Goal: Task Accomplishment & Management: Use online tool/utility

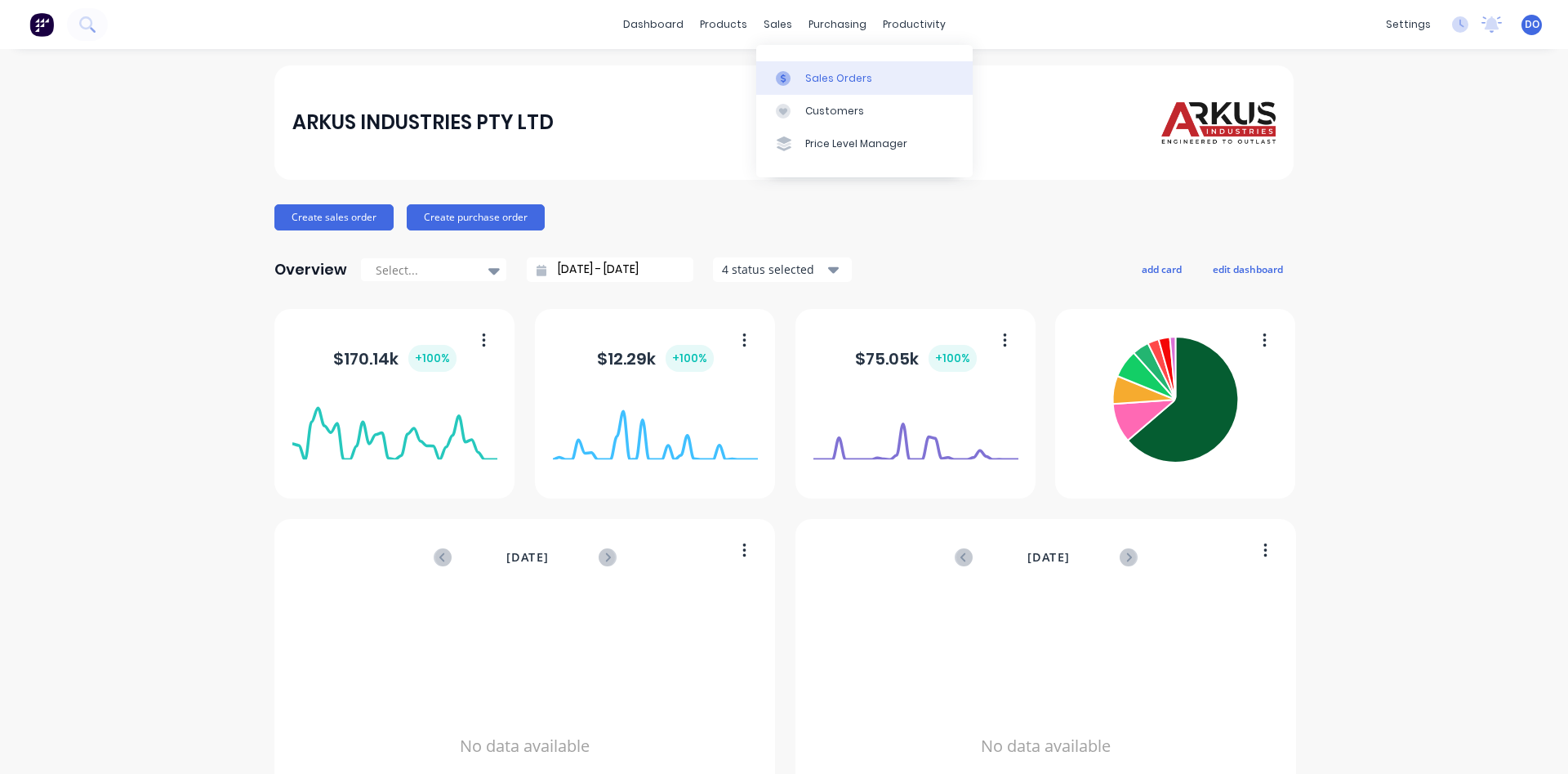
click at [822, 79] on div "Sales Orders" at bounding box center [839, 78] width 67 height 15
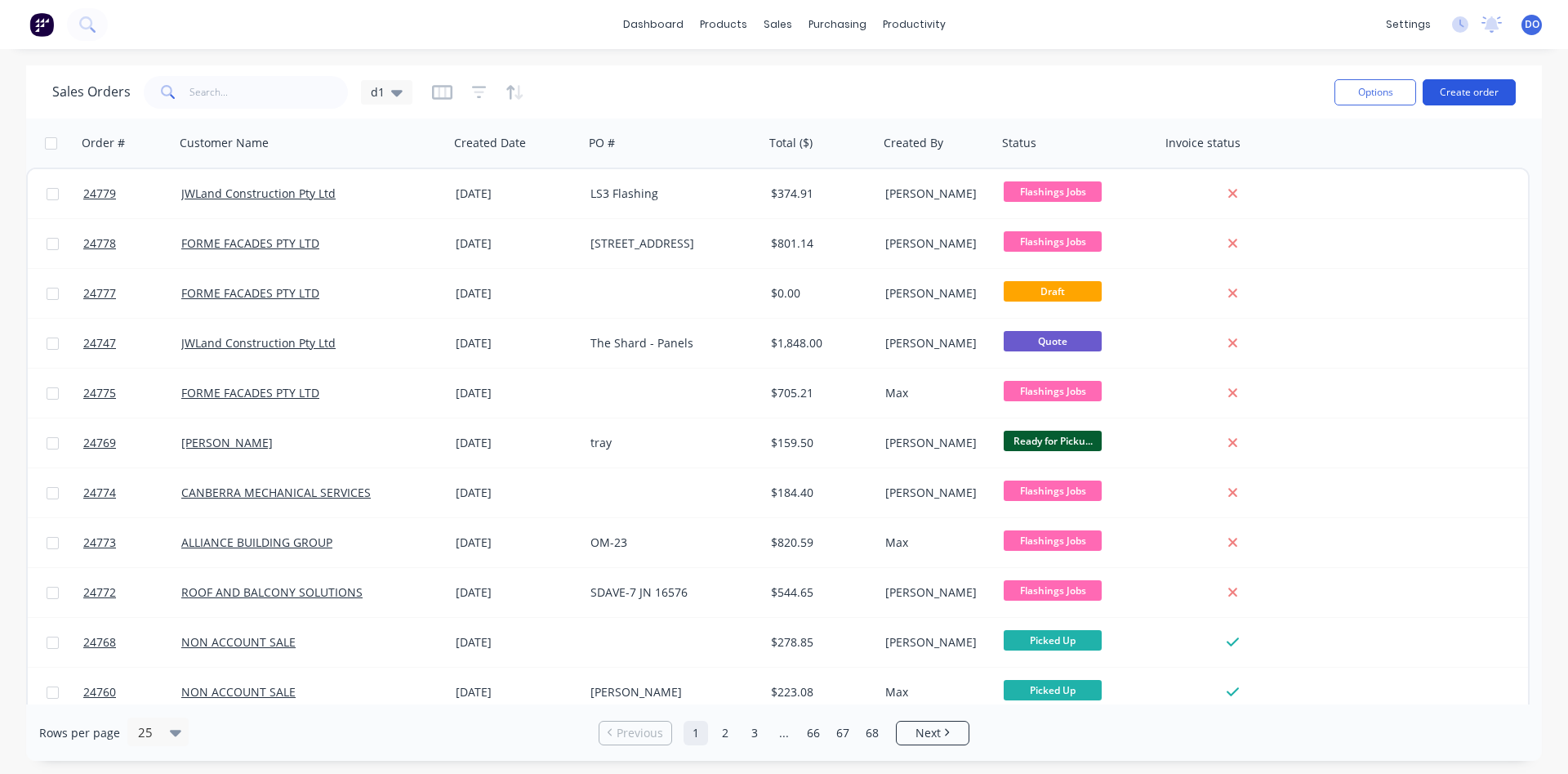
click at [1482, 85] on button "Create order" at bounding box center [1469, 92] width 93 height 26
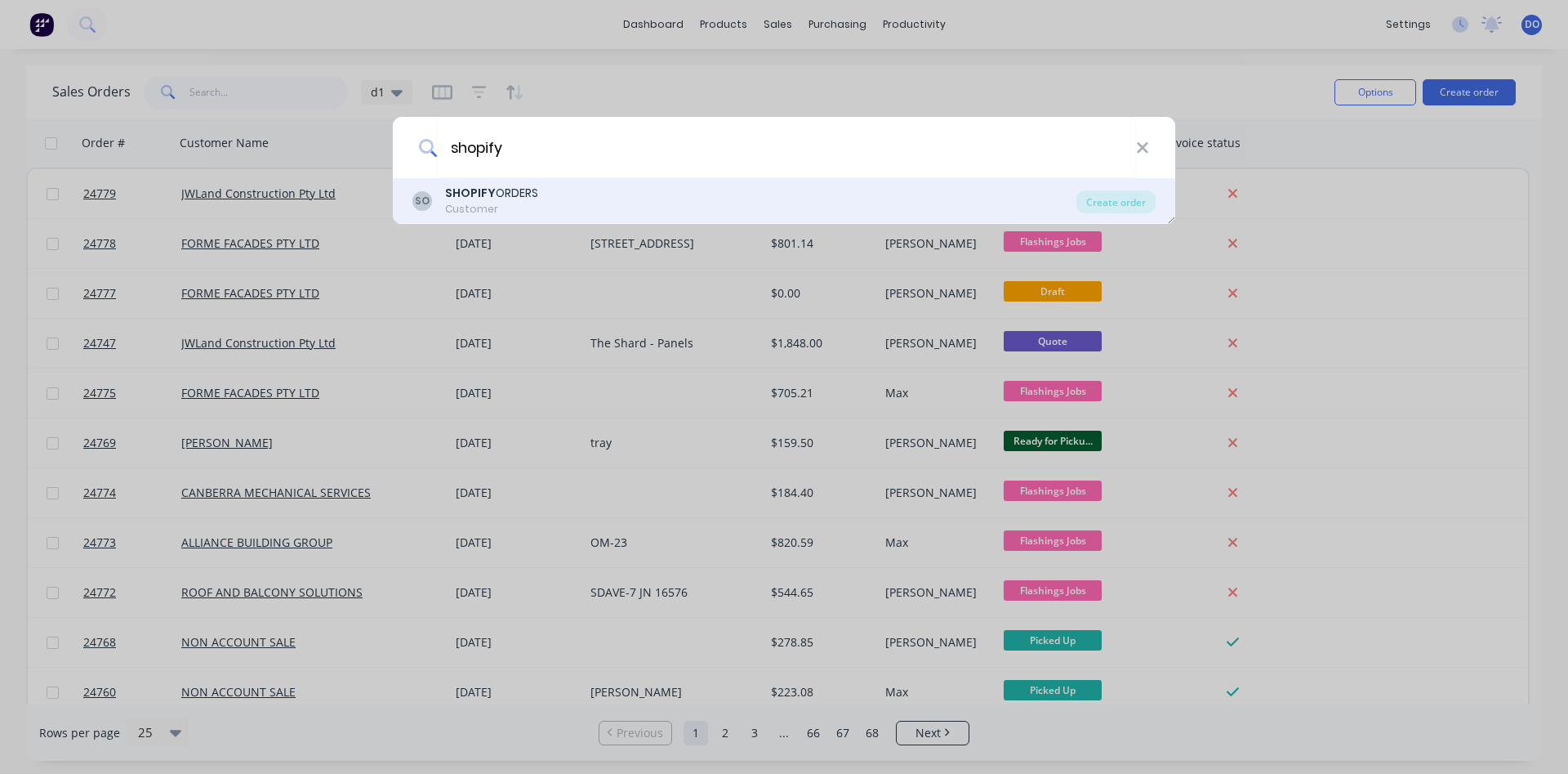
type input "shopify"
click at [543, 194] on div "SO SHOPIFY ORDERS Customer" at bounding box center [744, 200] width 664 height 32
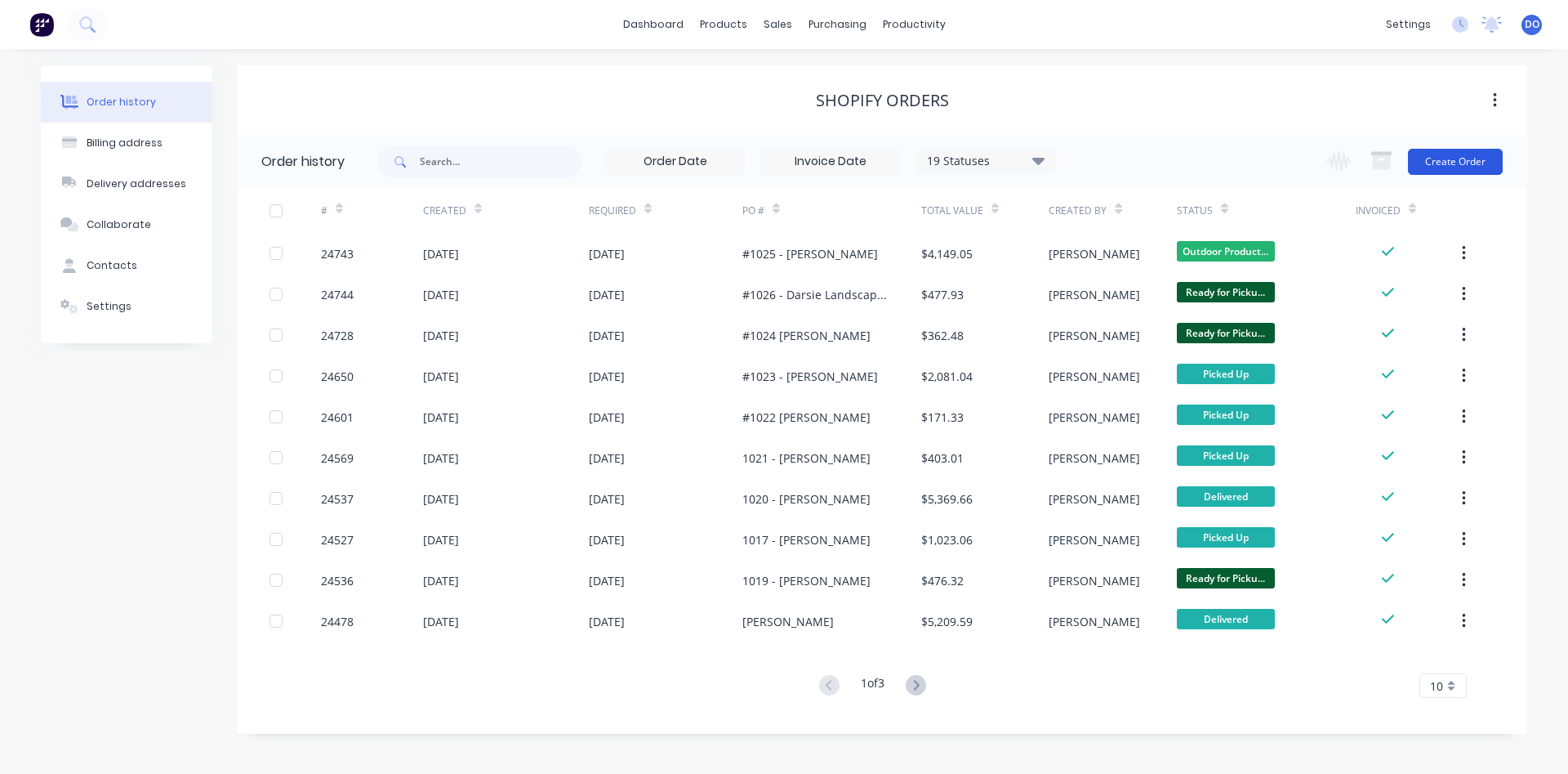
click at [1447, 160] on button "Create Order" at bounding box center [1455, 161] width 95 height 26
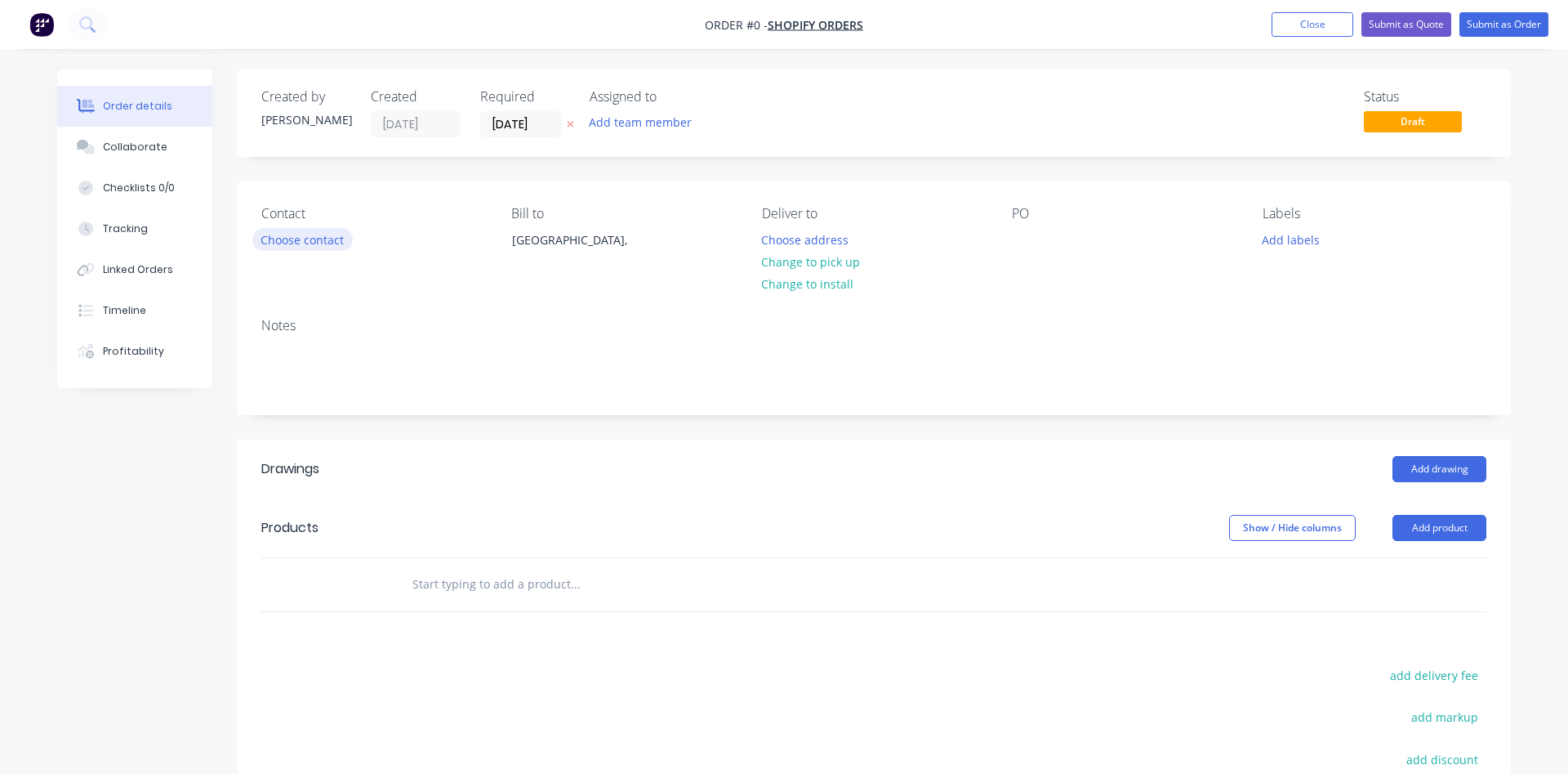
click at [300, 239] on button "Choose contact" at bounding box center [303, 239] width 100 height 22
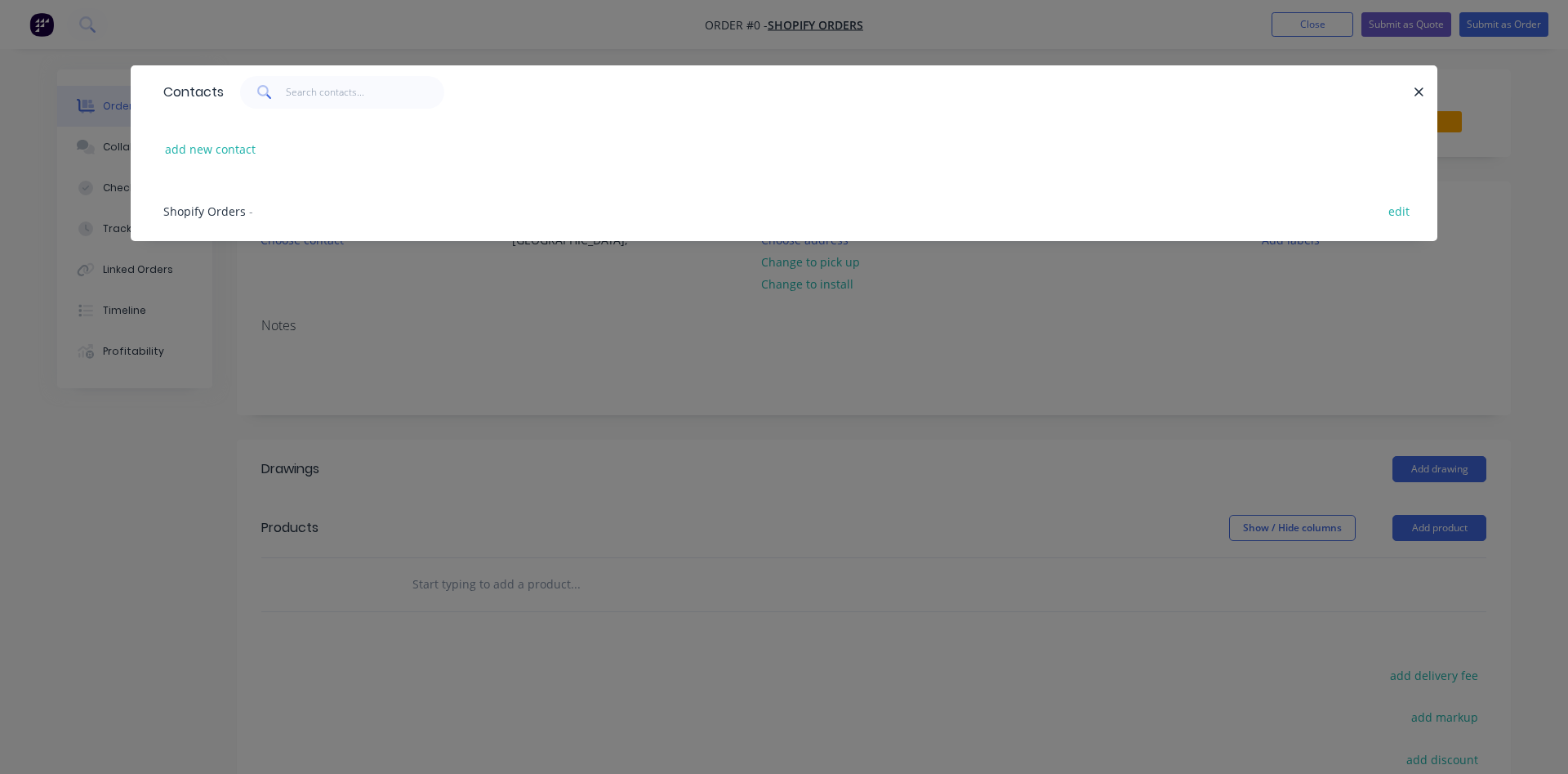
click at [204, 215] on span "Shopify Orders" at bounding box center [204, 211] width 83 height 16
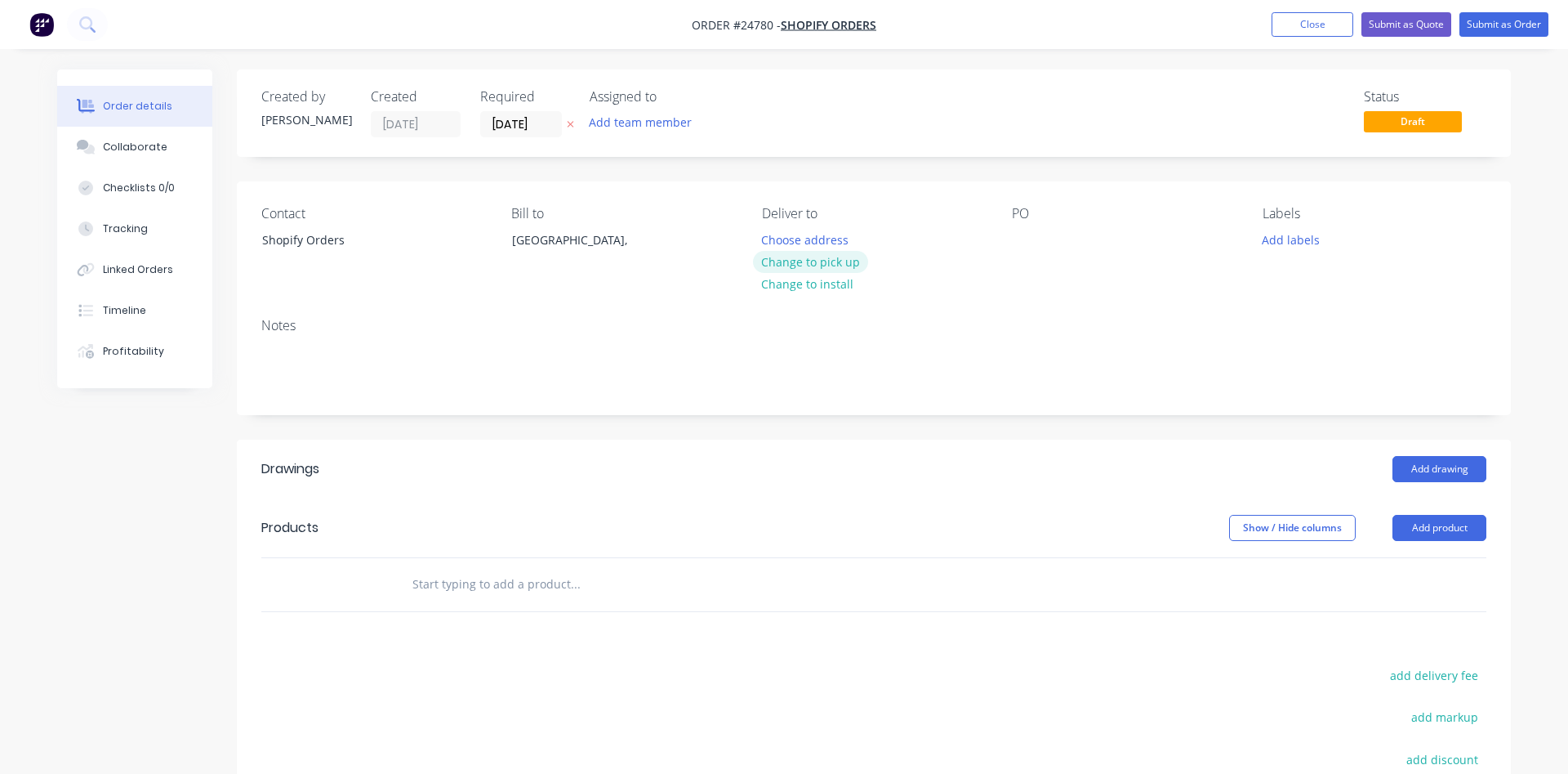
click at [807, 268] on button "Change to pick up" at bounding box center [810, 262] width 116 height 22
click at [1029, 239] on div at bounding box center [1024, 239] width 26 height 23
click at [1151, 242] on div "#1027 [PERSON_NAME]" at bounding box center [1089, 239] width 154 height 23
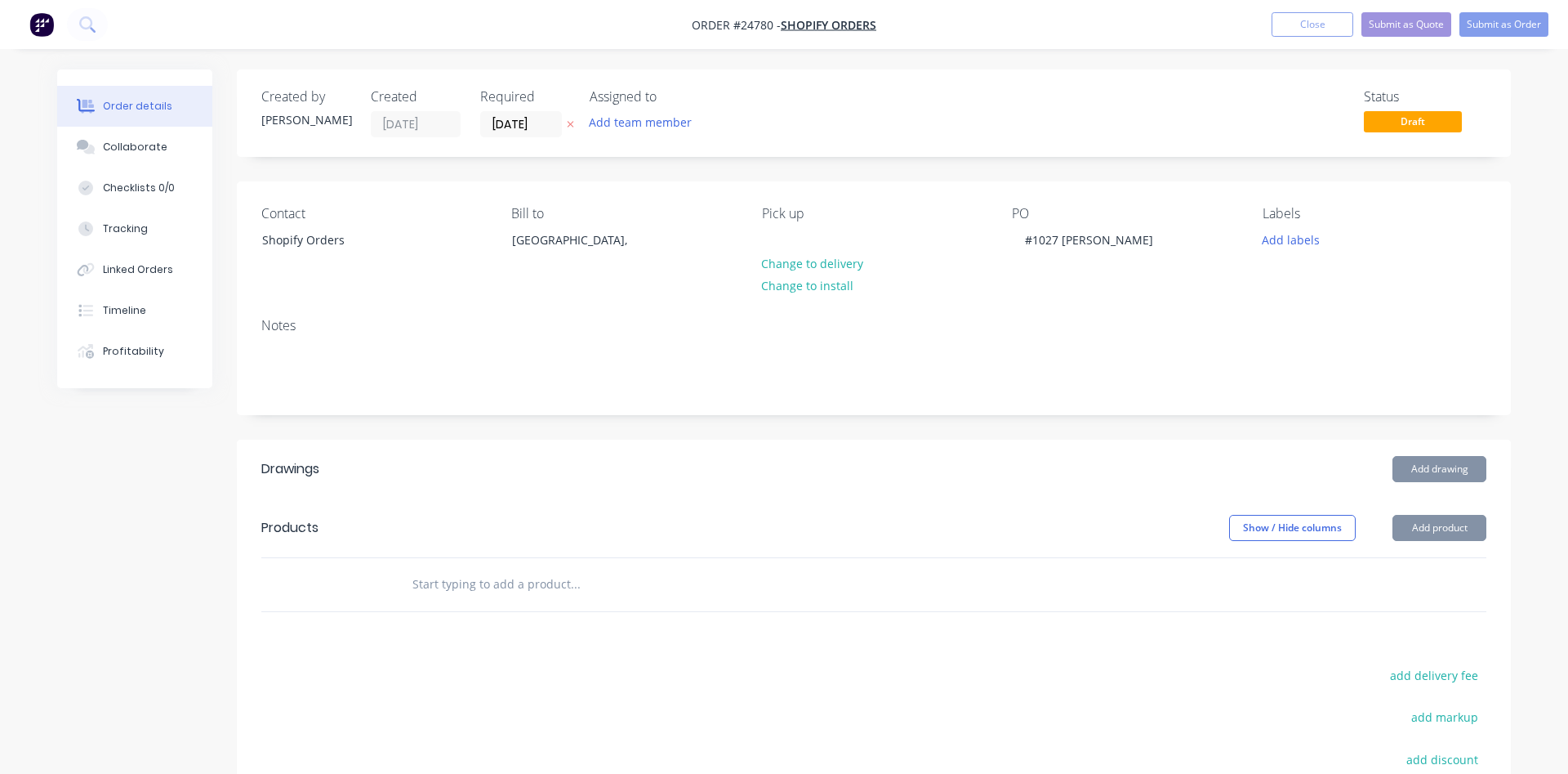
click at [1454, 525] on button "Add product" at bounding box center [1439, 527] width 94 height 26
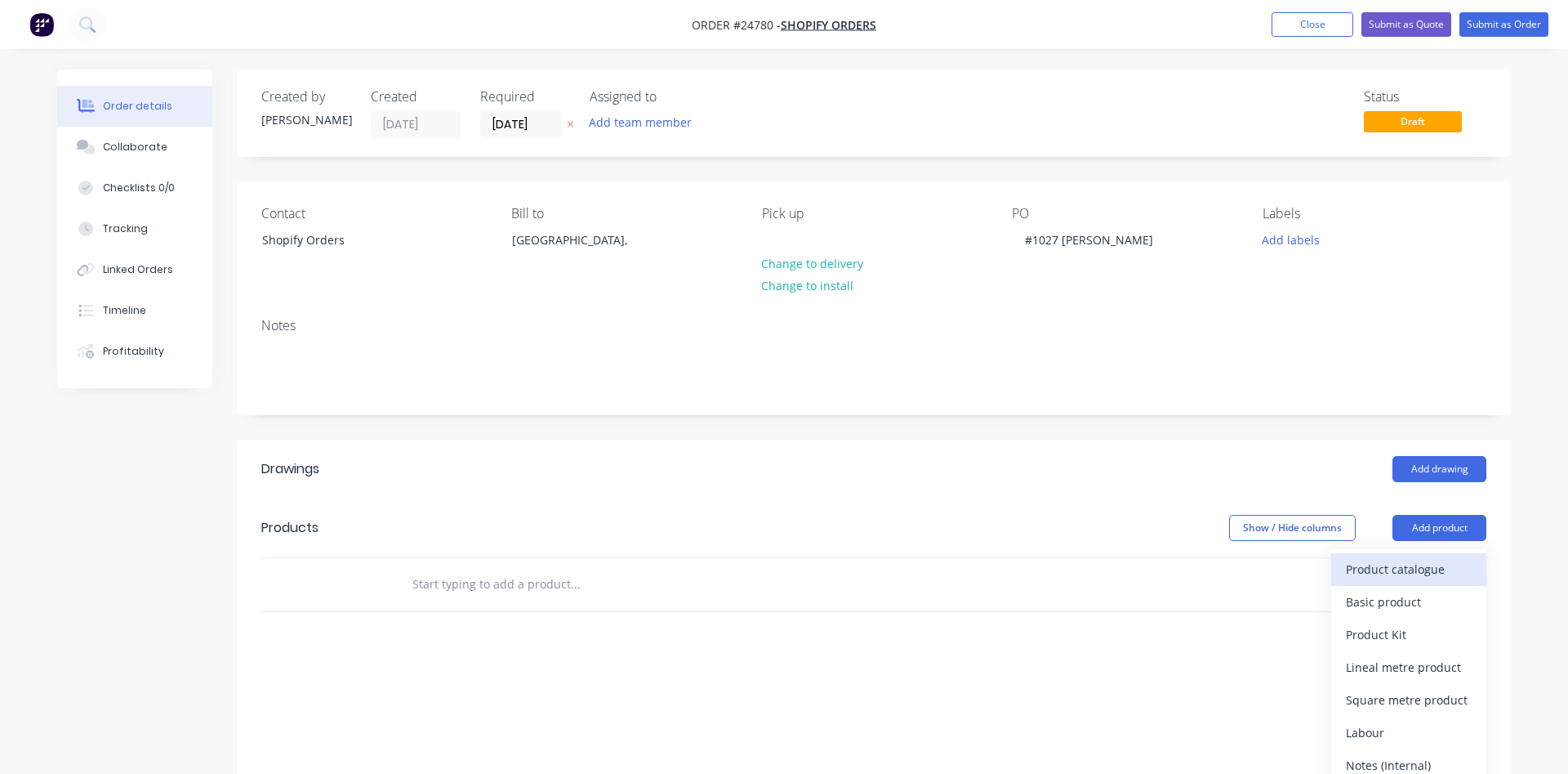
click at [1421, 564] on div "Product catalogue" at bounding box center [1408, 569] width 126 height 23
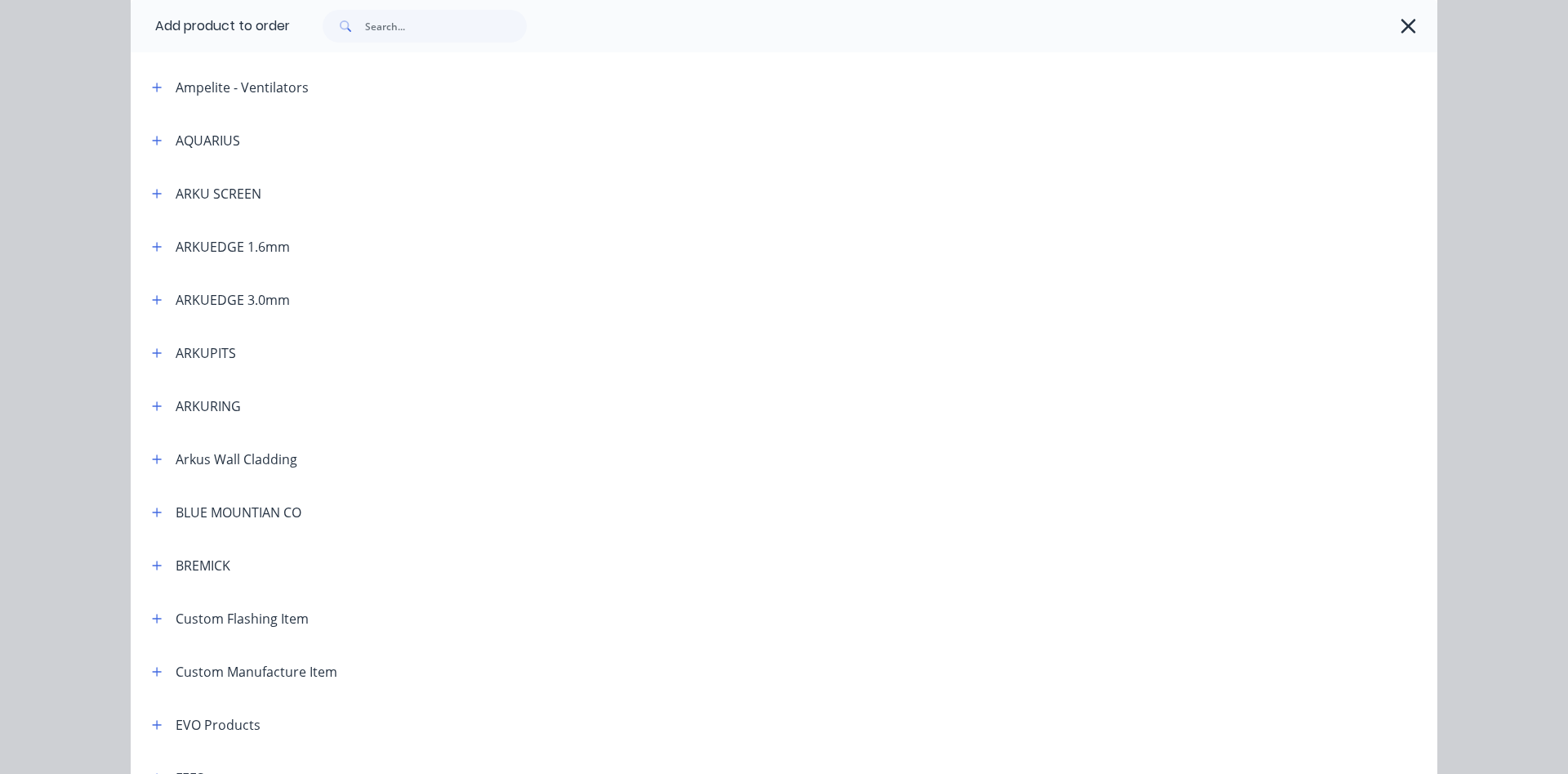
scroll to position [373, 0]
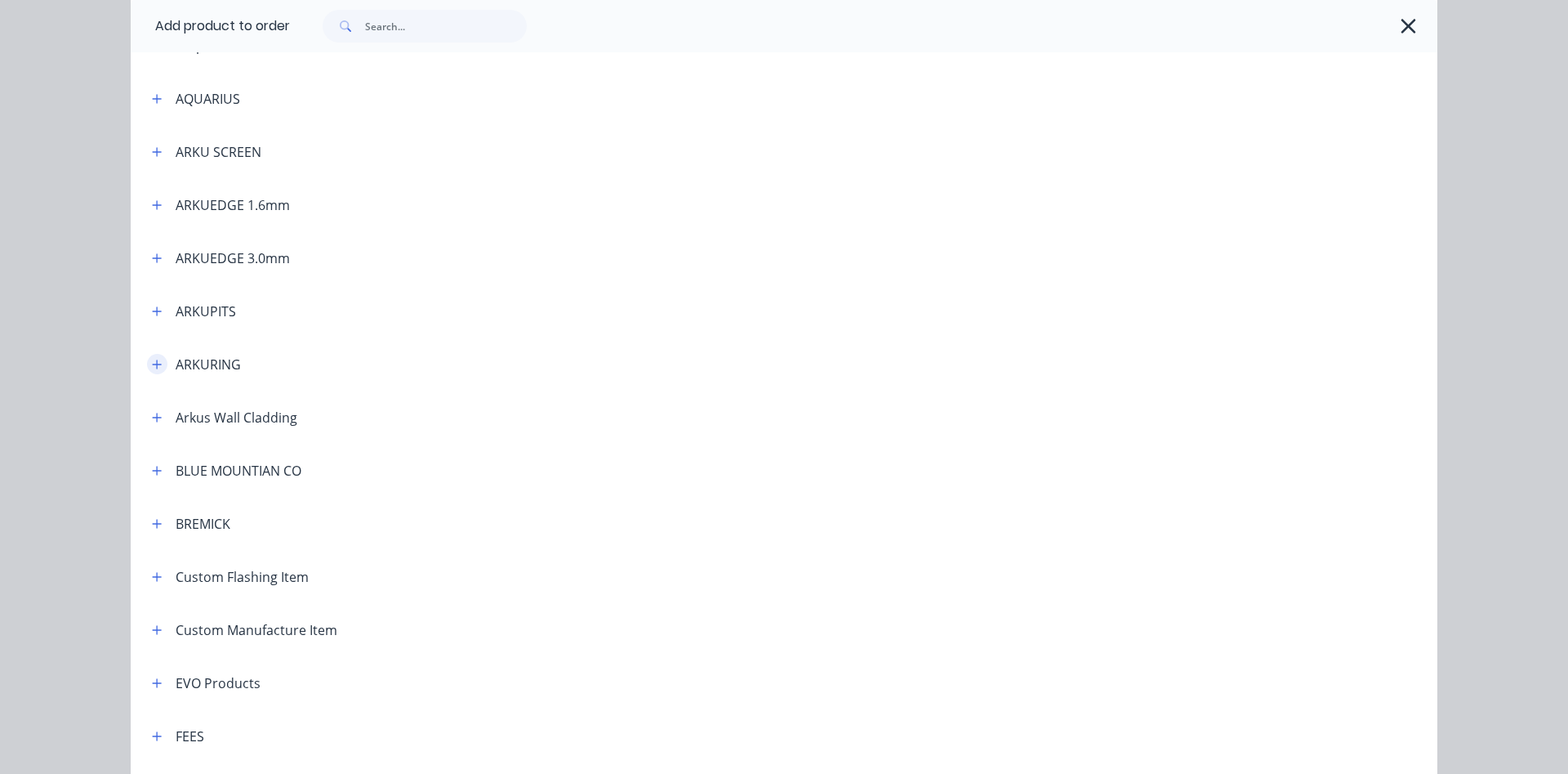
click at [158, 364] on icon "button" at bounding box center [157, 364] width 10 height 12
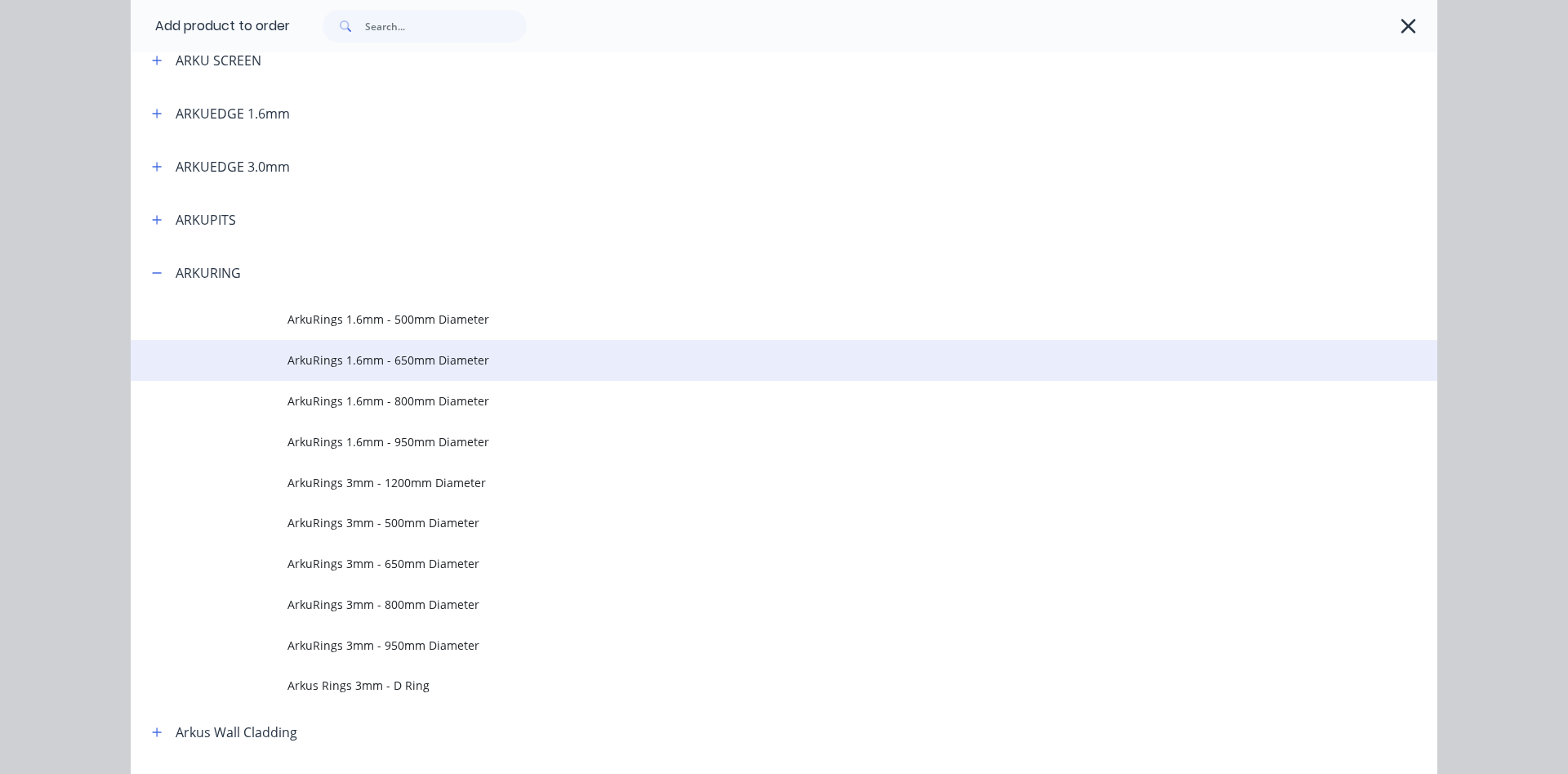
scroll to position [465, 0]
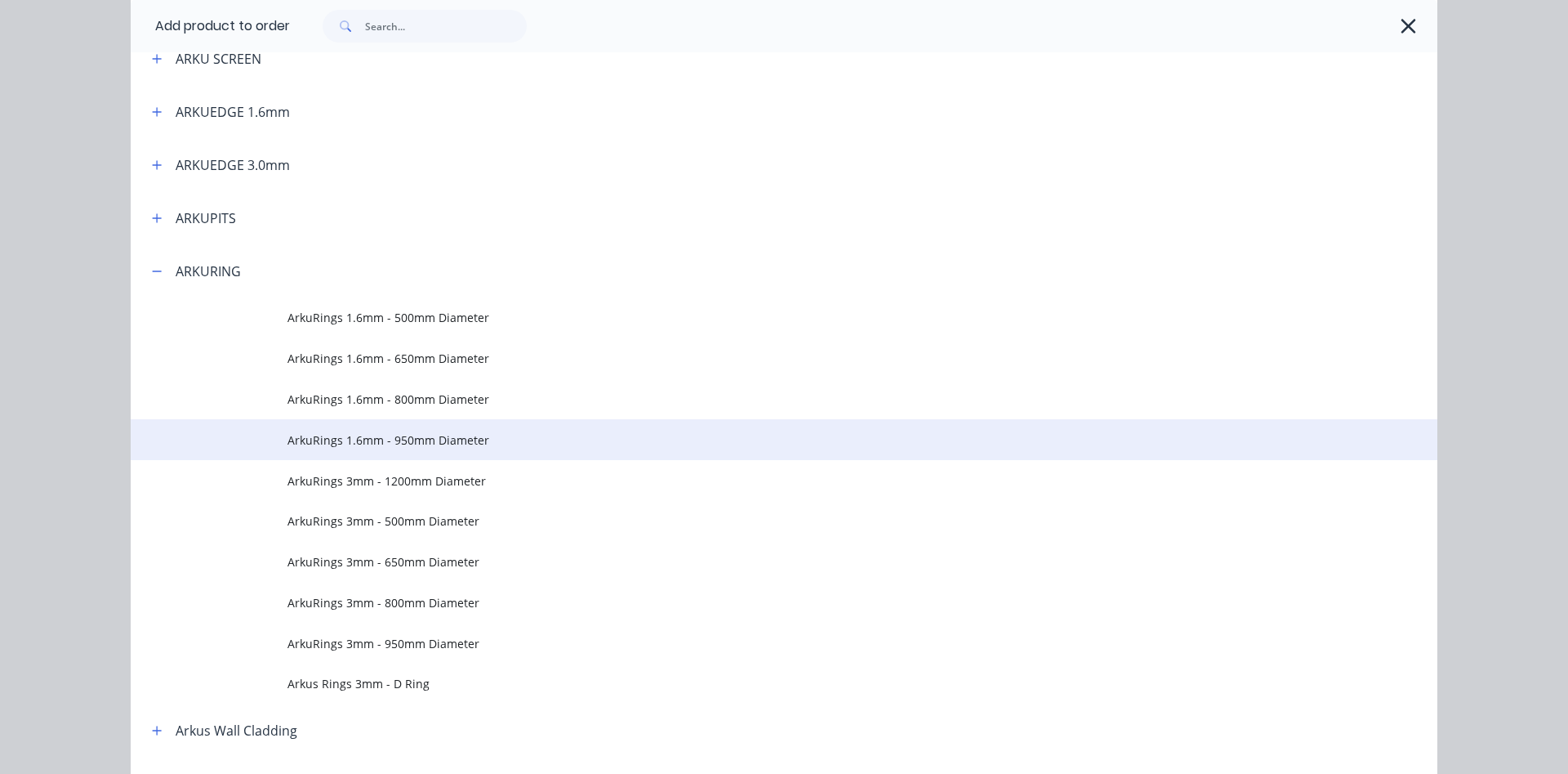
click at [357, 440] on span "ArkuRings 1.6mm - 950mm Diameter" at bounding box center [747, 440] width 919 height 18
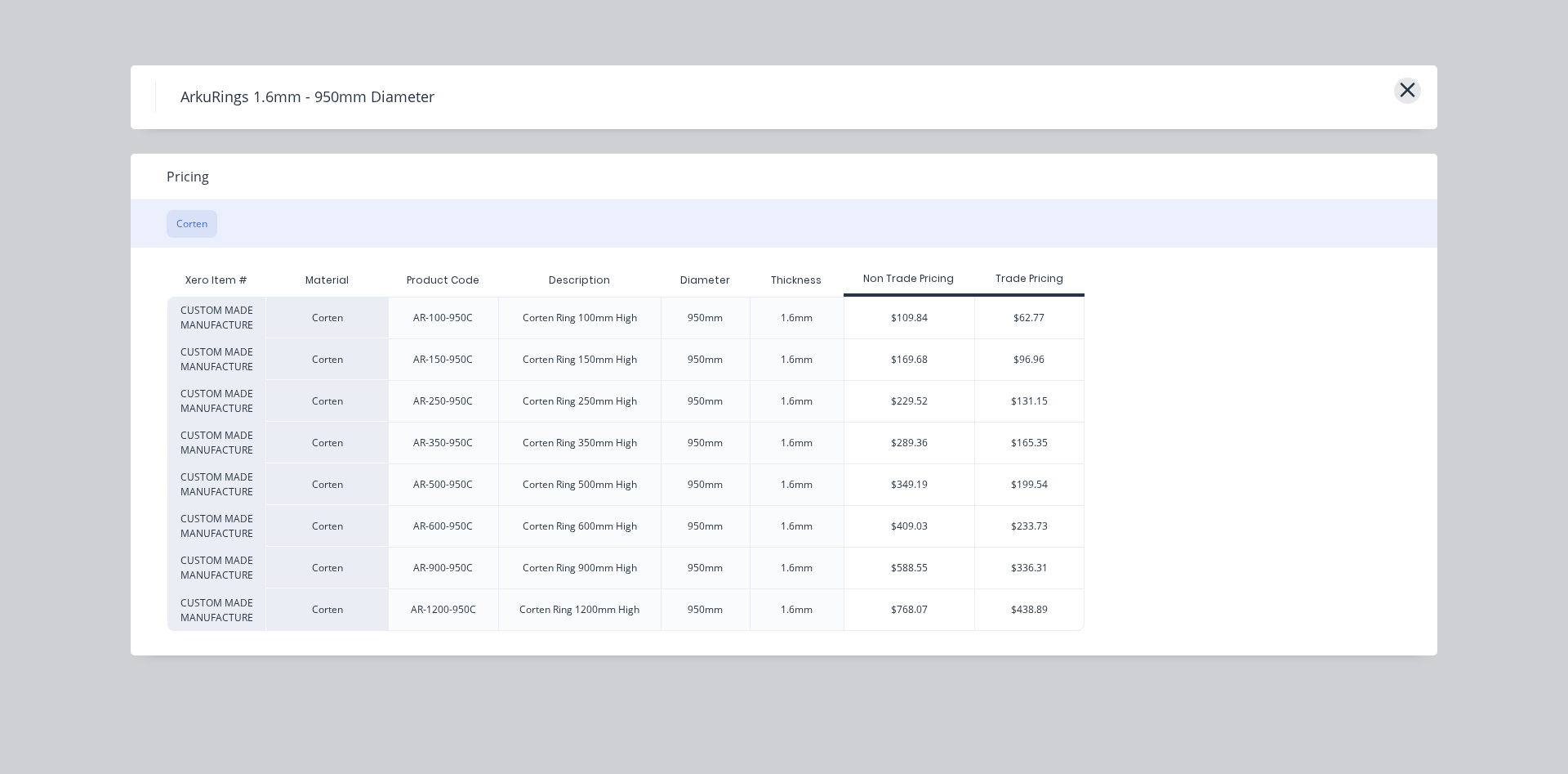
click at [1405, 95] on icon "button" at bounding box center [1407, 89] width 18 height 23
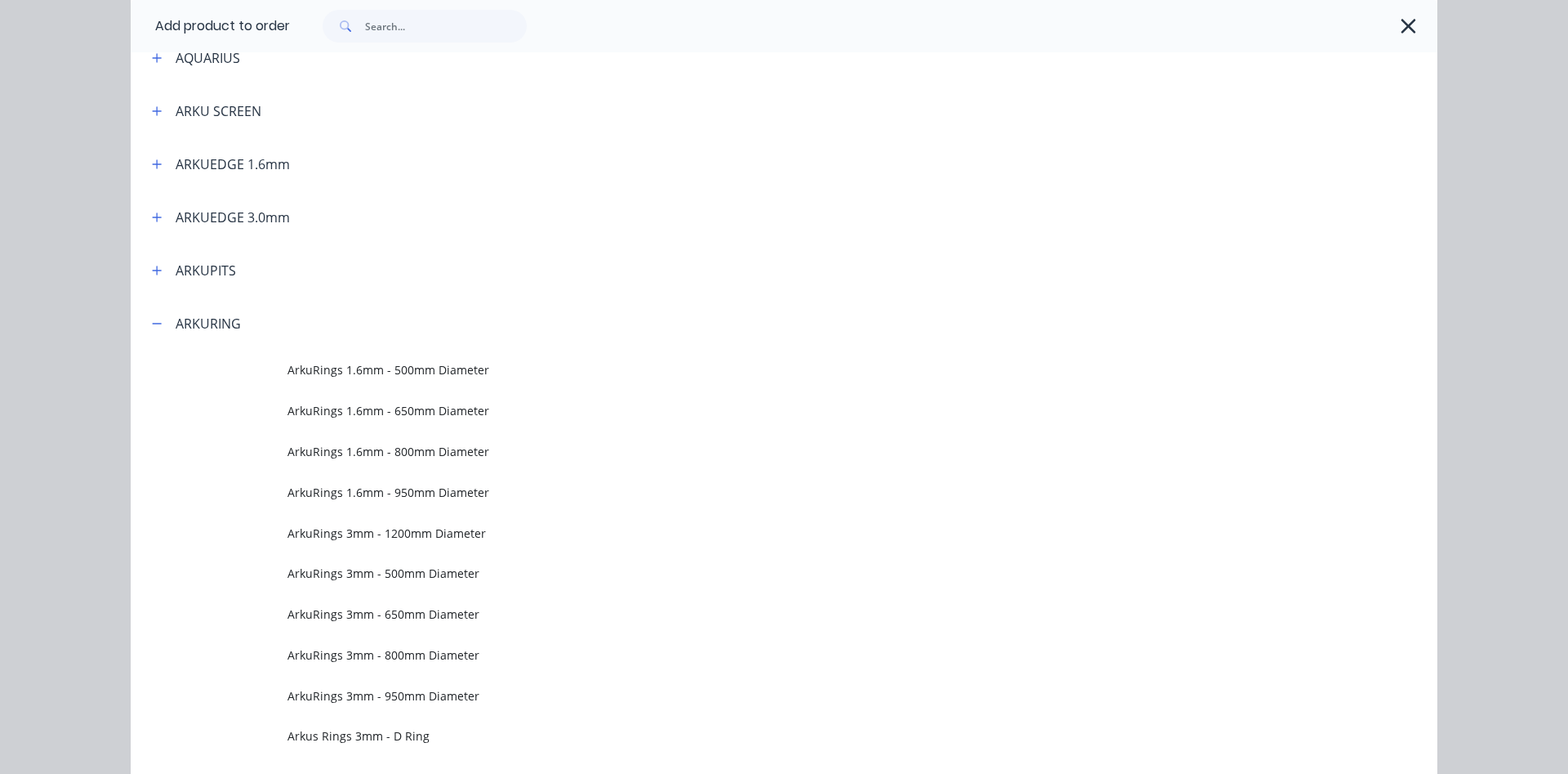
scroll to position [338, 0]
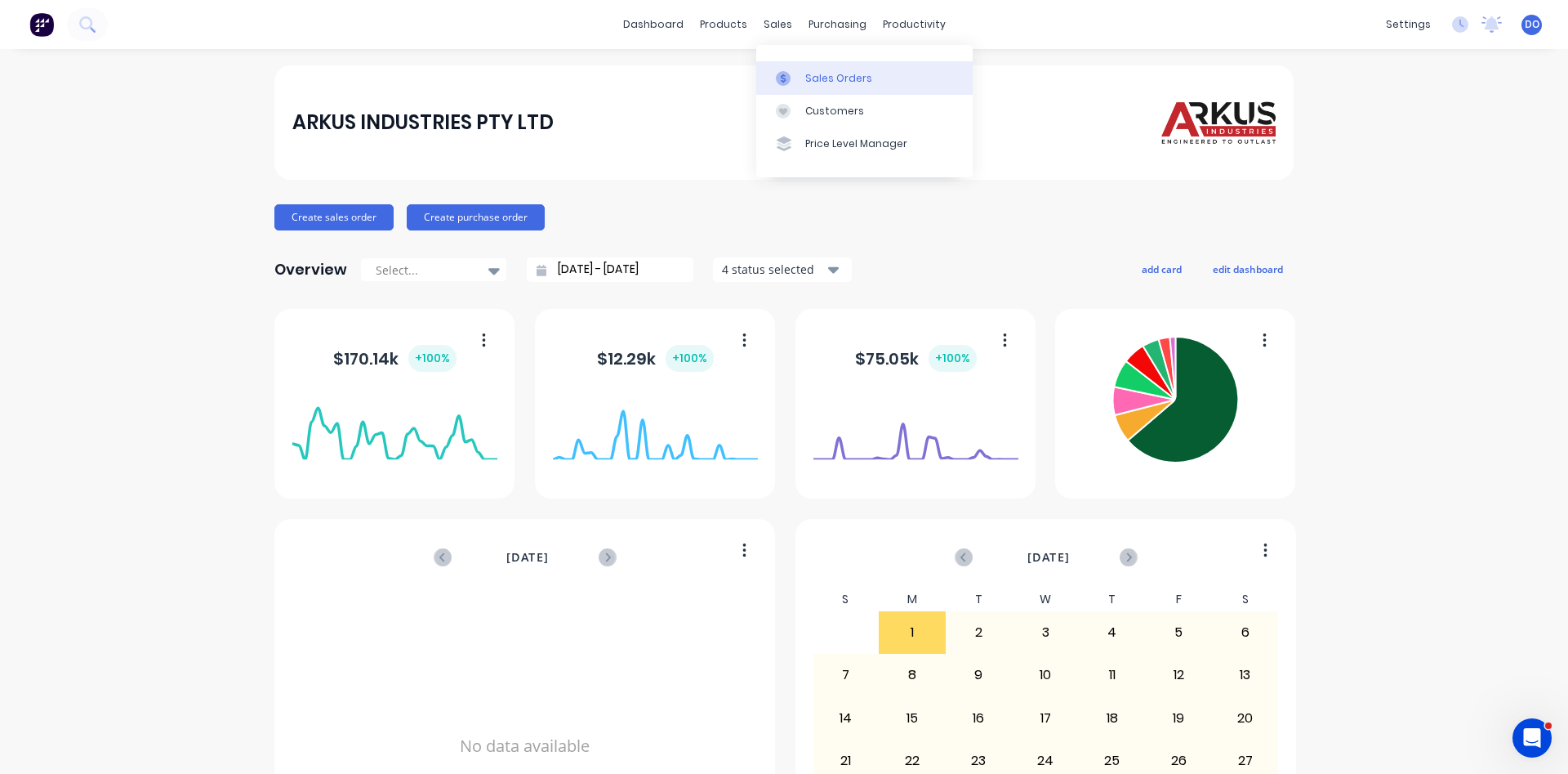
click at [825, 78] on div "Sales Orders" at bounding box center [839, 78] width 67 height 15
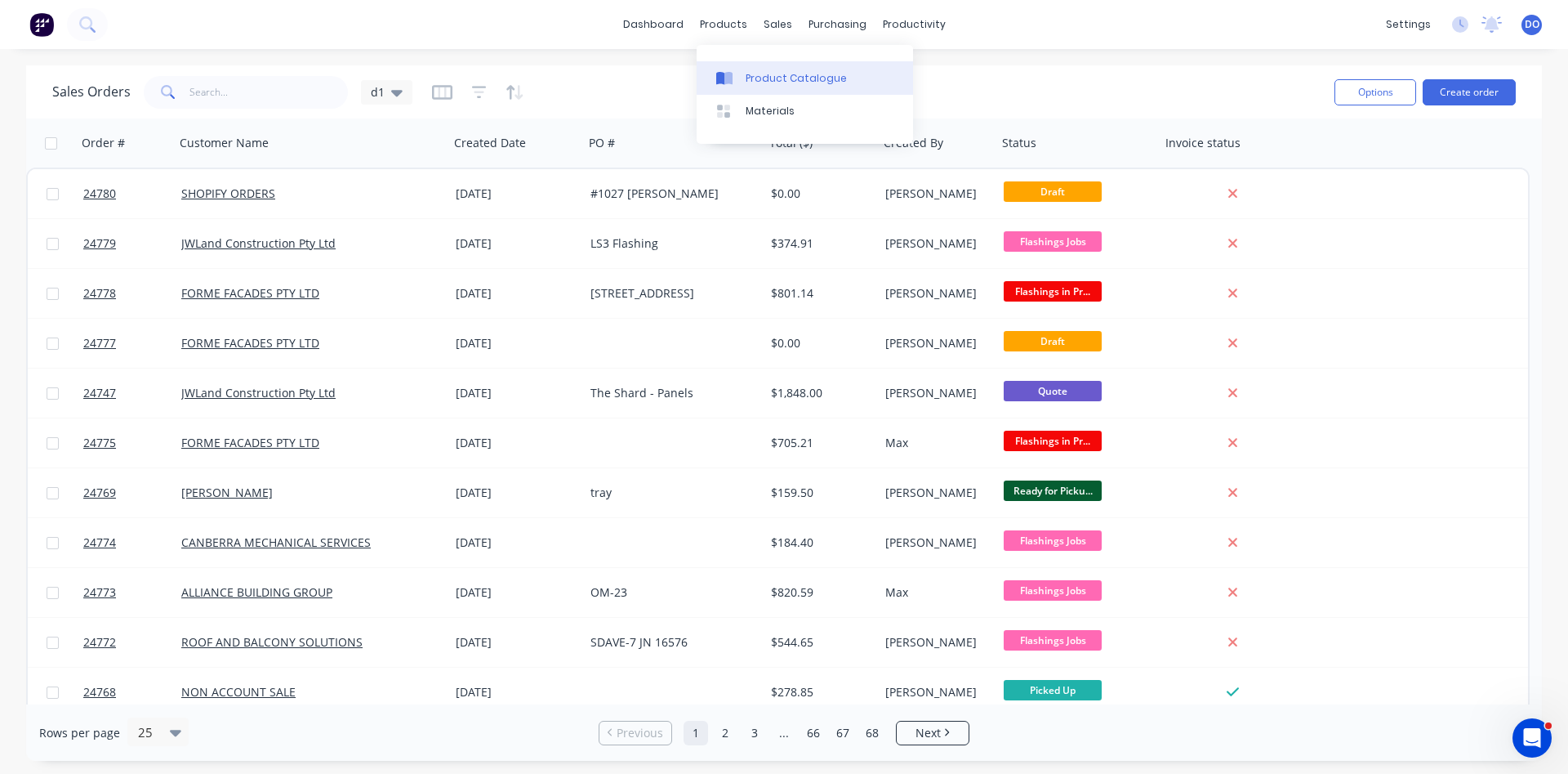
click at [778, 73] on div "Product Catalogue" at bounding box center [795, 78] width 101 height 15
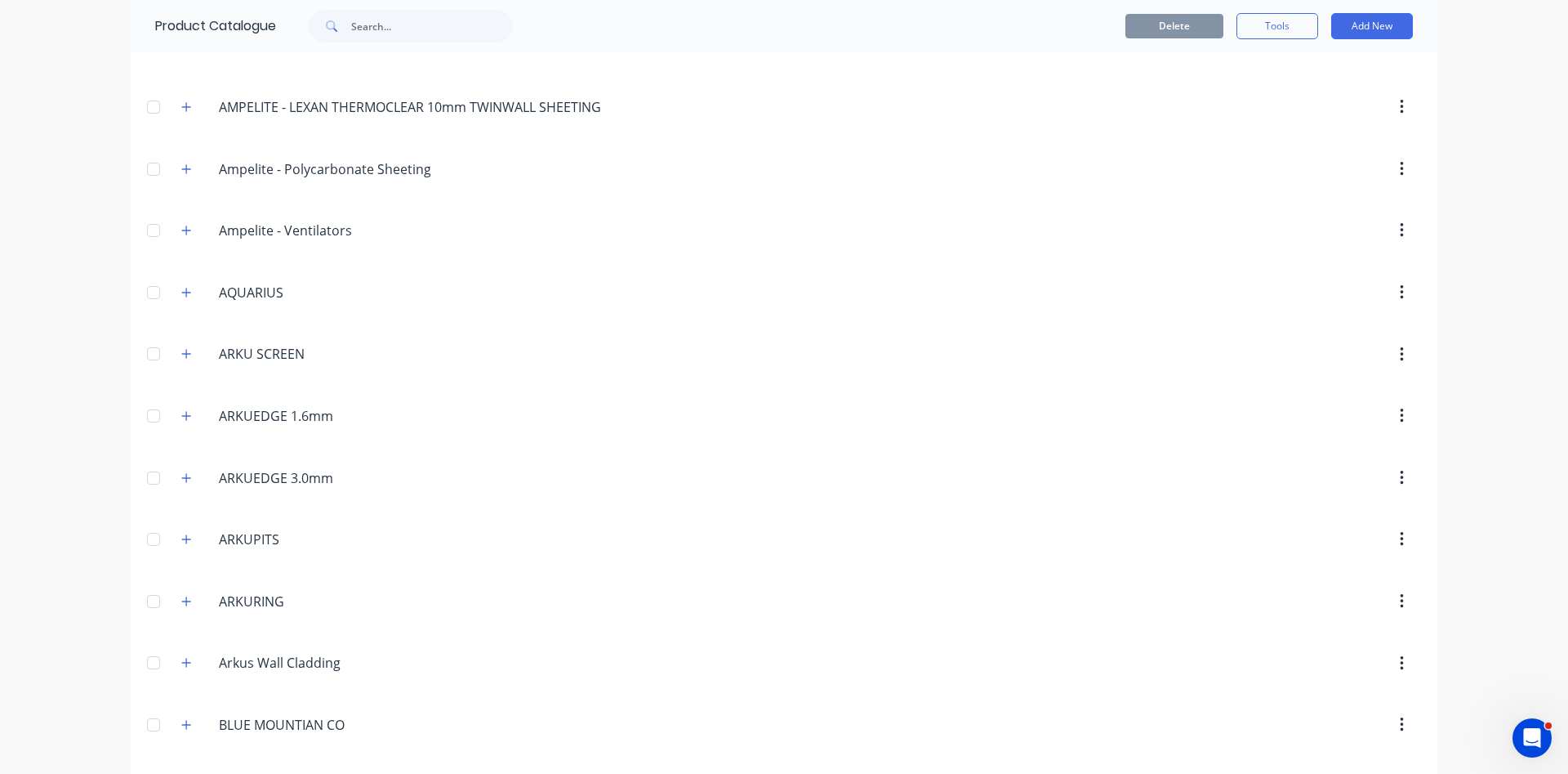
scroll to position [279, 0]
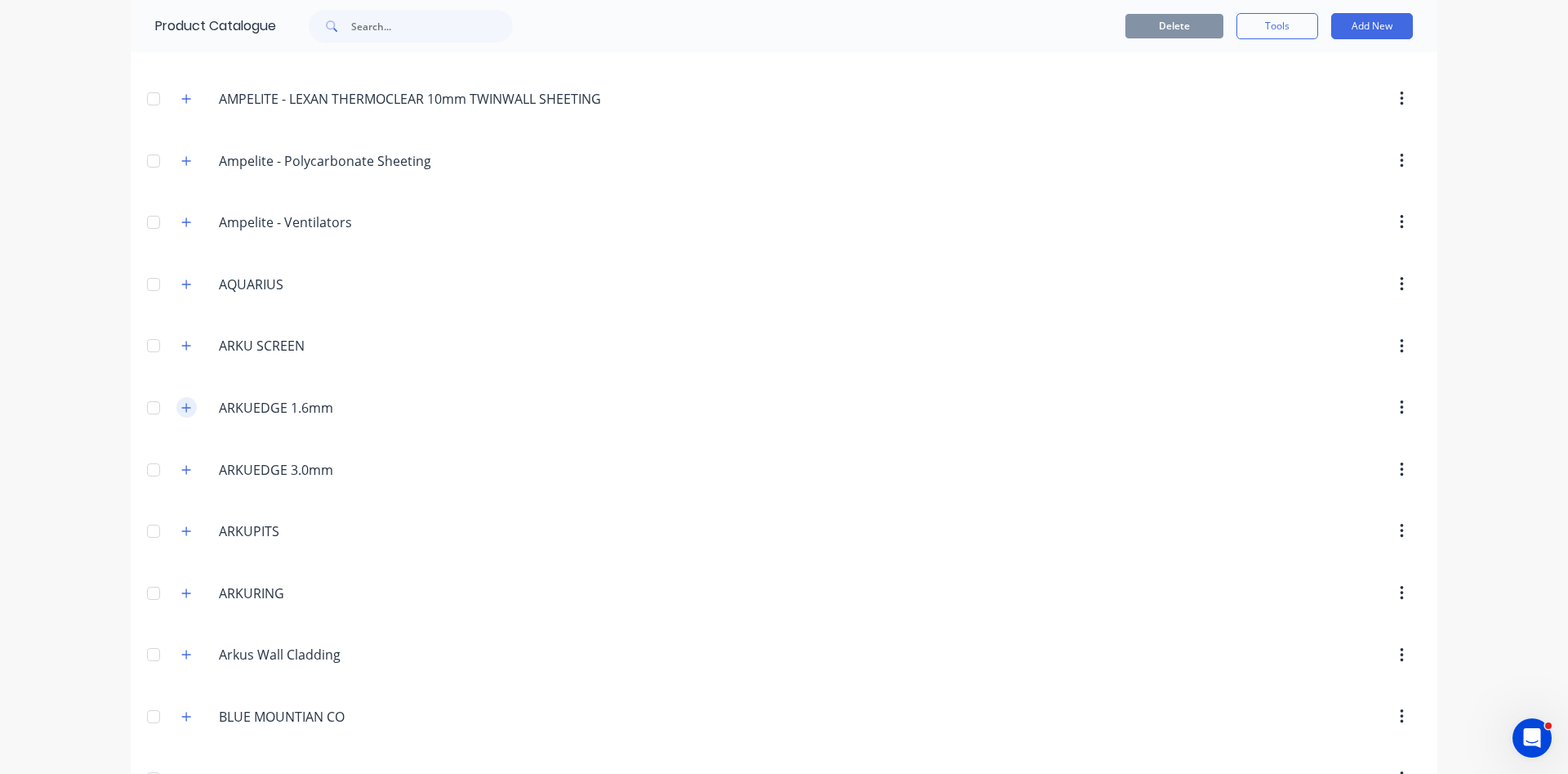
click at [186, 407] on icon "button" at bounding box center [186, 407] width 9 height 9
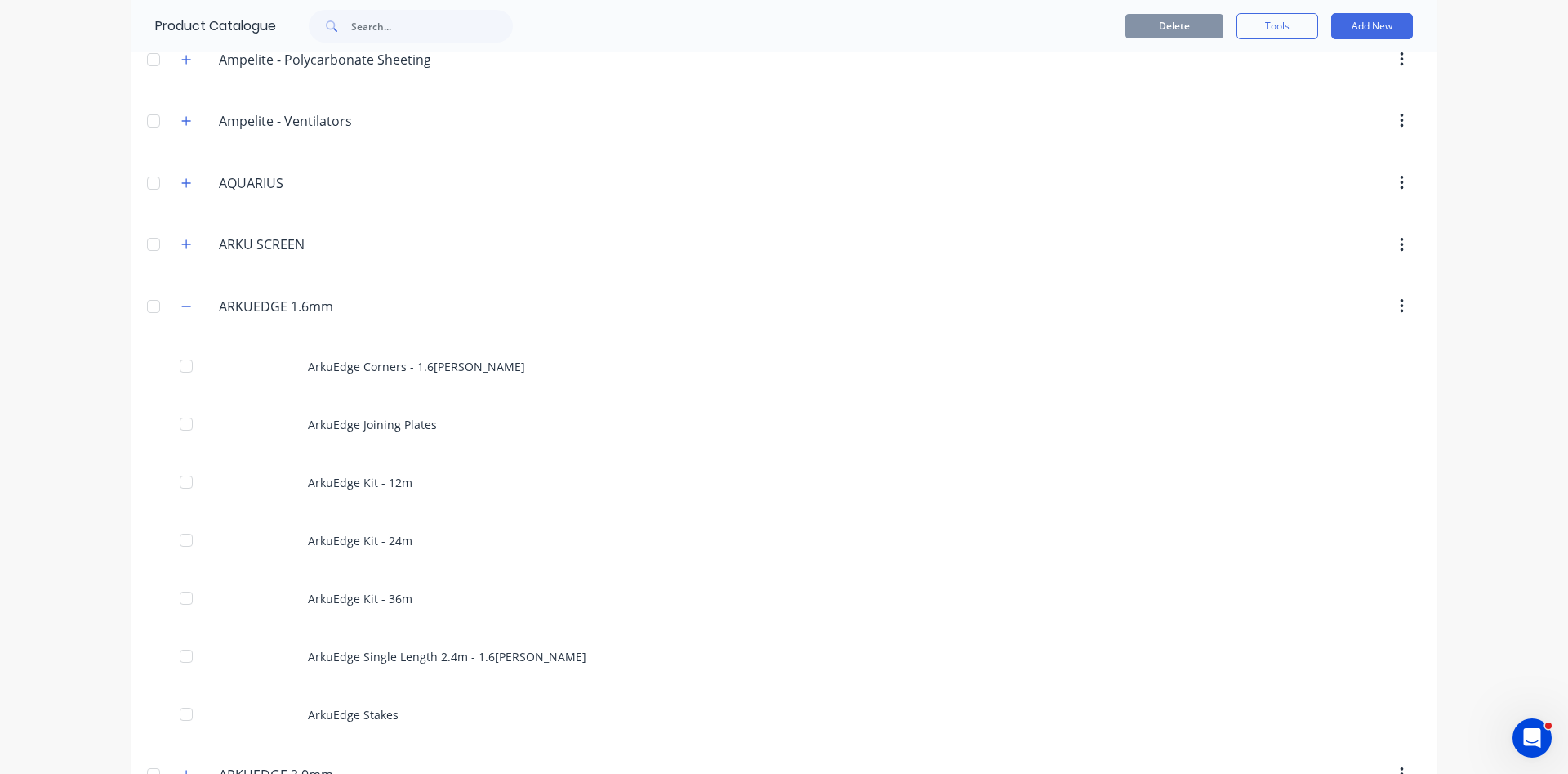
scroll to position [373, 0]
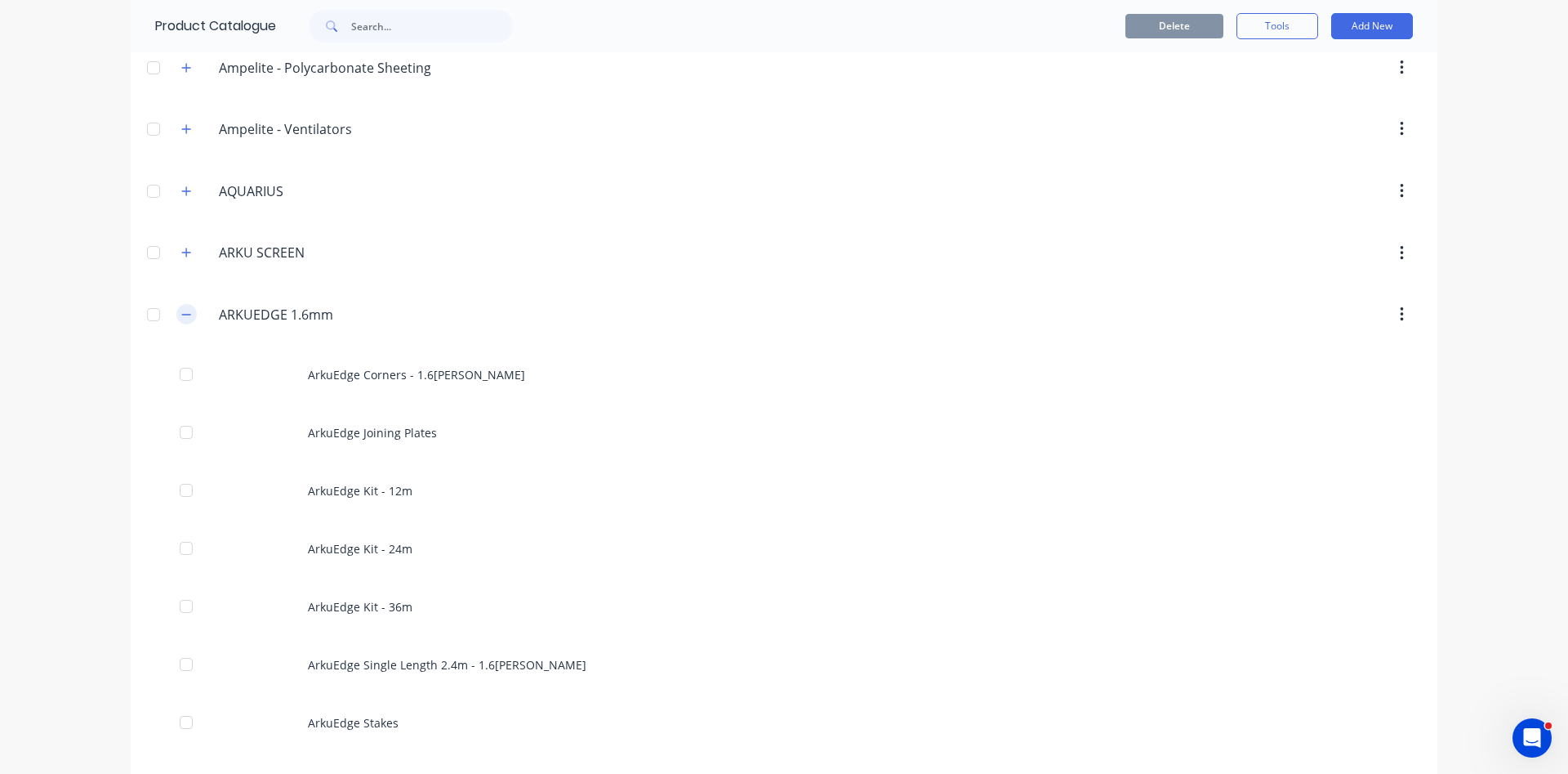
click at [184, 322] on button "button" at bounding box center [187, 314] width 20 height 20
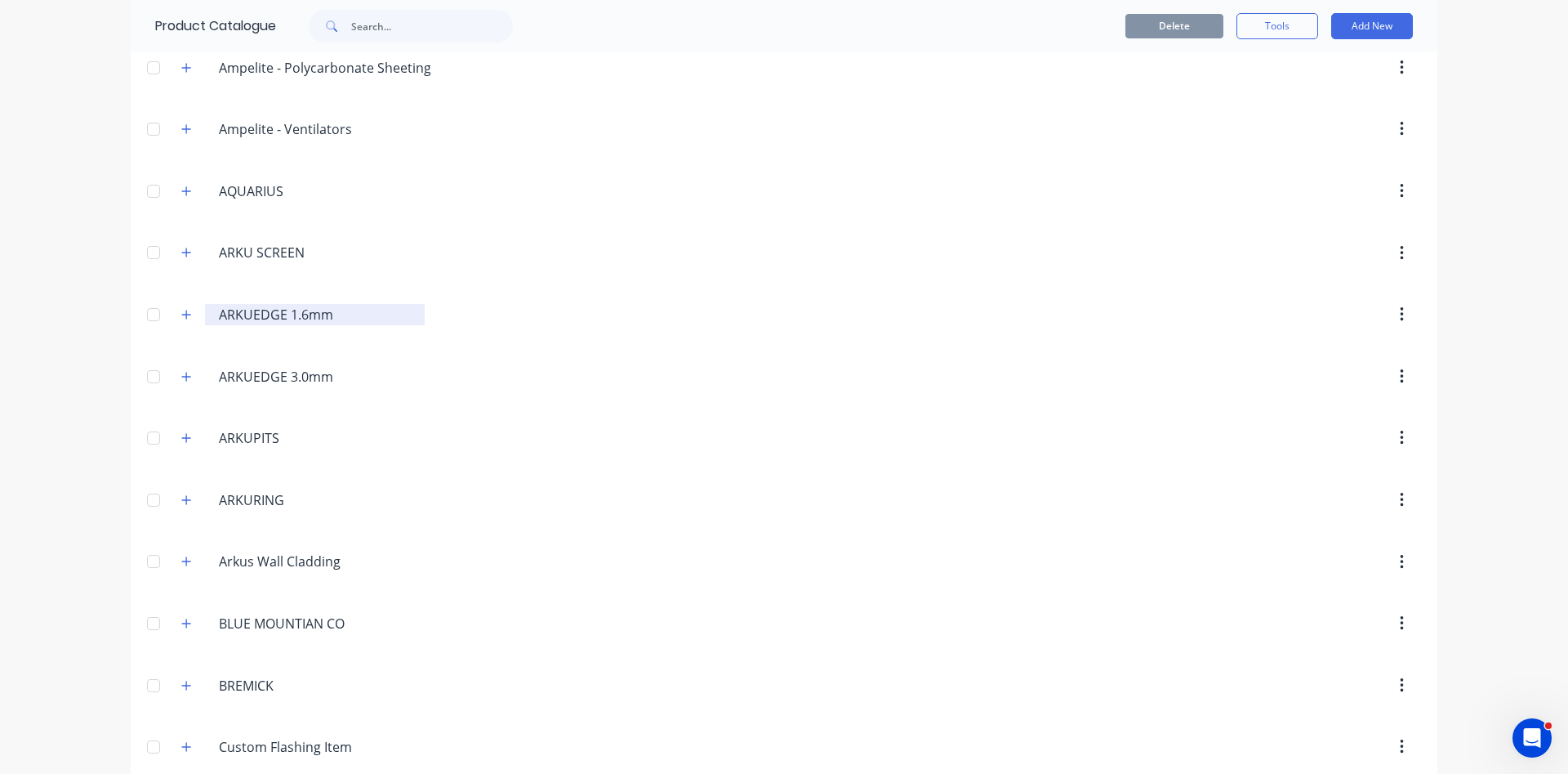
scroll to position [465, 0]
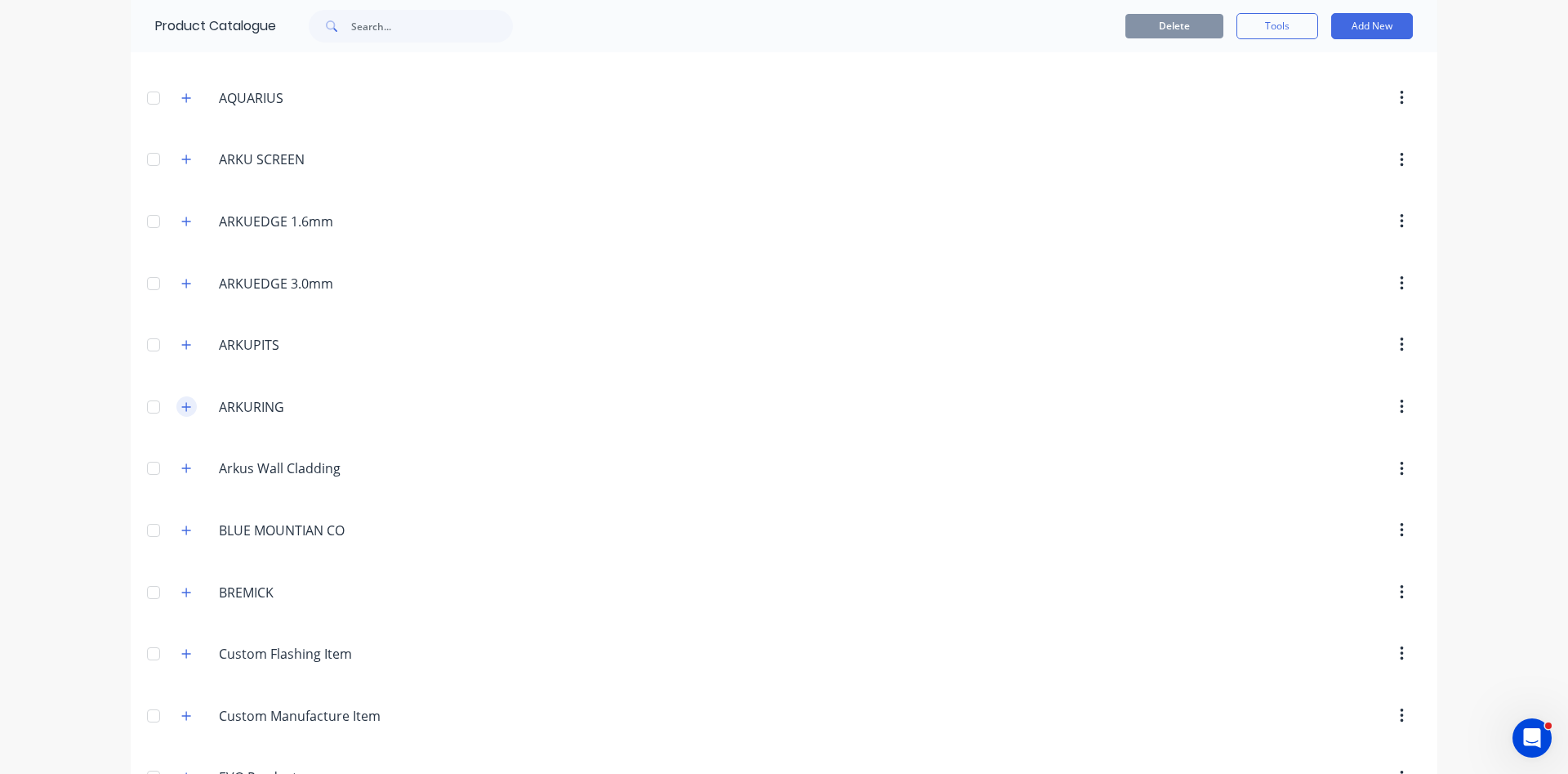
click at [188, 409] on icon "button" at bounding box center [186, 407] width 10 height 12
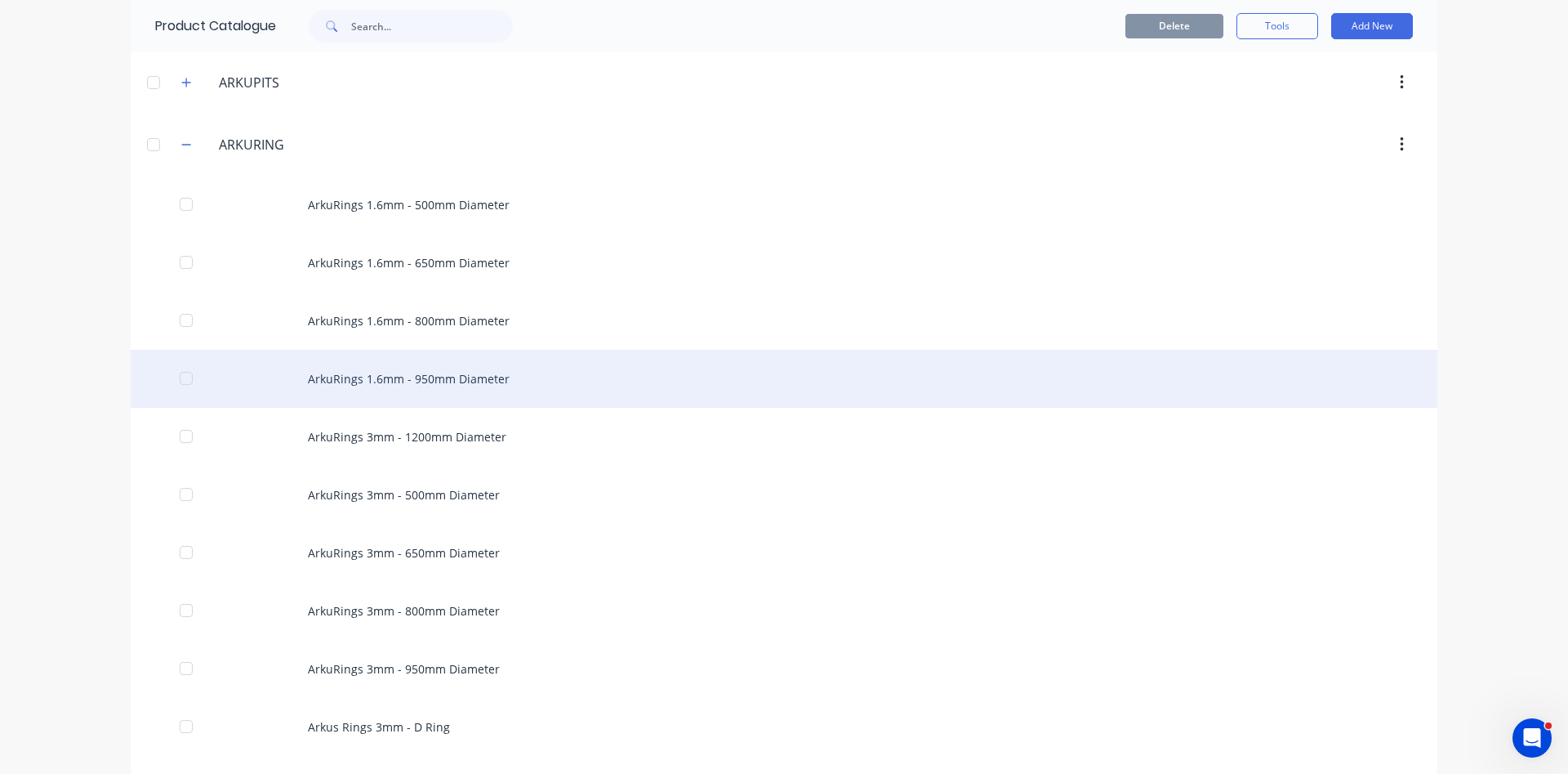
scroll to position [745, 0]
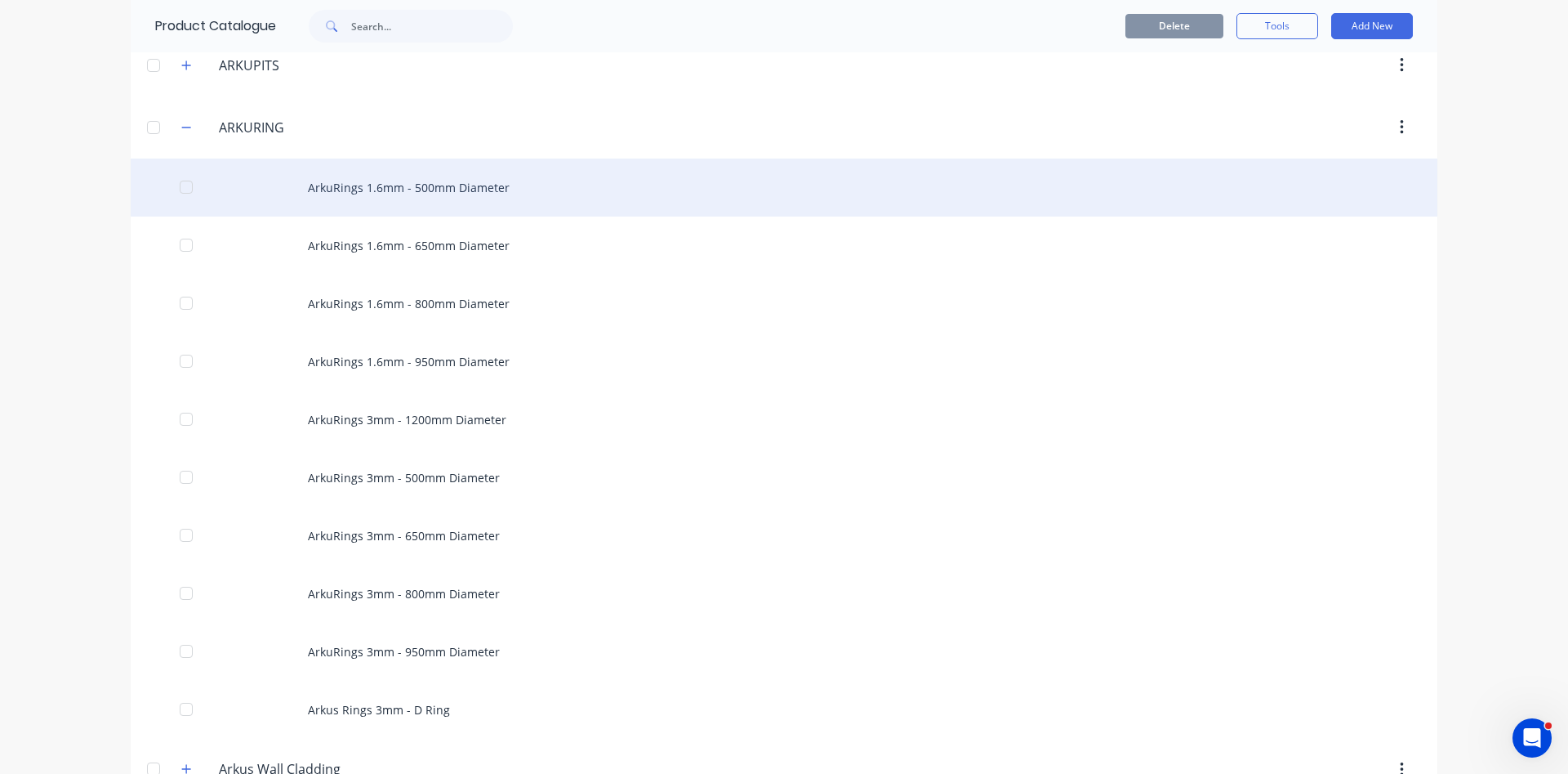
click at [367, 183] on div "ArkuRings 1.6mm - 500mm Diameter" at bounding box center [784, 188] width 1306 height 58
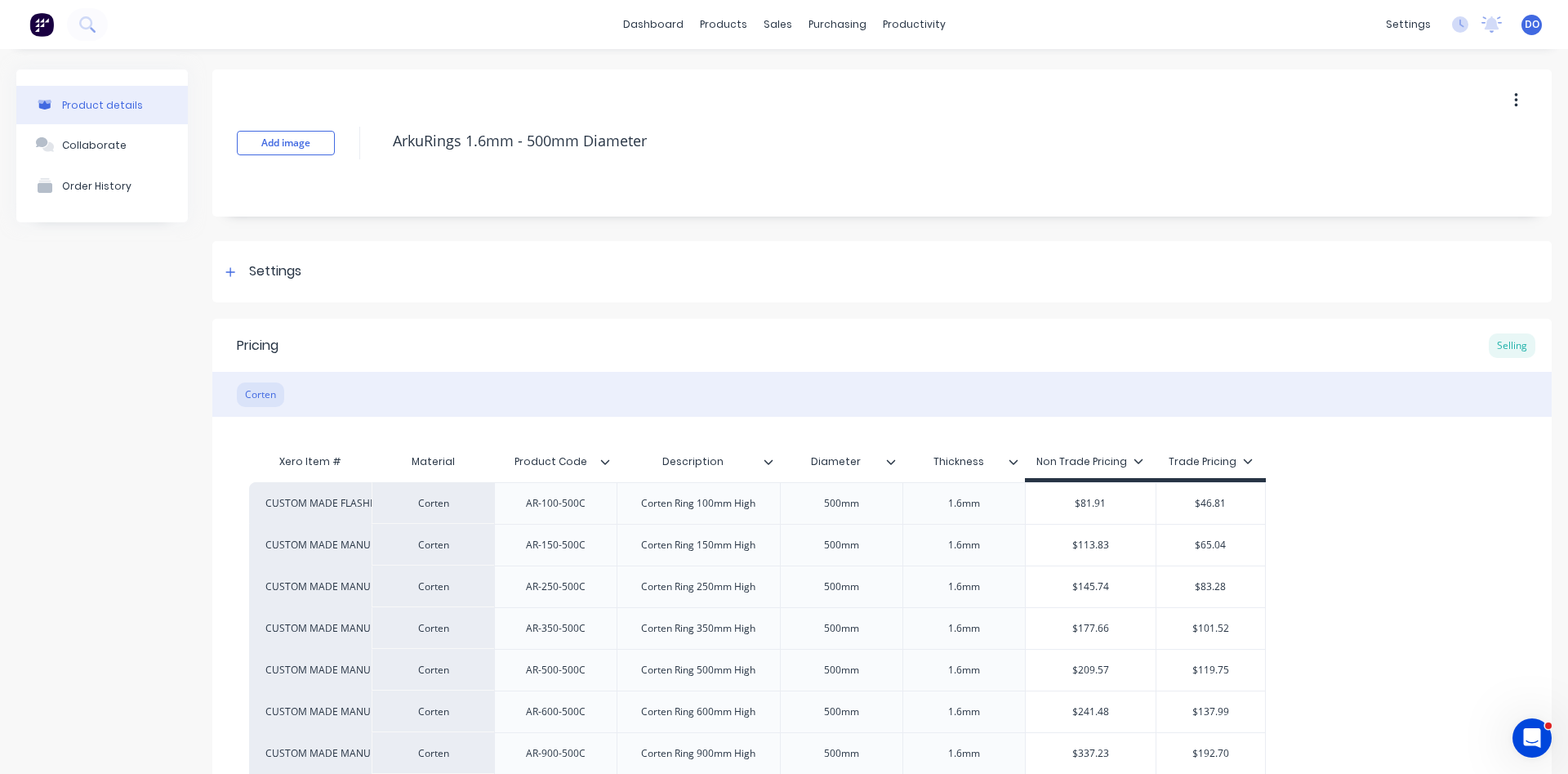
type textarea "x"
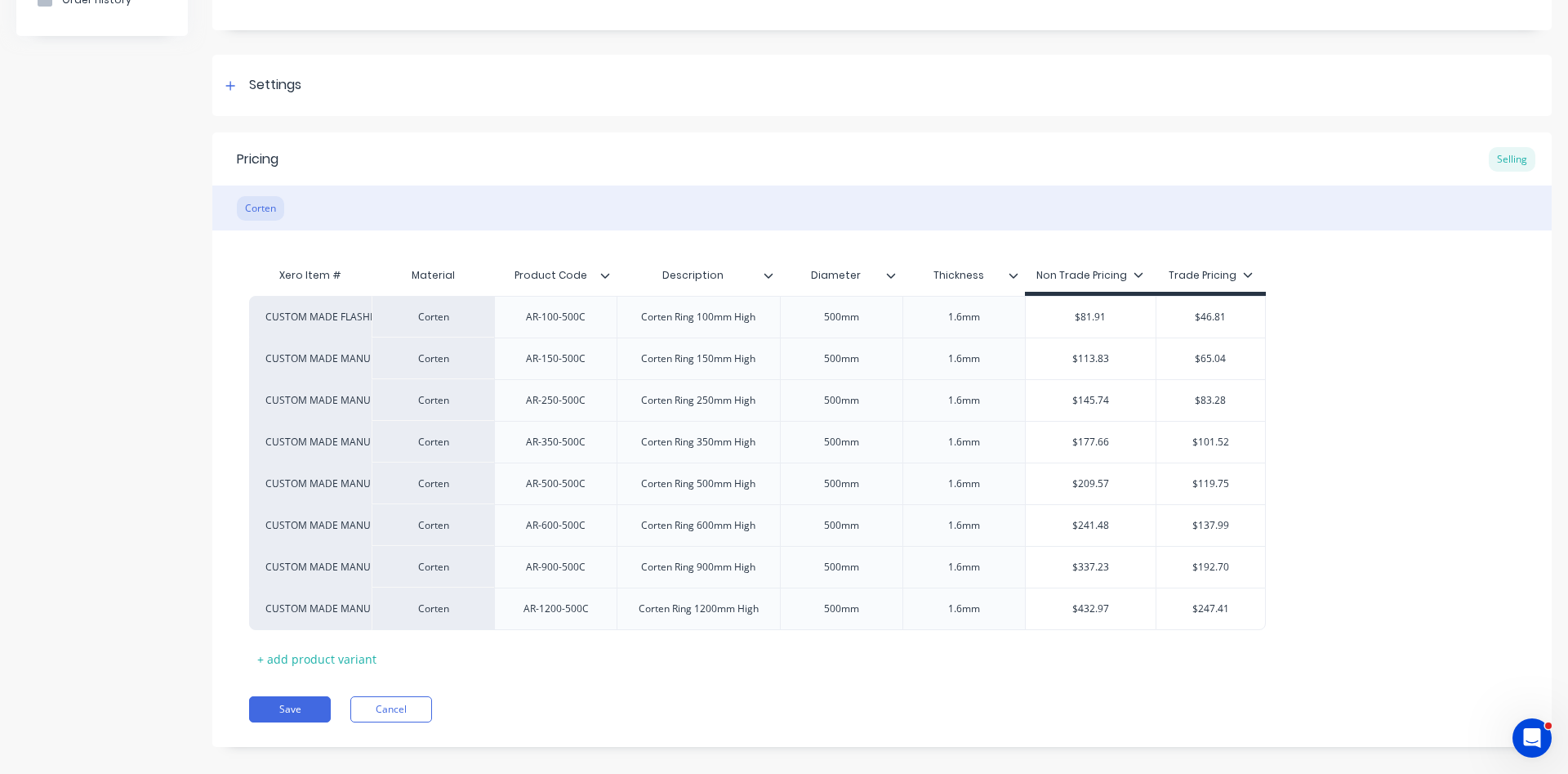
scroll to position [204, 0]
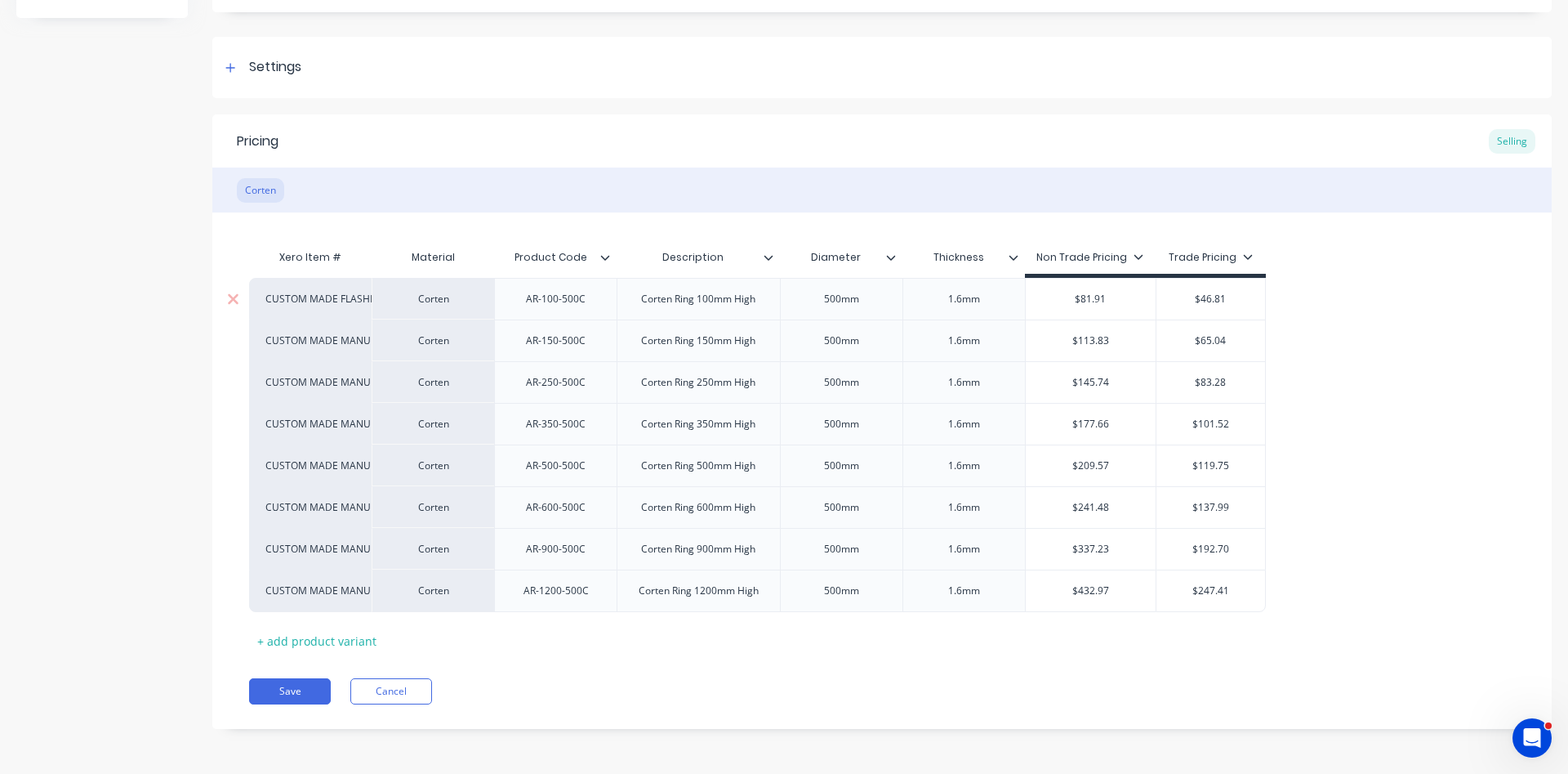
type input "$81.91"
click at [1104, 297] on input "$81.91" at bounding box center [1090, 299] width 131 height 15
drag, startPoint x: 1104, startPoint y: 297, endPoint x: 1065, endPoint y: 285, distance: 40.8
click at [1065, 292] on input "$81.91" at bounding box center [1090, 299] width 131 height 15
type textarea "x"
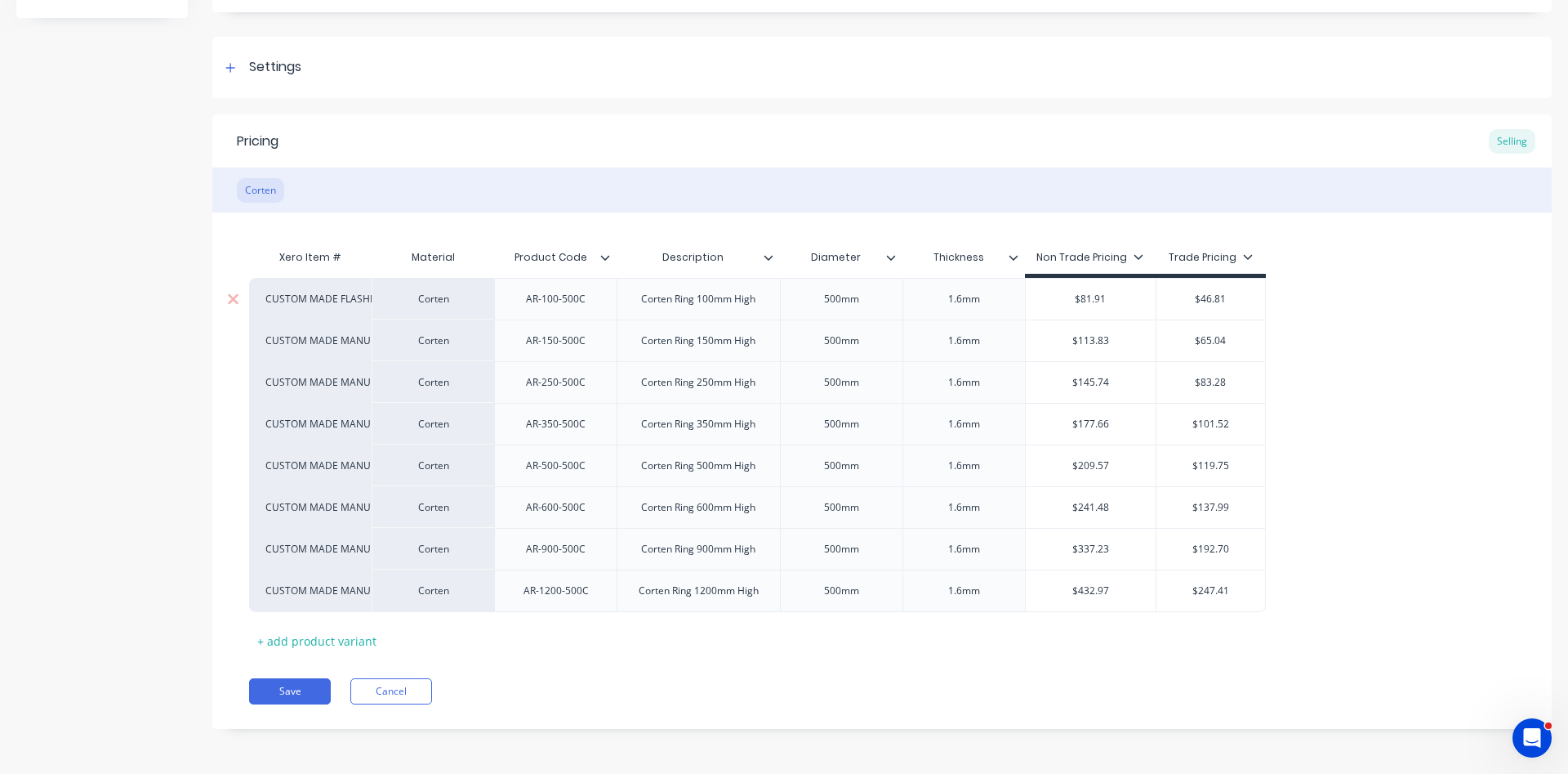
type input "6"
type textarea "x"
type input "60"
type textarea "x"
type input "60."
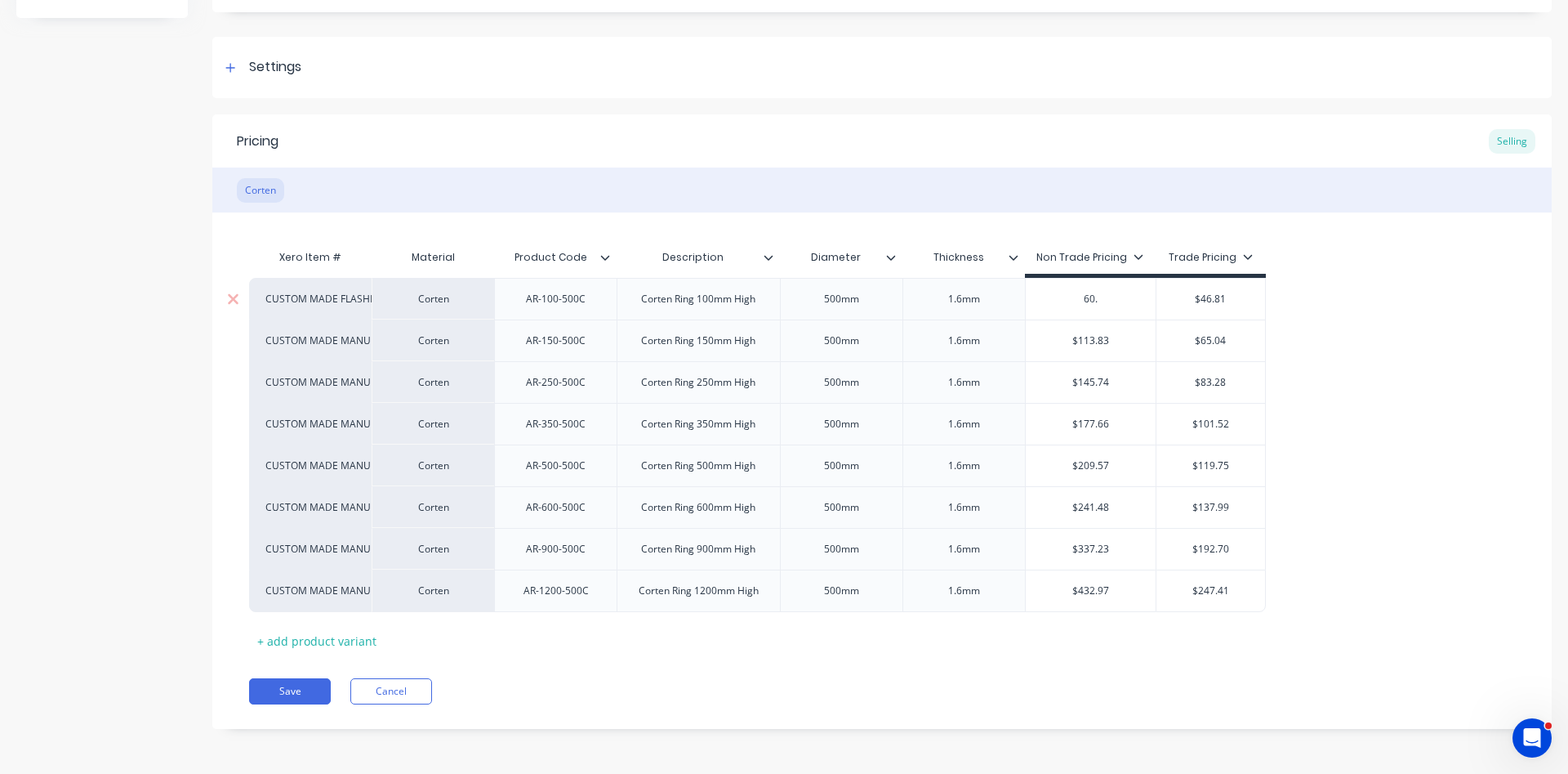
type textarea "x"
type input "60.2"
type textarea "x"
type input "60.27"
type input "$113.83"
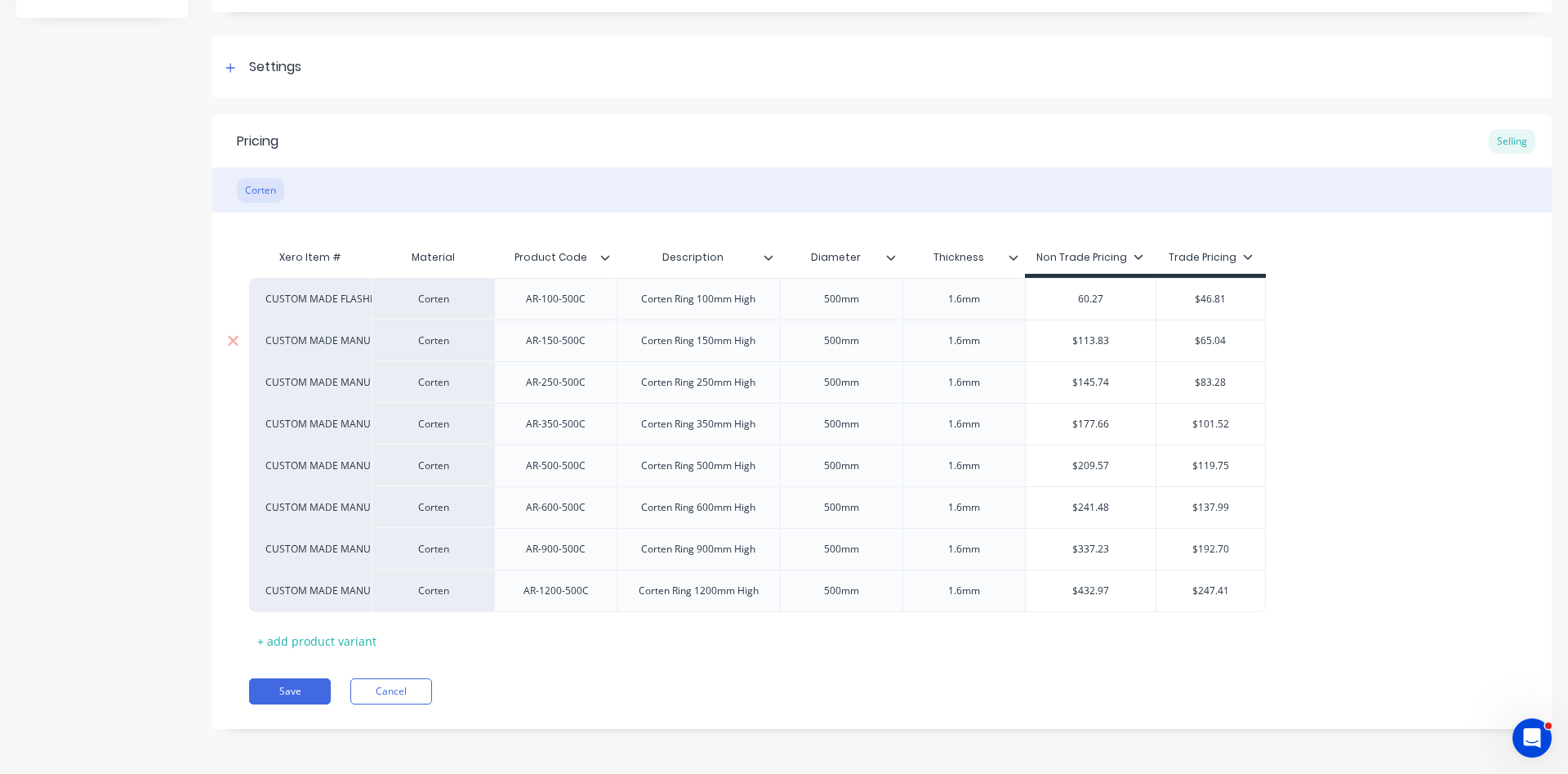
click at [1115, 337] on input "$113.83" at bounding box center [1090, 341] width 131 height 15
click at [572, 349] on div "AR-150-500C" at bounding box center [555, 340] width 86 height 21
click at [552, 339] on div "AR-150-500C" at bounding box center [555, 340] width 86 height 21
click at [1120, 339] on input "$113.83" at bounding box center [1090, 341] width 131 height 15
drag, startPoint x: 1110, startPoint y: 335, endPoint x: 1039, endPoint y: 329, distance: 71.3
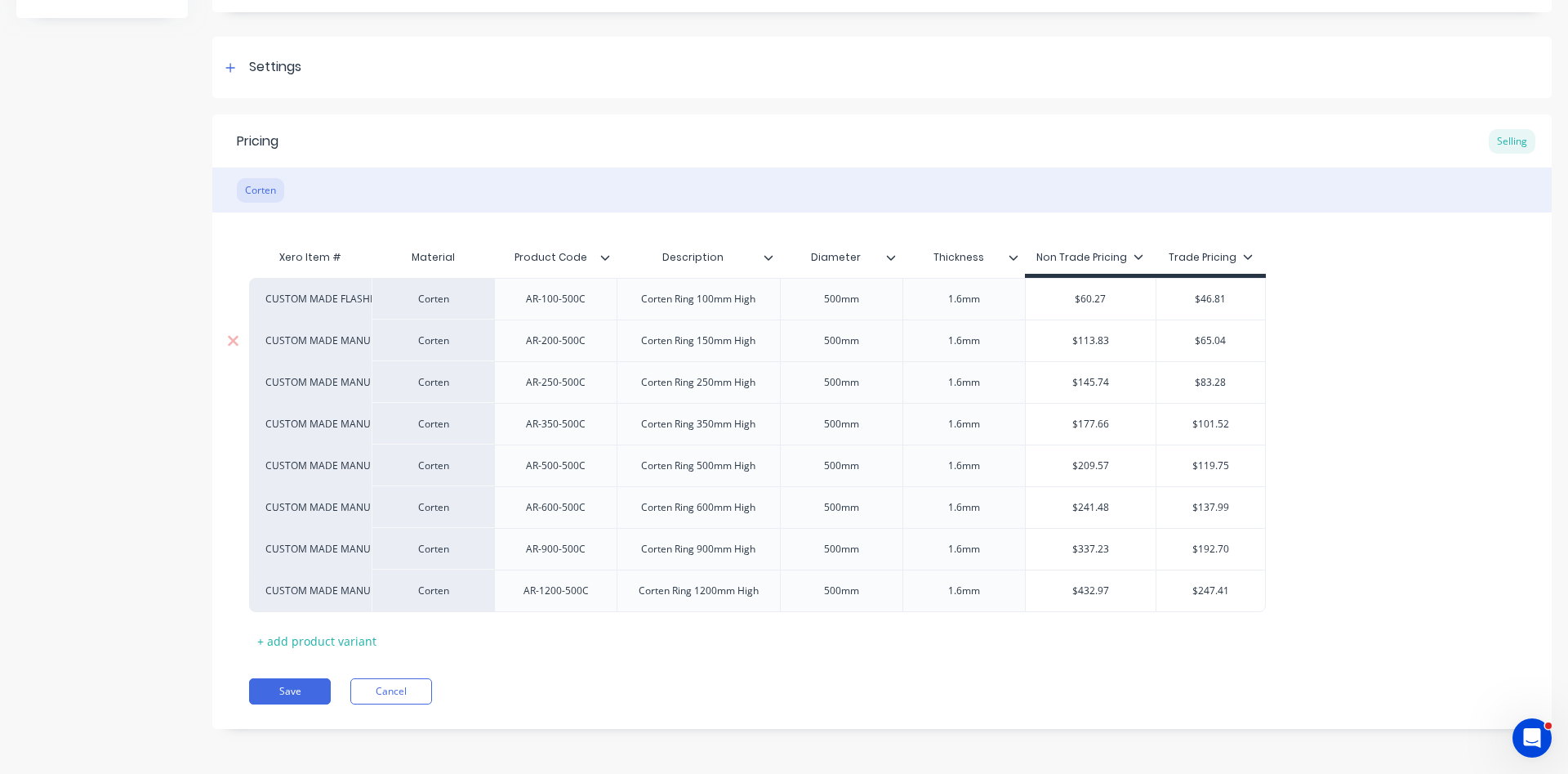
click at [1039, 334] on input "$113.83" at bounding box center [1090, 341] width 131 height 15
type textarea "x"
type input "9"
type textarea "x"
type input "90"
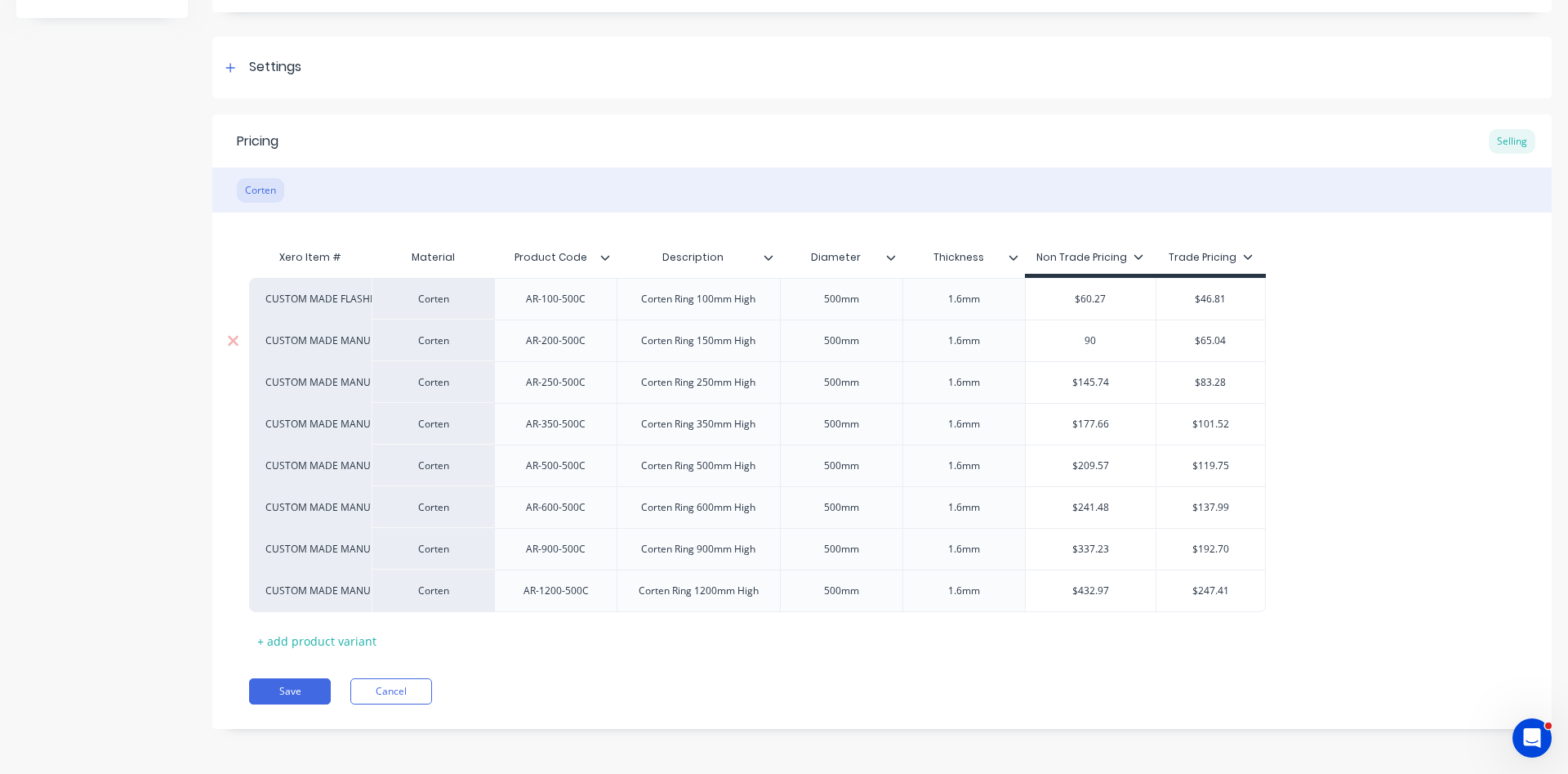
type textarea "x"
type input "90."
type textarea "x"
type input "90.0"
type textarea "x"
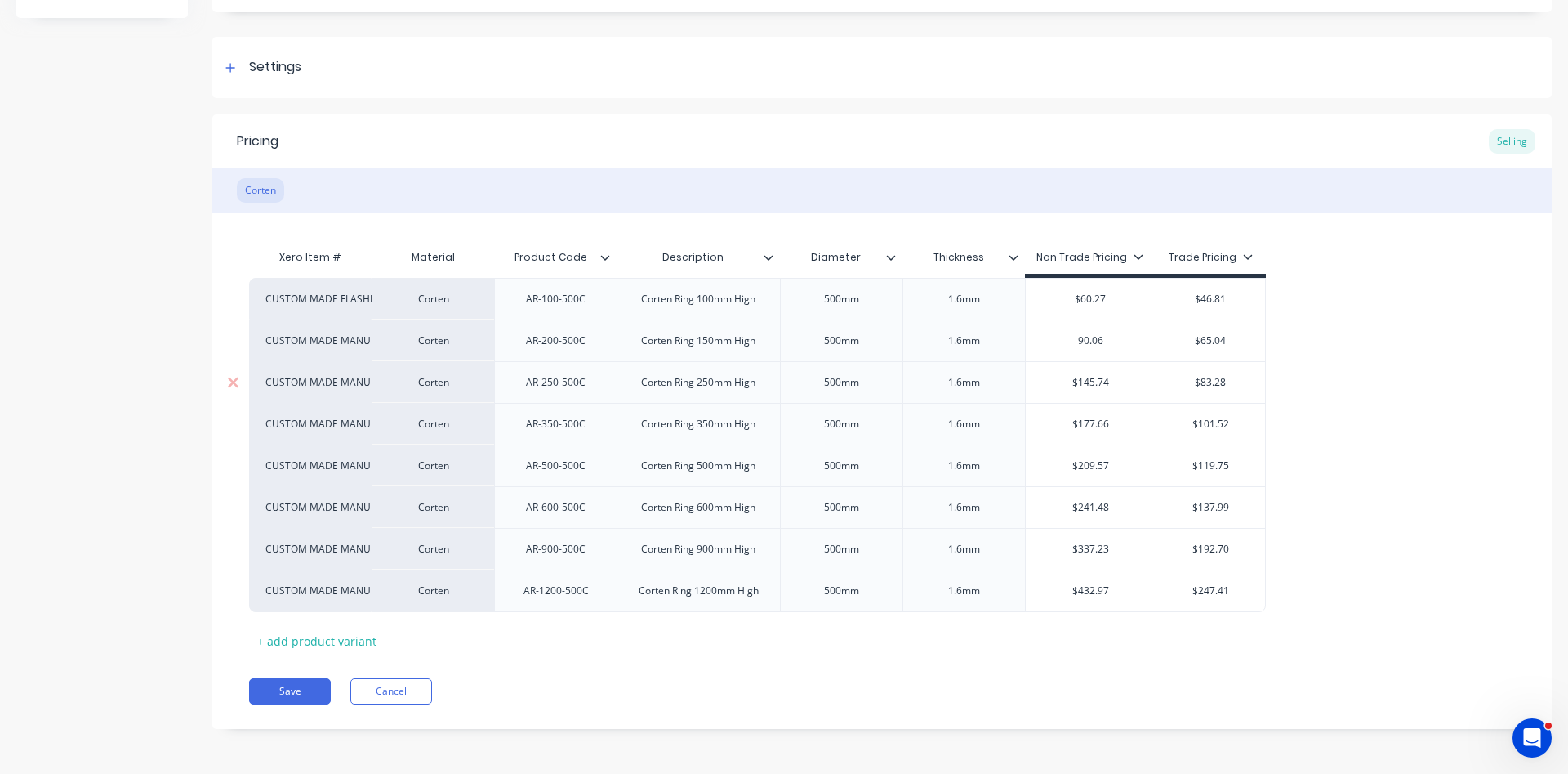
type input "90.06"
type input "$145.74"
click at [1129, 385] on input "$145.74" at bounding box center [1090, 383] width 131 height 15
click at [551, 383] on div "AR-250-500C" at bounding box center [555, 382] width 86 height 21
type textarea "x"
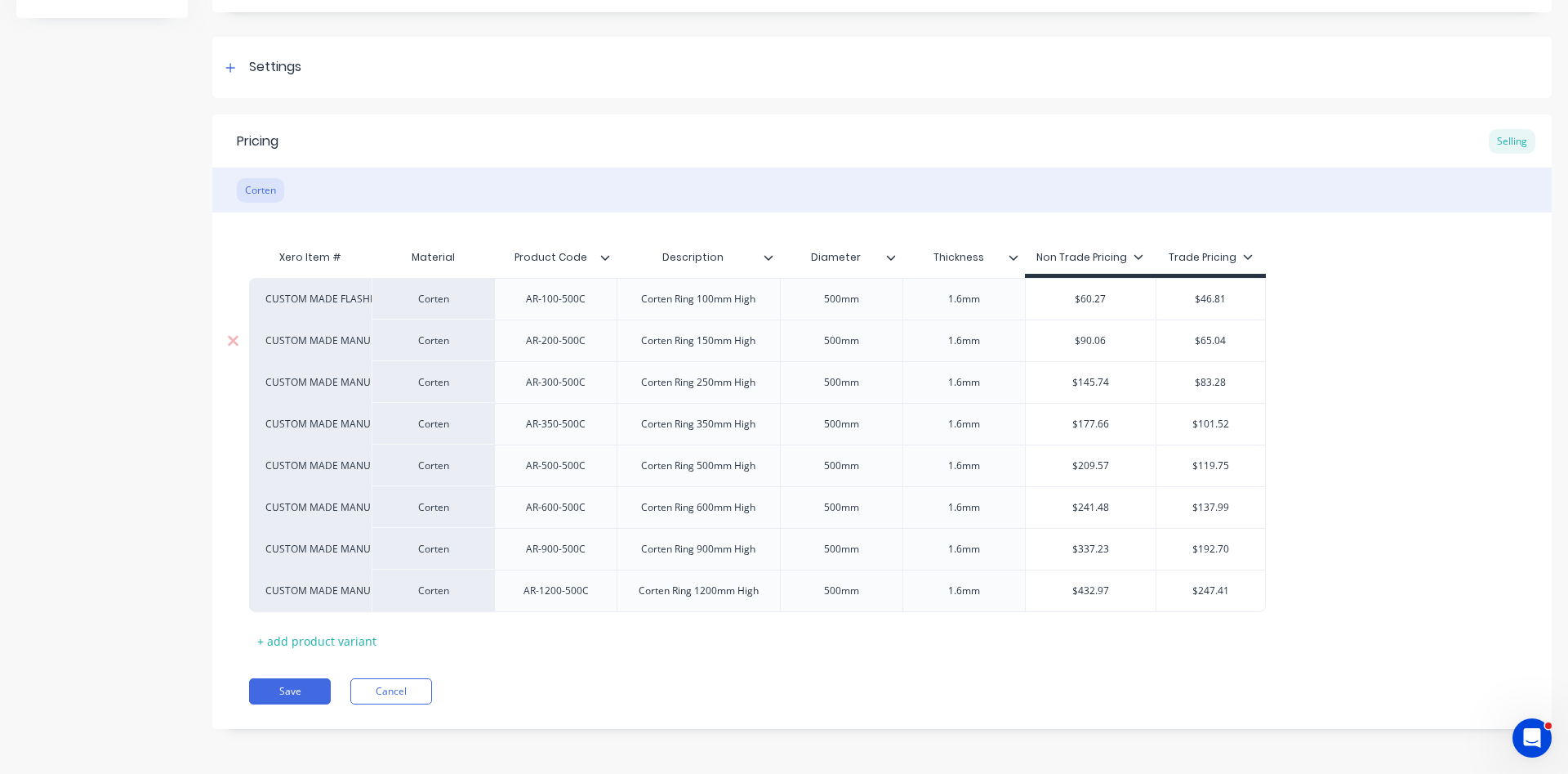
click at [709, 347] on div "Corten Ring 150mm High" at bounding box center [698, 340] width 140 height 21
type textarea "x"
click at [706, 381] on div "Corten Ring 250mm High" at bounding box center [698, 382] width 140 height 21
drag, startPoint x: 1110, startPoint y: 381, endPoint x: 1080, endPoint y: 384, distance: 30.1
click at [1080, 384] on input "$145.74" at bounding box center [1090, 383] width 131 height 15
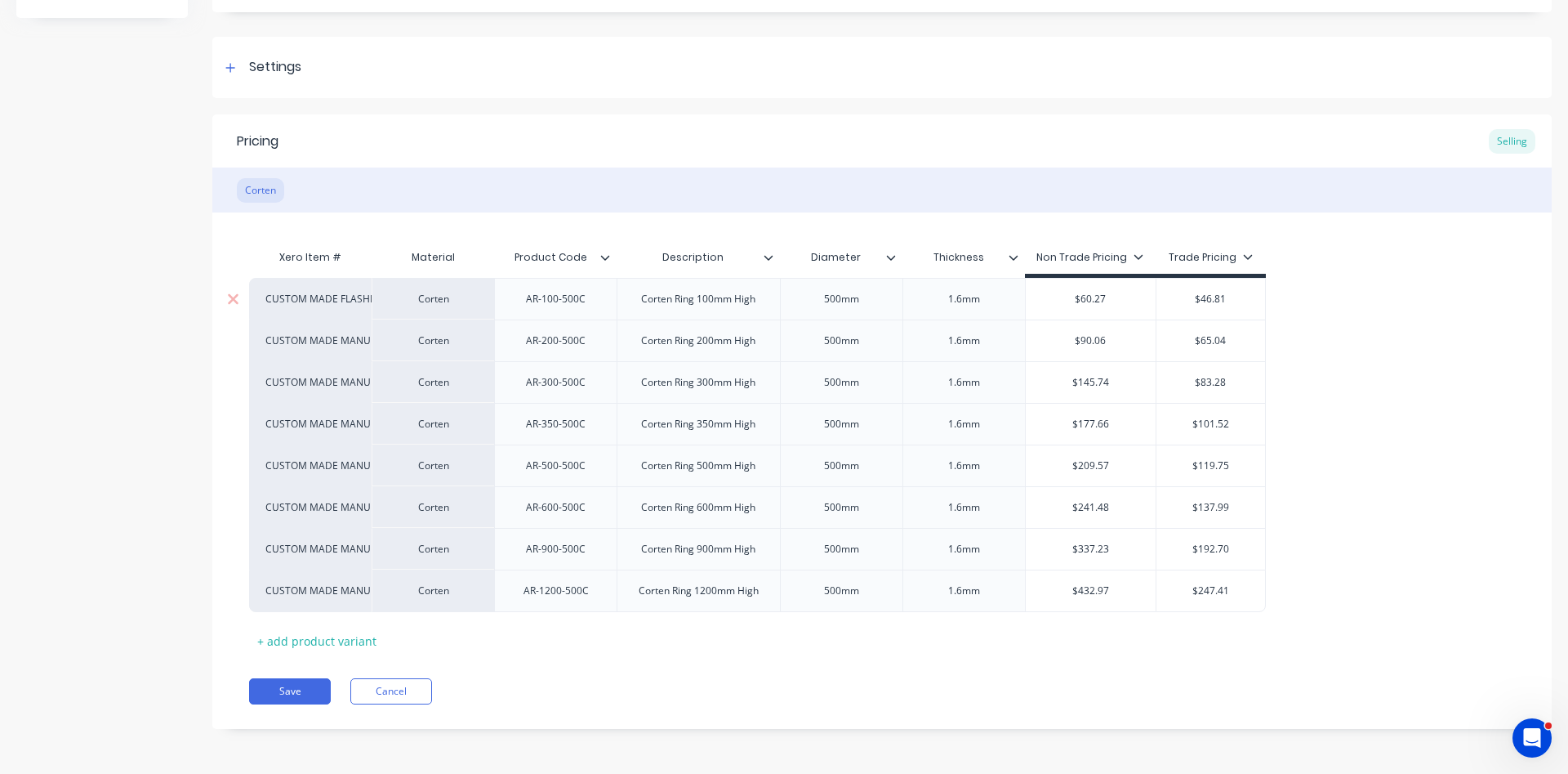
type textarea "x"
type input "$1"
type textarea "x"
type input "$10"
type textarea "x"
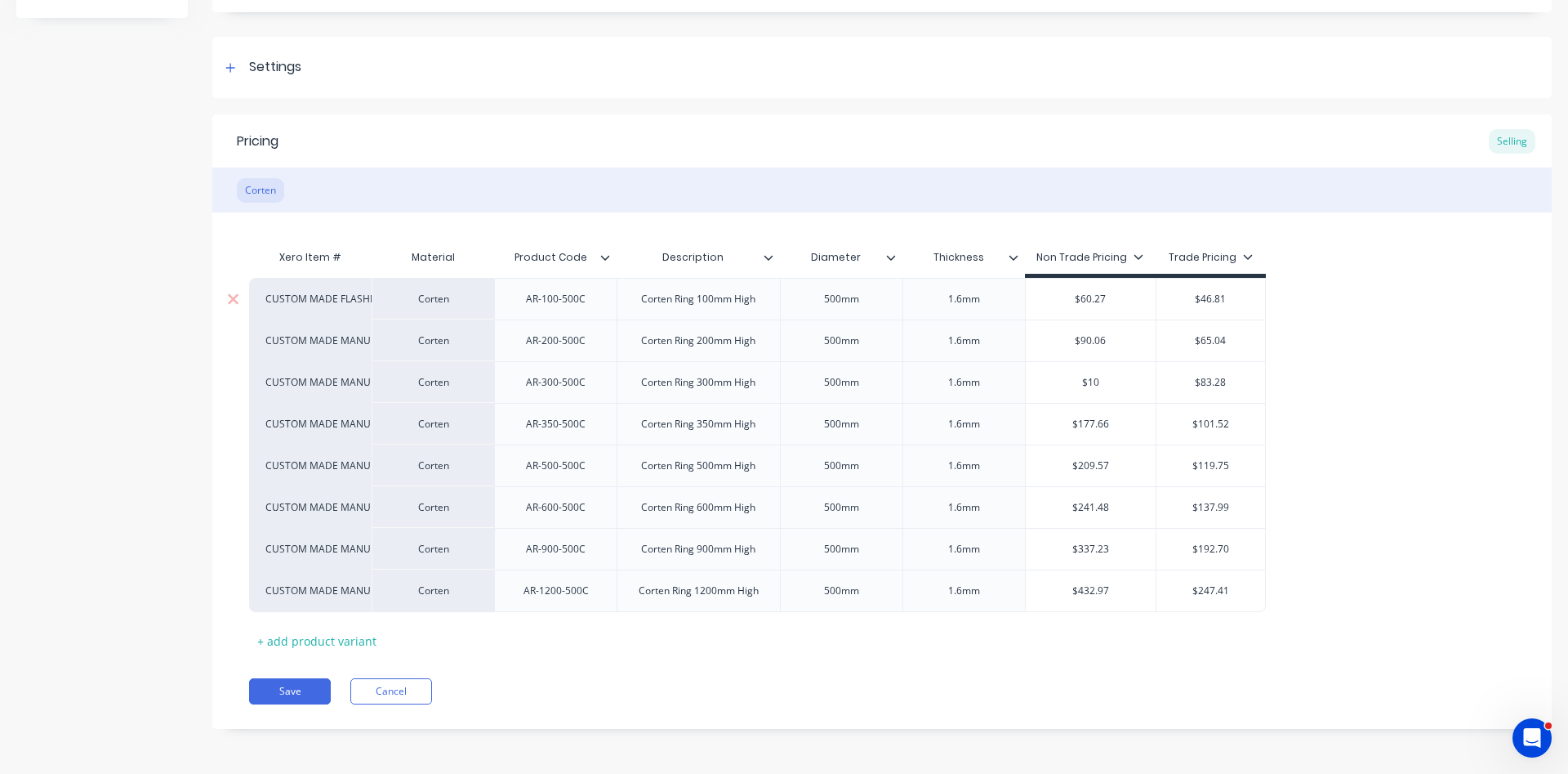
type input "$103"
type textarea "x"
type input "$103."
type textarea "x"
type input "$103.4"
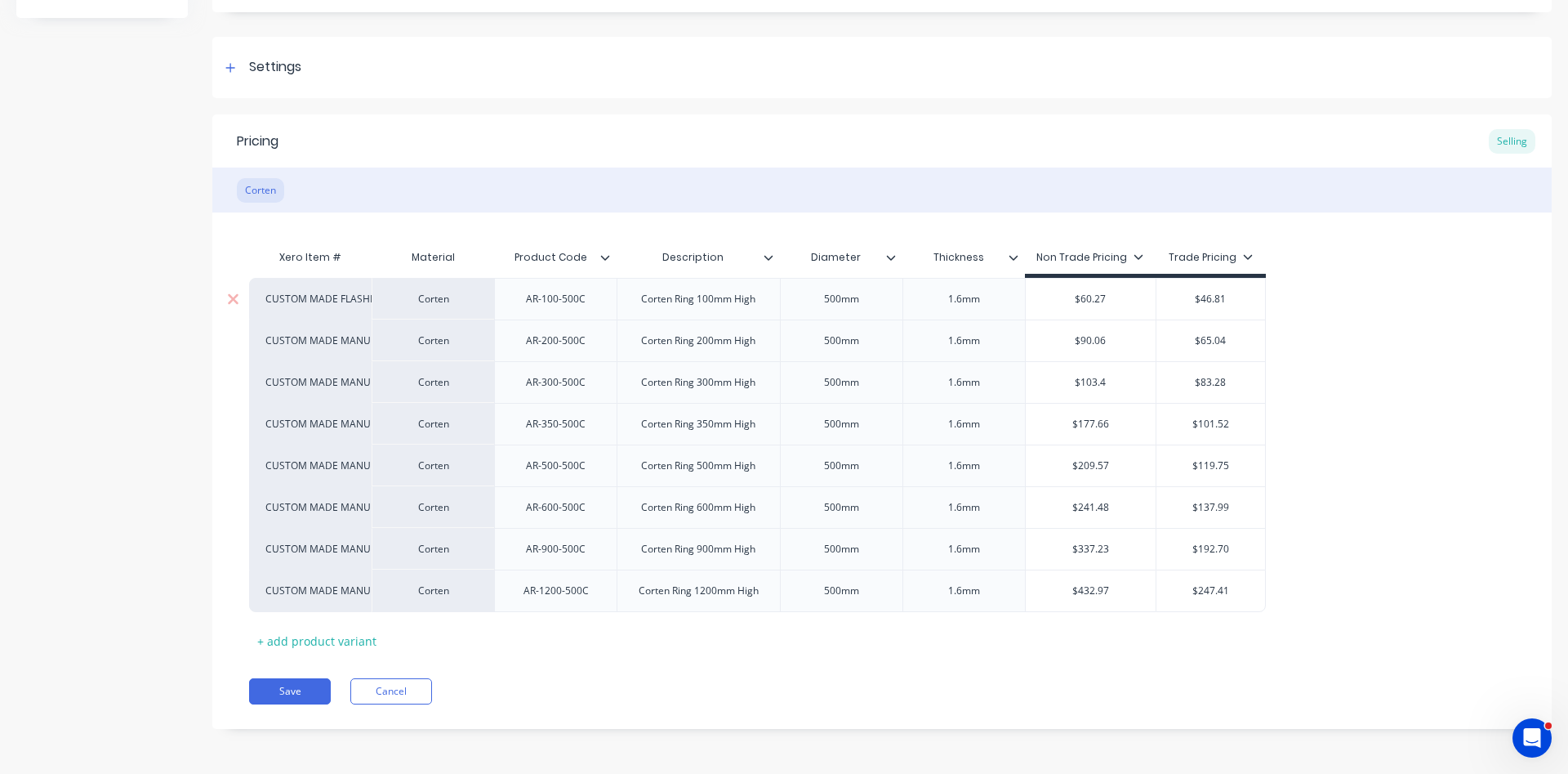
type textarea "x"
click at [759, 435] on div "Corten Ring 350mm High" at bounding box center [699, 424] width 163 height 42
type input "$103.49"
click at [712, 425] on div "Corten Ring 350mm High" at bounding box center [698, 424] width 140 height 21
type textarea "x"
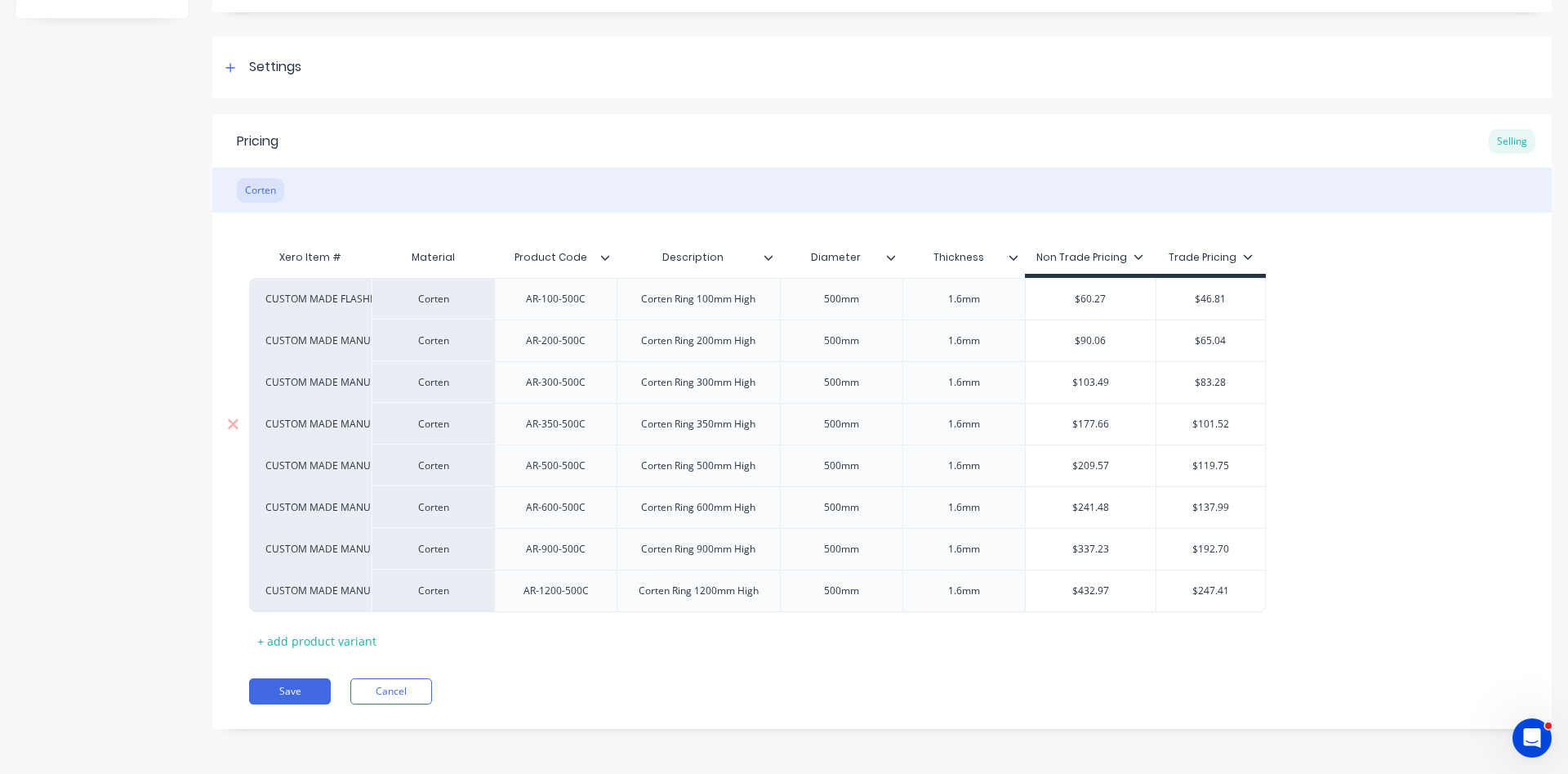
click at [707, 424] on div "Corten Ring 350mm High" at bounding box center [698, 424] width 140 height 21
type textarea "x"
click at [555, 428] on div "AR-350-500C" at bounding box center [555, 424] width 86 height 21
type textarea "x"
type input "$177.66"
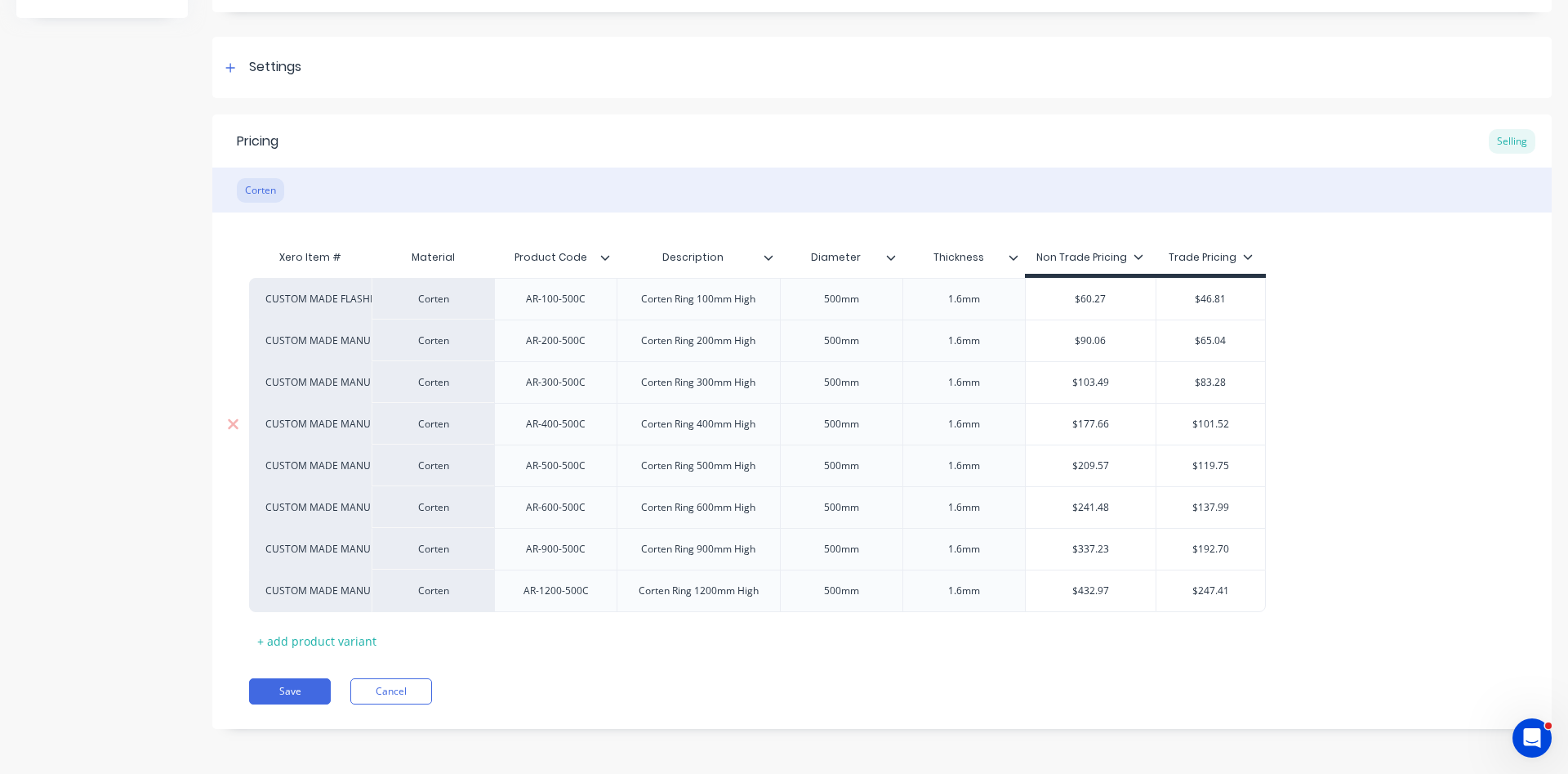
click at [1095, 420] on input "$177.66" at bounding box center [1090, 425] width 131 height 15
drag, startPoint x: 1115, startPoint y: 424, endPoint x: 1085, endPoint y: 422, distance: 30.1
click at [1085, 422] on input "$177.66" at bounding box center [1090, 425] width 131 height 15
type textarea "x"
type input "$12"
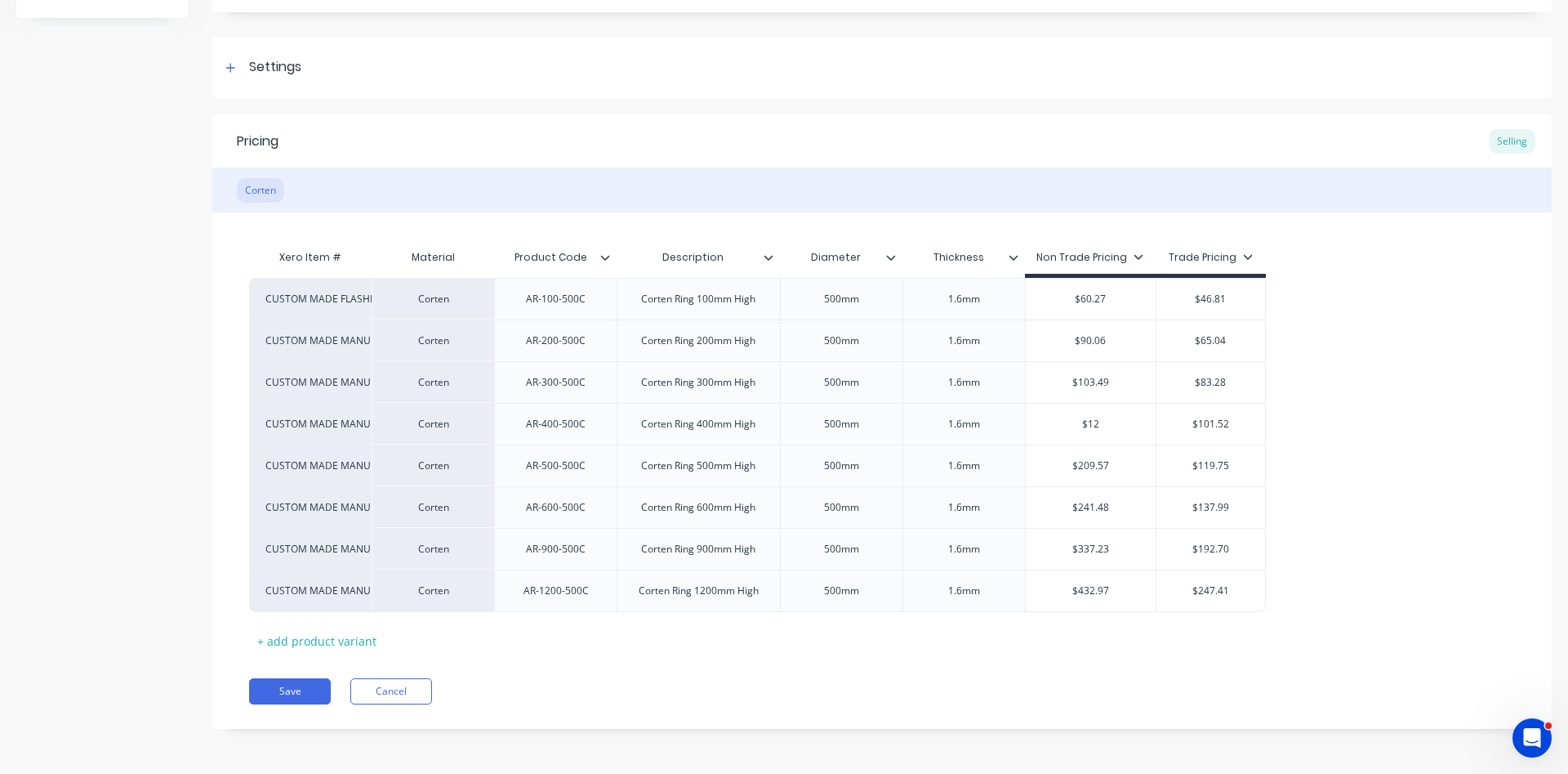
type textarea "x"
type input "$125"
type textarea "x"
type input "$125."
type textarea "x"
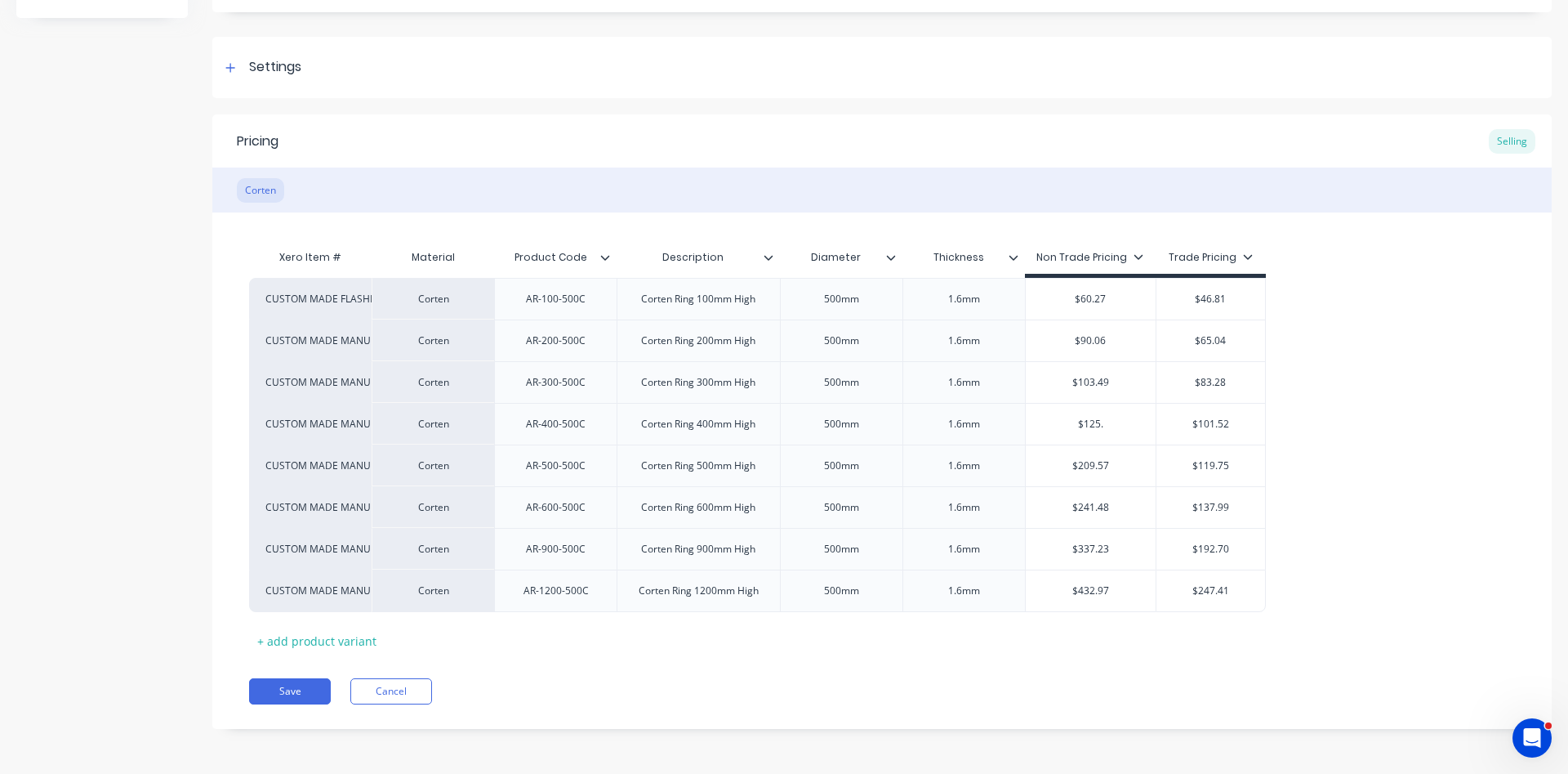
type input "$125.1"
type textarea "x"
type input "$125.10"
type input "$209.57"
click at [1091, 470] on input "$209.57" at bounding box center [1090, 466] width 131 height 15
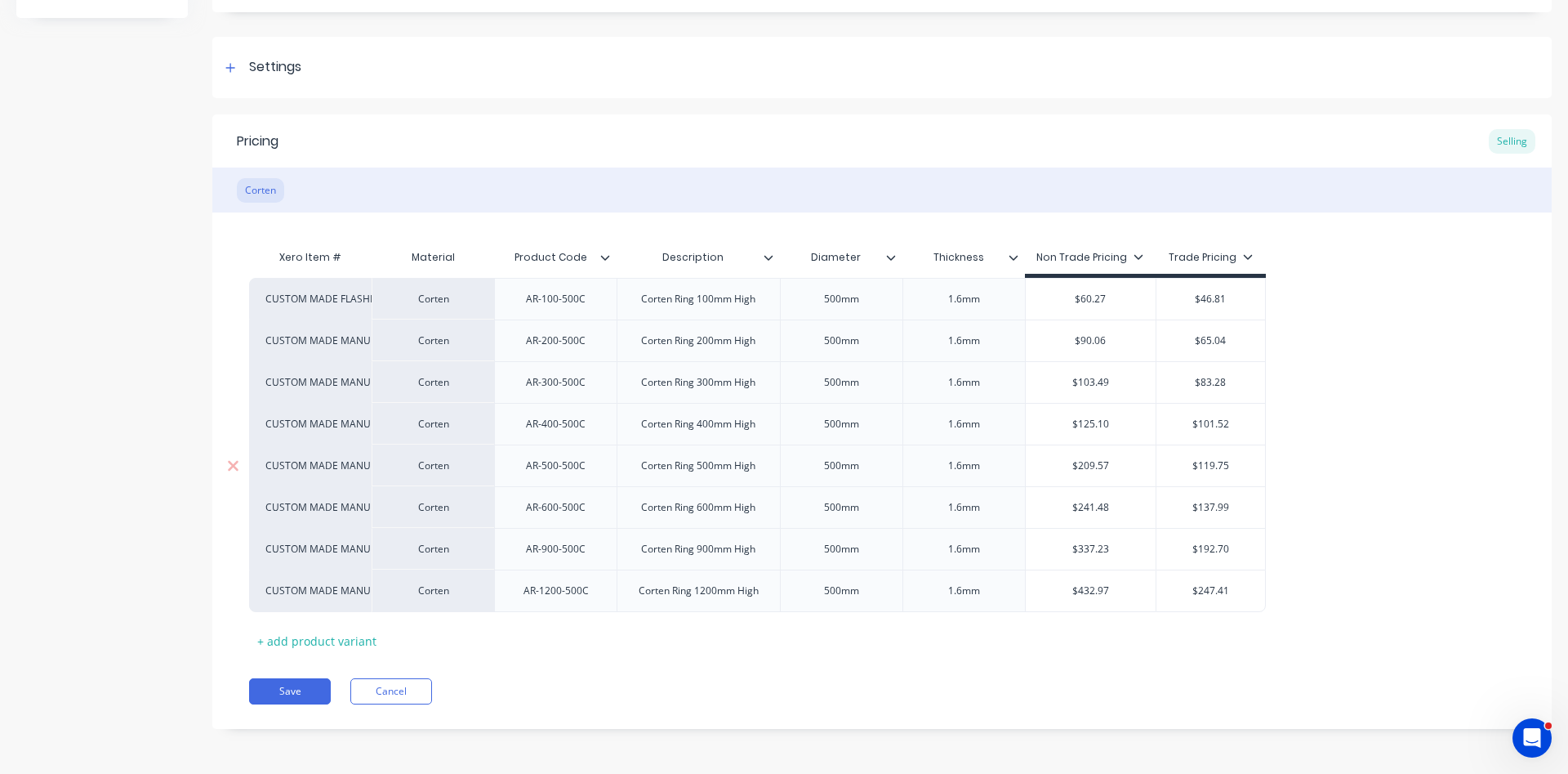
click at [1113, 465] on input "$209.57" at bounding box center [1090, 466] width 131 height 15
drag, startPoint x: 1114, startPoint y: 464, endPoint x: 1055, endPoint y: 462, distance: 59.0
click at [1055, 462] on input "$209.57" at bounding box center [1090, 466] width 131 height 15
type textarea "x"
type input "1"
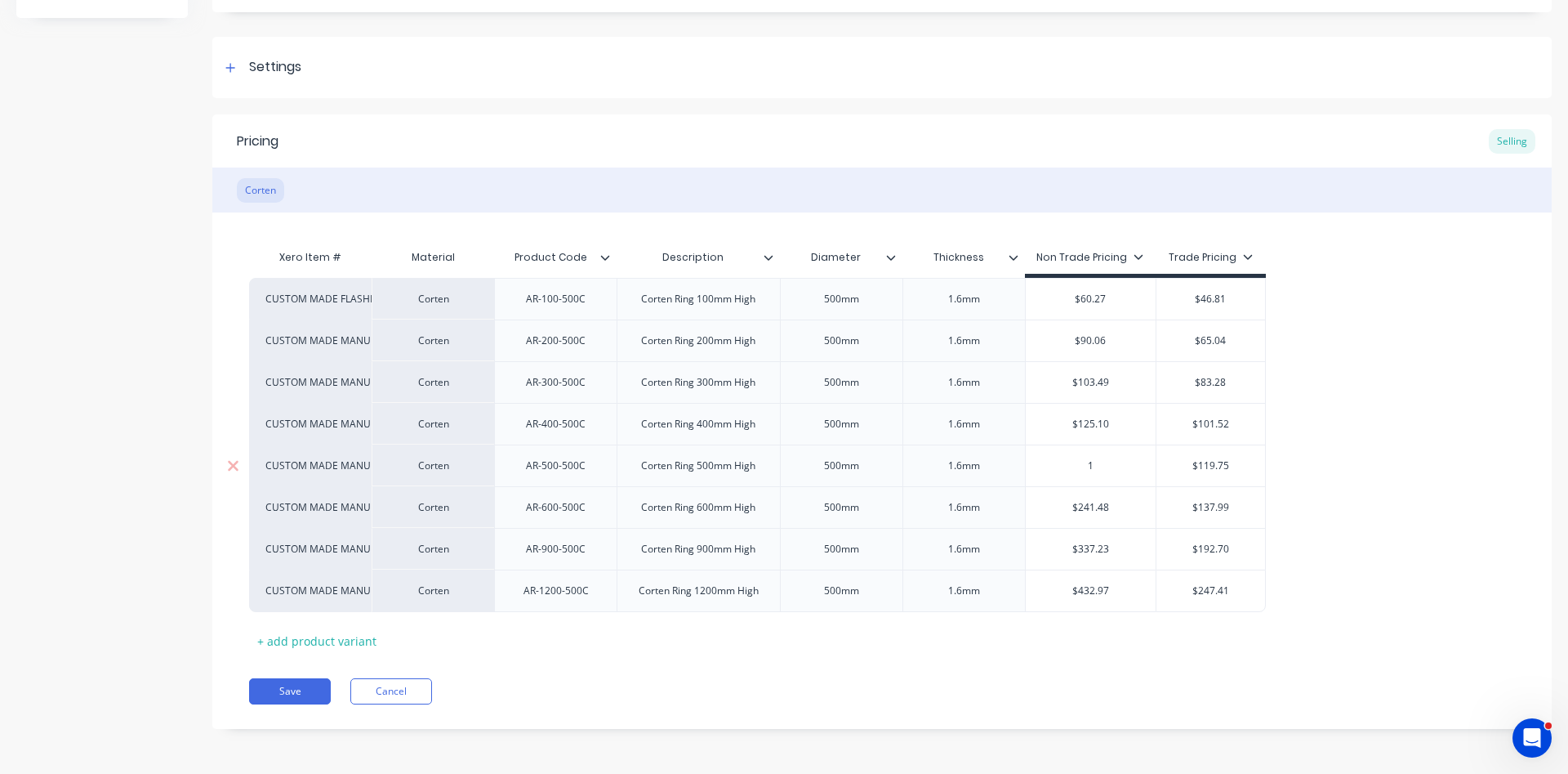
type textarea "x"
type input "14"
type textarea "x"
type input "146"
type textarea "x"
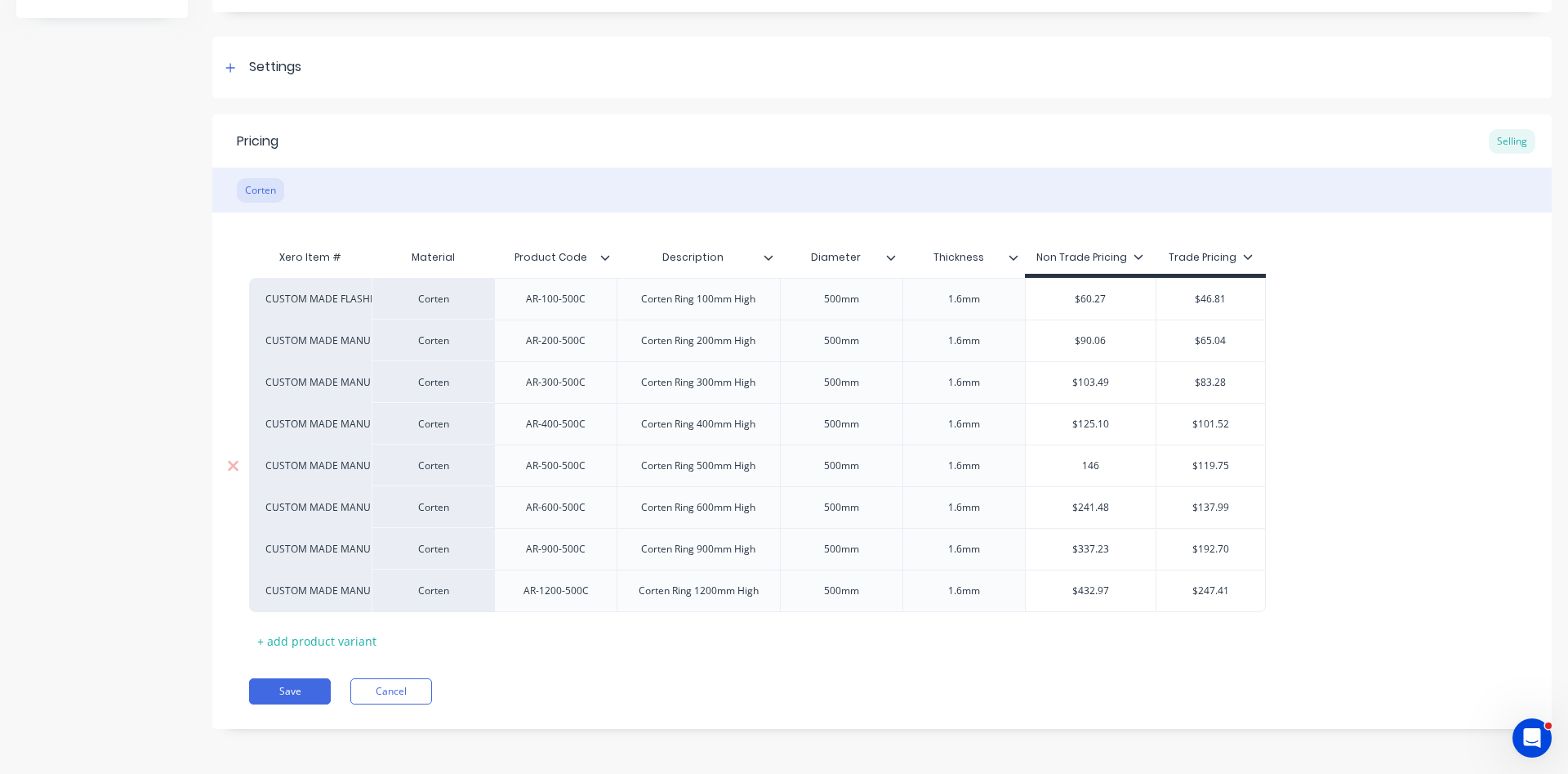
type input "146."
type textarea "x"
type input "146.7"
type textarea "x"
type input "146.71"
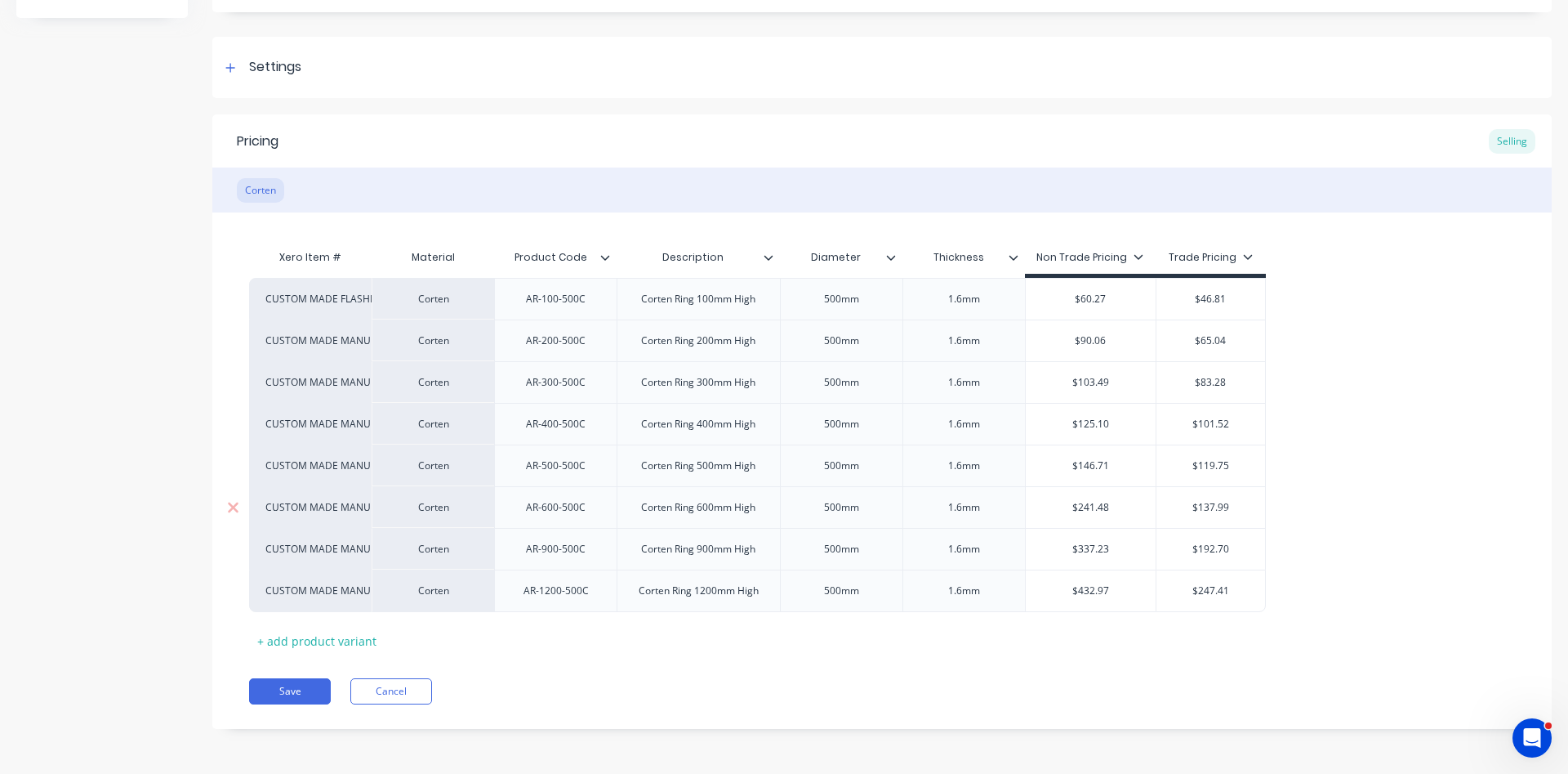
click at [753, 503] on div "Corten Ring 600mm High" at bounding box center [698, 507] width 140 height 21
type textarea "x"
type input "$241.48"
click at [1101, 508] on input "$241.48" at bounding box center [1090, 507] width 131 height 15
drag, startPoint x: 1115, startPoint y: 505, endPoint x: 1075, endPoint y: 507, distance: 40.0
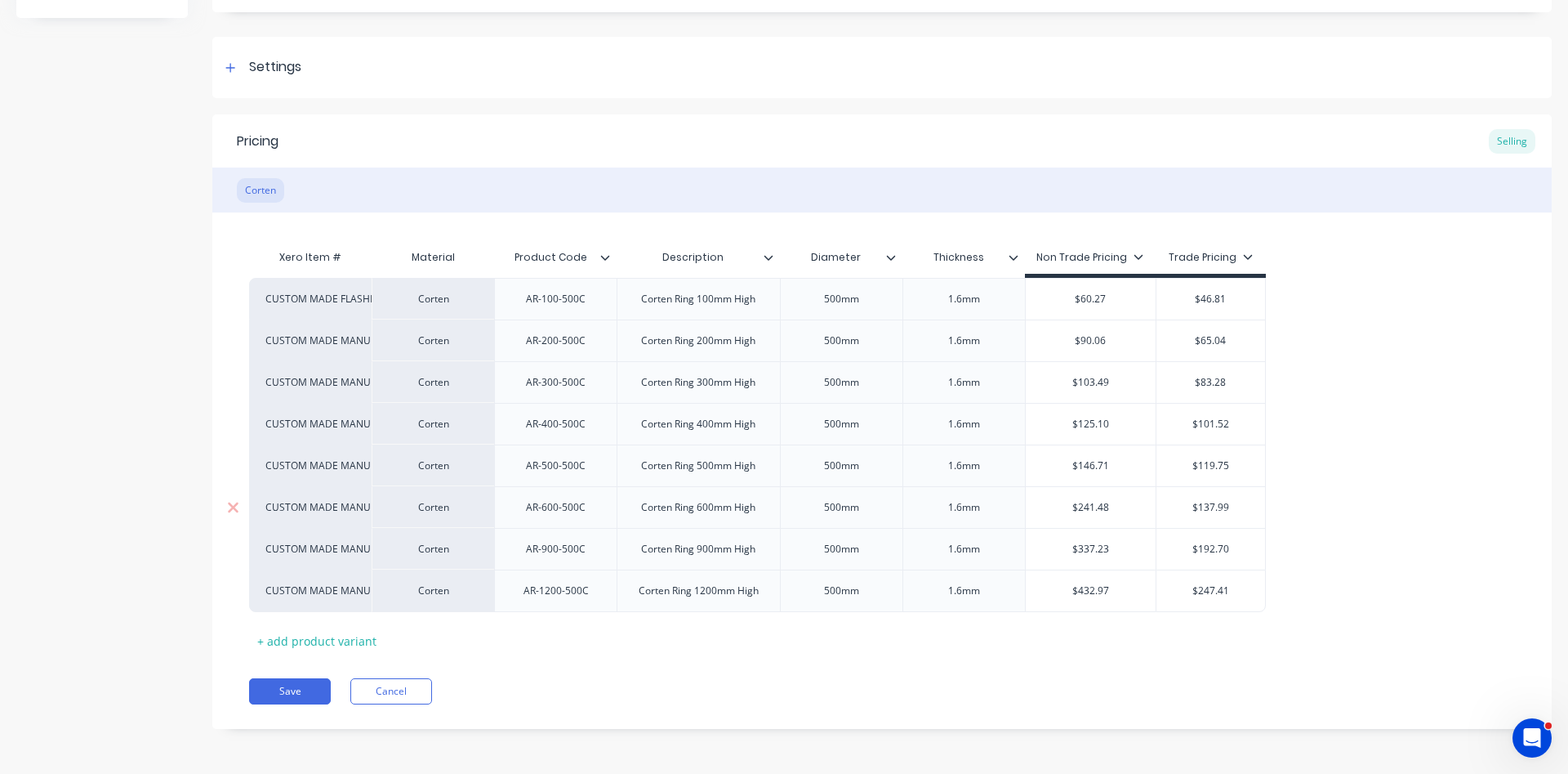
click at [1075, 507] on input "$241.48" at bounding box center [1090, 507] width 131 height 15
type textarea "x"
type input "1"
type textarea "x"
type input "16"
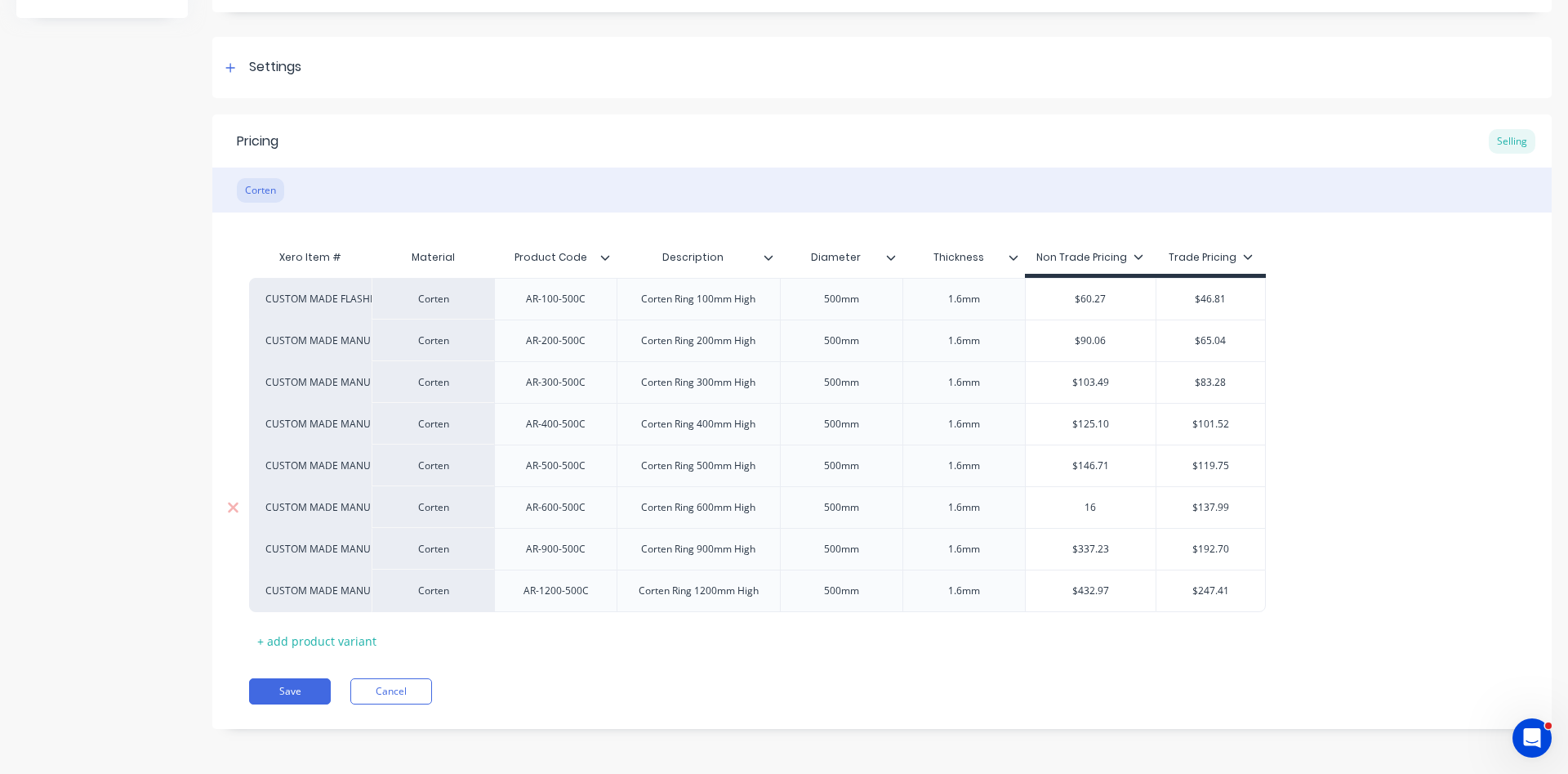
type textarea "x"
type input "168"
type textarea "x"
type input "168."
type textarea "x"
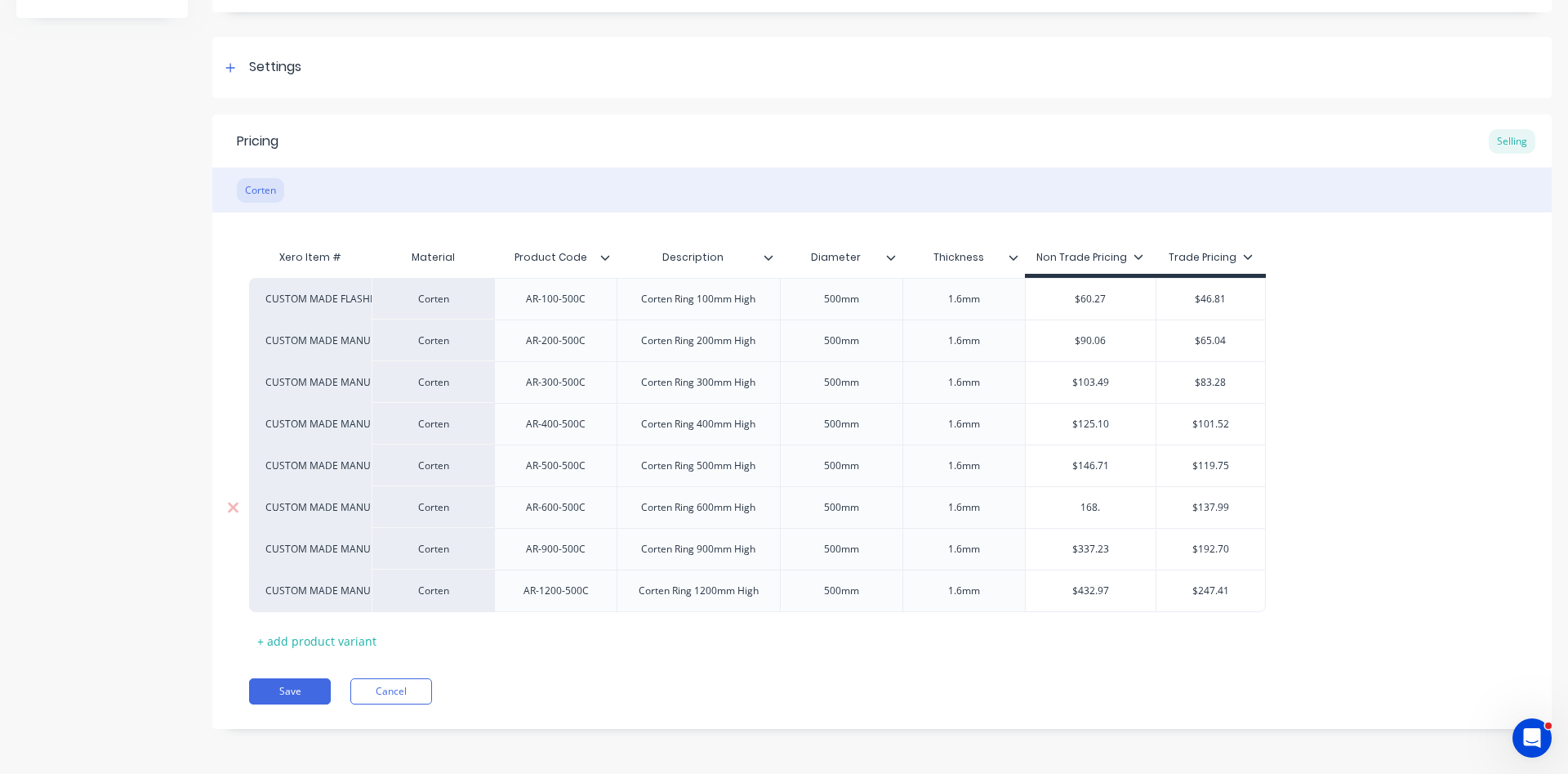
type input "168.3"
type textarea "x"
click at [1118, 555] on div "CUSTOM MADE FLASHING ITEM Corten AR-100-500C Corten Ring 100mm High 500mm 1.6mm…" at bounding box center [882, 445] width 1265 height 334
type input "168.32"
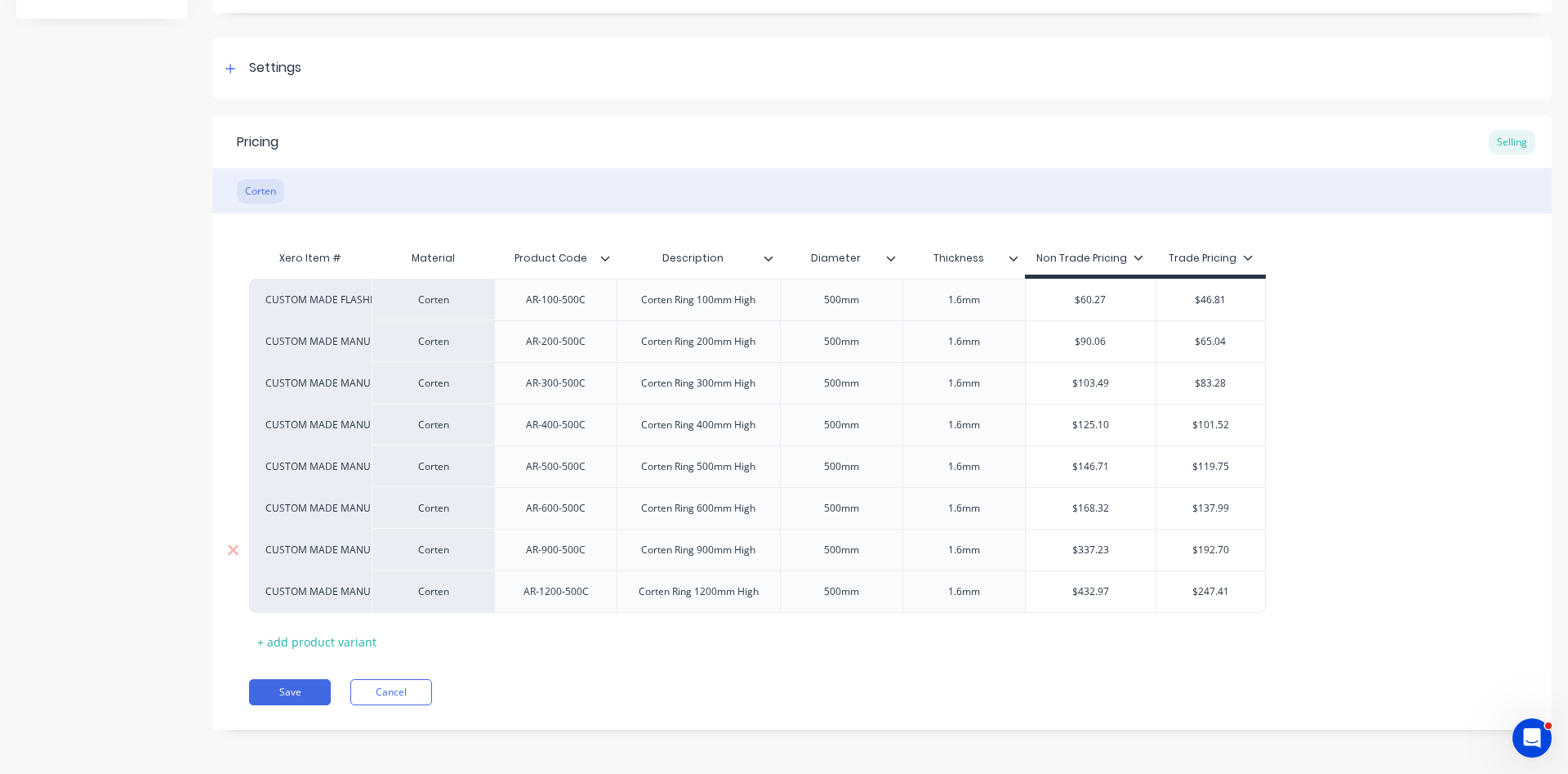
type input "$337.23"
click at [1122, 544] on input "$337.23" at bounding box center [1090, 550] width 131 height 15
drag, startPoint x: 1113, startPoint y: 546, endPoint x: 1080, endPoint y: 547, distance: 33.0
click at [1080, 547] on input "$337.23" at bounding box center [1090, 550] width 131 height 15
type textarea "x"
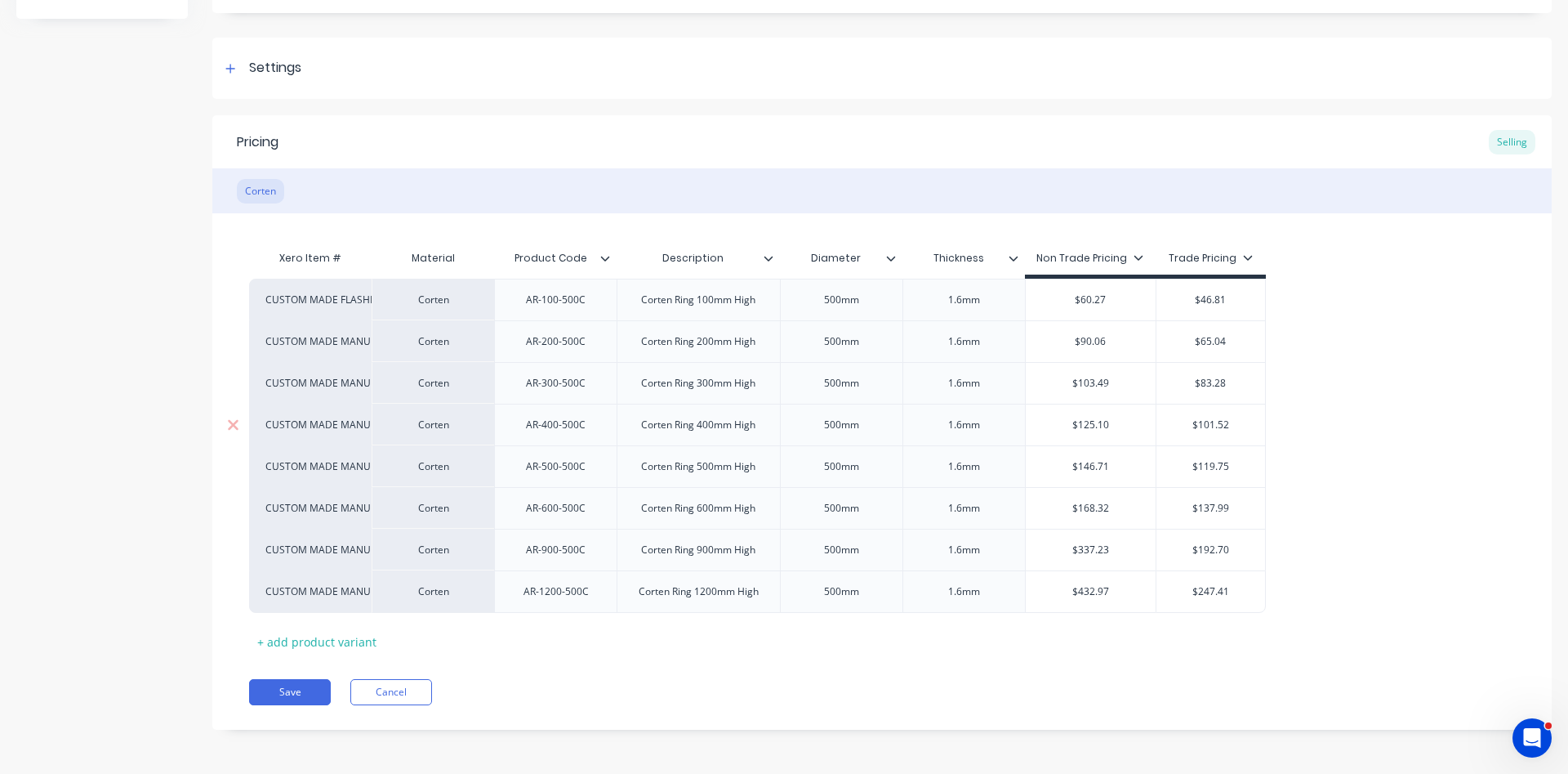
type input "$2"
type textarea "x"
type input "$23"
type textarea "x"
type input "$236"
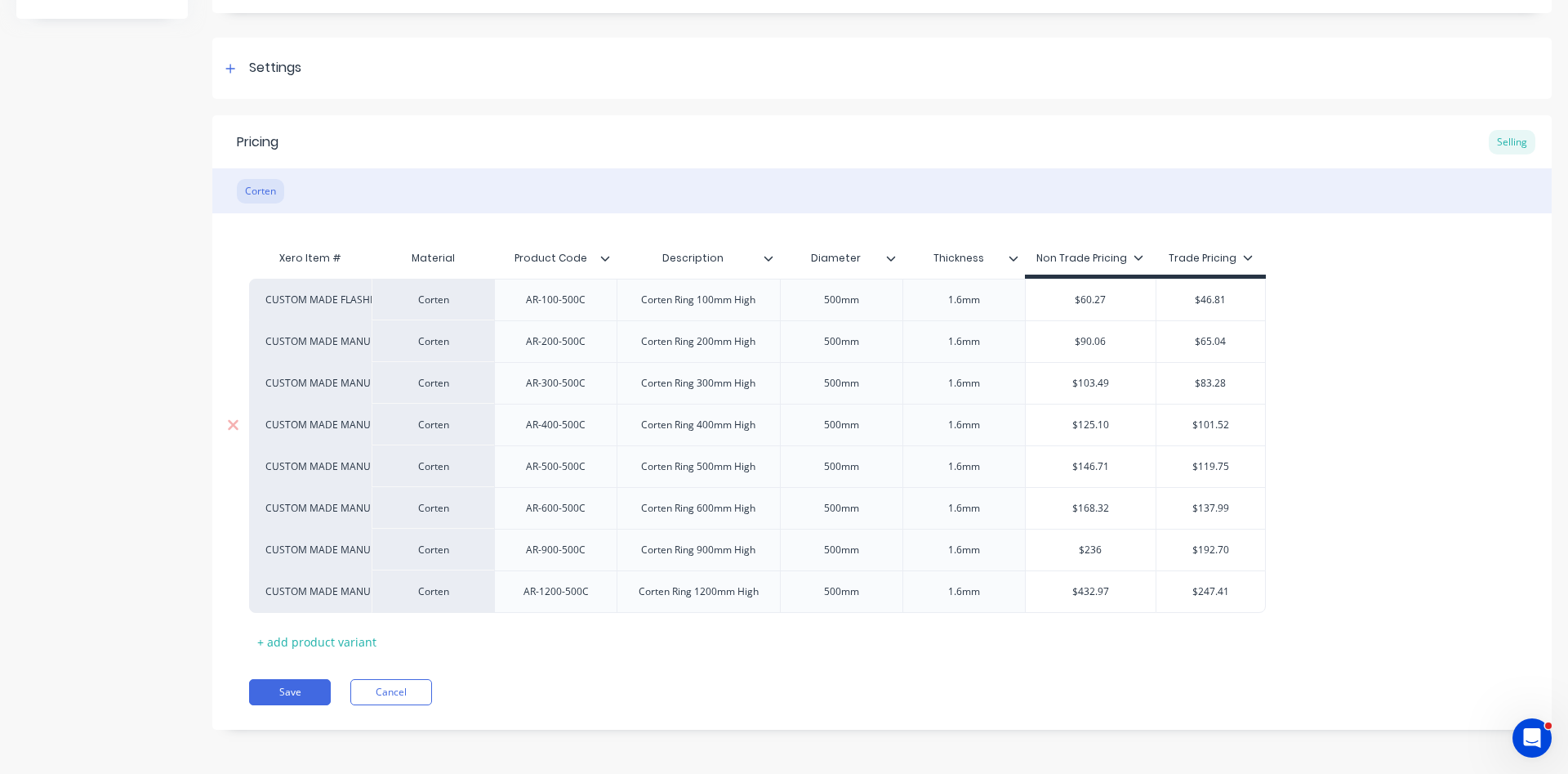
type textarea "x"
type input "$236."
type textarea "x"
type input "$236.4"
type textarea "x"
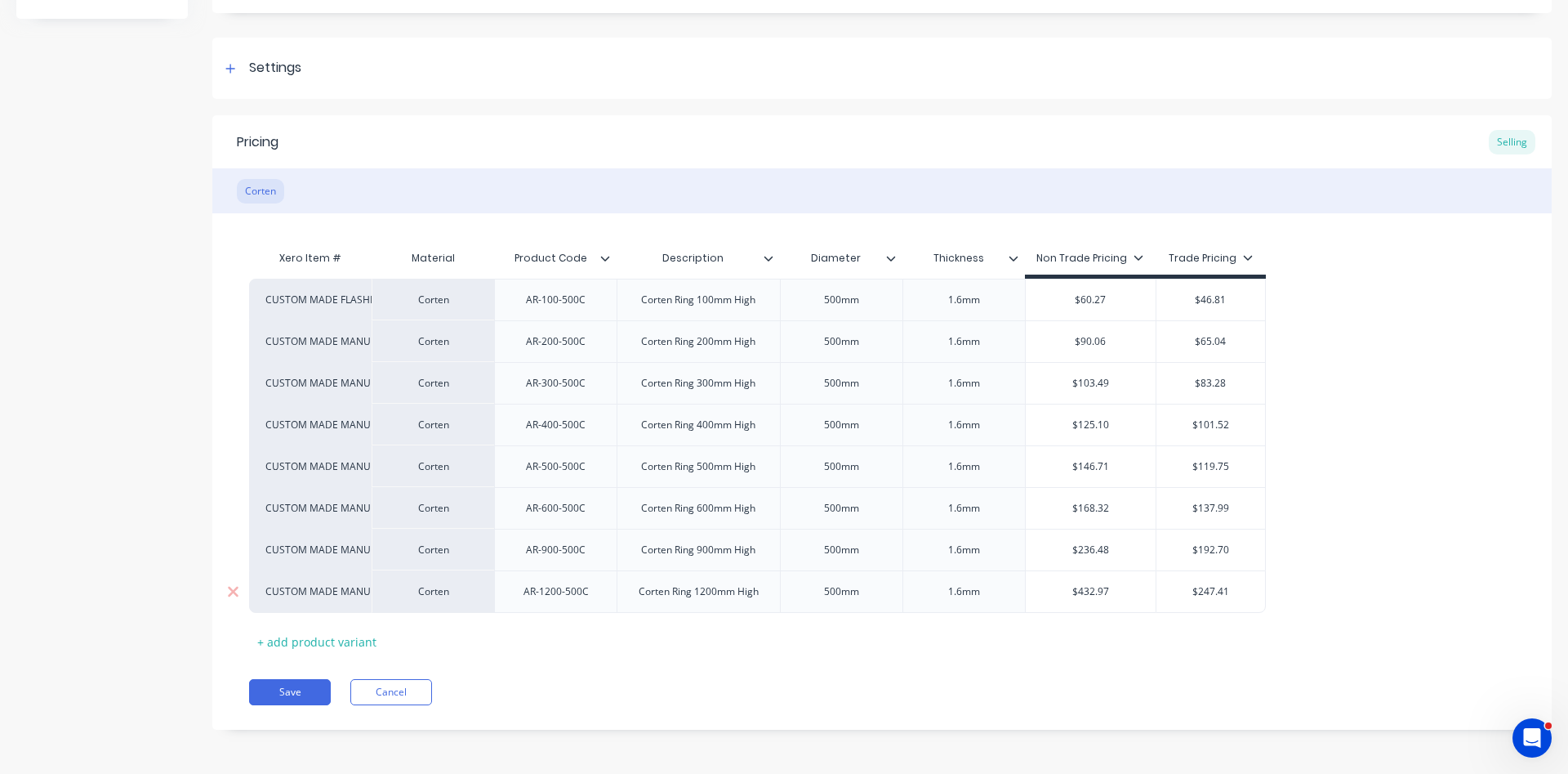
type input "$236.48"
click at [1116, 590] on input "$432.97" at bounding box center [1090, 591] width 131 height 15
drag, startPoint x: 1108, startPoint y: 597, endPoint x: 1077, endPoint y: 591, distance: 31.6
click at [1077, 591] on input "$432.97" at bounding box center [1090, 591] width 131 height 15
type input "$3"
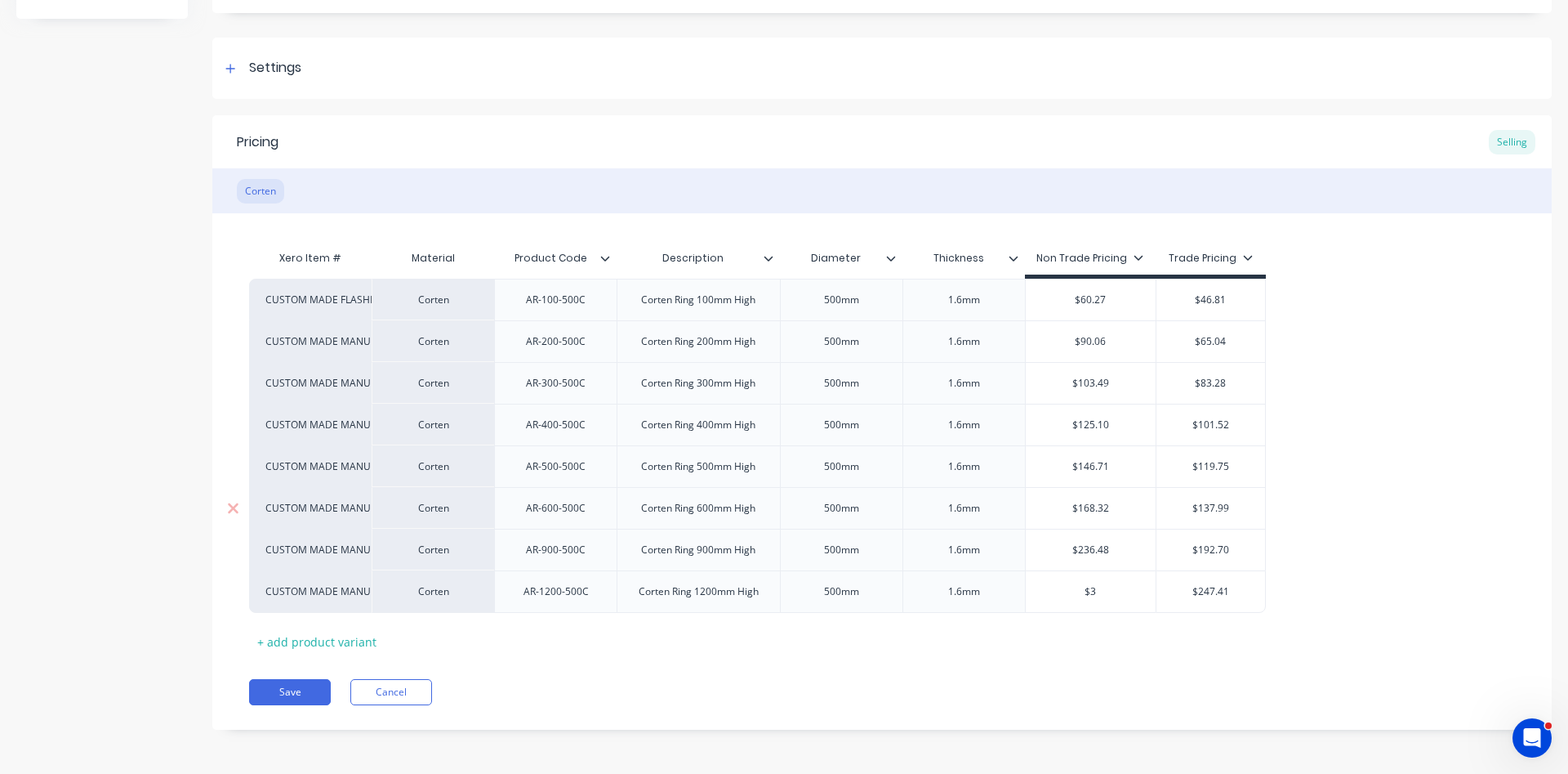
type textarea "x"
type input "$30"
type textarea "x"
type input "$304"
type textarea "x"
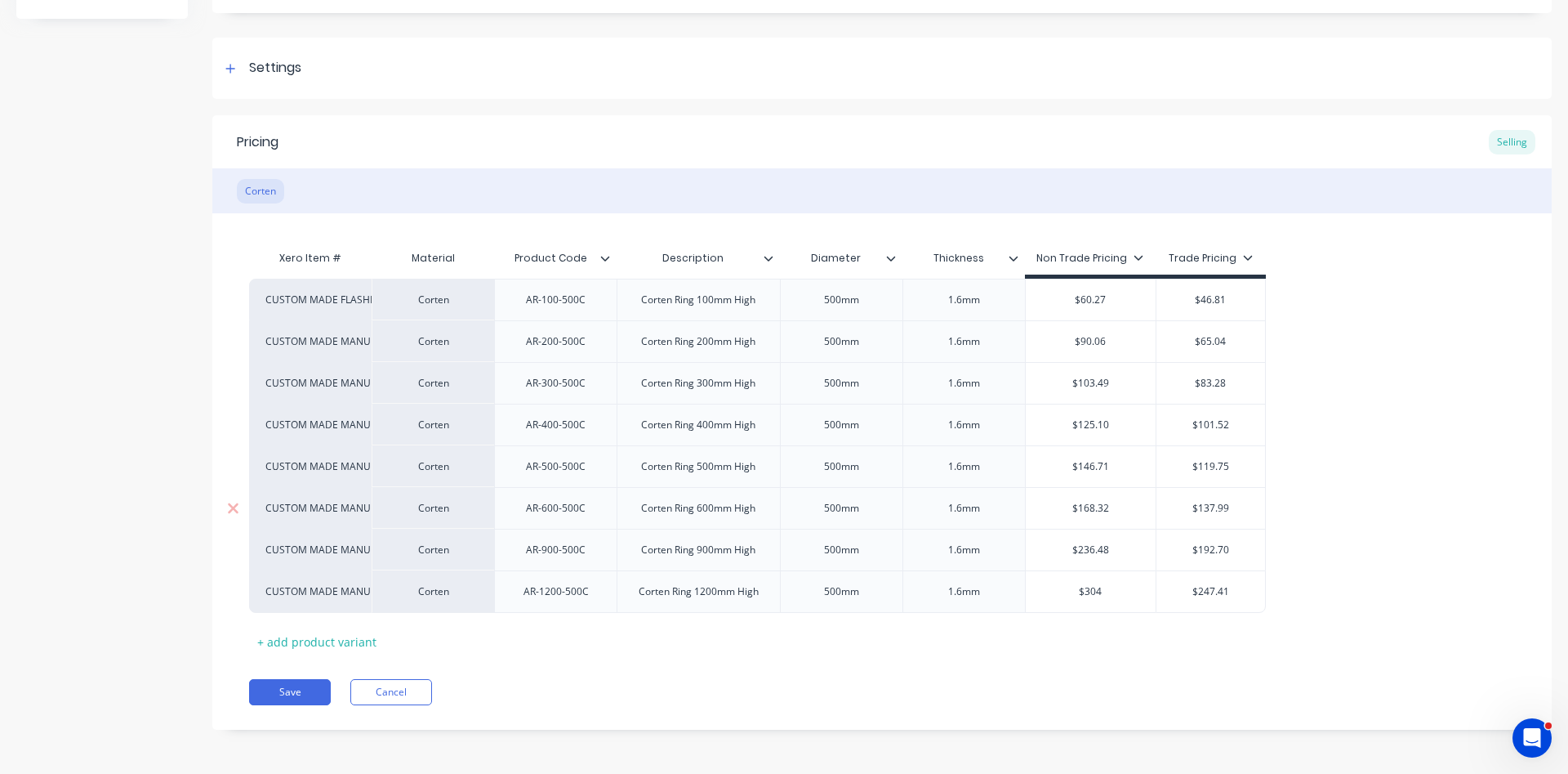
type input "$304."
type textarea "x"
type input "$304.6"
type textarea "x"
type input "$304.65"
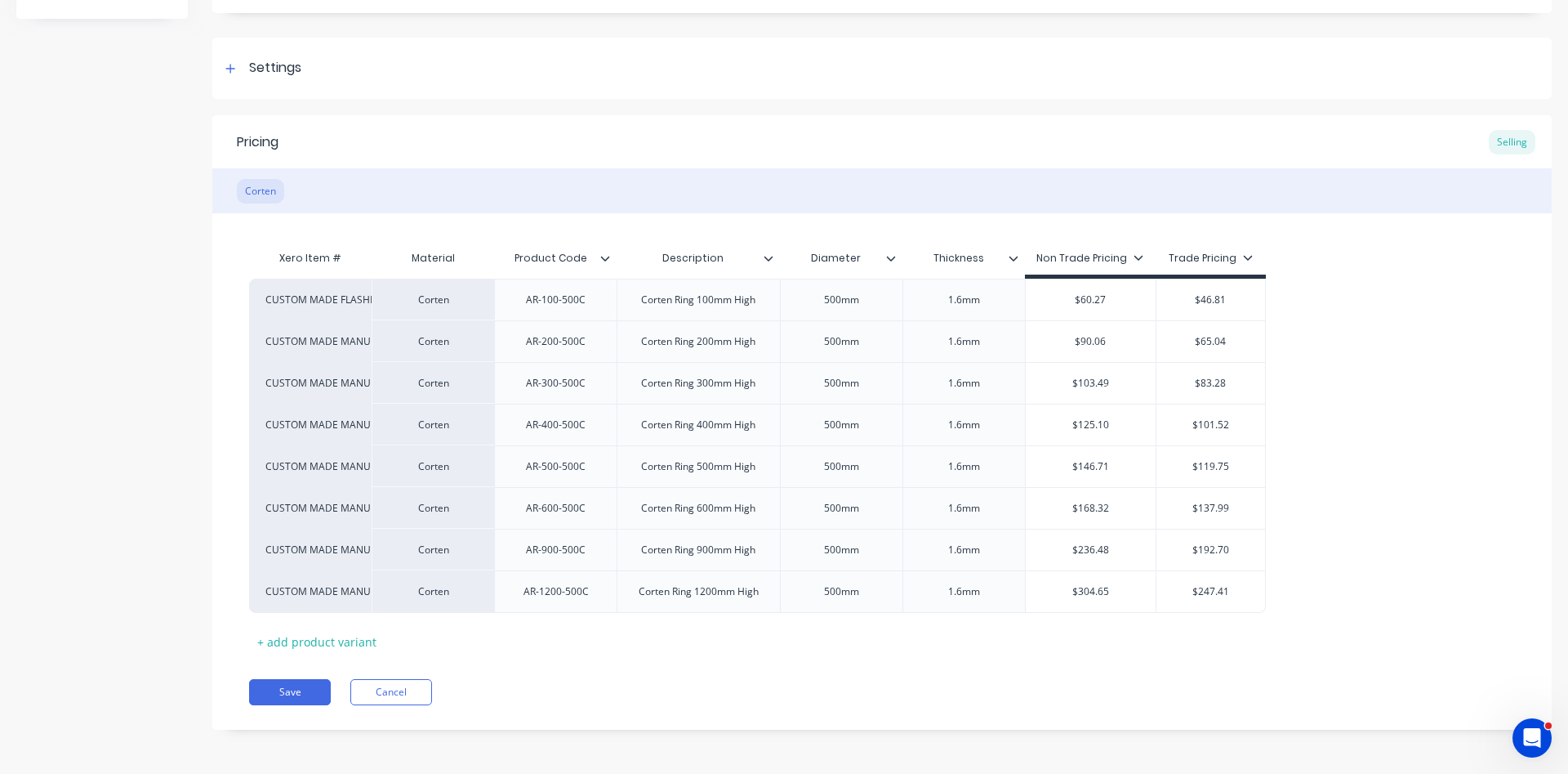
click at [1117, 675] on div "Pricing Selling Corten Xero Item # Material Product Code Description Diameter T…" at bounding box center [882, 422] width 1339 height 615
click at [287, 691] on button "Save" at bounding box center [290, 691] width 82 height 26
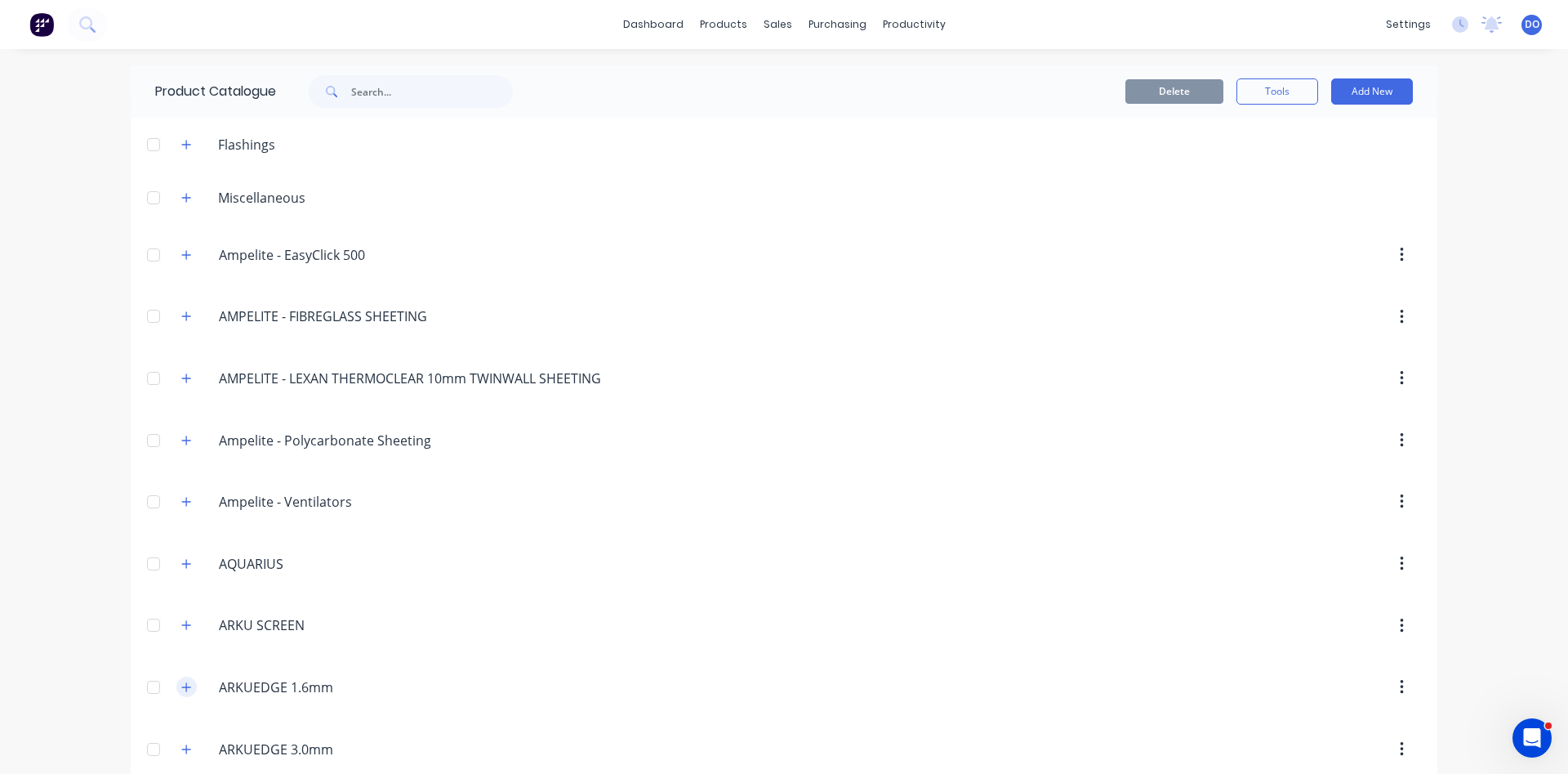
click at [188, 686] on icon "button" at bounding box center [186, 687] width 10 height 12
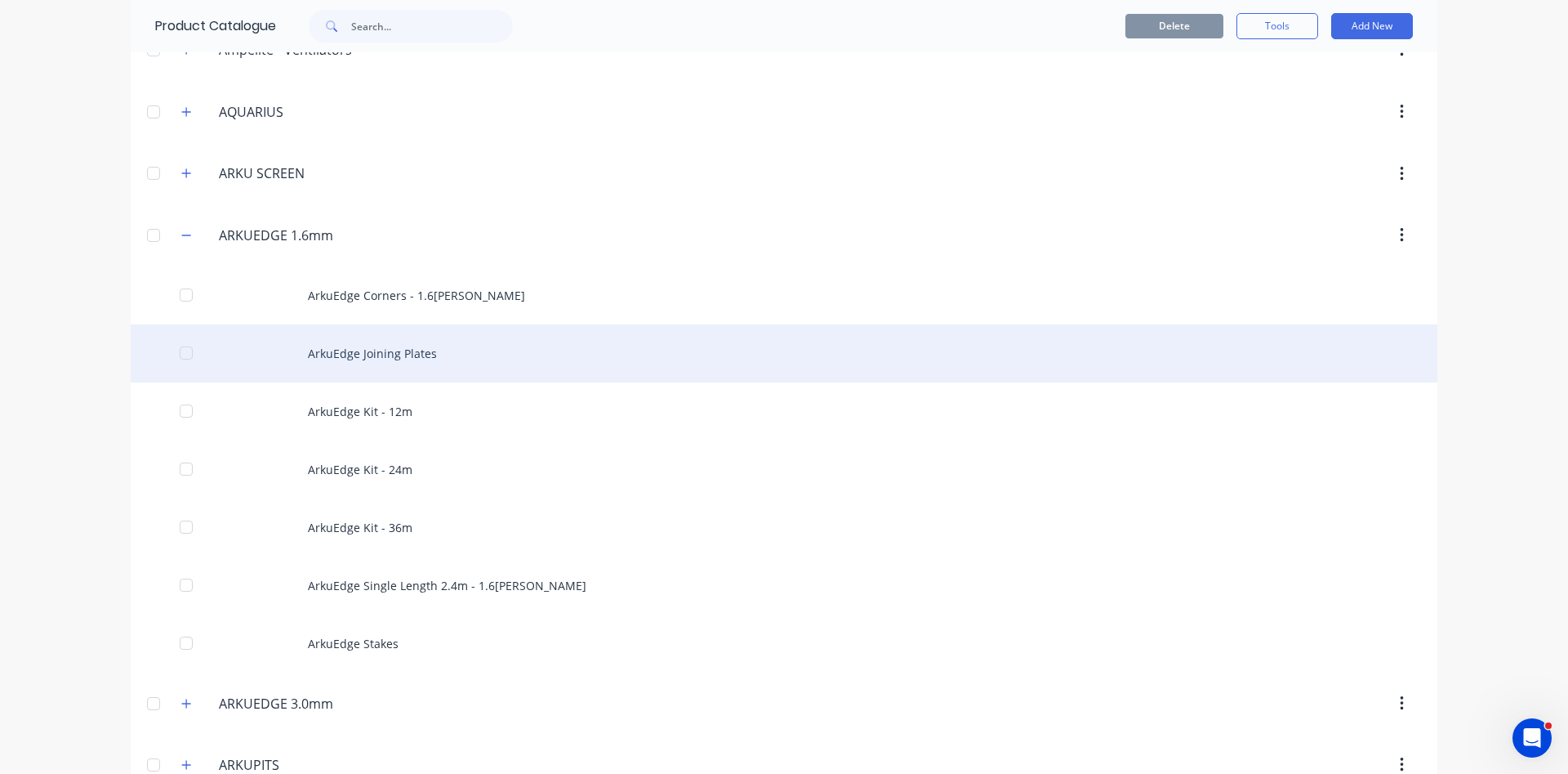
scroll to position [465, 0]
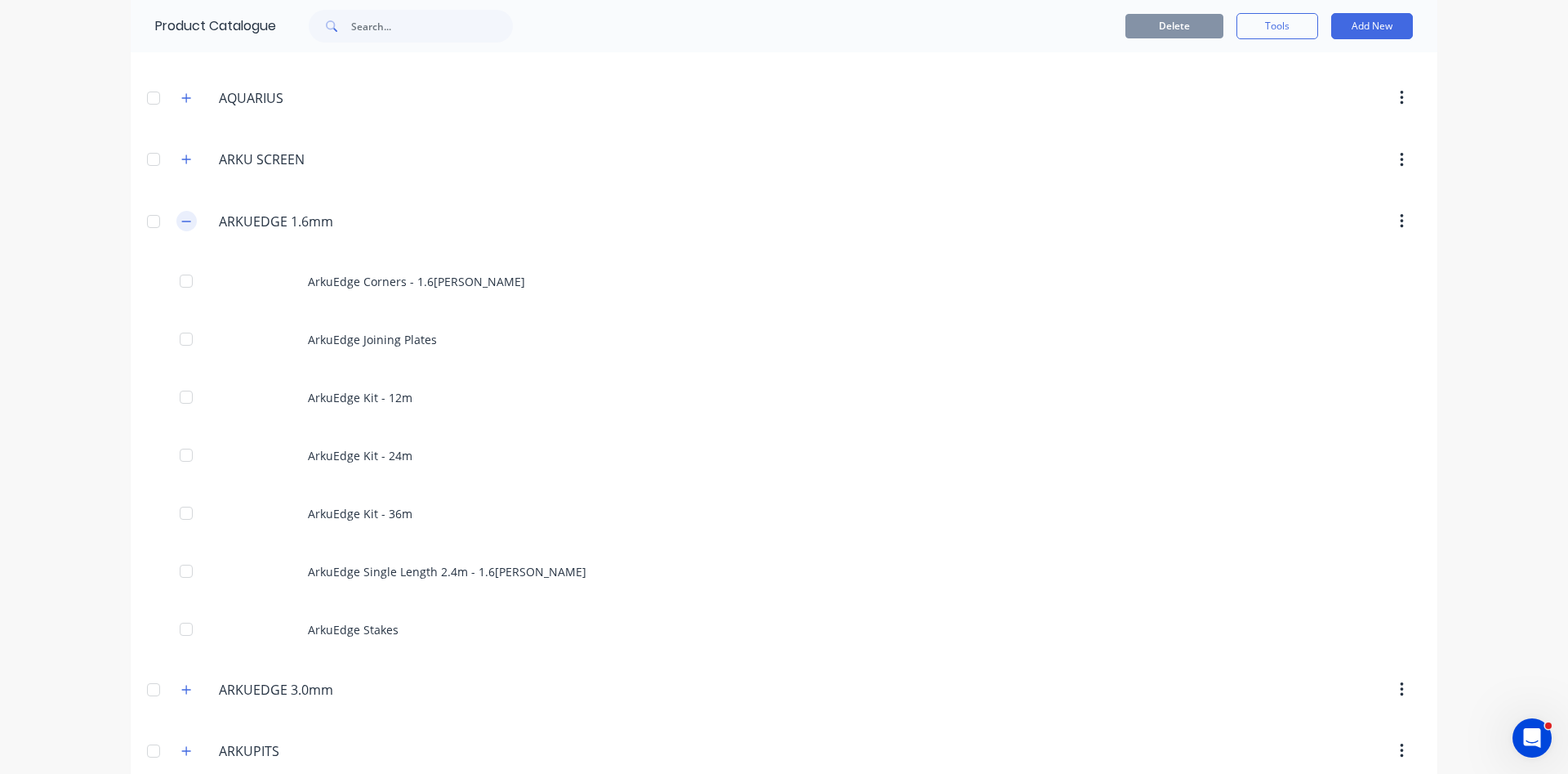
click at [185, 224] on icon "button" at bounding box center [186, 222] width 10 height 12
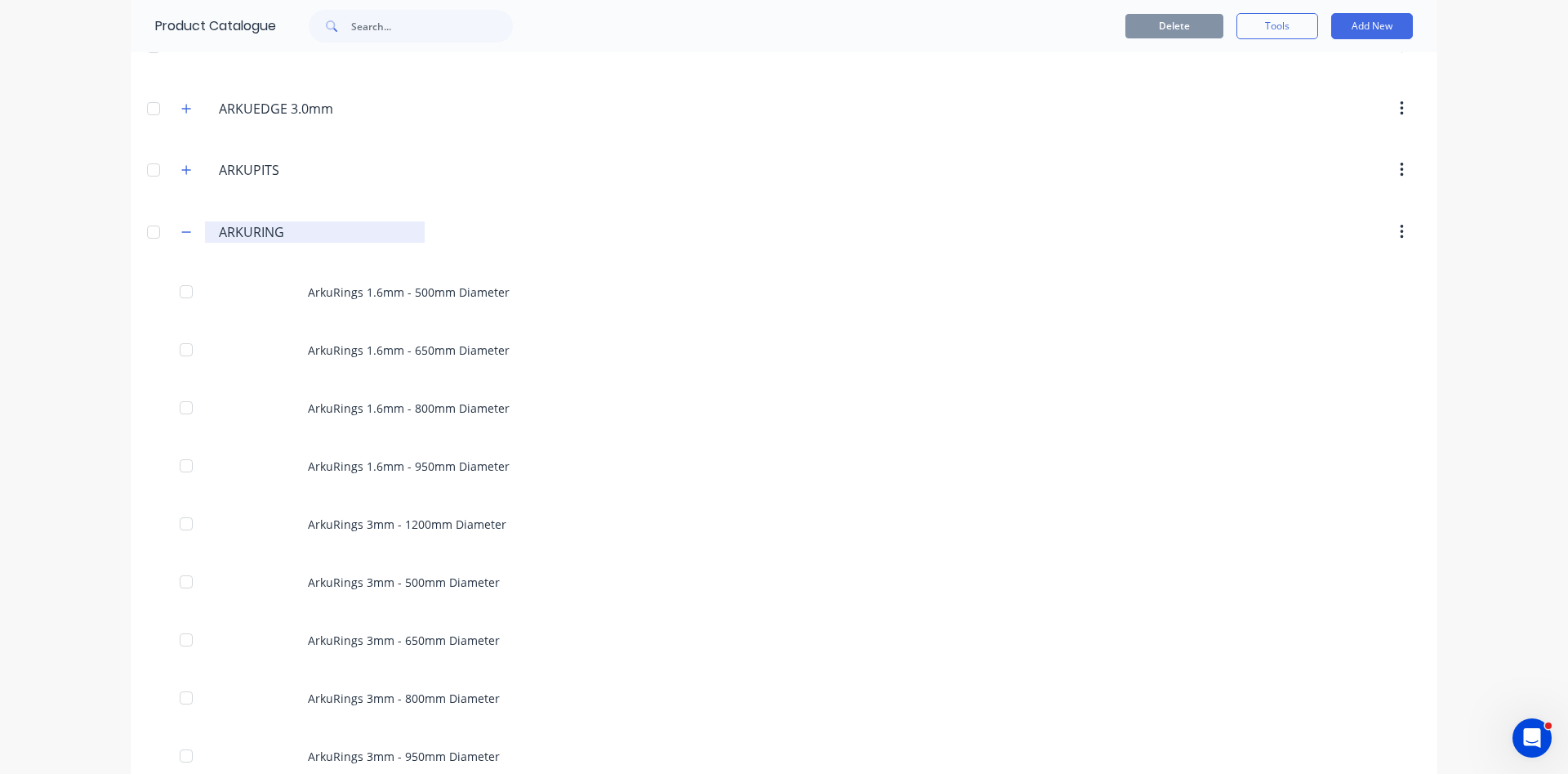
scroll to position [652, 0]
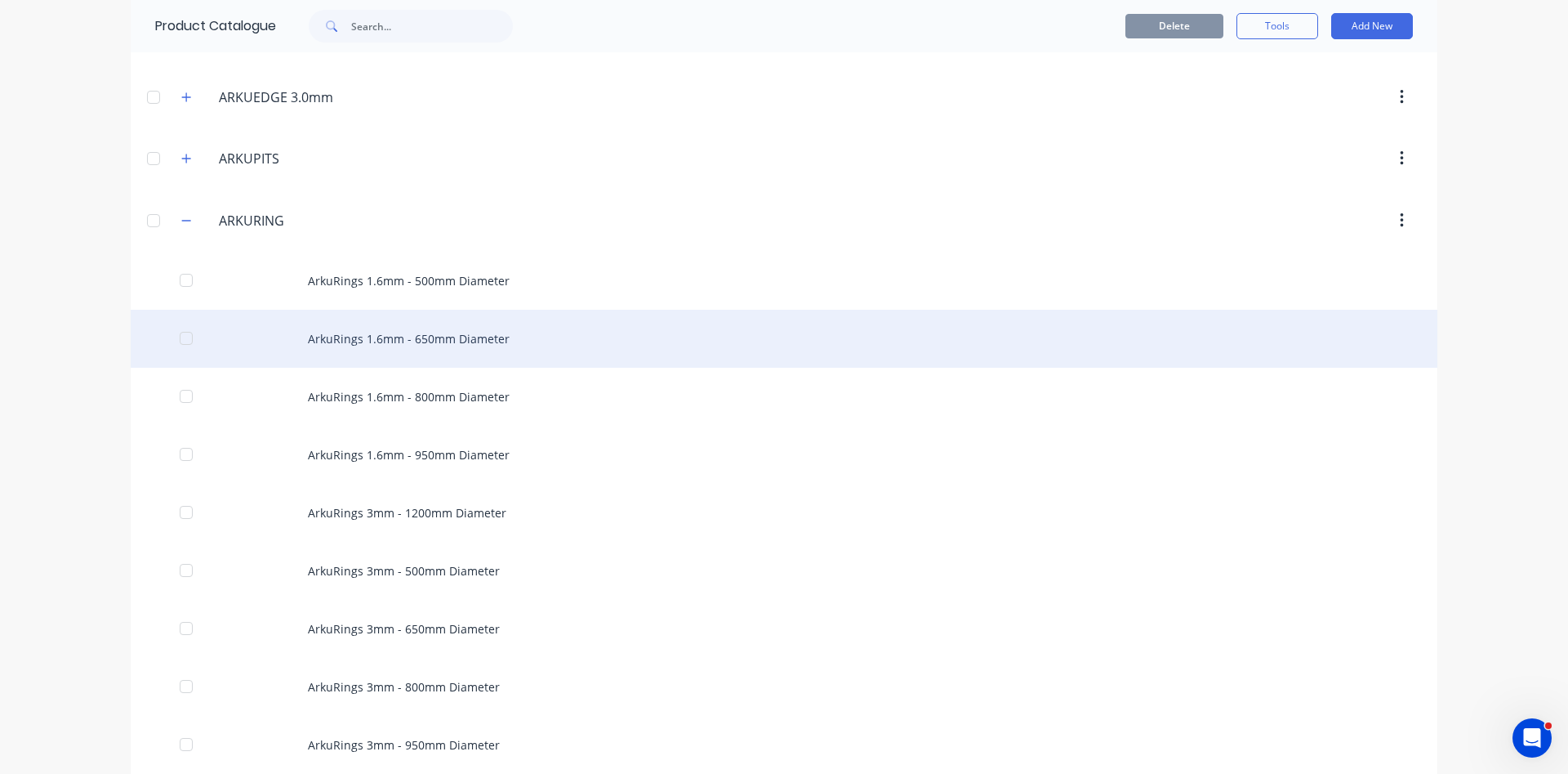
click at [365, 340] on div "ArkuRings 1.6mm - 650mm Diameter" at bounding box center [784, 339] width 1306 height 58
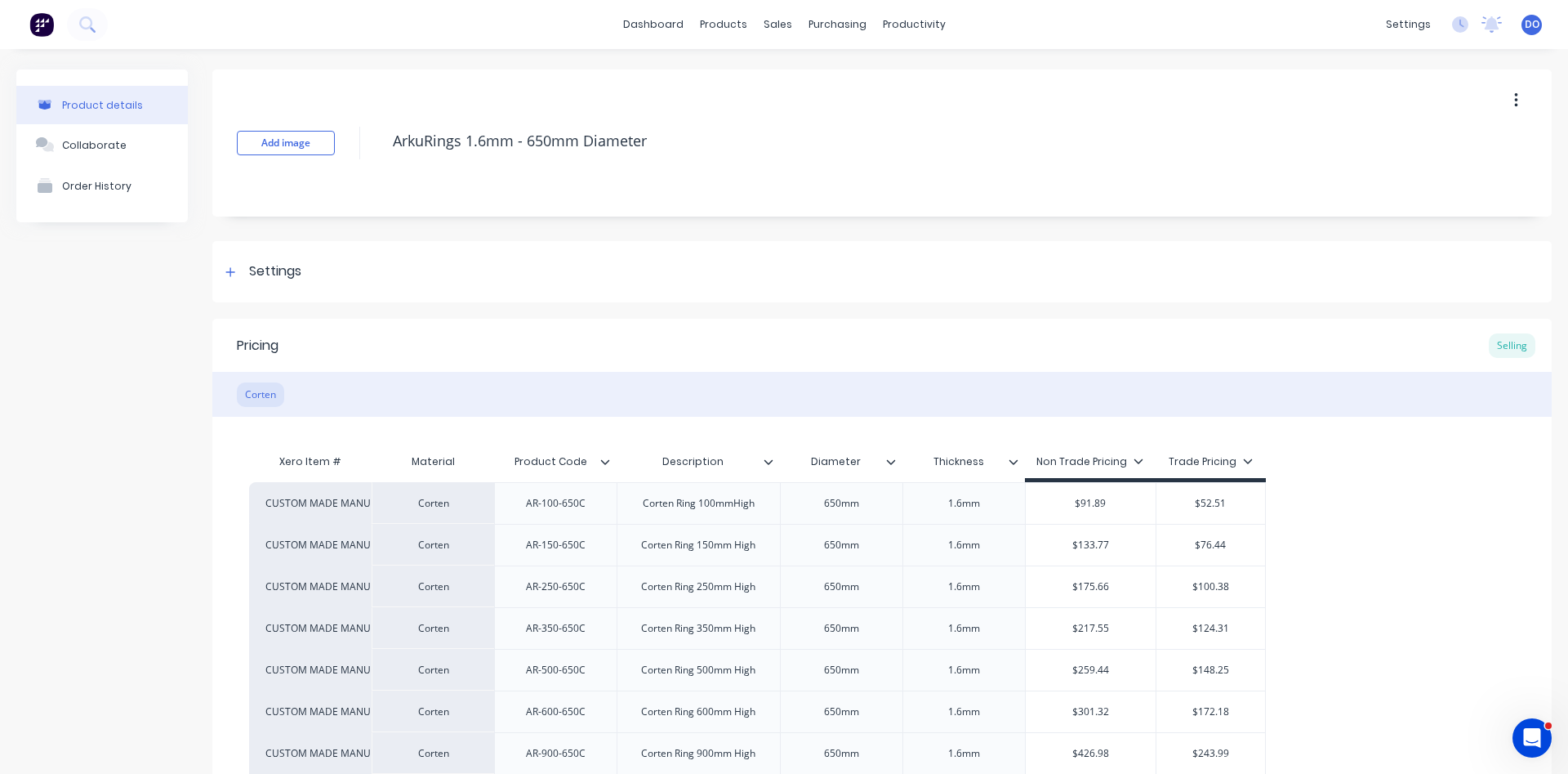
type textarea "x"
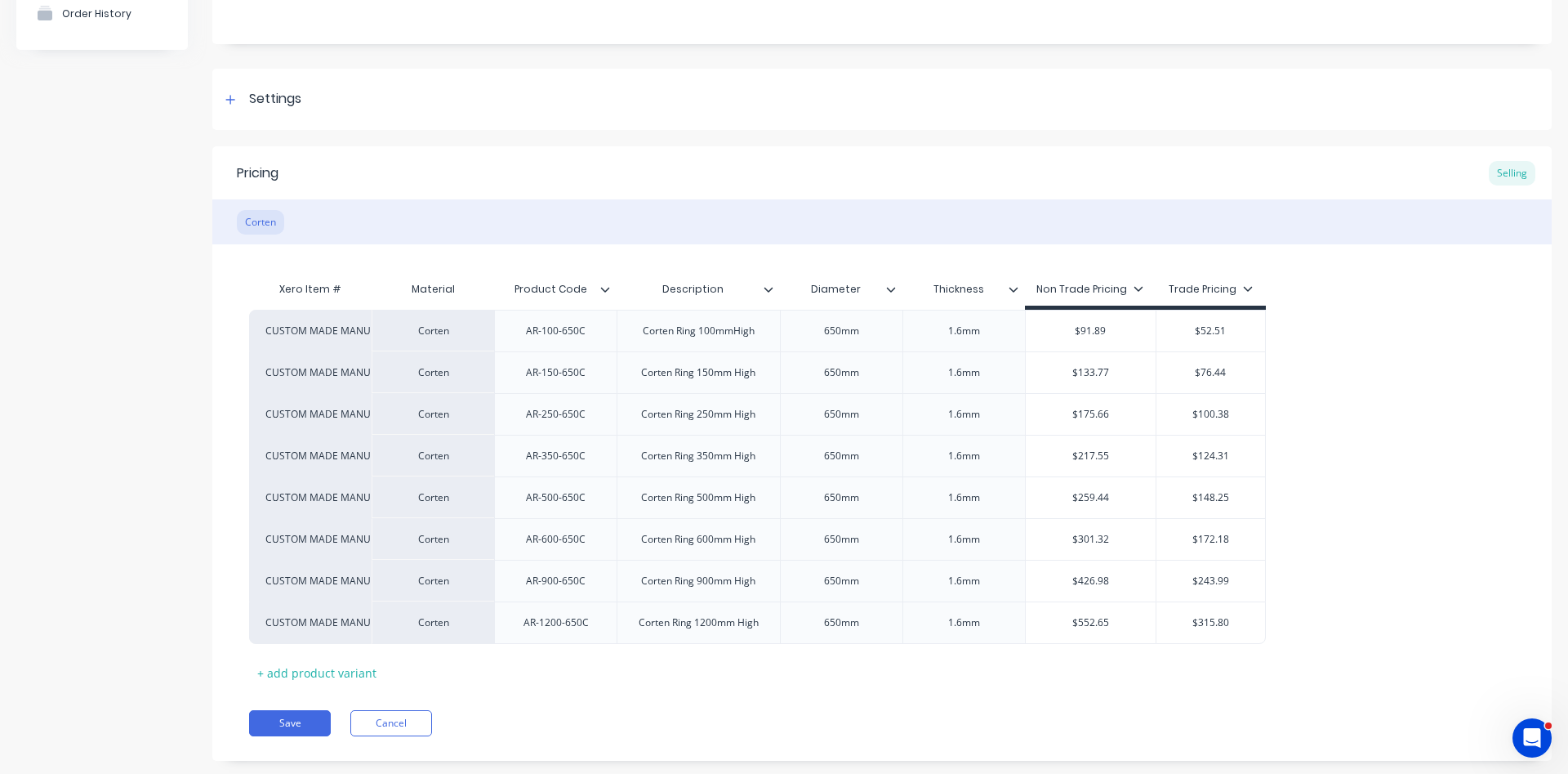
scroll to position [186, 0]
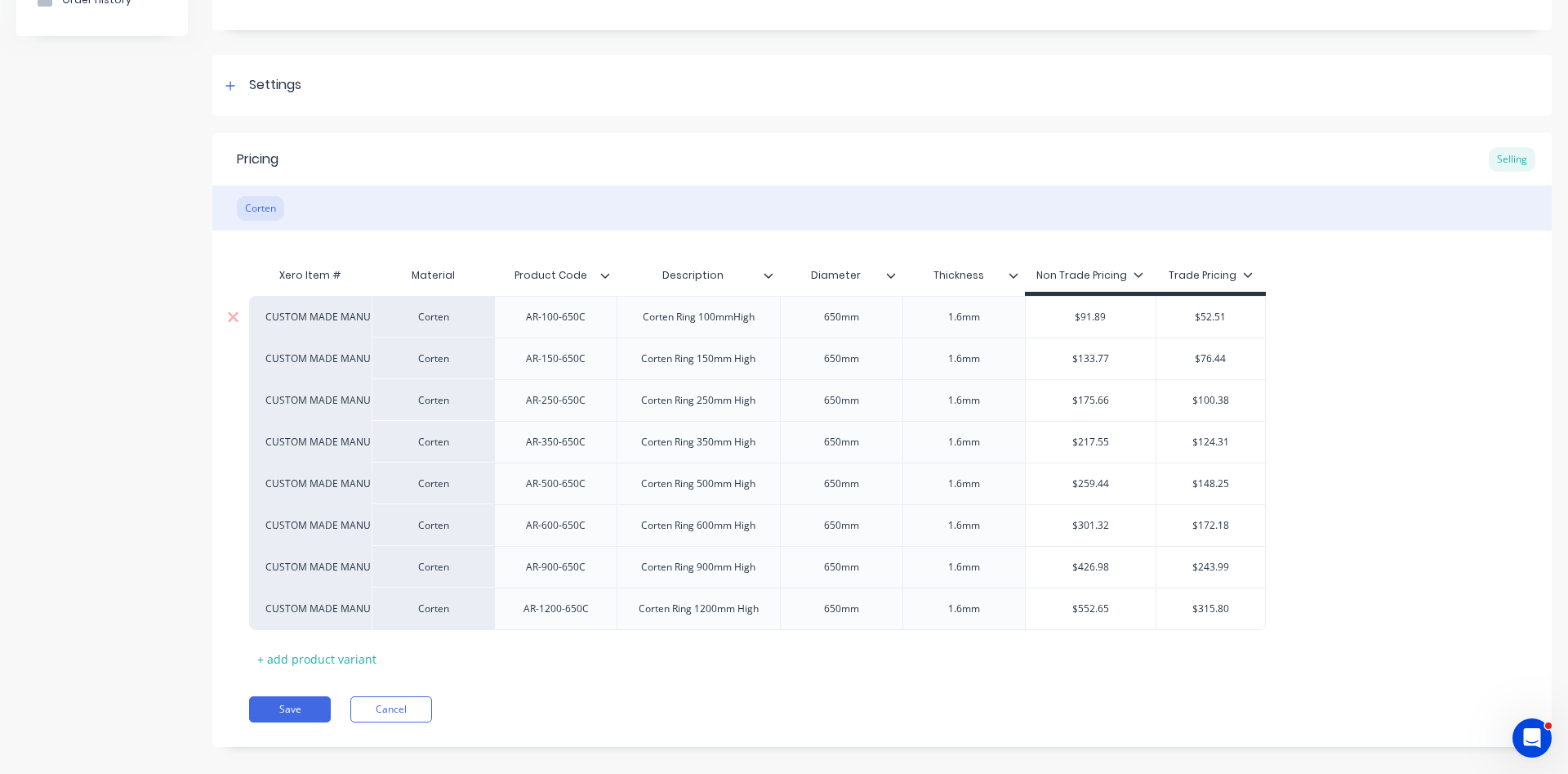
type input "$91.89"
drag, startPoint x: 1105, startPoint y: 312, endPoint x: 1083, endPoint y: 317, distance: 22.6
click at [1083, 317] on input "$91.89" at bounding box center [1090, 317] width 131 height 15
type textarea "x"
type input "$6"
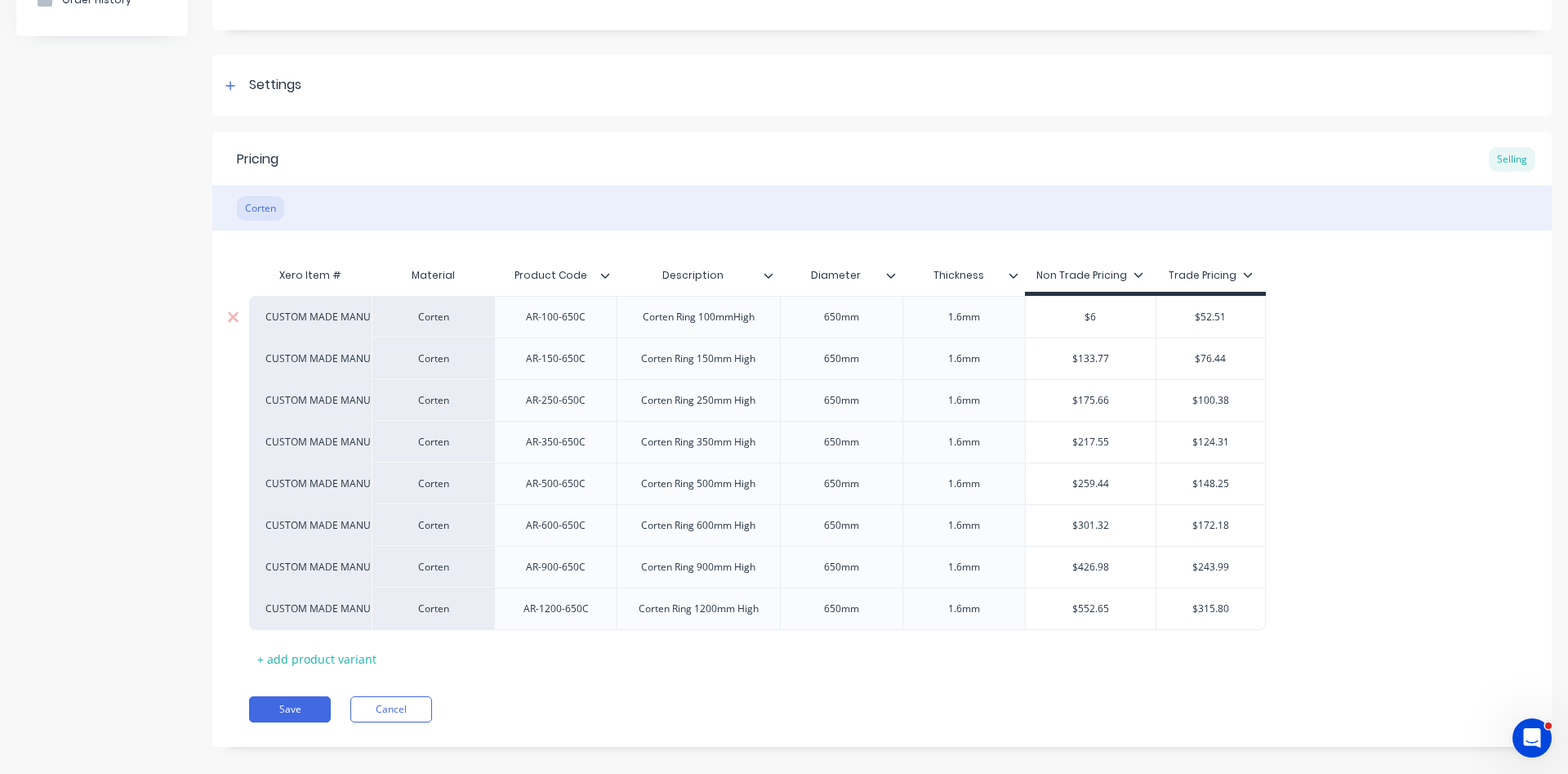
type textarea "x"
type input "$68"
type textarea "x"
type input "$68."
type textarea "x"
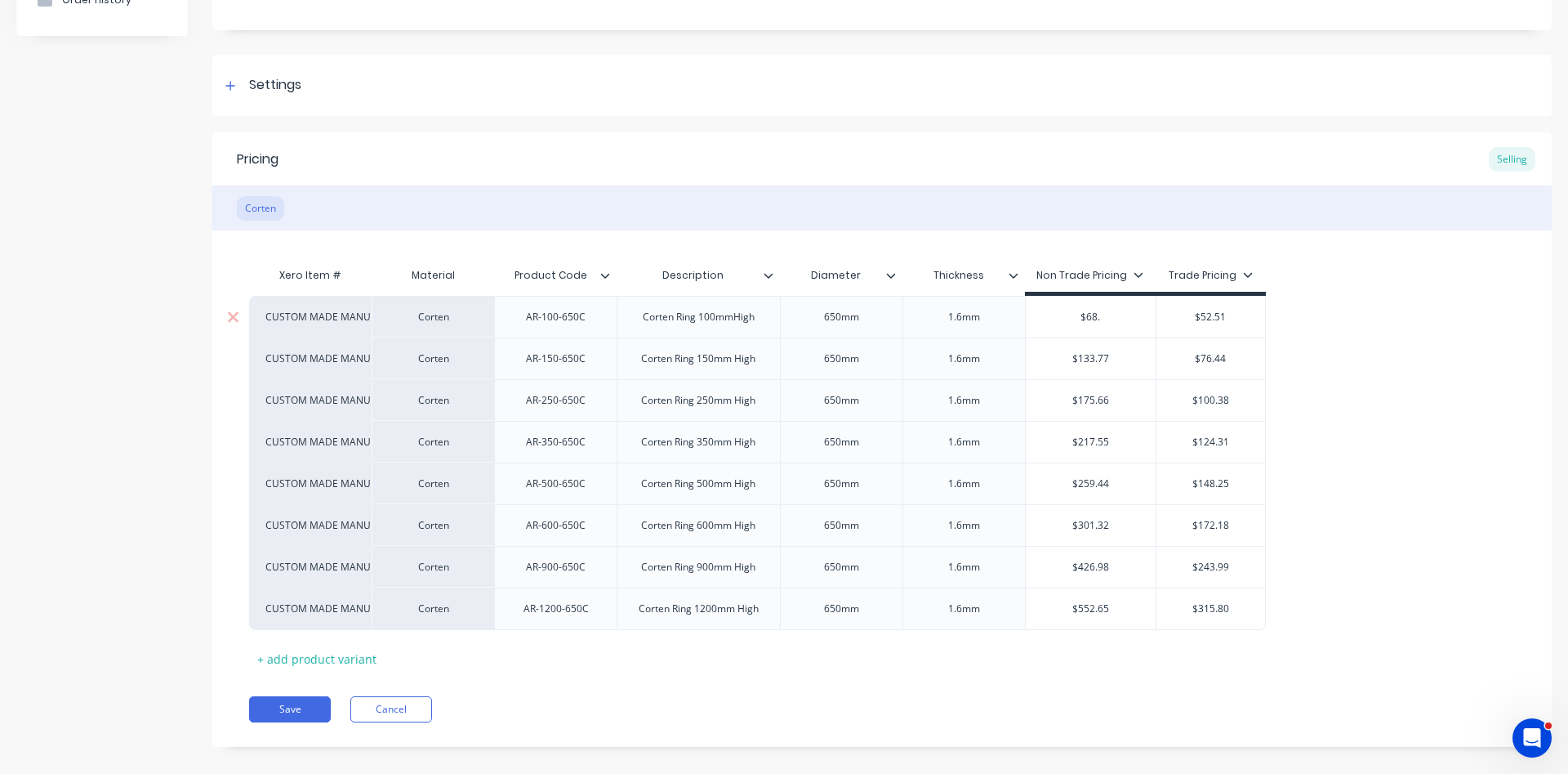
type input "$68.5"
type textarea "x"
type input "$68.59"
click at [554, 359] on div "AR-150-650C" at bounding box center [555, 358] width 86 height 21
type textarea "x"
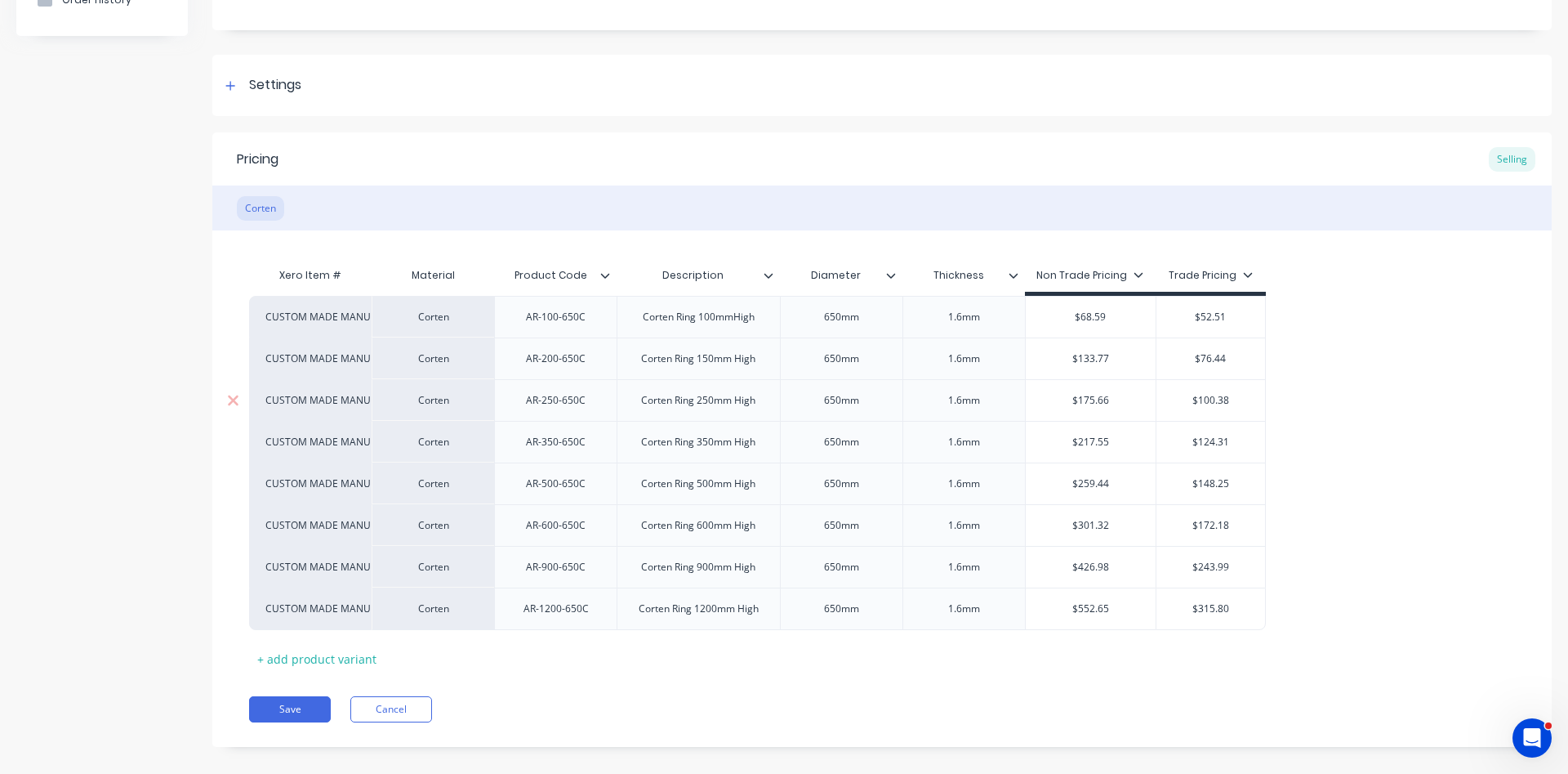
click at [549, 405] on div "AR-250-650C" at bounding box center [555, 400] width 86 height 21
type textarea "x"
click at [549, 448] on div "AR-350-650C" at bounding box center [555, 441] width 86 height 21
click at [554, 448] on div "AR-350-650C" at bounding box center [555, 441] width 86 height 21
type textarea "x"
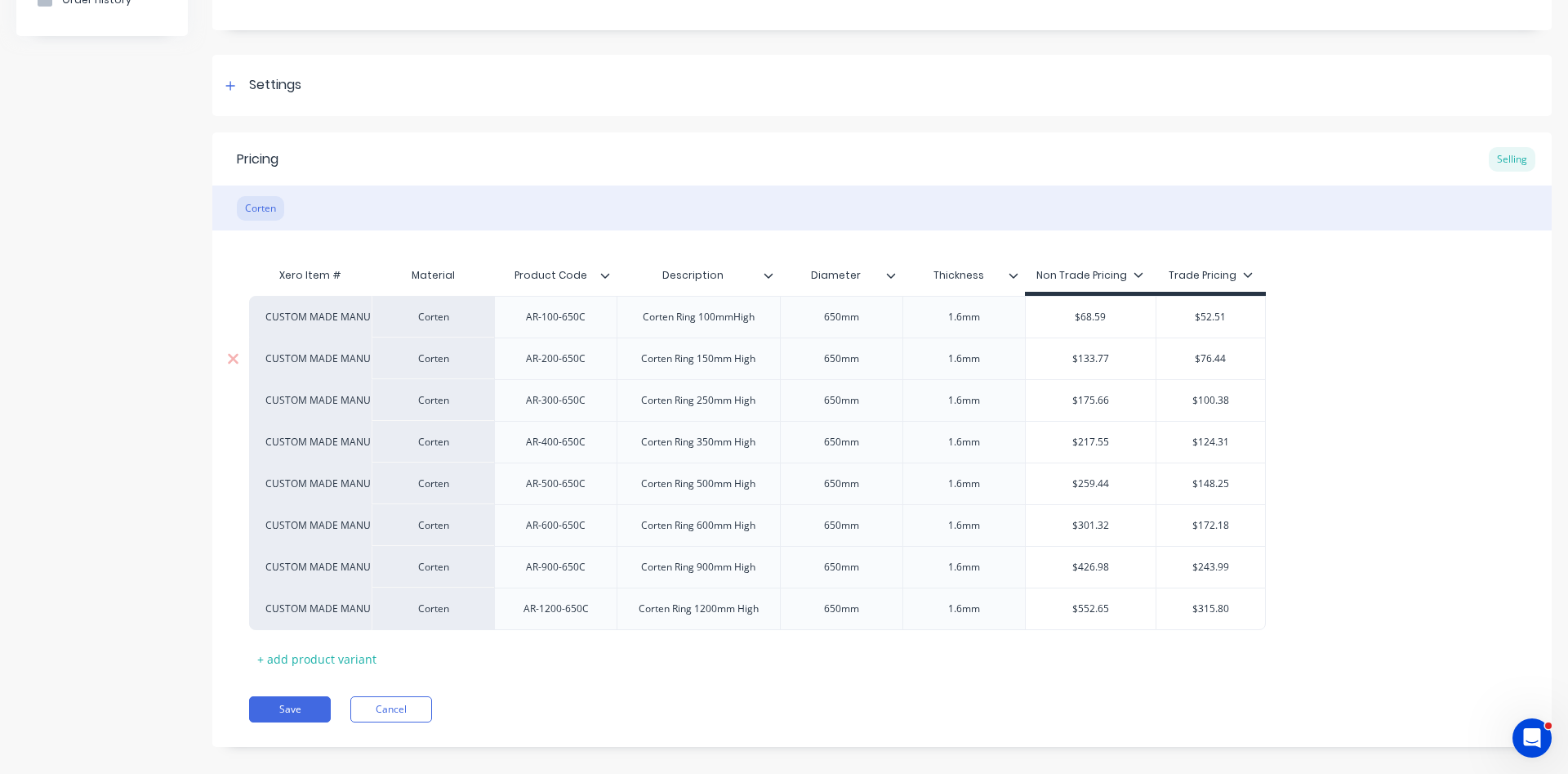
click at [710, 359] on div "Corten Ring 150mm High" at bounding box center [698, 358] width 140 height 21
type textarea "x"
click at [710, 400] on div "Corten Ring 250mm High" at bounding box center [698, 400] width 140 height 21
type textarea "x"
click at [706, 445] on div "Corten Ring 350mm High" at bounding box center [698, 441] width 140 height 21
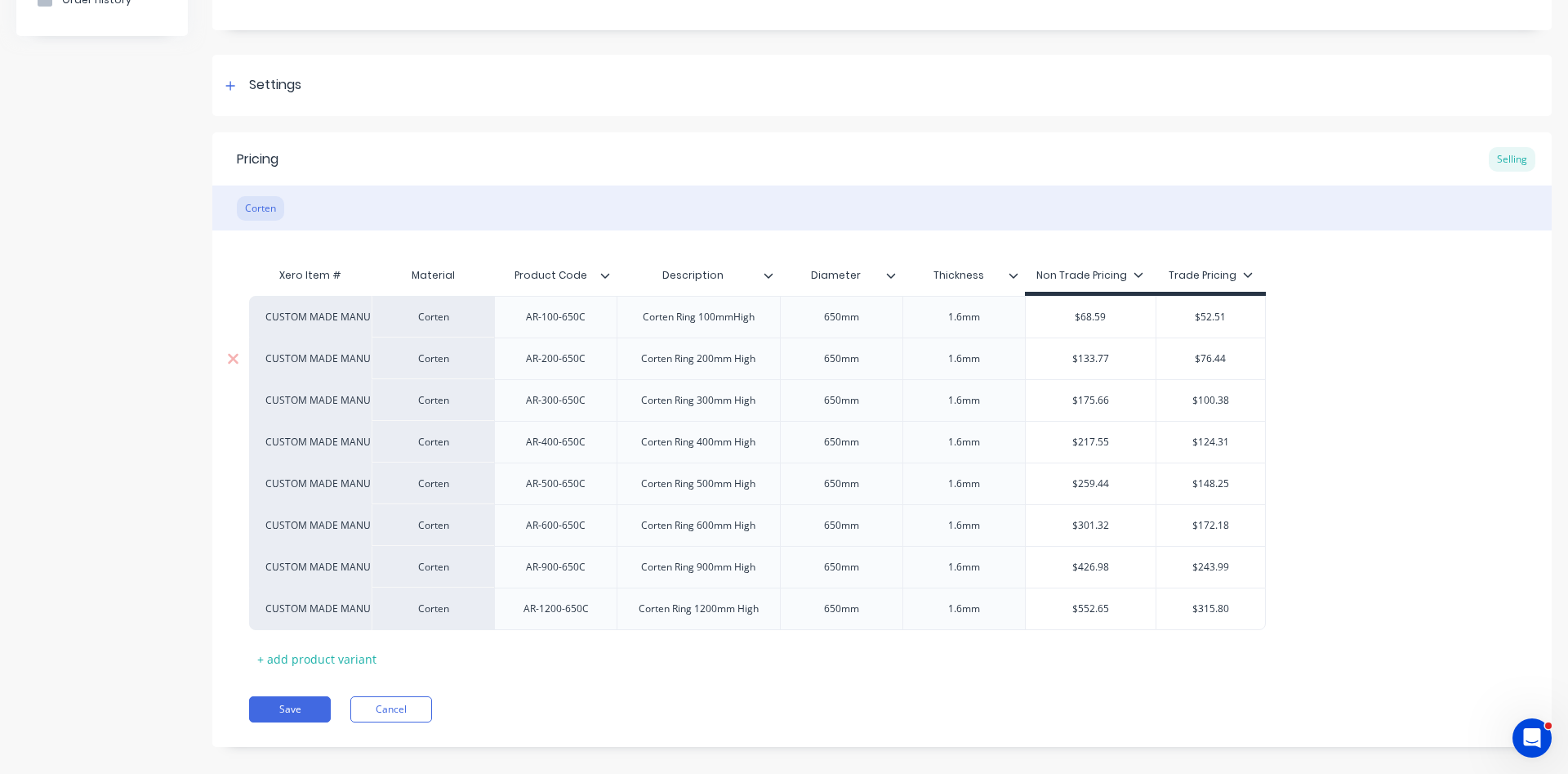
type textarea "x"
type input "$133.77"
drag, startPoint x: 1120, startPoint y: 359, endPoint x: 1081, endPoint y: 353, distance: 39.5
click at [1081, 353] on input "$133.77" at bounding box center [1090, 359] width 131 height 15
drag, startPoint x: 1115, startPoint y: 361, endPoint x: 1045, endPoint y: 352, distance: 70.6
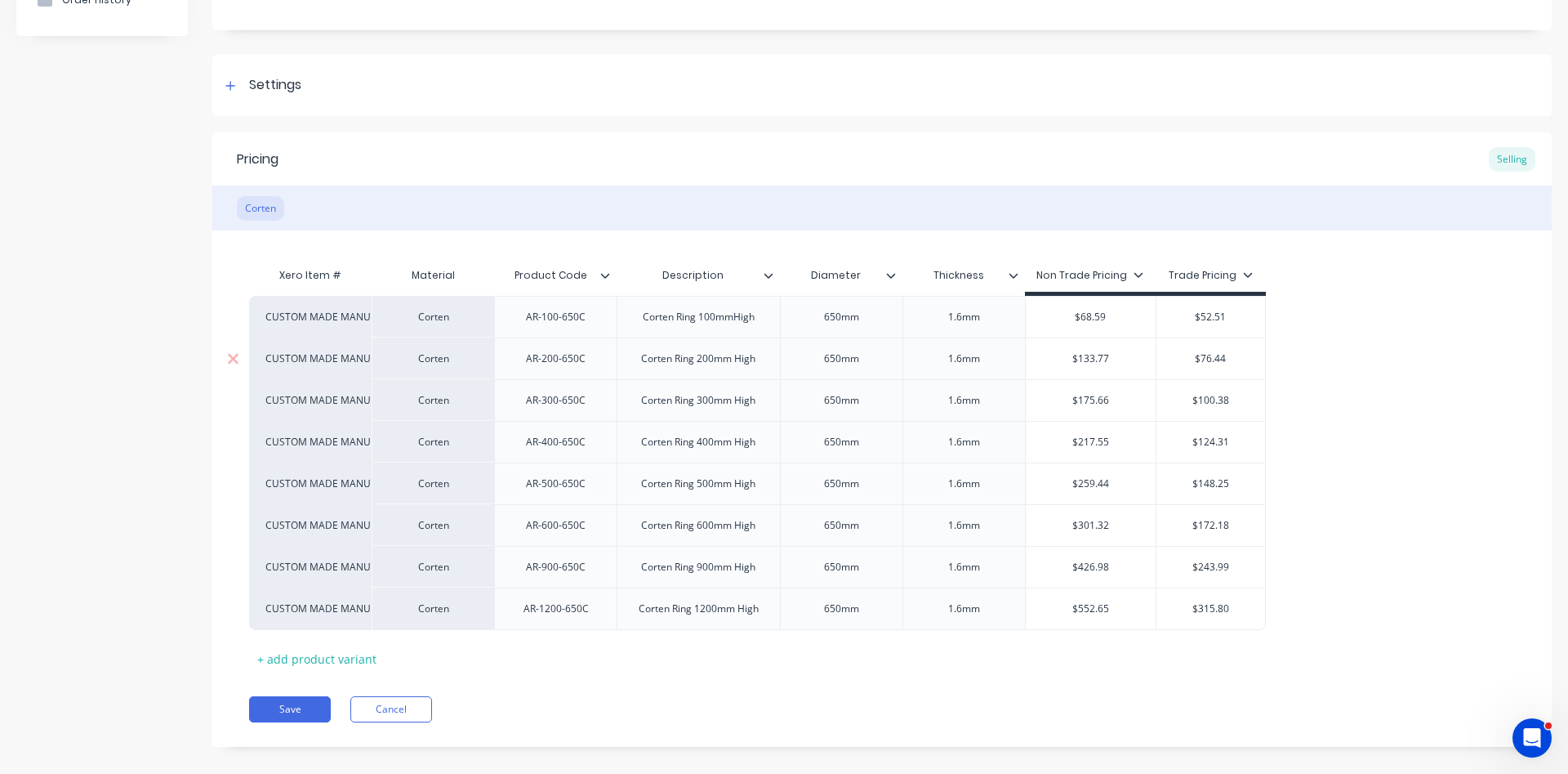
click at [1056, 359] on input "$133.77" at bounding box center [1090, 359] width 131 height 15
type textarea "x"
type input "9"
type textarea "x"
type input "96"
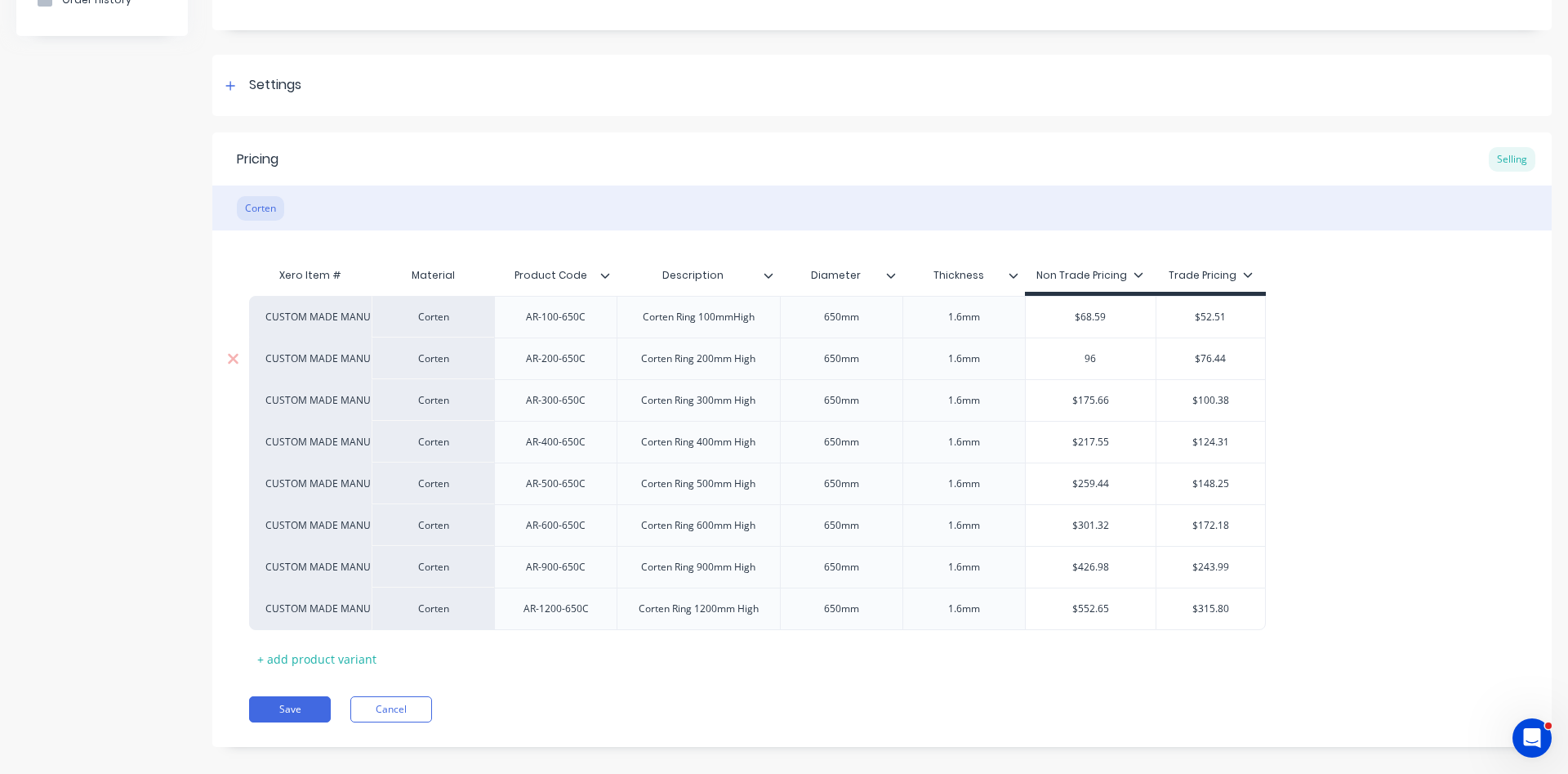
type textarea "x"
type input "96."
type textarea "x"
type input "96.8"
type textarea "x"
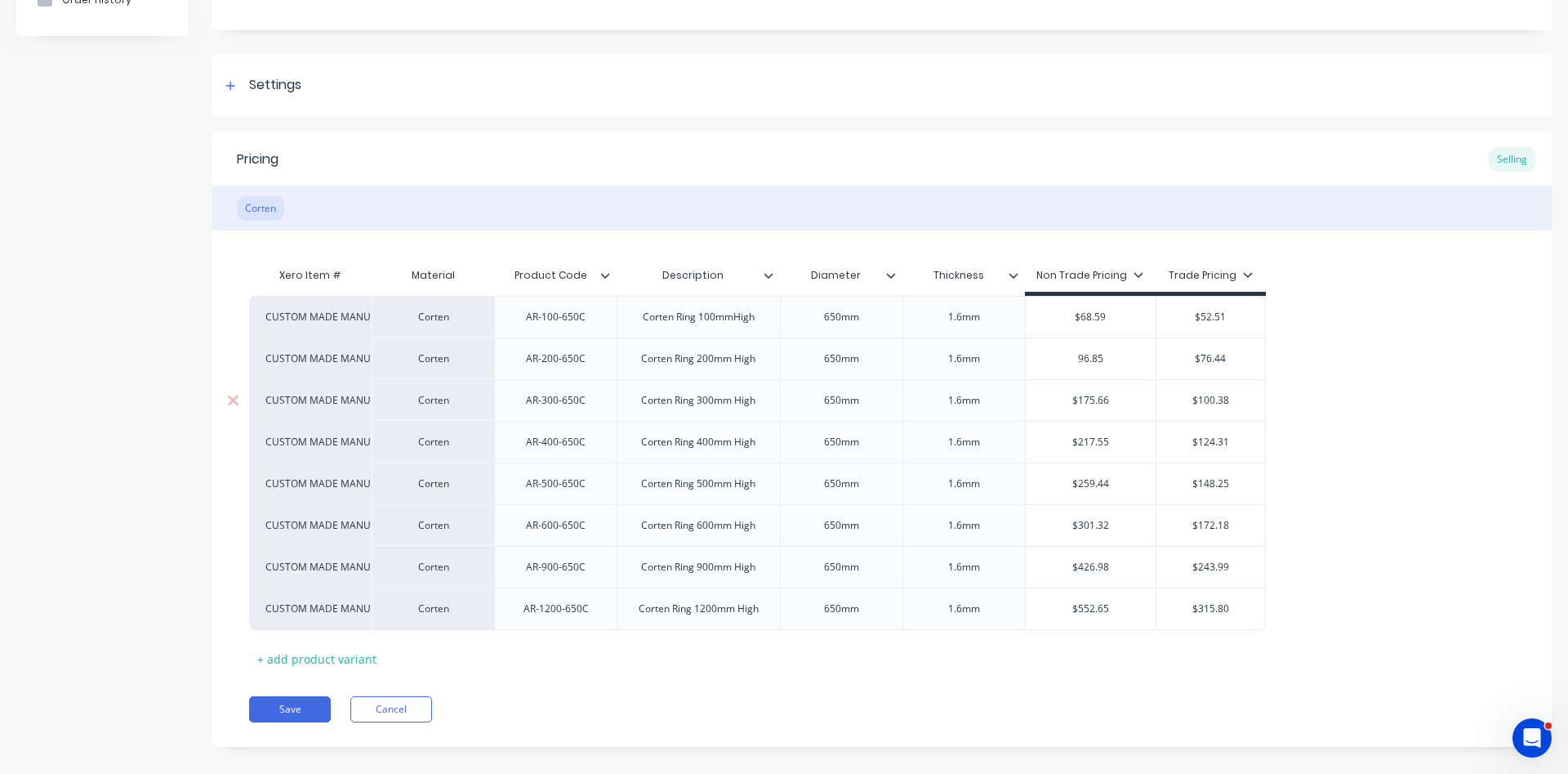
type input "96.85"
type input "$175.66"
click at [1112, 402] on input "$175.66" at bounding box center [1090, 400] width 131 height 15
drag, startPoint x: 1115, startPoint y: 397, endPoint x: 1084, endPoint y: 396, distance: 31.0
click at [1084, 396] on input "$175.66" at bounding box center [1090, 400] width 131 height 15
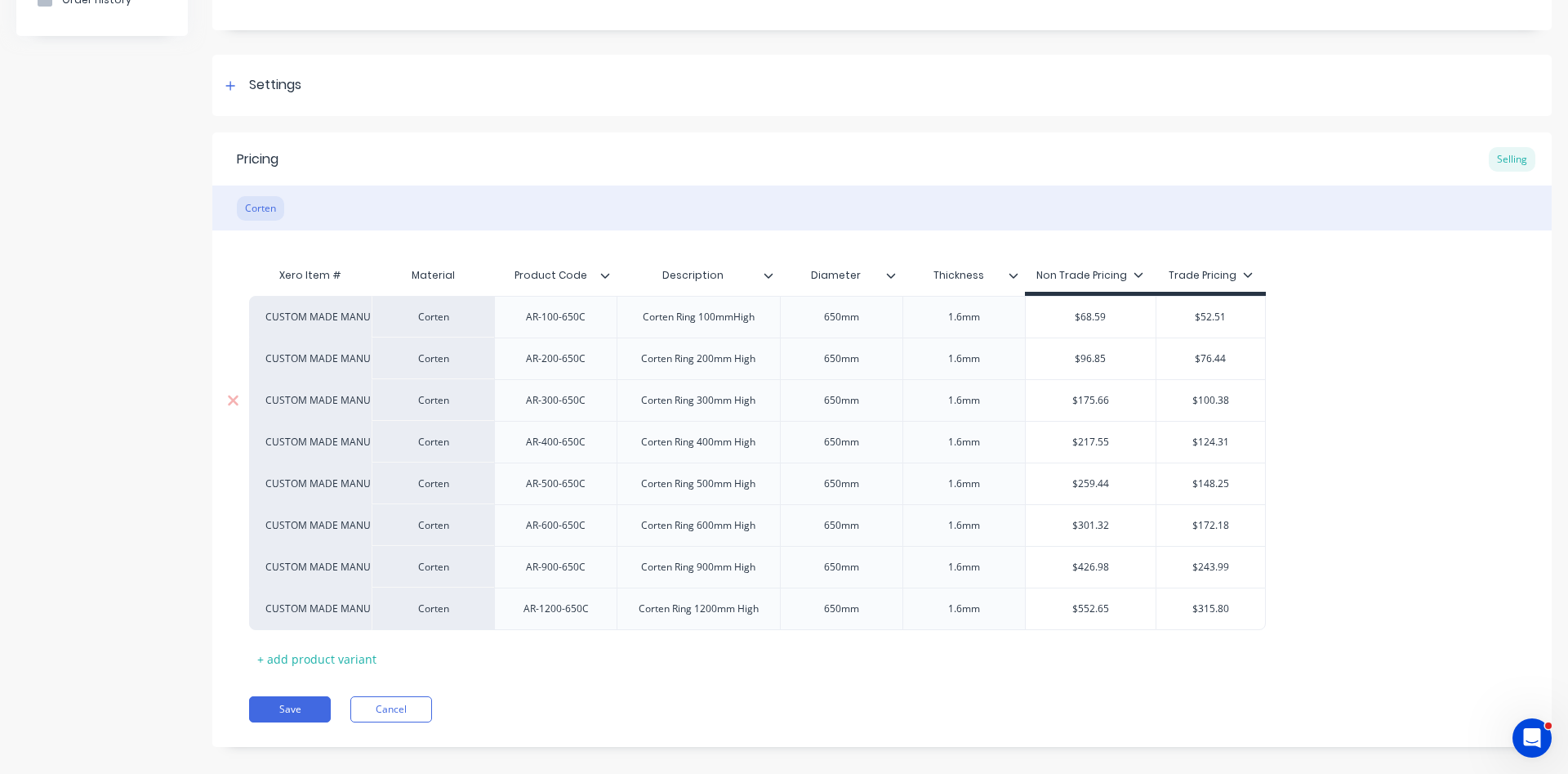
type textarea "x"
type input "$12"
type textarea "x"
type input "$125"
type textarea "x"
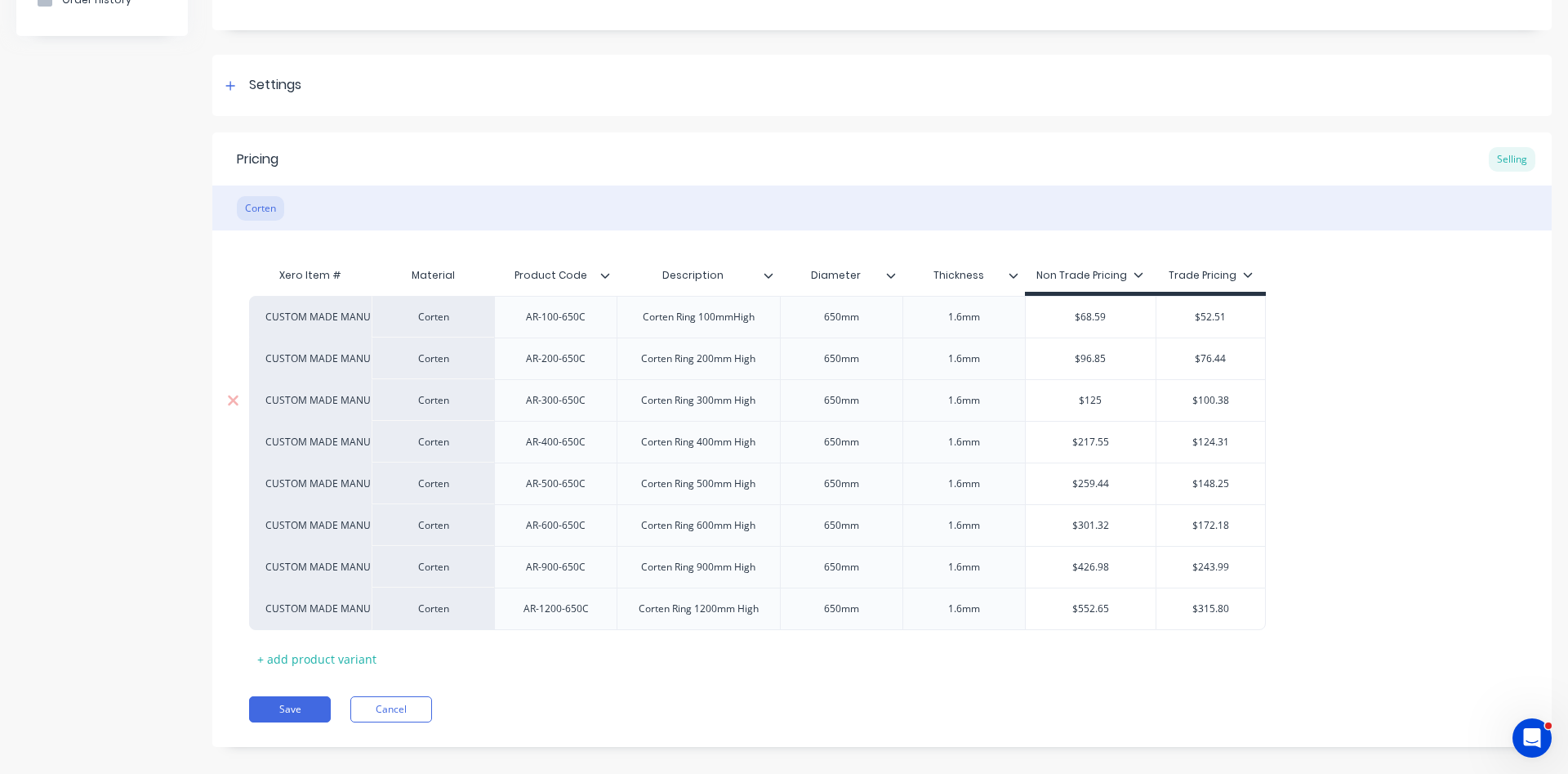
type input "$125."
type textarea "x"
type input "$125.1"
type textarea "x"
type input "$125.11"
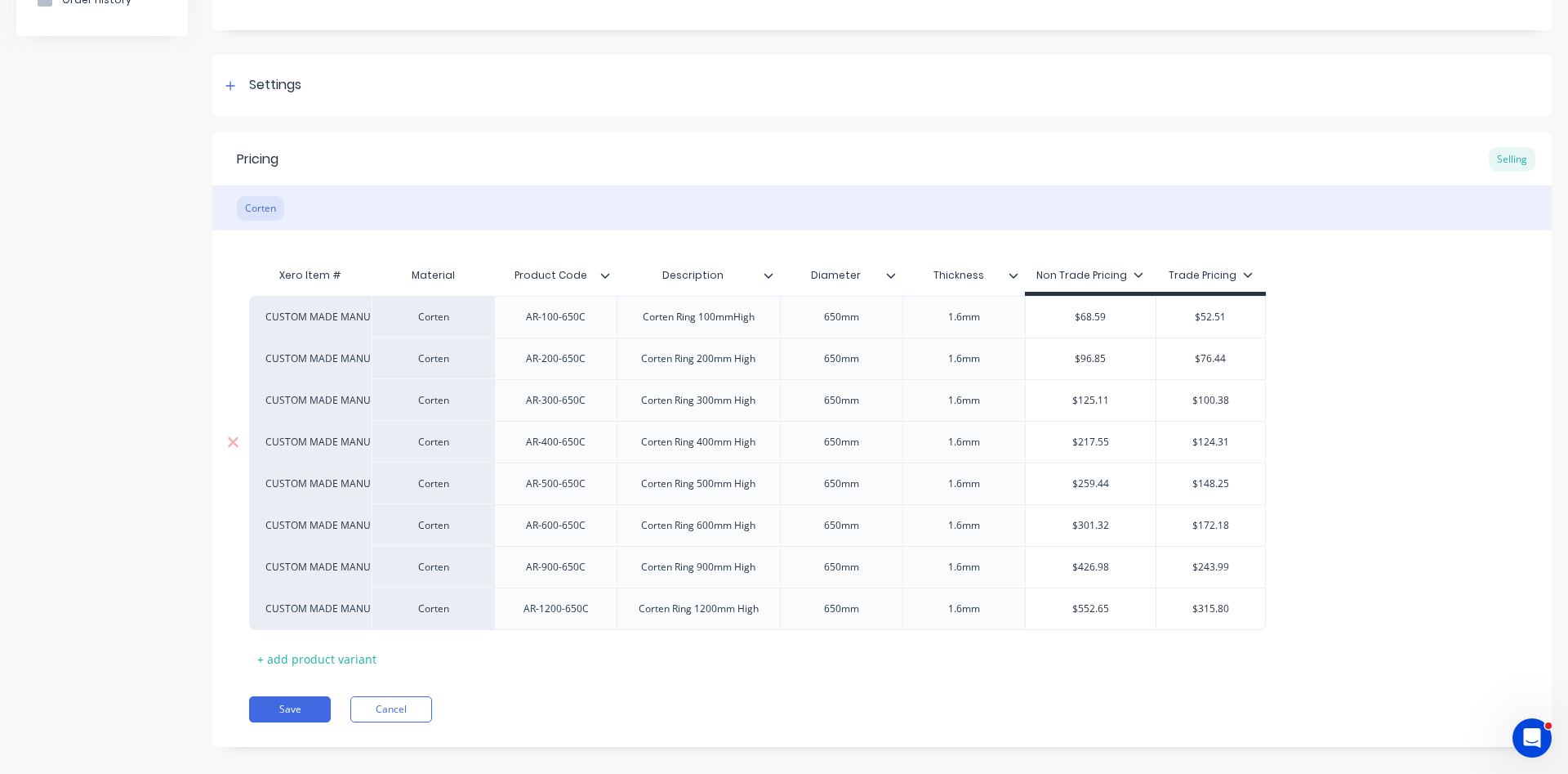
type input "$217.55"
drag, startPoint x: 1110, startPoint y: 435, endPoint x: 1079, endPoint y: 438, distance: 31.1
click at [1079, 438] on input "$217.55" at bounding box center [1090, 442] width 131 height 15
drag, startPoint x: 1111, startPoint y: 441, endPoint x: 1050, endPoint y: 445, distance: 61.1
click at [1050, 445] on input "$217.55" at bounding box center [1090, 442] width 131 height 15
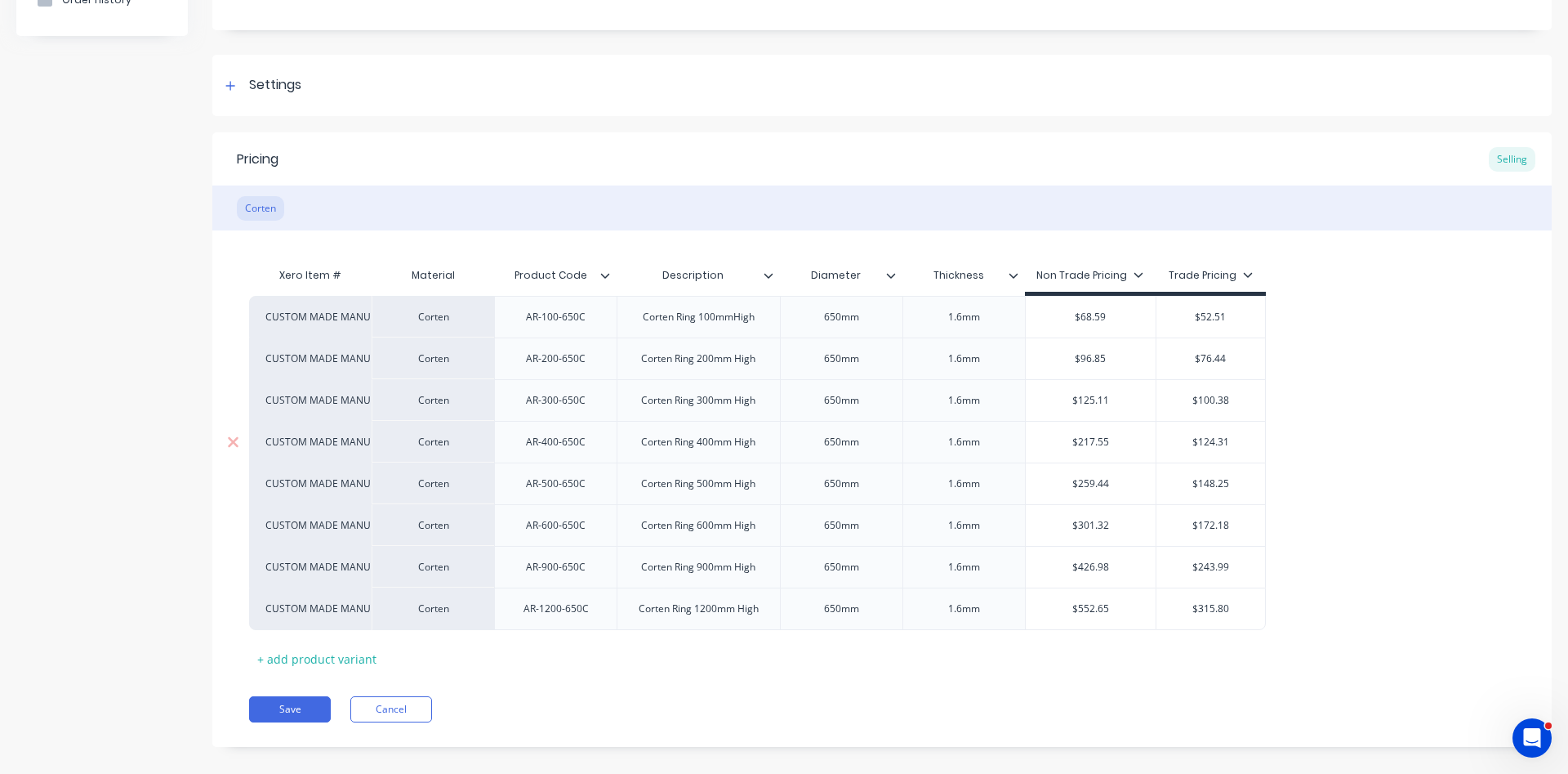
type textarea "x"
type input "1"
type textarea "x"
type input "15"
type textarea "x"
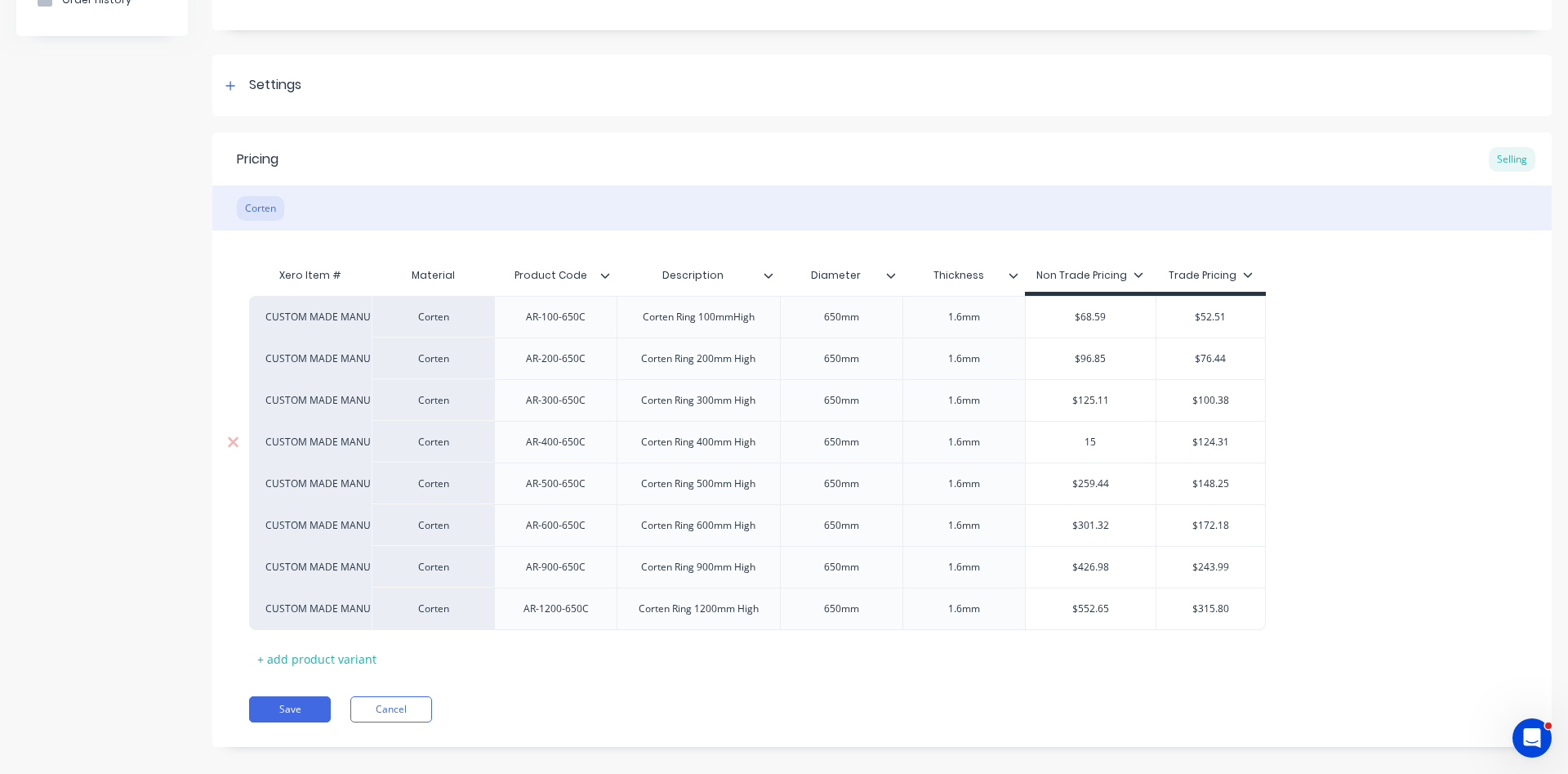
type input "153"
type textarea "x"
type input "153."
type textarea "x"
type input "153.3"
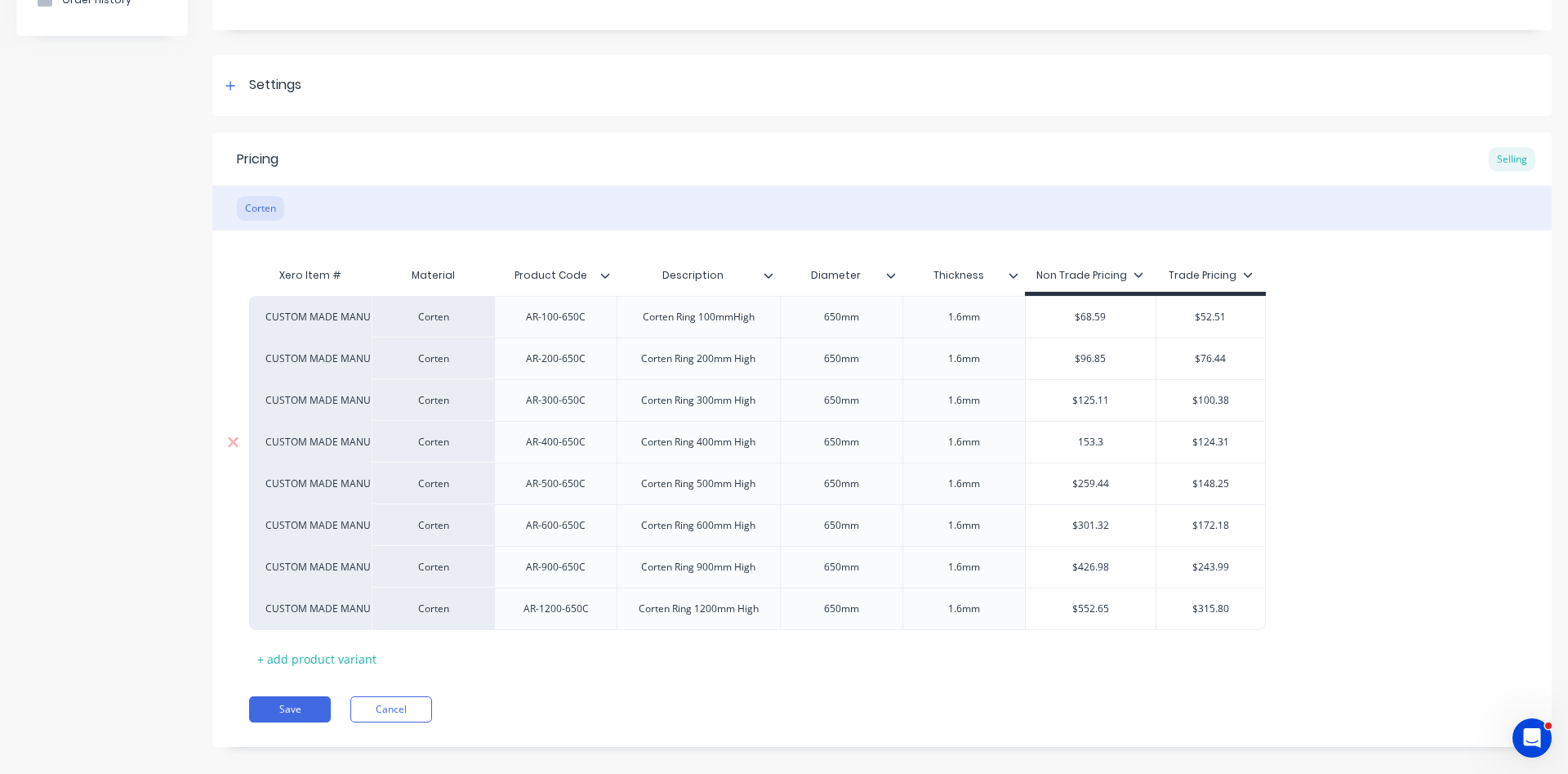
type textarea "x"
type input "153.36"
type input "$259.44"
click at [1115, 485] on input "$259.44" at bounding box center [1090, 484] width 131 height 15
drag, startPoint x: 1117, startPoint y: 482, endPoint x: 1079, endPoint y: 484, distance: 38.1
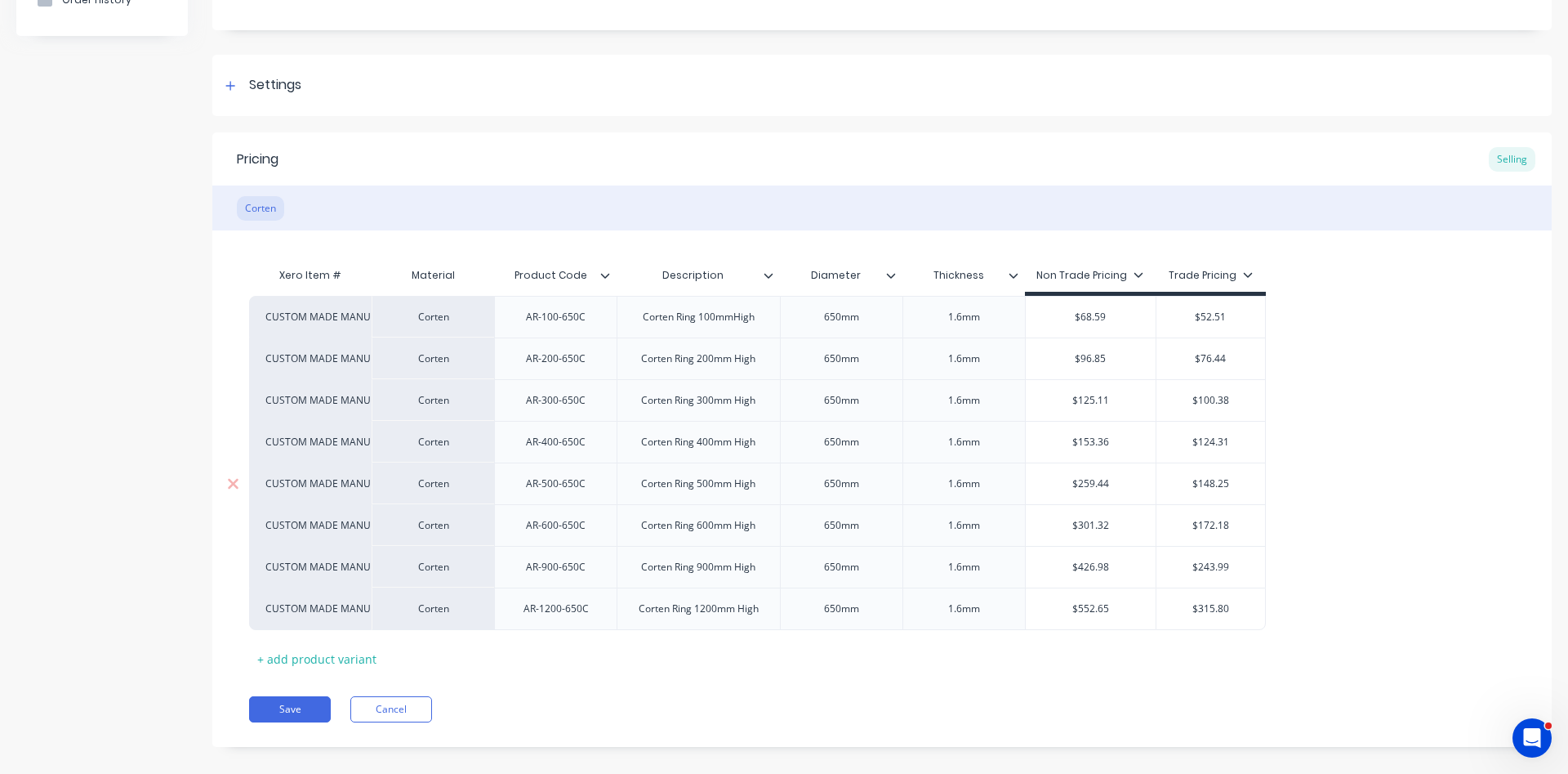
click at [1079, 484] on input "$259.44" at bounding box center [1090, 484] width 131 height 15
type textarea "x"
type input "$1"
type textarea "x"
type input "$18"
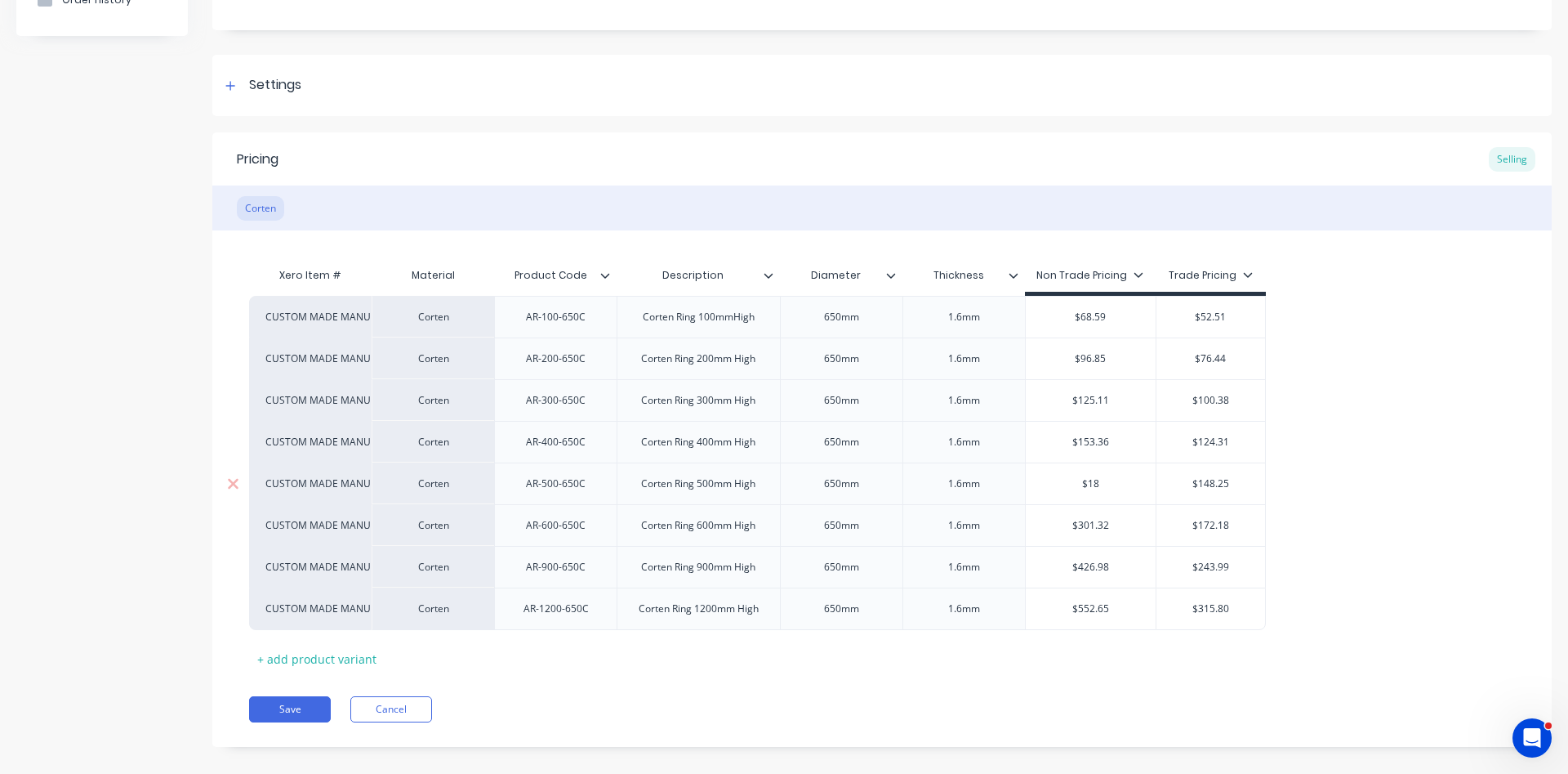
type textarea "x"
type input "$181"
type textarea "x"
type input "$181."
type textarea "x"
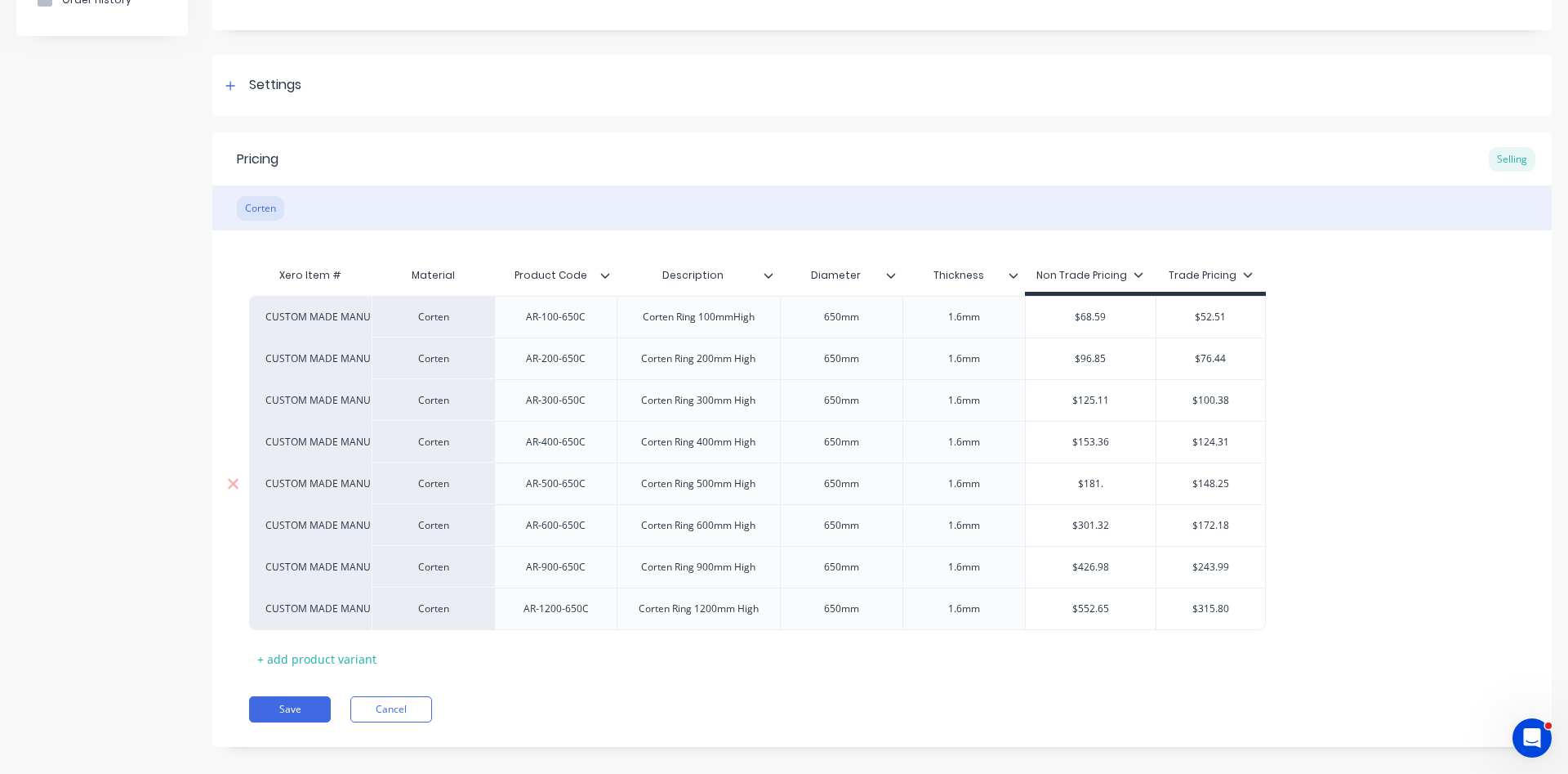
type input "$181.6"
type textarea "x"
type input "$181.63"
type input "$301.32"
drag, startPoint x: 1111, startPoint y: 524, endPoint x: 1079, endPoint y: 528, distance: 32.2
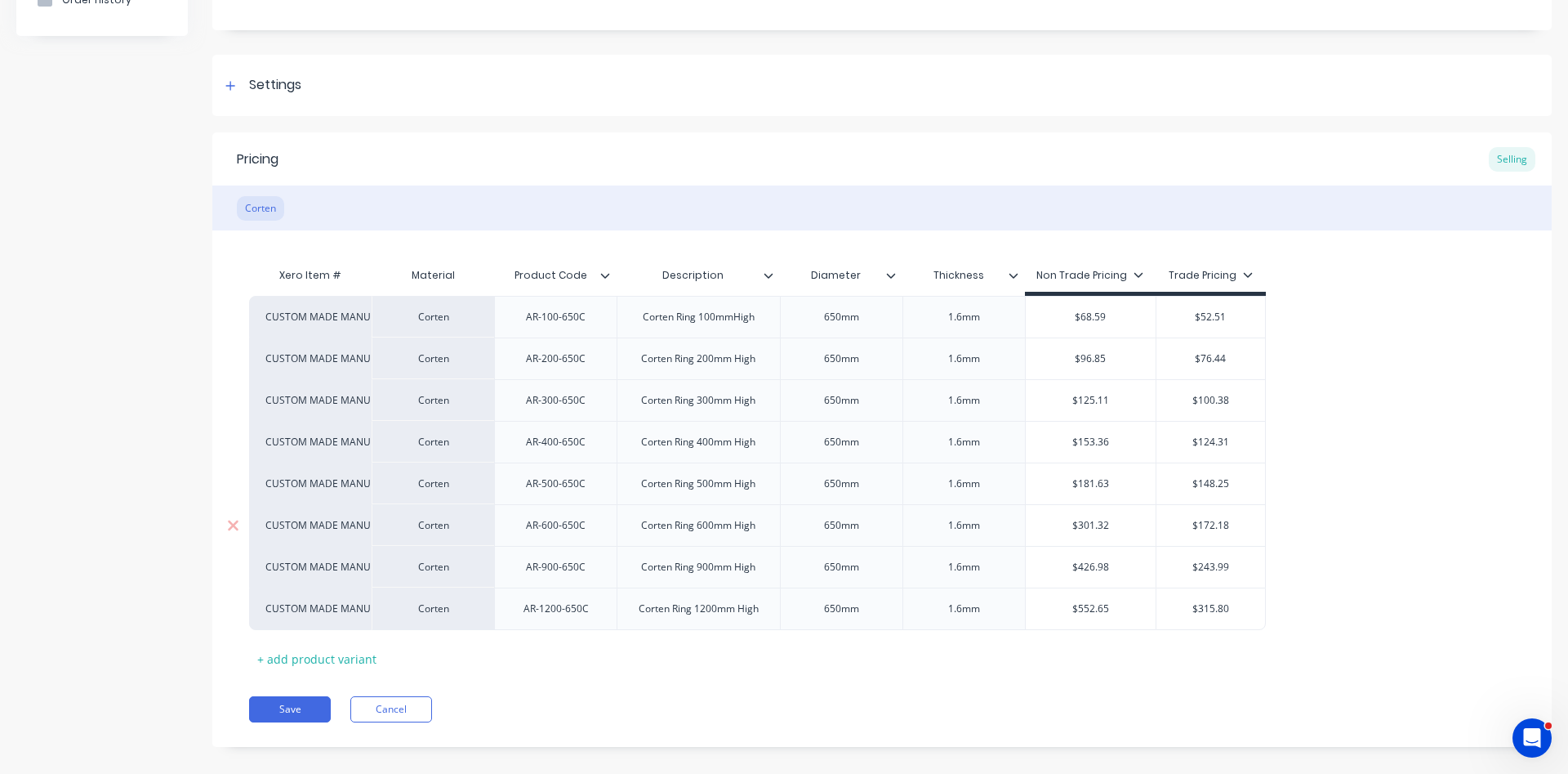
click at [1079, 528] on input "$301.32" at bounding box center [1090, 525] width 131 height 15
drag, startPoint x: 1109, startPoint y: 523, endPoint x: 1076, endPoint y: 521, distance: 33.1
click at [1076, 521] on input "$301.32" at bounding box center [1090, 525] width 131 height 15
type textarea "x"
type input "$2"
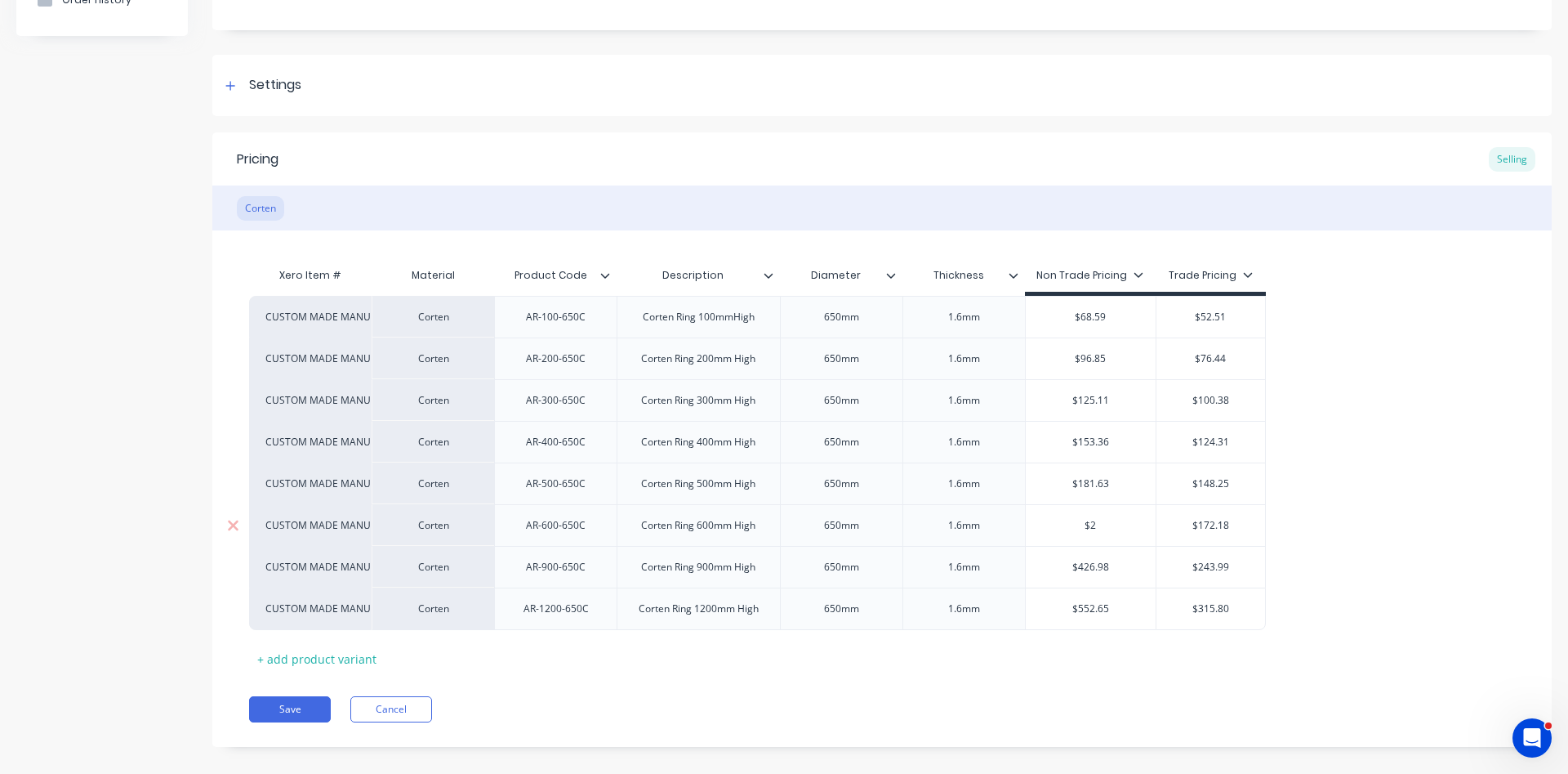
type textarea "x"
type input "$20"
type textarea "x"
type input "$209"
type textarea "x"
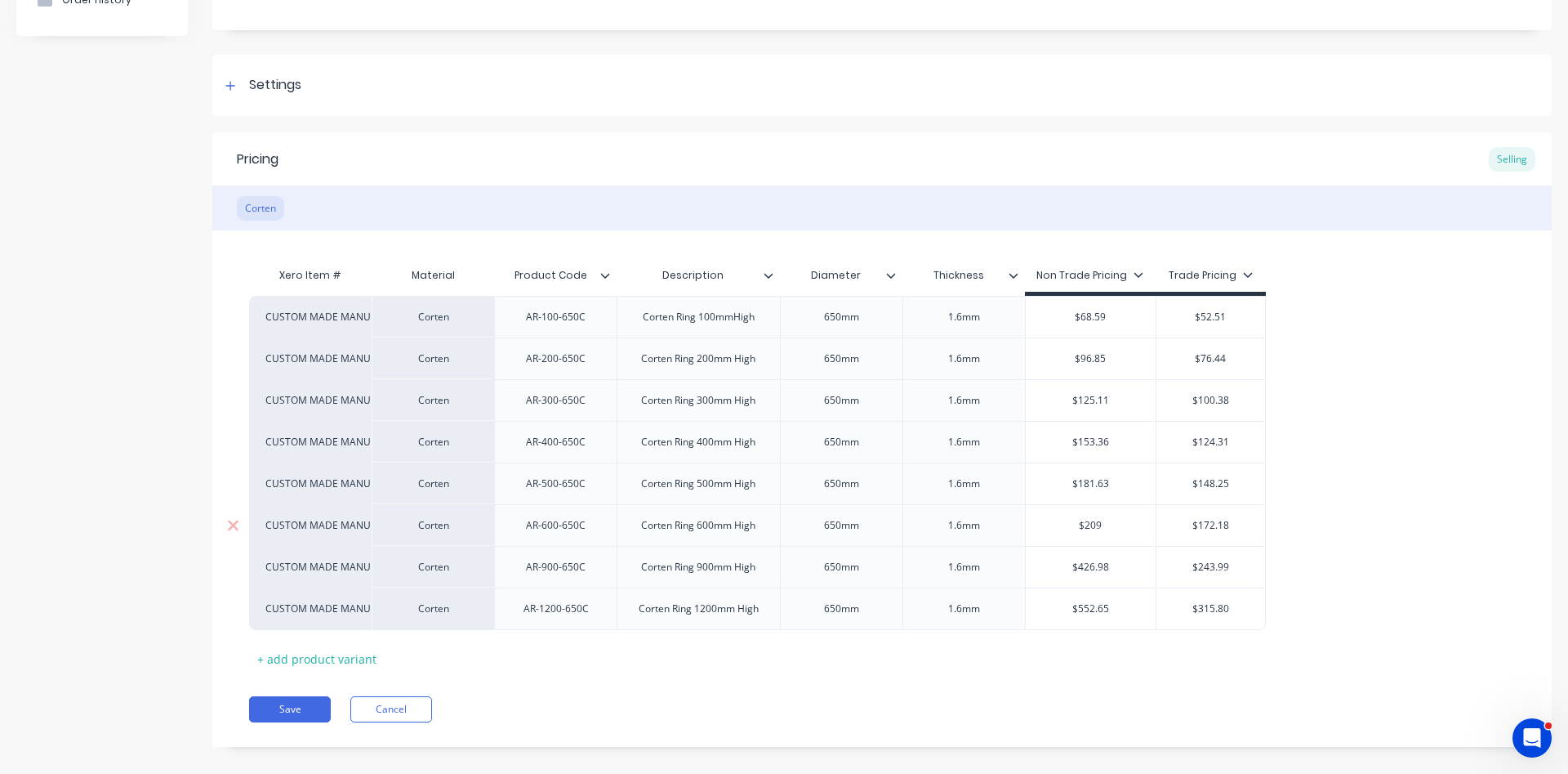
type input "$209."
type textarea "x"
type input "$209.8"
type textarea "x"
type input "$209.88"
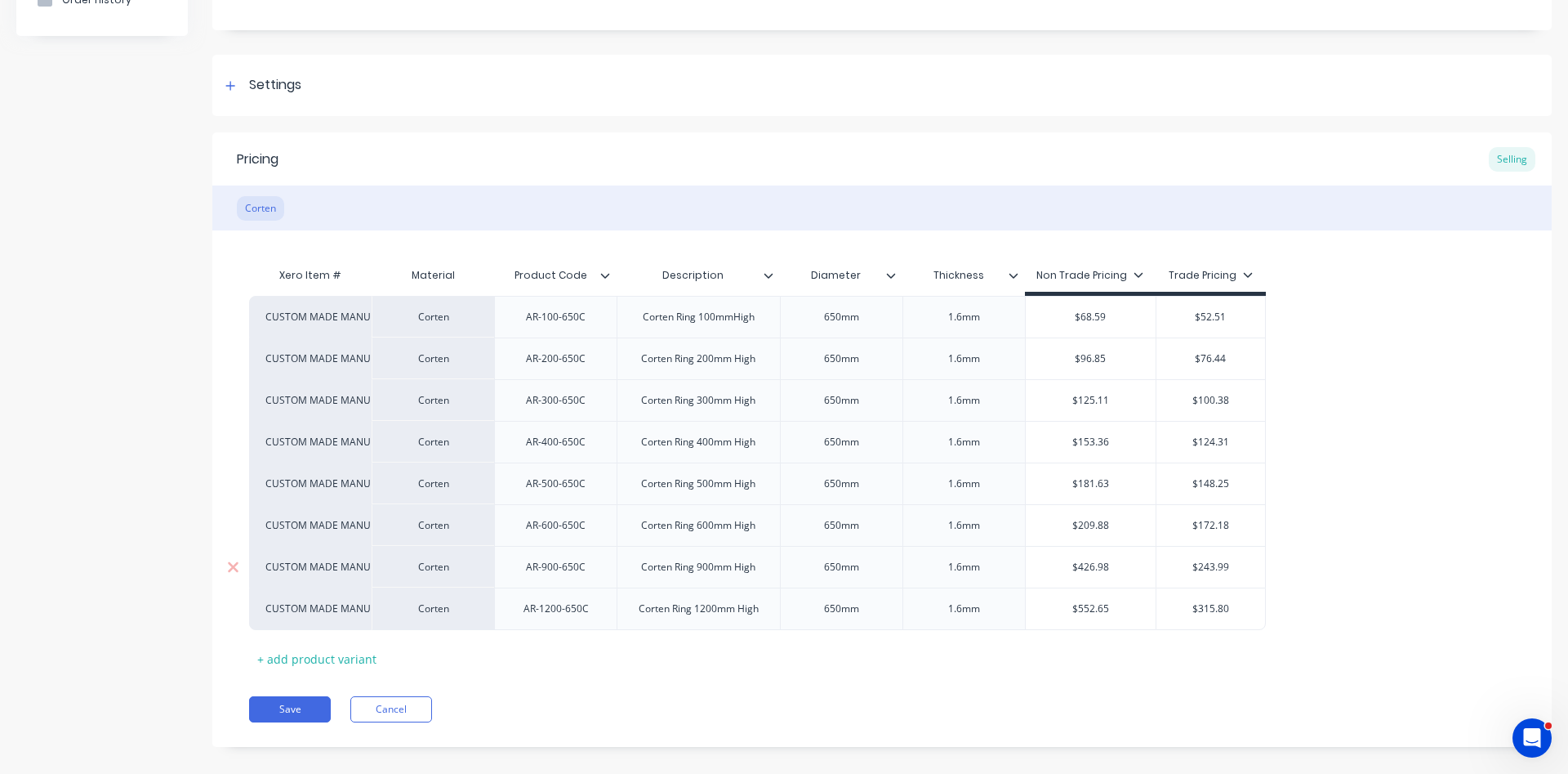
type input "$426.98"
drag, startPoint x: 1107, startPoint y: 567, endPoint x: 1080, endPoint y: 568, distance: 27.0
click at [1080, 568] on input "$426.98" at bounding box center [1090, 567] width 131 height 15
drag, startPoint x: 1079, startPoint y: 572, endPoint x: 1130, endPoint y: 555, distance: 53.8
click at [1130, 560] on input "$426.98" at bounding box center [1090, 567] width 131 height 15
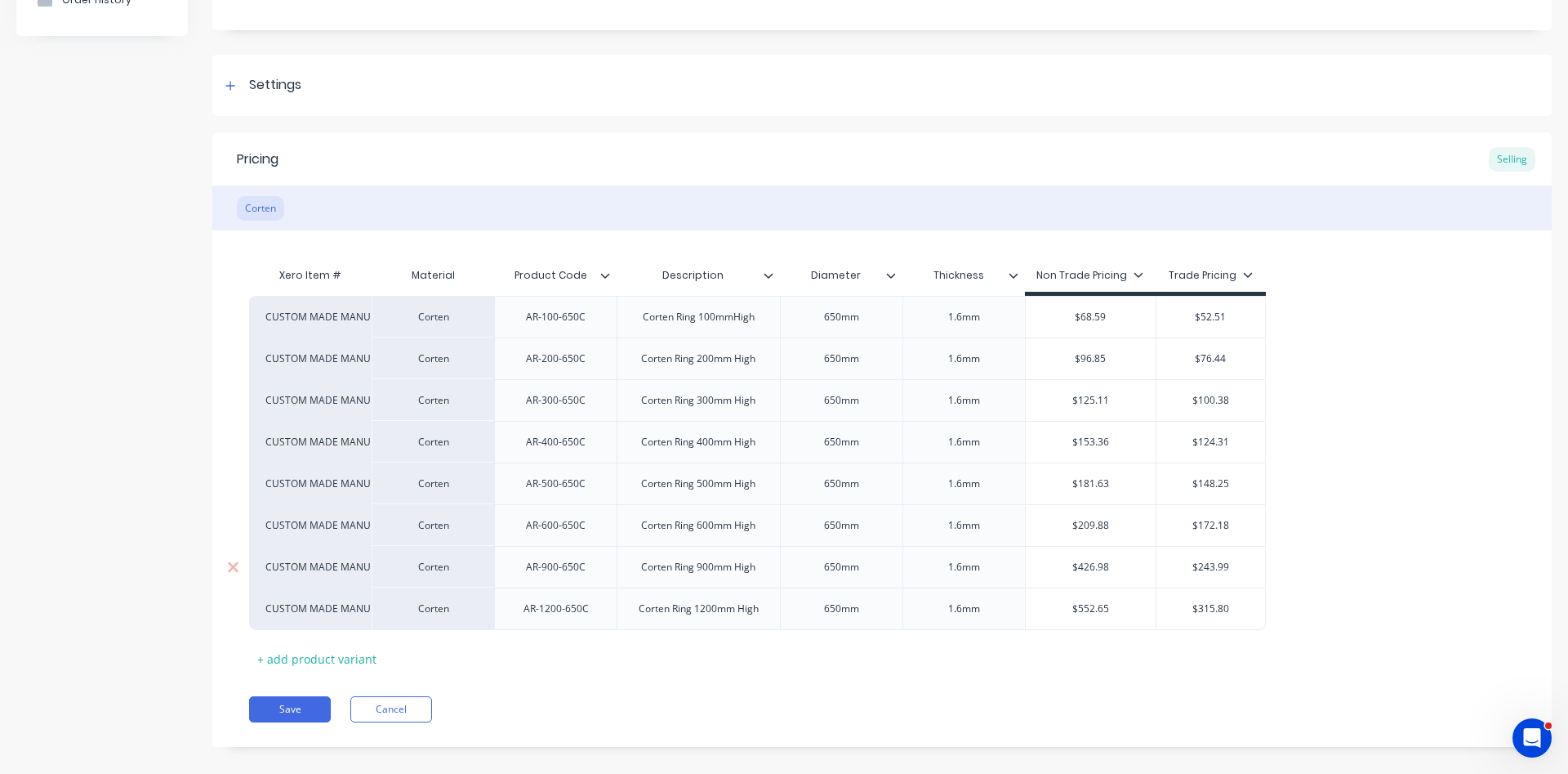
type textarea "x"
type input "$2"
type textarea "x"
type input "$27"
type textarea "x"
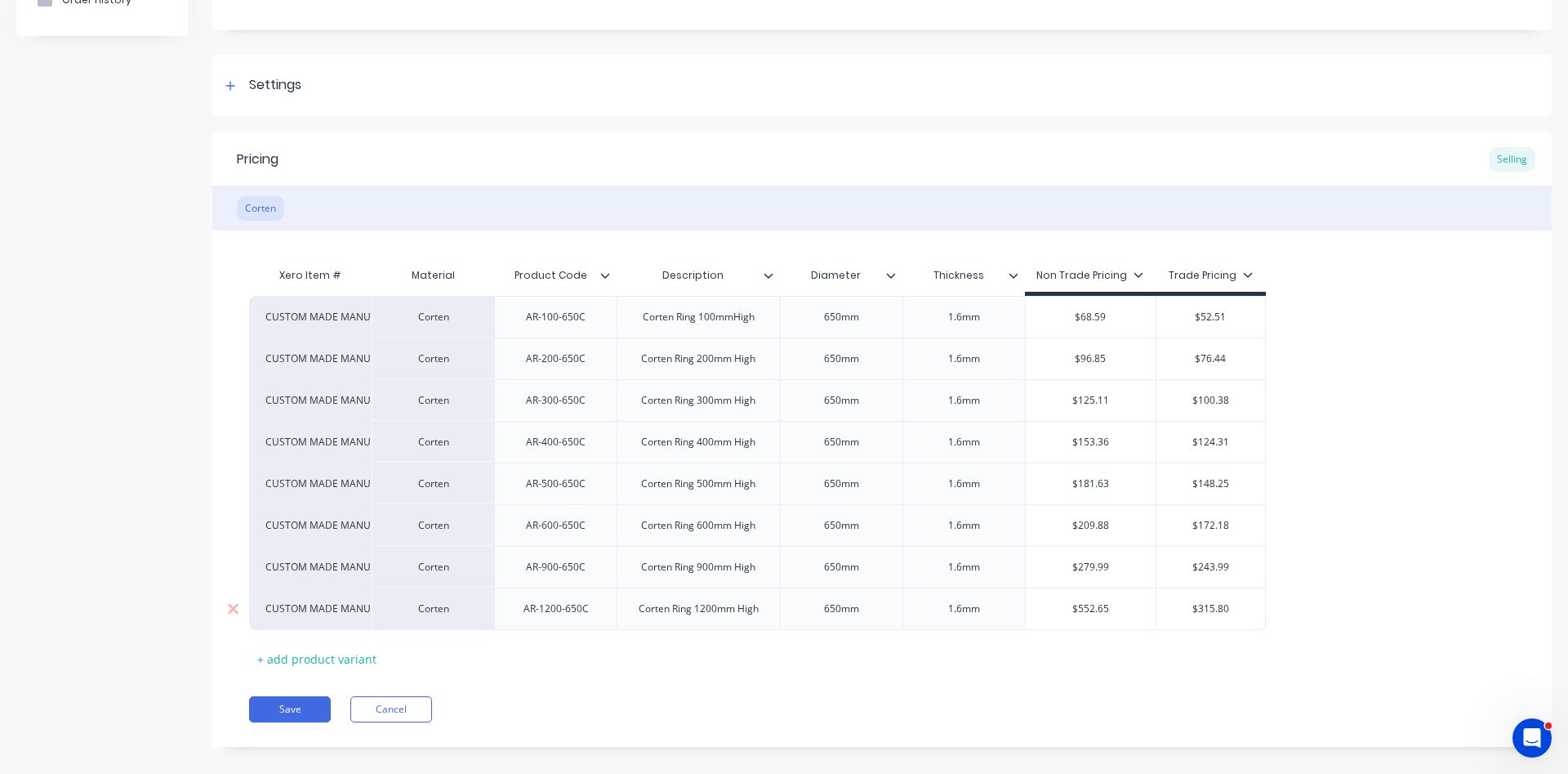
drag, startPoint x: 1112, startPoint y: 610, endPoint x: 1079, endPoint y: 608, distance: 33.1
click at [1079, 608] on input "$552.65" at bounding box center [1090, 609] width 131 height 15
drag, startPoint x: 1110, startPoint y: 612, endPoint x: 1077, endPoint y: 609, distance: 33.1
click at [1077, 609] on input "$552.65" at bounding box center [1090, 609] width 131 height 15
click at [724, 711] on div "Save Cancel" at bounding box center [900, 709] width 1302 height 26
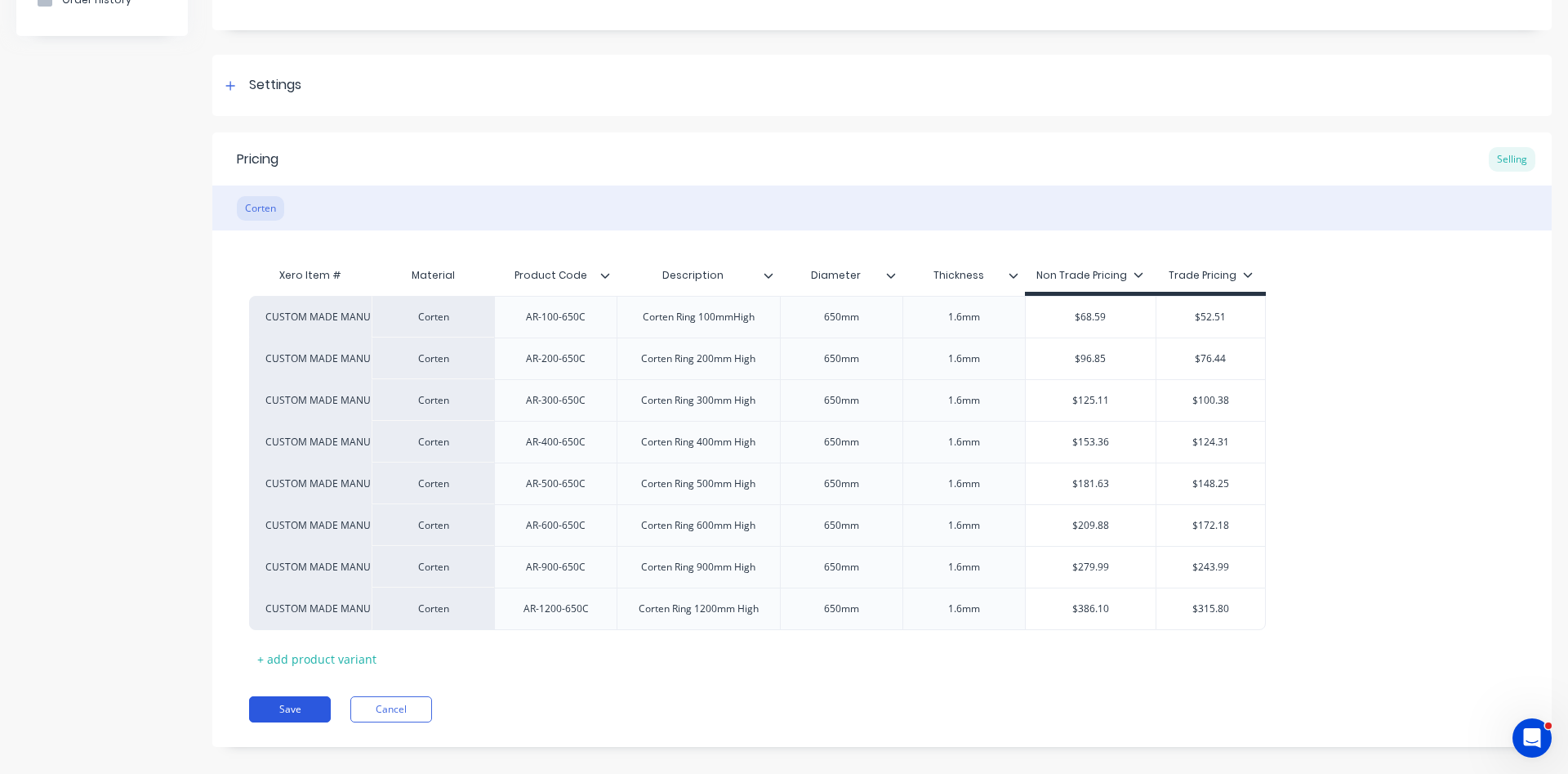
click at [288, 715] on button "Save" at bounding box center [290, 709] width 82 height 26
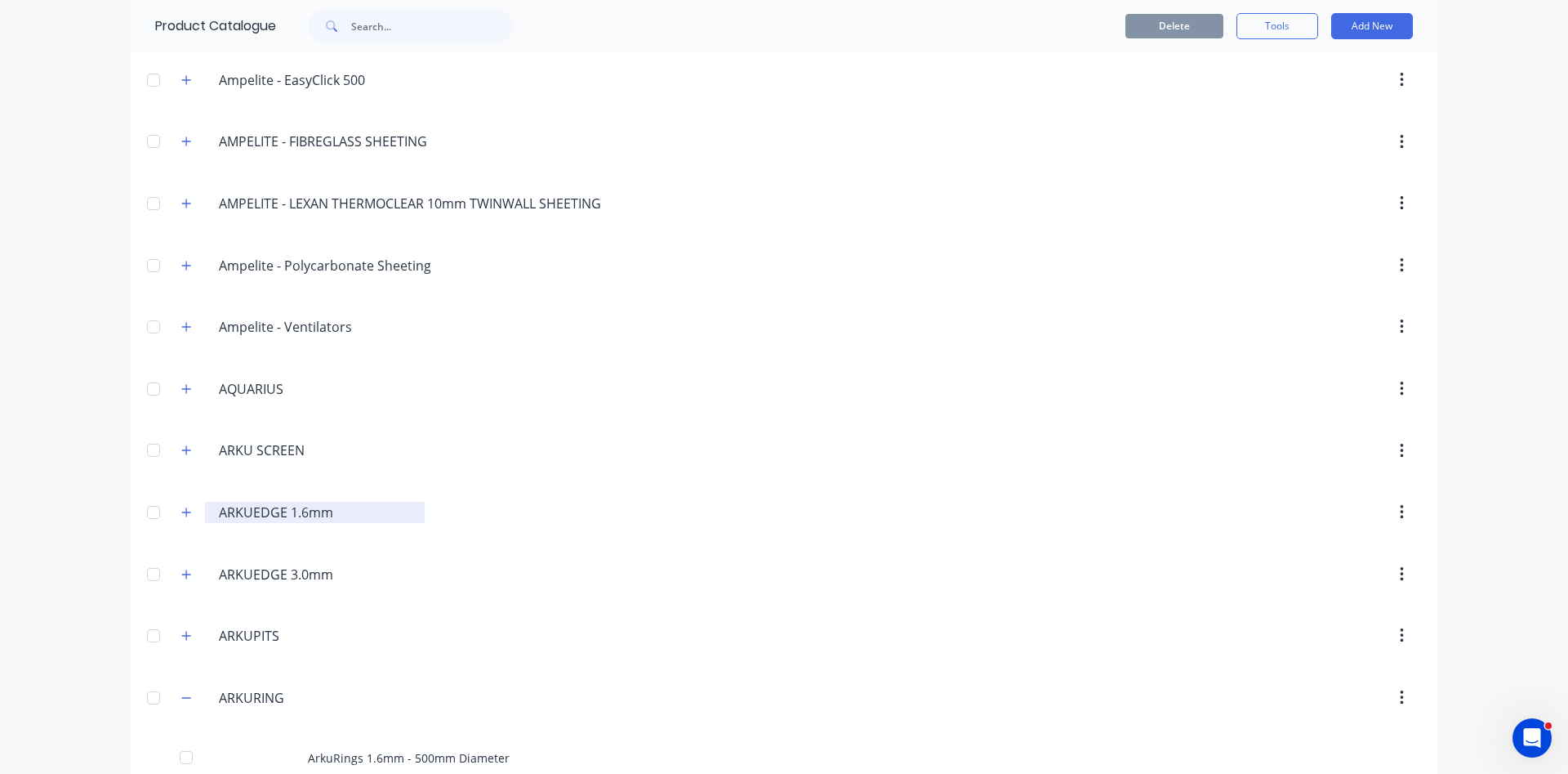
scroll to position [186, 0]
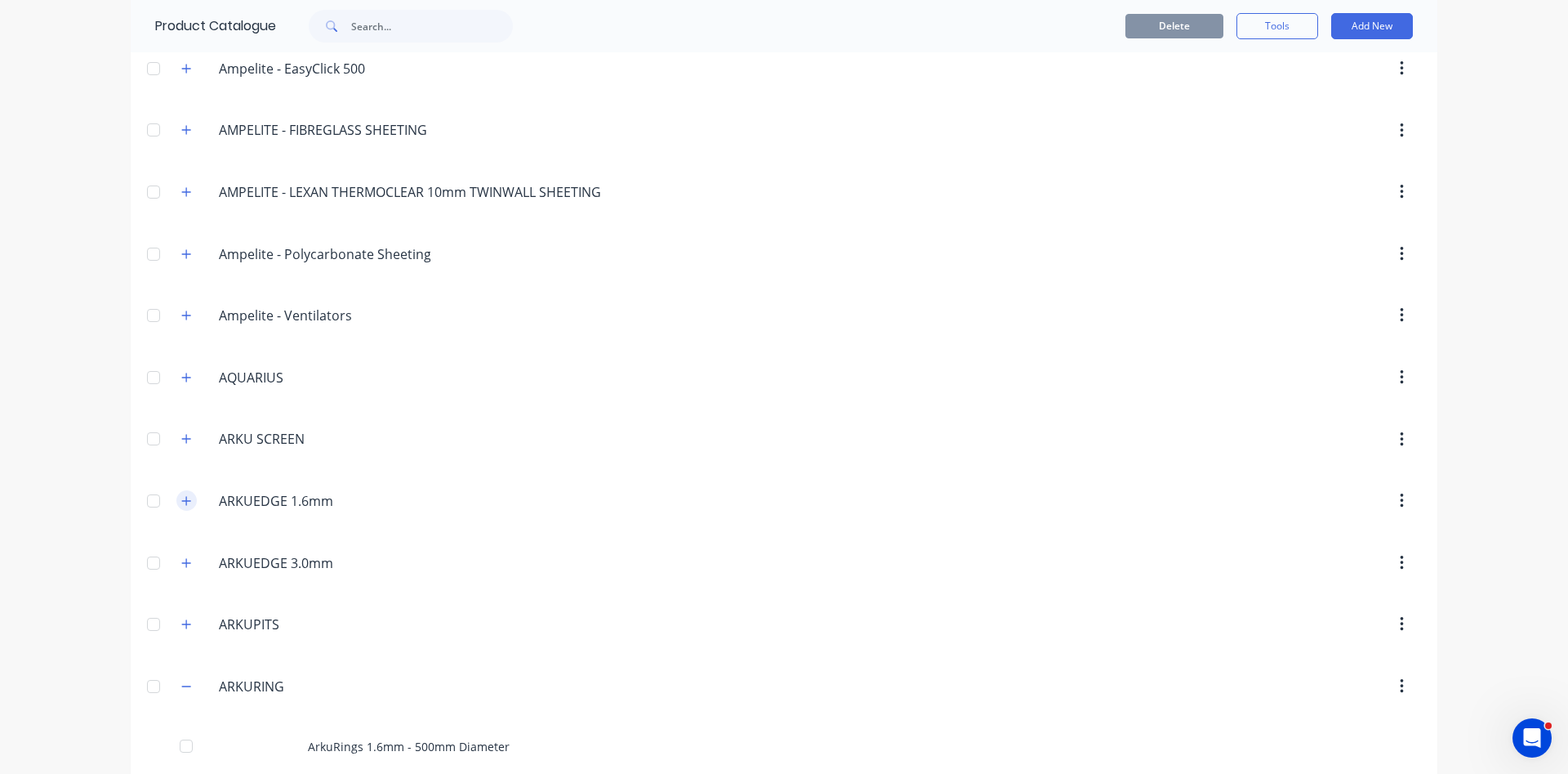
click at [184, 503] on icon "button" at bounding box center [186, 501] width 10 height 12
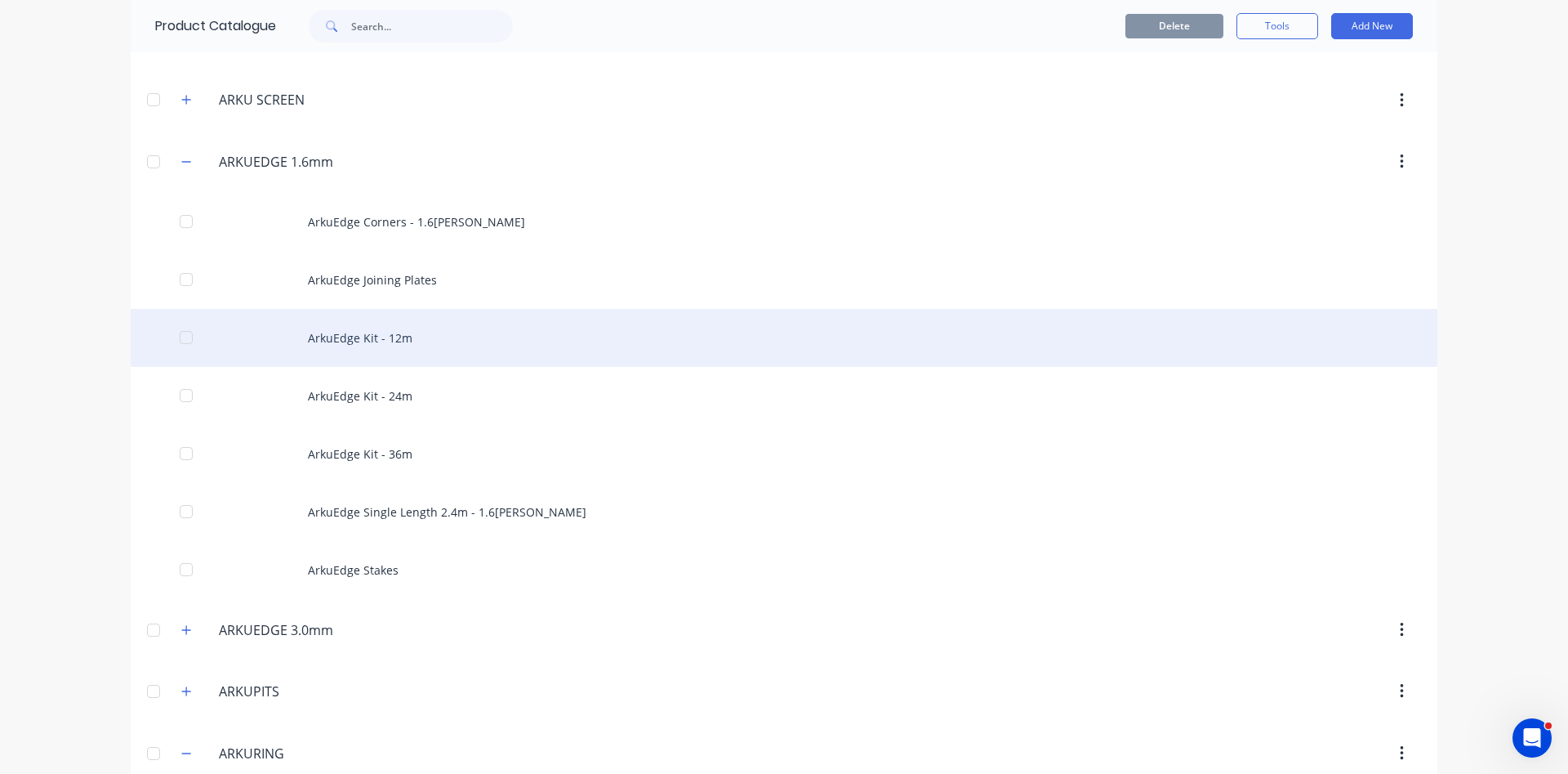
scroll to position [559, 0]
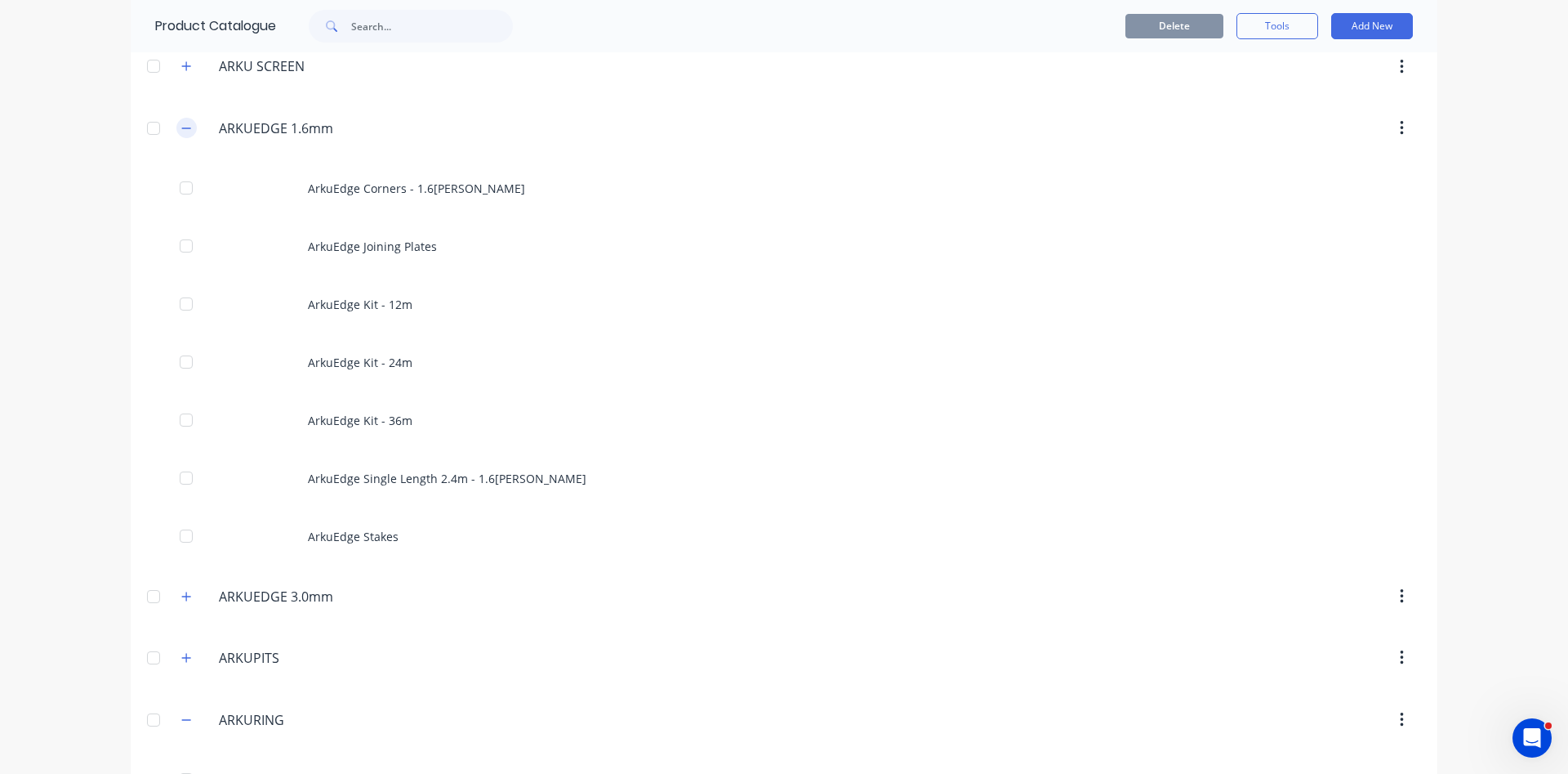
click at [191, 132] on icon "button" at bounding box center [186, 128] width 10 height 12
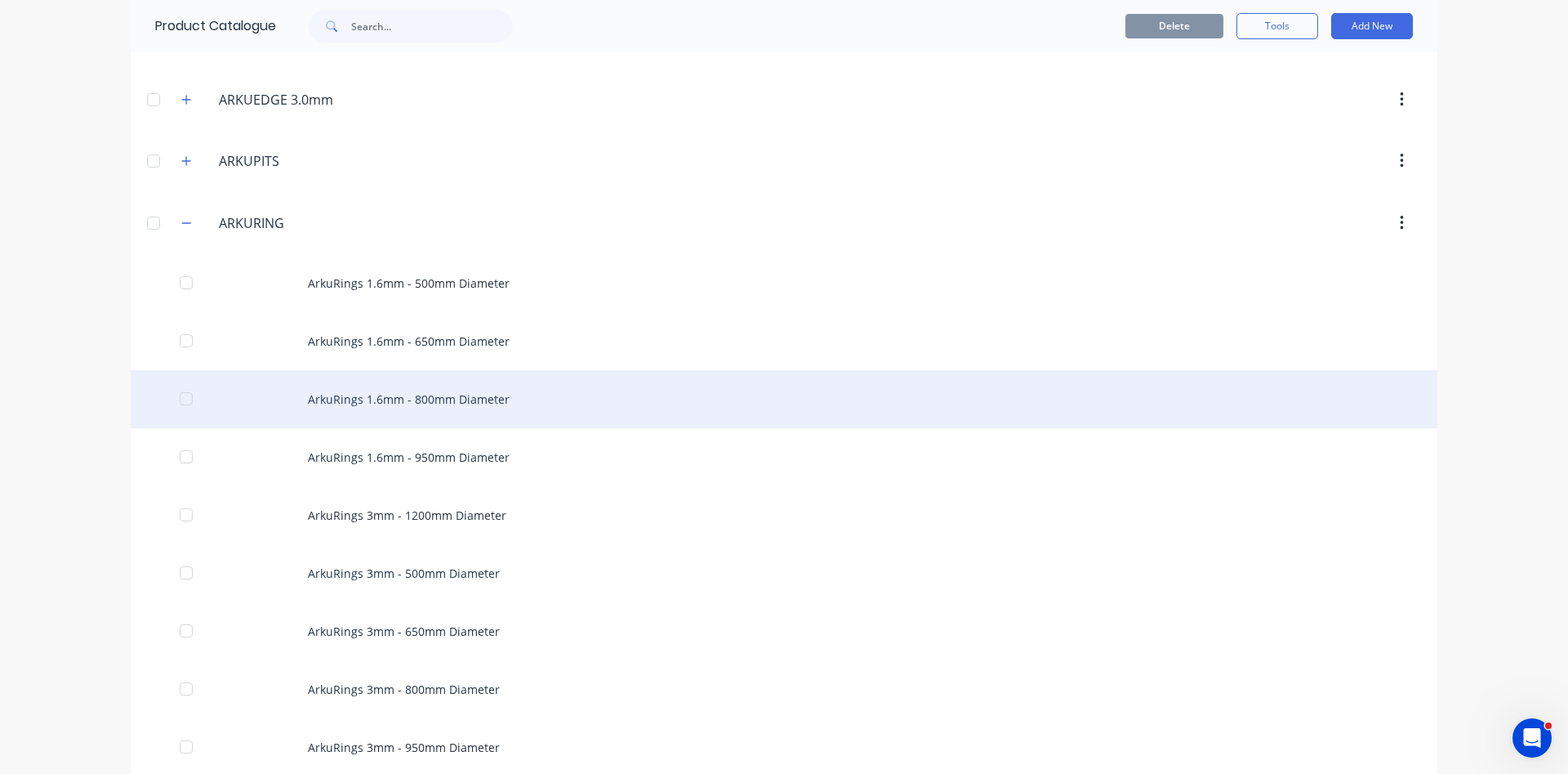
scroll to position [652, 0]
click at [402, 404] on div "ArkuRings 1.6mm - 800mm Diameter" at bounding box center [784, 397] width 1306 height 58
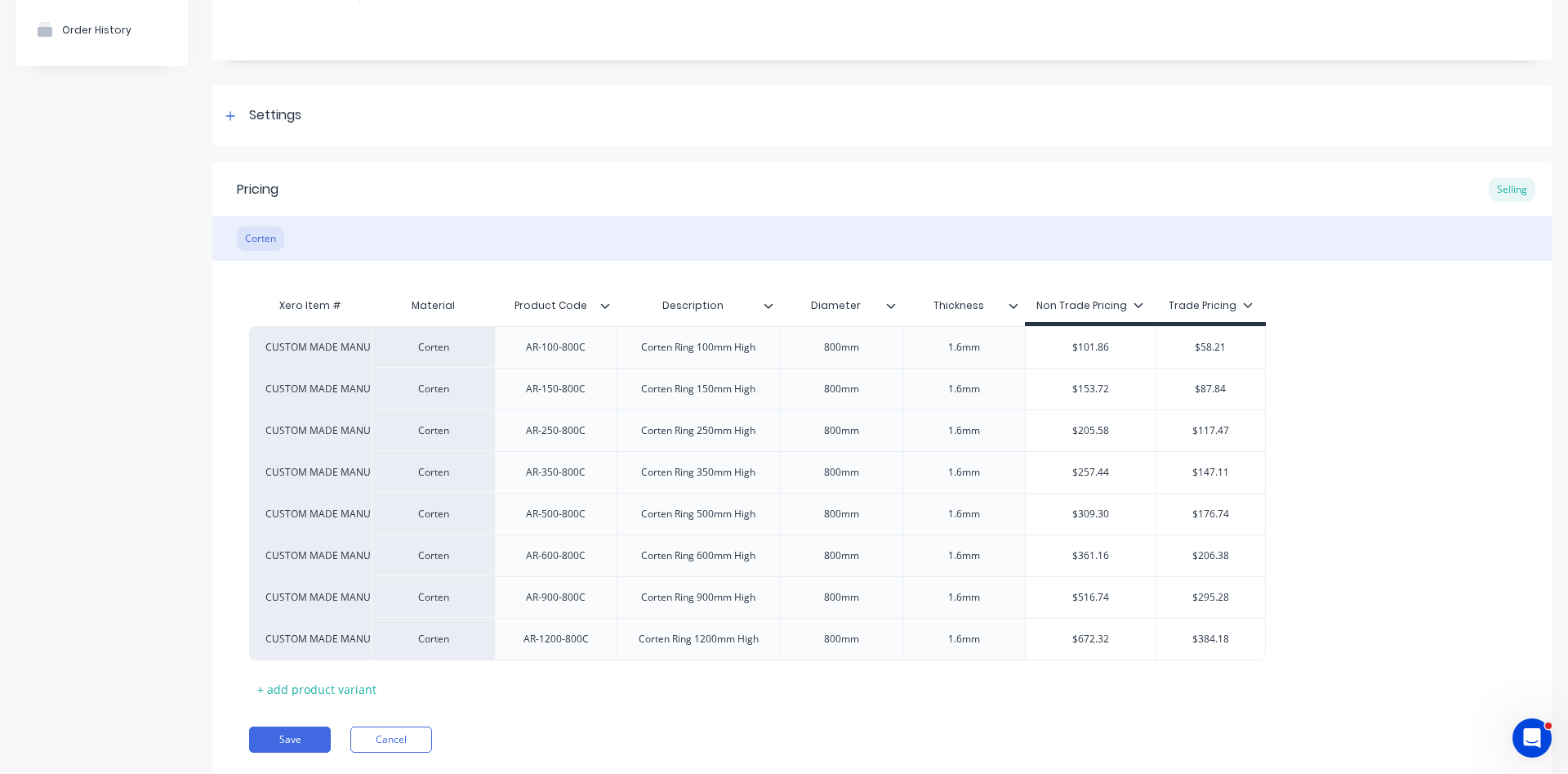
scroll to position [186, 0]
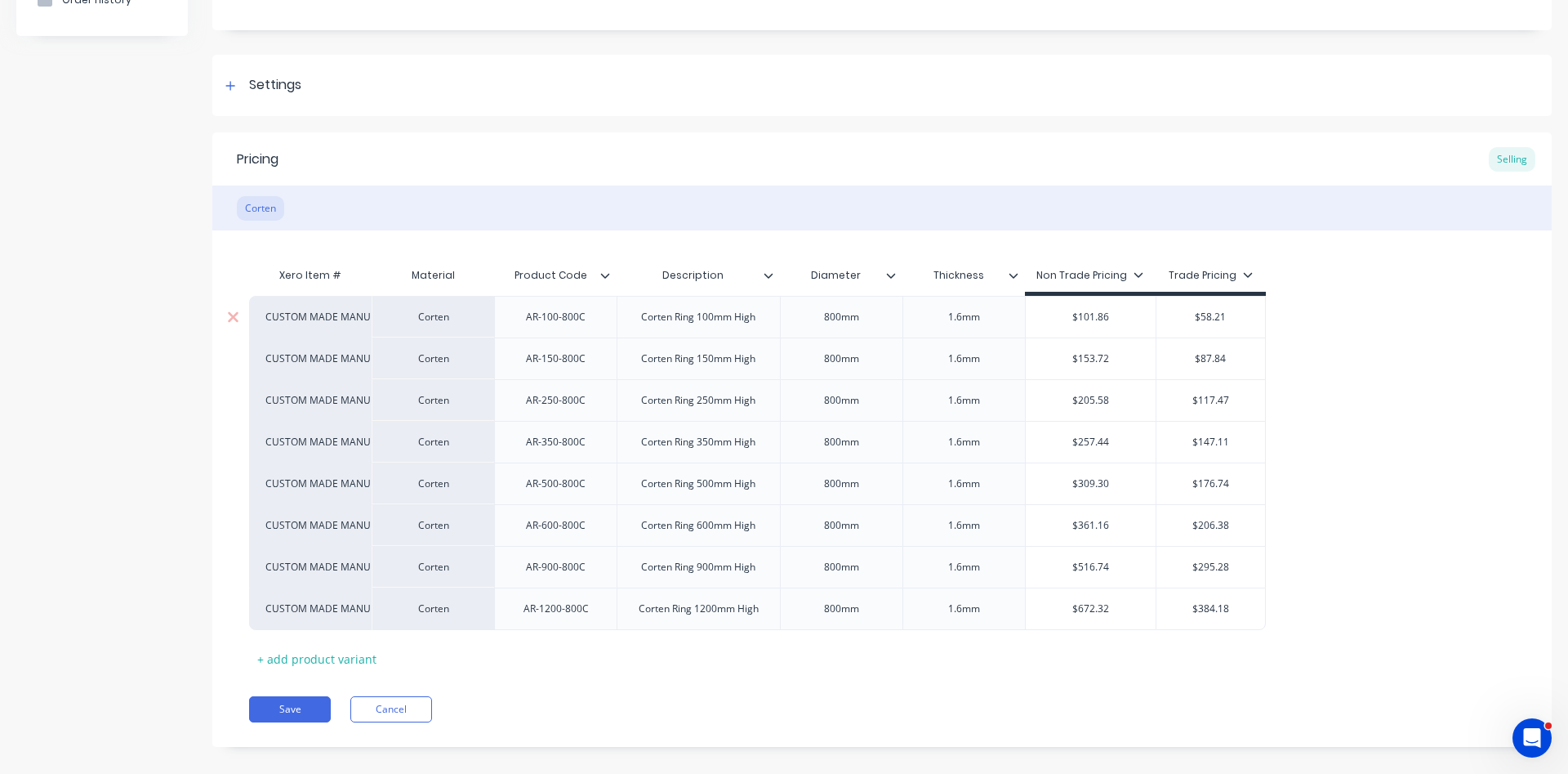
click at [574, 314] on div "AR-100-800C" at bounding box center [555, 316] width 86 height 21
click at [574, 364] on div "AR-150-800C" at bounding box center [555, 358] width 86 height 21
click at [574, 404] on div "AR-250-800C" at bounding box center [555, 400] width 86 height 21
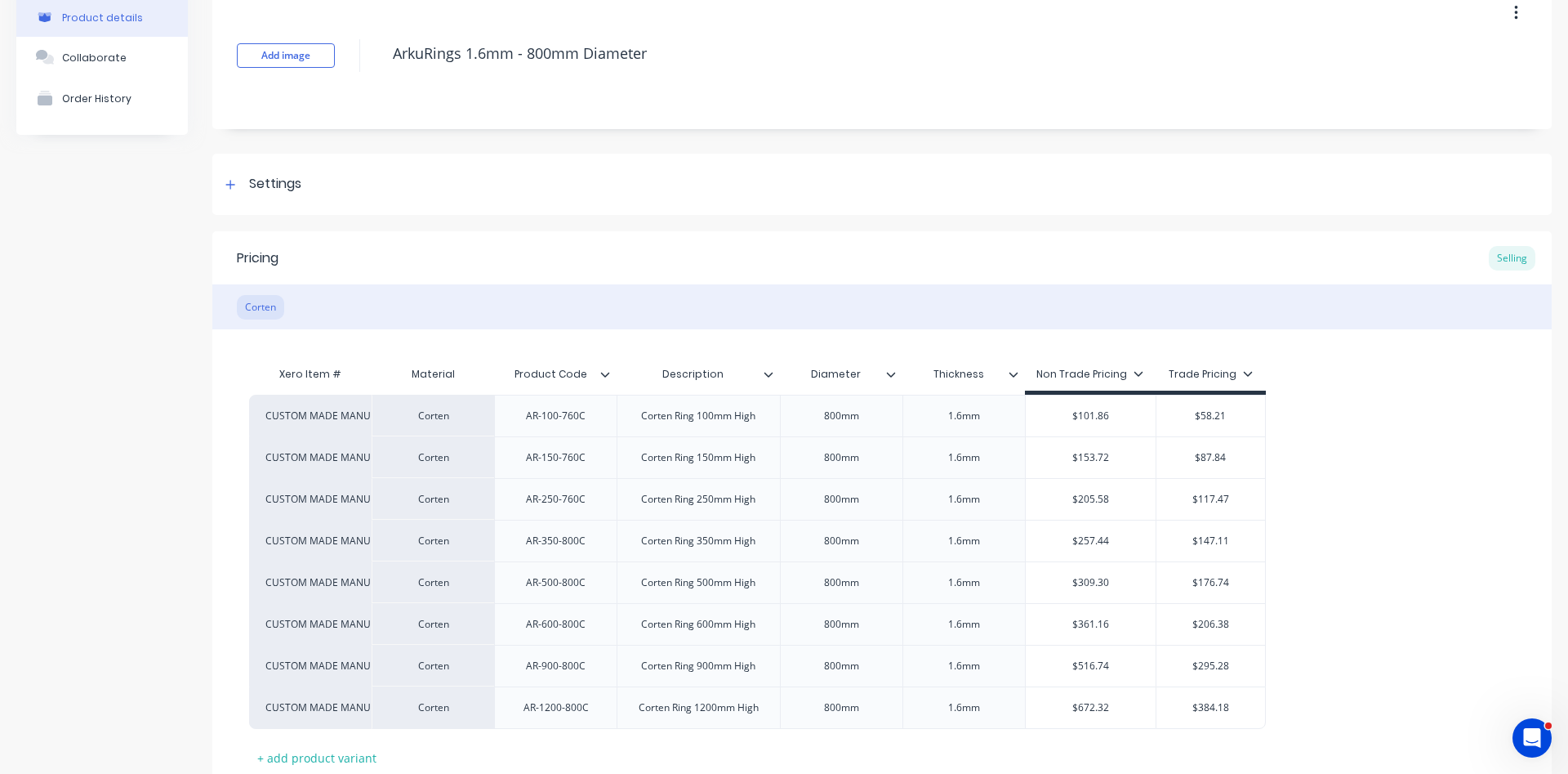
scroll to position [0, 0]
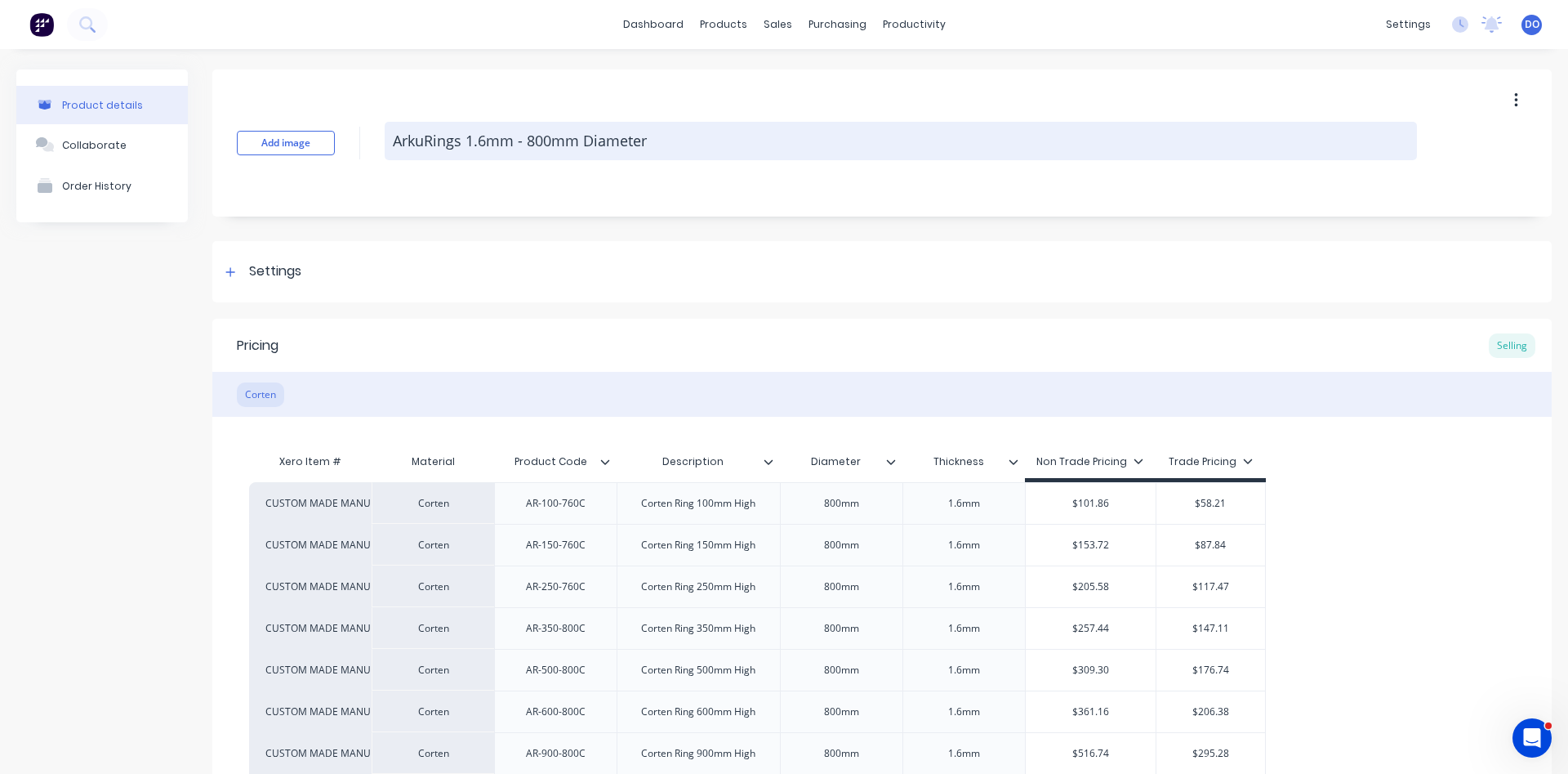
drag, startPoint x: 548, startPoint y: 147, endPoint x: 534, endPoint y: 145, distance: 14.1
click at [534, 144] on textarea "ArkuRings 1.6mm - 800mm Diameter" at bounding box center [900, 141] width 1032 height 38
click at [537, 140] on textarea "ArkuRings 1.6mm - 8760mm Diameter" at bounding box center [900, 141] width 1032 height 38
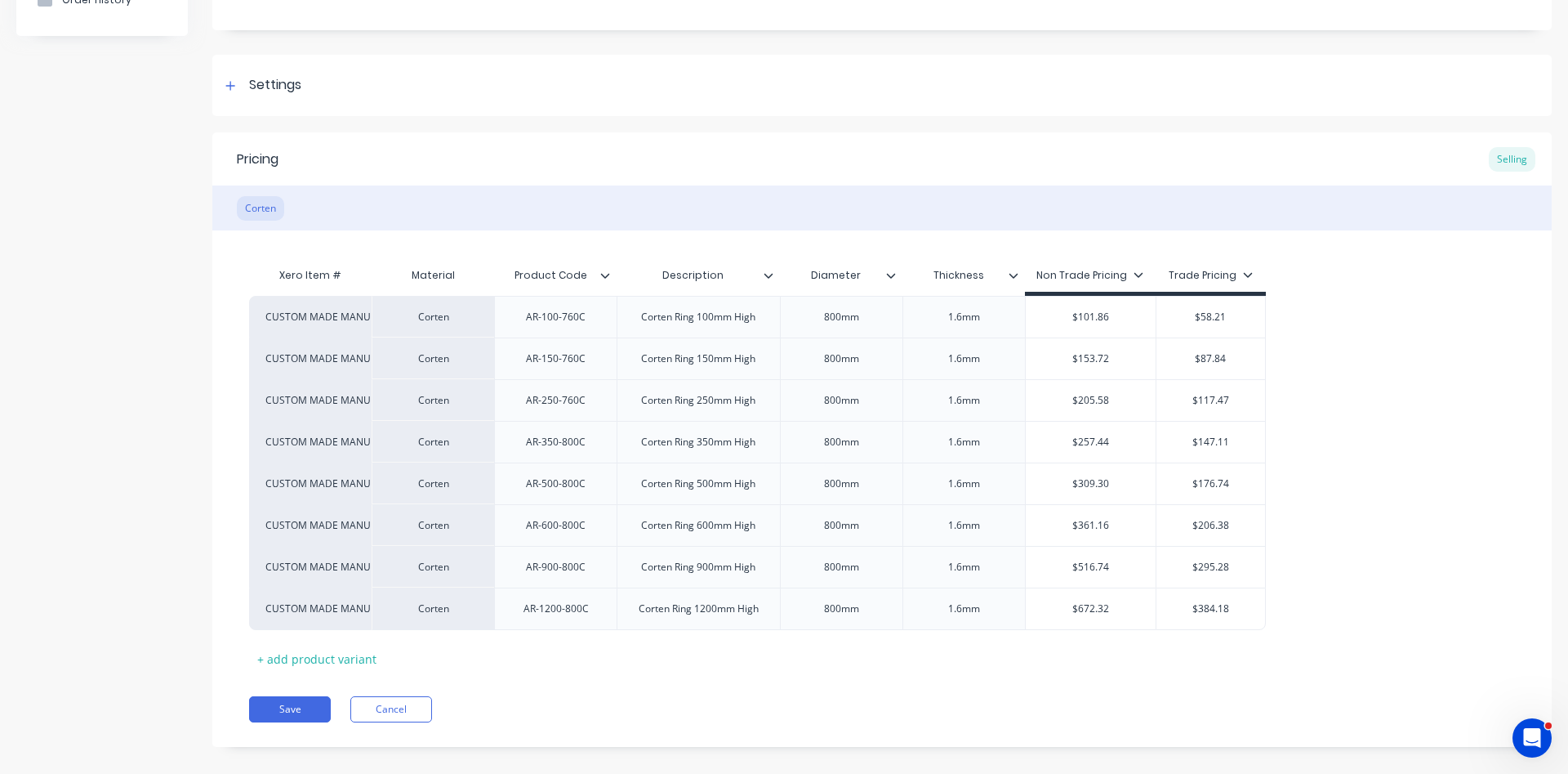
scroll to position [204, 0]
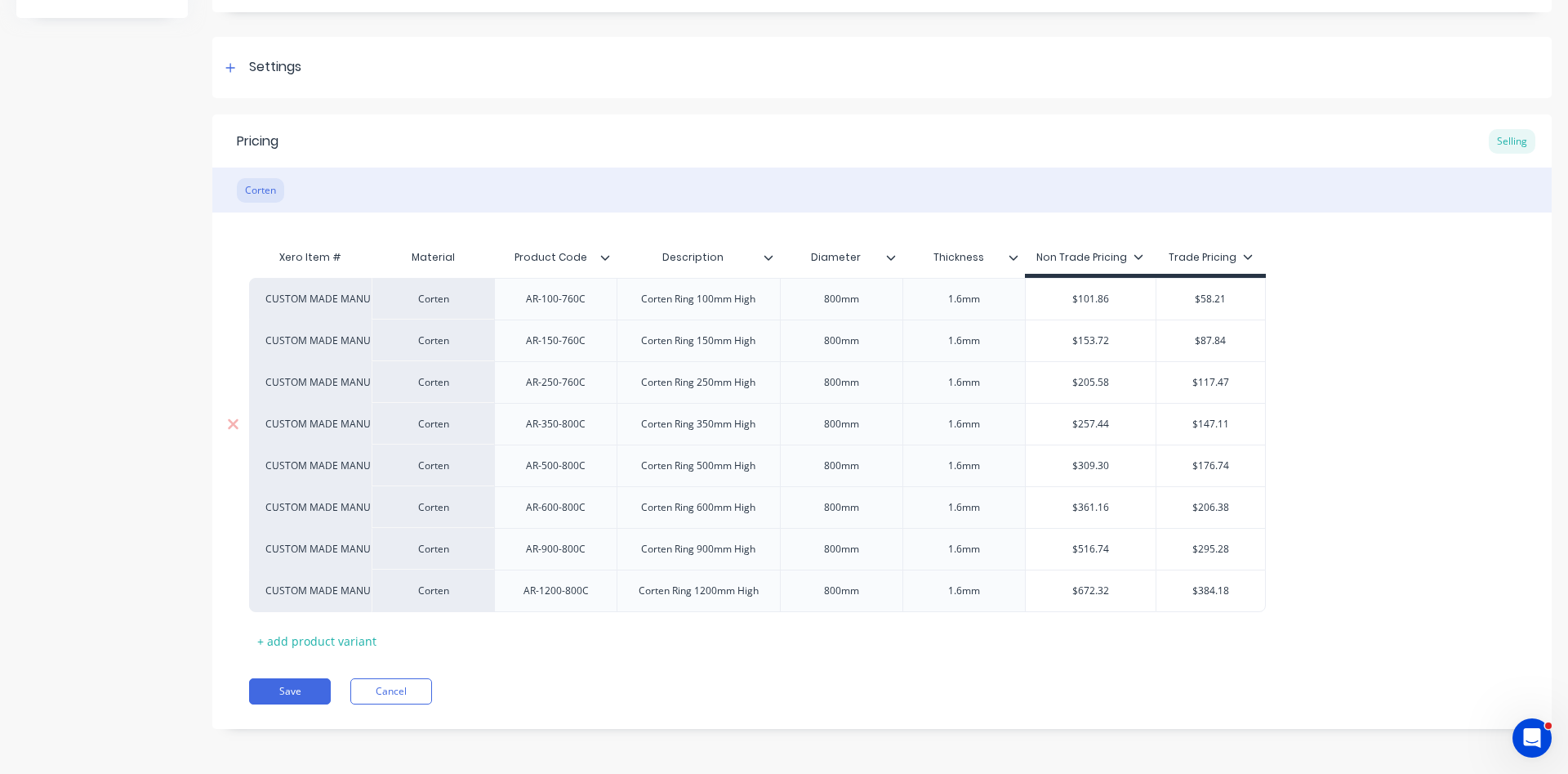
click at [574, 422] on div "AR-350-800C" at bounding box center [555, 424] width 86 height 21
click at [576, 466] on div "AR-500-800C" at bounding box center [555, 465] width 86 height 21
click at [569, 511] on div "AR-600-800C" at bounding box center [555, 507] width 86 height 21
click at [569, 554] on div "AR-900-800C" at bounding box center [555, 549] width 86 height 21
click at [578, 596] on div "AR-1200-800C" at bounding box center [556, 590] width 92 height 21
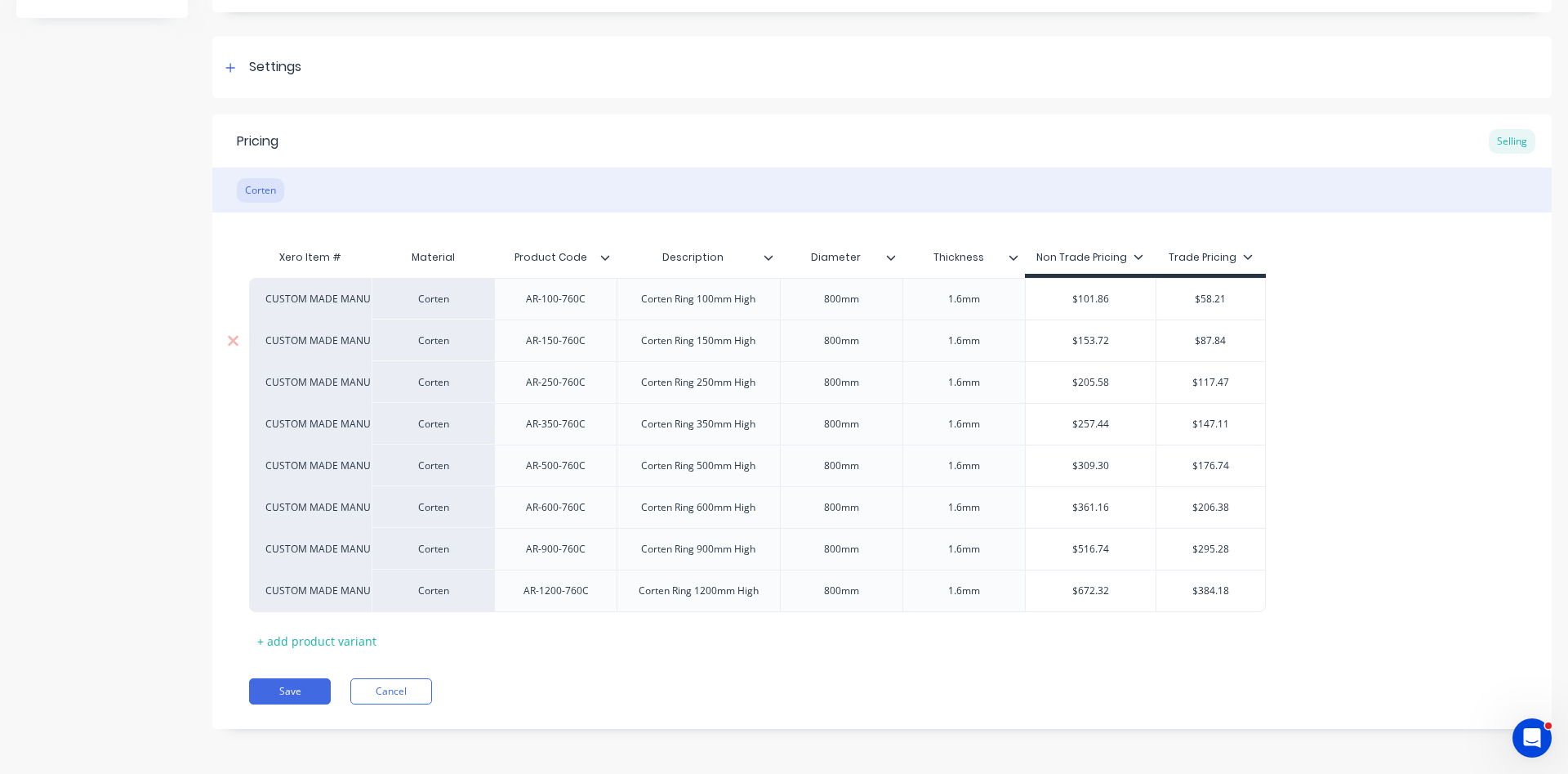
click at [550, 343] on div "AR-150-760C" at bounding box center [555, 340] width 86 height 21
click at [552, 383] on div "AR-250-760C" at bounding box center [555, 382] width 86 height 21
click at [551, 430] on div "AR-350-760C" at bounding box center [555, 424] width 86 height 21
click at [705, 344] on div "Corten Ring 150mm High" at bounding box center [698, 340] width 140 height 21
click at [708, 388] on div "Corten Ring 250mm High" at bounding box center [698, 382] width 140 height 21
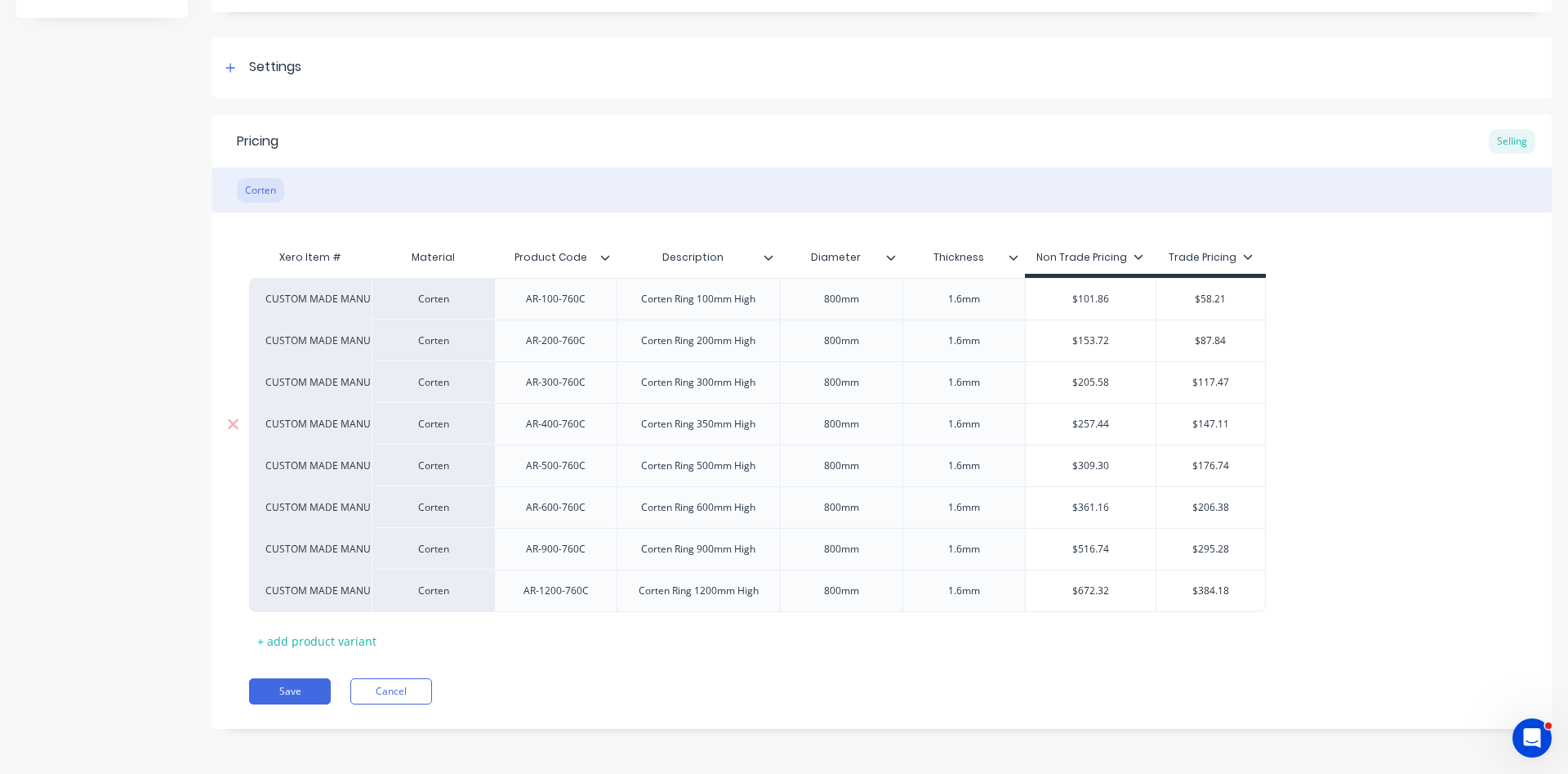
click at [709, 430] on div "Corten Ring 350mm High" at bounding box center [698, 424] width 140 height 21
click at [791, 648] on div "Xero Item # Material Product Code Description Diameter Thickness Non Trade Pric…" at bounding box center [882, 447] width 1265 height 413
click at [1105, 299] on input "$101.86" at bounding box center [1090, 299] width 131 height 15
drag, startPoint x: 1110, startPoint y: 299, endPoint x: 1050, endPoint y: 297, distance: 60.0
click at [1050, 297] on input "$101.86" at bounding box center [1090, 299] width 131 height 15
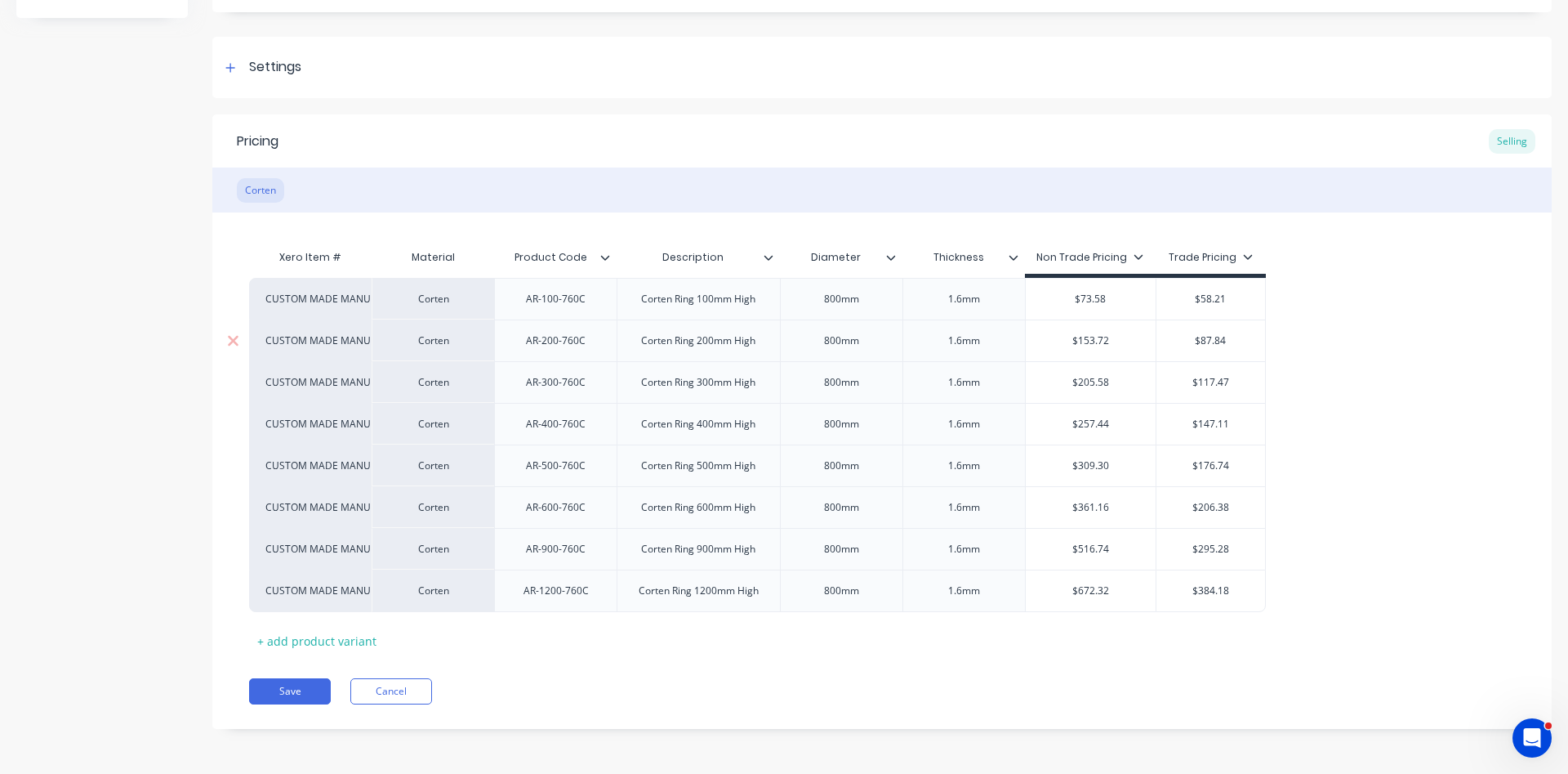
drag, startPoint x: 1130, startPoint y: 341, endPoint x: 1027, endPoint y: 324, distance: 104.4
click at [1027, 334] on input "$153.72" at bounding box center [1090, 341] width 131 height 15
drag, startPoint x: 1110, startPoint y: 333, endPoint x: 1093, endPoint y: 332, distance: 17.0
click at [1091, 332] on div "CUSTOM MADE MANUFACTURE Corten AR-100-760C Corten Ring 100mm High 800mm 1.6mm $…" at bounding box center [882, 445] width 1265 height 334
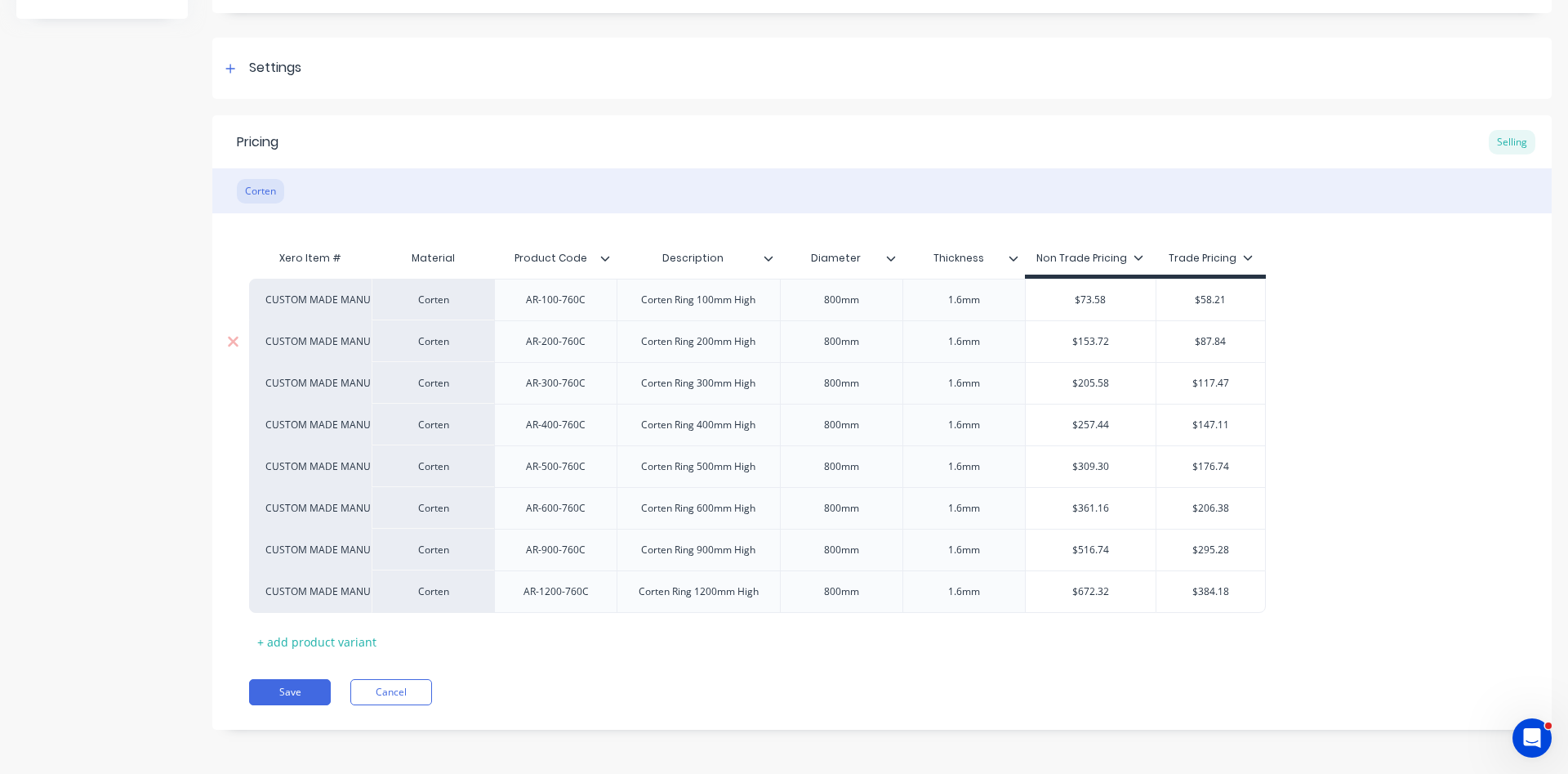
drag, startPoint x: 1105, startPoint y: 344, endPoint x: 1066, endPoint y: 333, distance: 40.5
click at [1066, 334] on input "$153.72" at bounding box center [1090, 342] width 131 height 15
drag, startPoint x: 1070, startPoint y: 336, endPoint x: 1115, endPoint y: 336, distance: 45.0
click at [1115, 336] on input "$153.72" at bounding box center [1090, 342] width 131 height 15
click at [1105, 351] on div "$153.72" at bounding box center [1090, 341] width 131 height 41
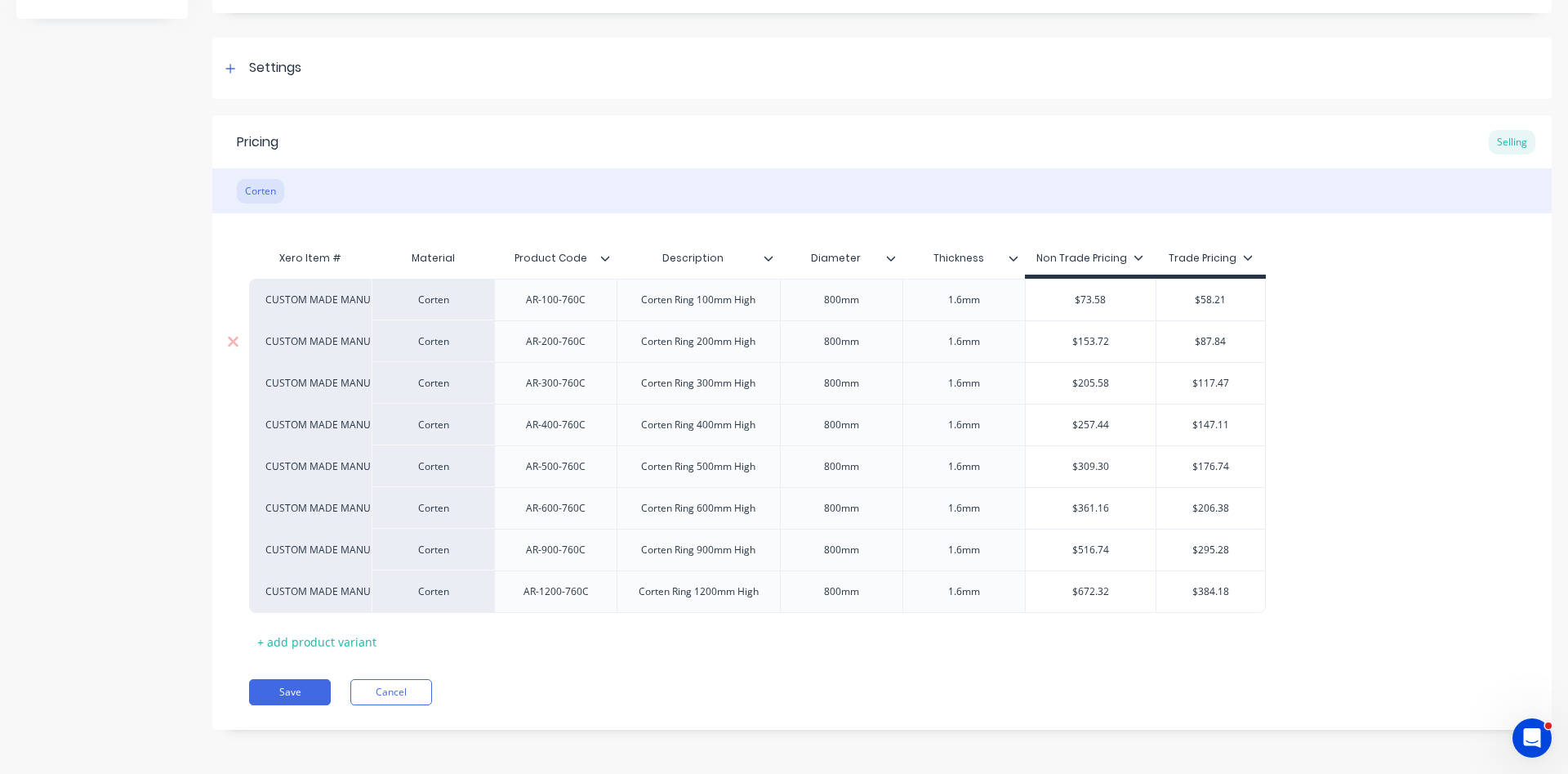
click at [1099, 339] on input "$153.72" at bounding box center [1090, 342] width 131 height 15
drag, startPoint x: 1105, startPoint y: 339, endPoint x: 1077, endPoint y: 339, distance: 28.0
click at [1077, 339] on input "$153.72" at bounding box center [1090, 342] width 131 height 15
click at [1105, 385] on input "$205.58" at bounding box center [1090, 384] width 131 height 15
click at [1104, 344] on input "$153.72" at bounding box center [1090, 342] width 131 height 15
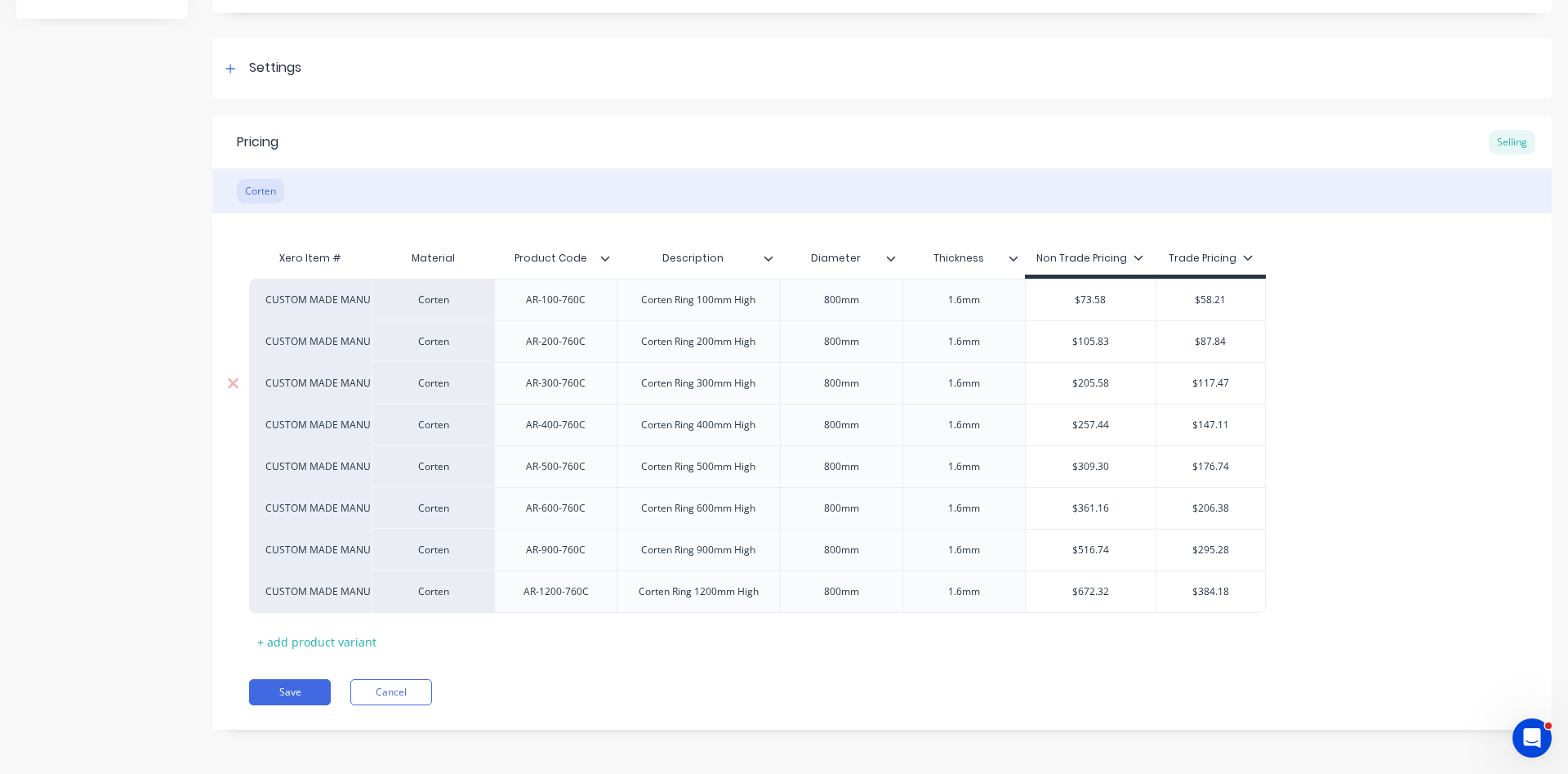
click at [1112, 389] on input "$205.58" at bounding box center [1090, 384] width 131 height 15
drag, startPoint x: 1110, startPoint y: 379, endPoint x: 1068, endPoint y: 383, distance: 42.2
click at [1068, 383] on input "$205.58" at bounding box center [1090, 384] width 131 height 15
drag, startPoint x: 1106, startPoint y: 425, endPoint x: 1071, endPoint y: 433, distance: 35.9
click at [1071, 432] on input "$257.44" at bounding box center [1090, 425] width 131 height 15
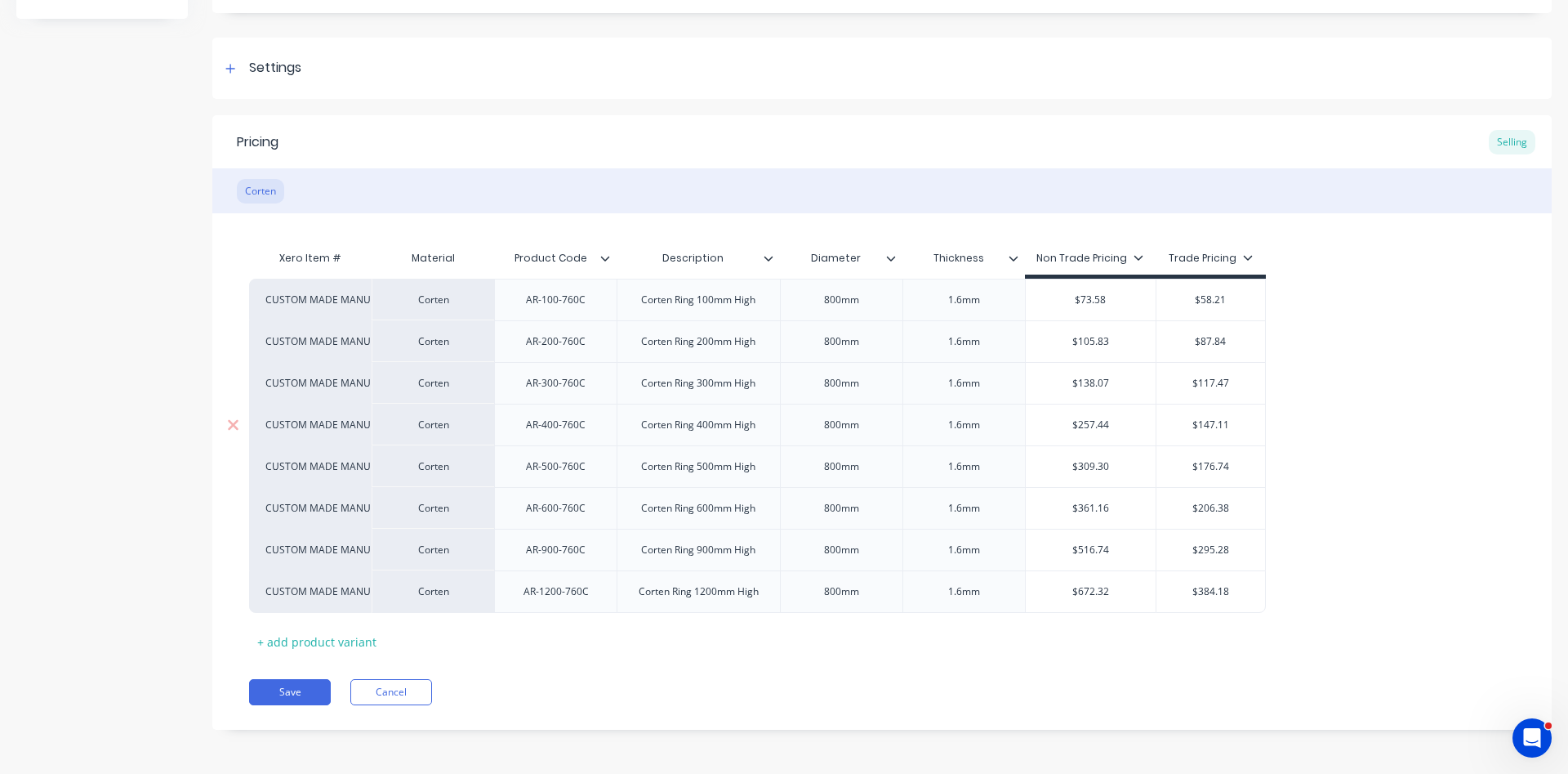
drag, startPoint x: 1108, startPoint y: 423, endPoint x: 1100, endPoint y: 425, distance: 8.2
click at [1100, 425] on input "$257.44" at bounding box center [1090, 425] width 131 height 15
drag, startPoint x: 1100, startPoint y: 430, endPoint x: 1089, endPoint y: 430, distance: 11.0
click at [1089, 430] on input "$257.44" at bounding box center [1090, 425] width 131 height 15
drag, startPoint x: 1112, startPoint y: 430, endPoint x: 1076, endPoint y: 430, distance: 36.0
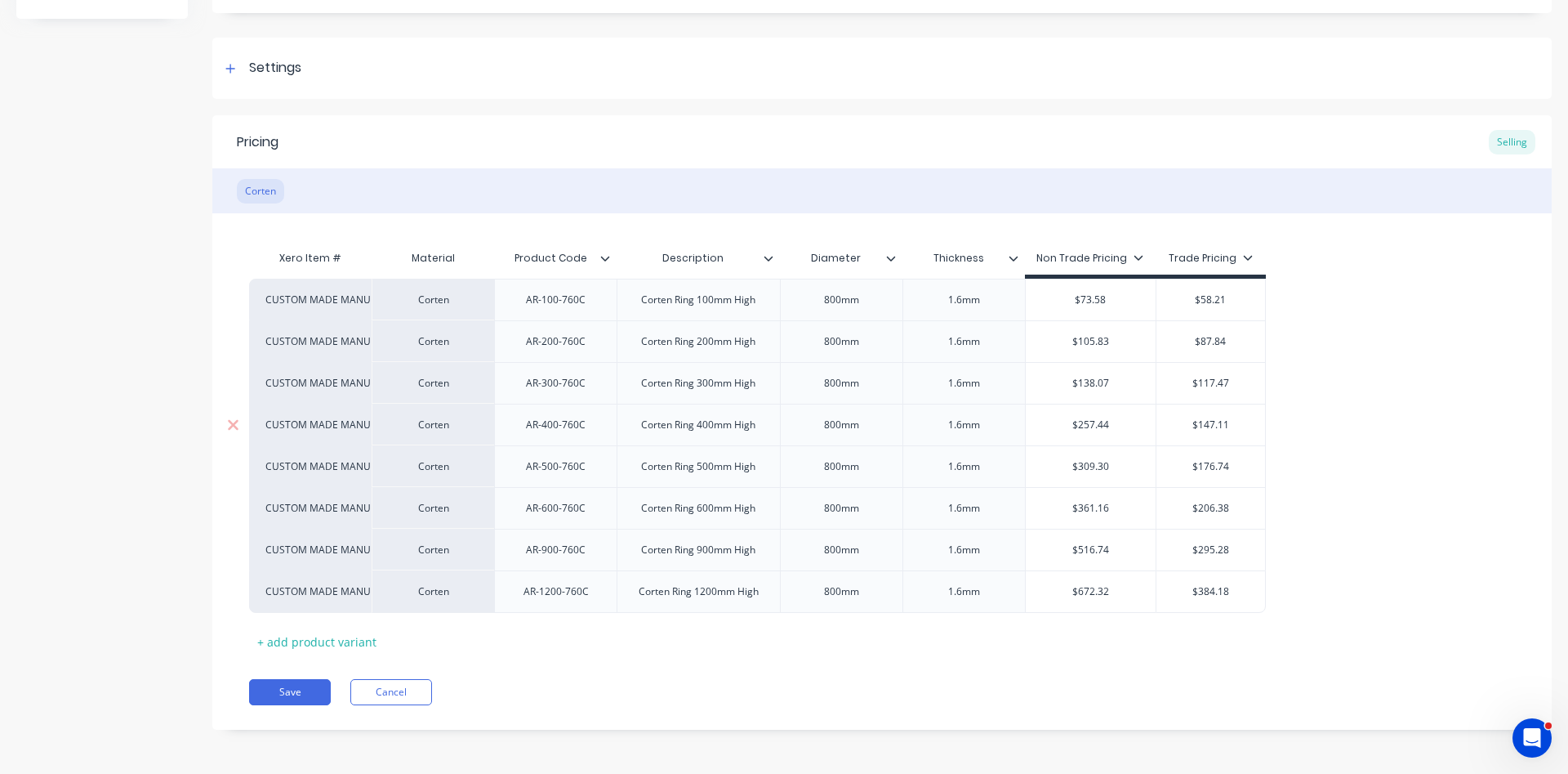
click at [1076, 430] on input "$257.44" at bounding box center [1090, 425] width 131 height 15
drag, startPoint x: 1106, startPoint y: 464, endPoint x: 1061, endPoint y: 480, distance: 47.8
click at [1061, 474] on input "$309.30" at bounding box center [1090, 467] width 131 height 15
drag, startPoint x: 1109, startPoint y: 469, endPoint x: 1070, endPoint y: 470, distance: 39.0
click at [1070, 470] on input "$309.30" at bounding box center [1090, 467] width 131 height 15
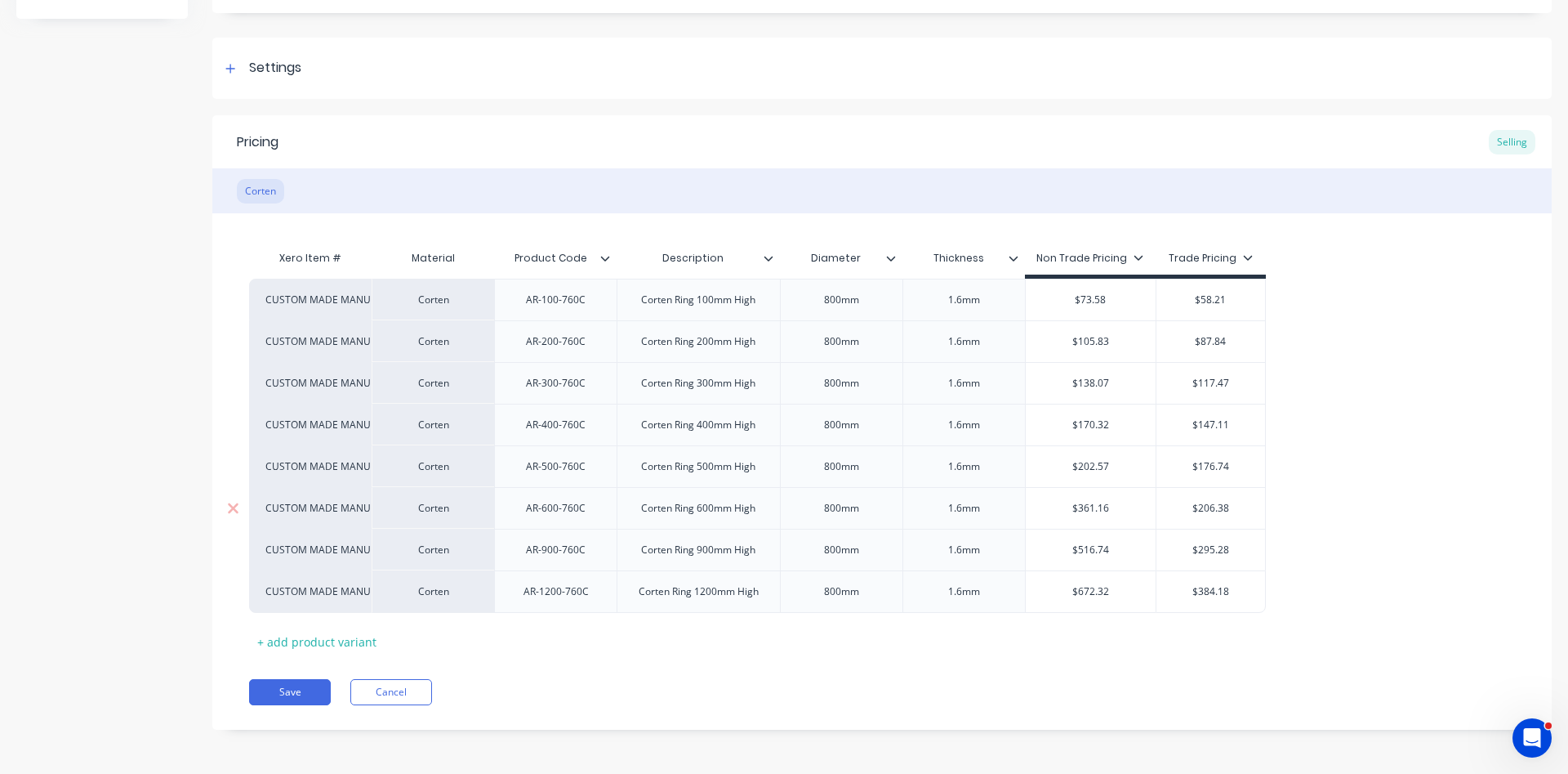
drag, startPoint x: 1112, startPoint y: 510, endPoint x: 1070, endPoint y: 518, distance: 42.8
click at [1070, 515] on input "$361.16" at bounding box center [1090, 508] width 131 height 15
click at [1106, 509] on input "$361.16" at bounding box center [1090, 508] width 131 height 15
drag, startPoint x: 1110, startPoint y: 506, endPoint x: 1059, endPoint y: 511, distance: 51.2
click at [1059, 511] on input "$361.16" at bounding box center [1090, 508] width 131 height 15
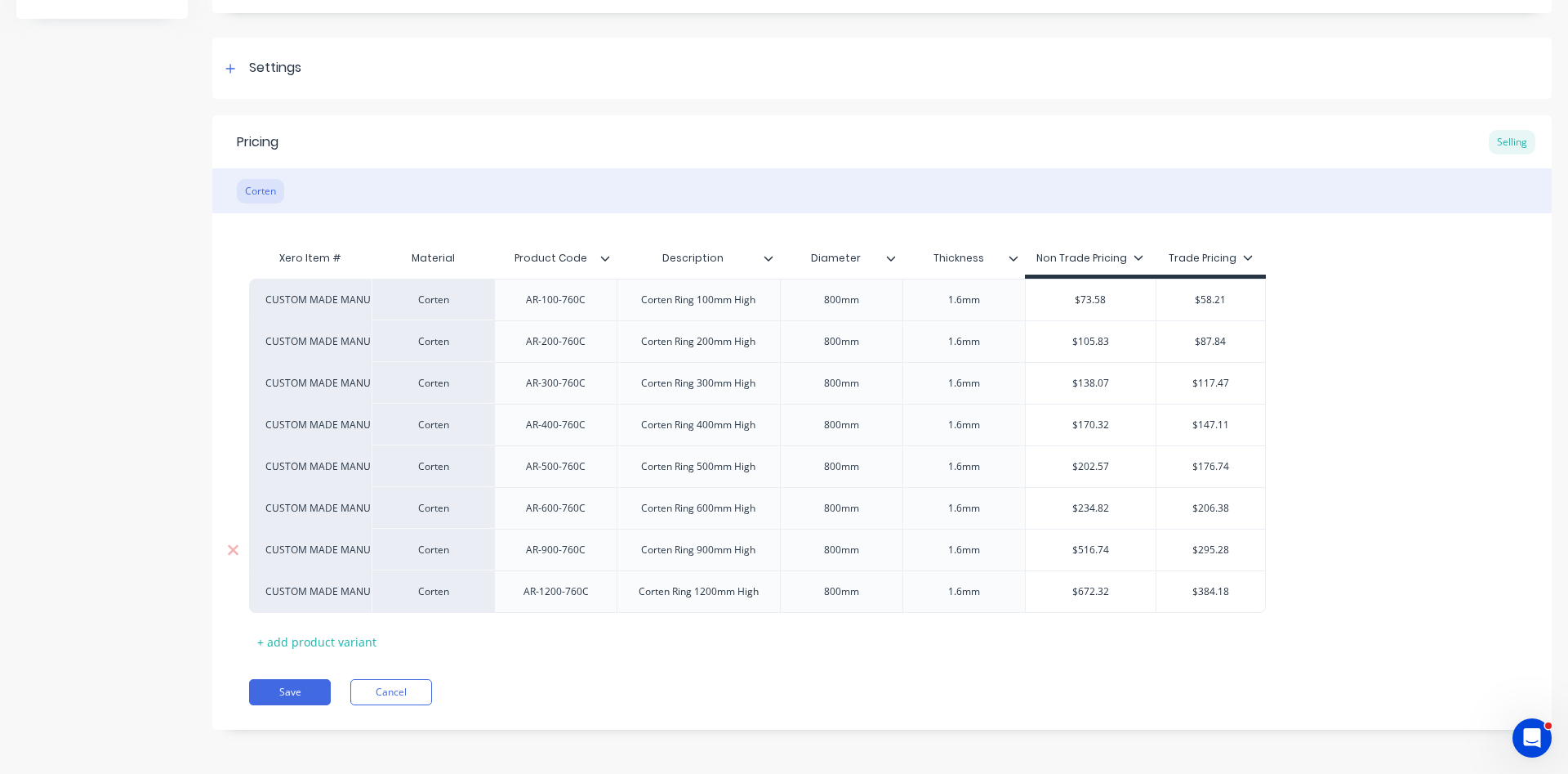
drag, startPoint x: 1109, startPoint y: 549, endPoint x: 1068, endPoint y: 563, distance: 43.3
click at [1068, 557] on input "$516.74" at bounding box center [1090, 550] width 131 height 15
drag, startPoint x: 1121, startPoint y: 552, endPoint x: 999, endPoint y: 539, distance: 122.7
click at [1025, 547] on input "$516.74" at bounding box center [1090, 550] width 131 height 15
drag, startPoint x: 1113, startPoint y: 596, endPoint x: 1039, endPoint y: 594, distance: 74.0
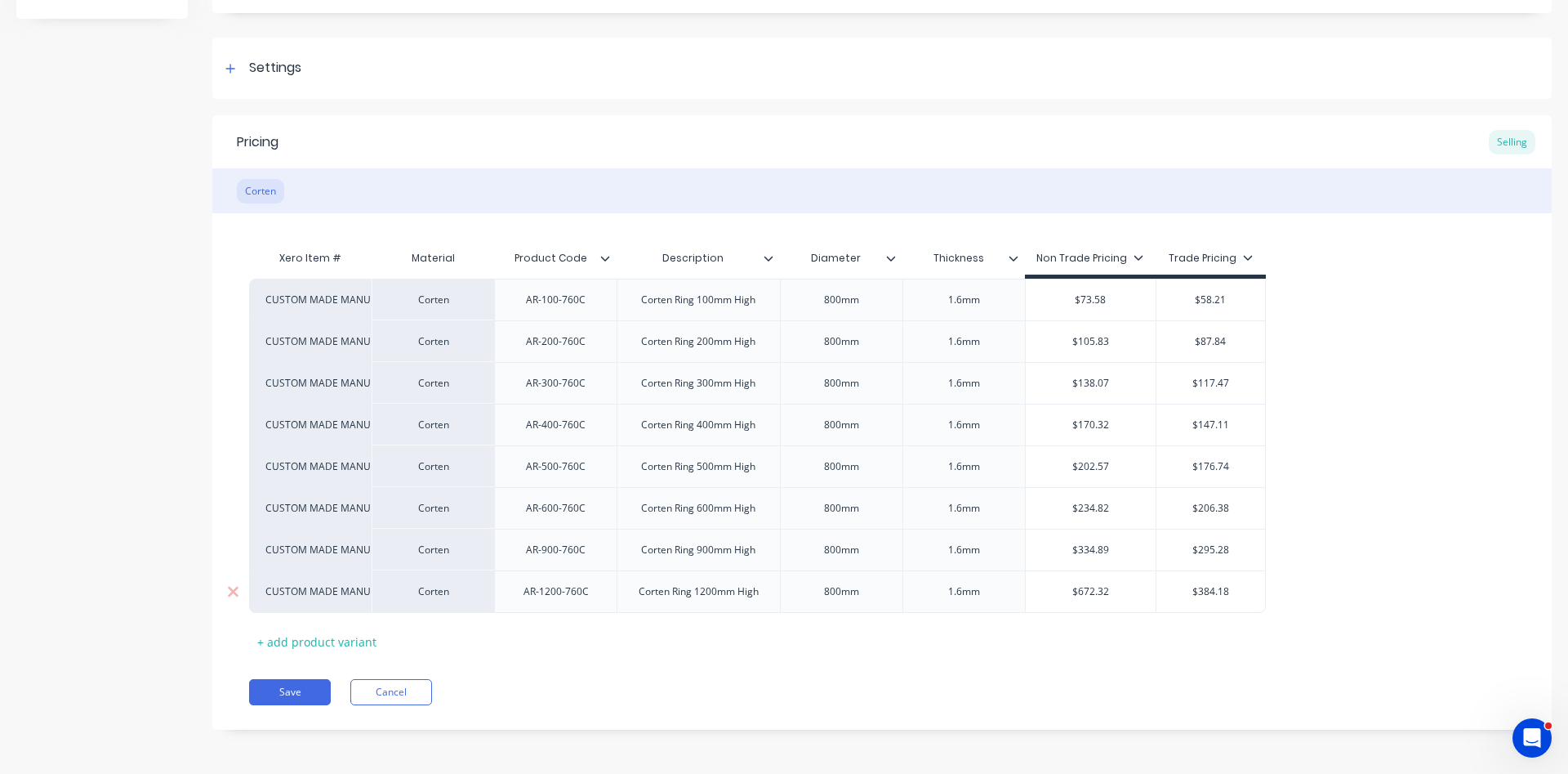
click at [1039, 594] on input "$672.32" at bounding box center [1090, 591] width 131 height 15
drag, startPoint x: 1120, startPoint y: 594, endPoint x: 1050, endPoint y: 582, distance: 71.0
click at [1050, 584] on input "$672.32" at bounding box center [1090, 591] width 131 height 15
click at [867, 676] on div "Pricing Selling Corten Xero Item # Material Product Code Description Diameter T…" at bounding box center [882, 422] width 1339 height 615
click at [837, 307] on div "800mm" at bounding box center [841, 299] width 82 height 21
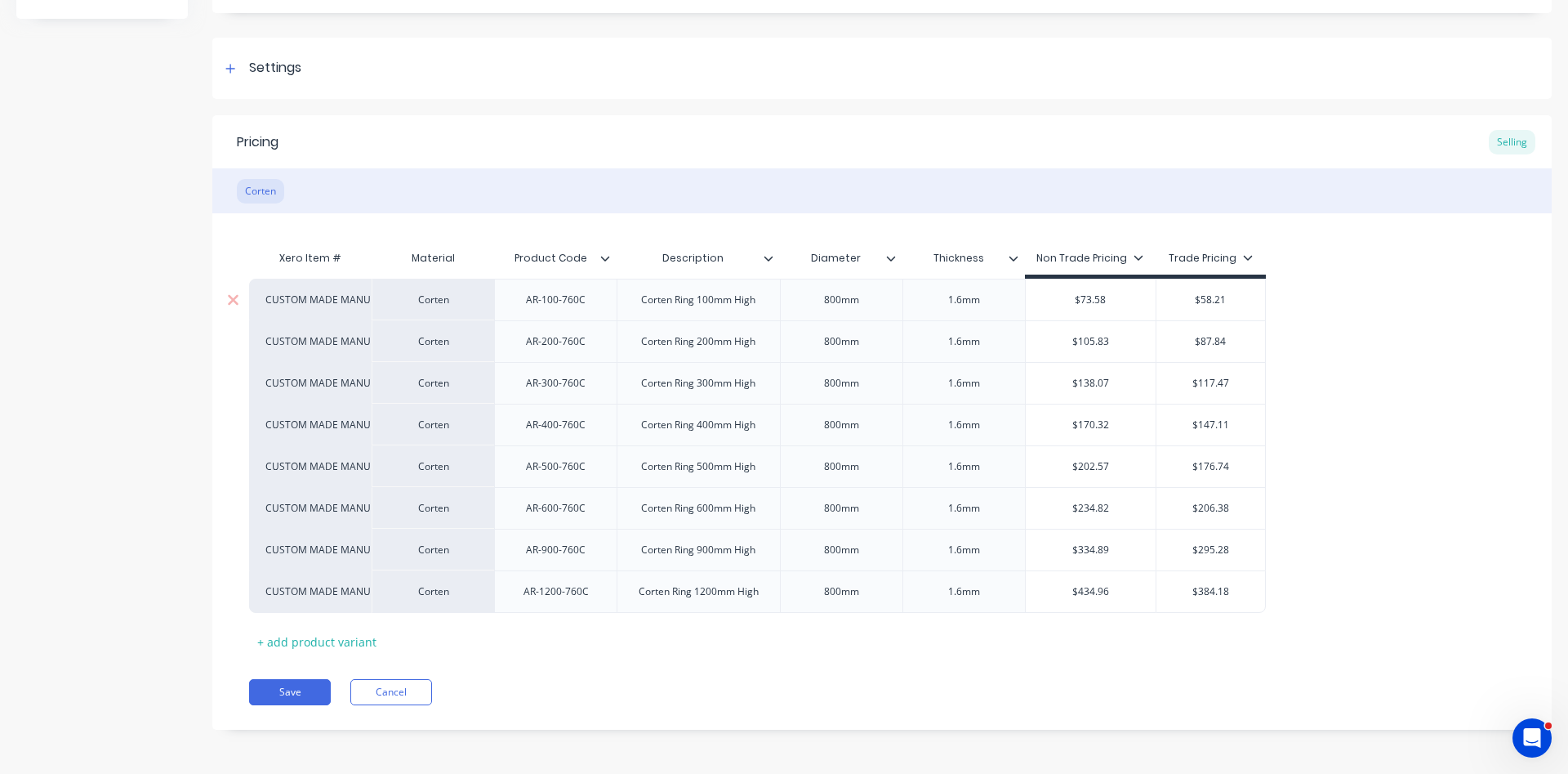
click at [844, 304] on div "800mm" at bounding box center [841, 299] width 82 height 21
click at [833, 303] on div "800mm" at bounding box center [841, 299] width 82 height 21
click at [836, 344] on div "800mm" at bounding box center [841, 341] width 82 height 21
click at [836, 386] on div "800mm" at bounding box center [841, 383] width 82 height 21
click at [836, 429] on div "800mm" at bounding box center [841, 425] width 82 height 21
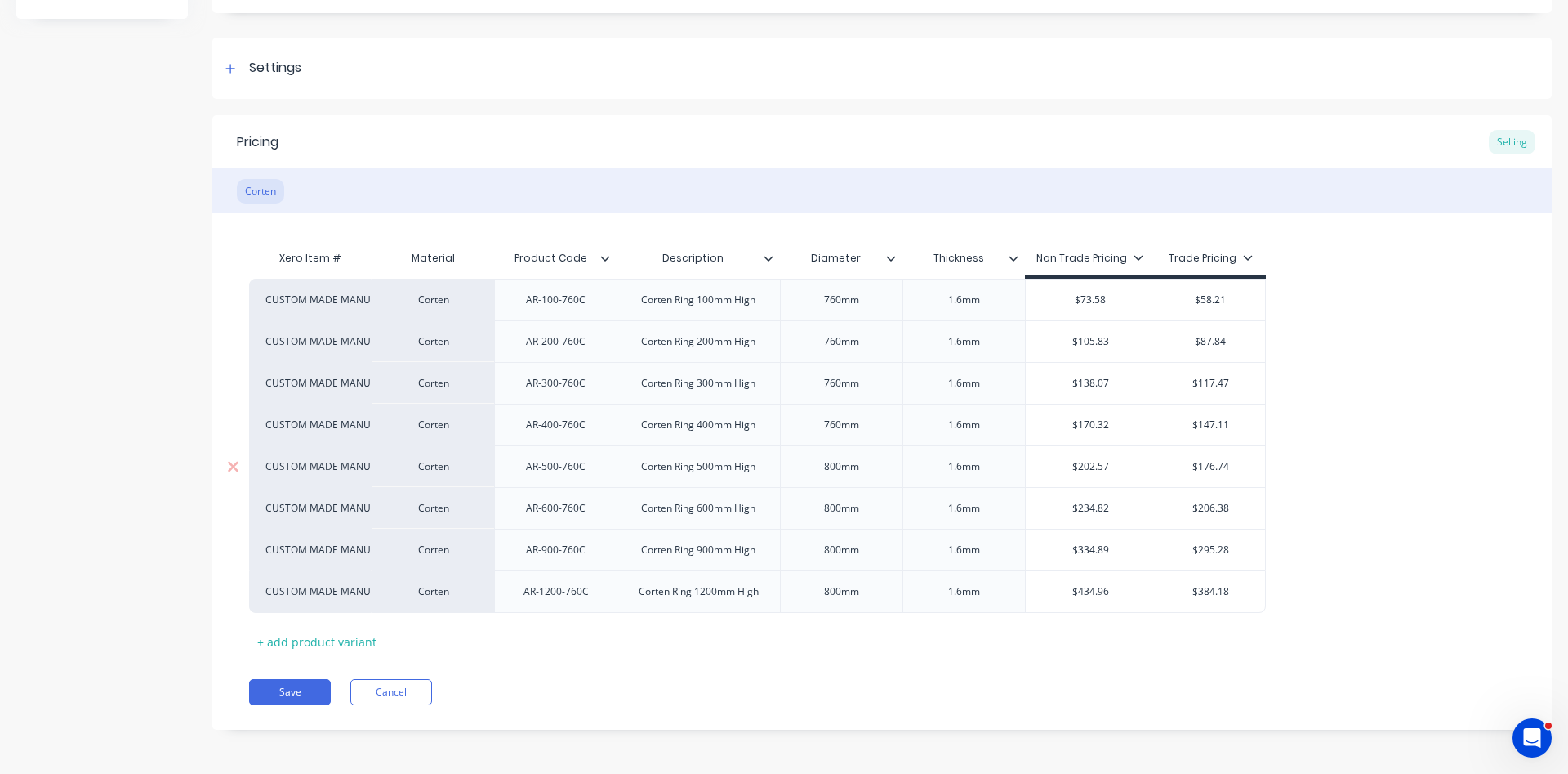
click at [833, 476] on div "800mm" at bounding box center [841, 466] width 82 height 21
click at [834, 510] on div "800mm" at bounding box center [841, 508] width 82 height 21
click at [835, 550] on div "800mm" at bounding box center [841, 550] width 82 height 21
click at [839, 594] on div "800mm" at bounding box center [841, 591] width 82 height 21
click at [725, 686] on div "Save Cancel" at bounding box center [900, 691] width 1302 height 26
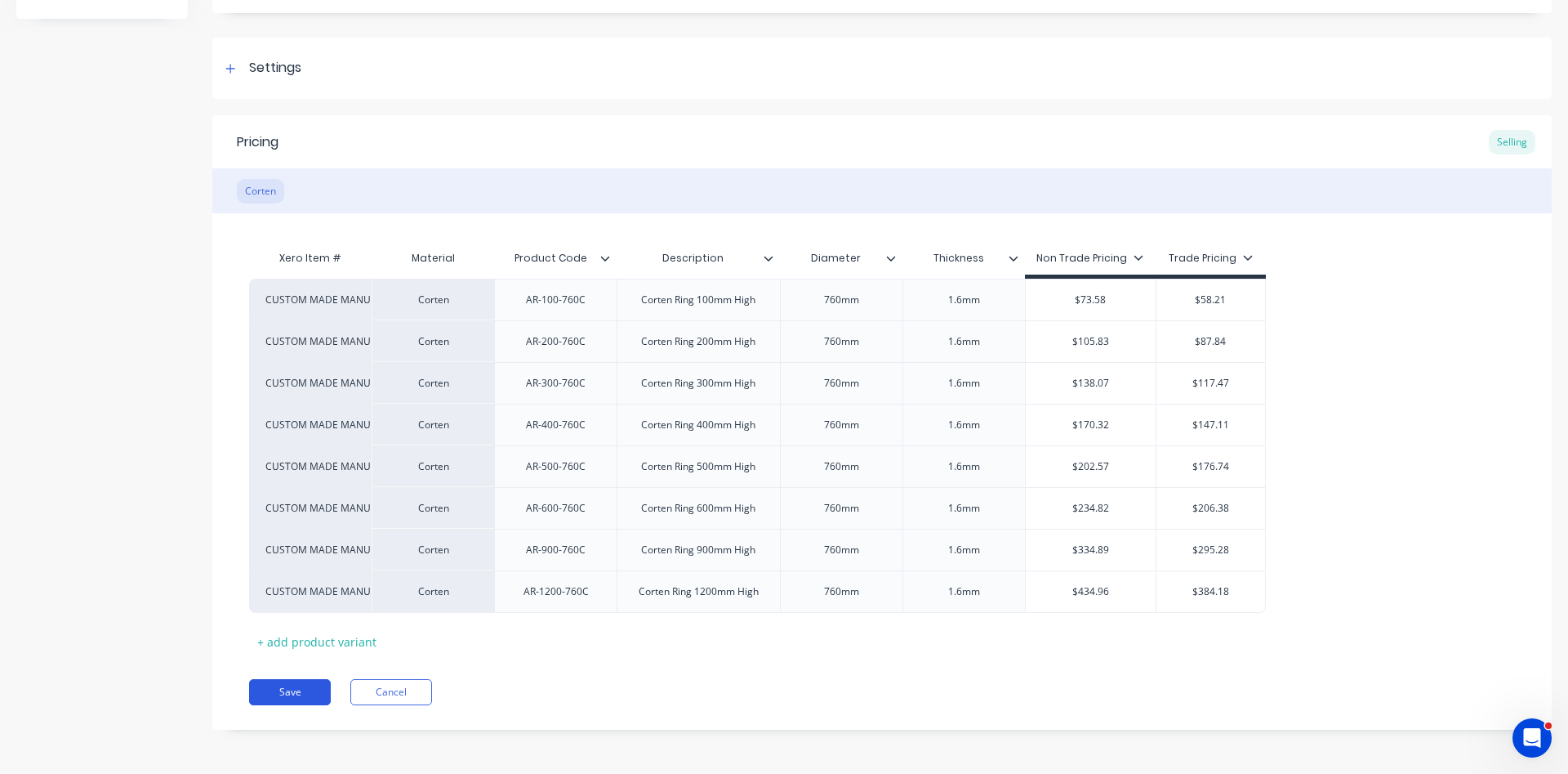
click at [285, 684] on button "Save" at bounding box center [290, 691] width 82 height 26
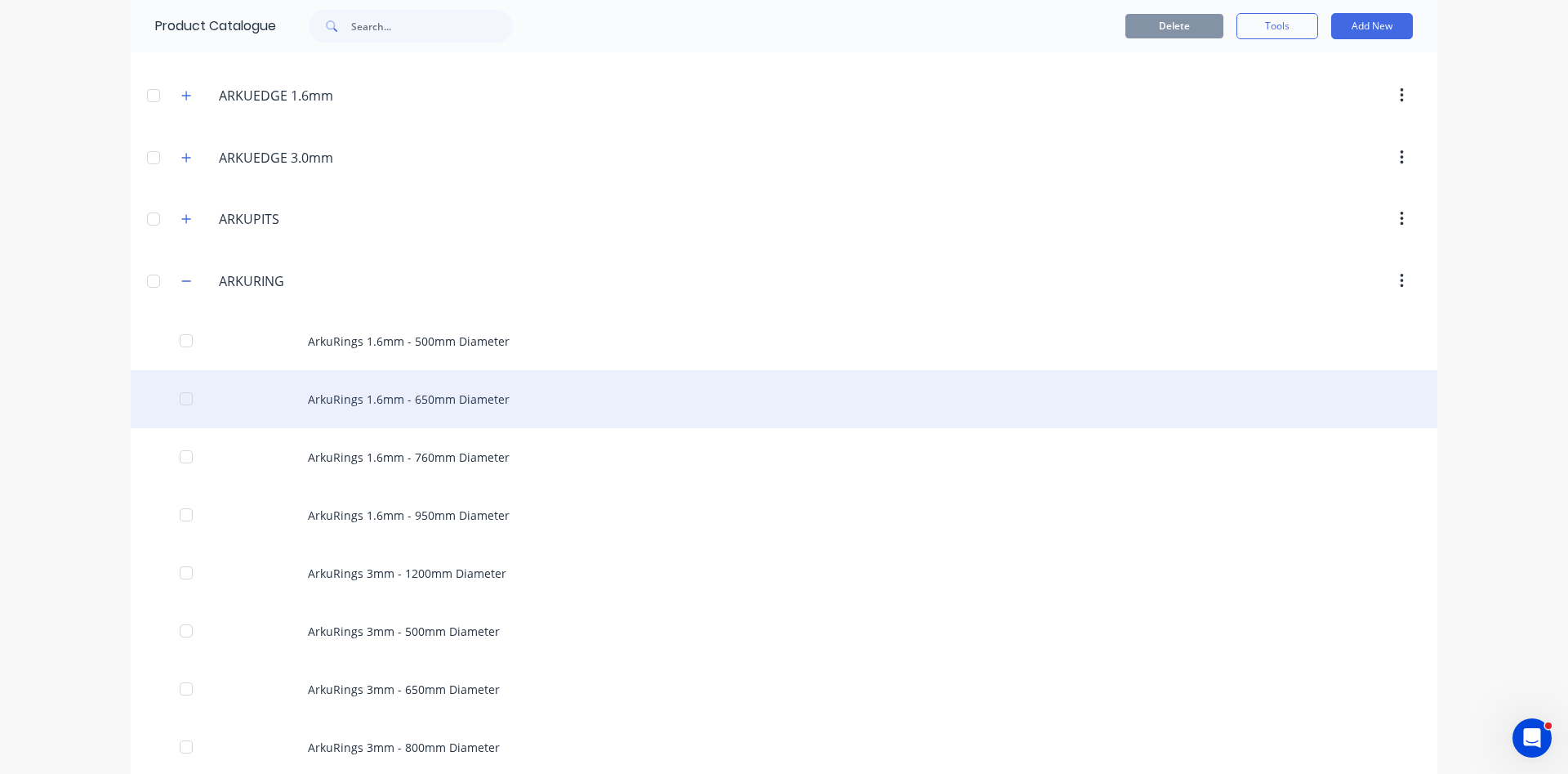
scroll to position [559, 0]
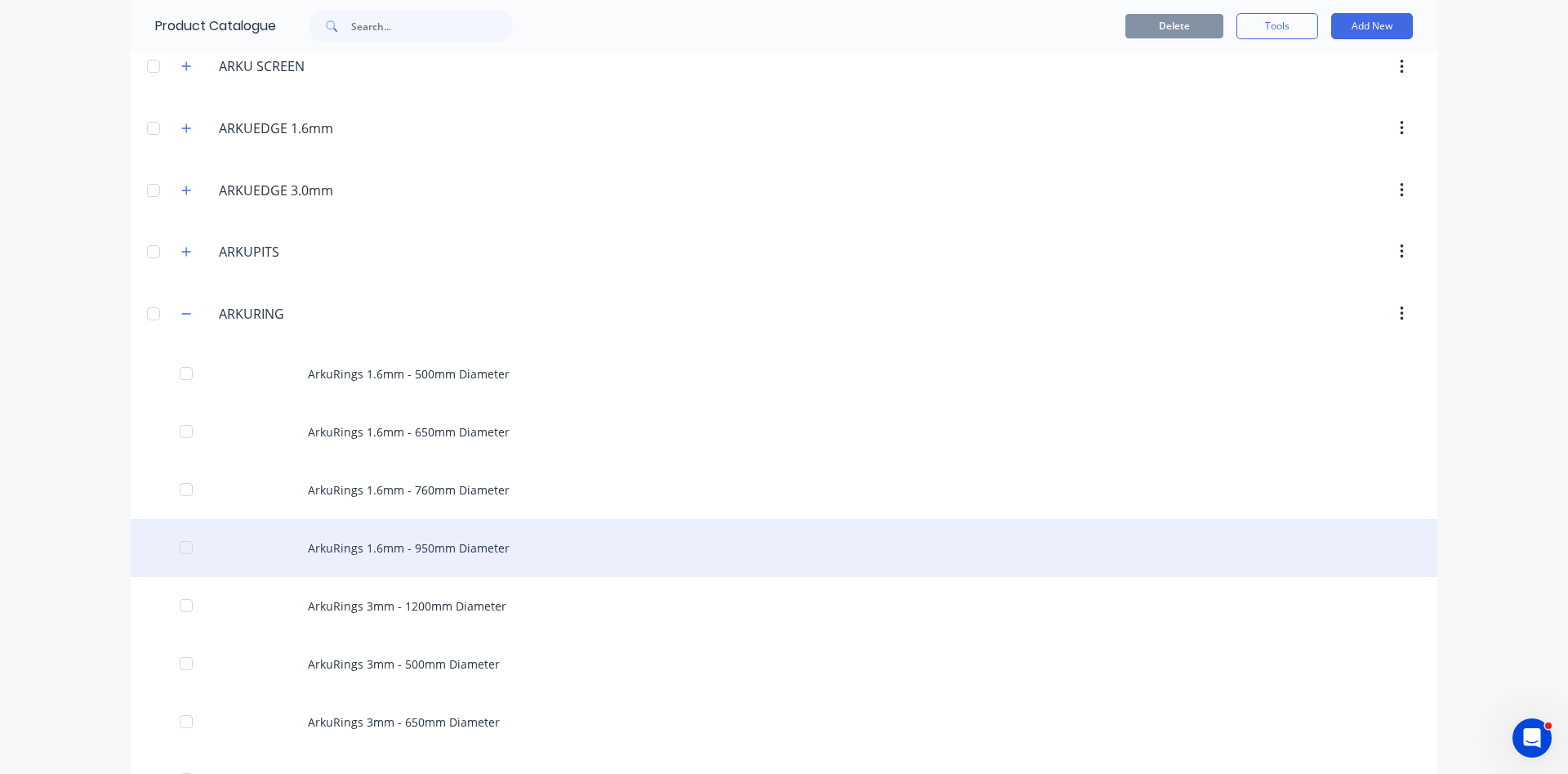
click at [410, 544] on div "ArkuRings 1.6mm - 950mm Diameter" at bounding box center [784, 548] width 1306 height 58
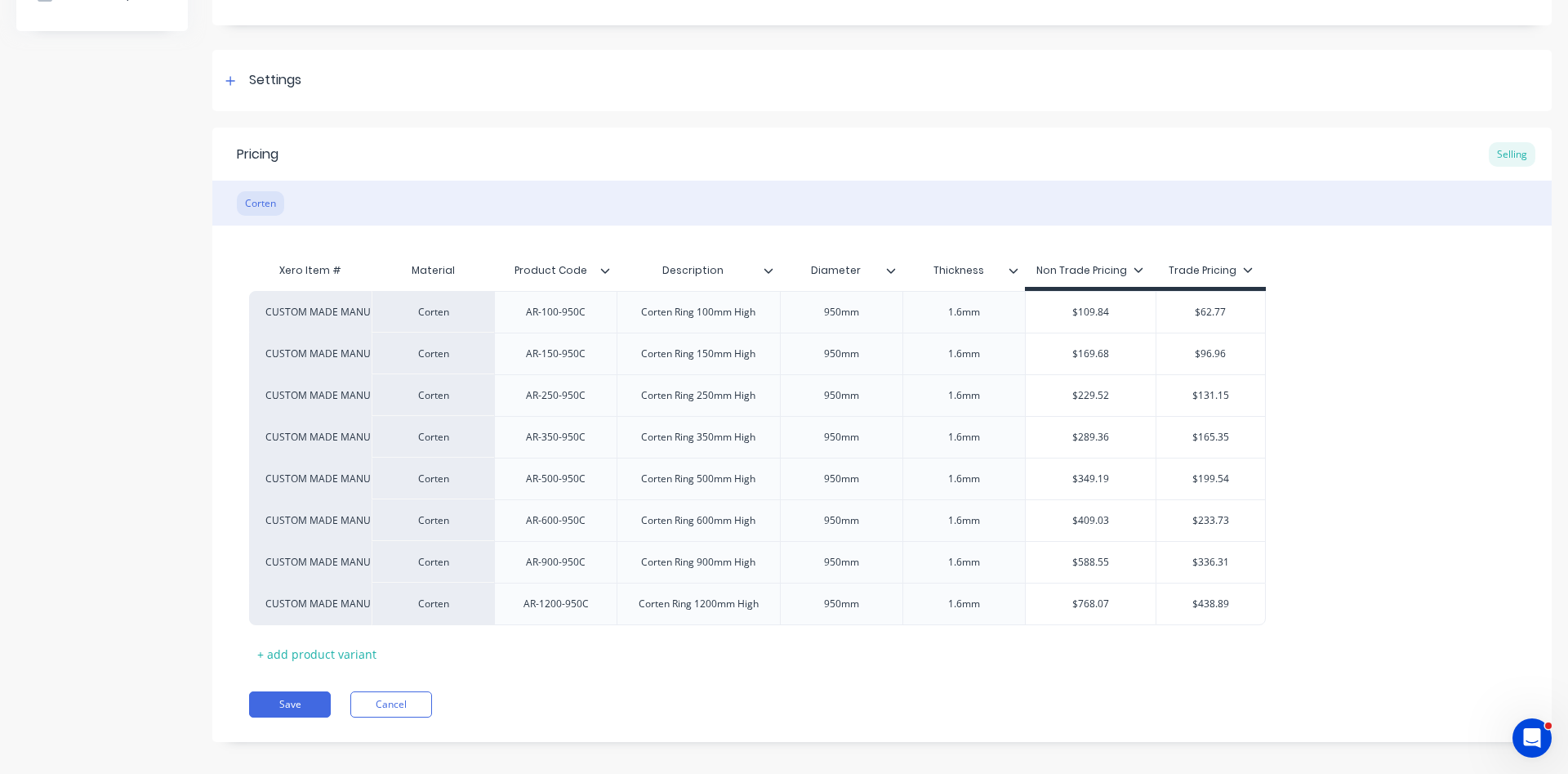
scroll to position [204, 0]
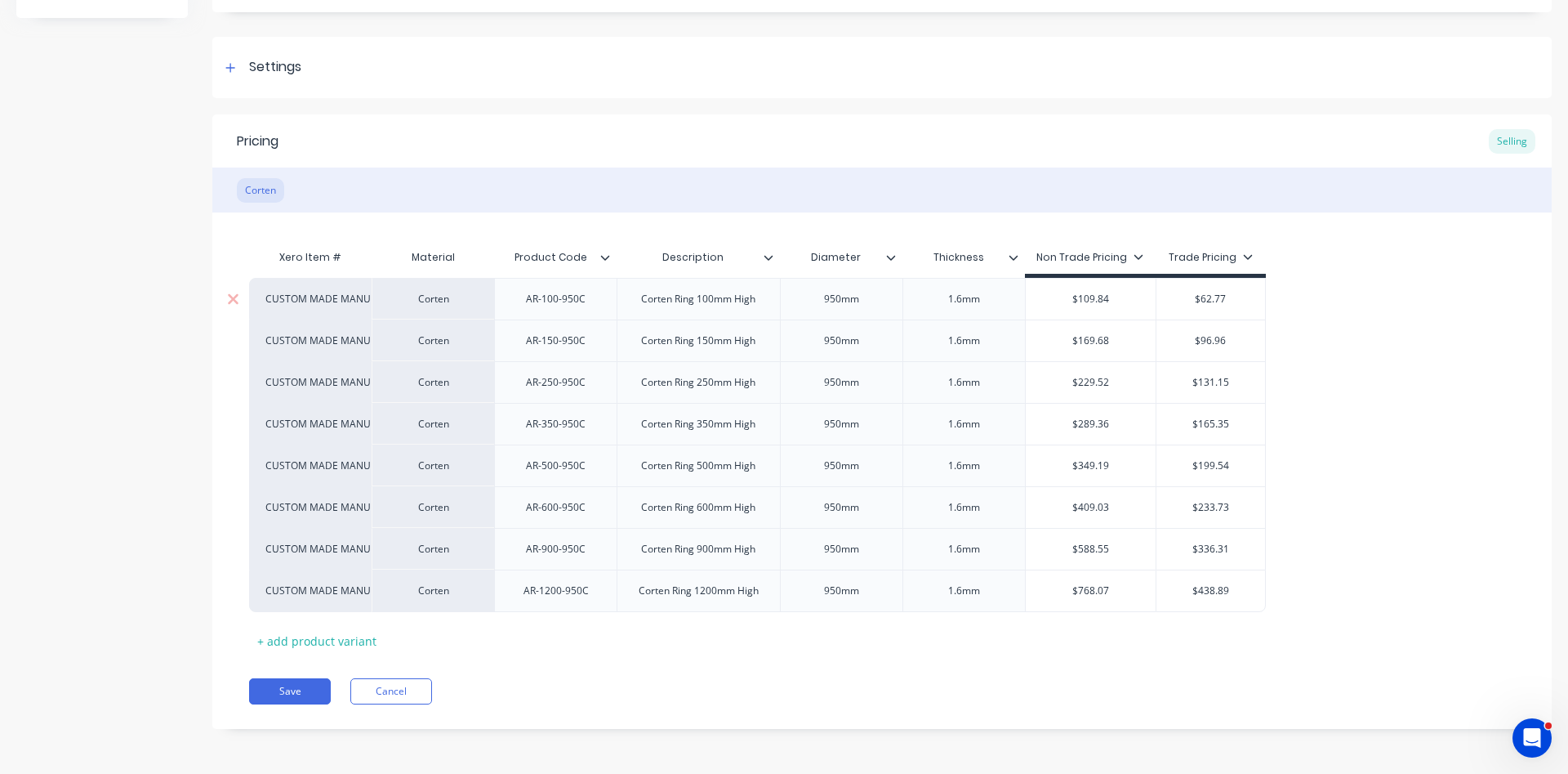
click at [1108, 299] on input "$109.84" at bounding box center [1090, 299] width 131 height 15
drag, startPoint x: 1109, startPoint y: 301, endPoint x: 1065, endPoint y: 297, distance: 44.2
click at [1065, 297] on input "$109.84" at bounding box center [1090, 299] width 131 height 15
click at [1124, 345] on input "$169.68" at bounding box center [1090, 341] width 131 height 15
drag, startPoint x: 1124, startPoint y: 345, endPoint x: 1060, endPoint y: 344, distance: 64.0
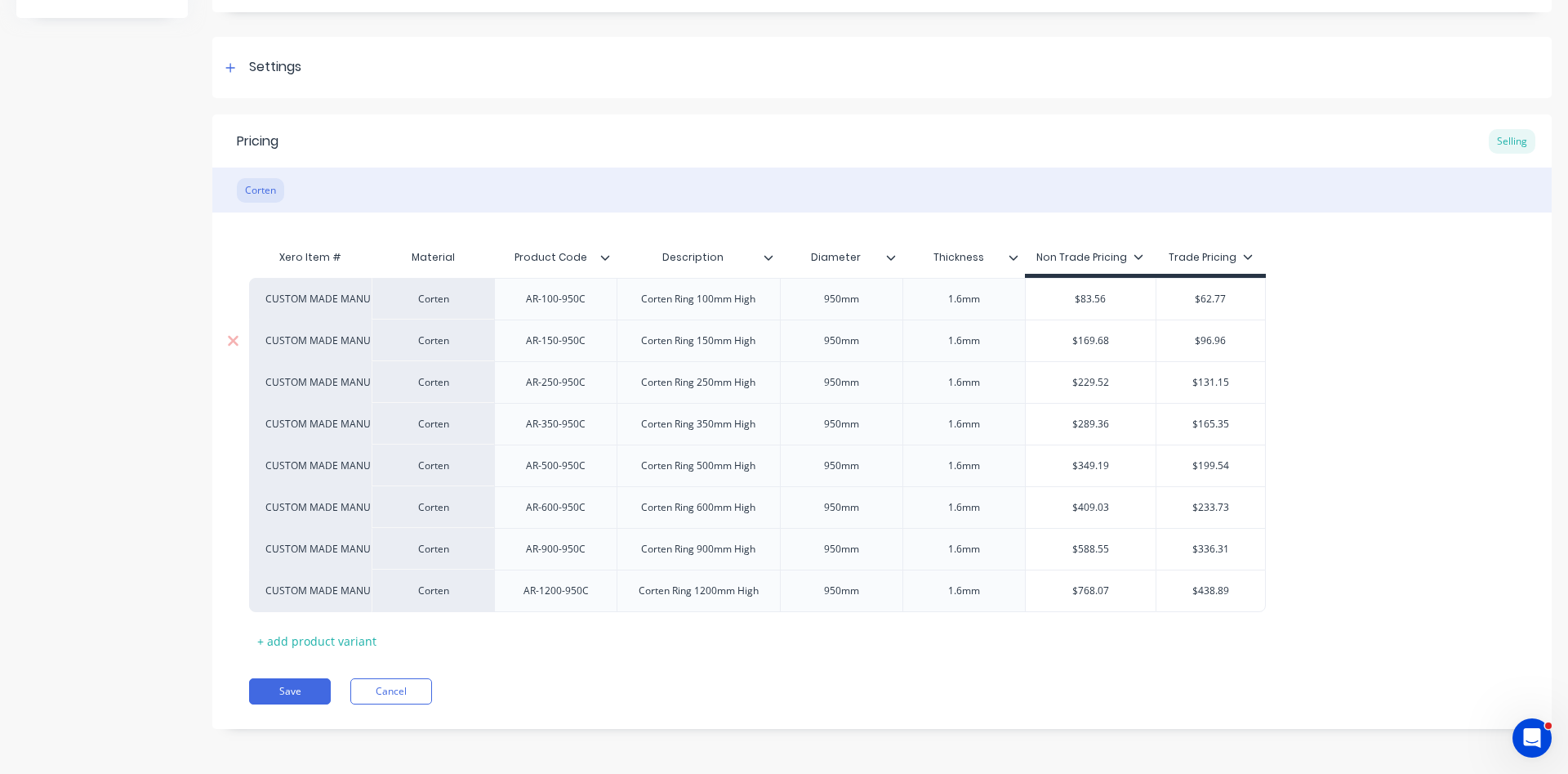
click at [1060, 344] on input "$169.68" at bounding box center [1090, 341] width 131 height 15
click at [554, 343] on div "AR-150-950C" at bounding box center [555, 340] width 86 height 21
click at [553, 384] on div "AR-250-950C" at bounding box center [555, 382] width 86 height 21
click at [552, 430] on div "AR-350-950C" at bounding box center [555, 424] width 86 height 21
click at [1098, 334] on input "$169.68" at bounding box center [1090, 341] width 131 height 15
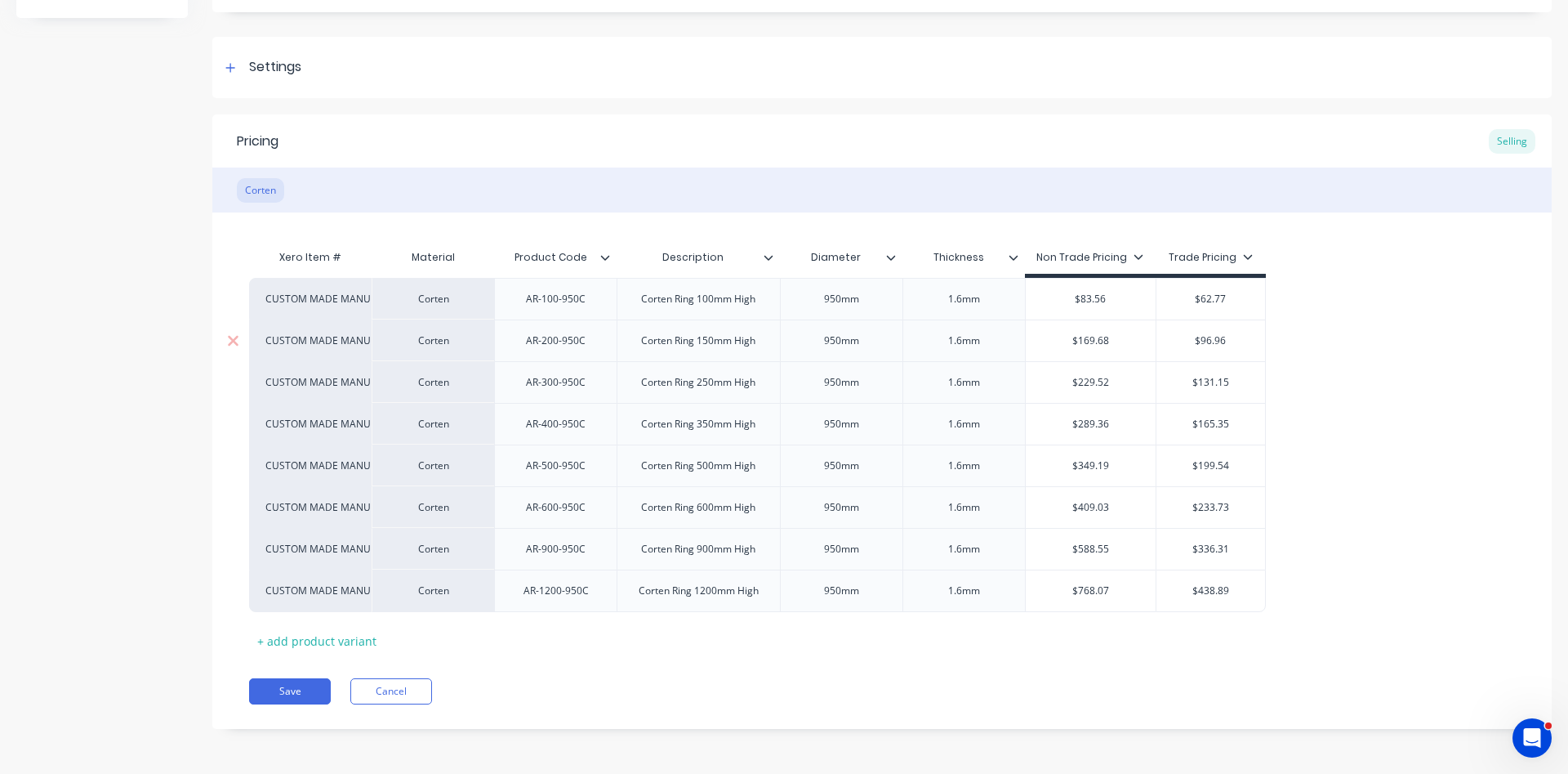
drag, startPoint x: 1119, startPoint y: 339, endPoint x: 1044, endPoint y: 335, distance: 75.1
click at [1044, 335] on input "$169.68" at bounding box center [1090, 341] width 131 height 15
drag, startPoint x: 1114, startPoint y: 379, endPoint x: 1057, endPoint y: 378, distance: 57.0
click at [1057, 378] on input "$229.52" at bounding box center [1090, 383] width 131 height 15
drag, startPoint x: 1111, startPoint y: 379, endPoint x: 1041, endPoint y: 387, distance: 70.5
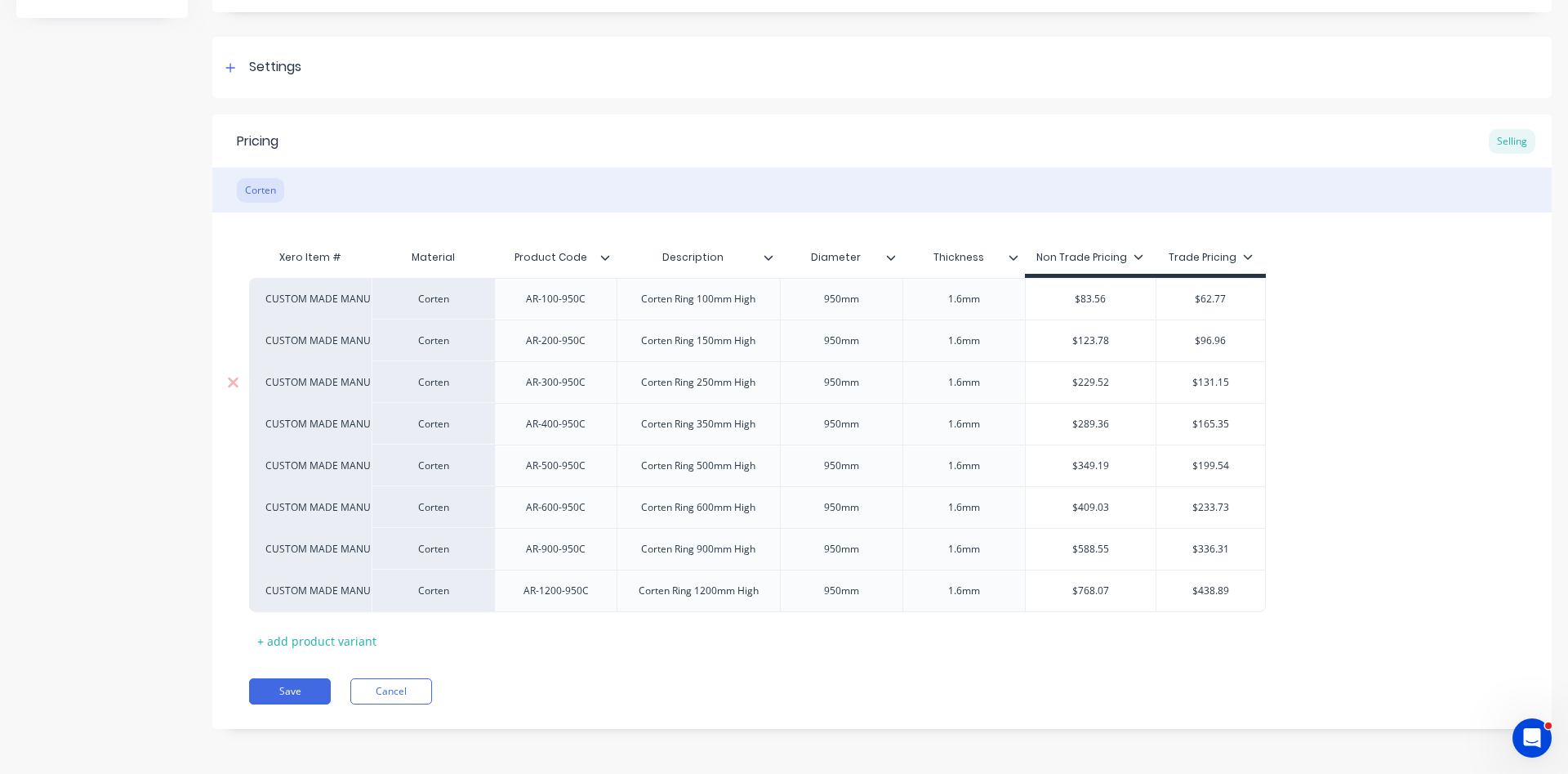
click at [1056, 380] on input "$229.52" at bounding box center [1090, 383] width 131 height 15
click at [1117, 425] on input "$289.36" at bounding box center [1090, 425] width 131 height 15
drag, startPoint x: 1120, startPoint y: 425, endPoint x: 1059, endPoint y: 406, distance: 63.9
click at [1059, 417] on input "$289.36" at bounding box center [1090, 425] width 131 height 15
click at [1112, 469] on input "$349.19" at bounding box center [1090, 466] width 131 height 15
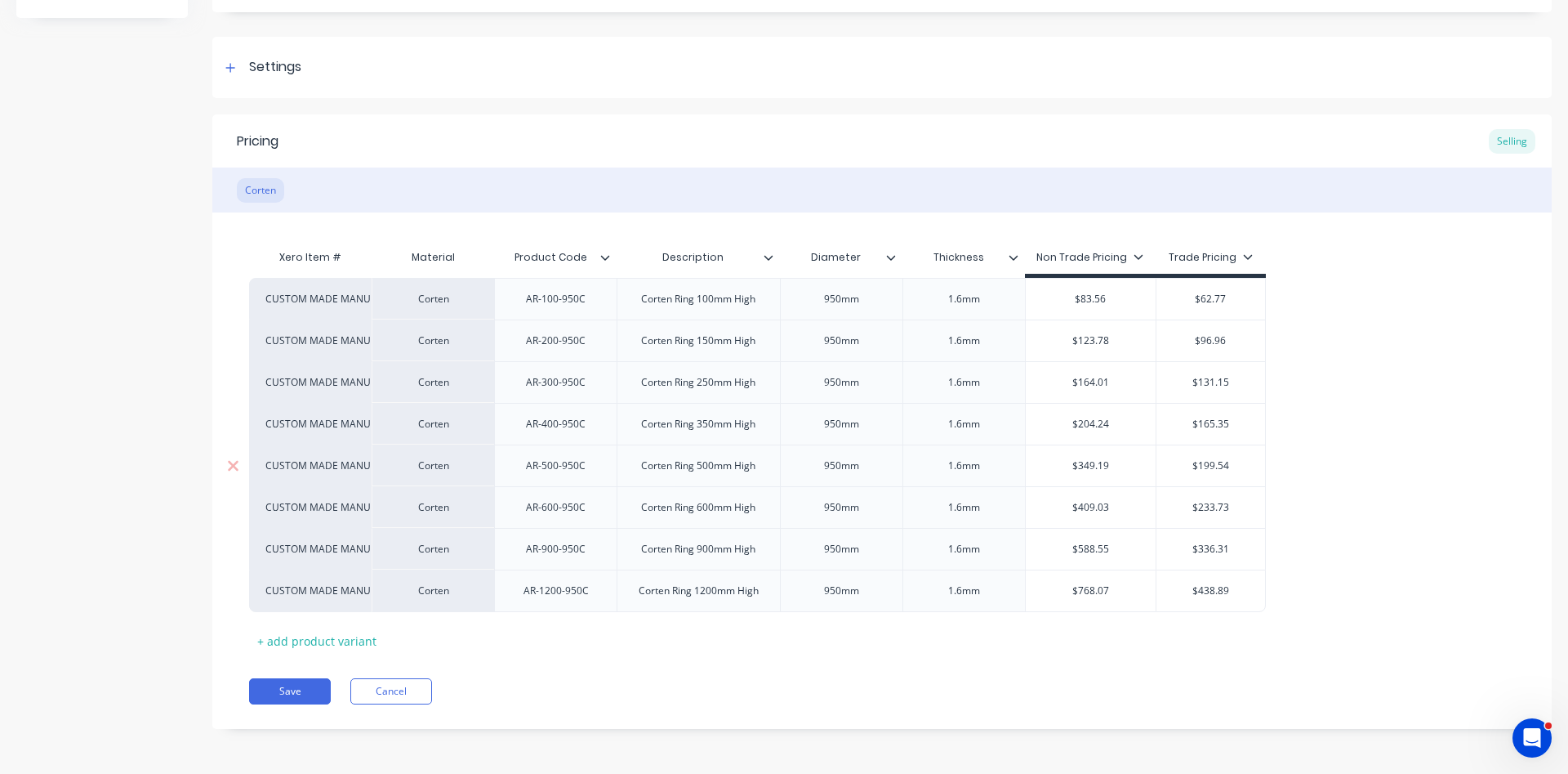
drag, startPoint x: 1118, startPoint y: 461, endPoint x: 1075, endPoint y: 461, distance: 43.0
click at [1075, 461] on input "$349.19" at bounding box center [1090, 466] width 131 height 15
click at [1112, 519] on div "$409.03" at bounding box center [1090, 507] width 131 height 41
drag, startPoint x: 1109, startPoint y: 502, endPoint x: 1055, endPoint y: 501, distance: 54.0
click at [1055, 501] on input "$409.03" at bounding box center [1090, 507] width 131 height 15
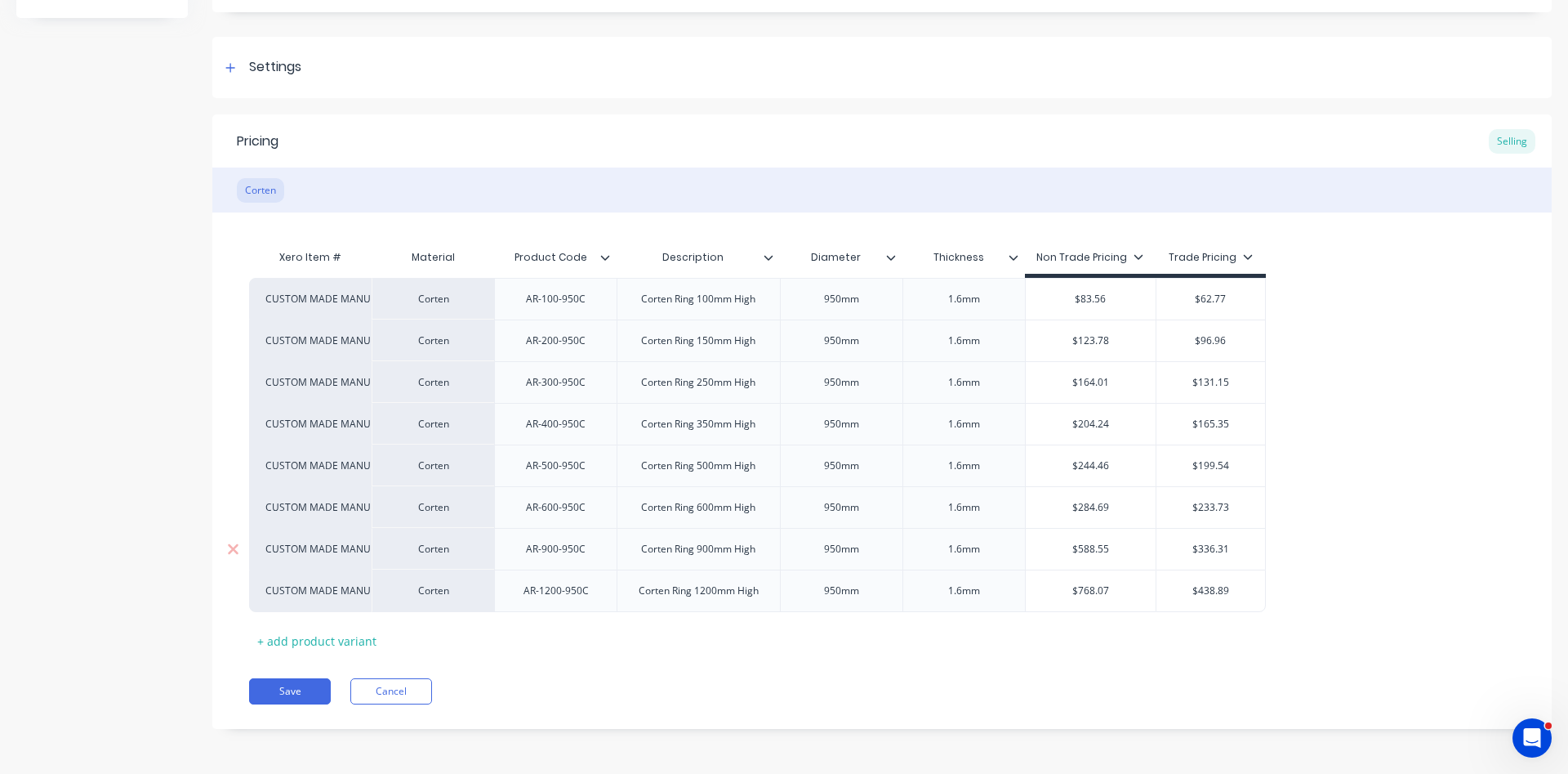
drag, startPoint x: 1111, startPoint y: 543, endPoint x: 1069, endPoint y: 554, distance: 43.4
click at [1069, 554] on input "$588.55" at bounding box center [1090, 549] width 131 height 15
drag, startPoint x: 1108, startPoint y: 555, endPoint x: 1084, endPoint y: 547, distance: 25.3
click at [1084, 547] on input "$588.55" at bounding box center [1090, 549] width 131 height 15
drag, startPoint x: 1108, startPoint y: 550, endPoint x: 1050, endPoint y: 540, distance: 58.9
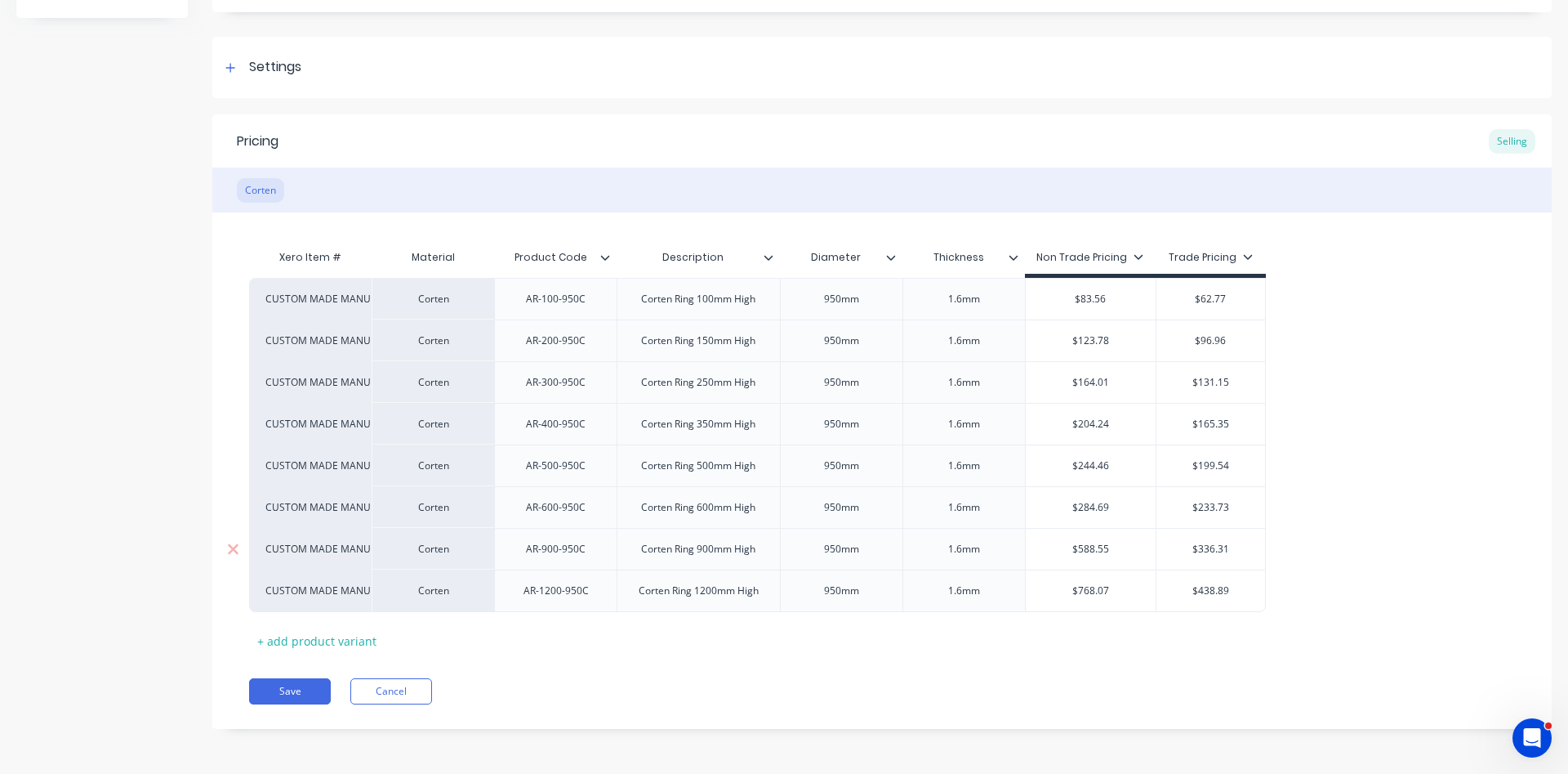
click at [1050, 541] on input "$588.55" at bounding box center [1090, 549] width 131 height 15
drag, startPoint x: 1118, startPoint y: 594, endPoint x: 1053, endPoint y: 585, distance: 65.6
click at [1053, 585] on input "$768.07" at bounding box center [1090, 591] width 131 height 15
drag, startPoint x: 1118, startPoint y: 593, endPoint x: 1021, endPoint y: 584, distance: 97.4
click at [1025, 584] on input "$768.07" at bounding box center [1090, 591] width 131 height 15
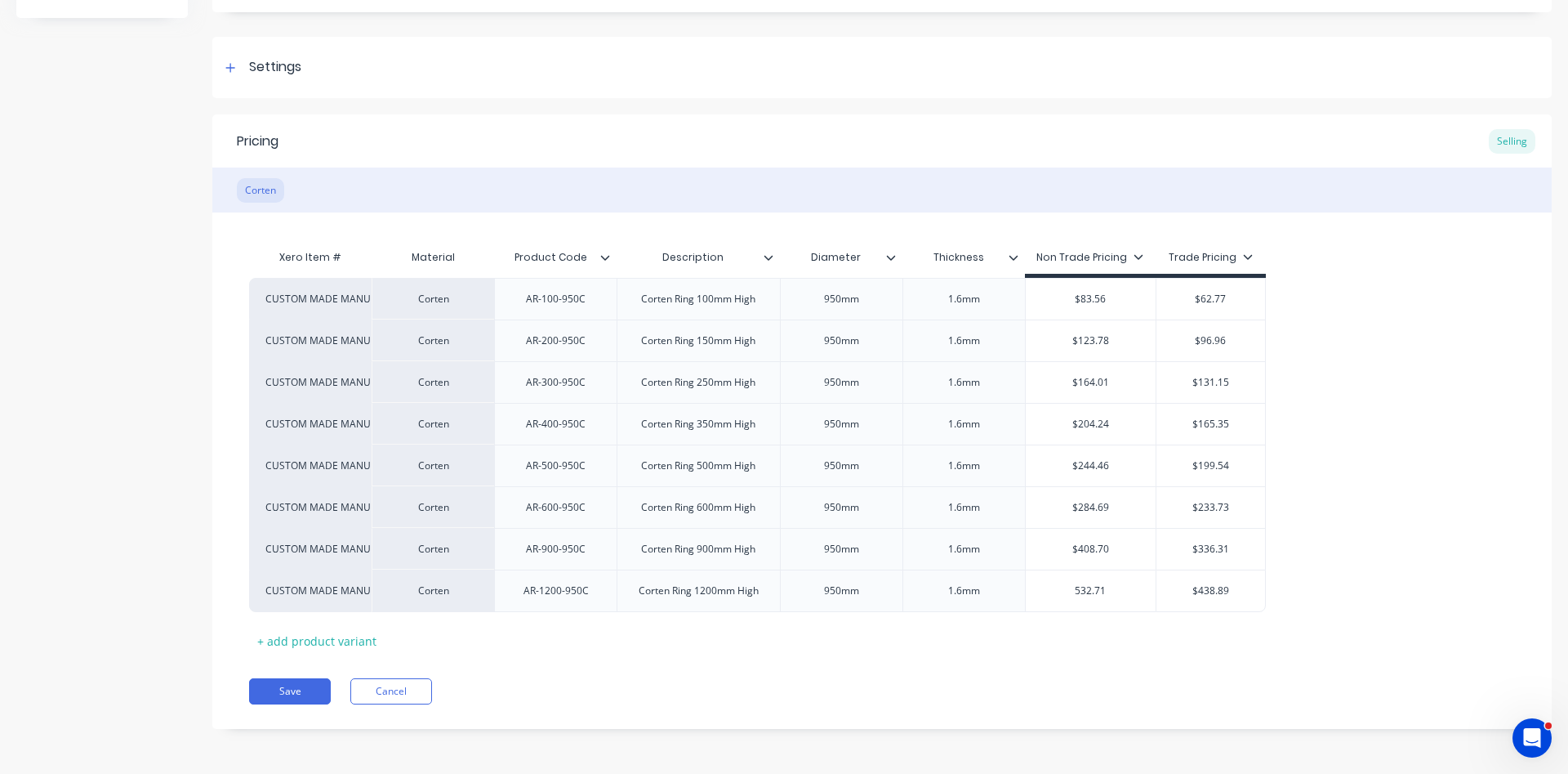
click at [719, 654] on div "Pricing Selling Corten Xero Item # Material Product Code Description Diameter T…" at bounding box center [882, 421] width 1339 height 615
click at [280, 689] on button "Save" at bounding box center [290, 691] width 82 height 26
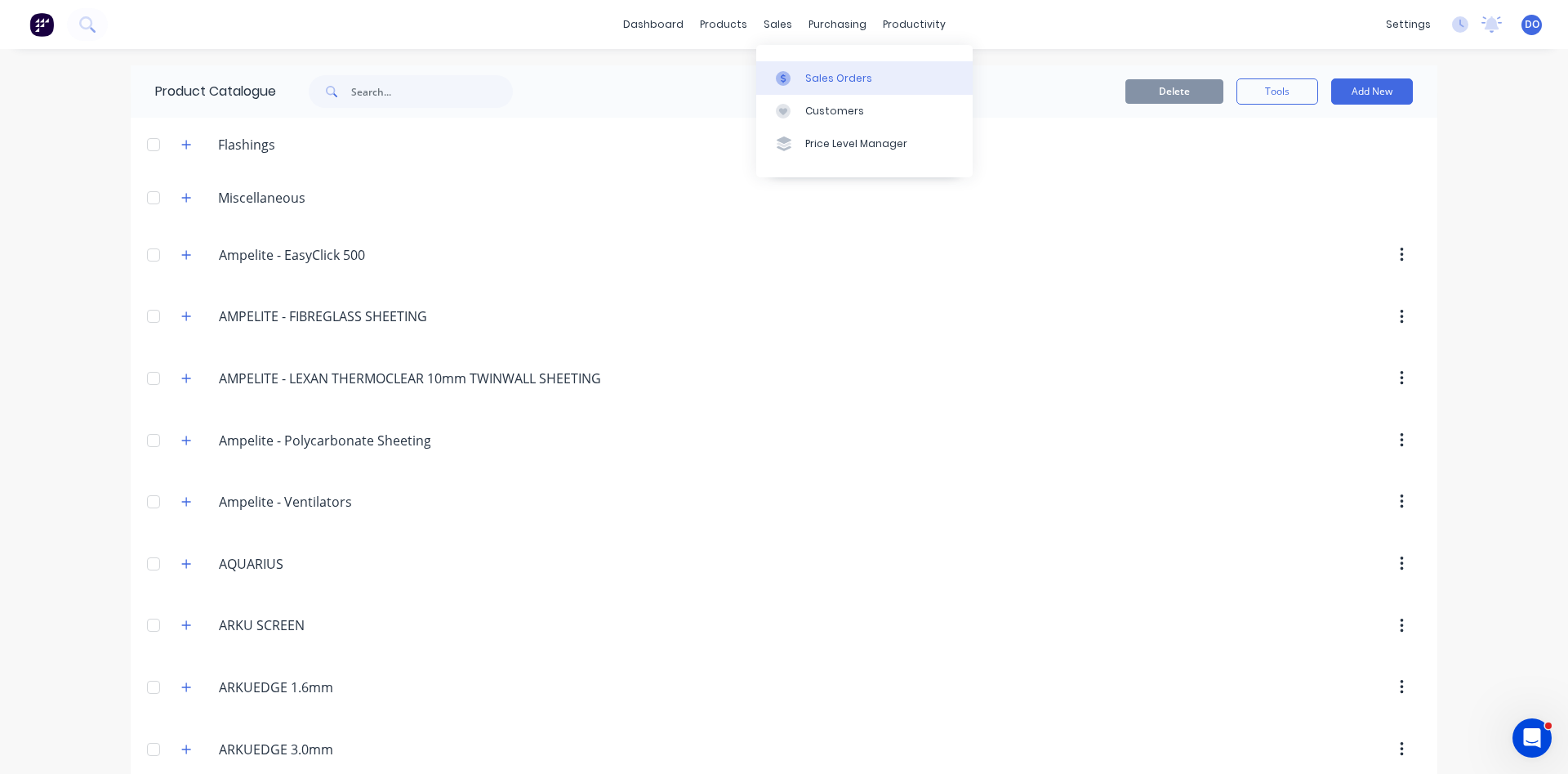
click at [844, 73] on div "Sales Orders" at bounding box center [839, 78] width 67 height 15
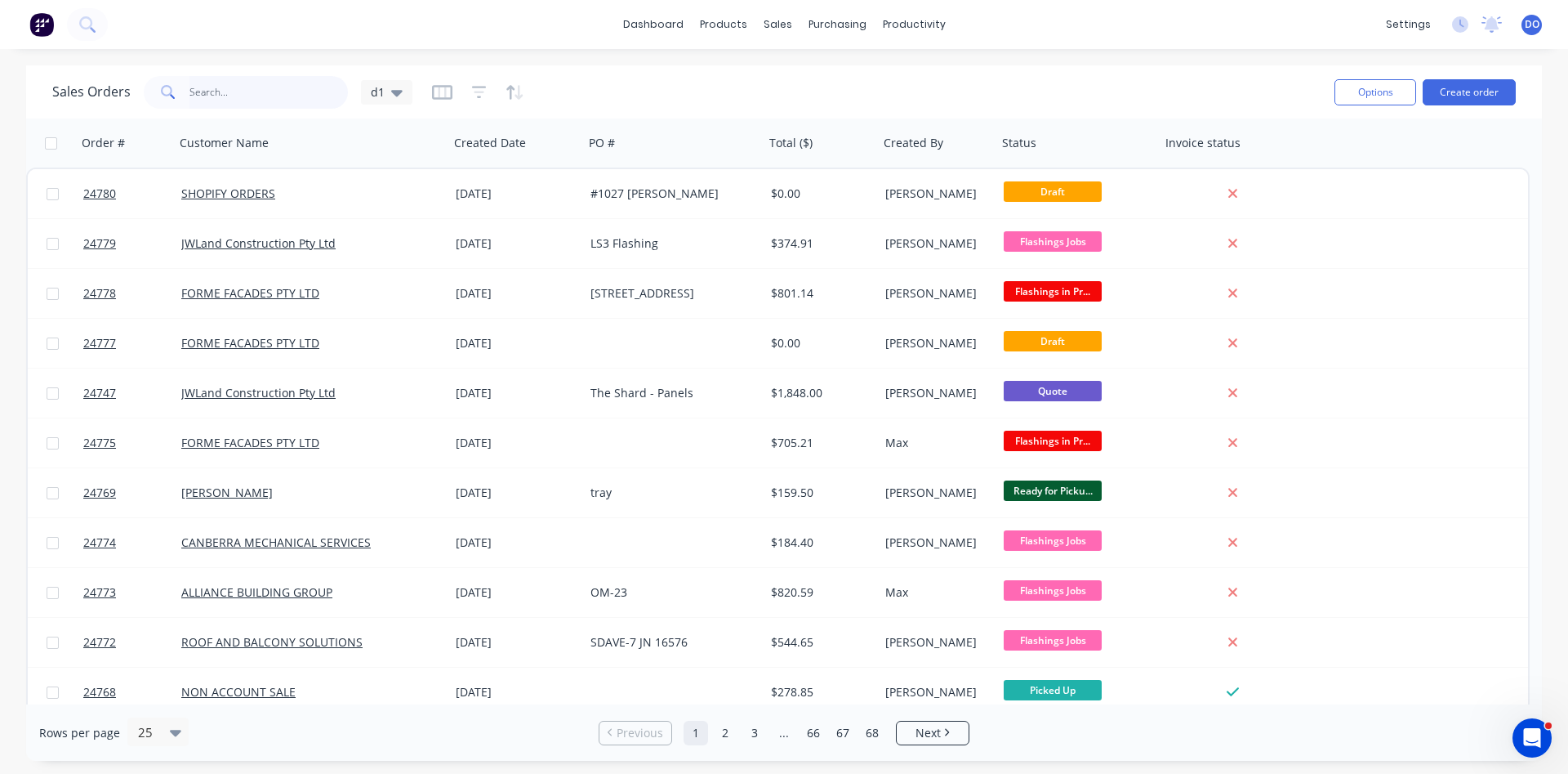
click at [284, 99] on input "text" at bounding box center [268, 92] width 159 height 33
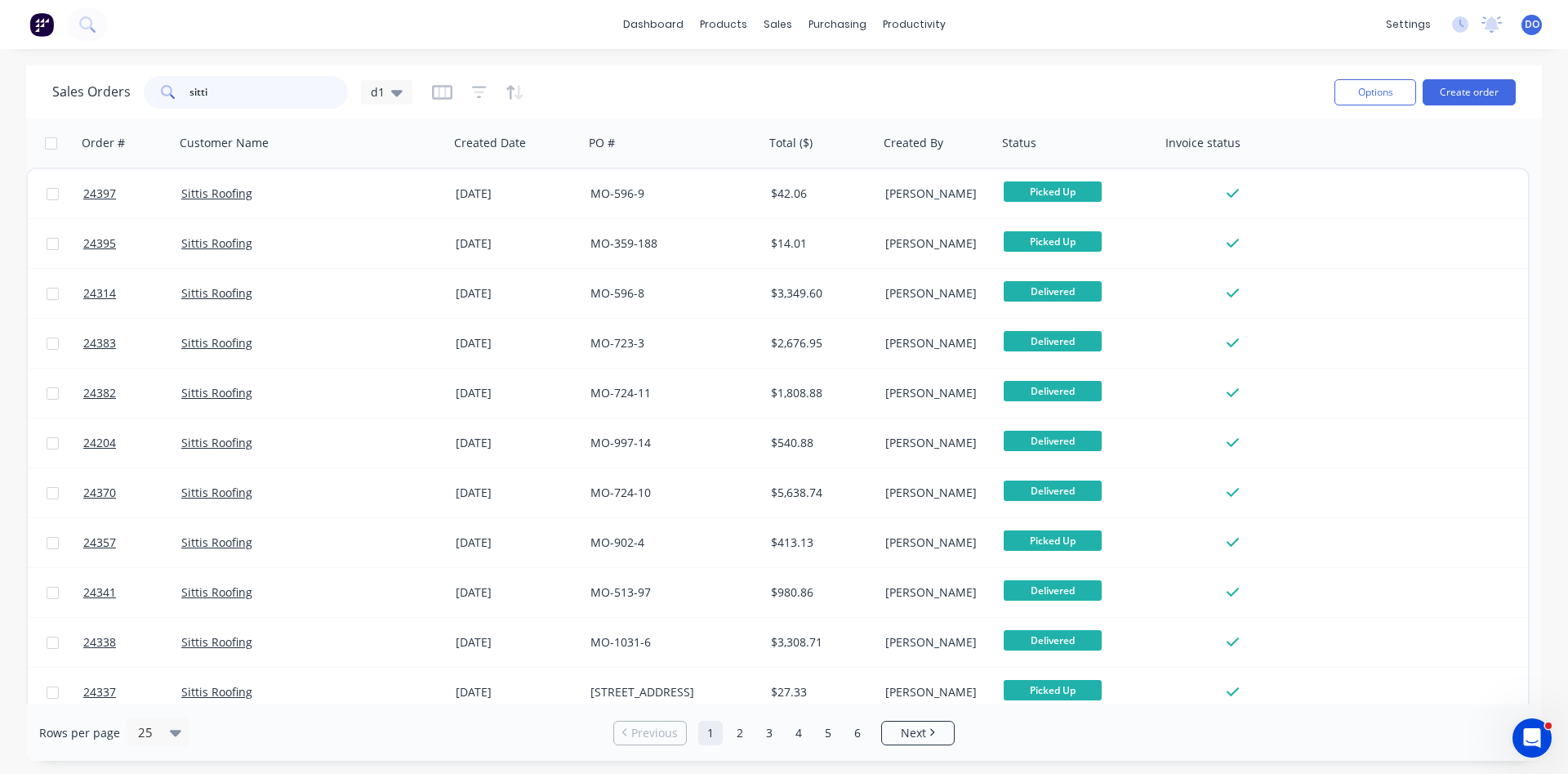
drag, startPoint x: 248, startPoint y: 92, endPoint x: 13, endPoint y: 81, distance: 235.3
click at [189, 81] on input "sitti" at bounding box center [268, 92] width 159 height 33
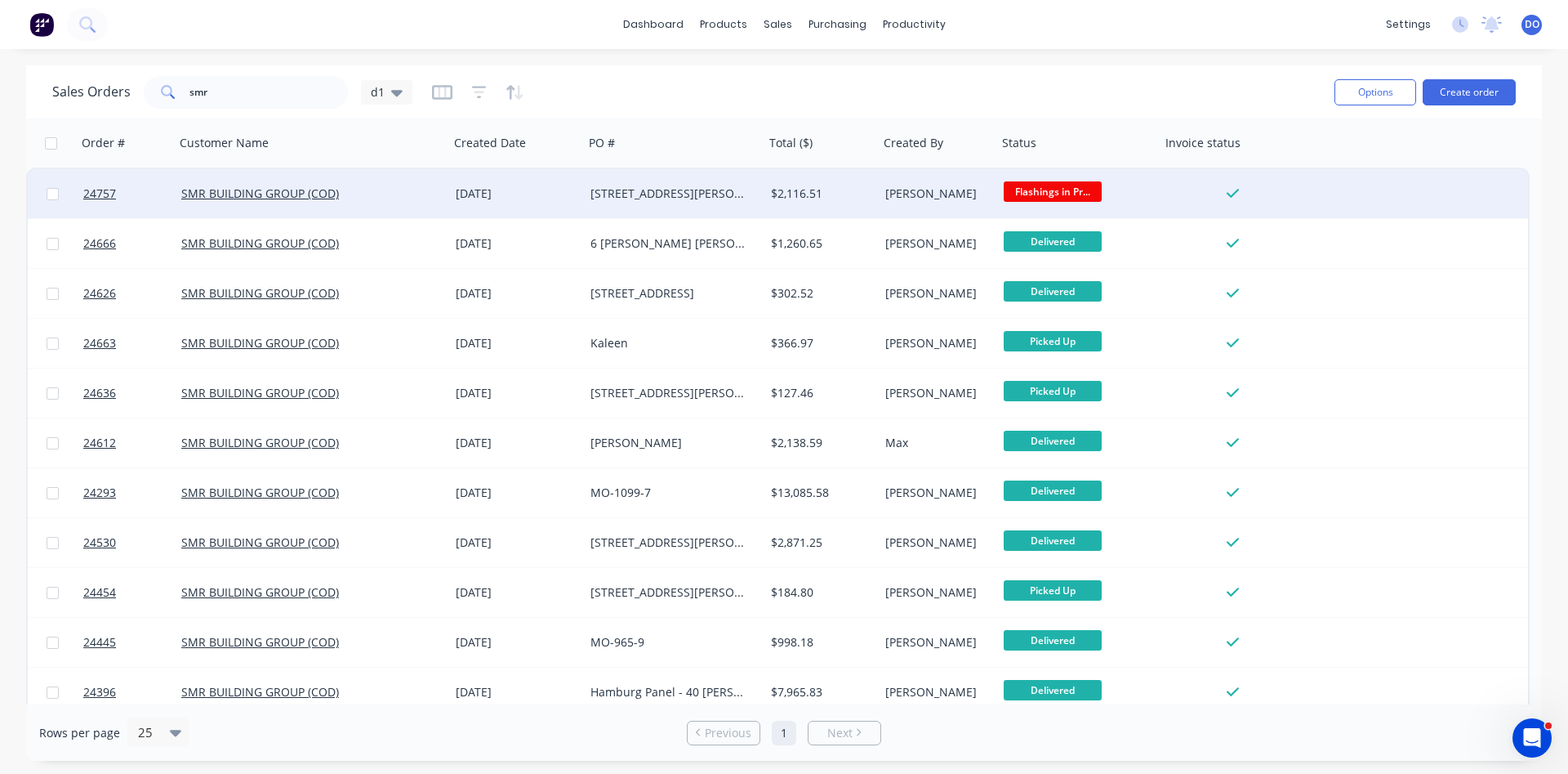
click at [590, 189] on div "[STREET_ADDRESS][PERSON_NAME]" at bounding box center [669, 194] width 159 height 17
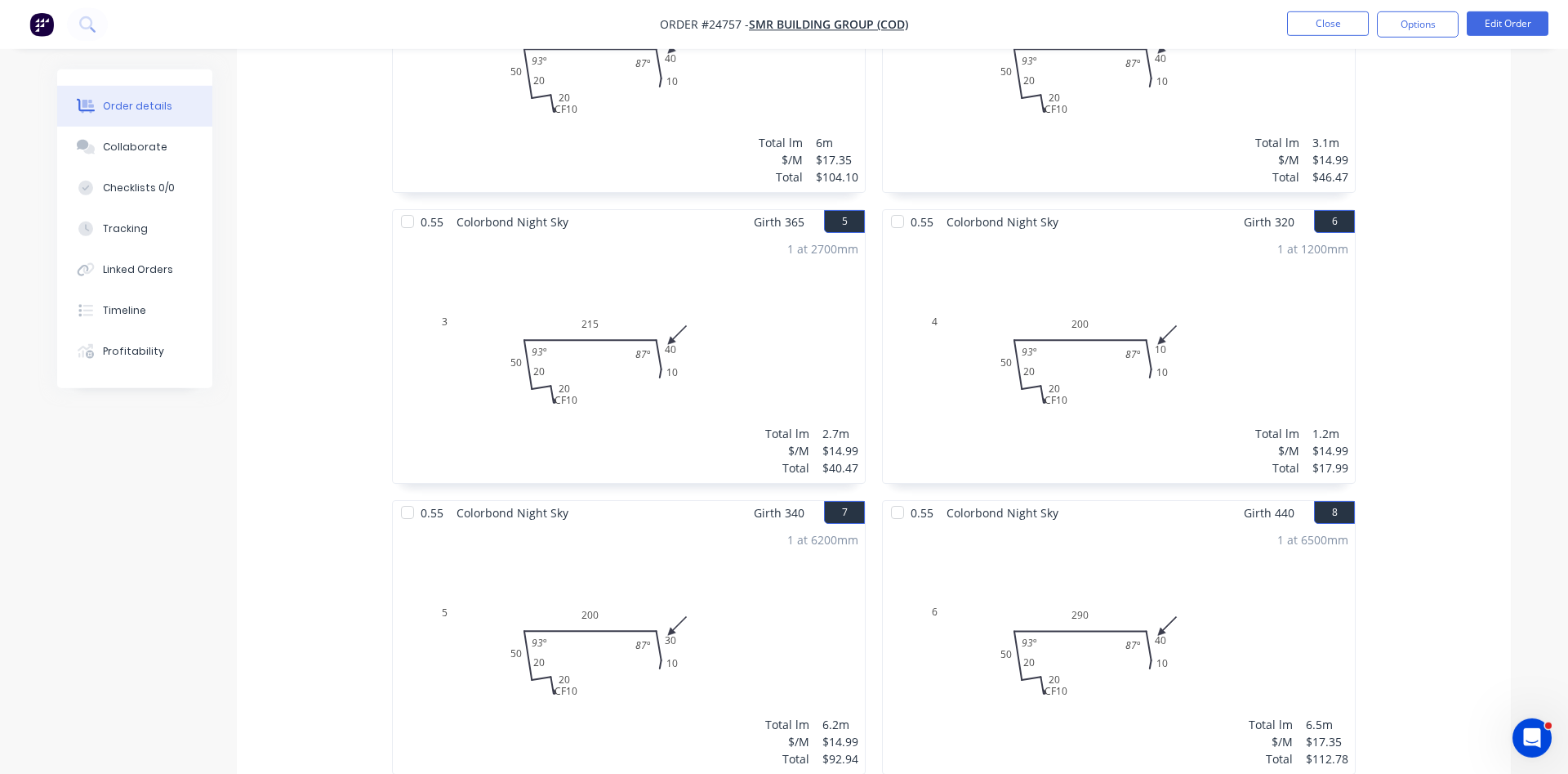
scroll to position [1083, 0]
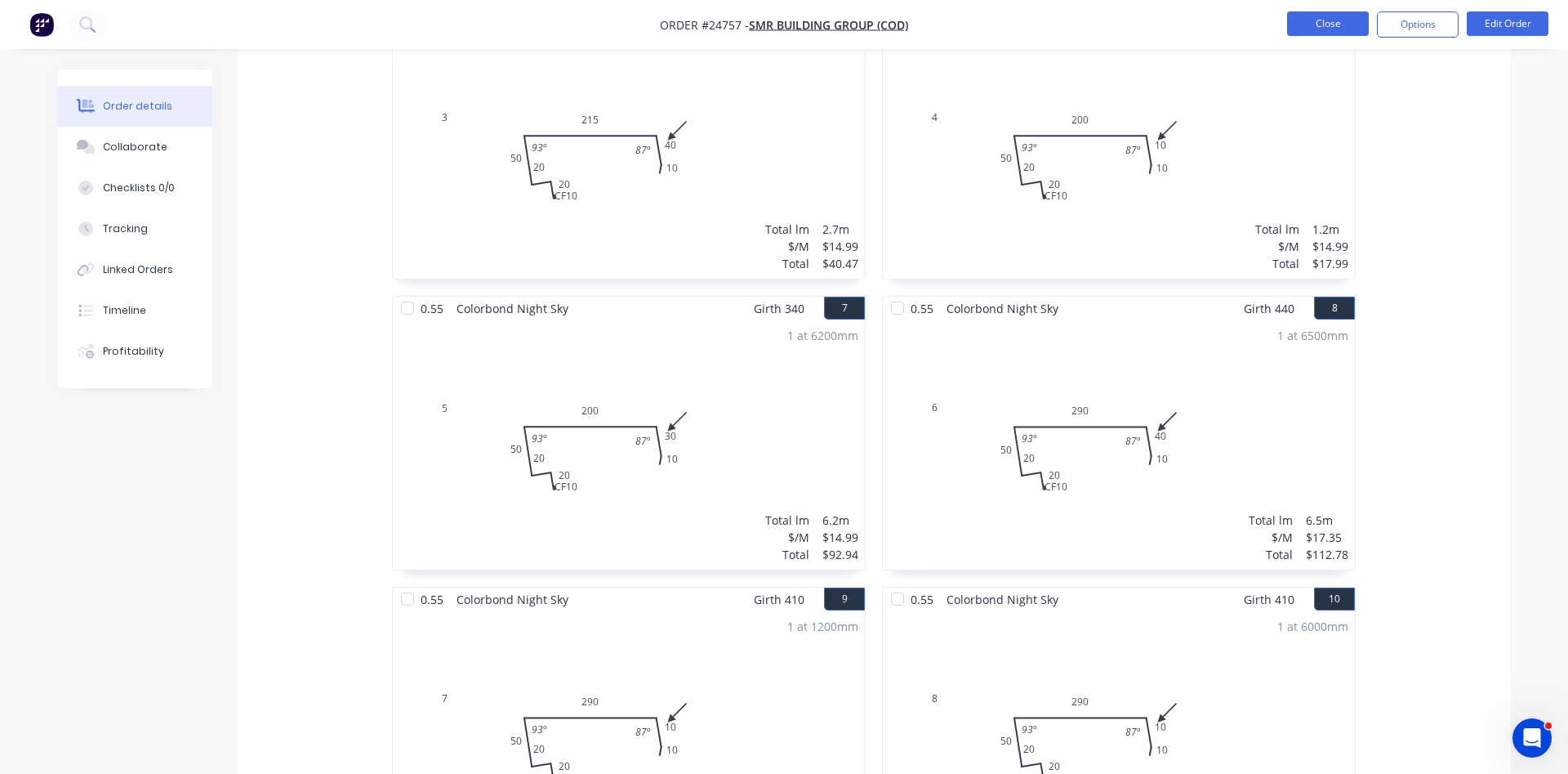
click at [1311, 27] on button "Close" at bounding box center [1328, 23] width 82 height 24
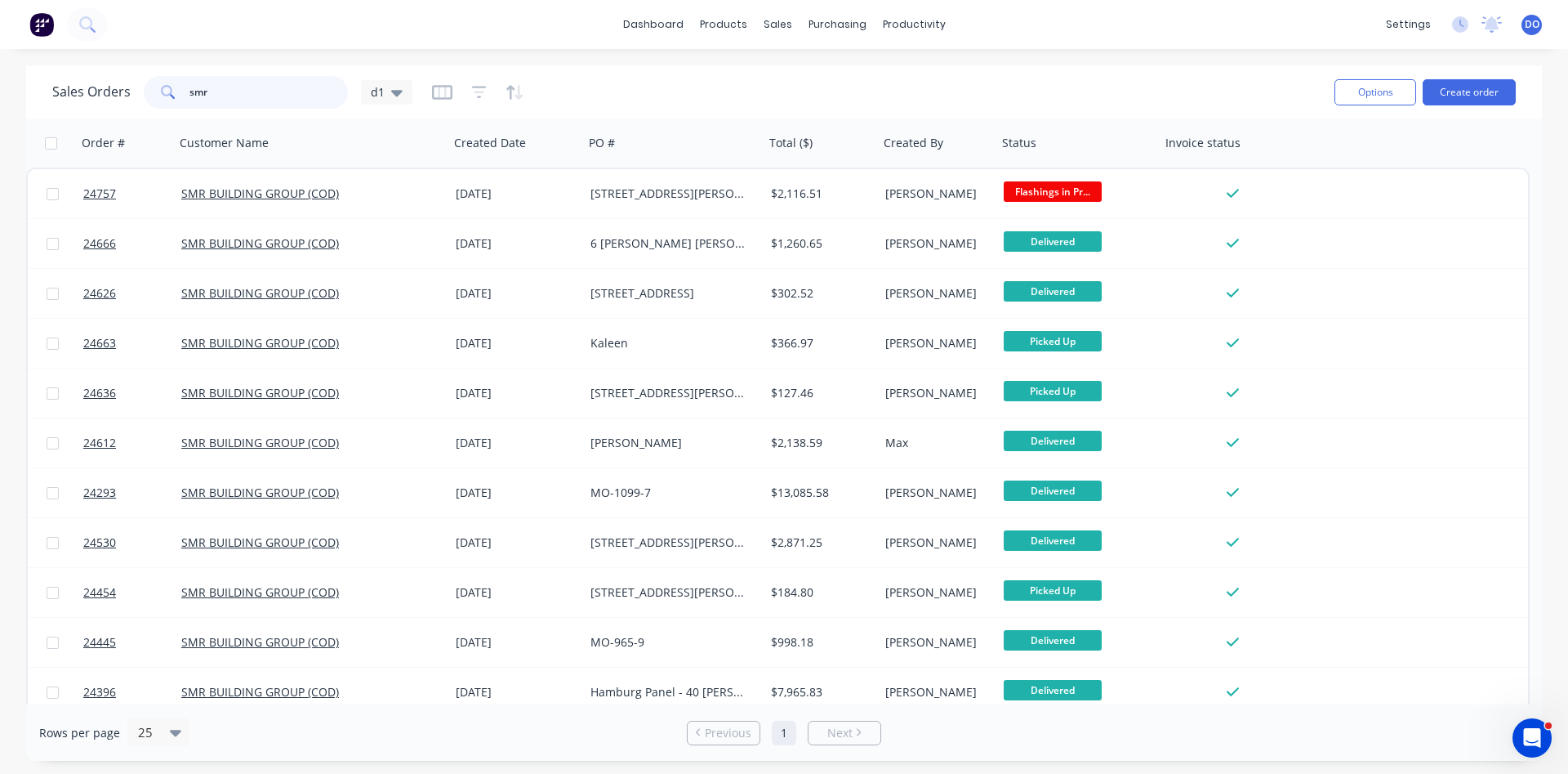
drag, startPoint x: 243, startPoint y: 93, endPoint x: 118, endPoint y: 96, distance: 125.0
click at [189, 96] on input "smr" at bounding box center [268, 92] width 159 height 33
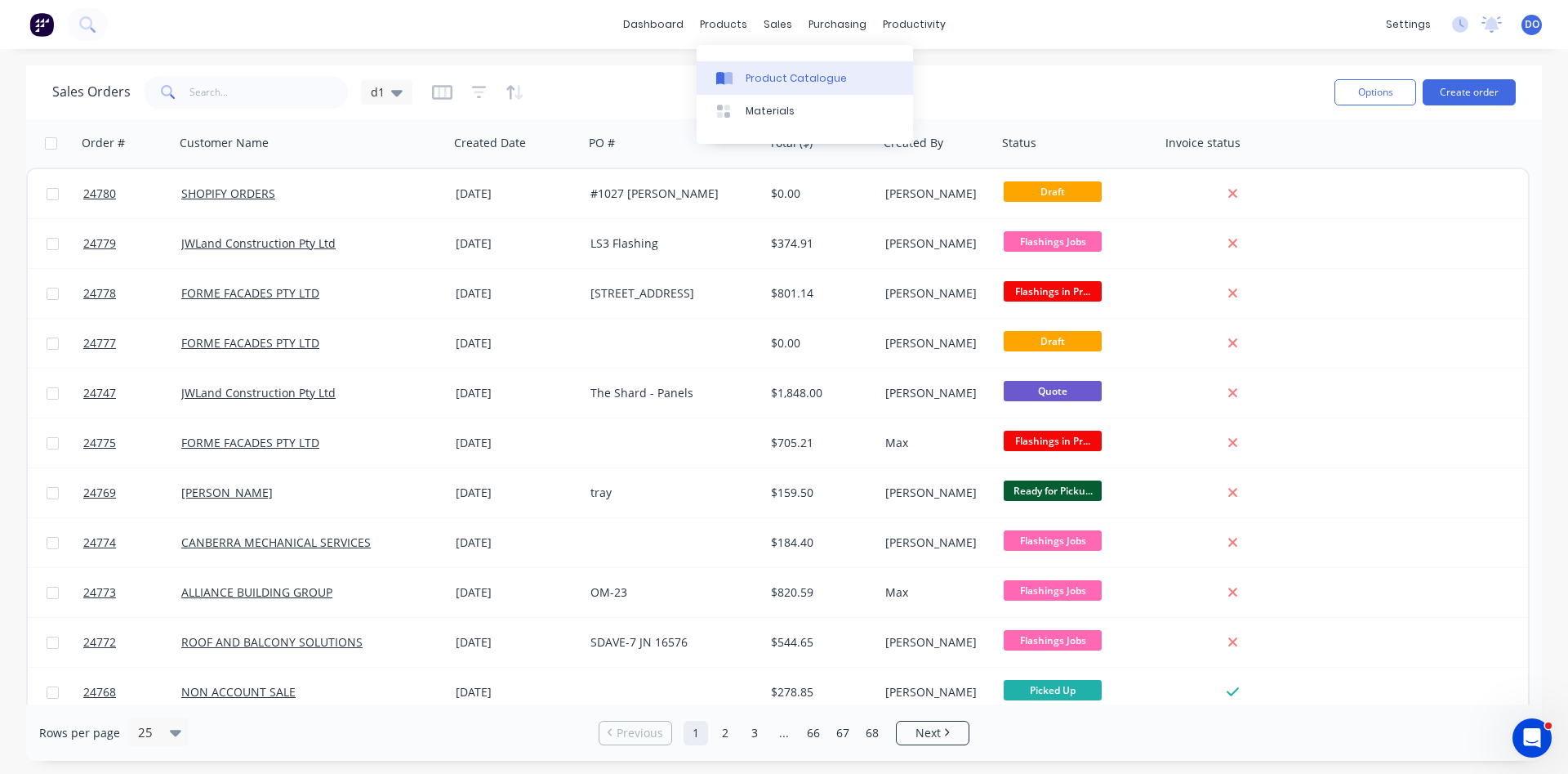
click at [764, 79] on div "Product Catalogue" at bounding box center [795, 78] width 101 height 15
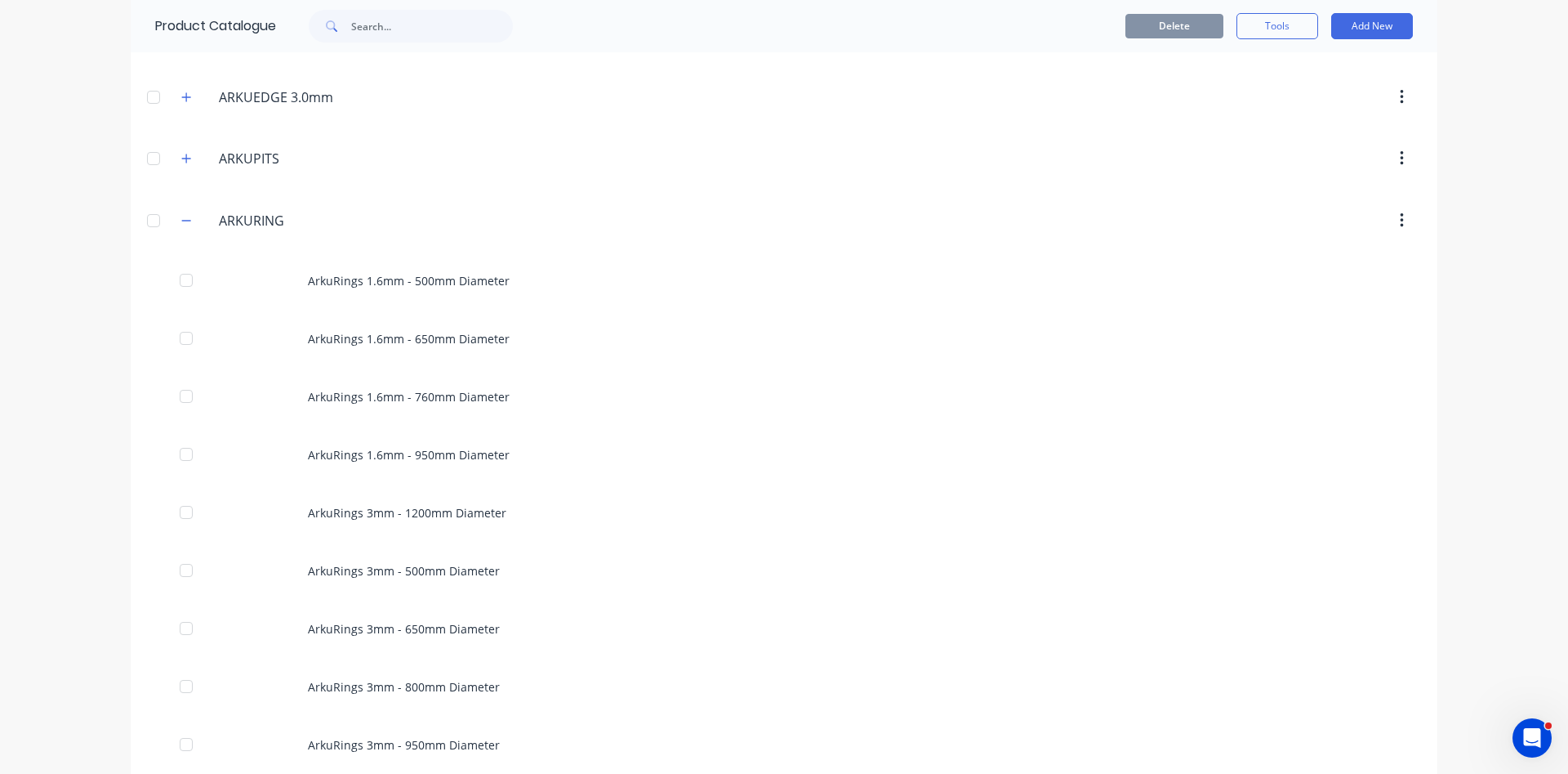
scroll to position [745, 0]
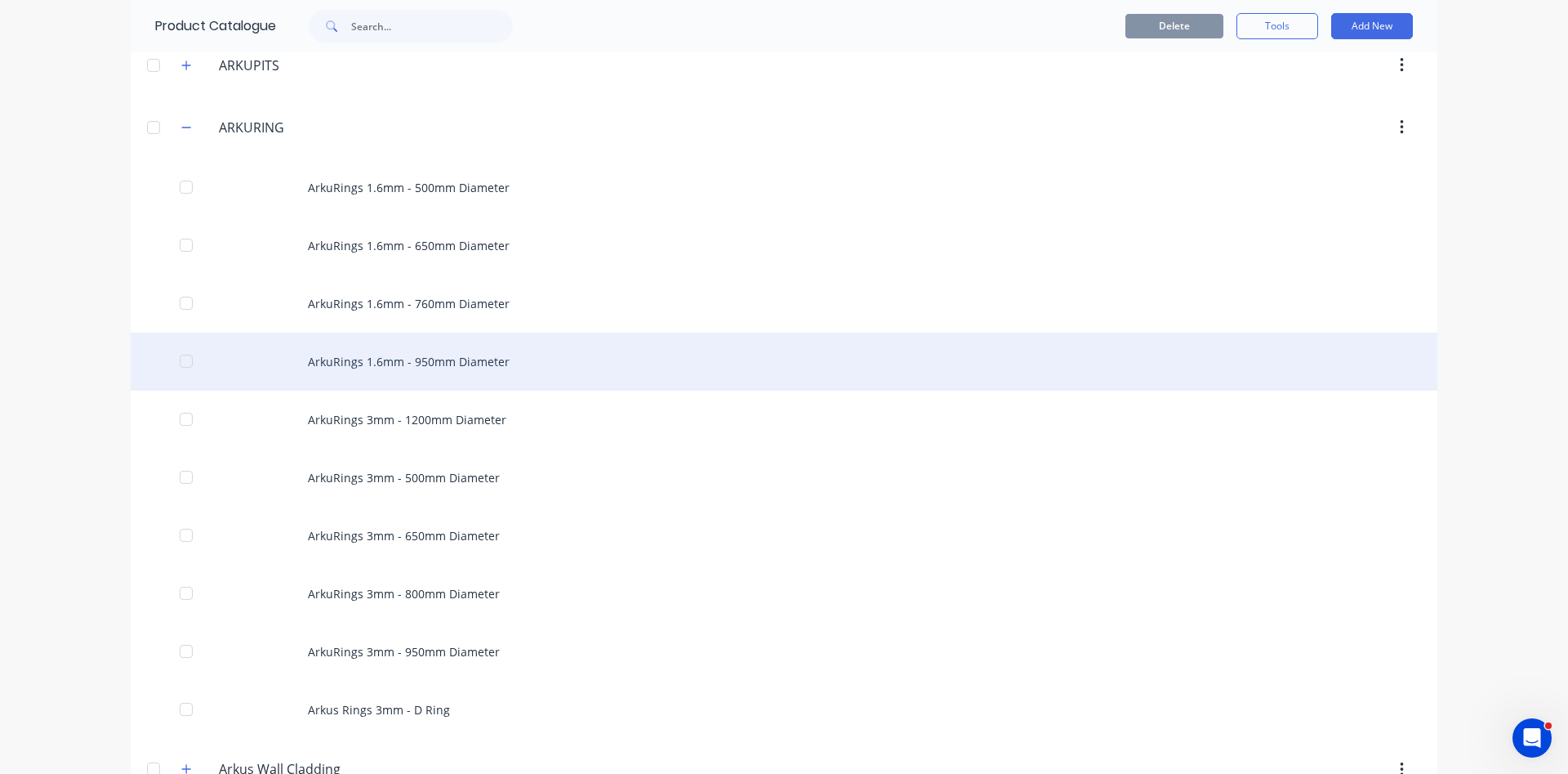
click at [406, 354] on div "ArkuRings 1.6mm - 950mm Diameter" at bounding box center [784, 362] width 1306 height 58
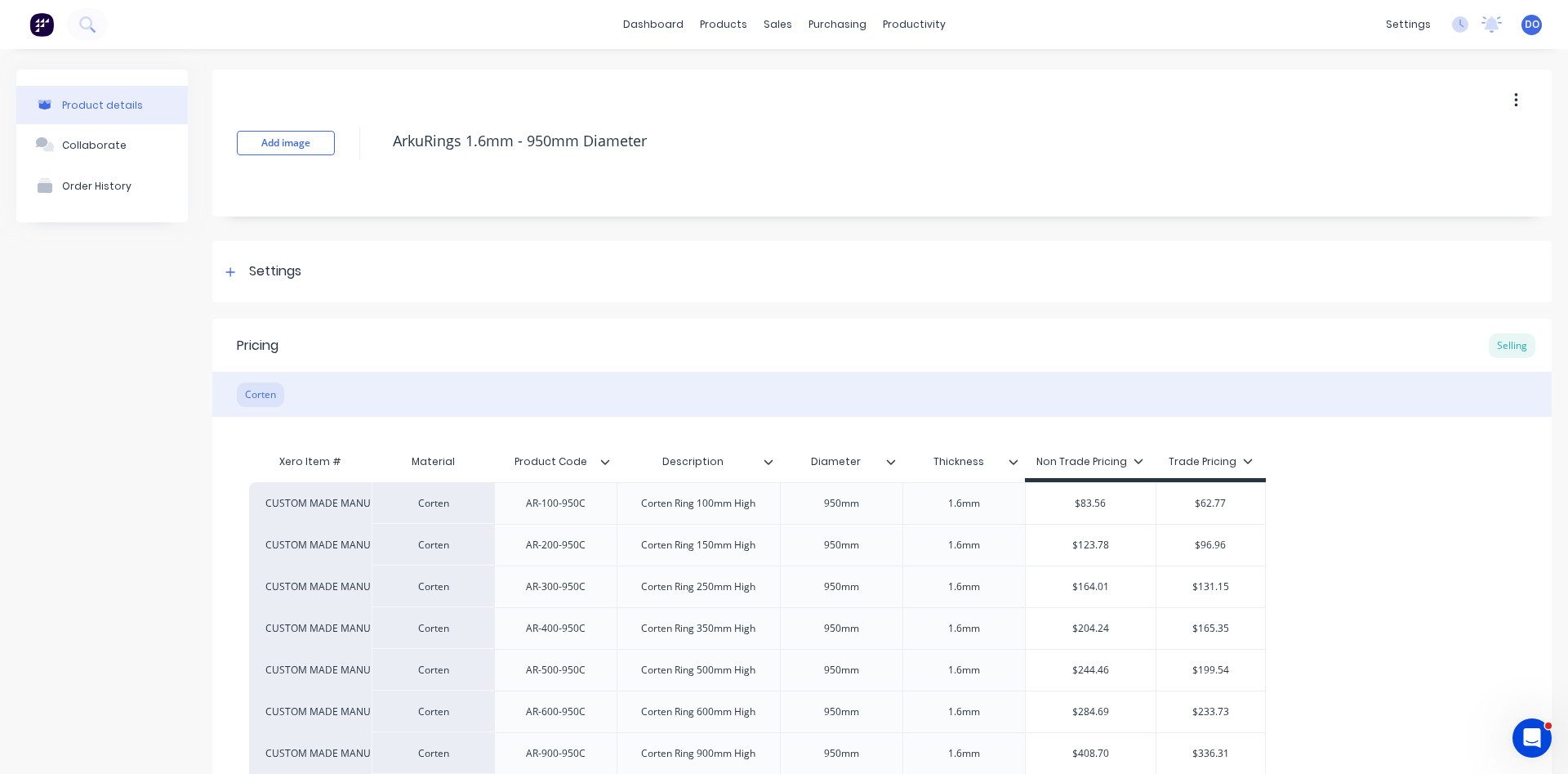
click at [1516, 97] on icon "button" at bounding box center [1515, 101] width 3 height 15
click at [1460, 140] on span "Duplicate" at bounding box center [1455, 143] width 123 height 18
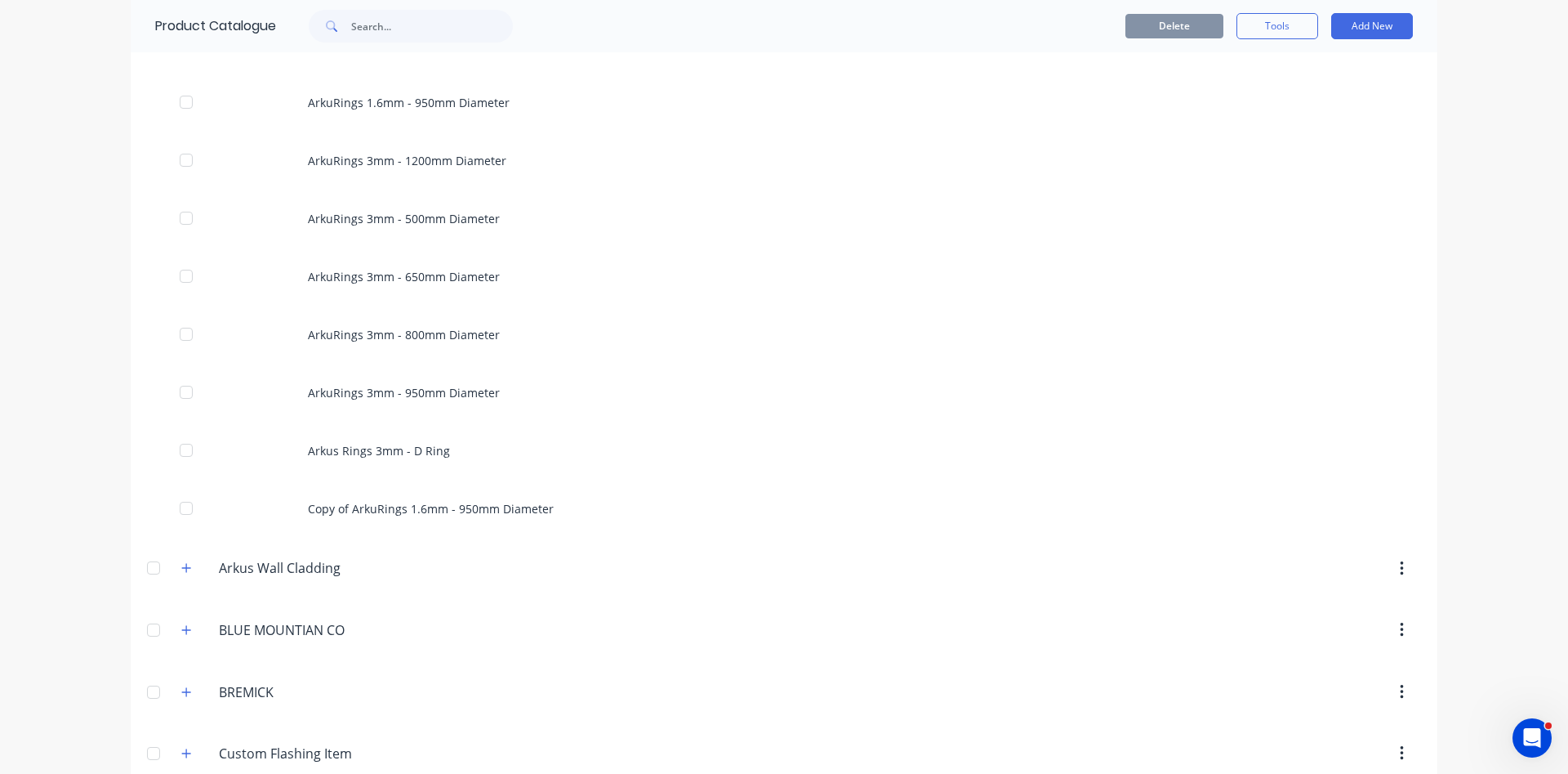
scroll to position [1024, 0]
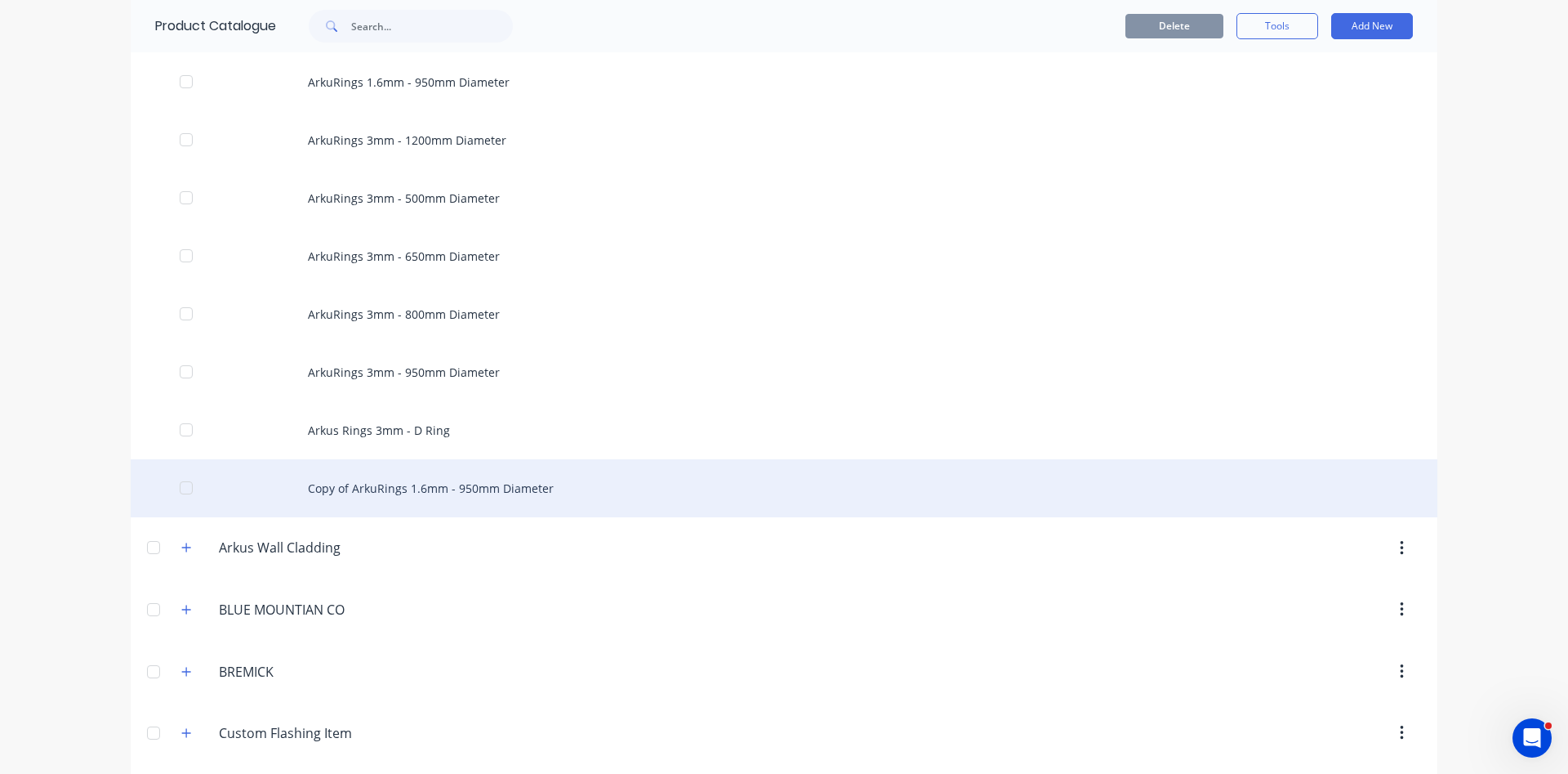
click at [393, 478] on div "Copy of ArkuRings 1.6mm - 950mm Diameter" at bounding box center [784, 489] width 1306 height 58
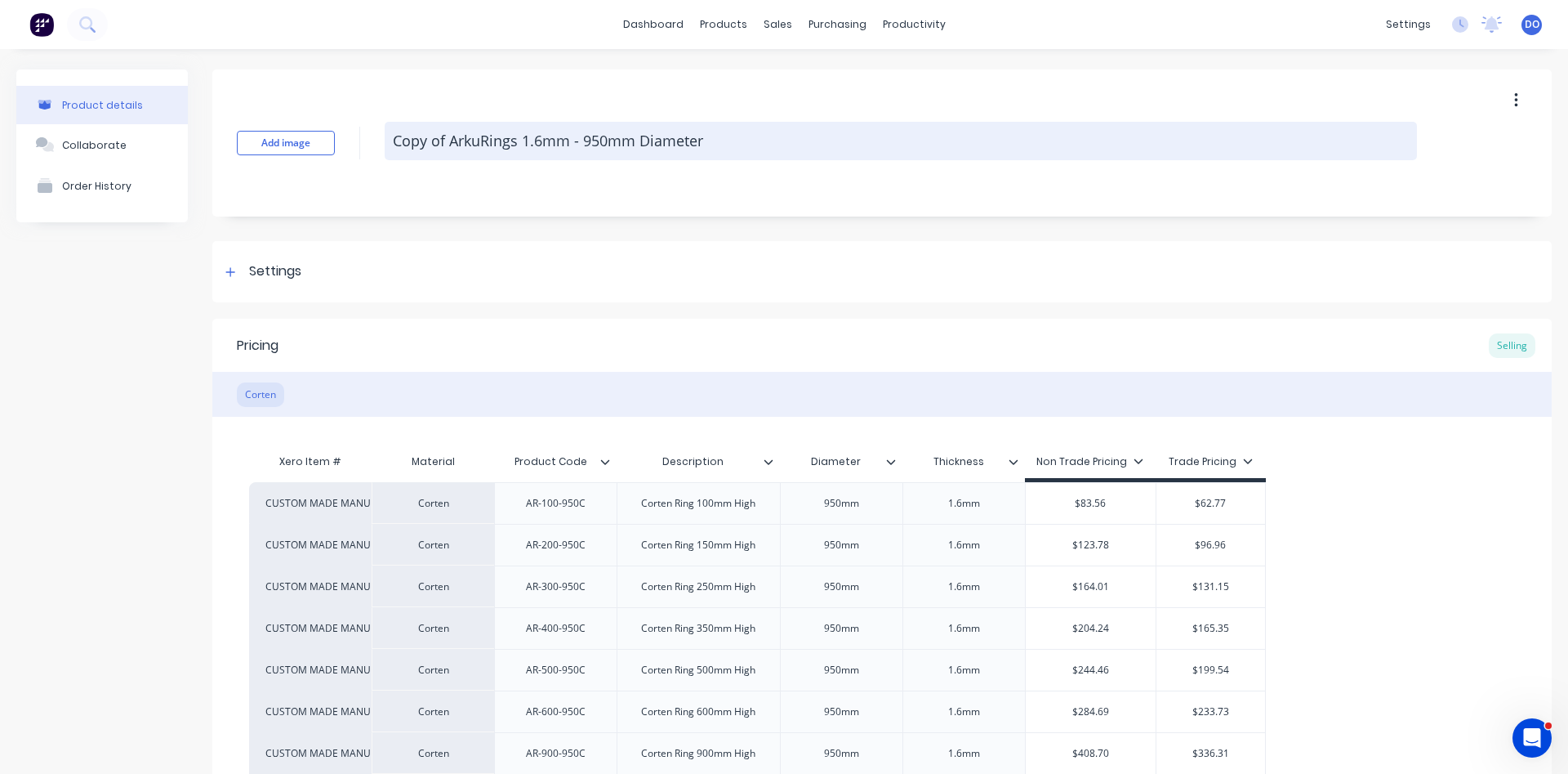
drag, startPoint x: 446, startPoint y: 142, endPoint x: 332, endPoint y: 123, distance: 115.6
click at [384, 123] on textarea "Copy of ArkuRings 1.6mm - 950mm Diameter" at bounding box center [900, 141] width 1032 height 38
click at [539, 146] on textarea "ArkuRings 1.6mm - 950mm Diameter" at bounding box center [900, 141] width 1032 height 38
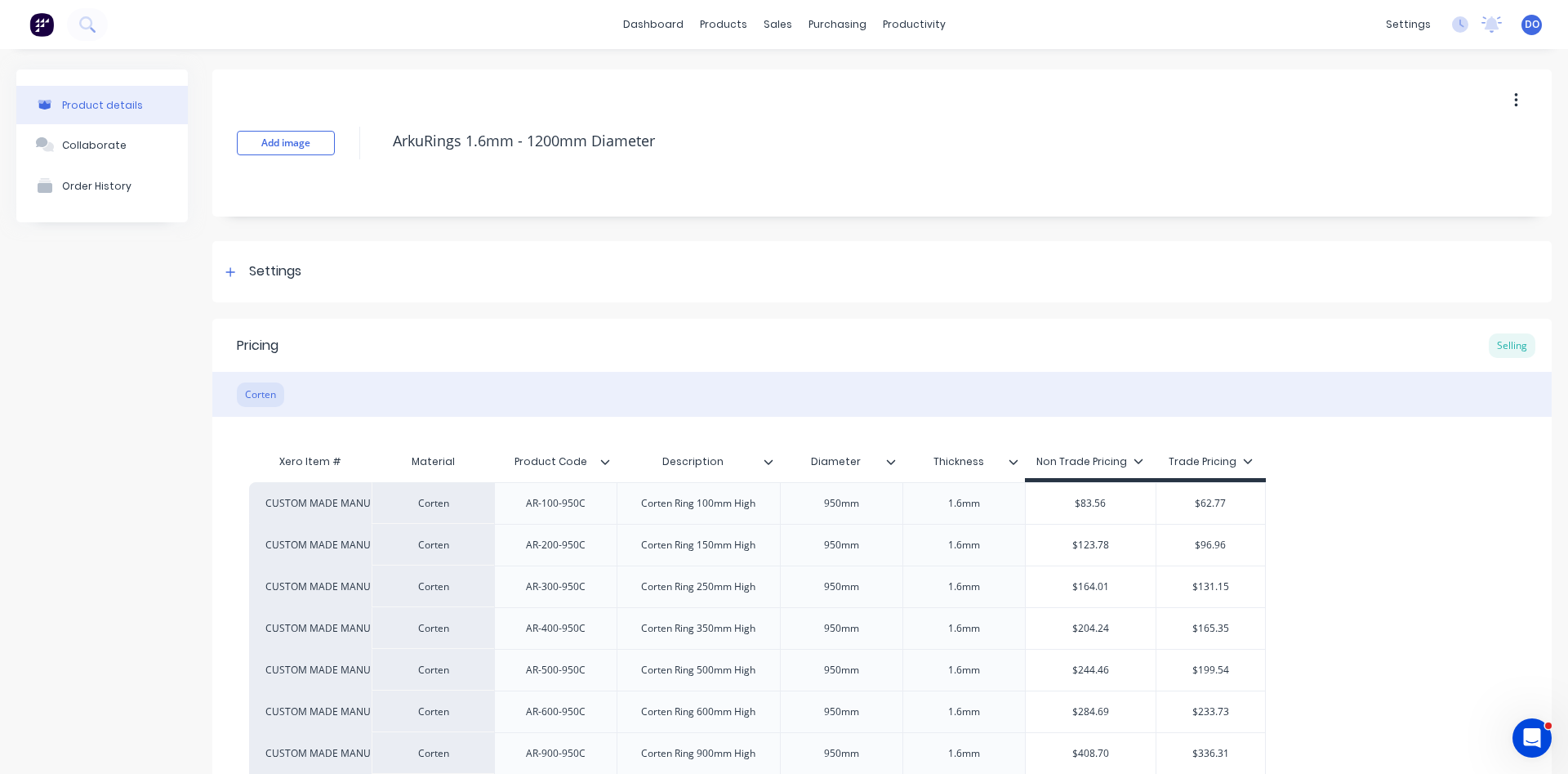
click at [428, 173] on div "Add image ArkuRings 1.6mm - 1200mm Diameter" at bounding box center [882, 143] width 1339 height 147
click at [575, 506] on div "AR-100-950C" at bounding box center [555, 503] width 86 height 21
click at [571, 549] on div "AR-200-950C" at bounding box center [555, 545] width 86 height 21
click at [578, 588] on div "AR-300-950C" at bounding box center [555, 586] width 86 height 21
click at [576, 634] on div "AR-400-950C" at bounding box center [555, 628] width 86 height 21
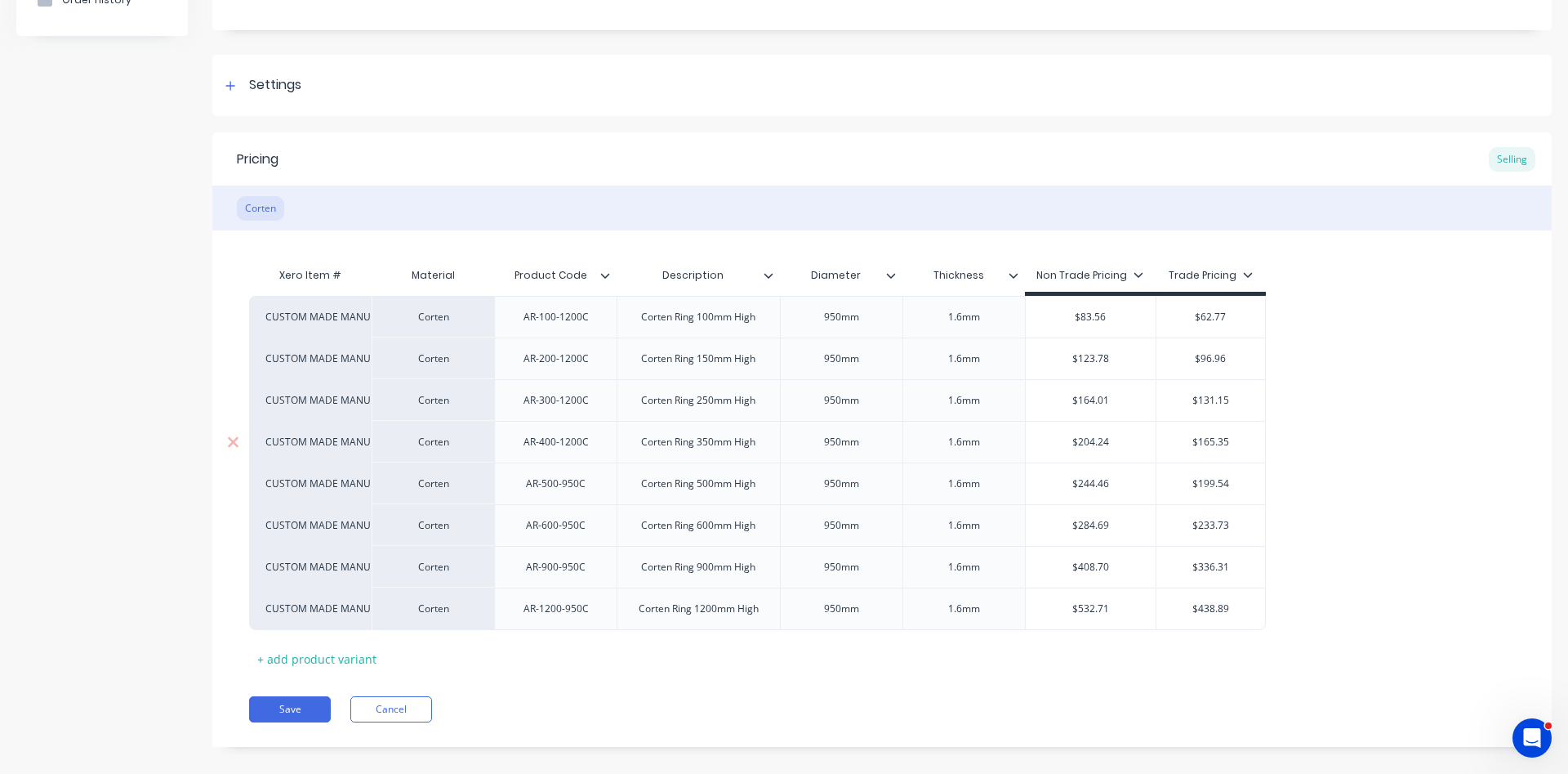
scroll to position [204, 0]
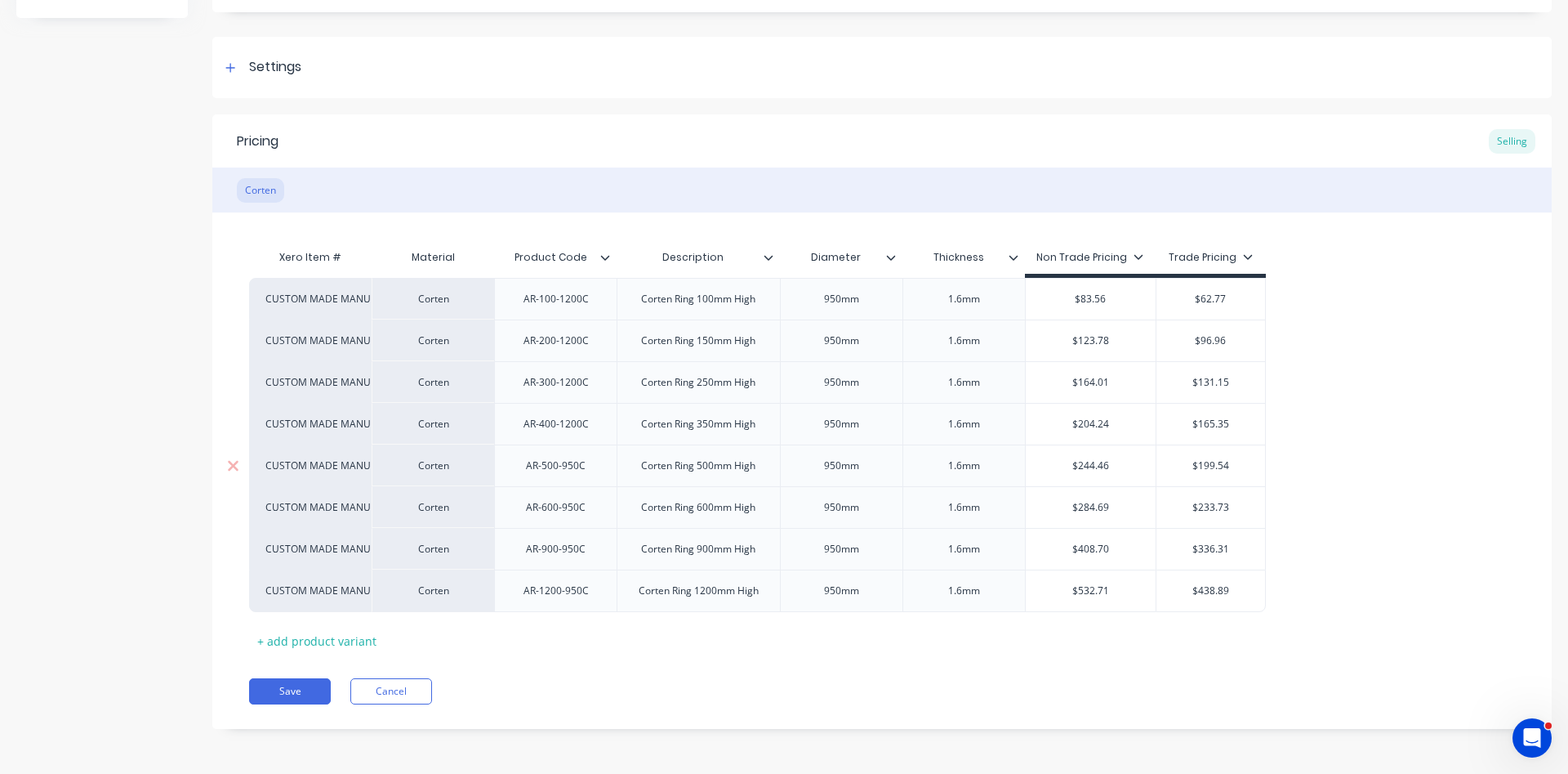
click at [574, 470] on div "AR-500-950C" at bounding box center [555, 465] width 86 height 21
click at [574, 507] on div "AR-600-950C" at bounding box center [555, 507] width 86 height 21
click at [574, 556] on div "AR-900-950C" at bounding box center [555, 549] width 86 height 21
click at [576, 591] on div "AR-1200-950C" at bounding box center [556, 590] width 92 height 21
click at [1247, 252] on icon at bounding box center [1248, 257] width 10 height 10
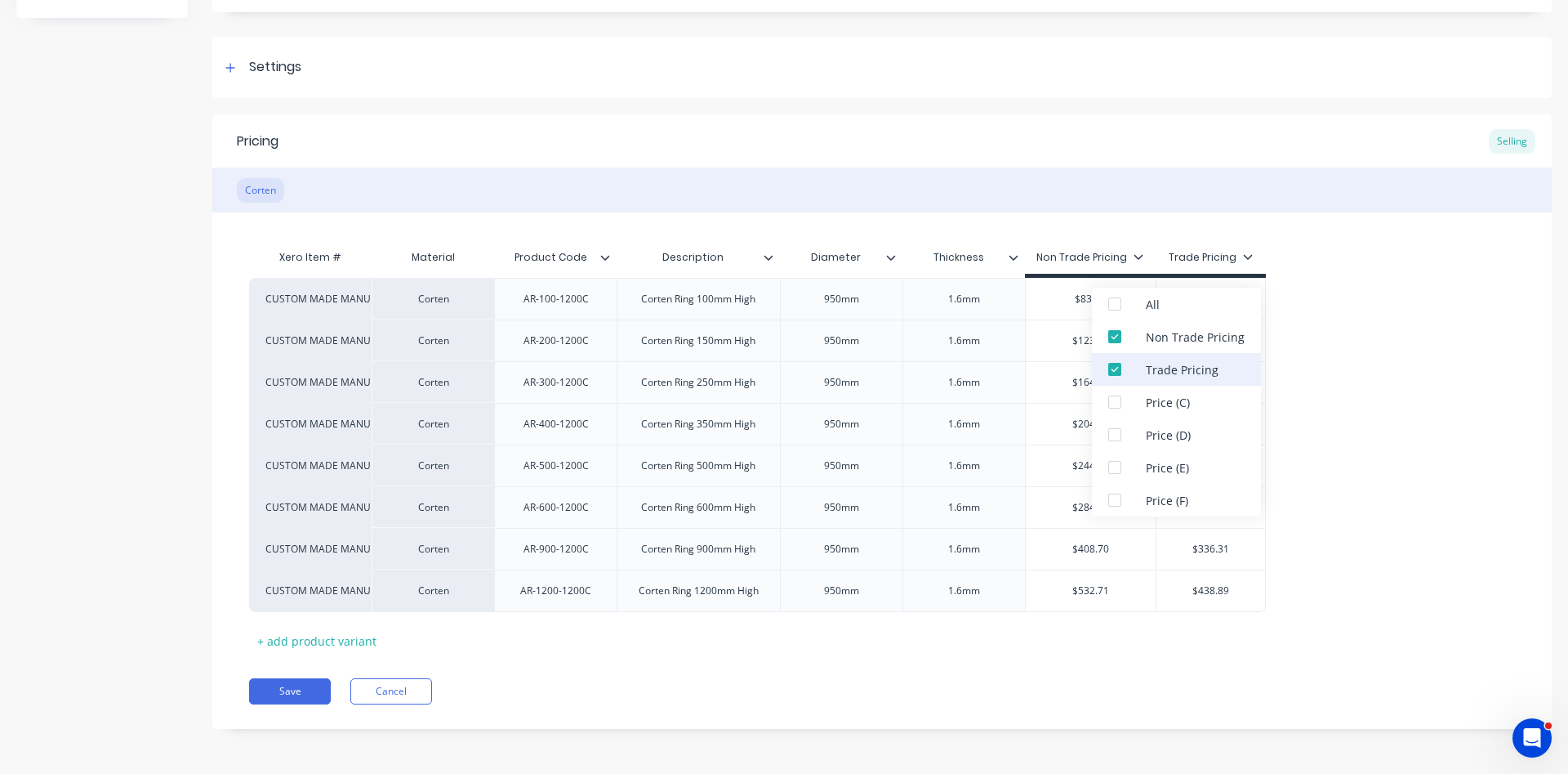
click at [1115, 368] on div at bounding box center [1115, 369] width 33 height 33
click at [1451, 435] on div "CUSTOM MADE MANUFACTURE Corten AR-100-1200C Corten Ring 100mm High 950mm 1.6mm …" at bounding box center [882, 445] width 1265 height 334
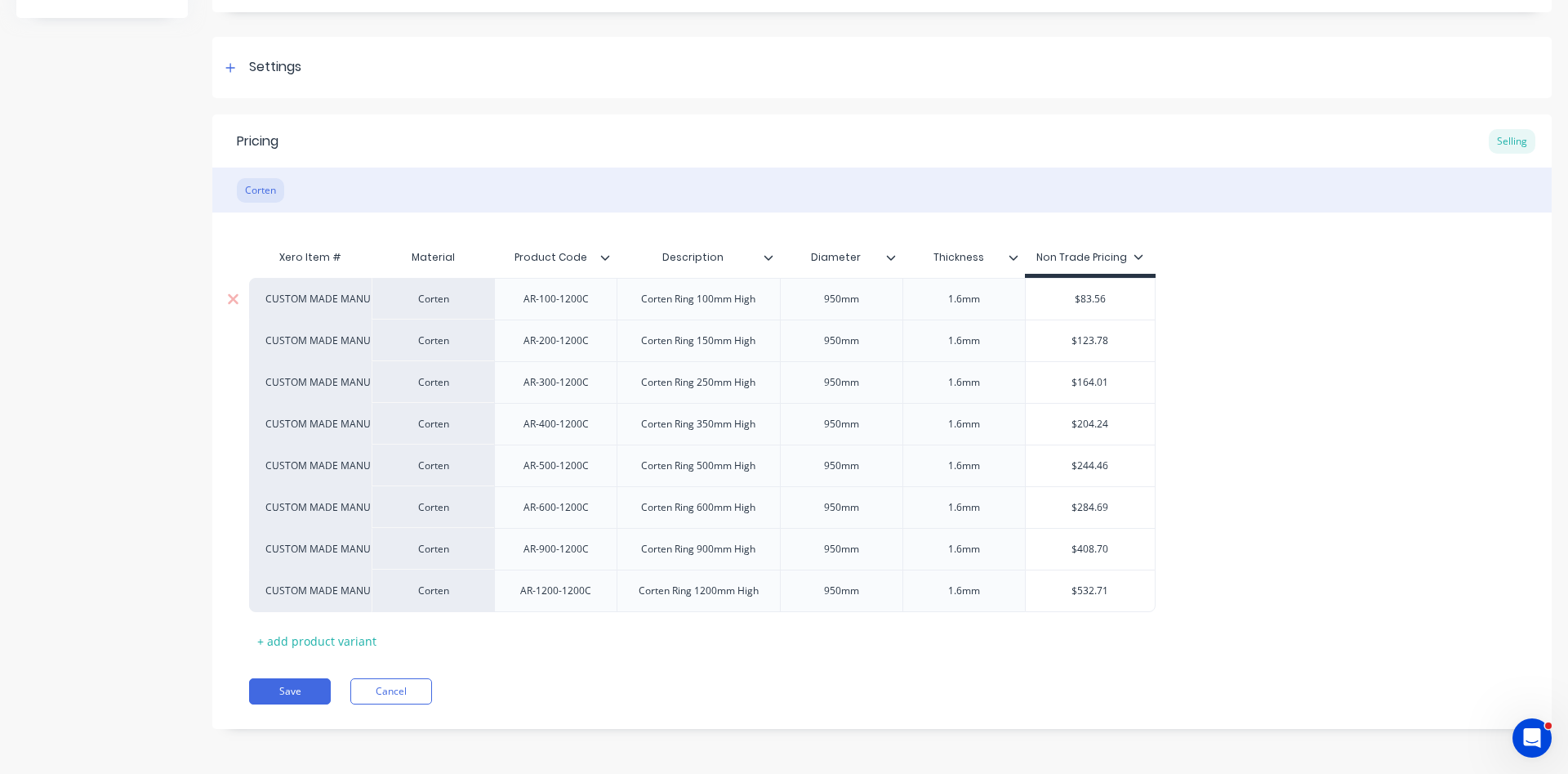
click at [1127, 310] on div "$83.56" at bounding box center [1090, 299] width 130 height 41
drag, startPoint x: 1114, startPoint y: 302, endPoint x: 1058, endPoint y: 298, distance: 56.1
click at [1058, 298] on input "$83.56" at bounding box center [1090, 299] width 130 height 15
drag, startPoint x: 1110, startPoint y: 341, endPoint x: 1048, endPoint y: 346, distance: 62.2
click at [1048, 346] on input "$123.78" at bounding box center [1090, 341] width 130 height 15
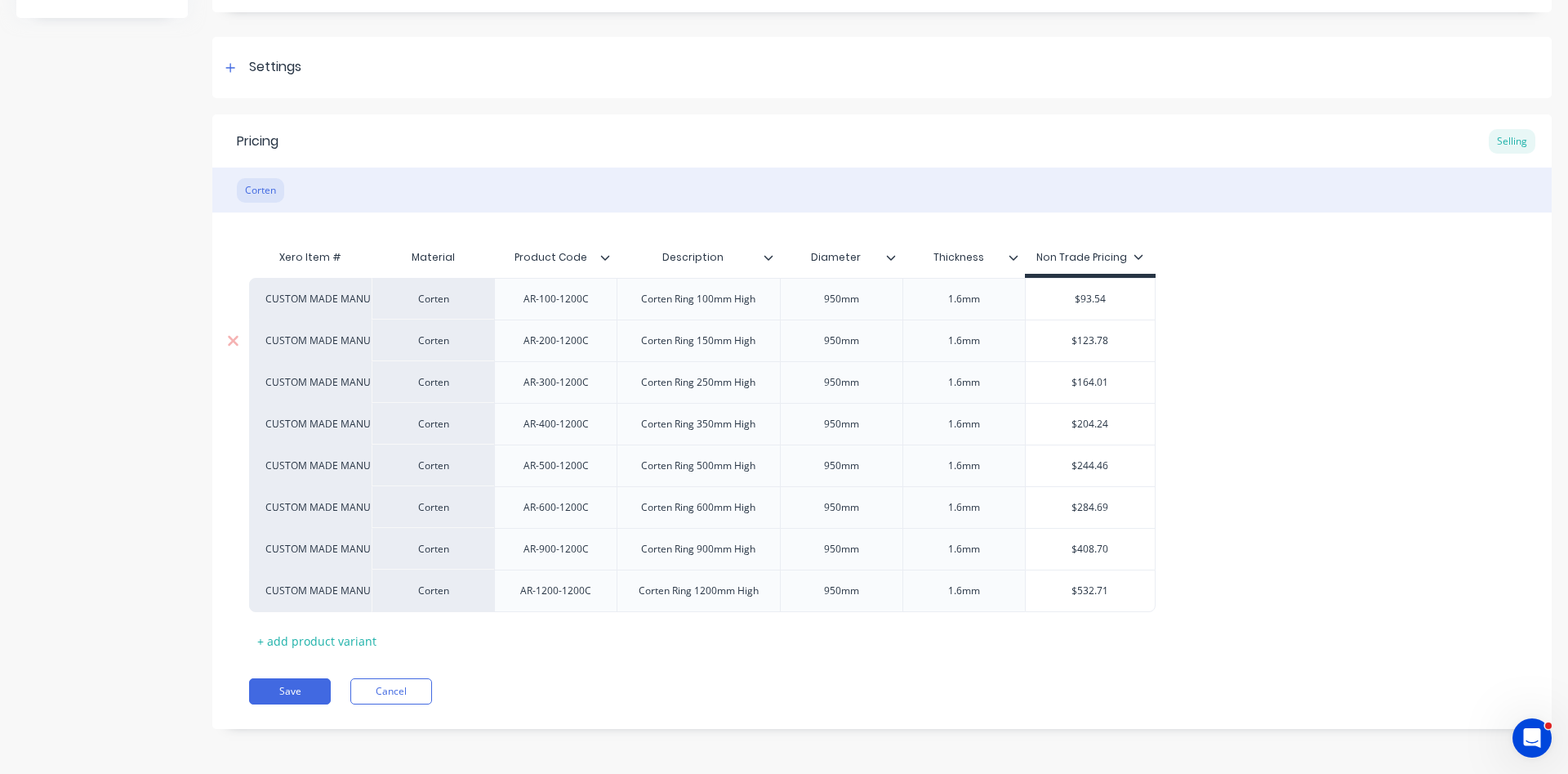
drag, startPoint x: 1111, startPoint y: 339, endPoint x: 1053, endPoint y: 321, distance: 60.7
click at [1053, 334] on input "$123.78" at bounding box center [1090, 341] width 130 height 15
drag, startPoint x: 1116, startPoint y: 380, endPoint x: 1065, endPoint y: 378, distance: 51.0
click at [1065, 378] on input "$164.01" at bounding box center [1090, 383] width 130 height 15
drag, startPoint x: 1121, startPoint y: 387, endPoint x: 1051, endPoint y: 380, distance: 70.3
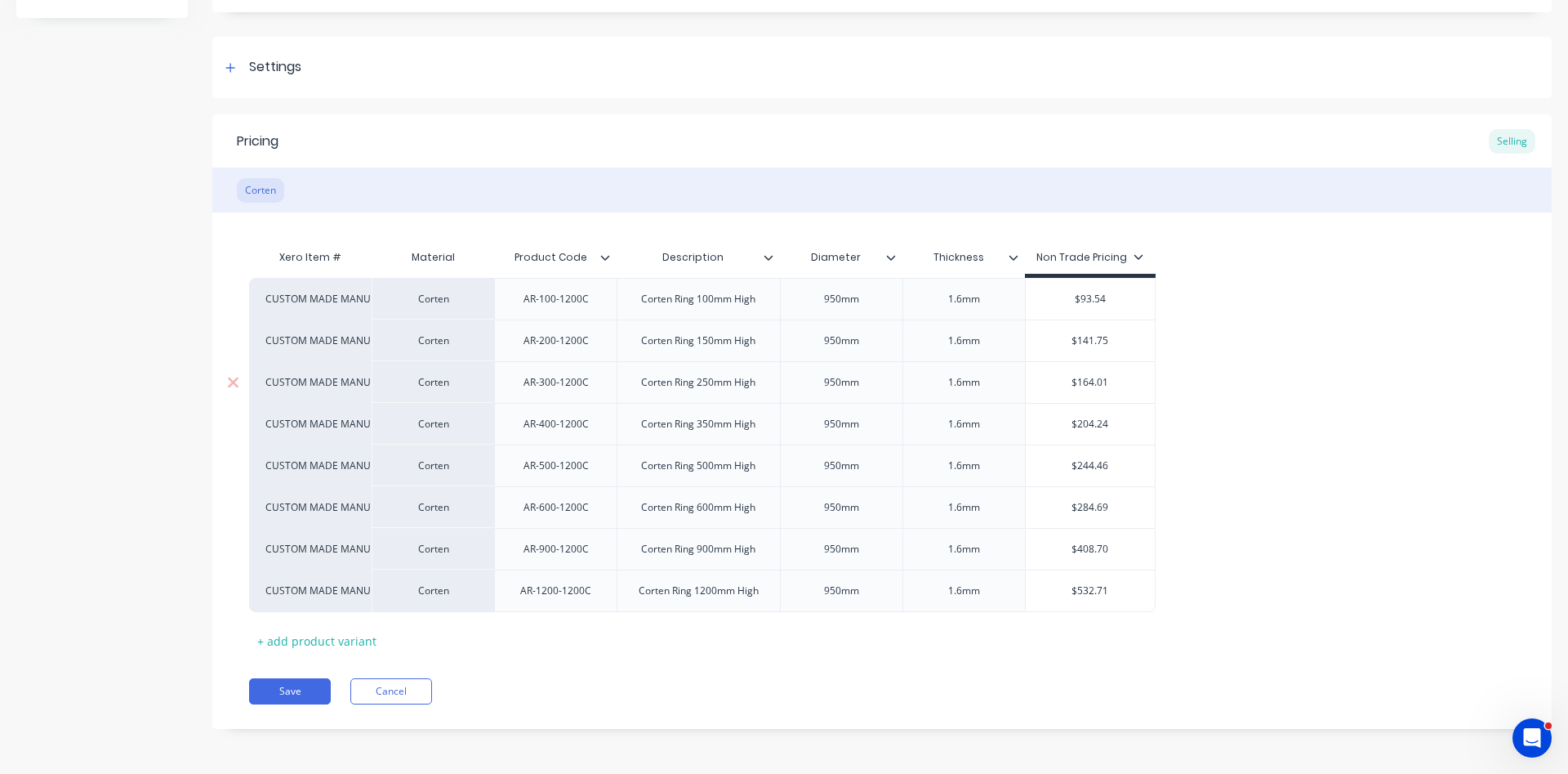
click at [1051, 380] on input "$164.01" at bounding box center [1090, 383] width 130 height 15
click at [1224, 342] on div "CUSTOM MADE MANUFACTURE Corten AR-100-1200C Corten Ring 100mm High 950mm 1.6mm …" at bounding box center [882, 445] width 1265 height 334
click at [706, 343] on div "Corten Ring 150mm High" at bounding box center [698, 340] width 140 height 21
click at [706, 386] on div "Corten Ring 250mm High" at bounding box center [698, 382] width 140 height 21
click at [707, 430] on div "Corten Ring 350mm High" at bounding box center [698, 424] width 140 height 21
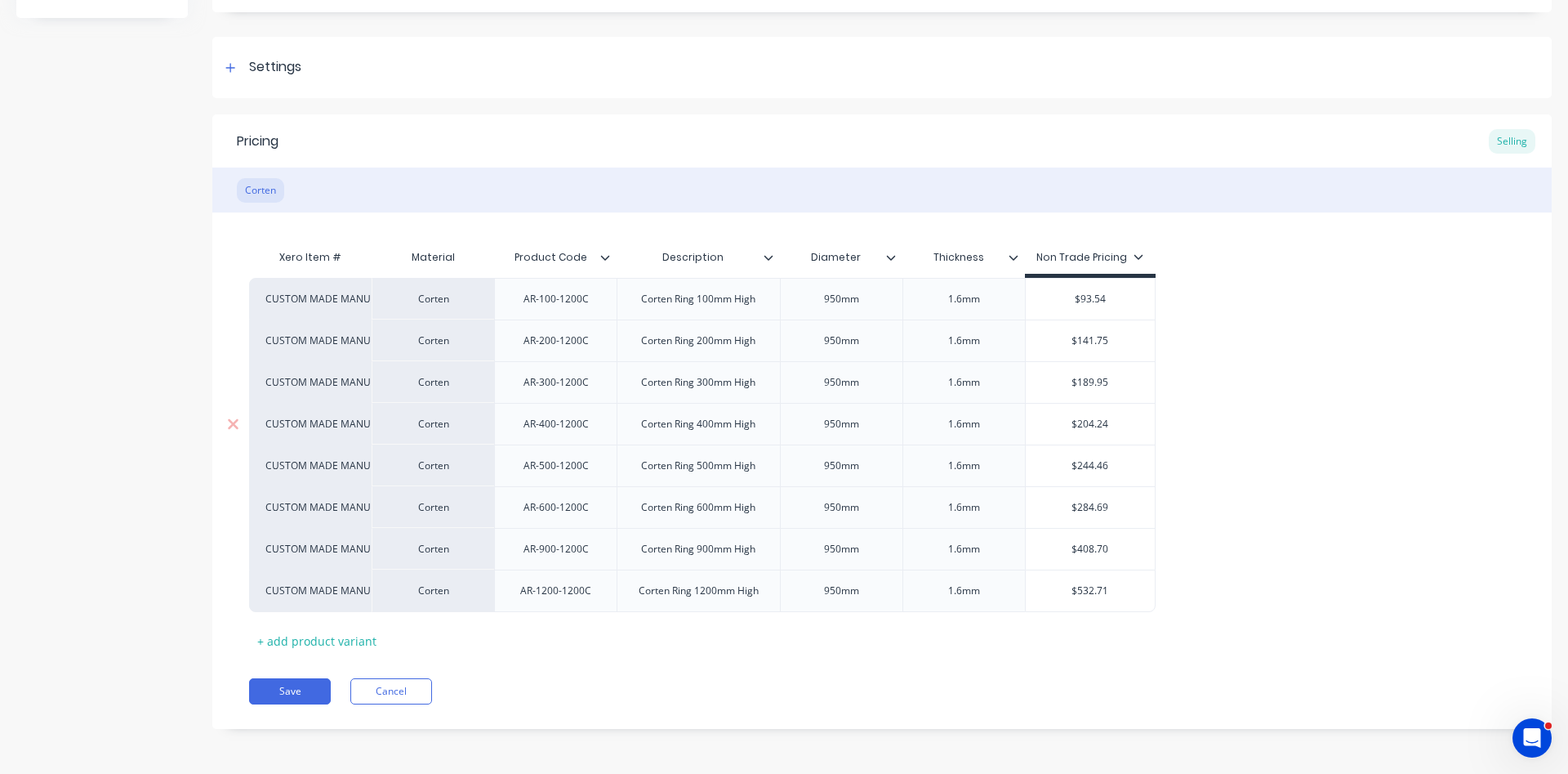
click at [1115, 420] on input "$204.24" at bounding box center [1090, 425] width 130 height 15
drag, startPoint x: 1120, startPoint y: 425, endPoint x: 1044, endPoint y: 426, distance: 76.0
click at [1044, 426] on input "$204.24" at bounding box center [1090, 425] width 130 height 15
drag, startPoint x: 1118, startPoint y: 471, endPoint x: 1069, endPoint y: 461, distance: 50.0
click at [1069, 461] on input "$244.46" at bounding box center [1090, 466] width 130 height 15
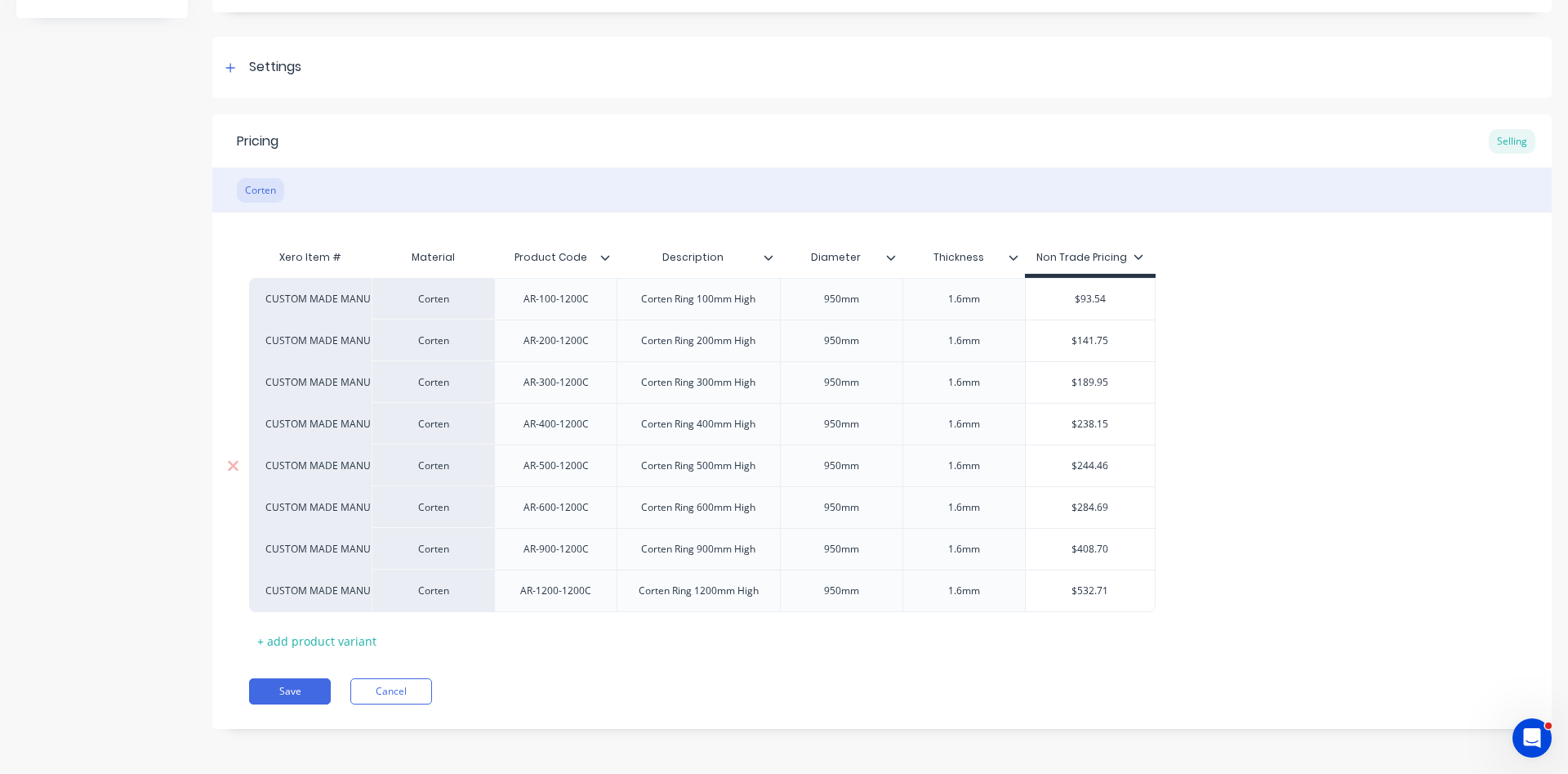
drag, startPoint x: 1111, startPoint y: 463, endPoint x: 1053, endPoint y: 470, distance: 58.4
click at [1053, 470] on input "$244.46" at bounding box center [1090, 466] width 130 height 15
click at [1128, 512] on input "$284.69" at bounding box center [1090, 507] width 130 height 15
drag, startPoint x: 1115, startPoint y: 505, endPoint x: 1057, endPoint y: 500, distance: 58.2
click at [1057, 500] on input "$284.69" at bounding box center [1090, 507] width 130 height 15
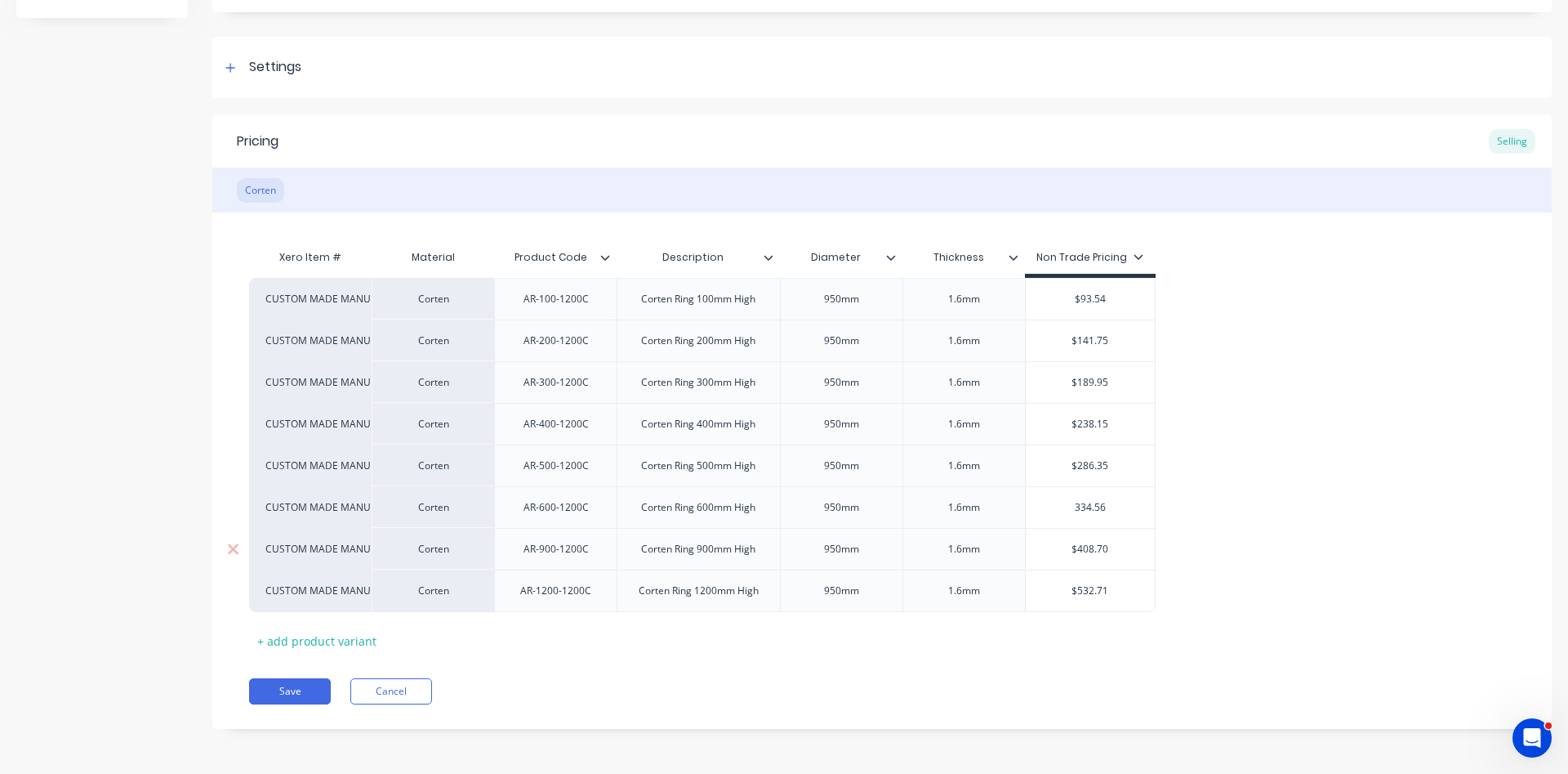
click at [1125, 554] on input "$408.70" at bounding box center [1090, 549] width 130 height 15
drag, startPoint x: 1115, startPoint y: 555, endPoint x: 1035, endPoint y: 553, distance: 80.0
click at [1035, 552] on input "$408.70" at bounding box center [1090, 549] width 130 height 15
drag, startPoint x: 1110, startPoint y: 593, endPoint x: 1033, endPoint y: 589, distance: 77.1
click at [1034, 588] on input "$532.71" at bounding box center [1090, 591] width 130 height 15
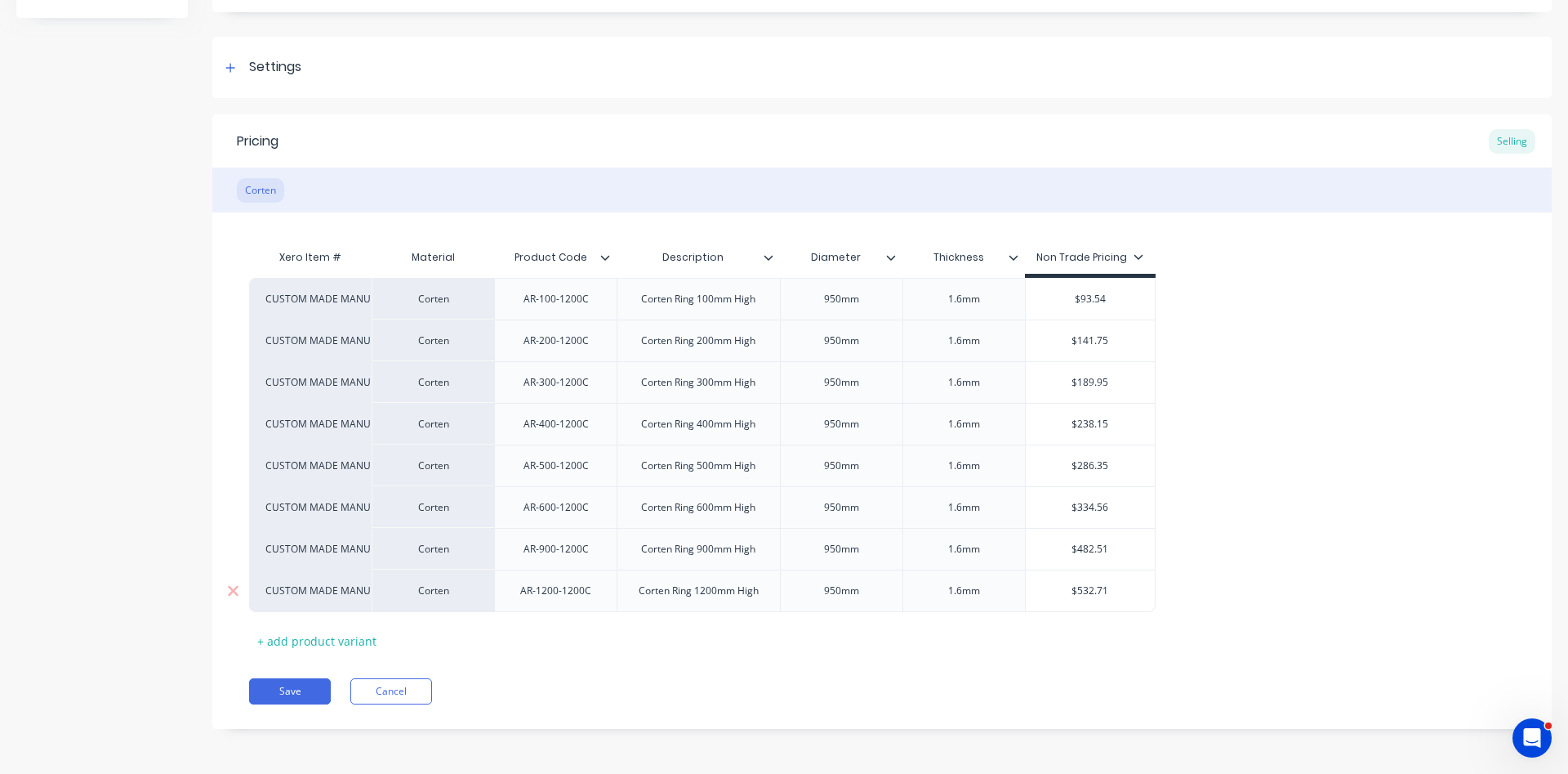
drag, startPoint x: 1110, startPoint y: 588, endPoint x: 1050, endPoint y: 597, distance: 60.7
click at [1050, 597] on input "$532.71" at bounding box center [1090, 591] width 130 height 15
click at [725, 686] on div "Save Cancel" at bounding box center [900, 691] width 1302 height 26
click at [847, 304] on div "950mm" at bounding box center [841, 299] width 82 height 21
click at [839, 304] on div "950mm" at bounding box center [841, 299] width 82 height 21
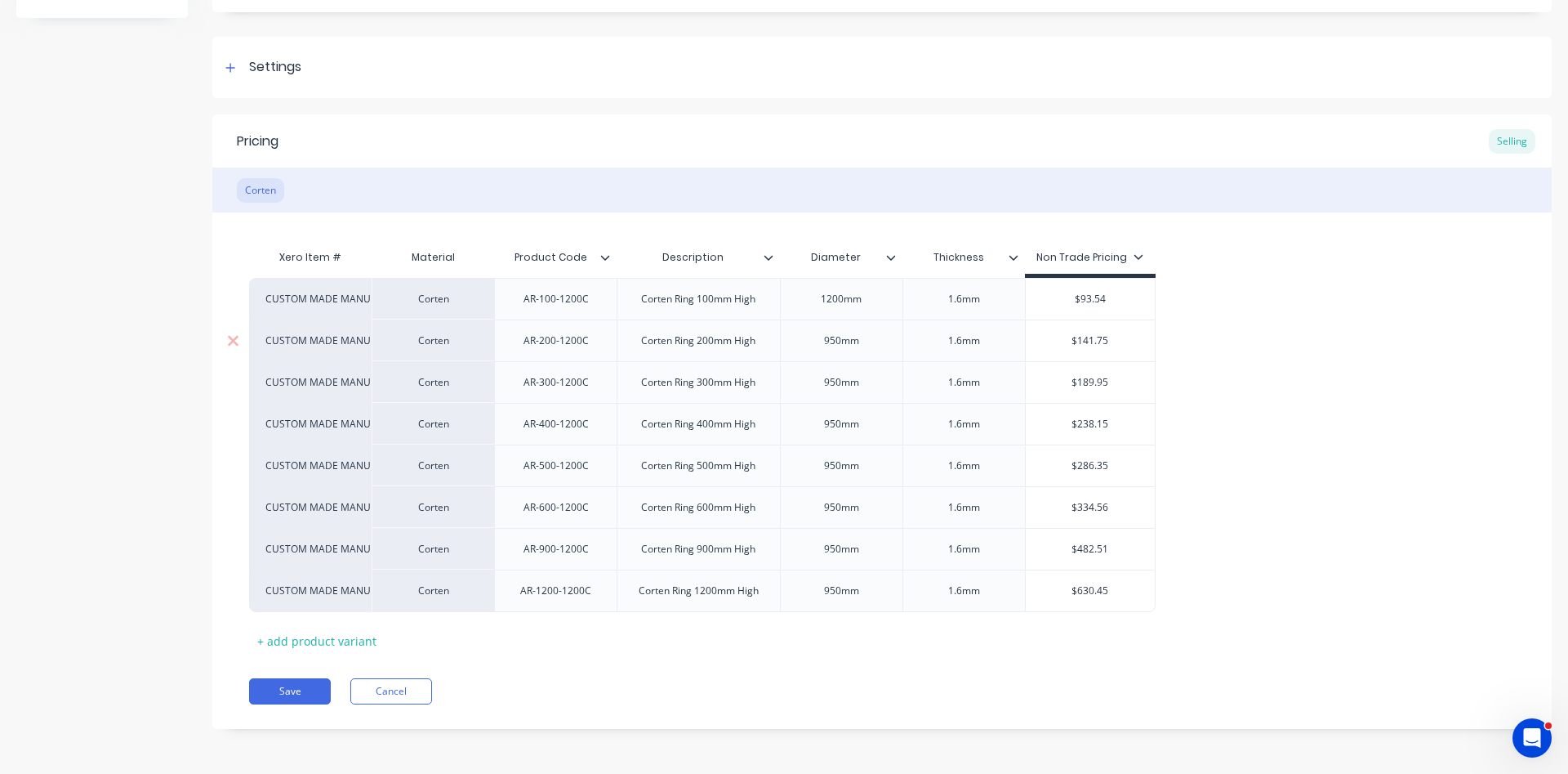
click at [835, 343] on div "950mm" at bounding box center [841, 340] width 82 height 21
click at [835, 387] on div "950mm" at bounding box center [841, 382] width 82 height 21
click at [836, 425] on div "950mm" at bounding box center [841, 424] width 82 height 21
click at [833, 472] on div "950mm" at bounding box center [841, 465] width 82 height 21
click at [837, 505] on div "950mm" at bounding box center [841, 507] width 82 height 21
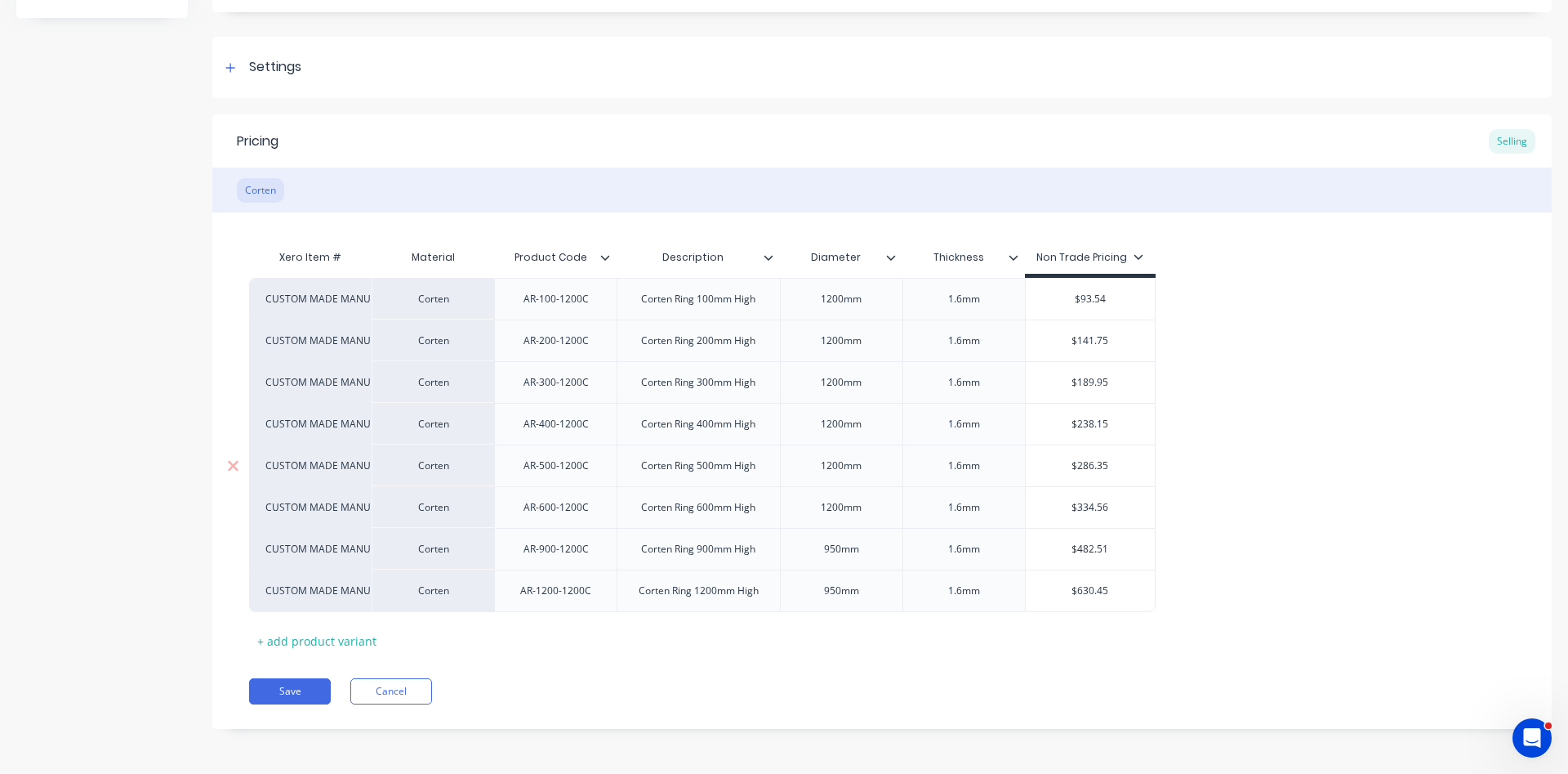
drag, startPoint x: 835, startPoint y: 550, endPoint x: 859, endPoint y: 462, distance: 91.2
click at [836, 550] on div "950mm" at bounding box center [841, 549] width 82 height 21
click at [835, 593] on div "950mm" at bounding box center [841, 590] width 82 height 21
click at [799, 674] on div "Pricing Selling Corten Xero Item # Material Product Code Description Diameter T…" at bounding box center [882, 421] width 1339 height 615
click at [282, 693] on button "Save" at bounding box center [290, 691] width 82 height 26
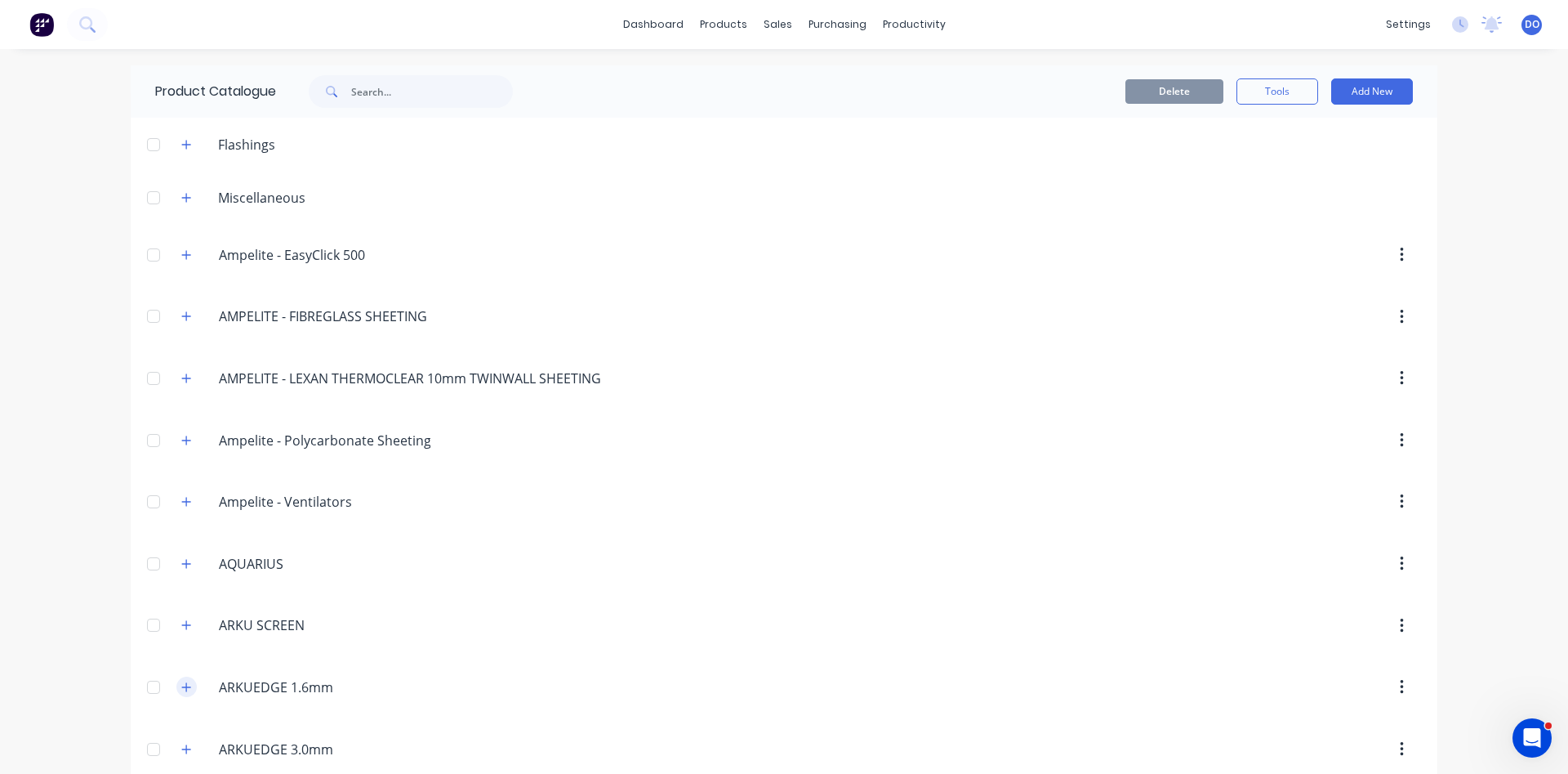
click at [183, 690] on icon "button" at bounding box center [186, 687] width 10 height 12
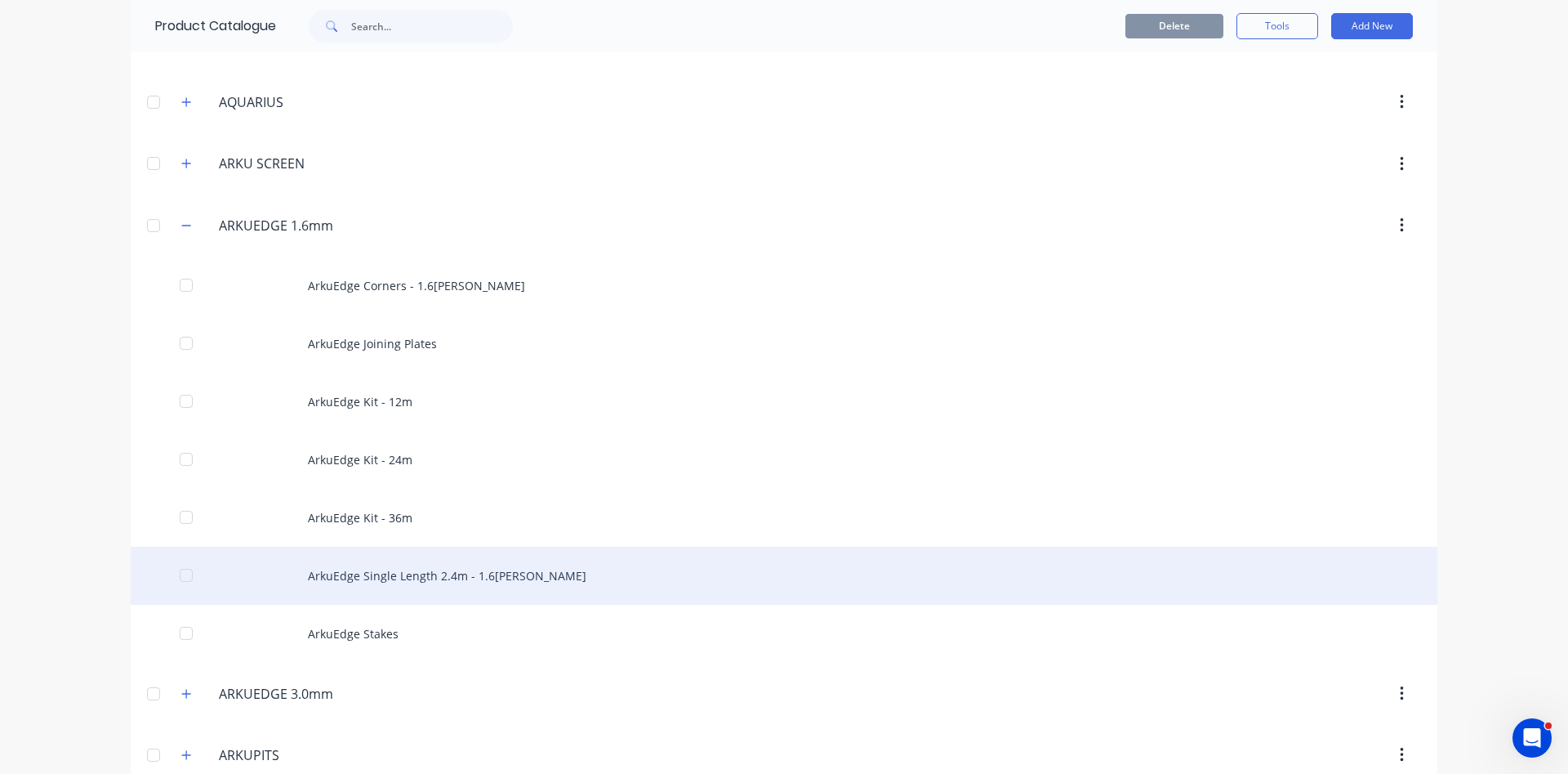
scroll to position [465, 0]
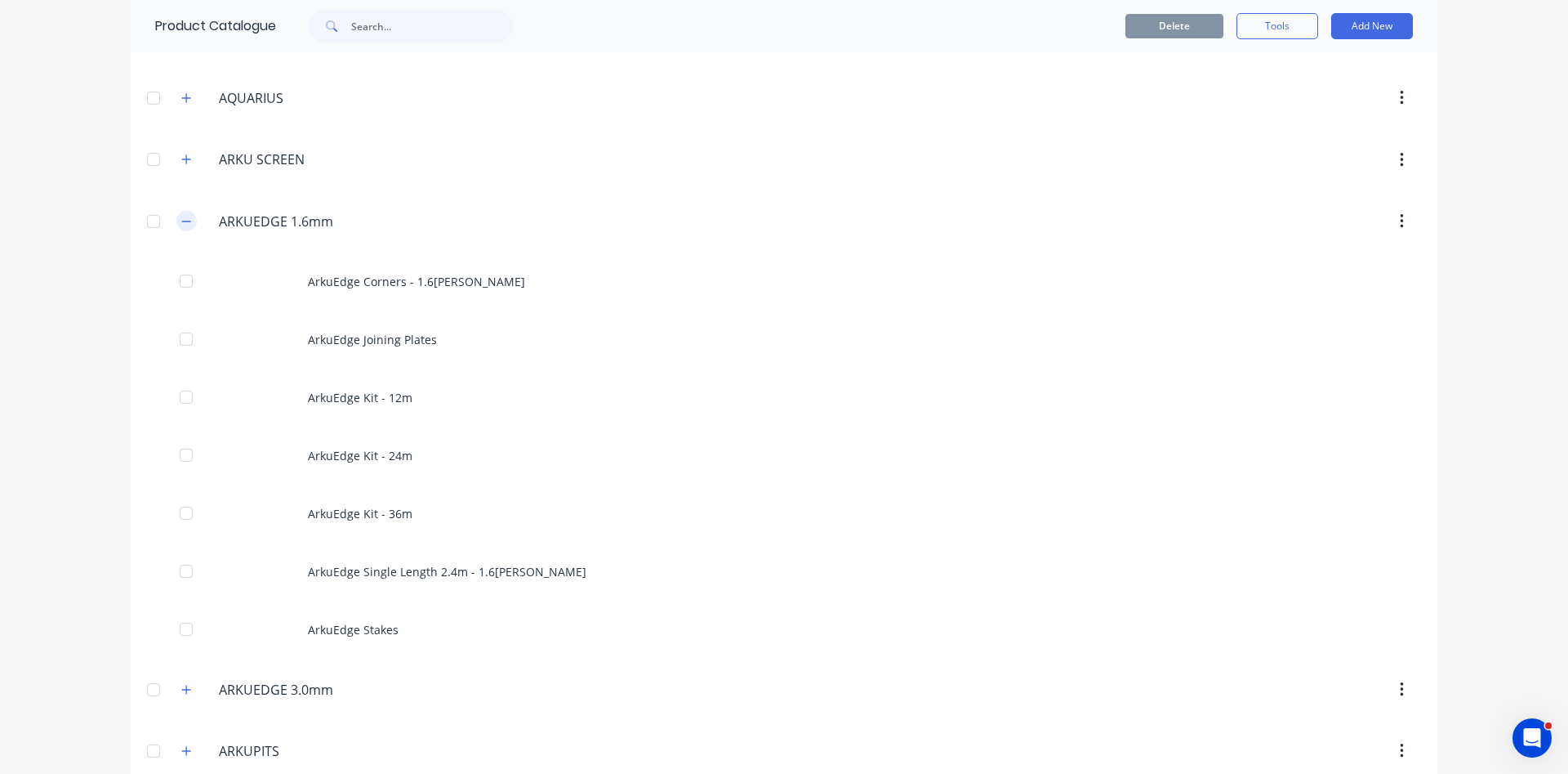
click at [190, 224] on icon "button" at bounding box center [186, 222] width 10 height 12
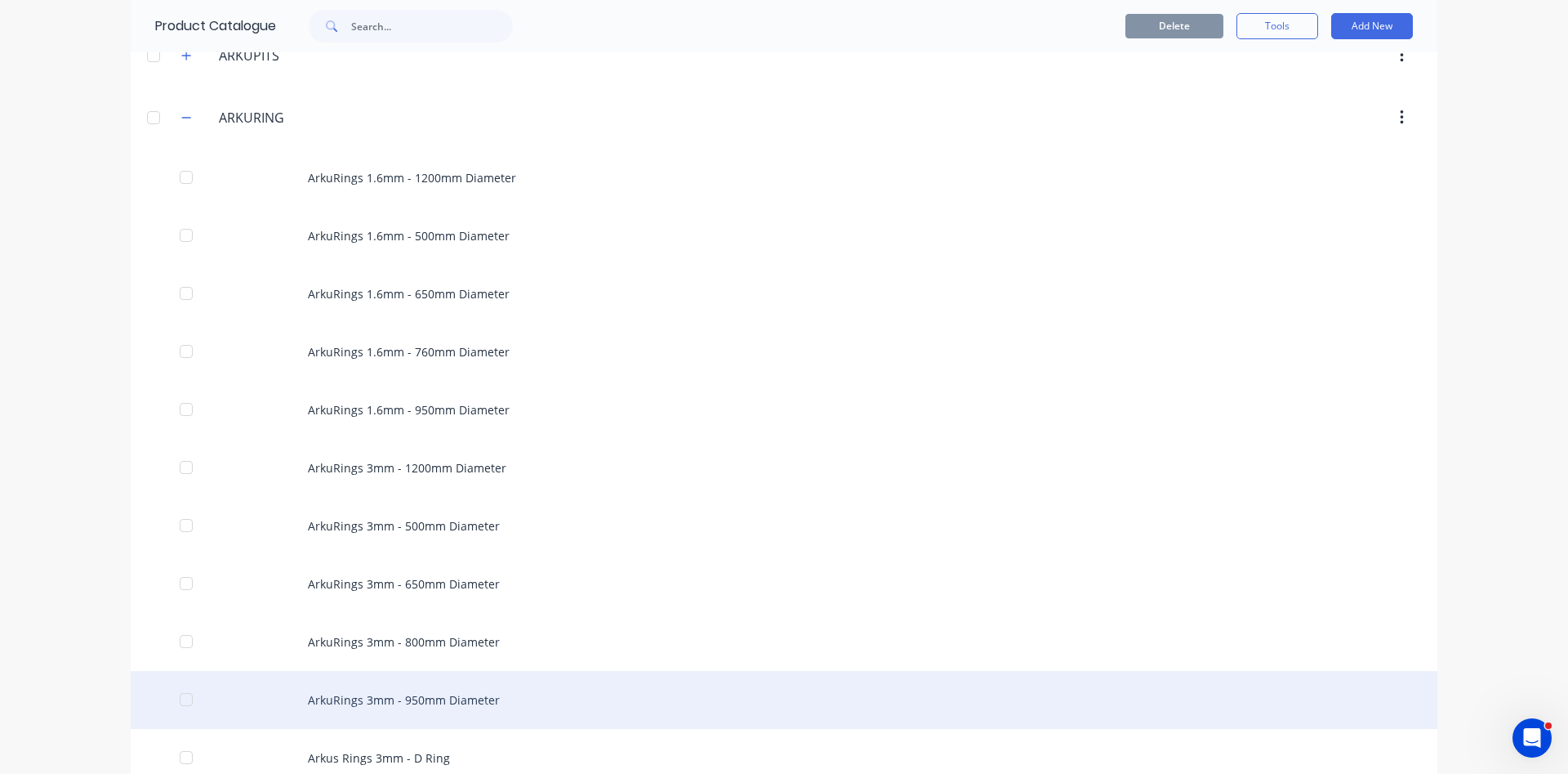
scroll to position [745, 0]
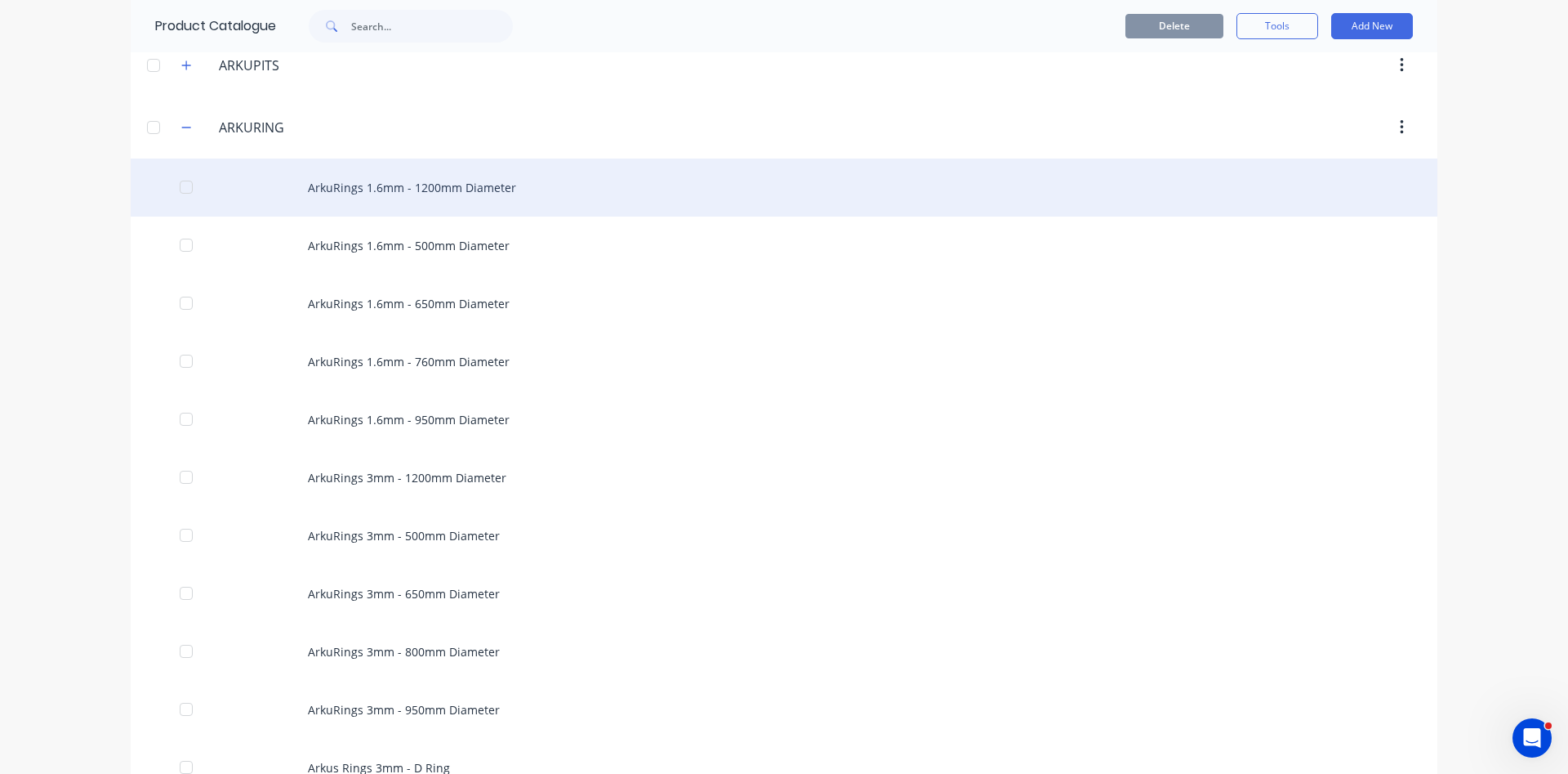
click at [358, 188] on div "ArkuRings 1.6mm - 1200mm Diameter" at bounding box center [784, 188] width 1306 height 58
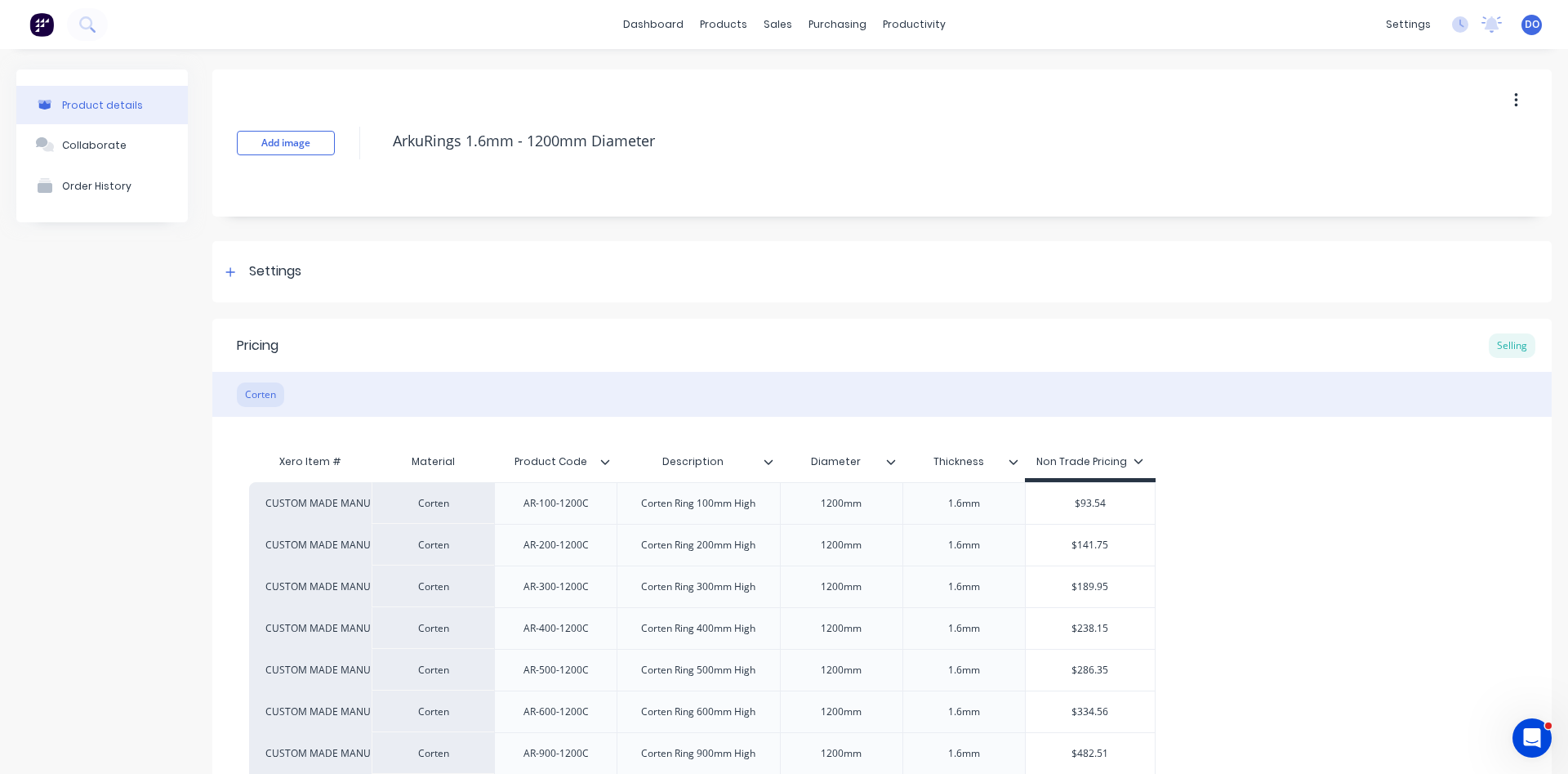
click at [1510, 95] on button "button" at bounding box center [1516, 100] width 38 height 29
click at [1440, 143] on span "Duplicate" at bounding box center [1455, 143] width 123 height 18
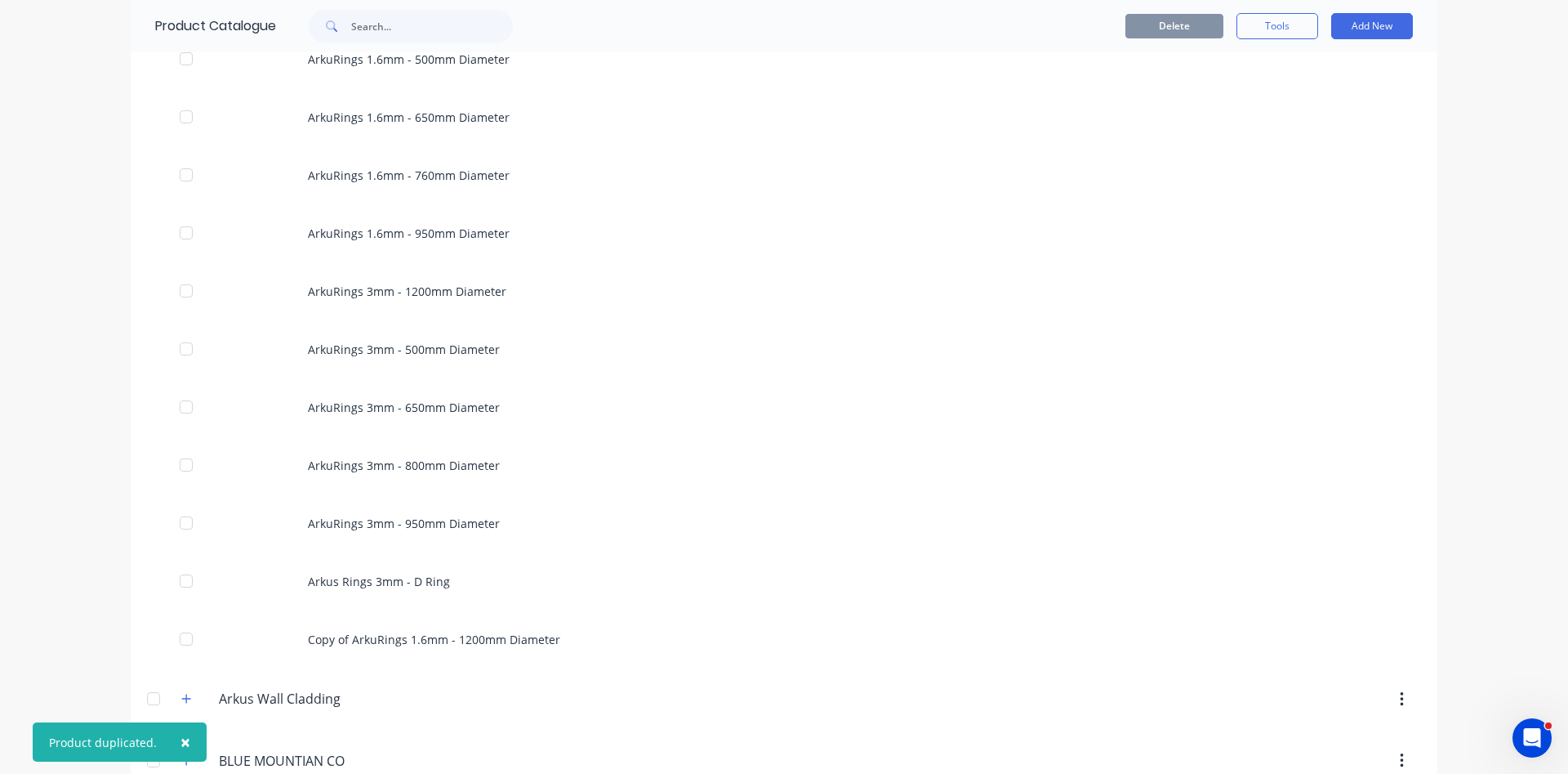
scroll to position [1118, 0]
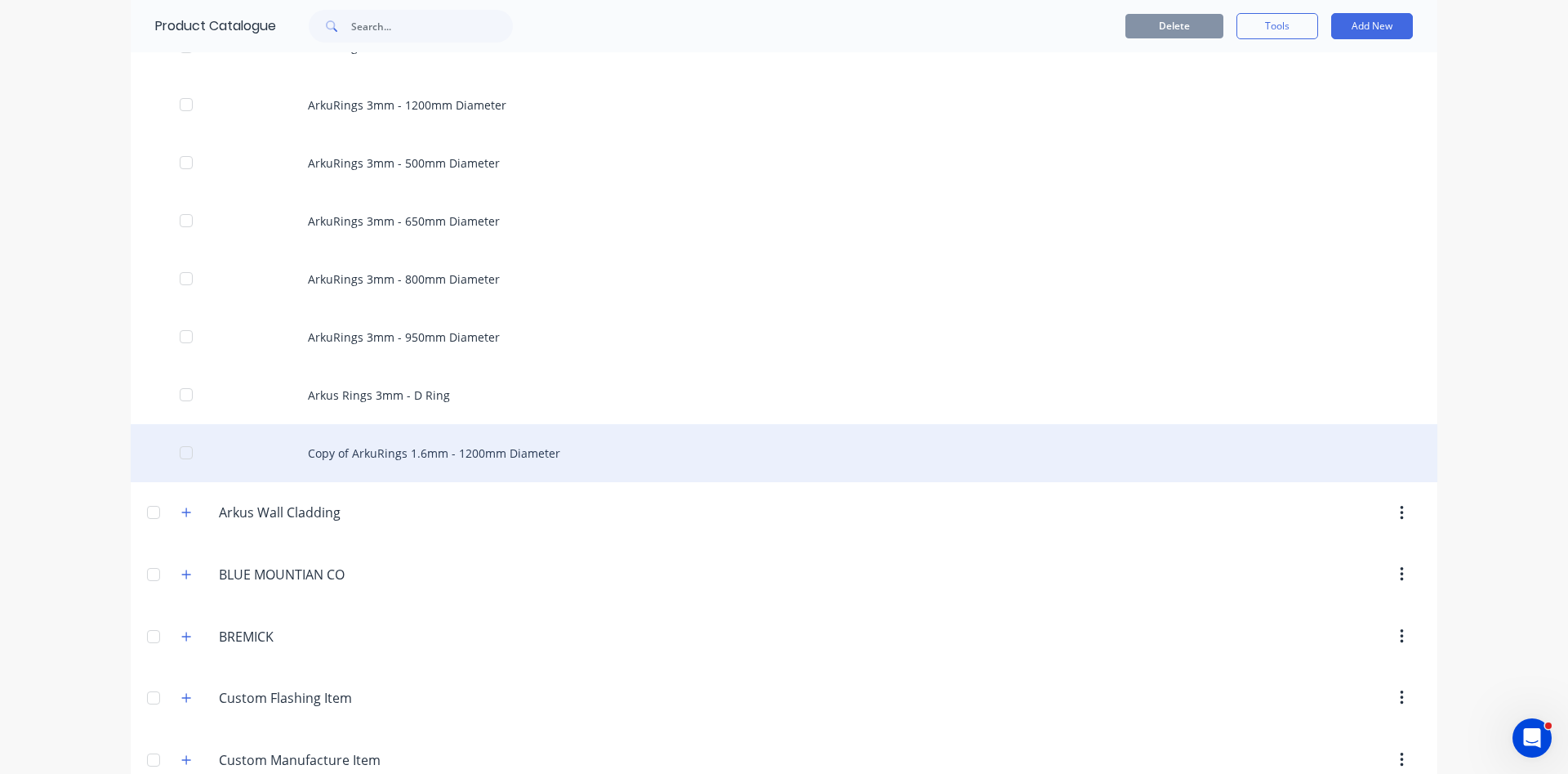
click at [484, 454] on div "Copy of ArkuRings 1.6mm - 1200mm Diameter" at bounding box center [784, 453] width 1306 height 58
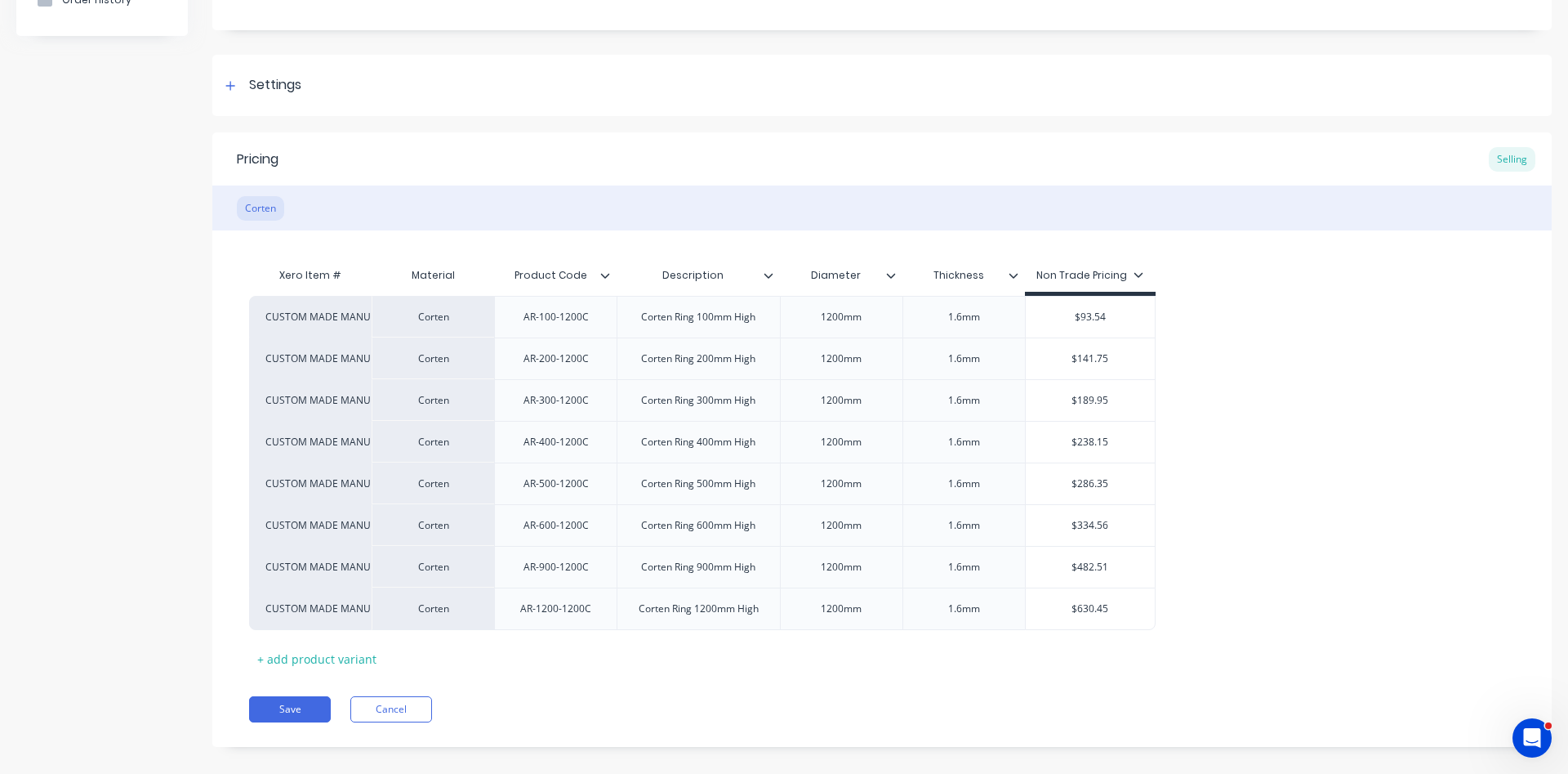
scroll to position [204, 0]
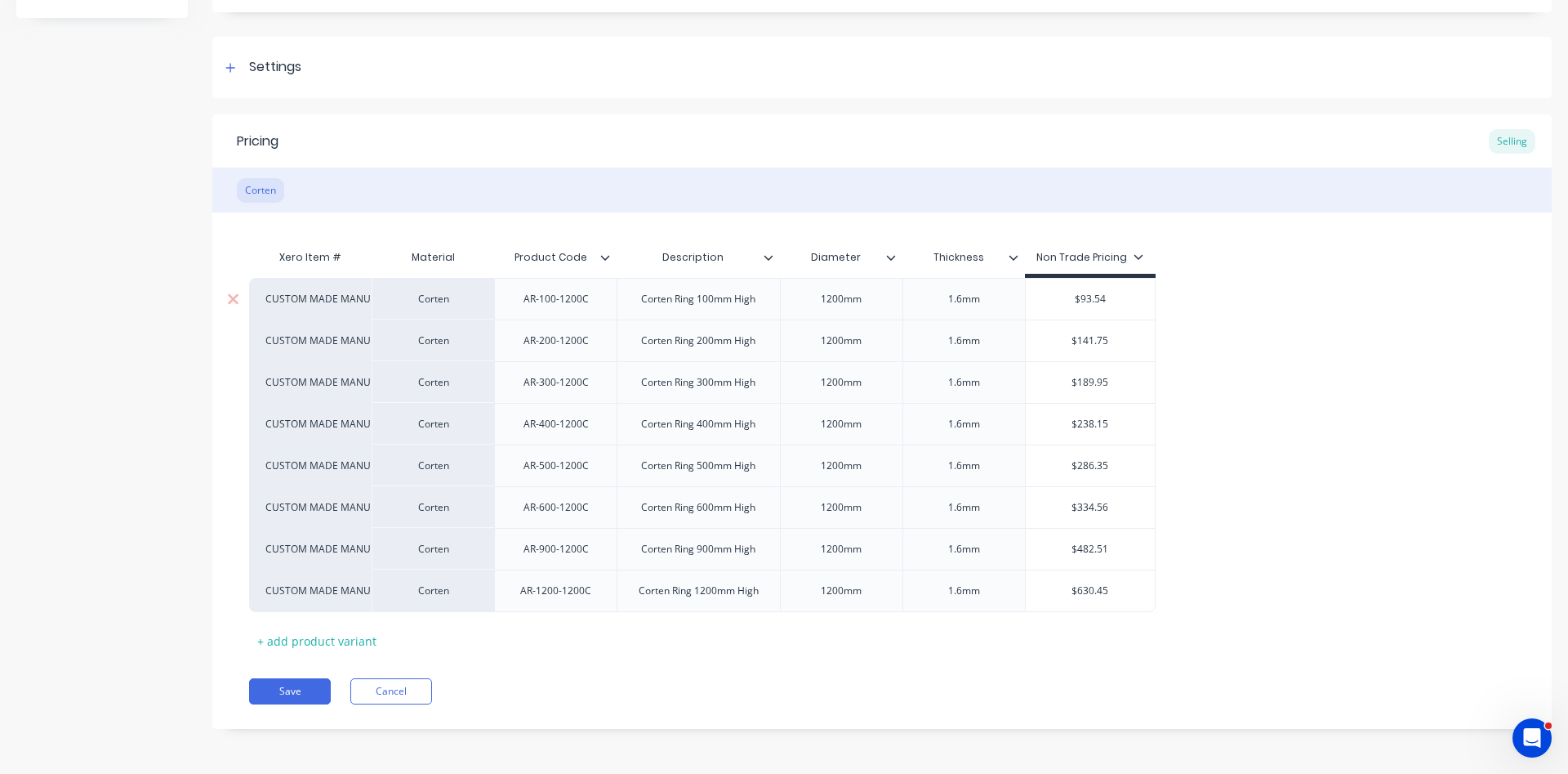
click at [831, 304] on div "1200mm" at bounding box center [841, 299] width 82 height 21
click at [834, 347] on div "1200mm" at bounding box center [841, 340] width 82 height 21
click at [835, 379] on div "1200mm" at bounding box center [841, 382] width 82 height 21
click at [832, 386] on div "1200mm" at bounding box center [841, 382] width 82 height 21
click at [831, 431] on div "1200mm" at bounding box center [841, 424] width 82 height 21
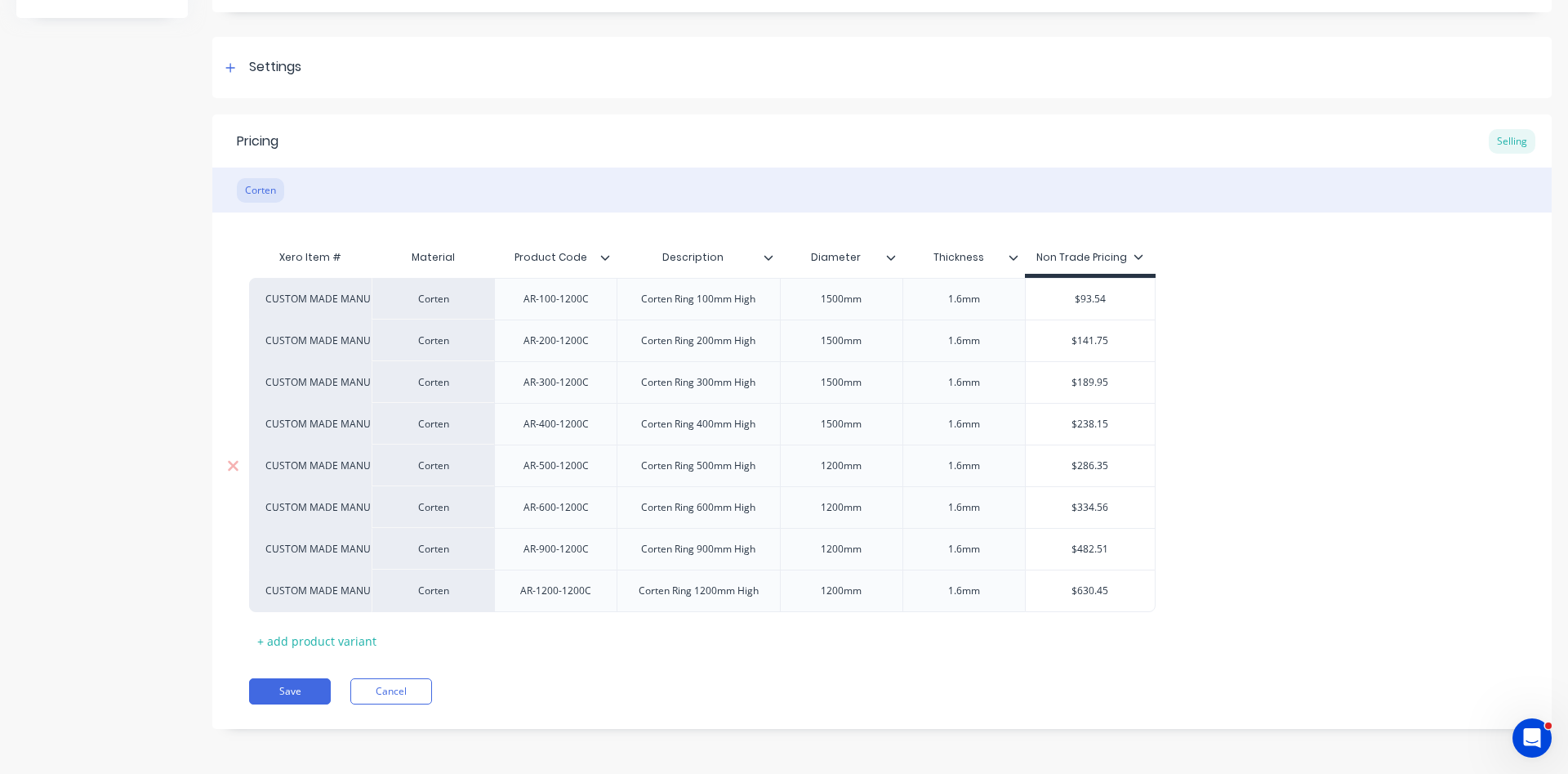
click at [831, 470] on div "1200mm" at bounding box center [841, 465] width 82 height 21
click at [832, 511] on div "1200mm" at bounding box center [841, 507] width 82 height 21
click at [831, 554] on div "1200mm" at bounding box center [841, 549] width 82 height 21
click at [830, 596] on div "1200mm" at bounding box center [841, 590] width 82 height 21
click at [567, 301] on div "AR-100-1200C" at bounding box center [556, 299] width 92 height 21
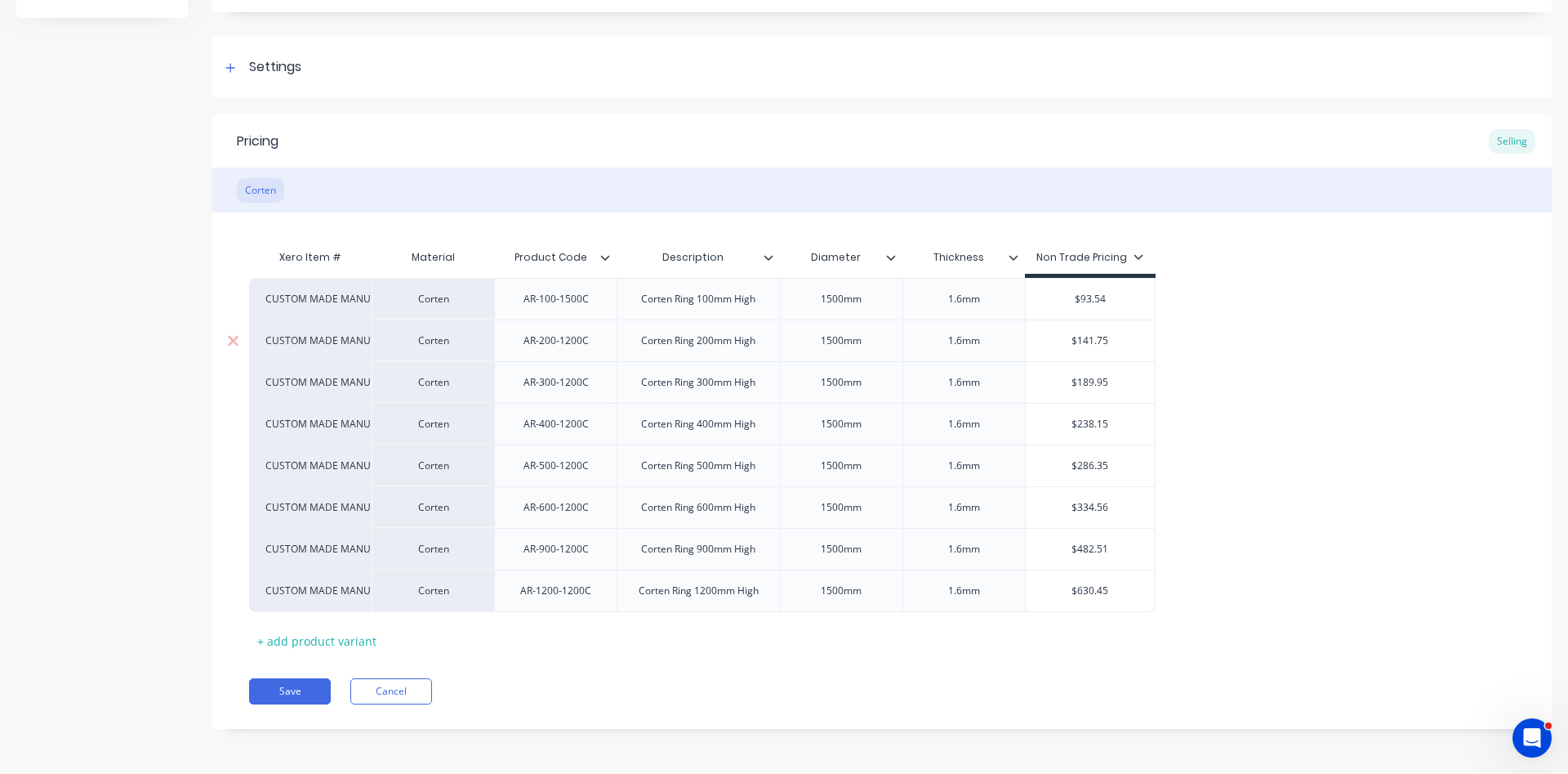
click at [569, 339] on div "AR-200-1200C" at bounding box center [556, 340] width 92 height 21
drag, startPoint x: 572, startPoint y: 389, endPoint x: 584, endPoint y: 329, distance: 61.2
click at [572, 386] on div "AR-300-1200C" at bounding box center [556, 382] width 92 height 21
drag, startPoint x: 573, startPoint y: 429, endPoint x: 578, endPoint y: 362, distance: 67.2
click at [573, 428] on div "AR-400-1200C" at bounding box center [556, 424] width 92 height 21
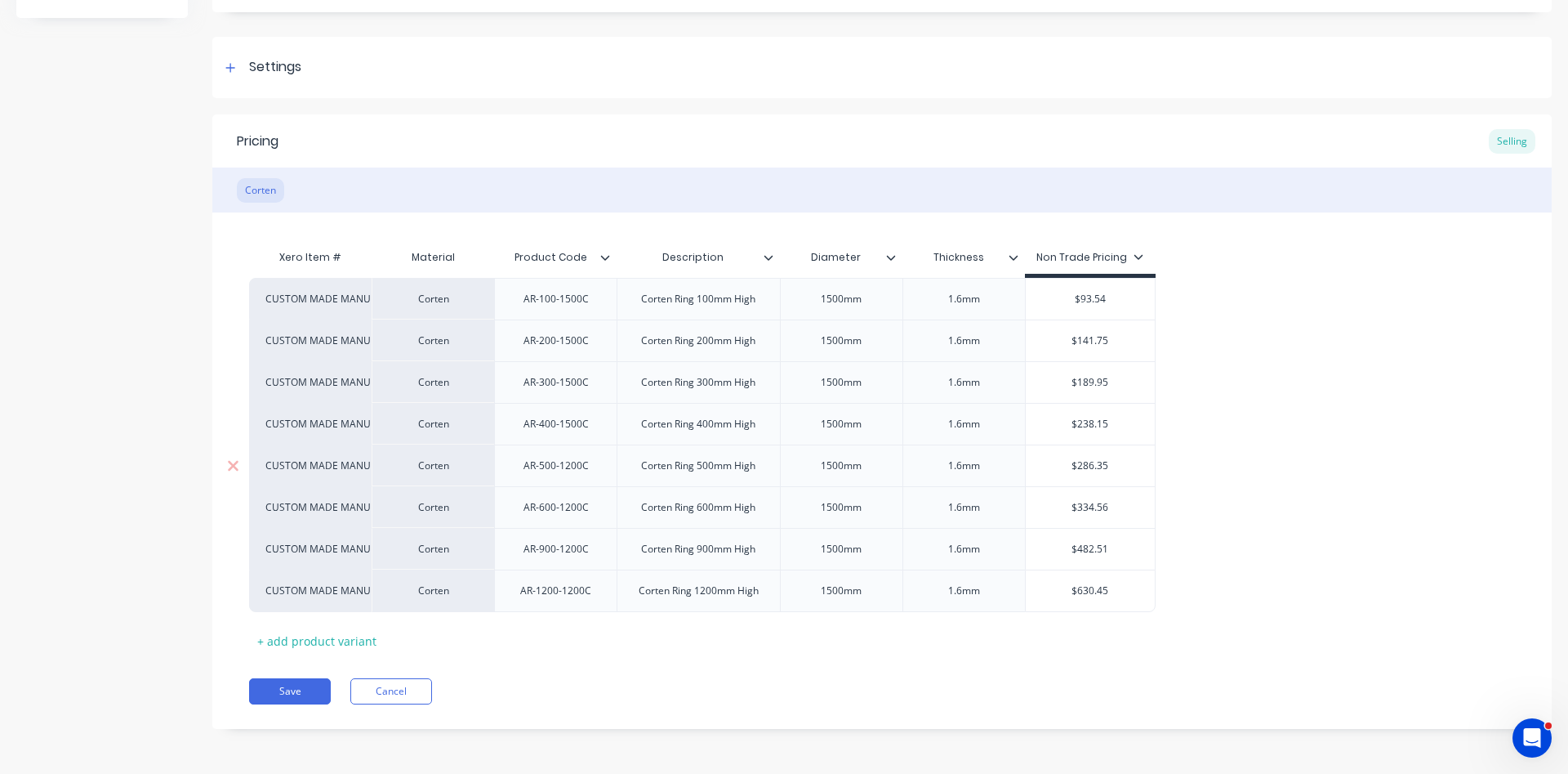
click at [570, 469] on div "AR-500-1200C" at bounding box center [556, 465] width 92 height 21
click at [571, 510] on div "AR-600-1200C" at bounding box center [556, 507] width 92 height 21
click at [571, 550] on div "AR-900-1200C" at bounding box center [556, 549] width 92 height 21
click at [574, 596] on div "AR-1200-1200C" at bounding box center [555, 590] width 98 height 21
click at [1099, 296] on input "$93.54" at bounding box center [1090, 299] width 130 height 15
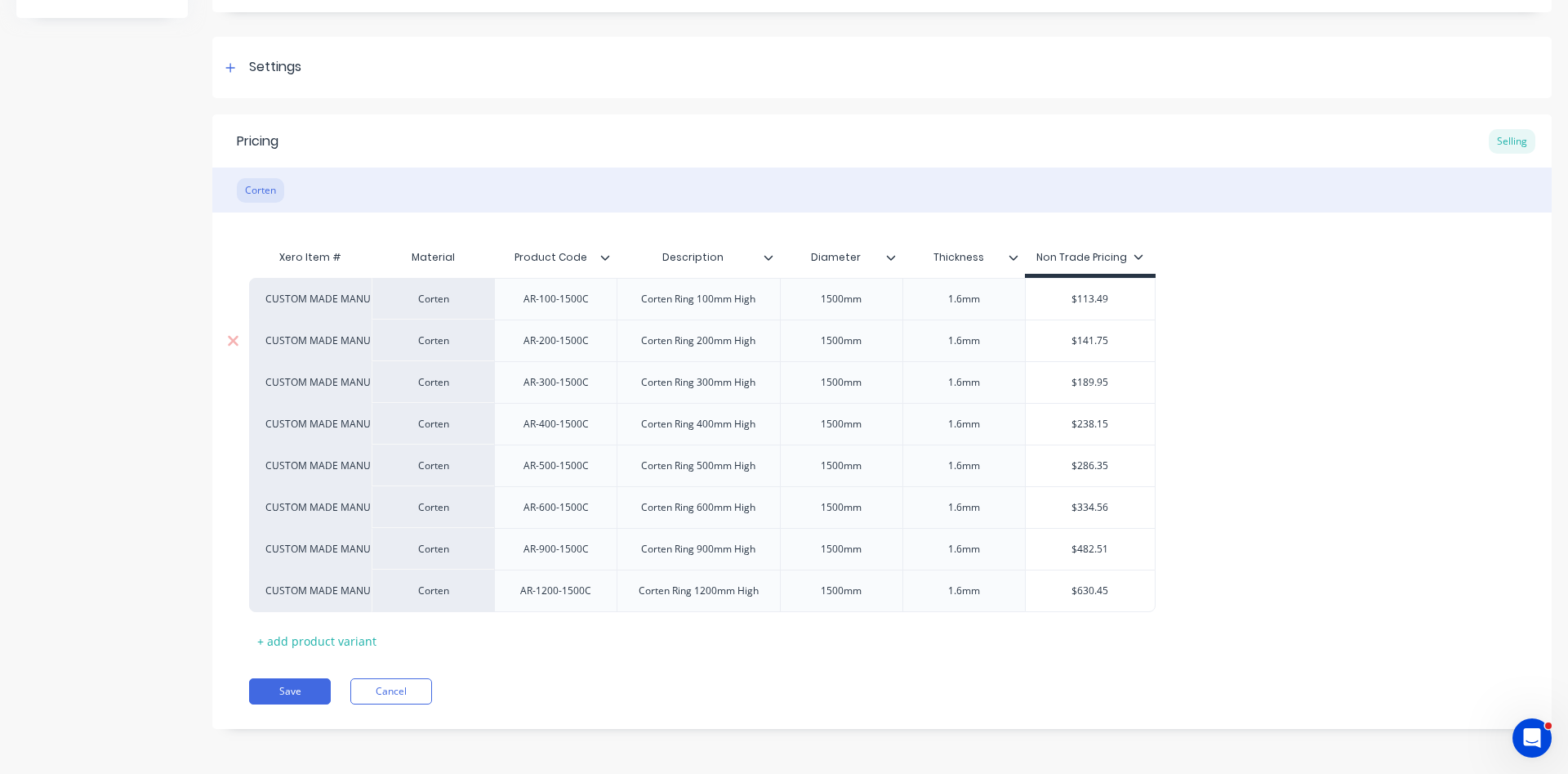
drag, startPoint x: 1117, startPoint y: 339, endPoint x: 1075, endPoint y: 336, distance: 42.1
click at [1075, 336] on input "$141.75" at bounding box center [1090, 341] width 130 height 15
drag, startPoint x: 1109, startPoint y: 339, endPoint x: 1082, endPoint y: 338, distance: 27.0
click at [1082, 338] on input "$141.75" at bounding box center [1090, 341] width 130 height 15
drag, startPoint x: 1116, startPoint y: 376, endPoint x: 1065, endPoint y: 386, distance: 52.0
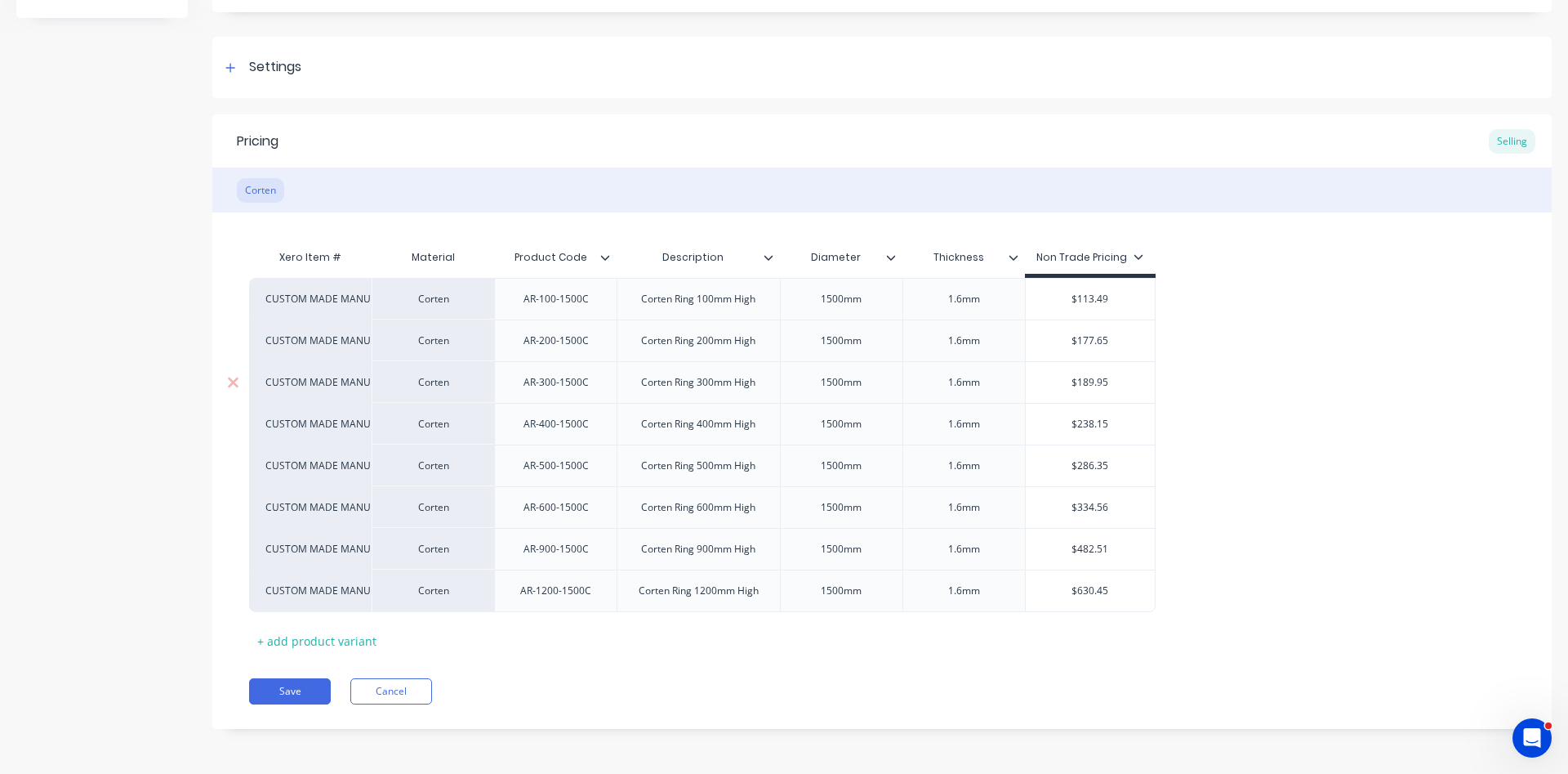
click at [1065, 386] on input "$189.95" at bounding box center [1090, 383] width 130 height 15
drag, startPoint x: 1112, startPoint y: 423, endPoint x: 1059, endPoint y: 420, distance: 53.1
click at [1059, 420] on input "$238.15" at bounding box center [1090, 425] width 130 height 15
drag, startPoint x: 1133, startPoint y: 465, endPoint x: 1052, endPoint y: 463, distance: 81.0
click at [1052, 463] on input "$286.35" at bounding box center [1090, 466] width 130 height 15
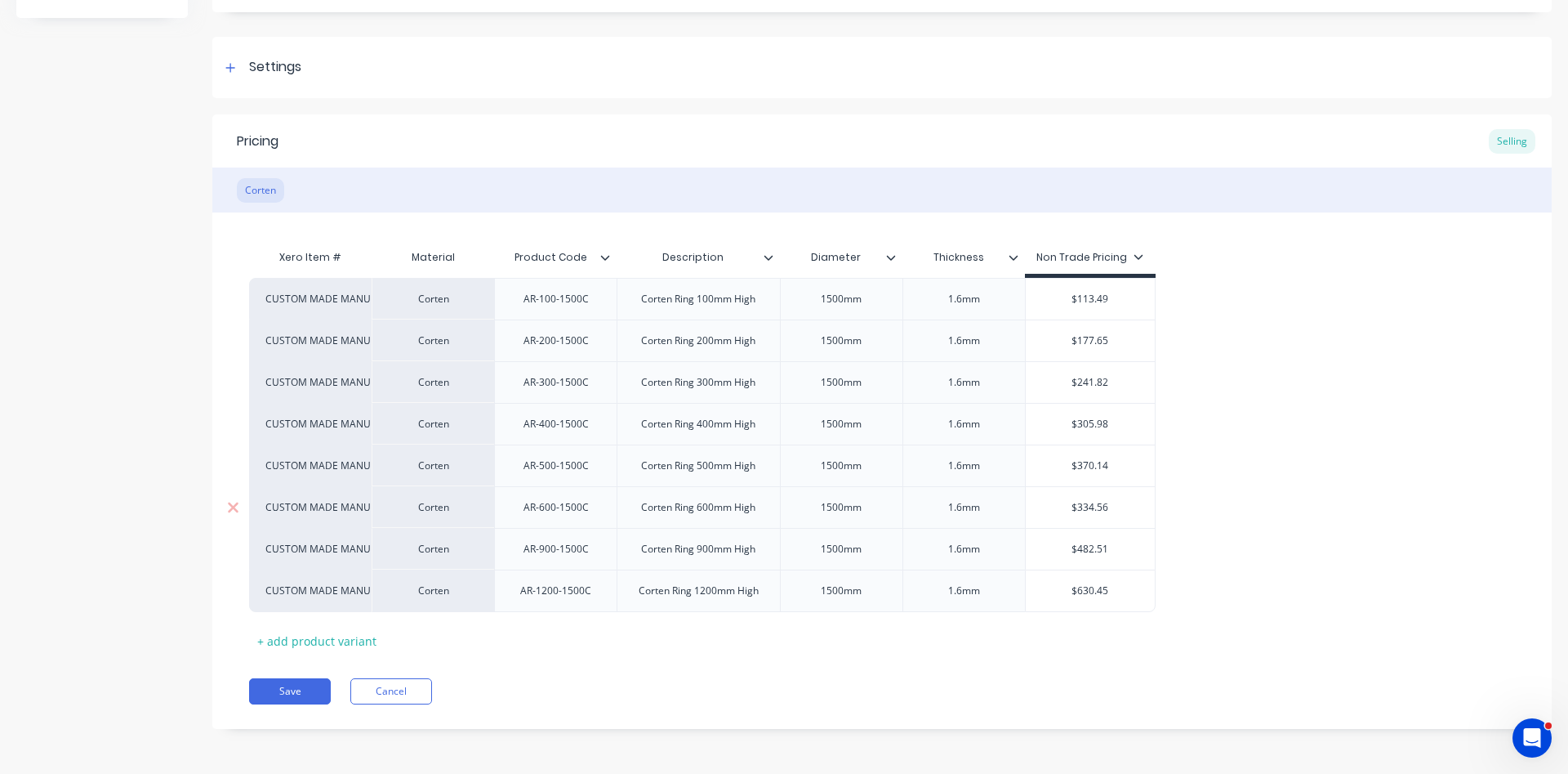
drag, startPoint x: 1110, startPoint y: 509, endPoint x: 1065, endPoint y: 500, distance: 45.9
click at [1065, 500] on input "$334.56" at bounding box center [1090, 507] width 130 height 15
drag, startPoint x: 1114, startPoint y: 553, endPoint x: 1059, endPoint y: 538, distance: 57.0
click at [1059, 541] on input "$482.51" at bounding box center [1090, 549] width 130 height 15
drag, startPoint x: 1117, startPoint y: 596, endPoint x: 1057, endPoint y: 586, distance: 60.8
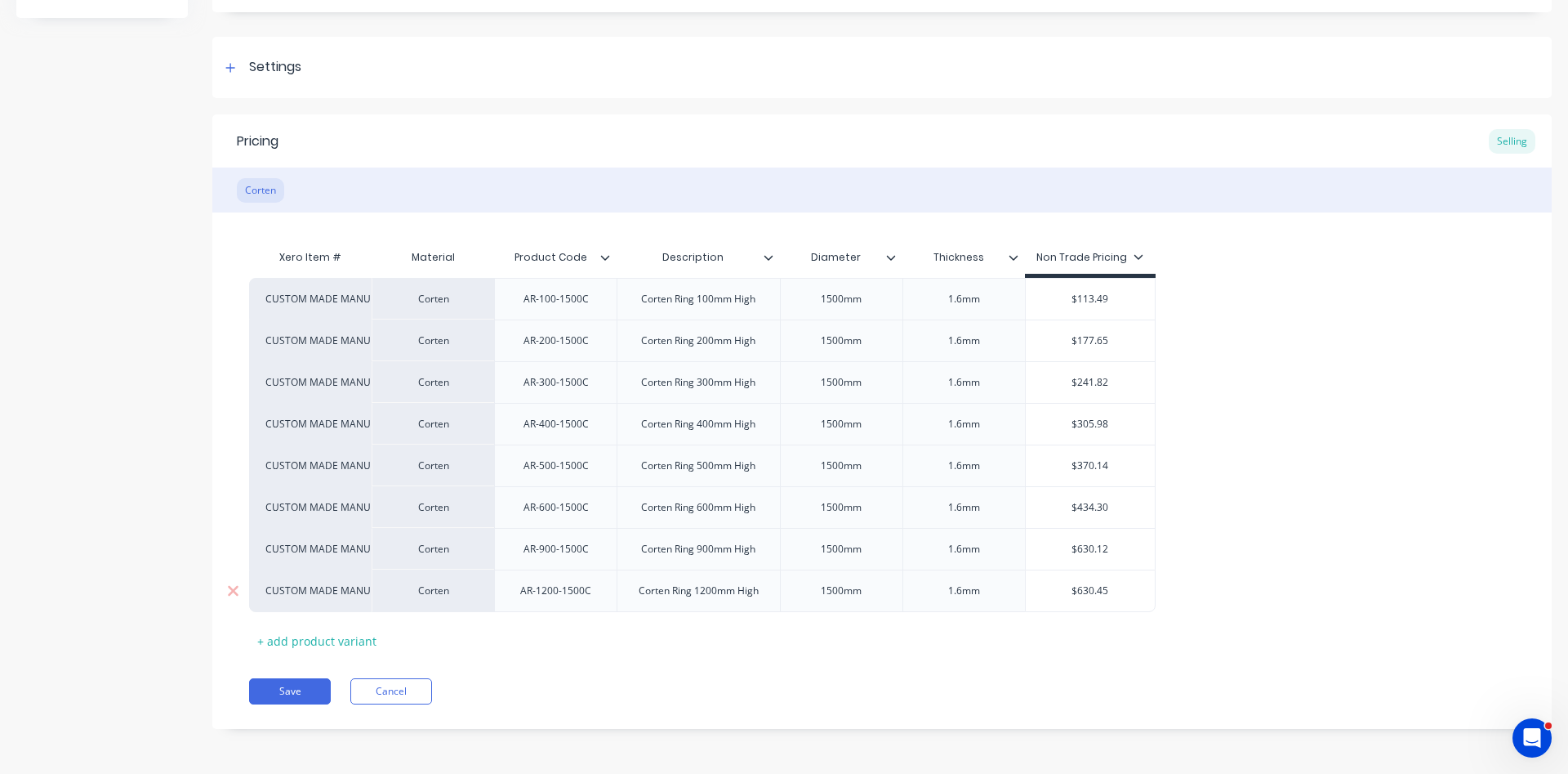
click at [1057, 586] on input "$630.45" at bounding box center [1090, 591] width 130 height 15
click at [310, 691] on button "Save" at bounding box center [290, 691] width 82 height 26
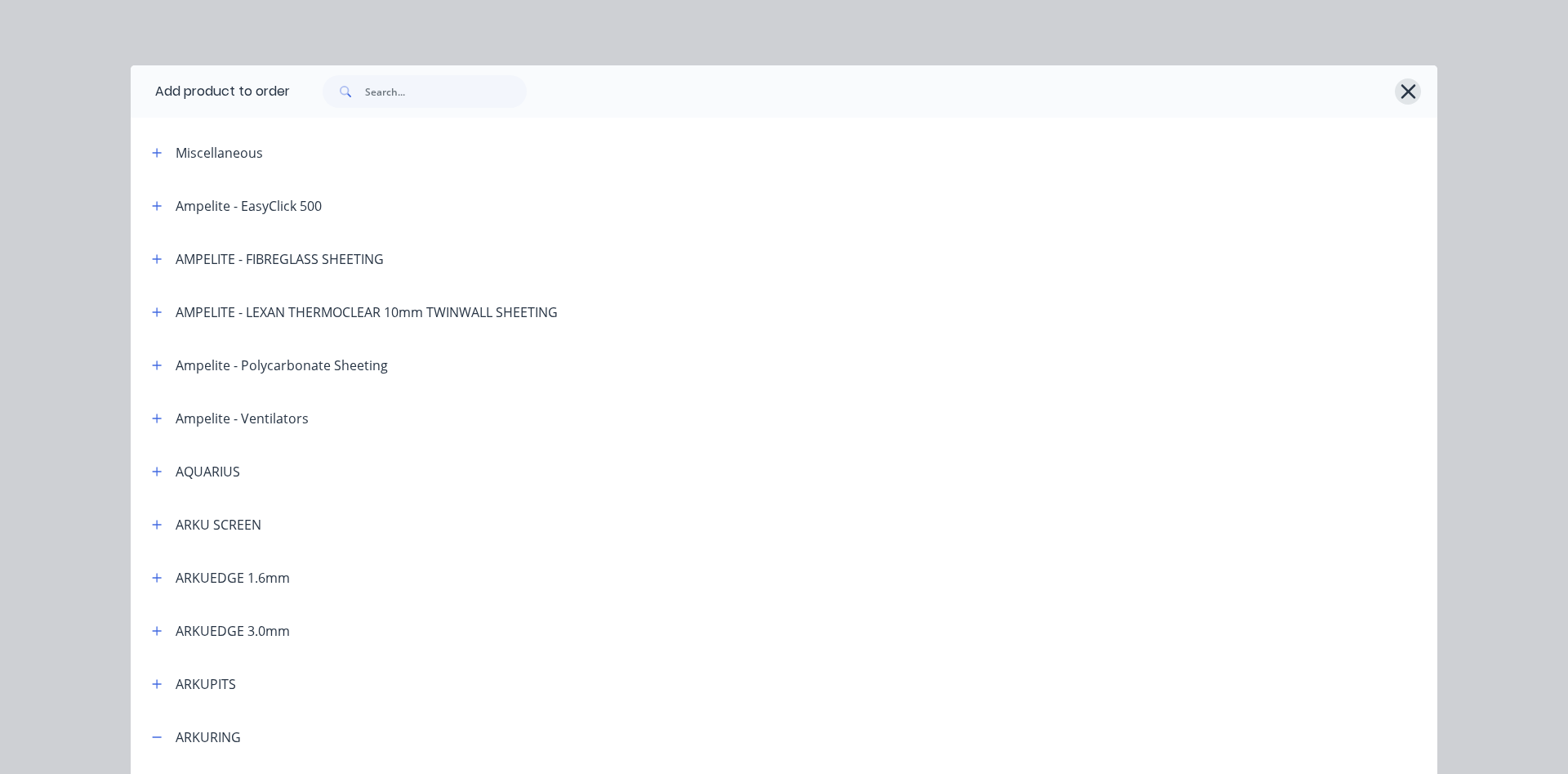
click at [1408, 89] on icon "button" at bounding box center [1408, 91] width 18 height 23
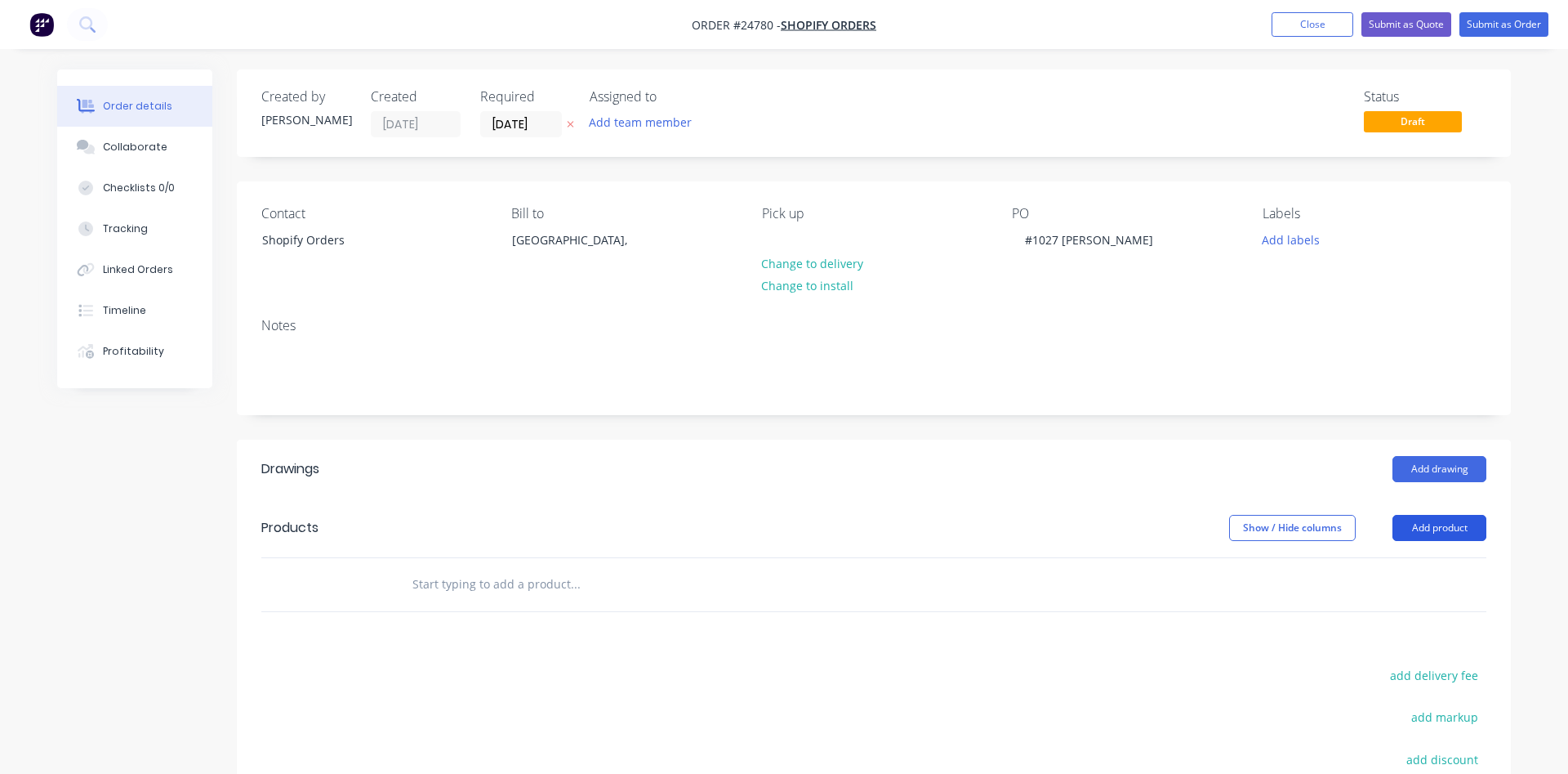
click at [1433, 526] on button "Add product" at bounding box center [1439, 527] width 94 height 26
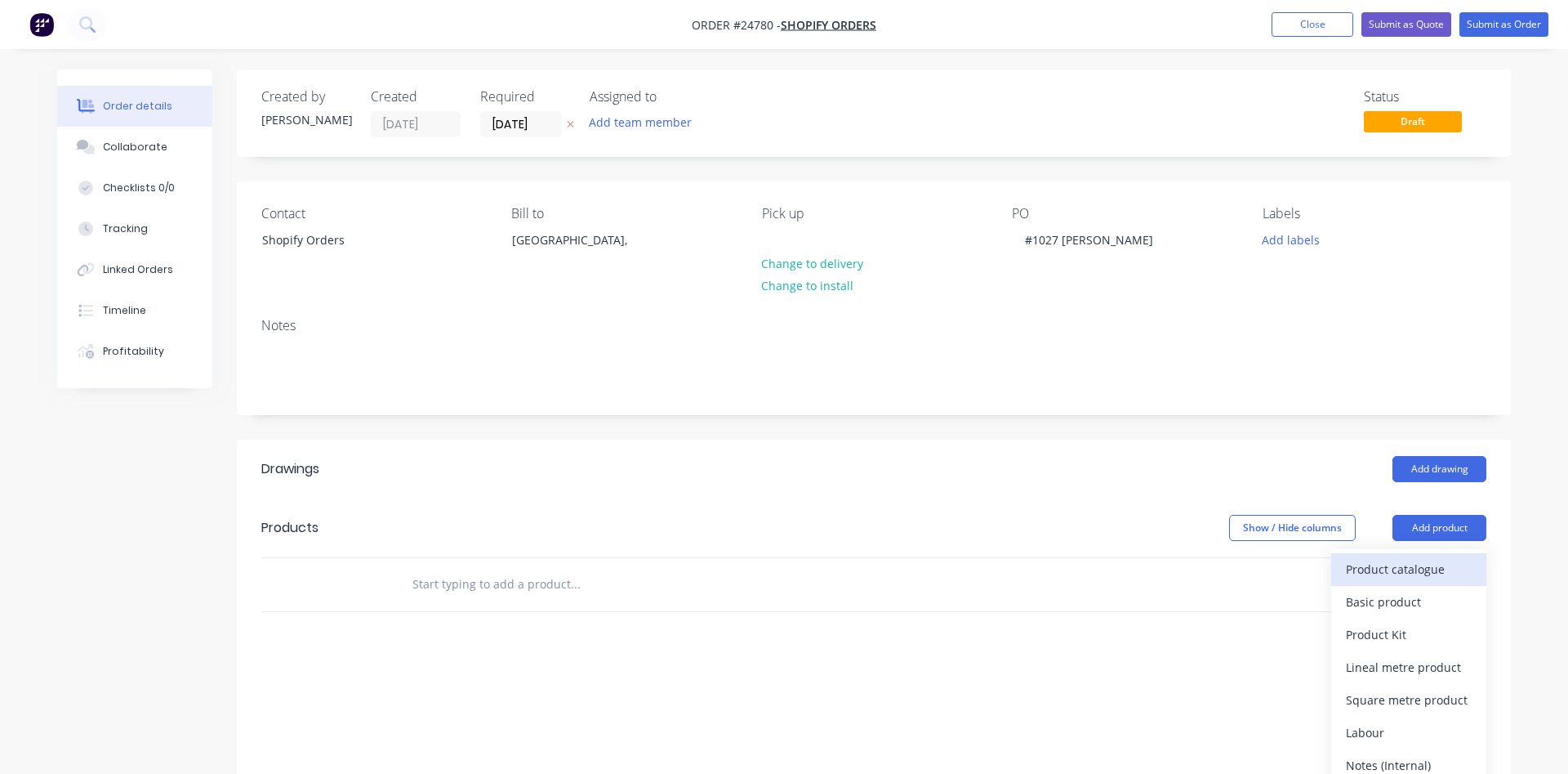
click at [1412, 563] on div "Product catalogue" at bounding box center [1408, 569] width 126 height 23
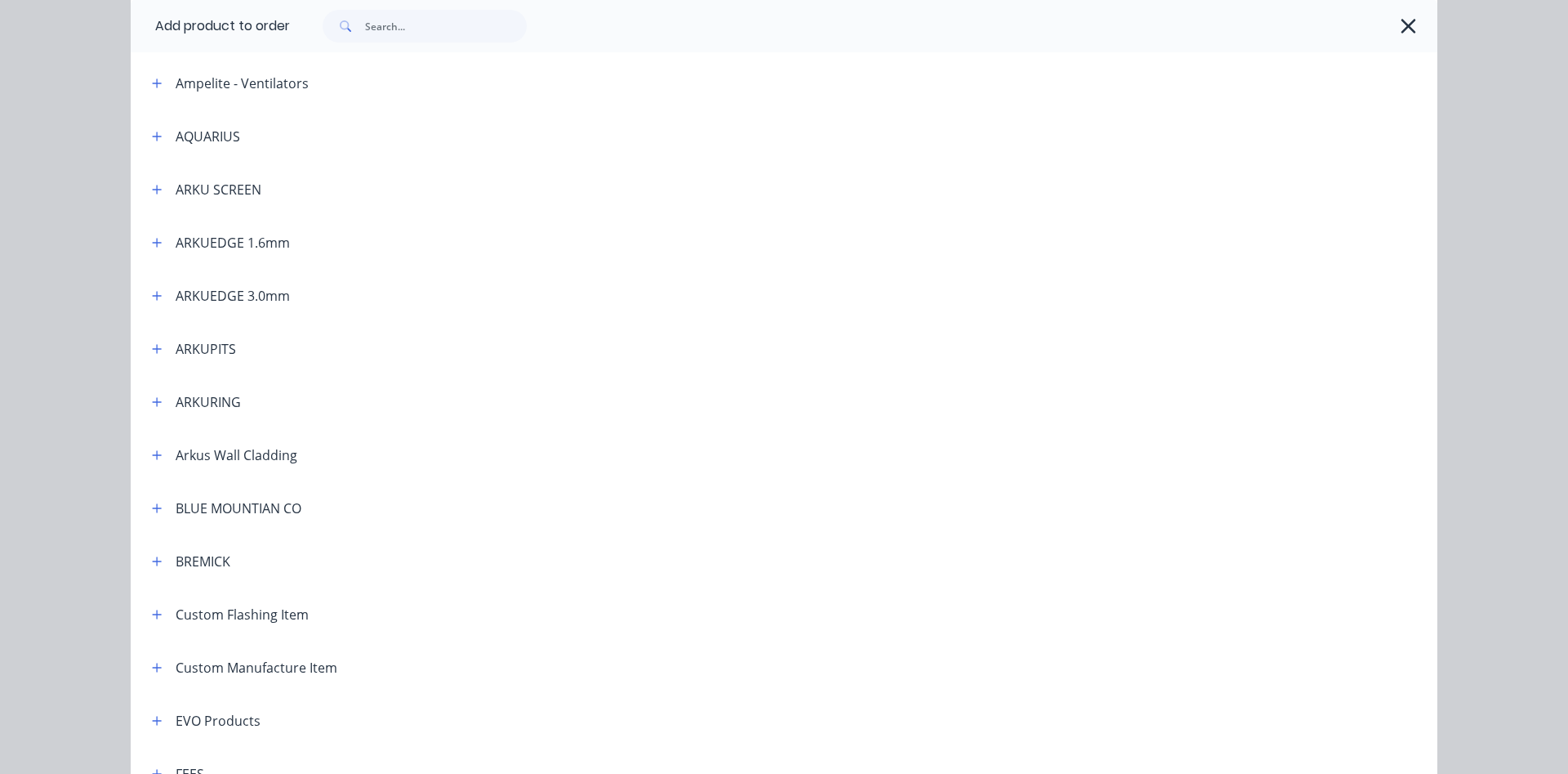
scroll to position [186, 0]
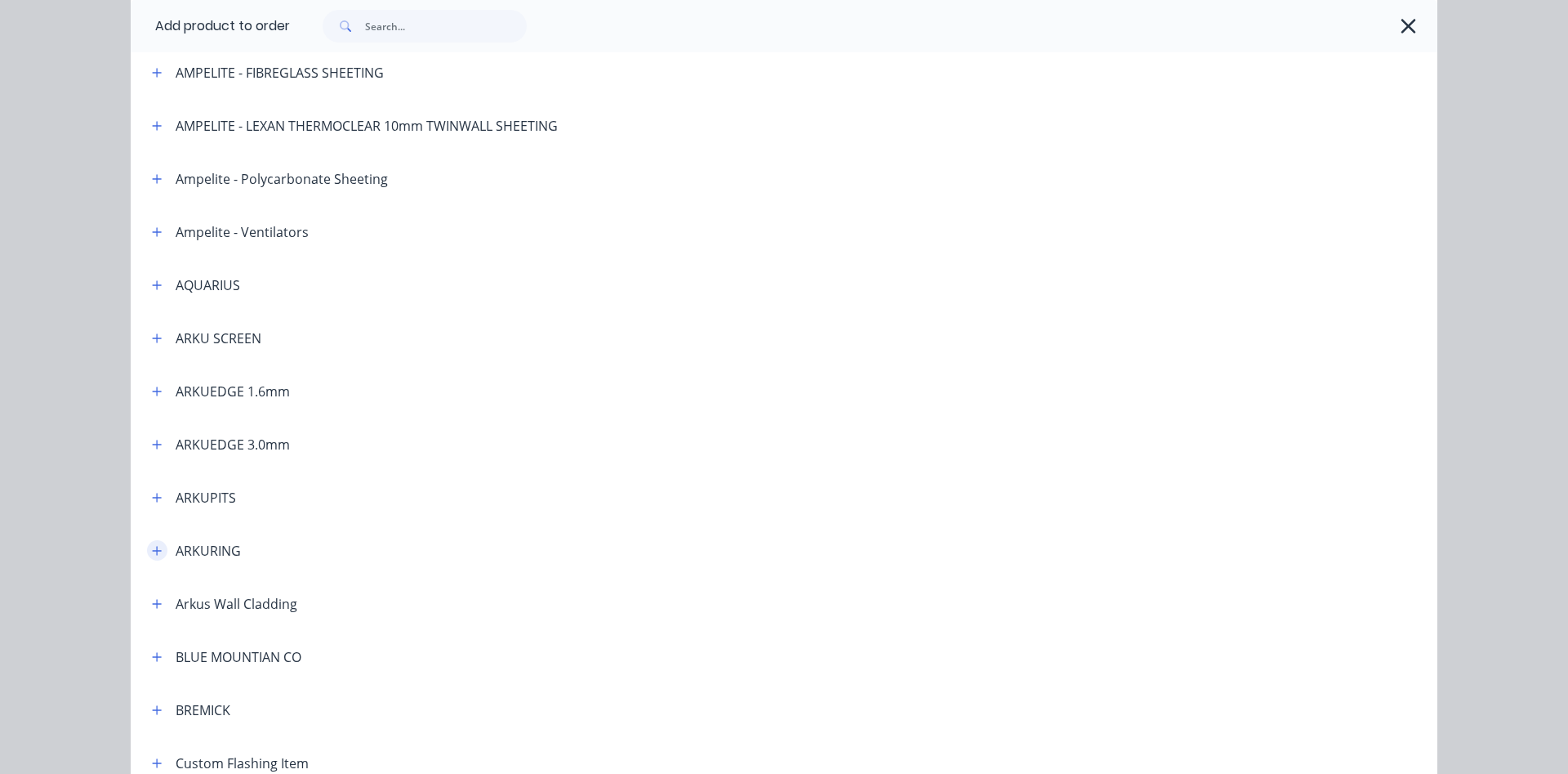
click at [158, 552] on icon "button" at bounding box center [157, 550] width 10 height 12
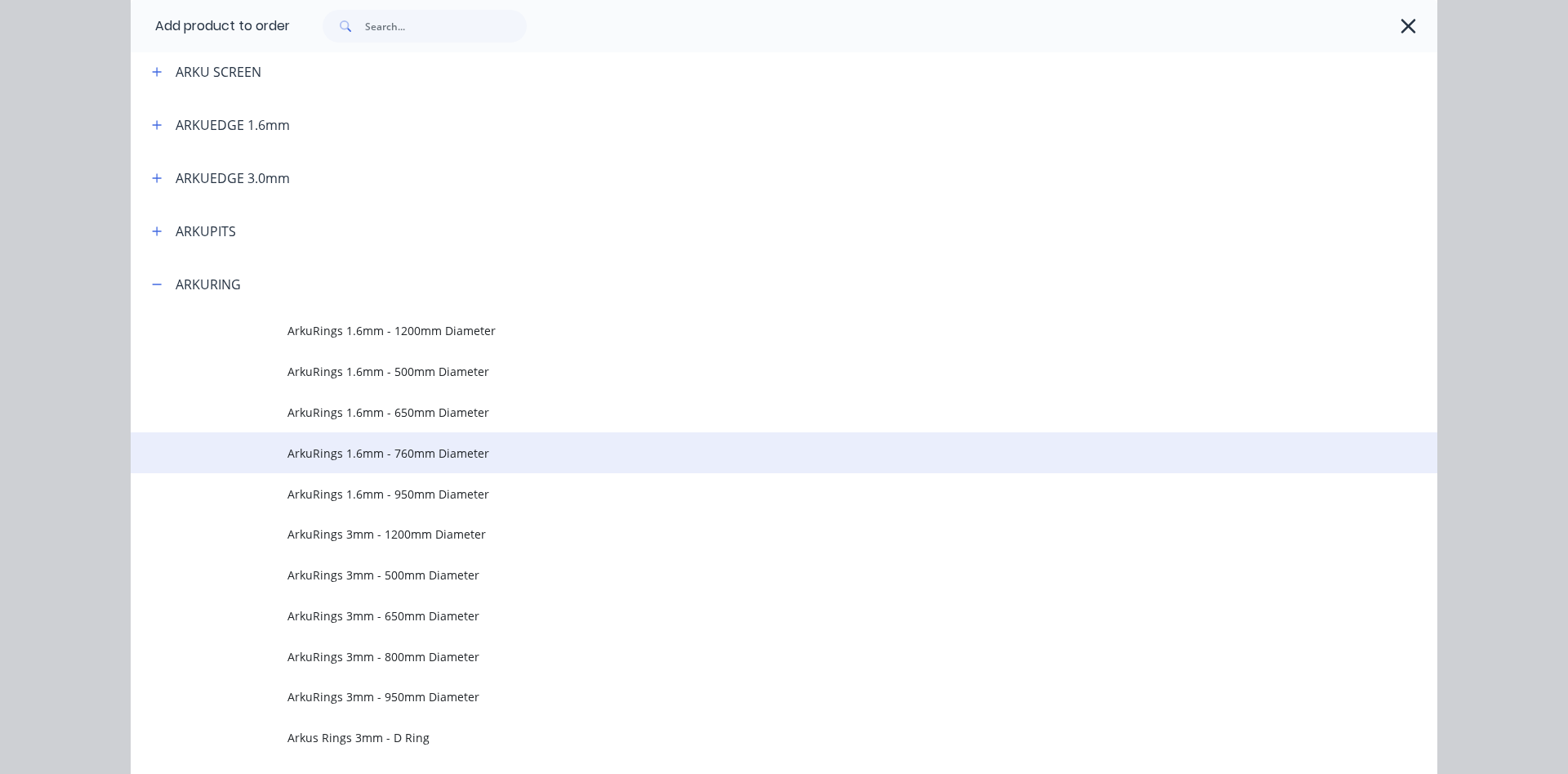
scroll to position [465, 0]
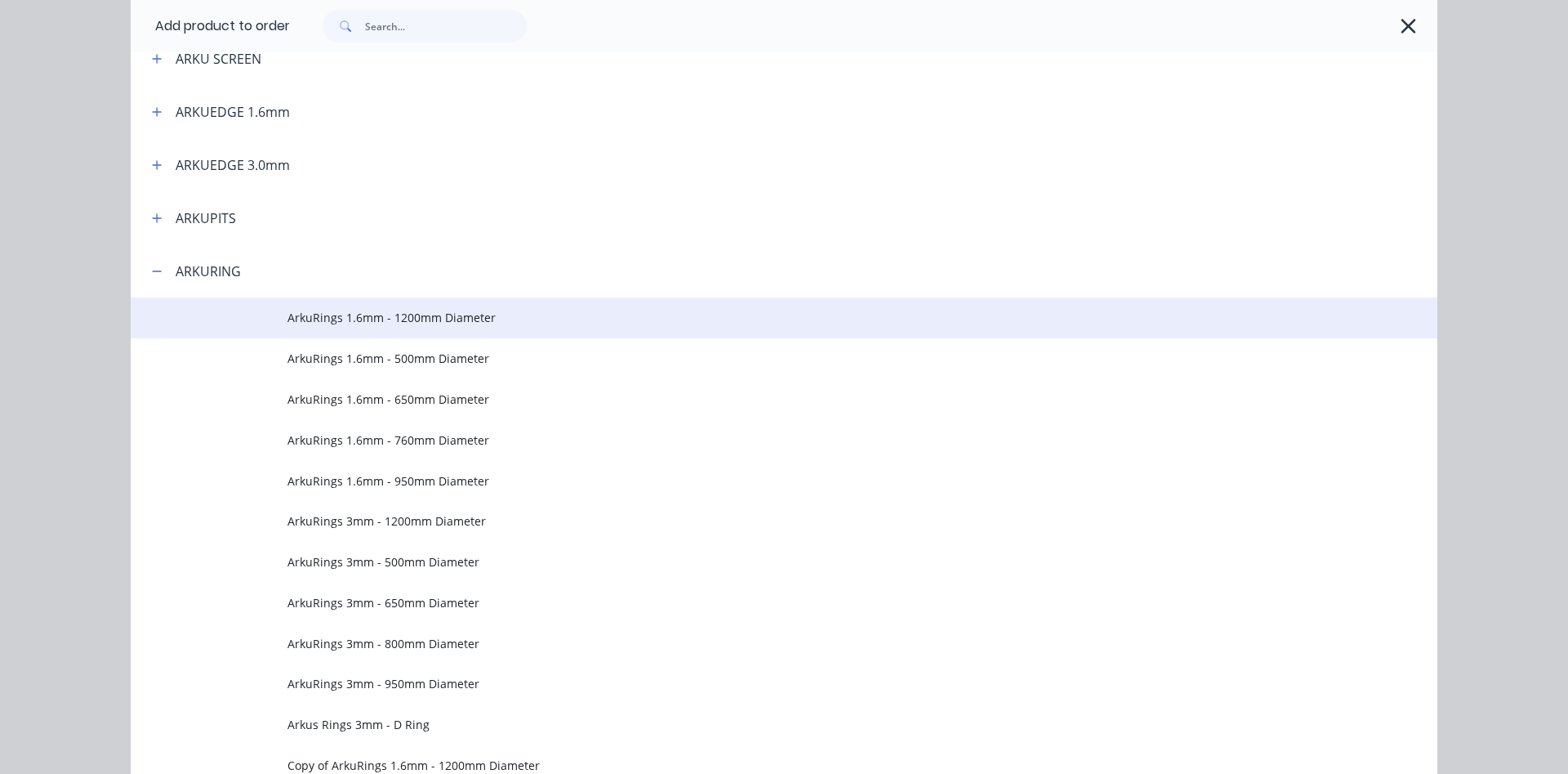
click at [427, 320] on span "ArkuRings 1.6mm - 1200mm Diameter" at bounding box center [747, 317] width 919 height 18
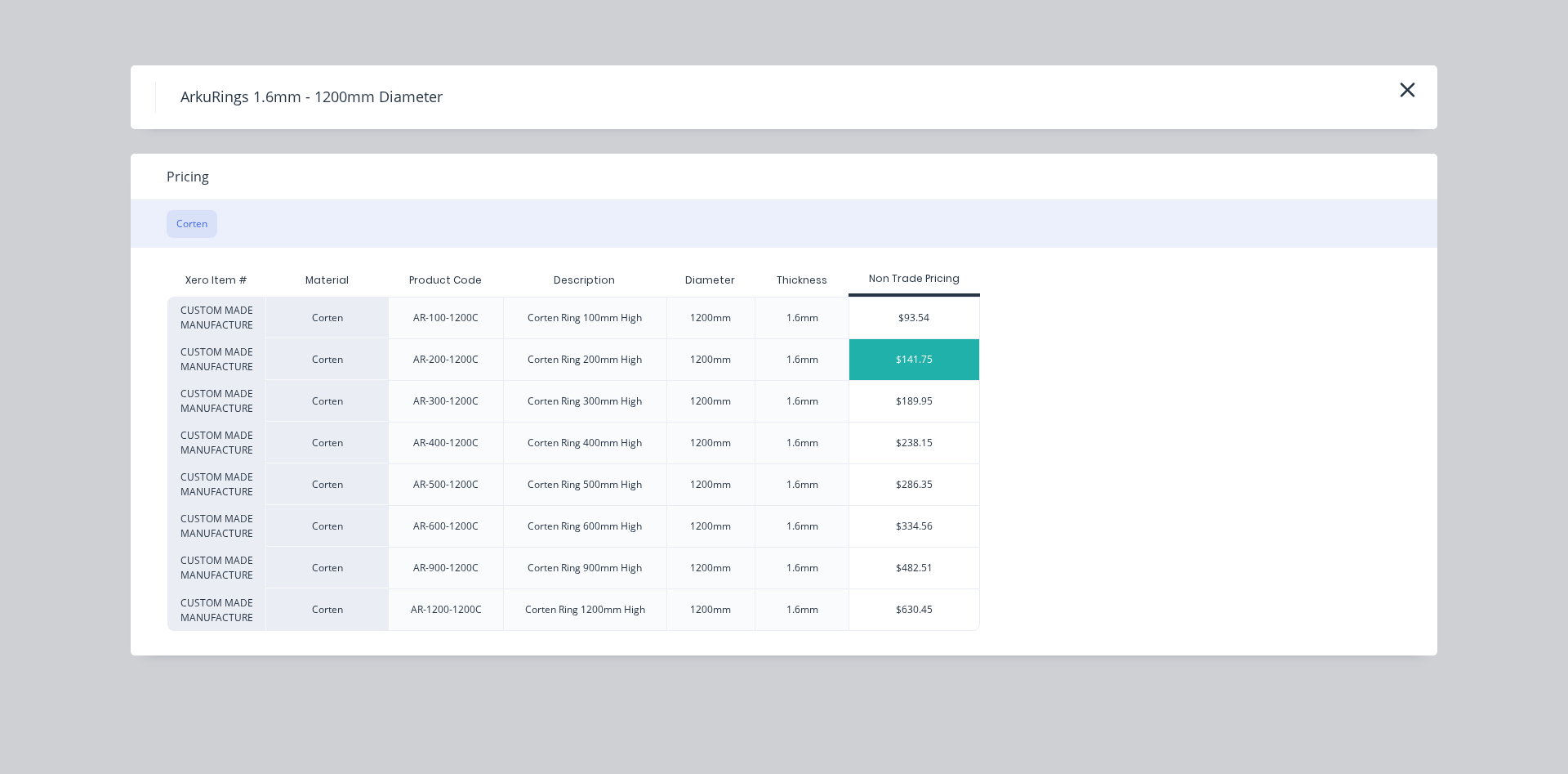
click at [911, 364] on div "$141.75" at bounding box center [914, 359] width 130 height 41
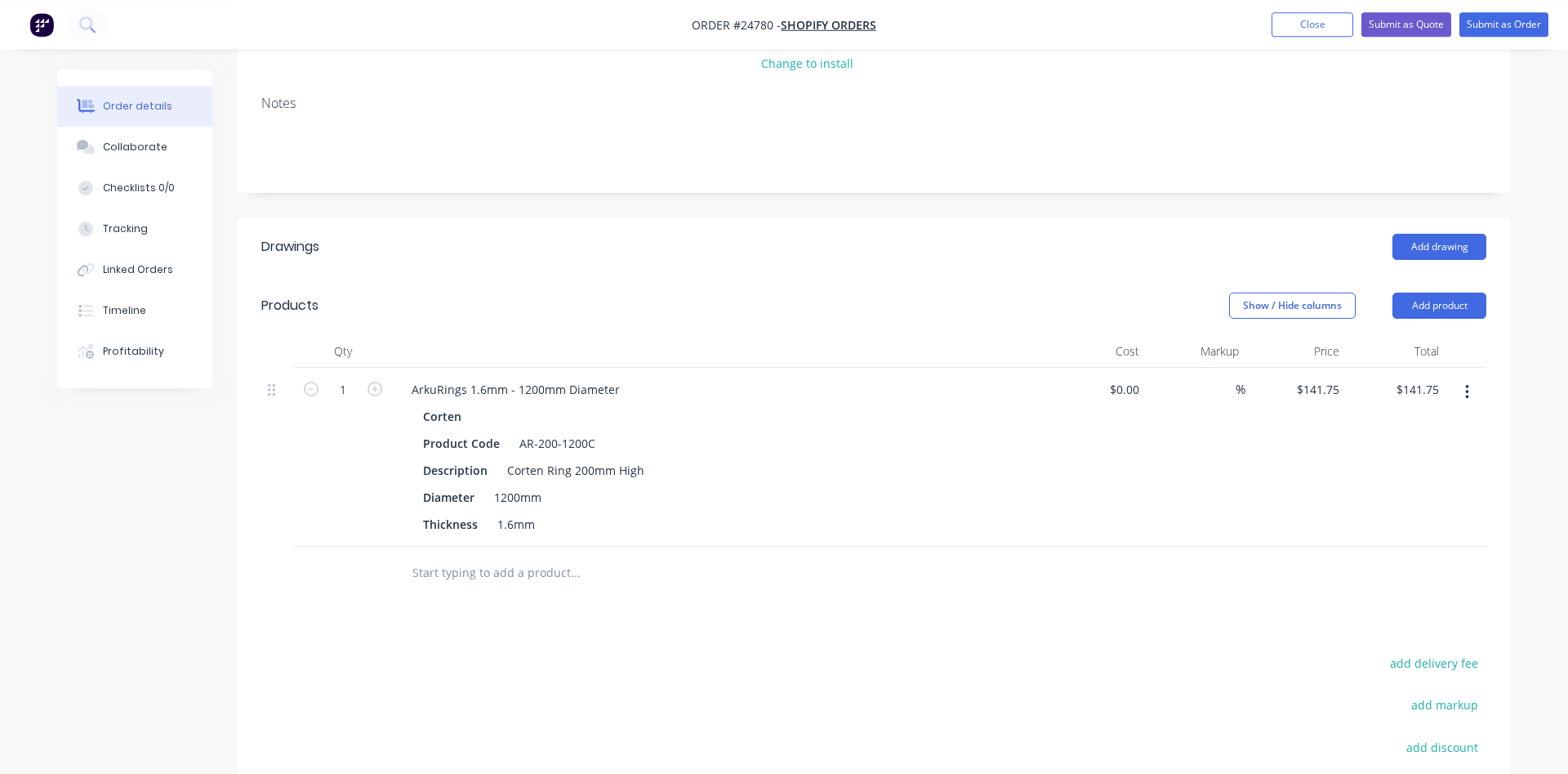
scroll to position [215, 0]
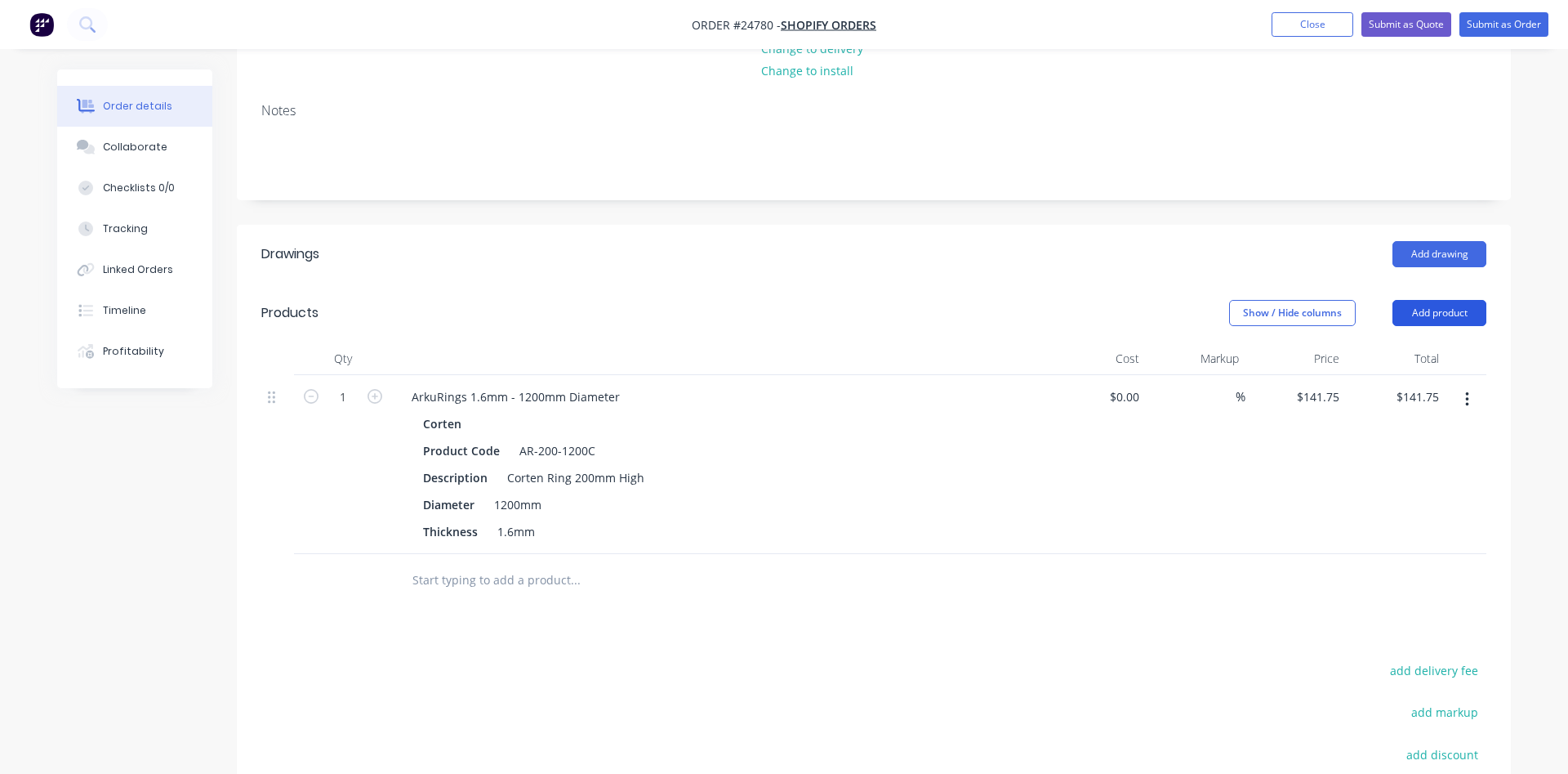
click at [1438, 311] on button "Add product" at bounding box center [1439, 313] width 94 height 26
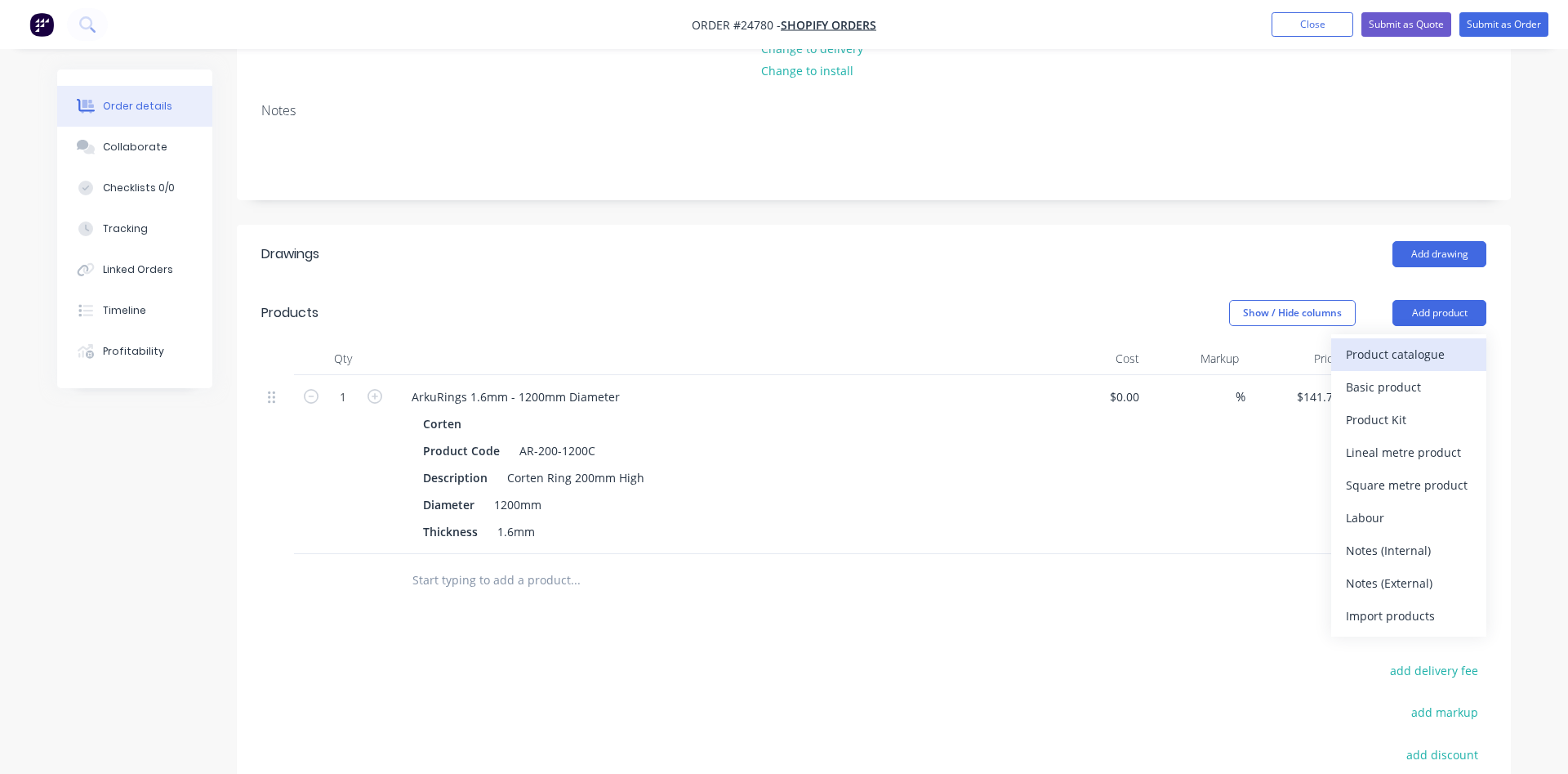
click at [1393, 357] on div "Product catalogue" at bounding box center [1408, 354] width 126 height 23
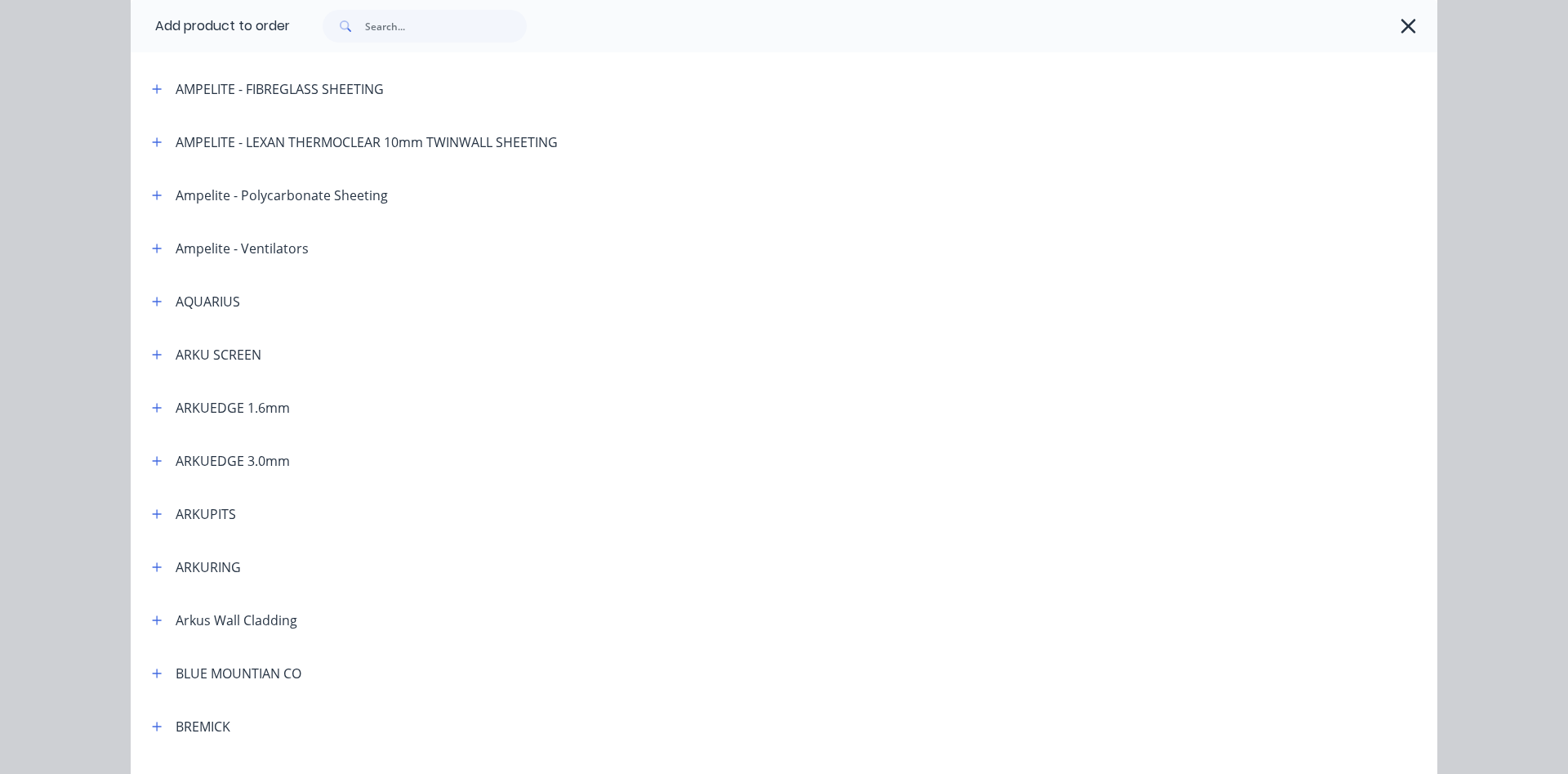
scroll to position [186, 0]
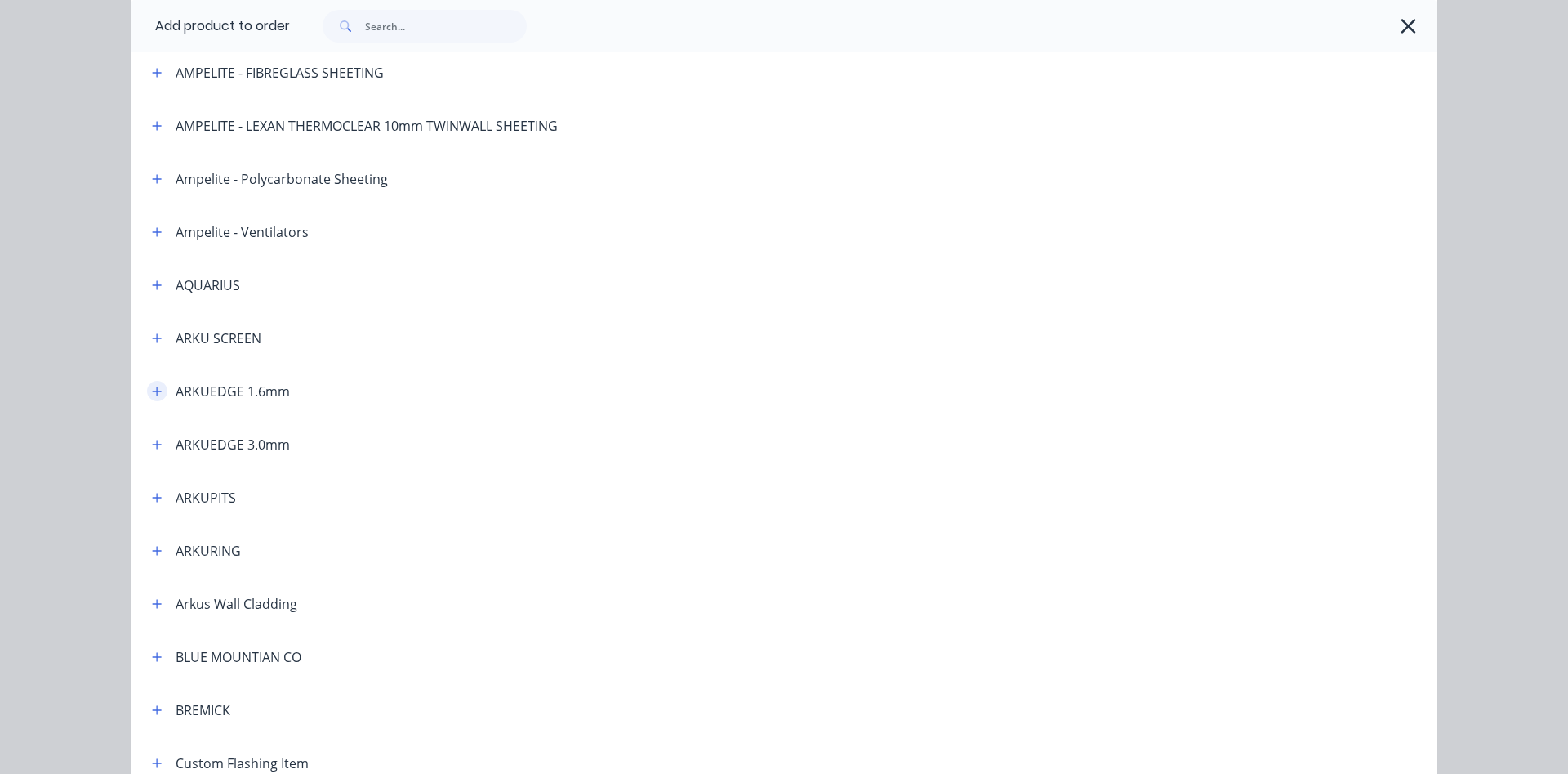
click at [163, 393] on button "button" at bounding box center [157, 390] width 20 height 20
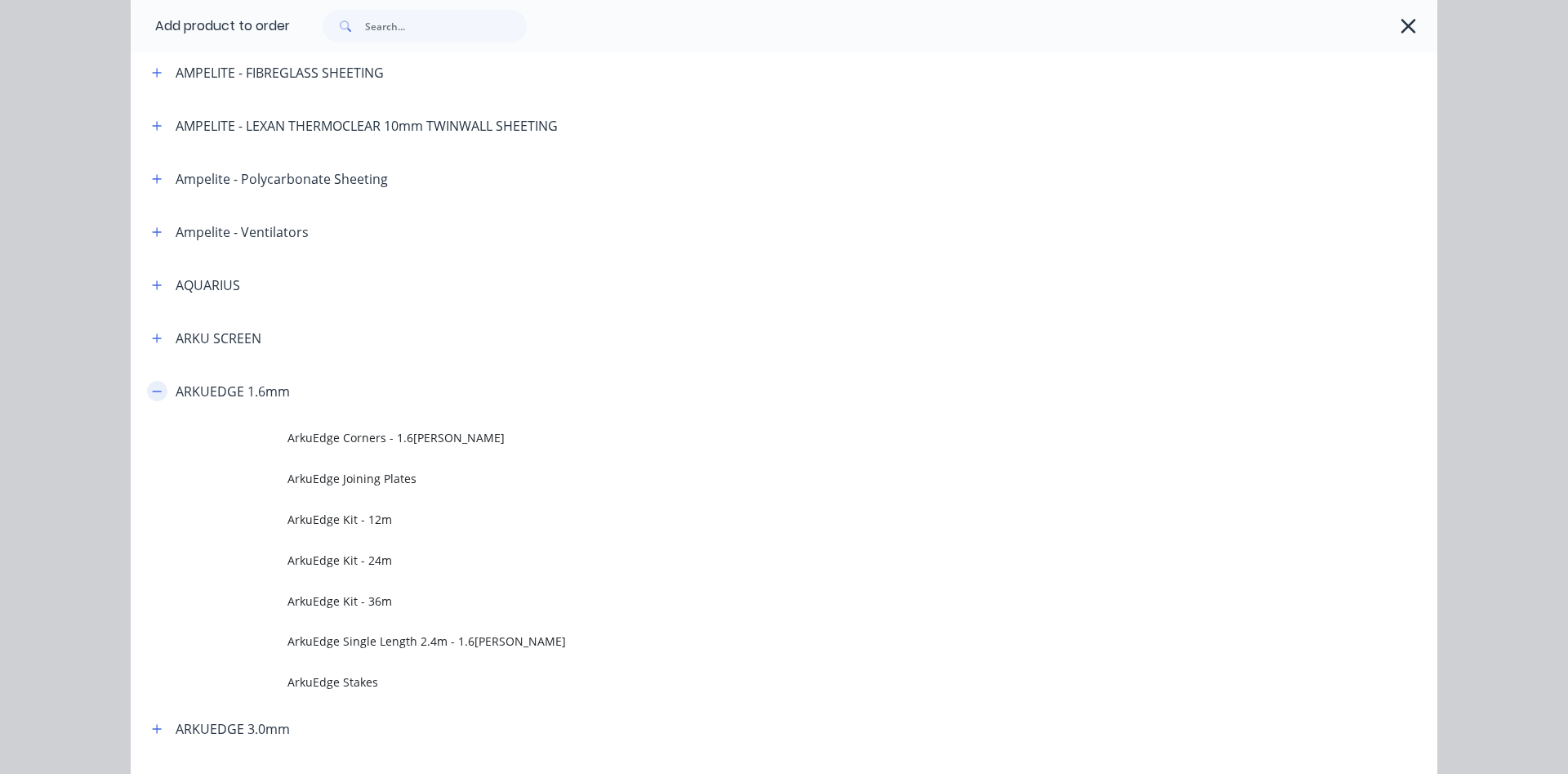
click at [159, 400] on button "button" at bounding box center [157, 390] width 20 height 20
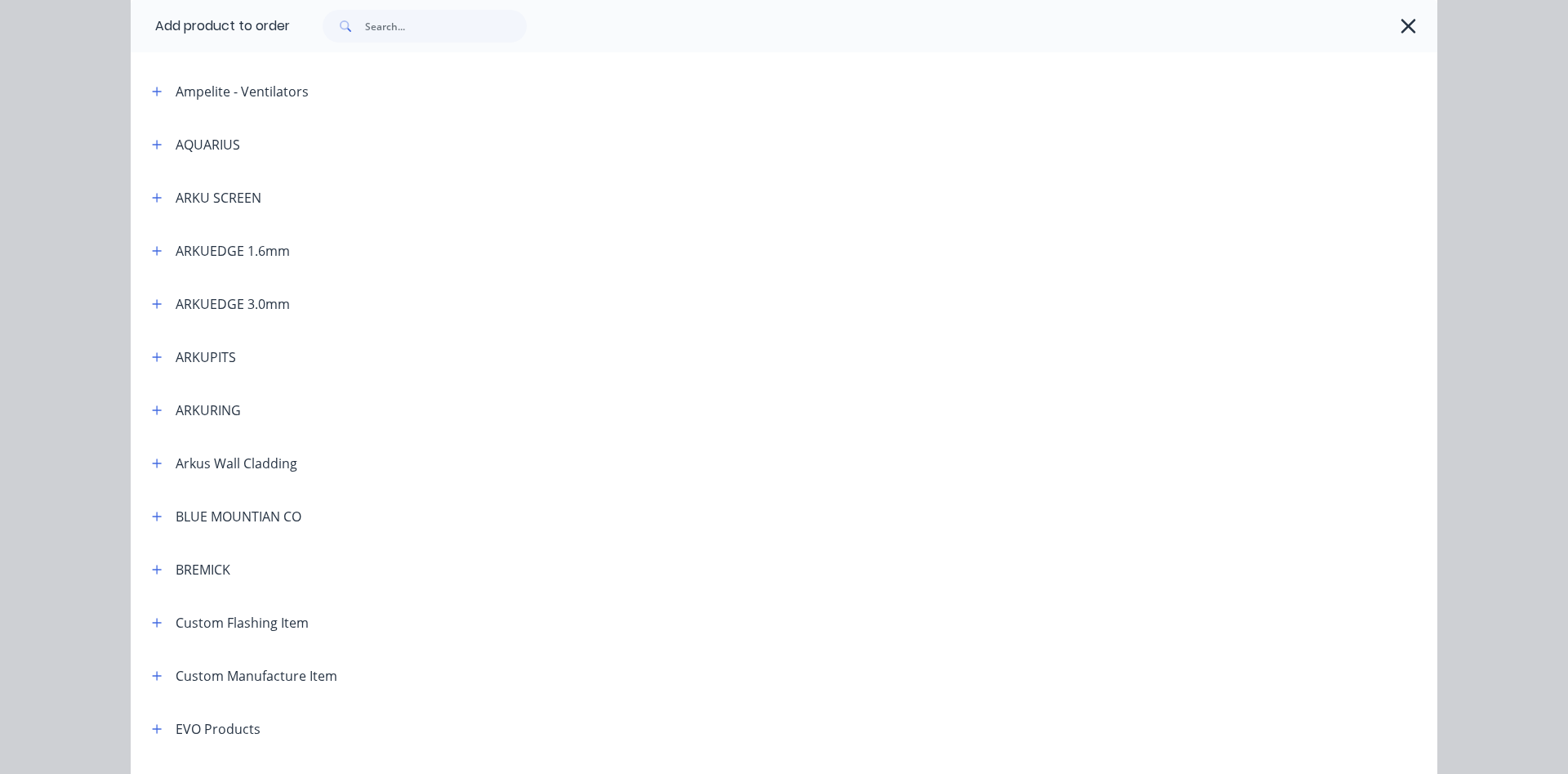
scroll to position [373, 0]
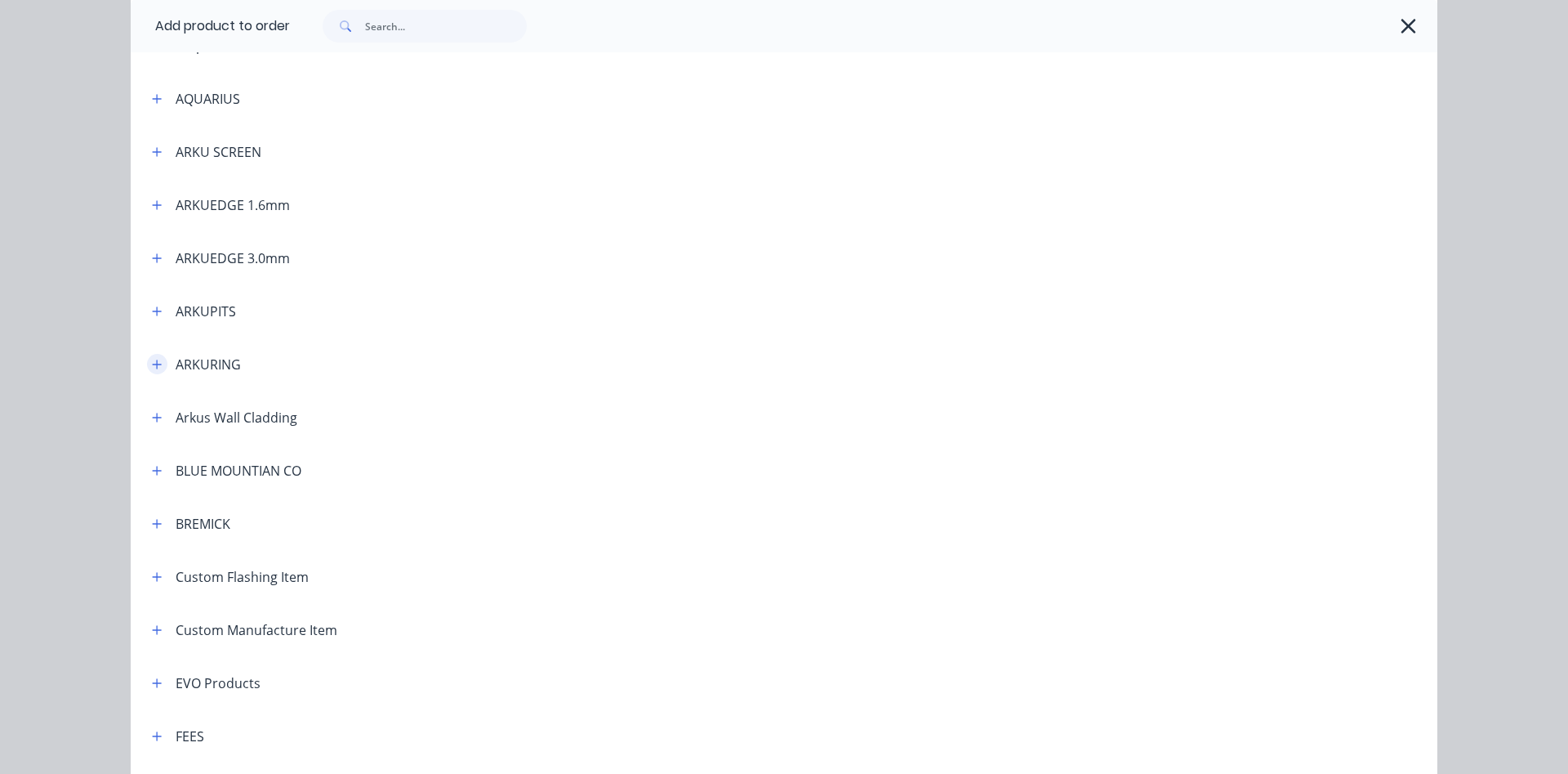
click at [159, 364] on icon "button" at bounding box center [157, 364] width 10 height 12
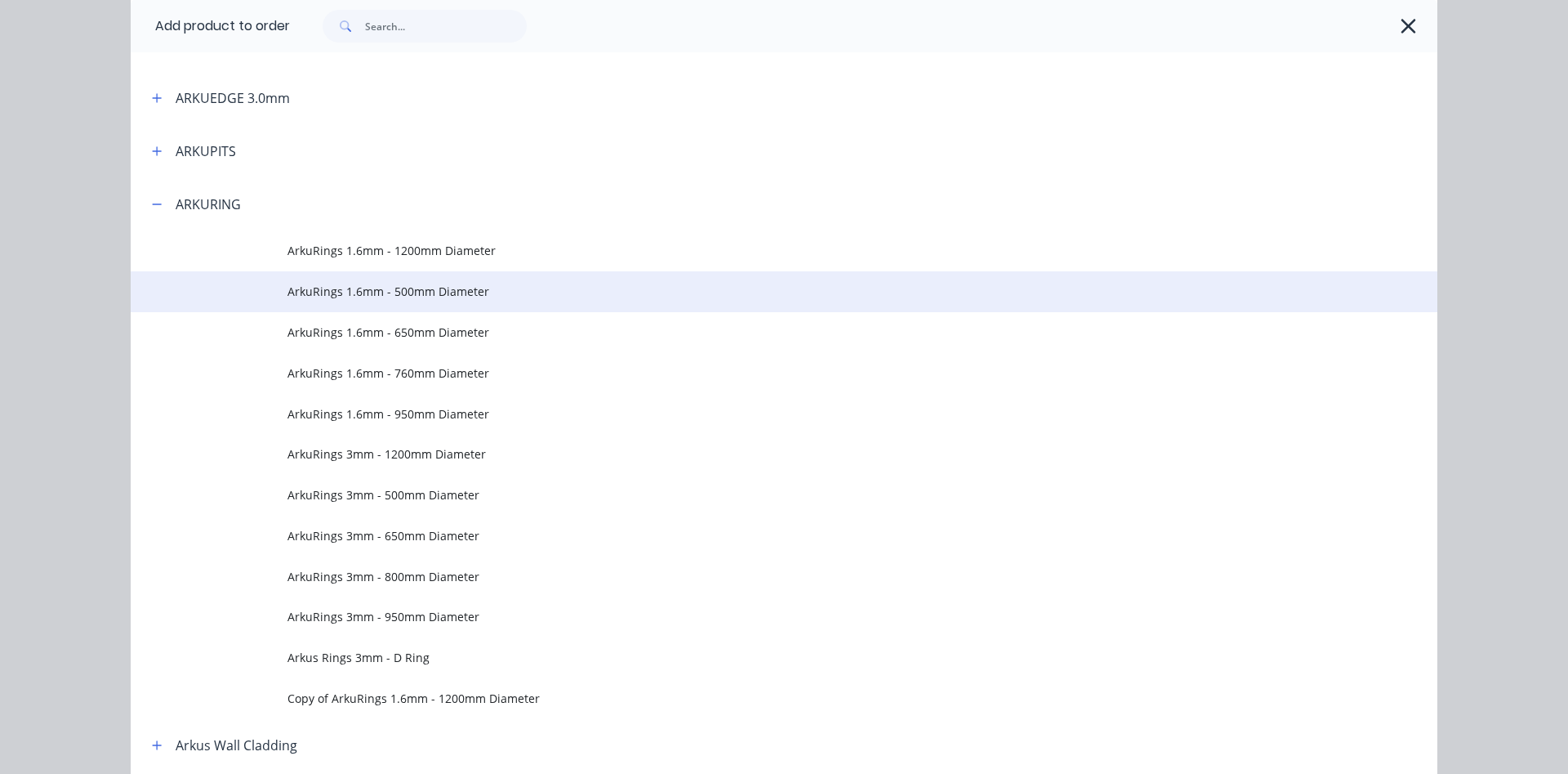
scroll to position [559, 0]
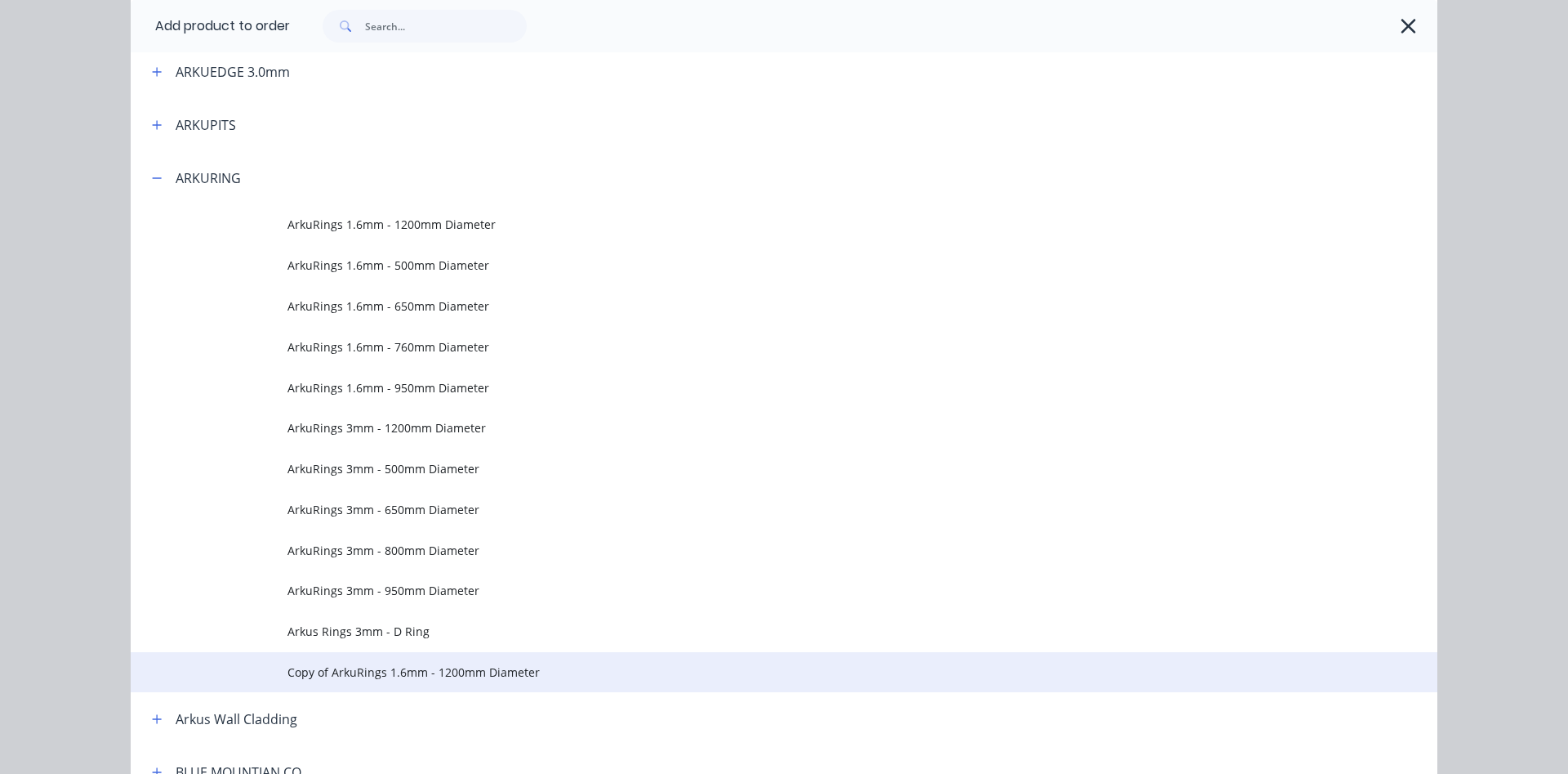
click at [410, 668] on span "Copy of ArkuRings 1.6mm - 1200mm Diameter" at bounding box center [747, 671] width 919 height 18
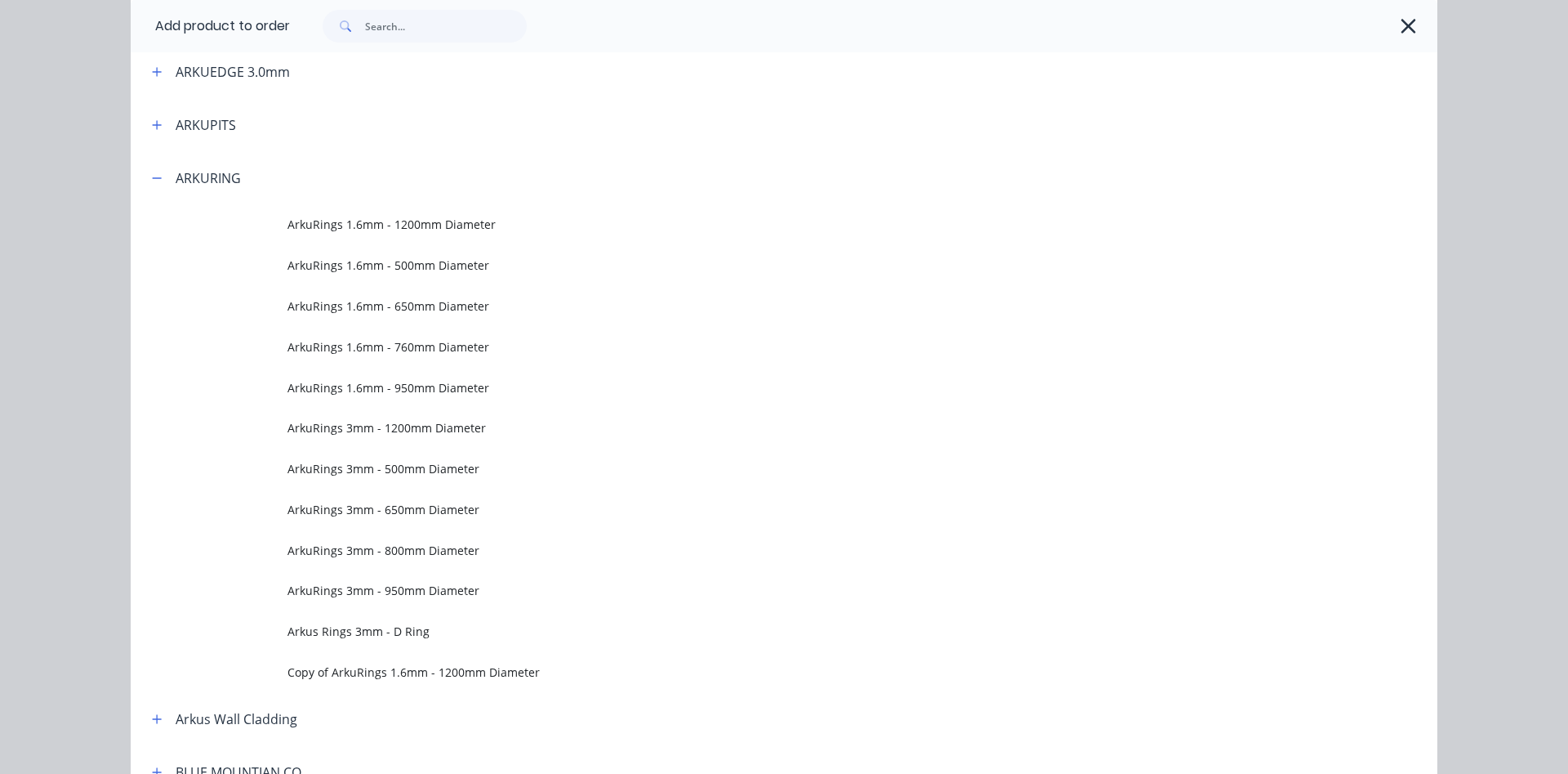
scroll to position [0, 0]
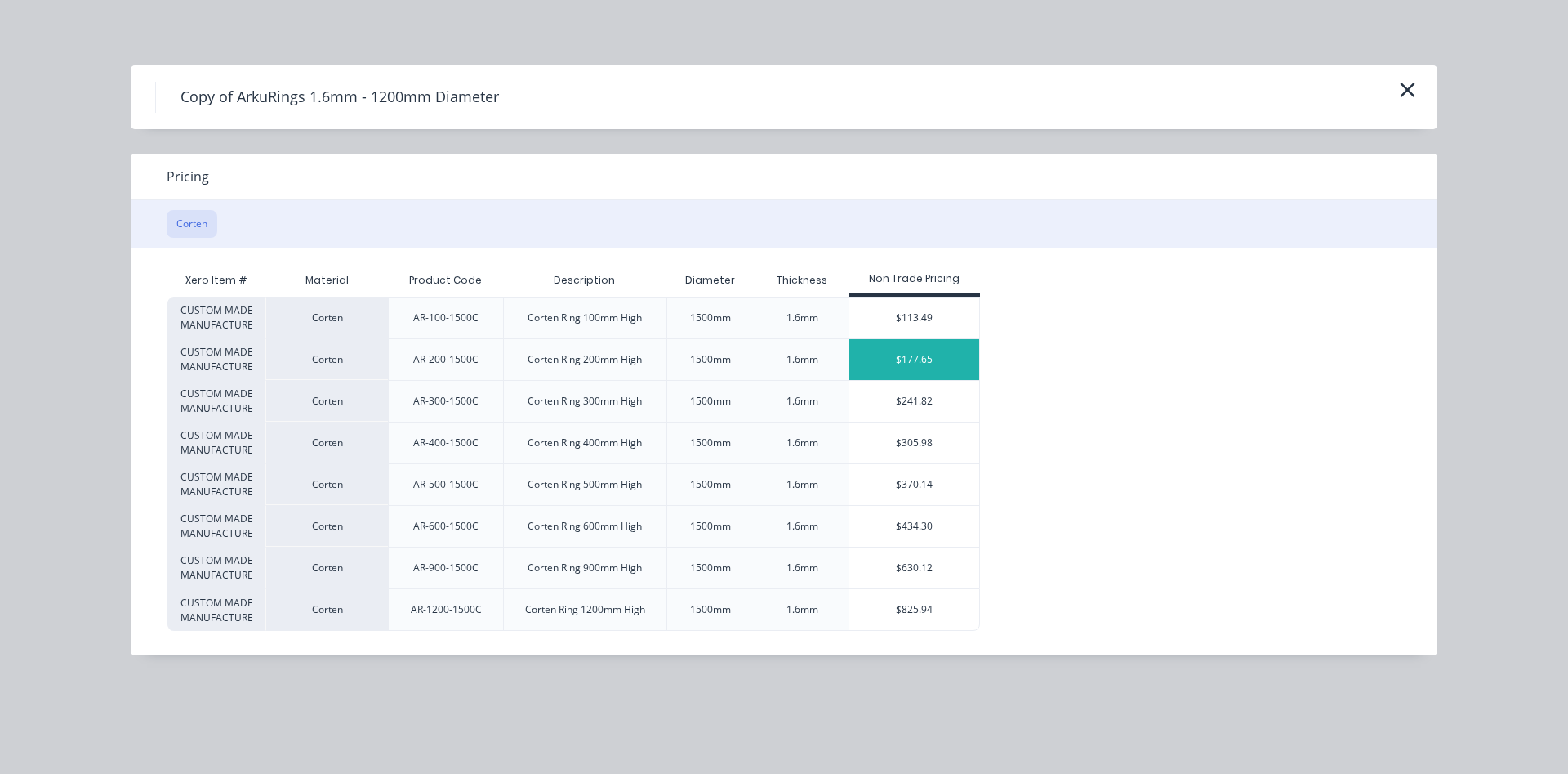
click at [897, 366] on div "$177.65" at bounding box center [914, 359] width 130 height 41
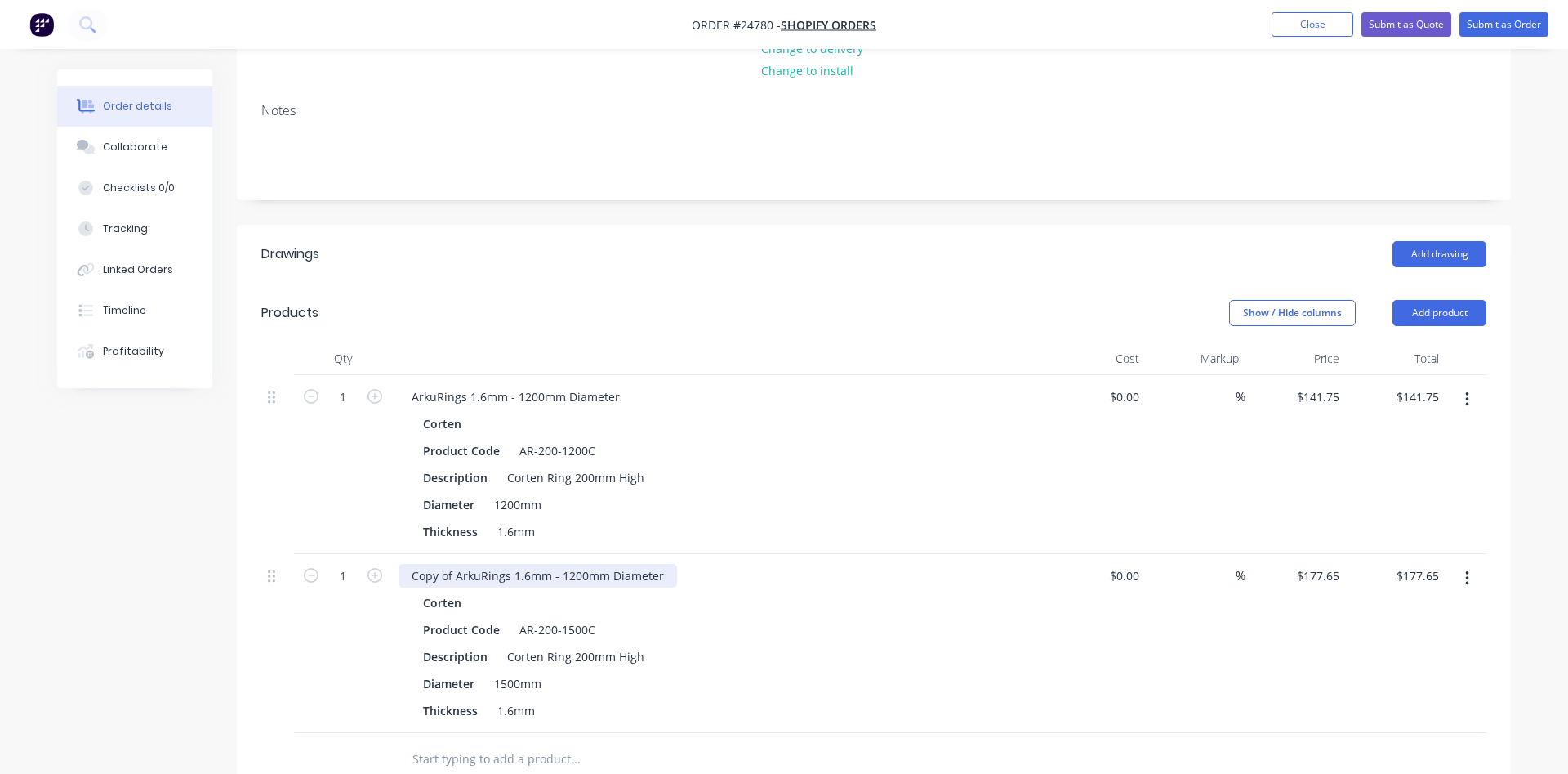
click at [571, 577] on div "Copy of ArkuRings 1.6mm - 1200mm Diameter" at bounding box center [538, 575] width 278 height 23
drag, startPoint x: 452, startPoint y: 580, endPoint x: 364, endPoint y: 577, distance: 88.1
click at [398, 579] on div "Copy of ArkuRings 1.6mm - 1500mm Diameter" at bounding box center [538, 575] width 278 height 23
click at [783, 620] on div "Product Code AR-200-1500C" at bounding box center [715, 630] width 598 height 23
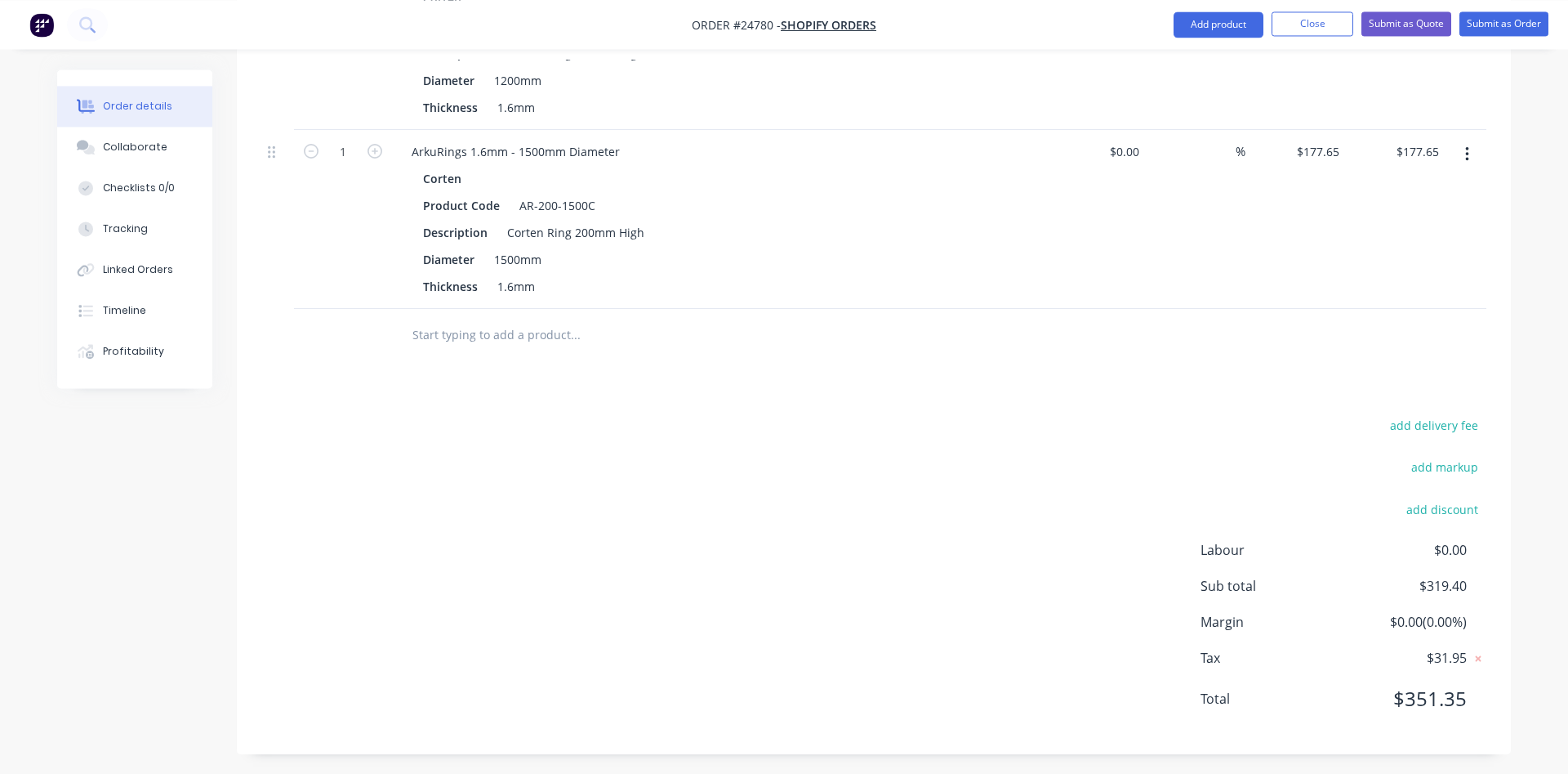
scroll to position [644, 0]
click at [1339, 145] on input "177.65" at bounding box center [1323, 147] width 44 height 23
click at [1342, 136] on div "177.65 177.65" at bounding box center [1323, 147] width 44 height 23
click at [1339, 148] on input "177.65" at bounding box center [1323, 147] width 44 height 23
click at [1374, 154] on div "$177.65 $177.65" at bounding box center [1395, 214] width 100 height 179
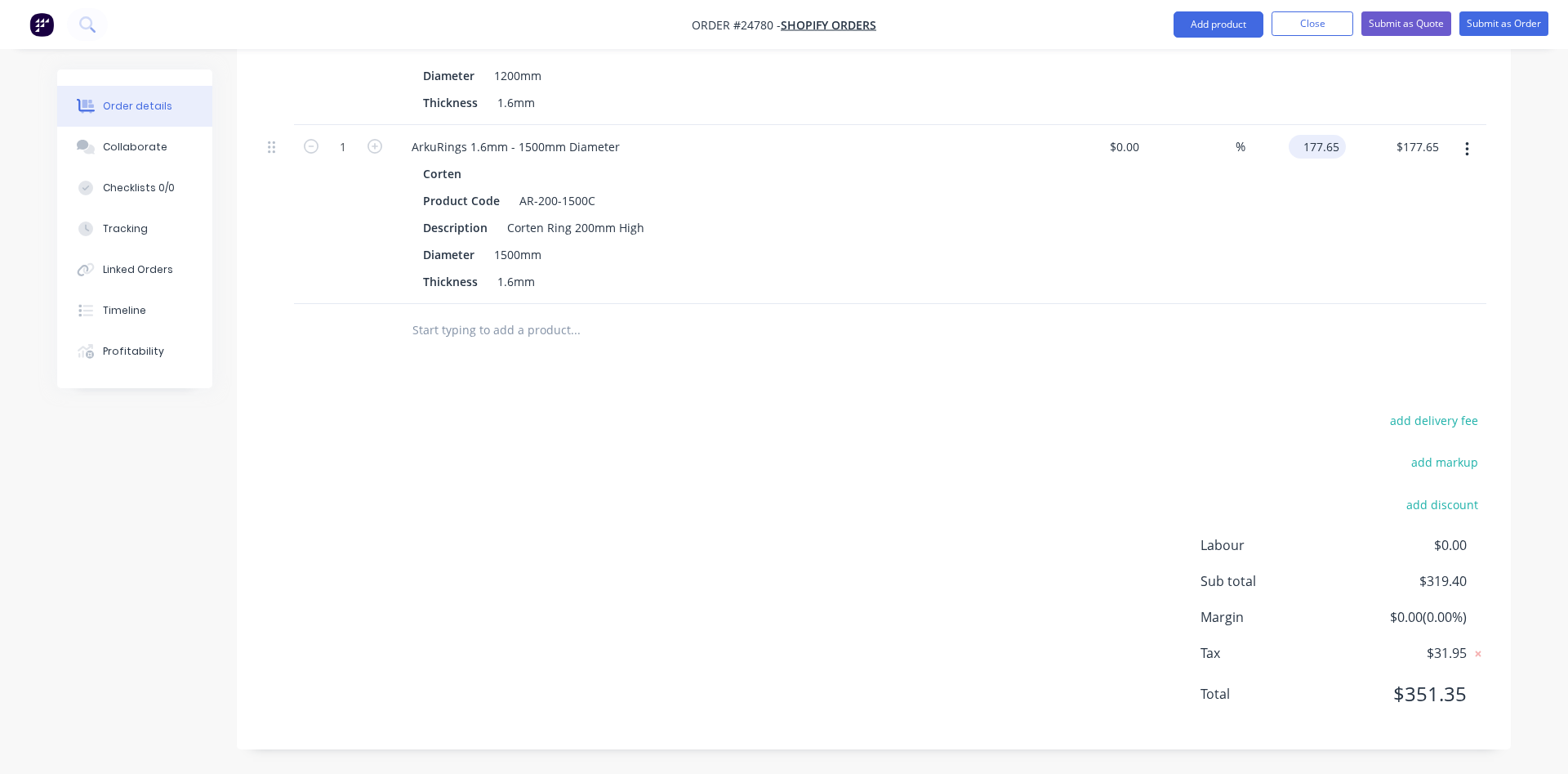
click at [1336, 150] on input "177.65" at bounding box center [1320, 147] width 51 height 23
type input "$177.64"
type input "177.64"
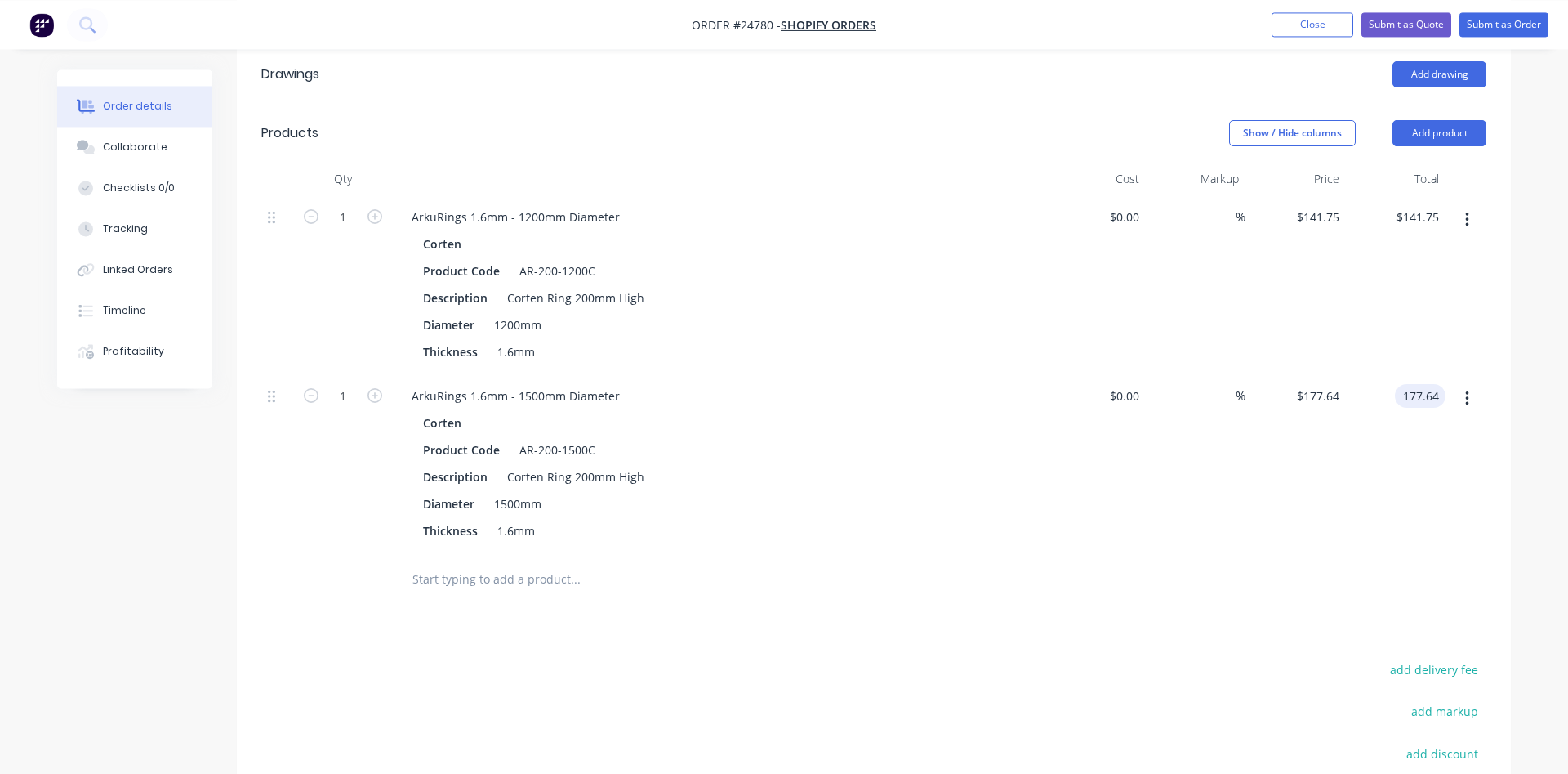
scroll to position [394, 0]
type input "141.75"
type input "$177.64"
click at [1334, 224] on input "141.75" at bounding box center [1323, 218] width 44 height 23
click at [1343, 211] on input "141.75" at bounding box center [1323, 218] width 44 height 23
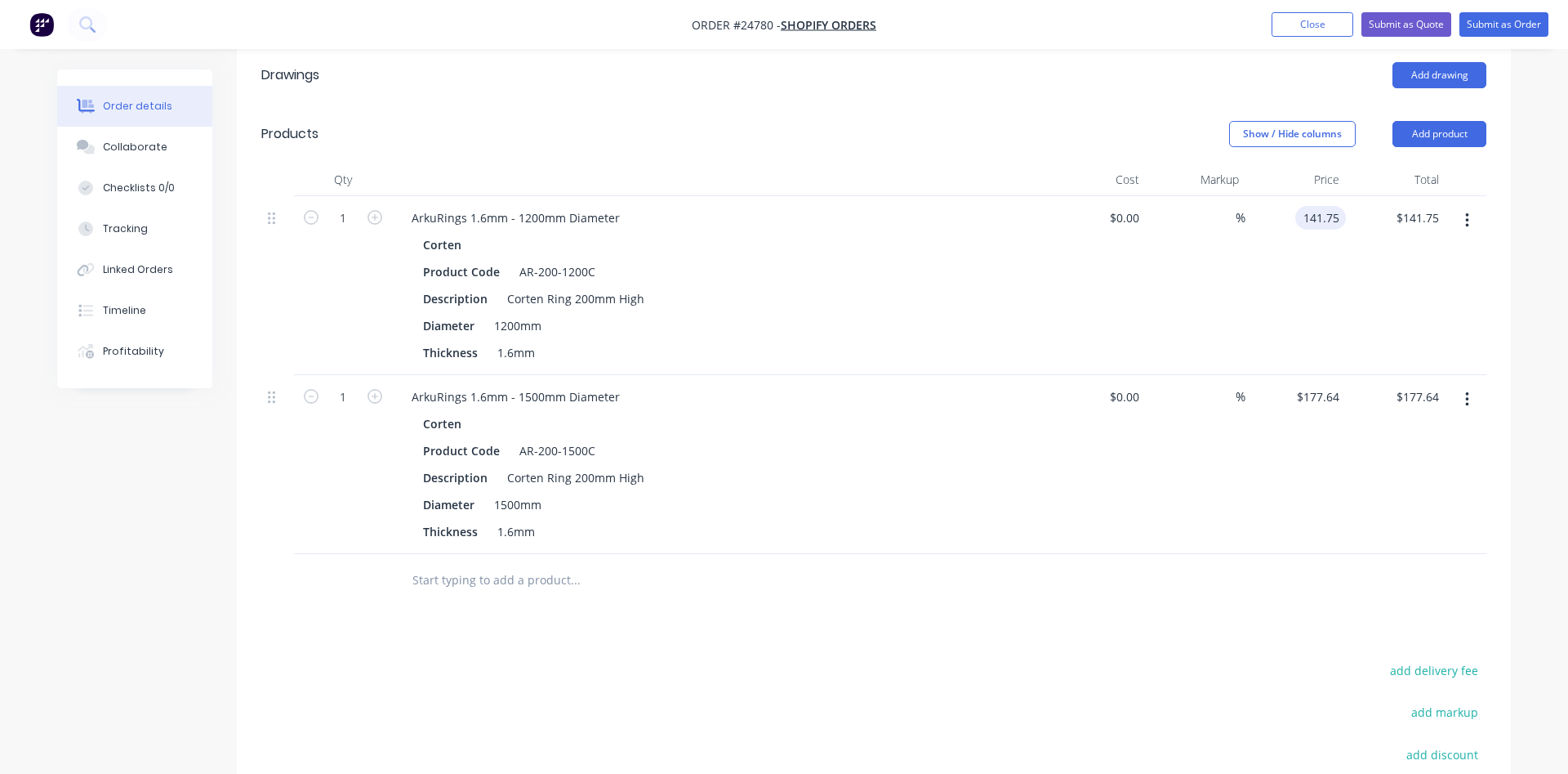
click at [1339, 213] on input "141.75" at bounding box center [1323, 218] width 44 height 23
type input "$141.76"
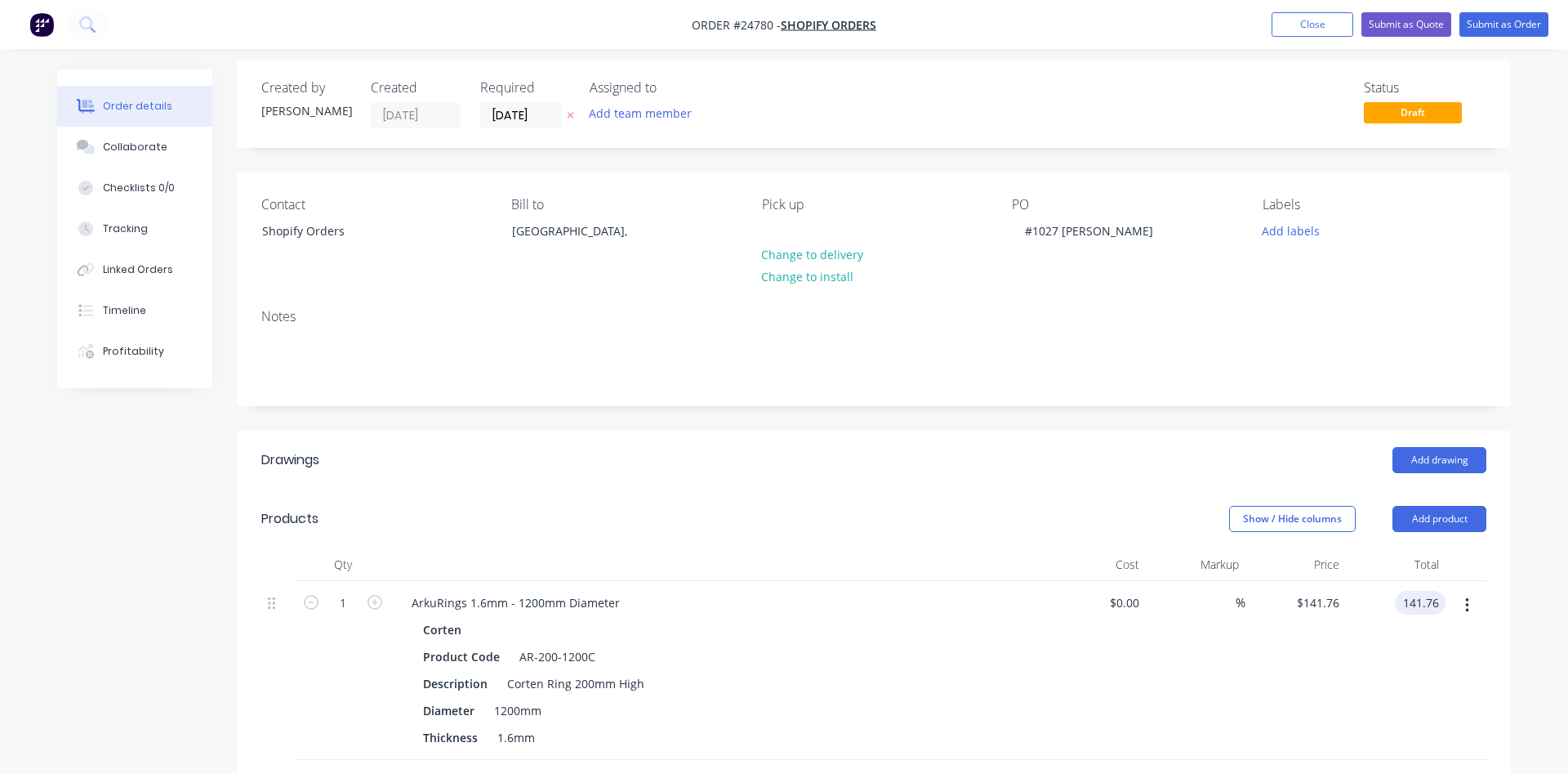
scroll to position [0, 0]
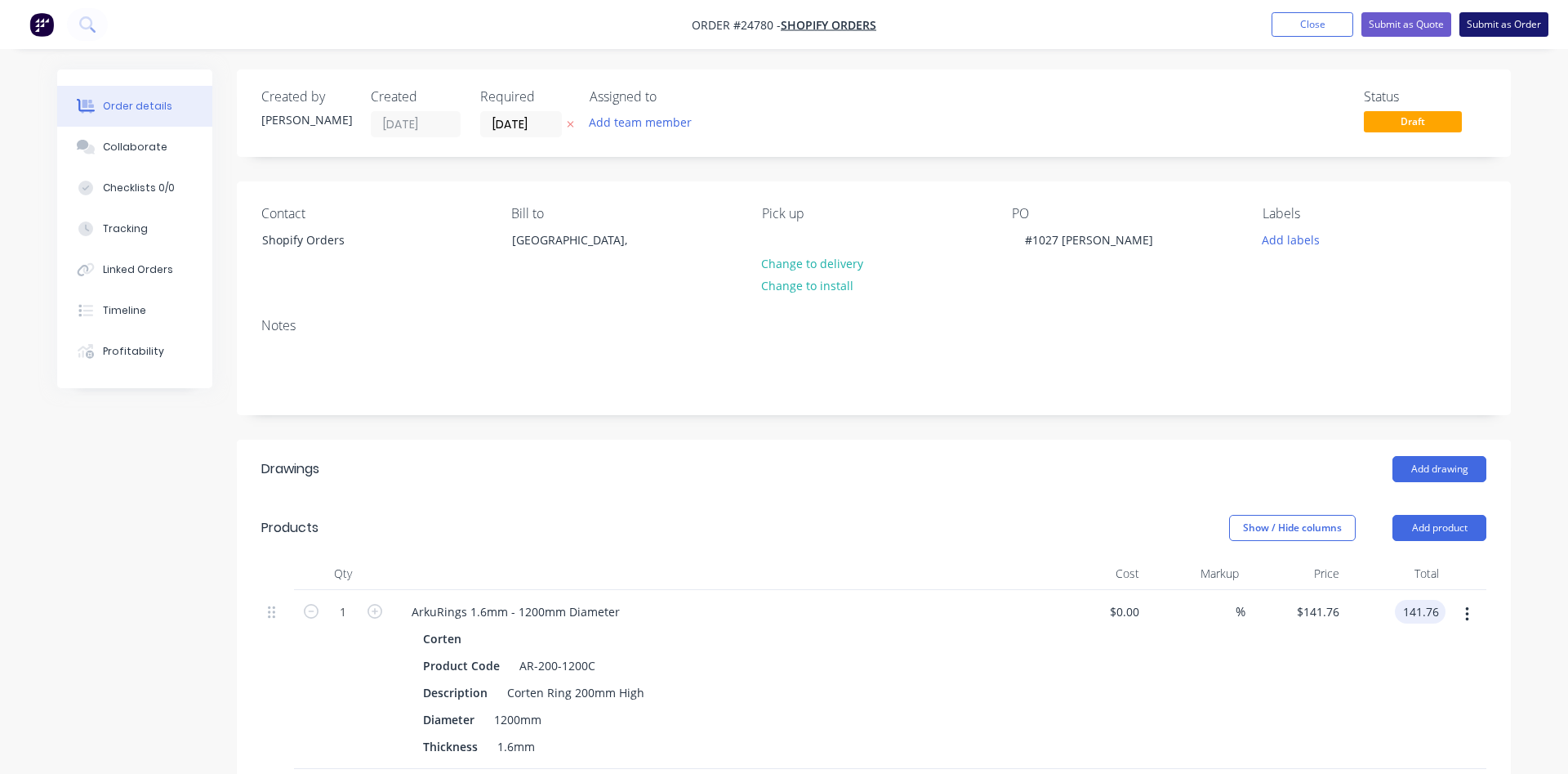
type input "$141.76"
click at [1498, 27] on button "Submit as Order" at bounding box center [1503, 24] width 89 height 24
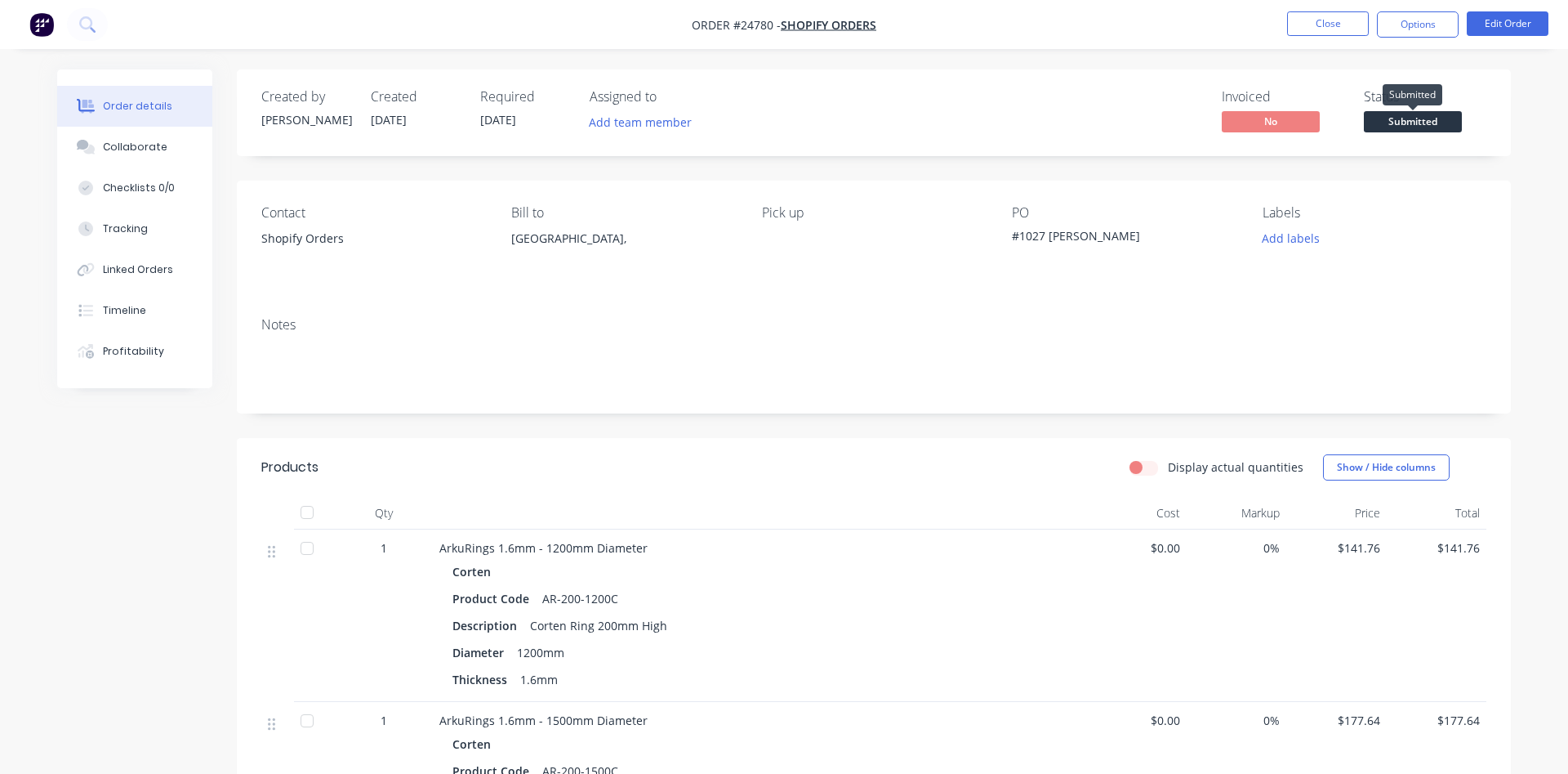
click at [1433, 120] on span "Submitted" at bounding box center [1413, 121] width 98 height 20
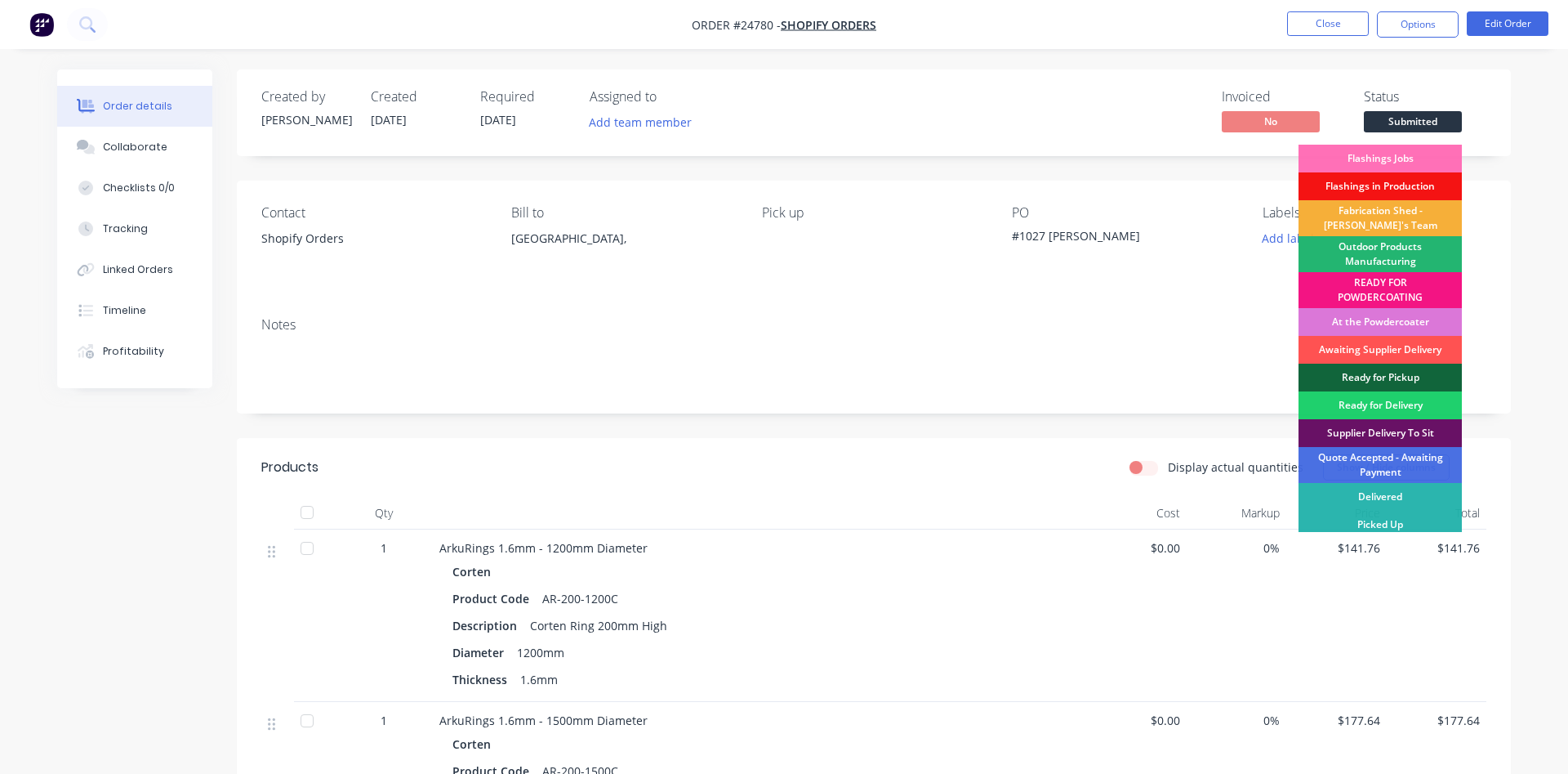
click at [1340, 259] on div "Outdoor Products Manufacturing" at bounding box center [1380, 254] width 163 height 36
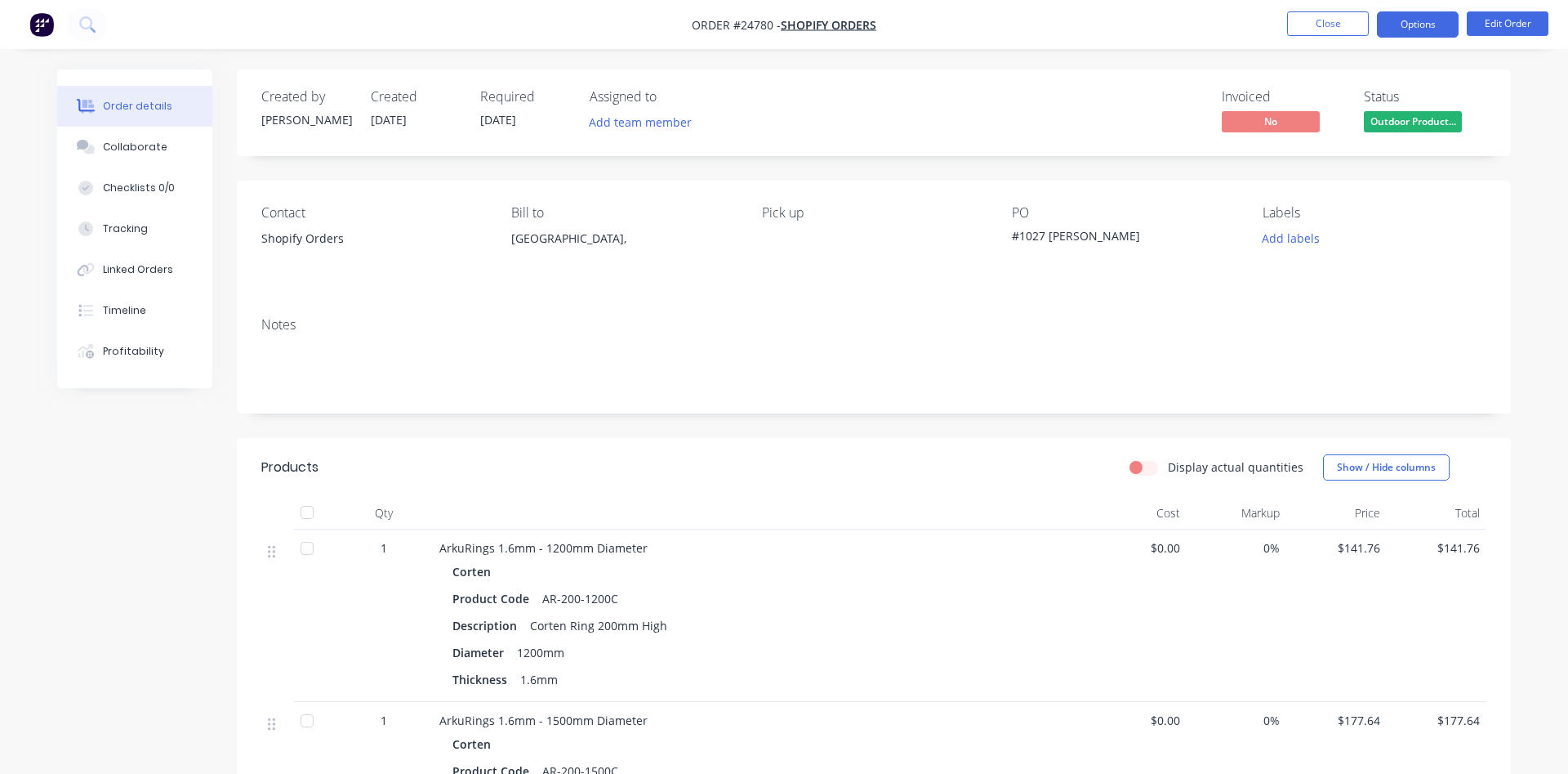
click at [1406, 20] on button "Options" at bounding box center [1418, 24] width 82 height 26
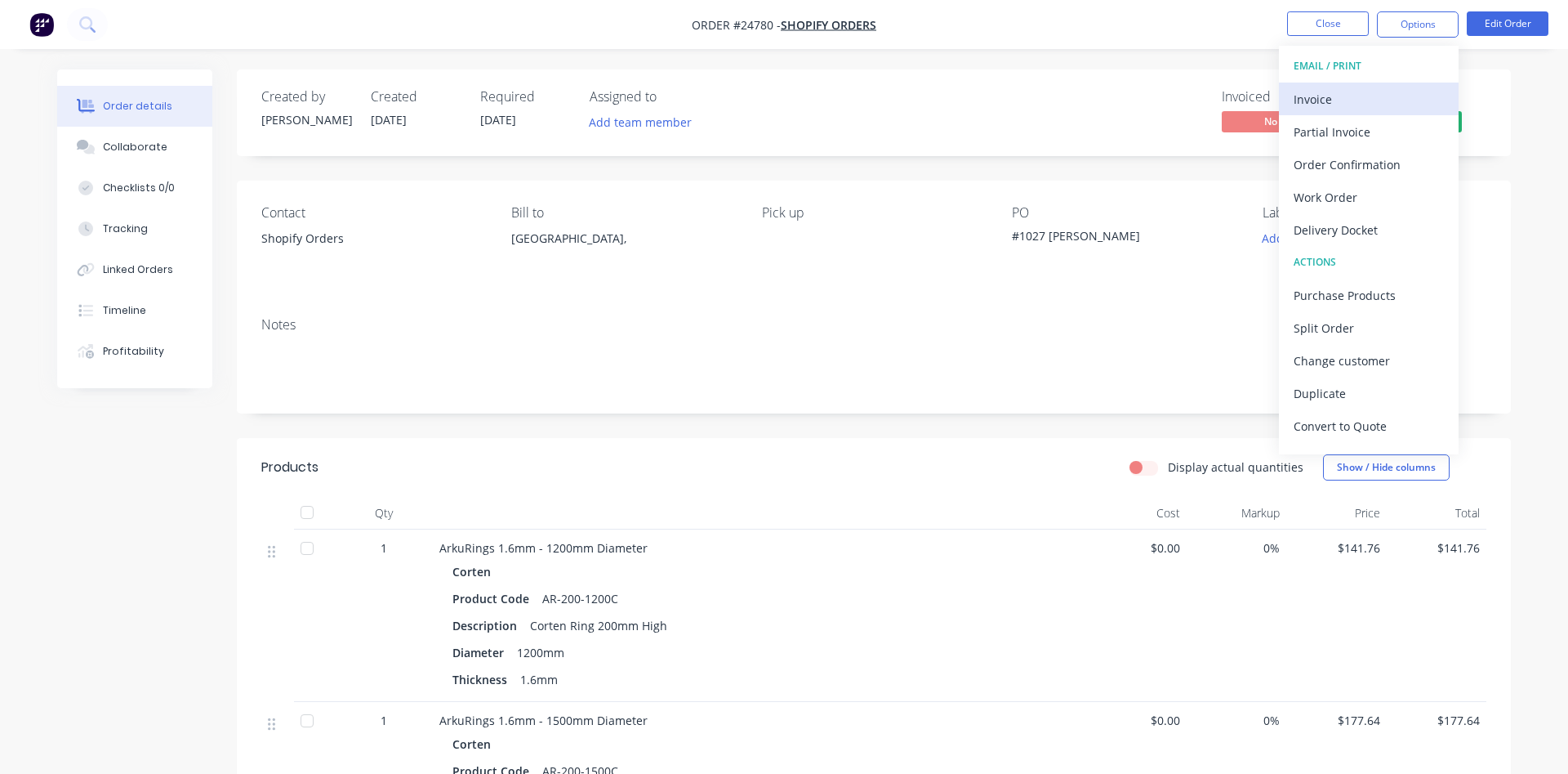
click at [1340, 95] on div "Invoice" at bounding box center [1369, 99] width 150 height 23
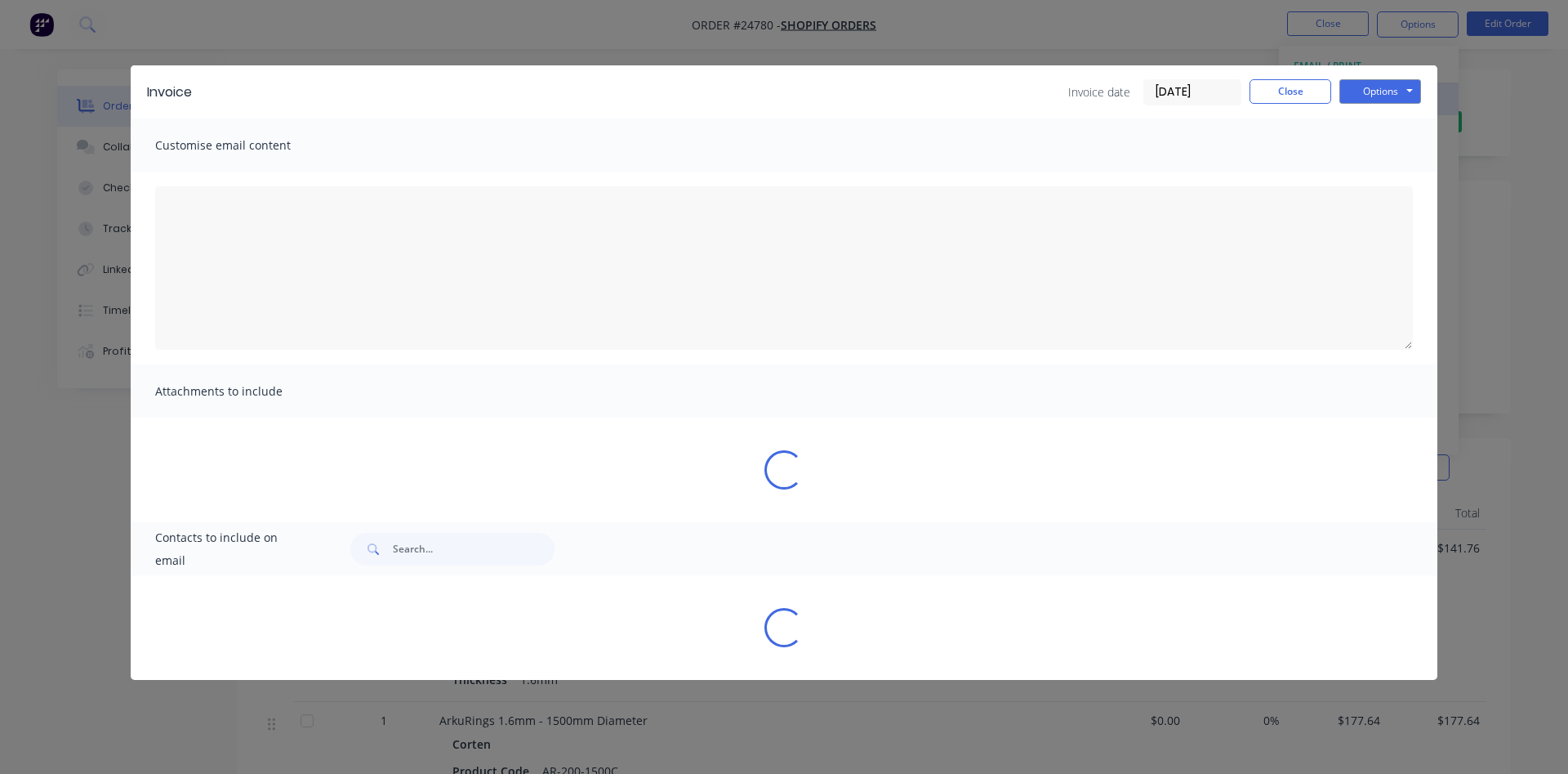
type textarea "Dear Valued Customer, Please find attached the invoice for your recent order. W…"
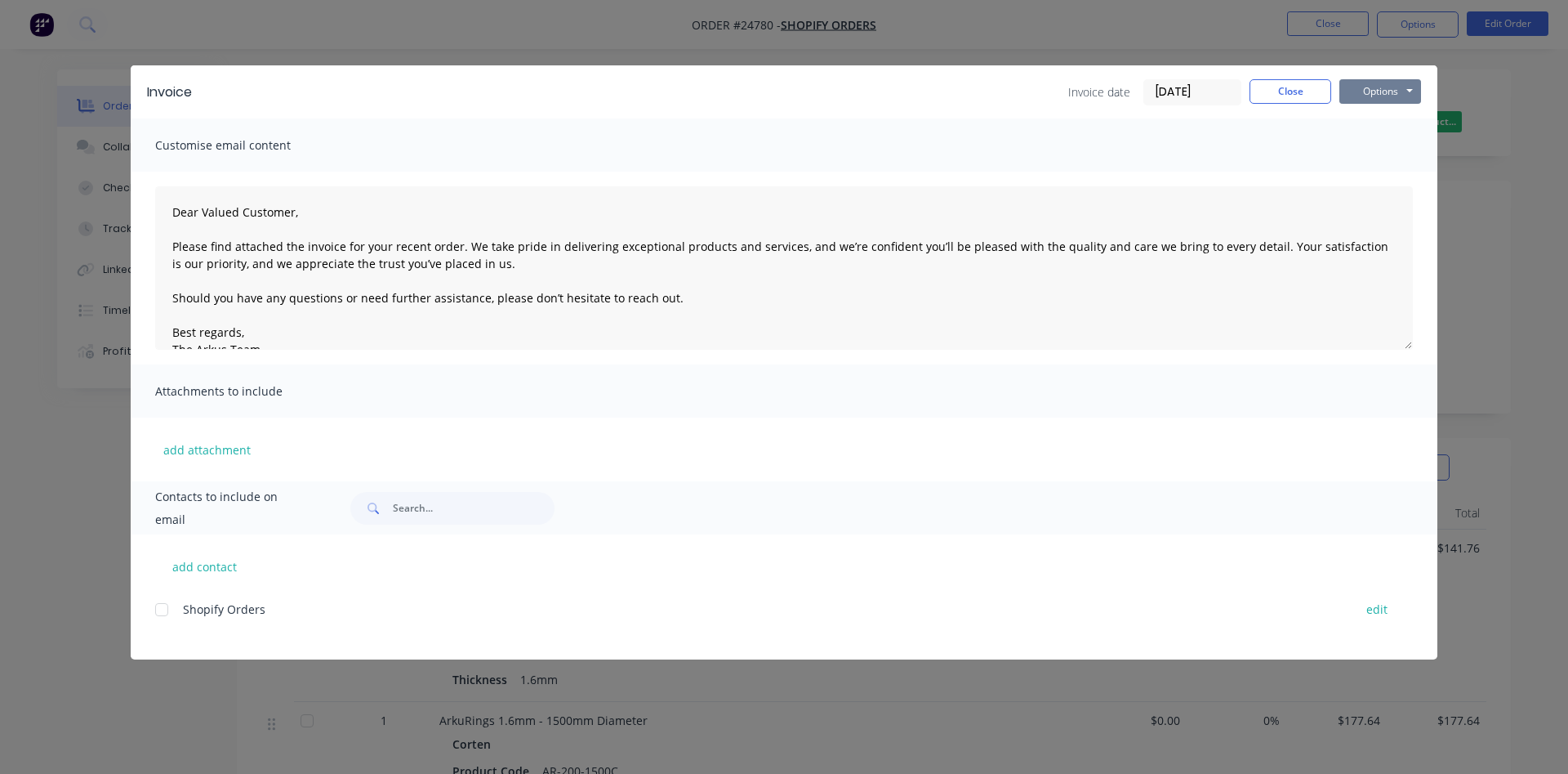
click at [1398, 100] on button "Options" at bounding box center [1380, 91] width 82 height 24
click at [1372, 147] on button "Print" at bounding box center [1390, 148] width 104 height 27
click at [1280, 96] on button "Close" at bounding box center [1290, 91] width 82 height 24
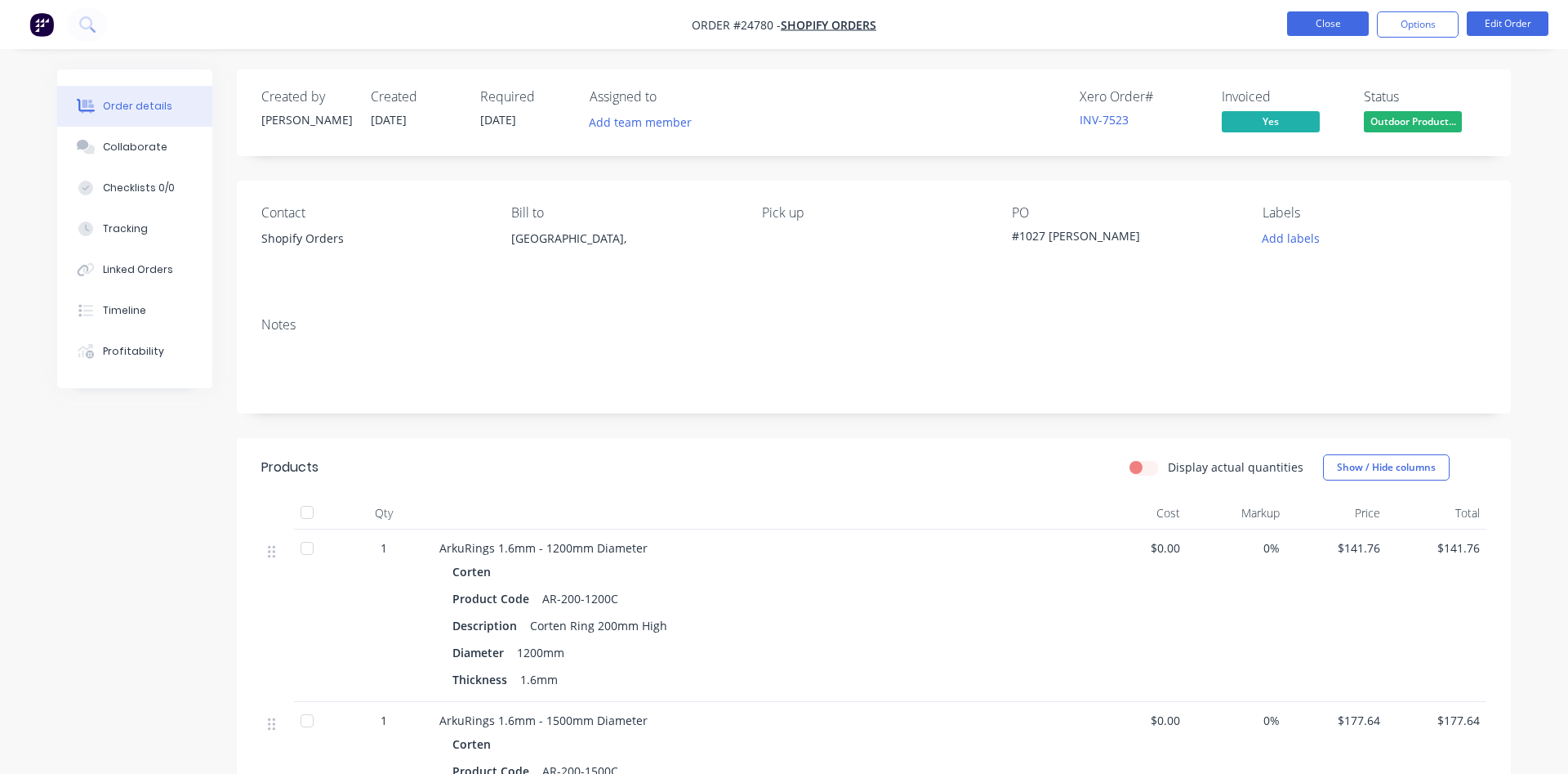
click at [1324, 20] on button "Close" at bounding box center [1328, 23] width 82 height 24
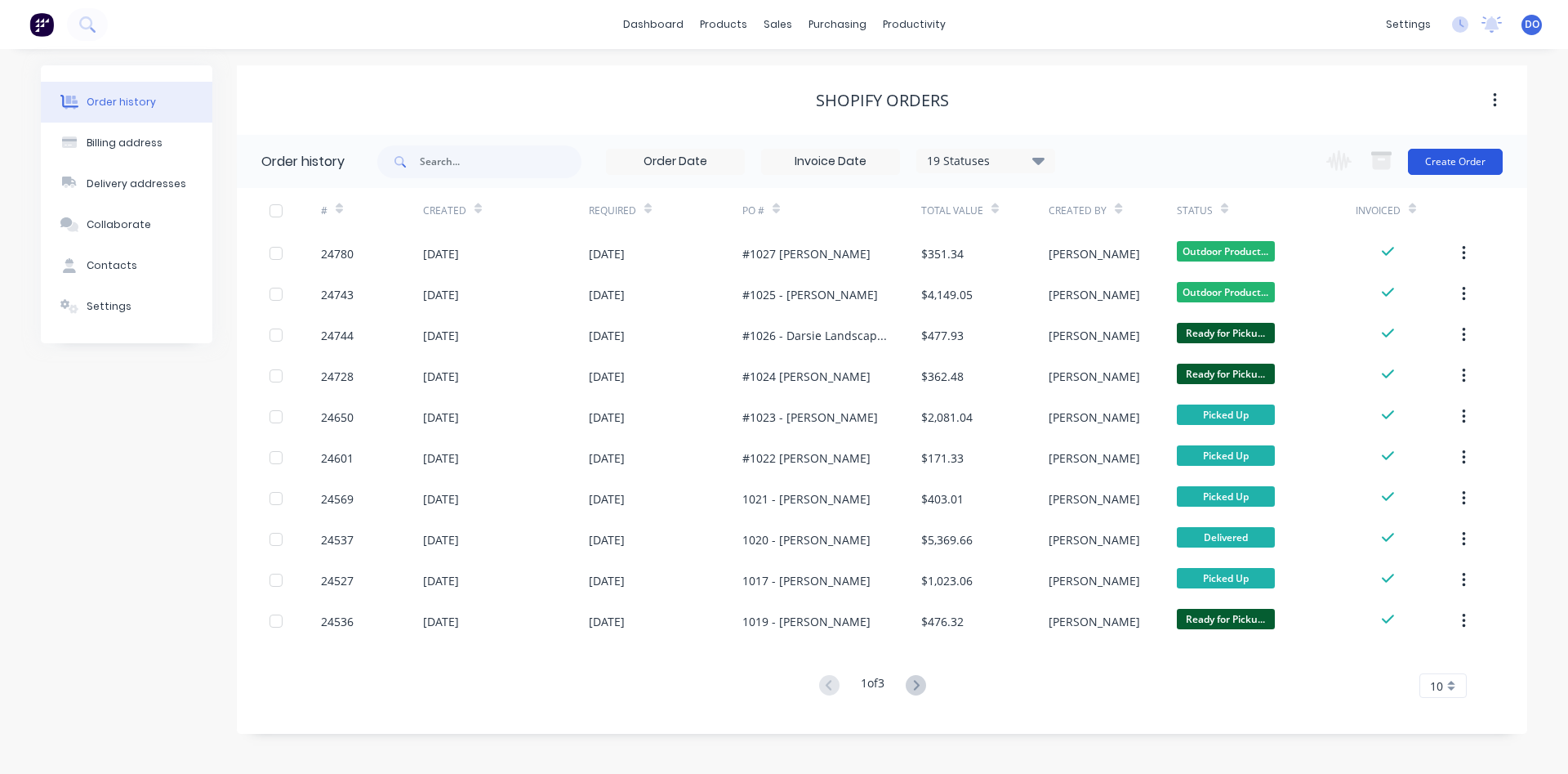
click at [1462, 165] on button "Create Order" at bounding box center [1455, 161] width 95 height 26
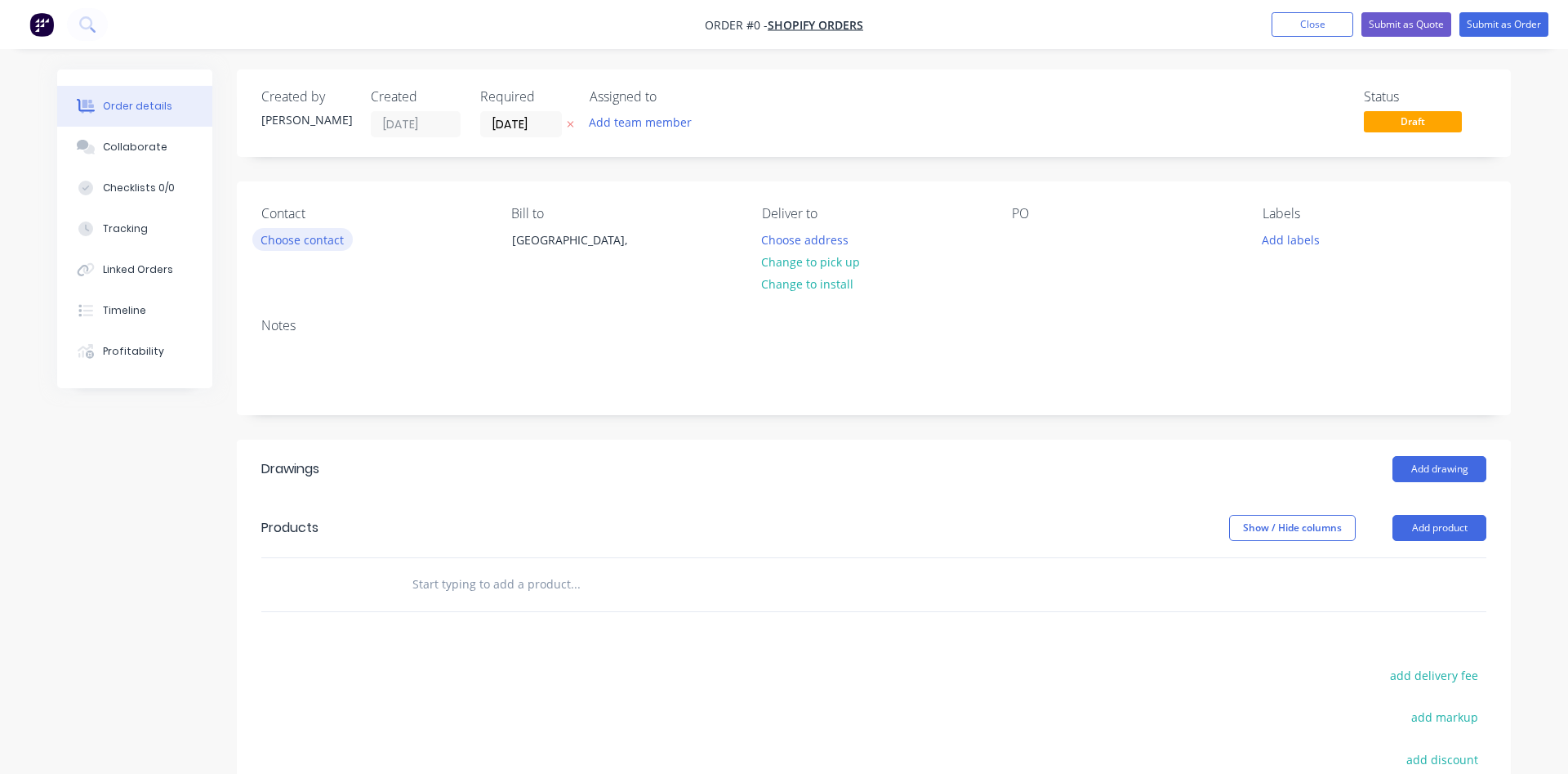
click at [277, 250] on button "Choose contact" at bounding box center [303, 239] width 100 height 22
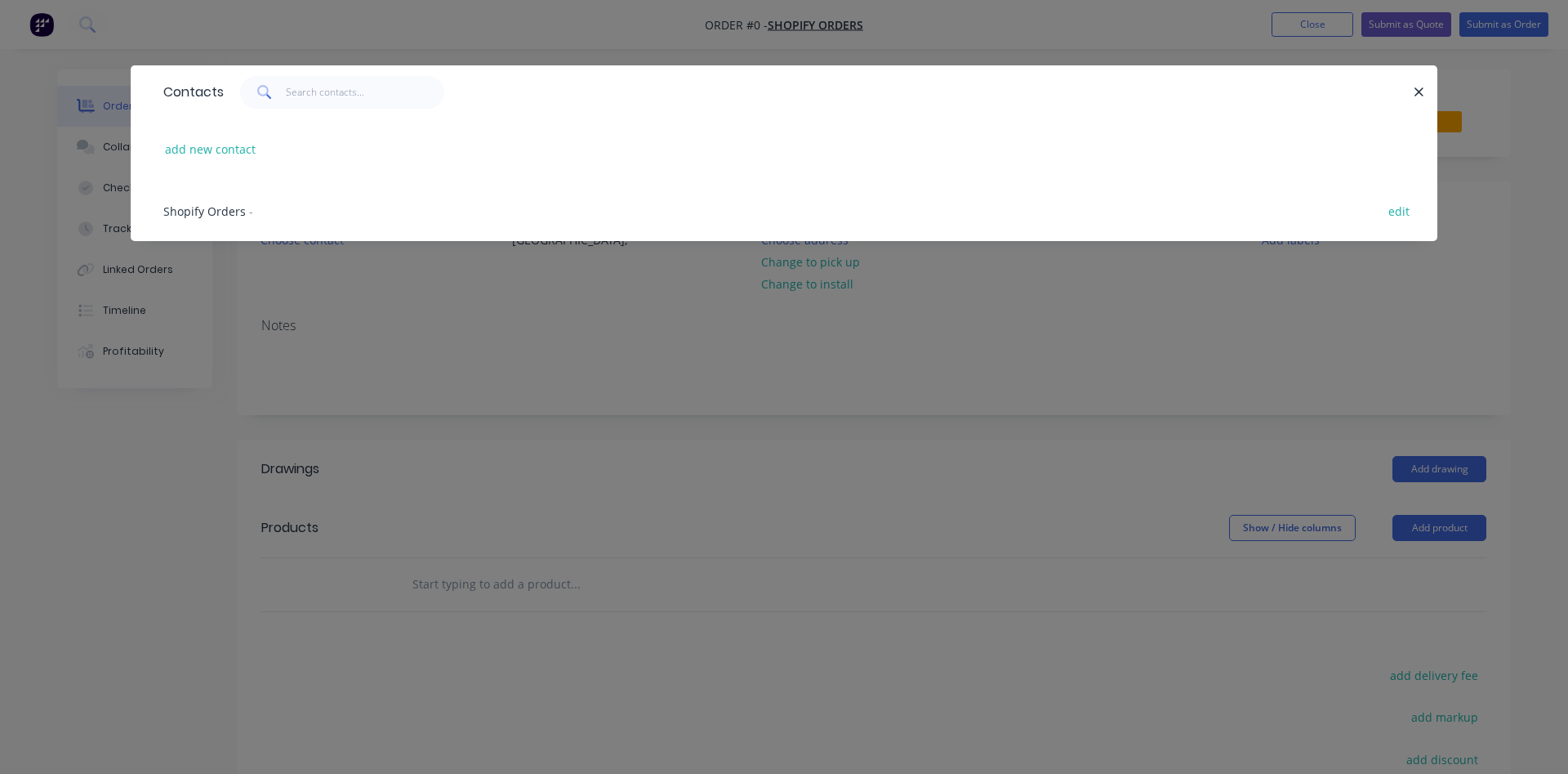
click at [213, 208] on span "Shopify Orders" at bounding box center [204, 211] width 83 height 16
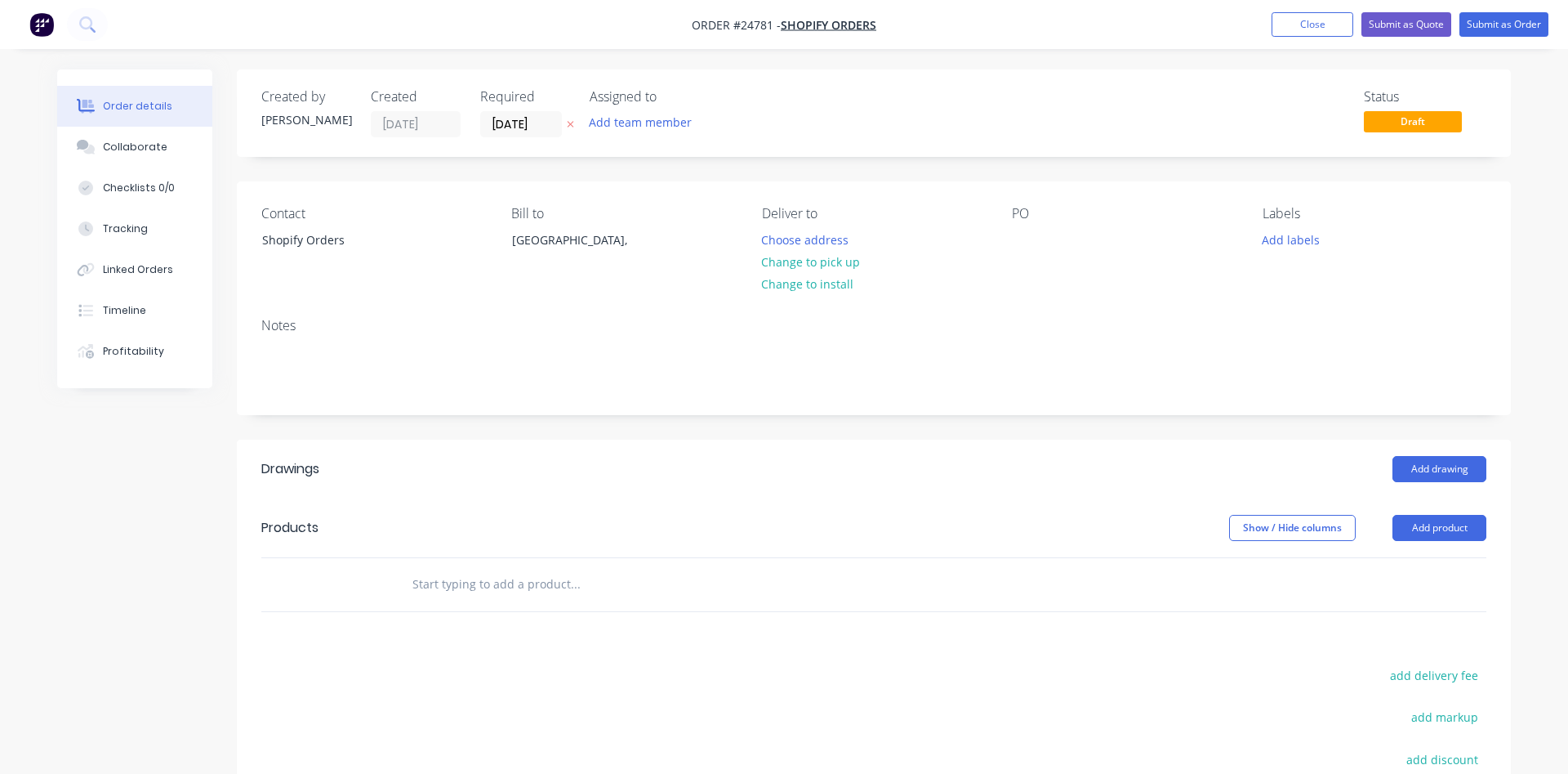
drag, startPoint x: 824, startPoint y: 259, endPoint x: 847, endPoint y: 252, distance: 24.0
click at [824, 258] on button "Change to pick up" at bounding box center [810, 262] width 116 height 22
click at [1024, 234] on div at bounding box center [1024, 239] width 26 height 23
click at [1423, 520] on button "Add product" at bounding box center [1439, 527] width 94 height 26
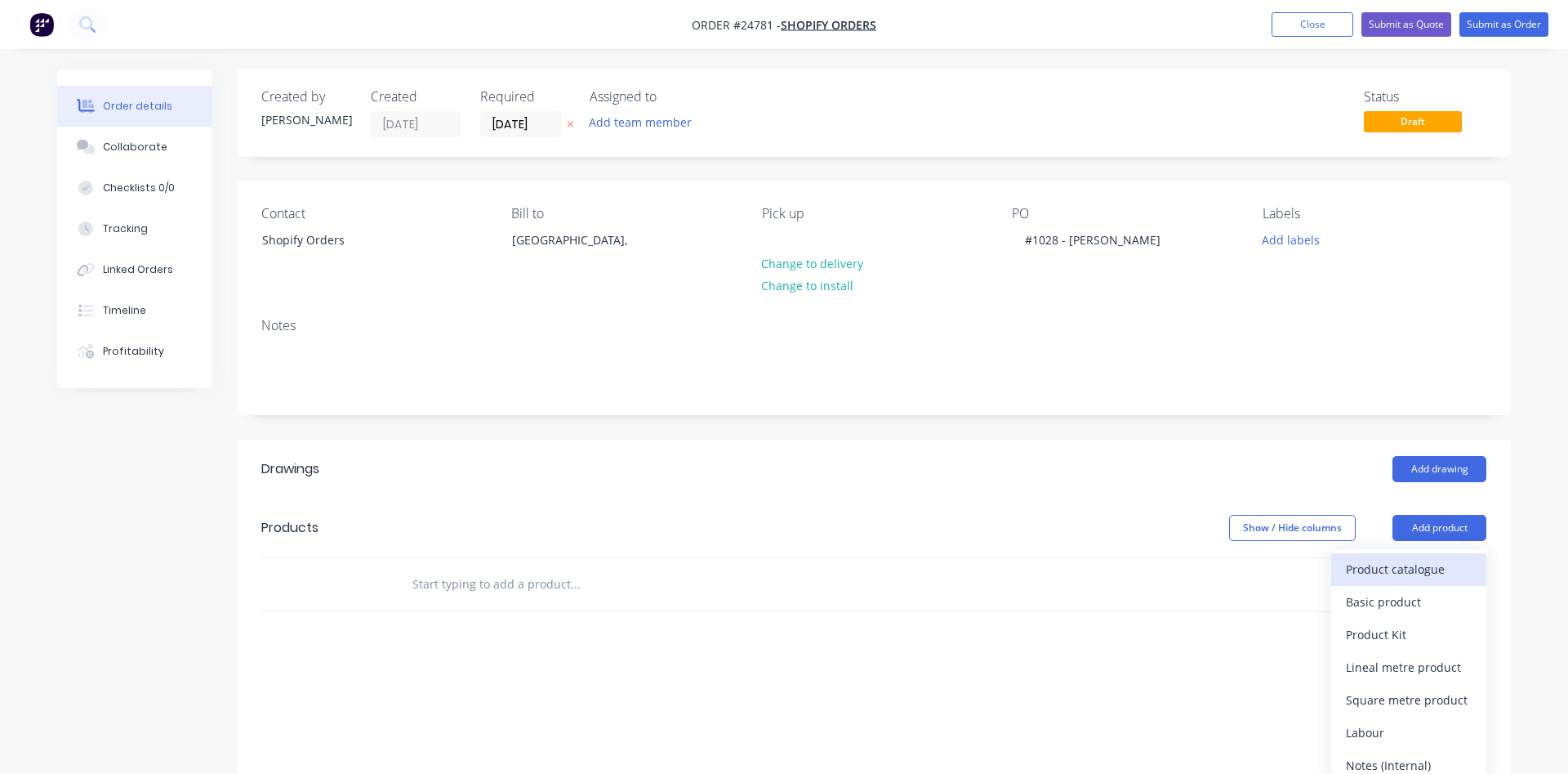
click at [1415, 561] on div "Product catalogue" at bounding box center [1408, 569] width 126 height 23
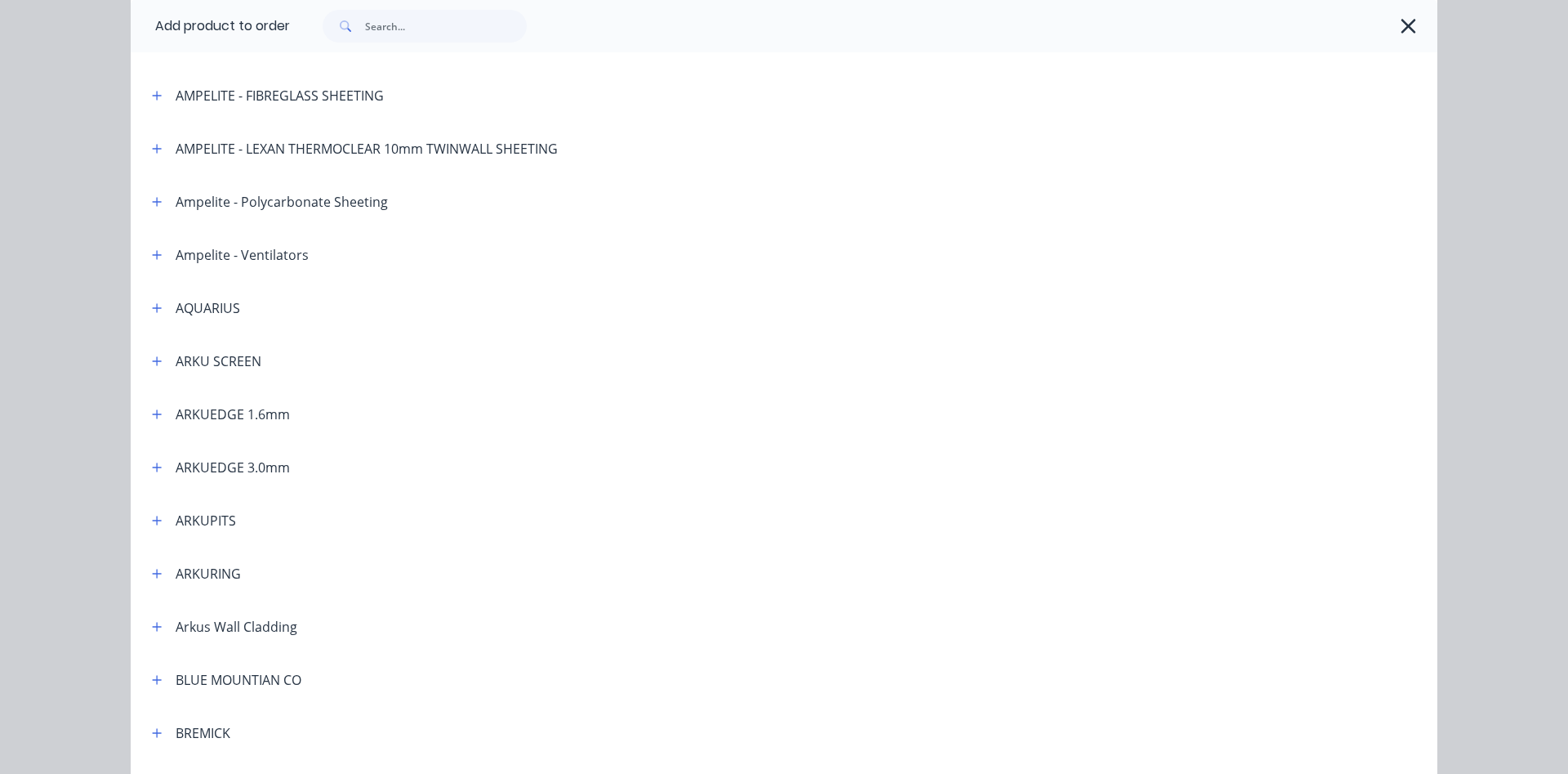
scroll to position [279, 0]
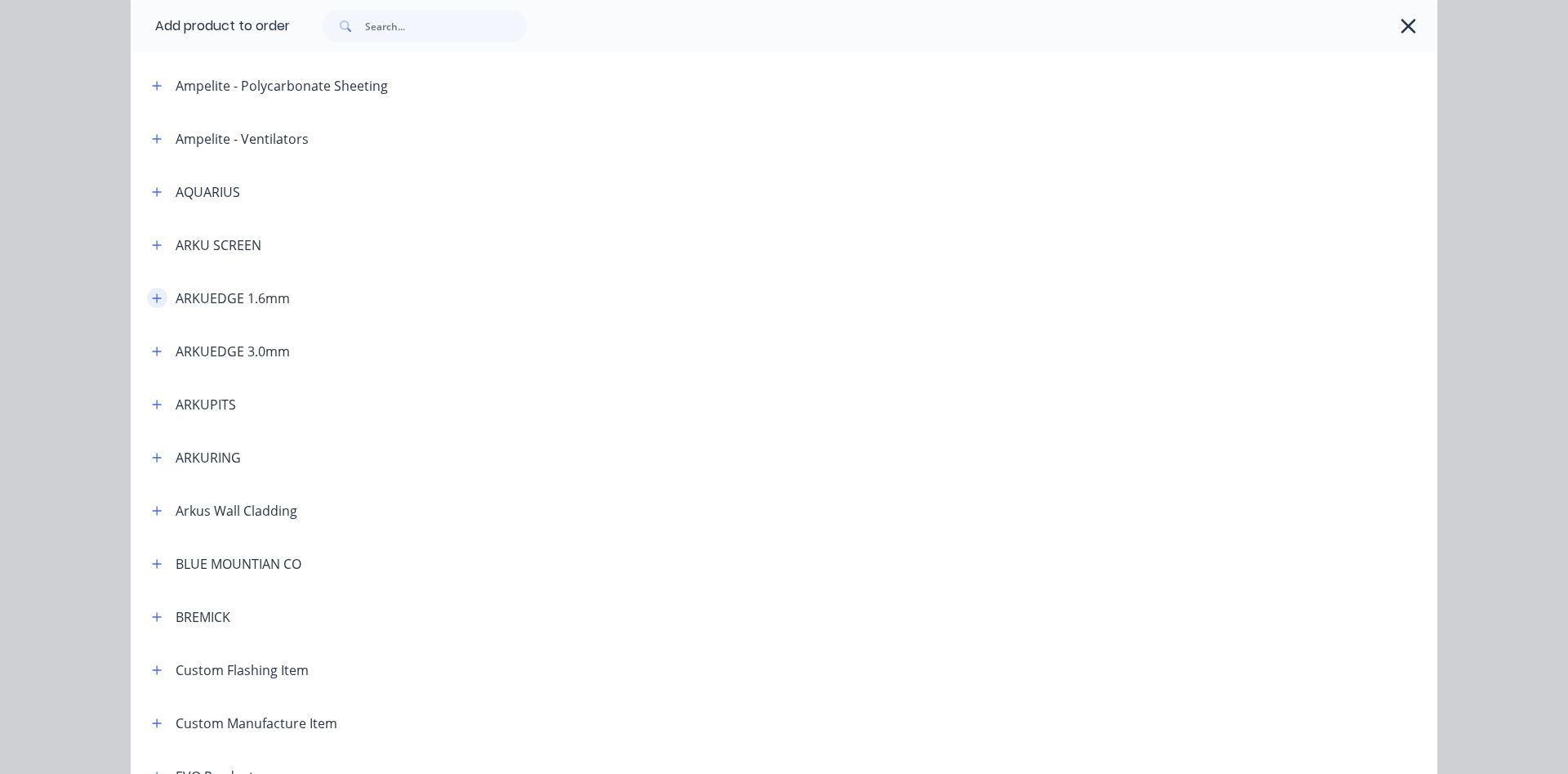
click at [156, 299] on icon "button" at bounding box center [157, 299] width 10 height 12
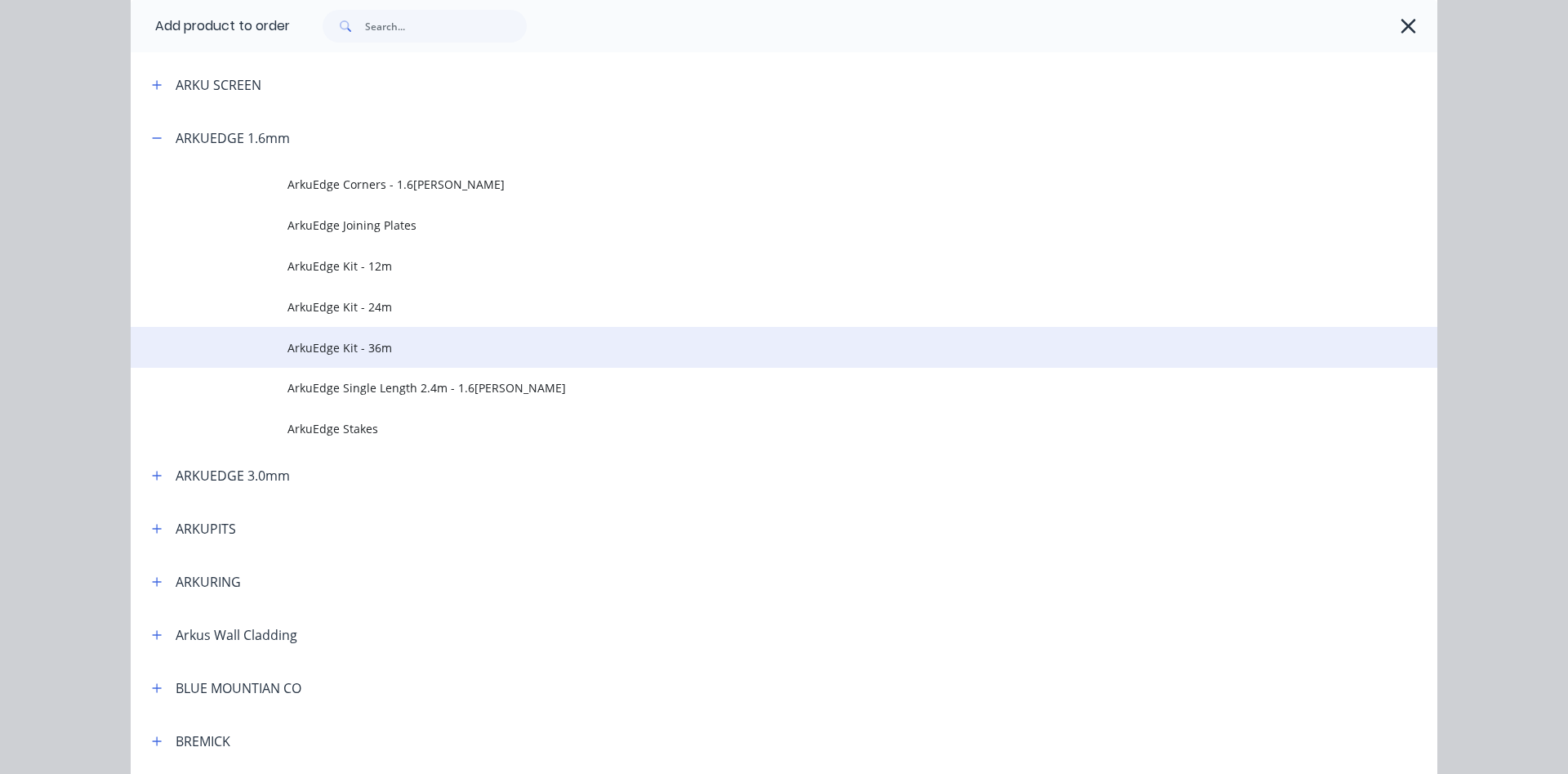
scroll to position [465, 0]
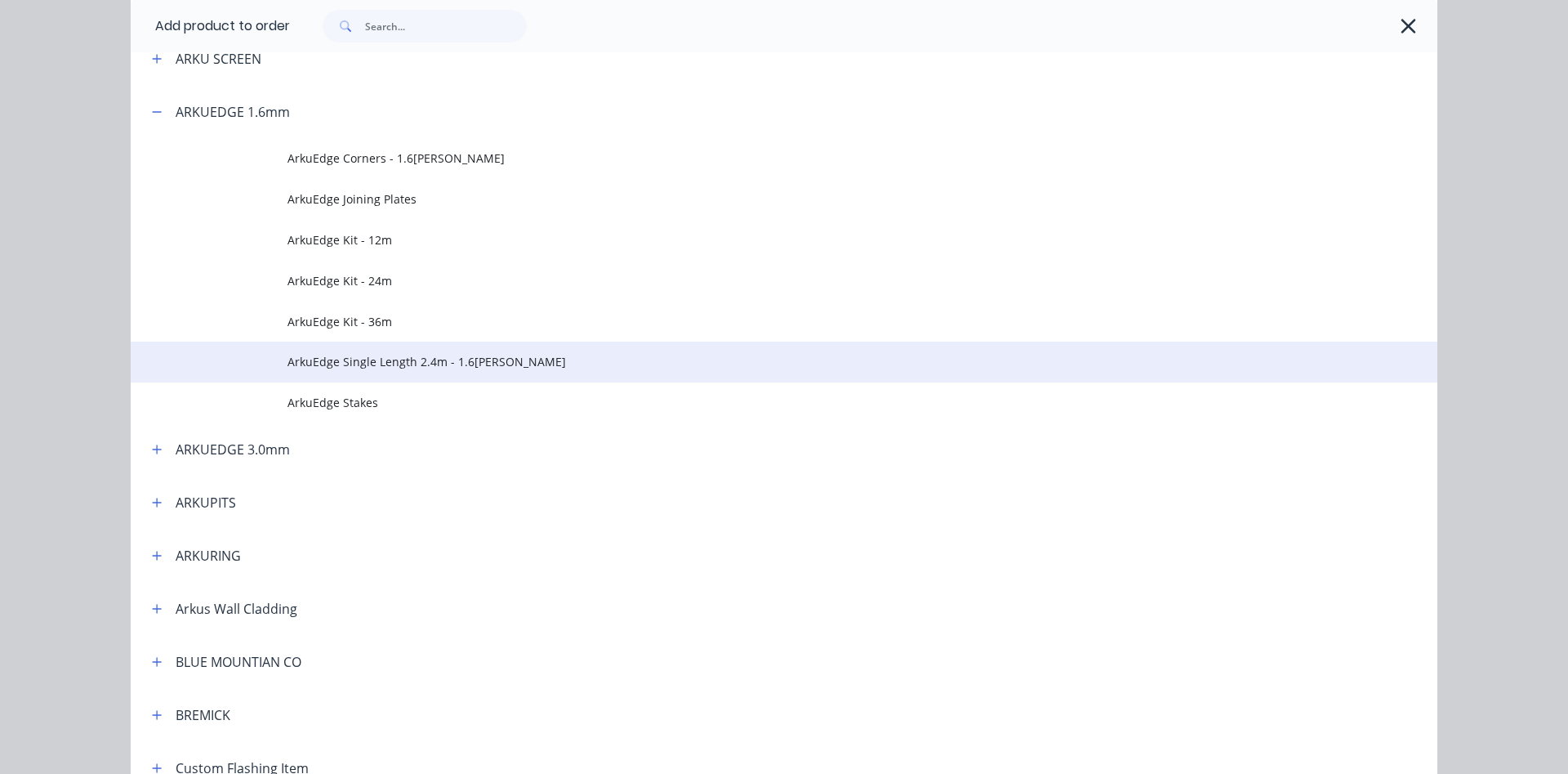
click at [400, 360] on span "ArkuEdge Single Length 2.4m - 1.6mm Corten" at bounding box center [747, 361] width 919 height 18
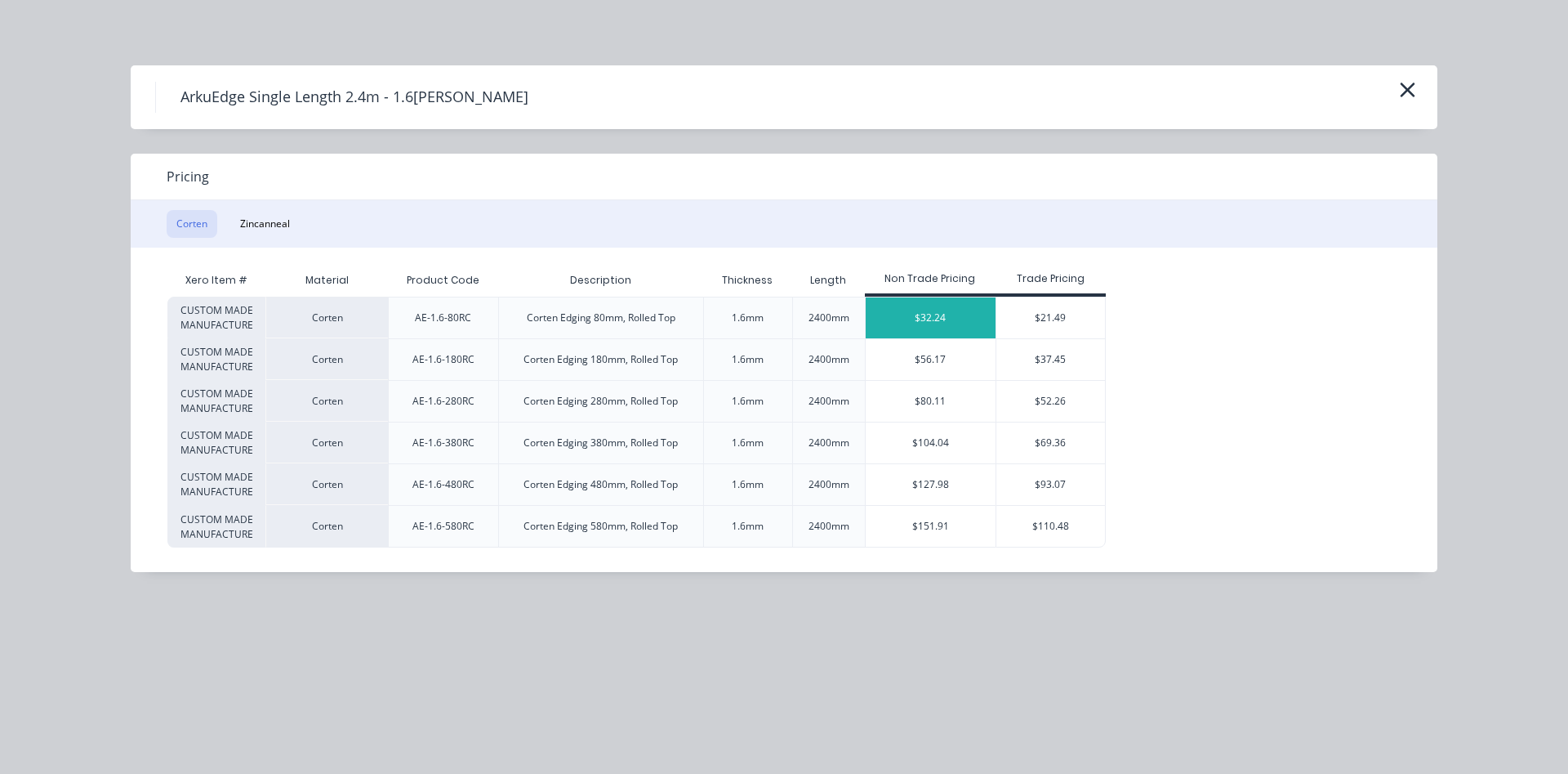
click at [962, 317] on div "$32.24" at bounding box center [930, 318] width 131 height 41
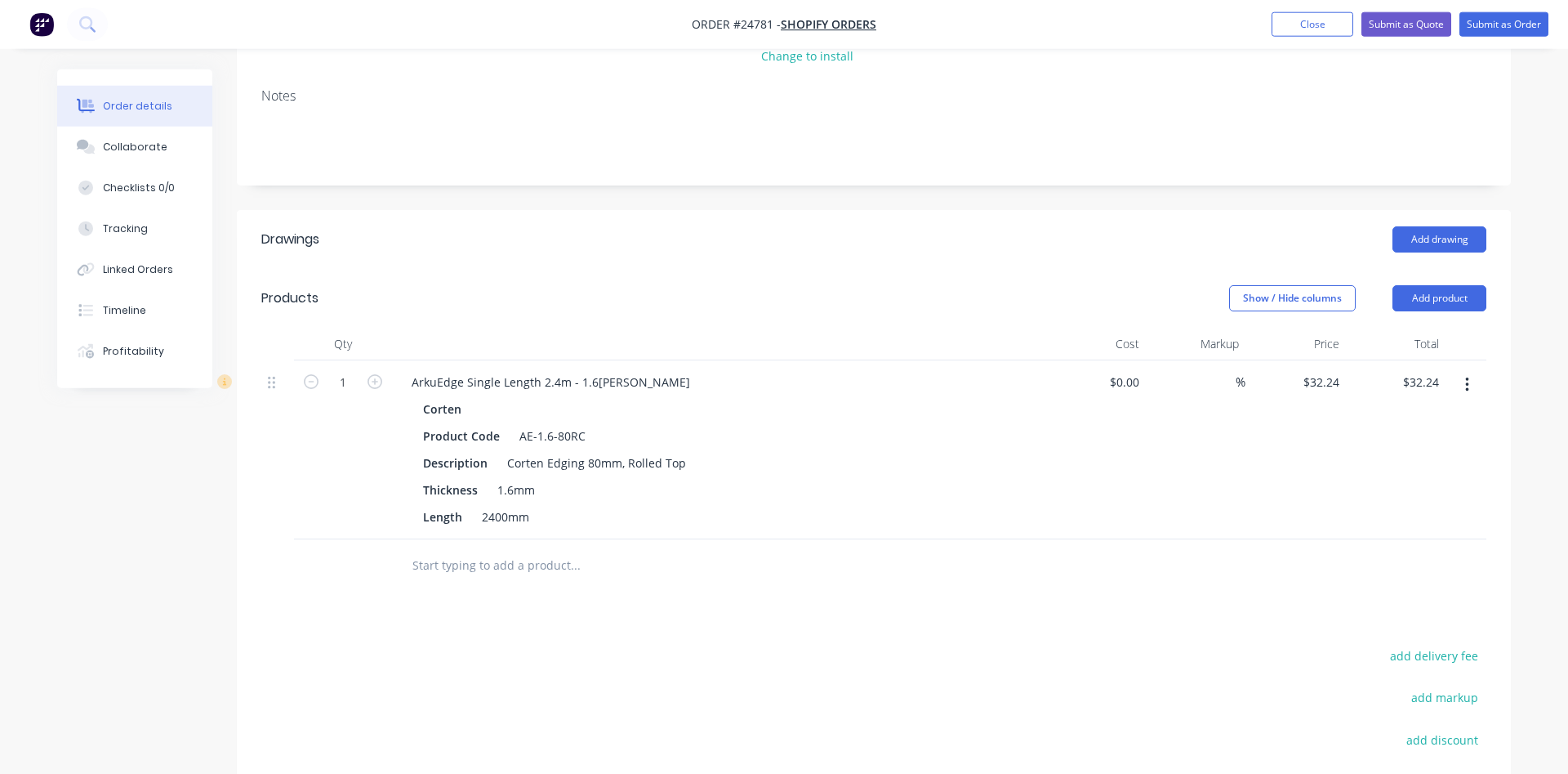
scroll to position [250, 0]
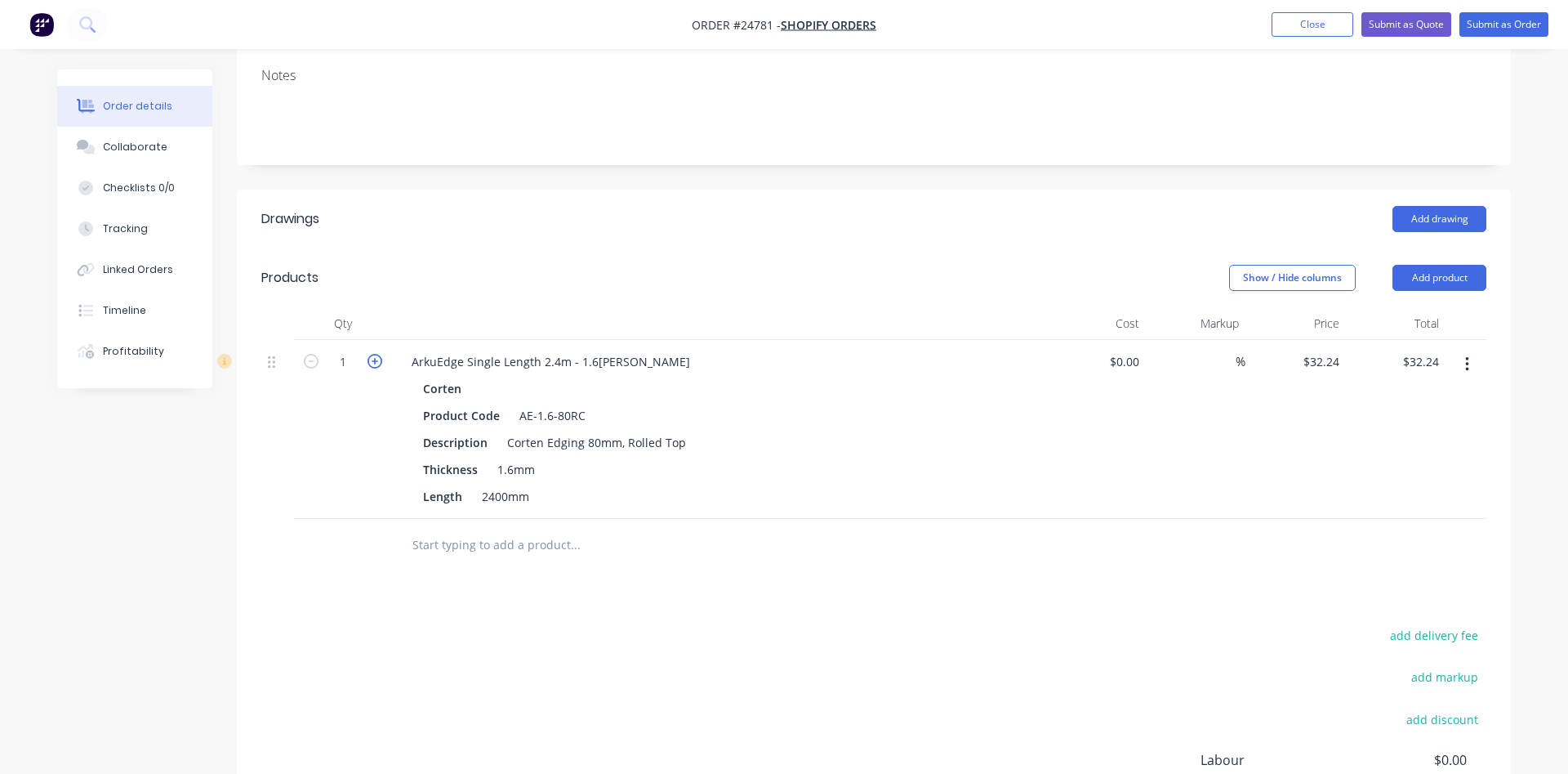
click at [376, 364] on icon "button" at bounding box center [375, 361] width 15 height 15
type input "2"
type input "$64.48"
click at [376, 364] on icon "button" at bounding box center [375, 361] width 15 height 15
type input "3"
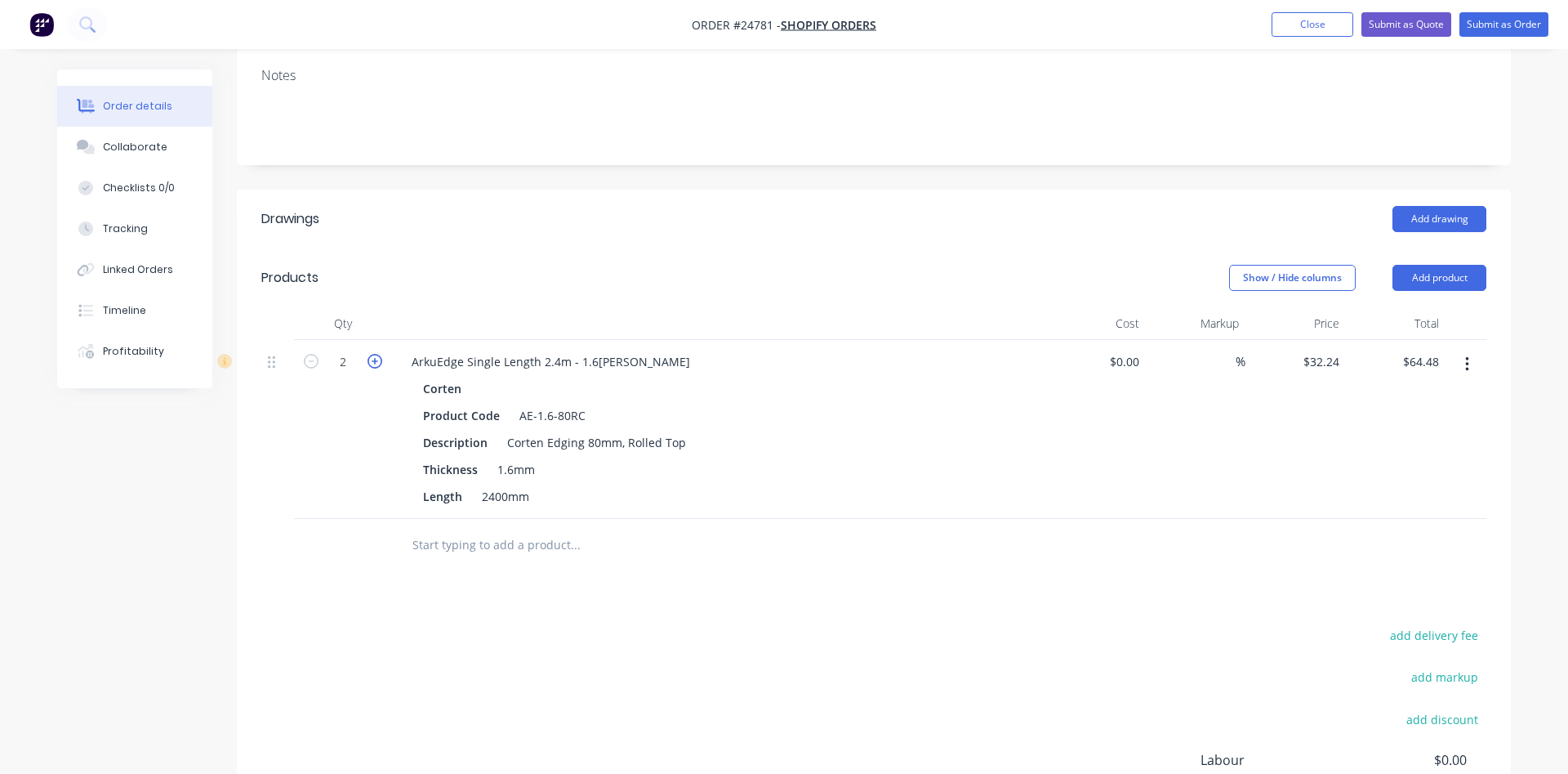
type input "$96.72"
click at [376, 364] on icon "button" at bounding box center [375, 361] width 15 height 15
type input "4"
type input "$128.96"
click at [376, 364] on icon "button" at bounding box center [375, 361] width 15 height 15
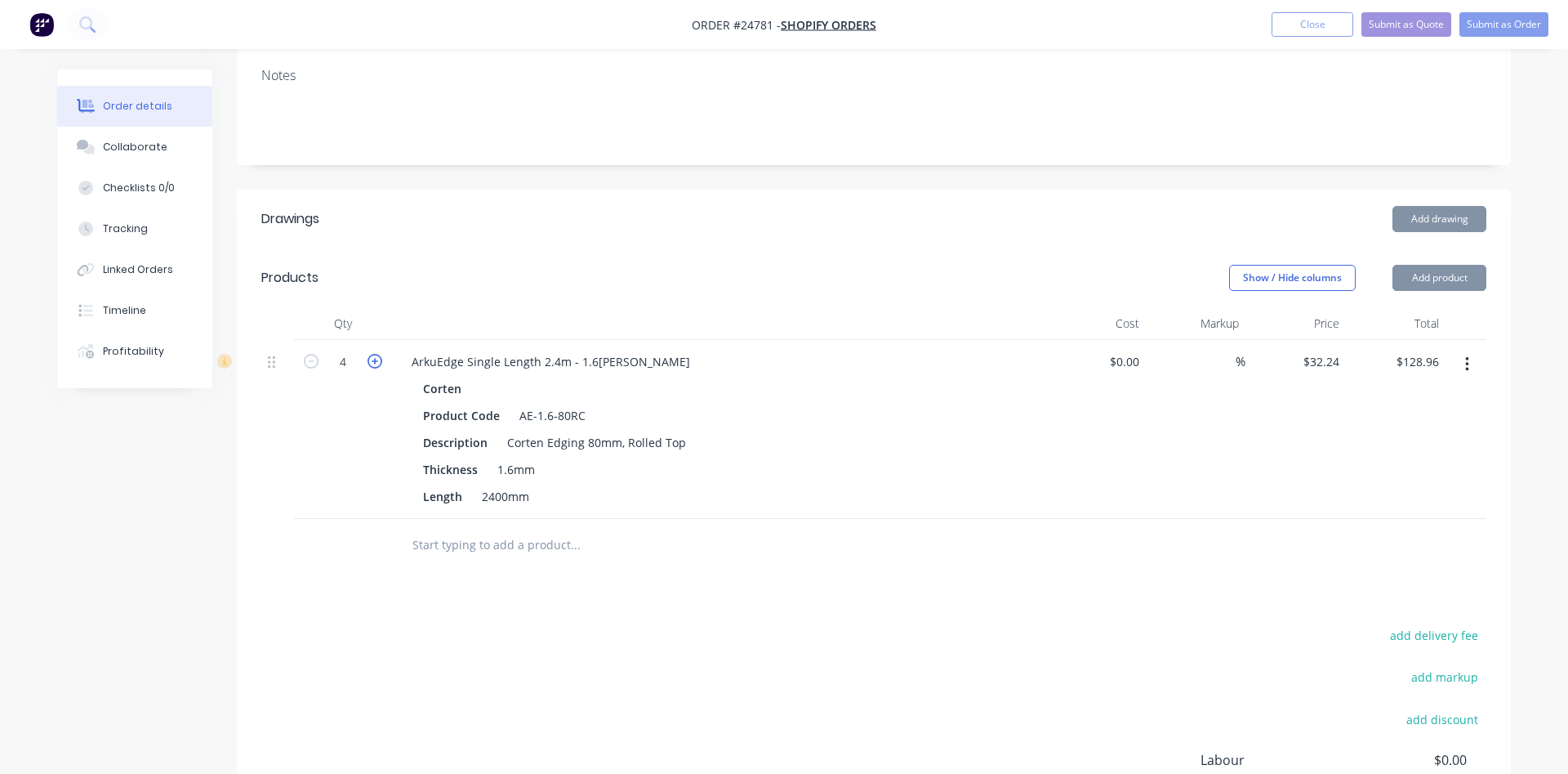
type input "5"
type input "$161.20"
click at [376, 364] on icon "button" at bounding box center [375, 361] width 15 height 15
type input "6"
type input "$193.44"
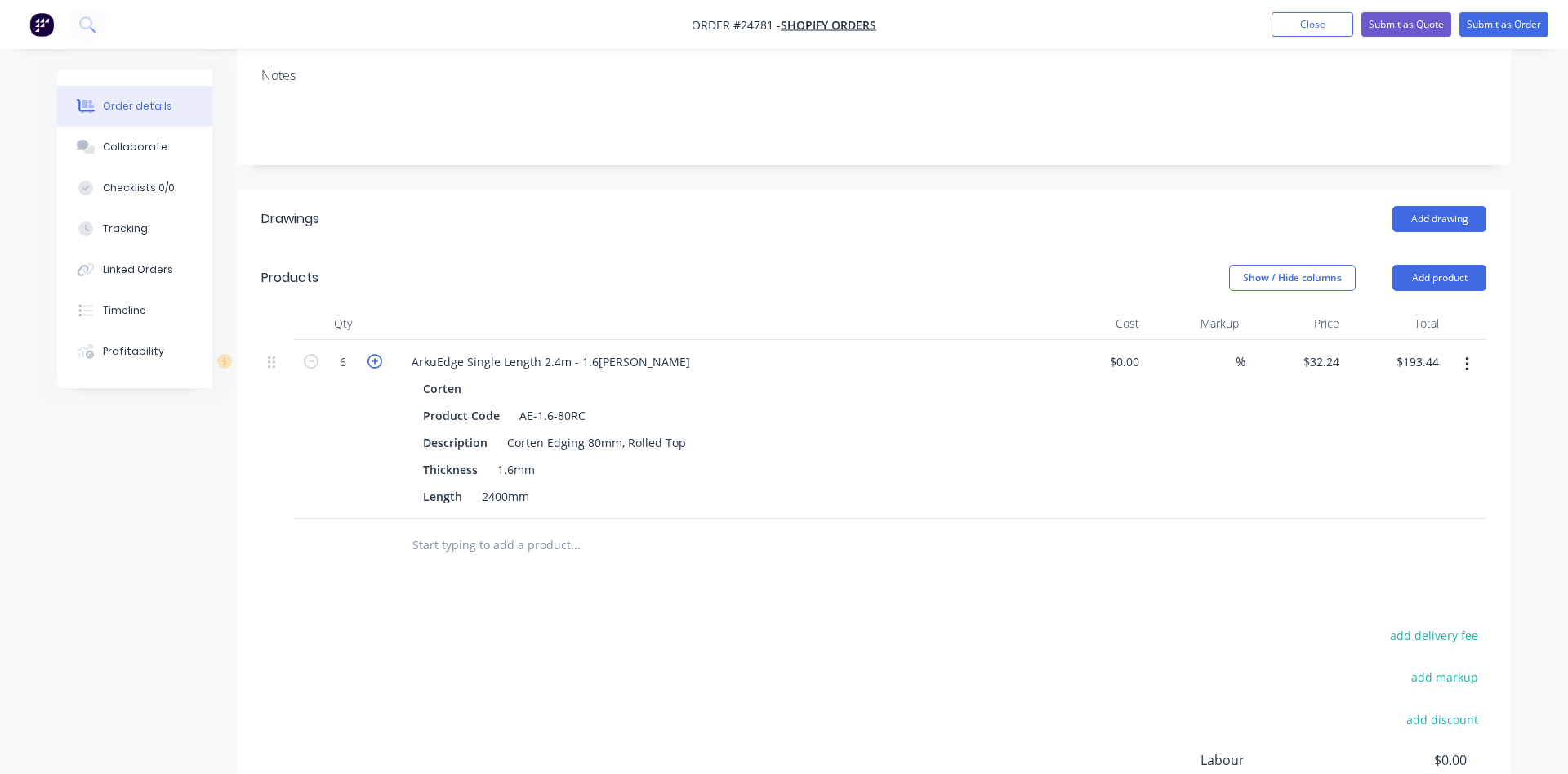
click at [376, 364] on icon "button" at bounding box center [375, 361] width 15 height 15
type input "7"
click at [1440, 355] on input "225.68" at bounding box center [1423, 361] width 44 height 23
click at [1440, 364] on input "225.68" at bounding box center [1423, 361] width 44 height 23
type input "225.66"
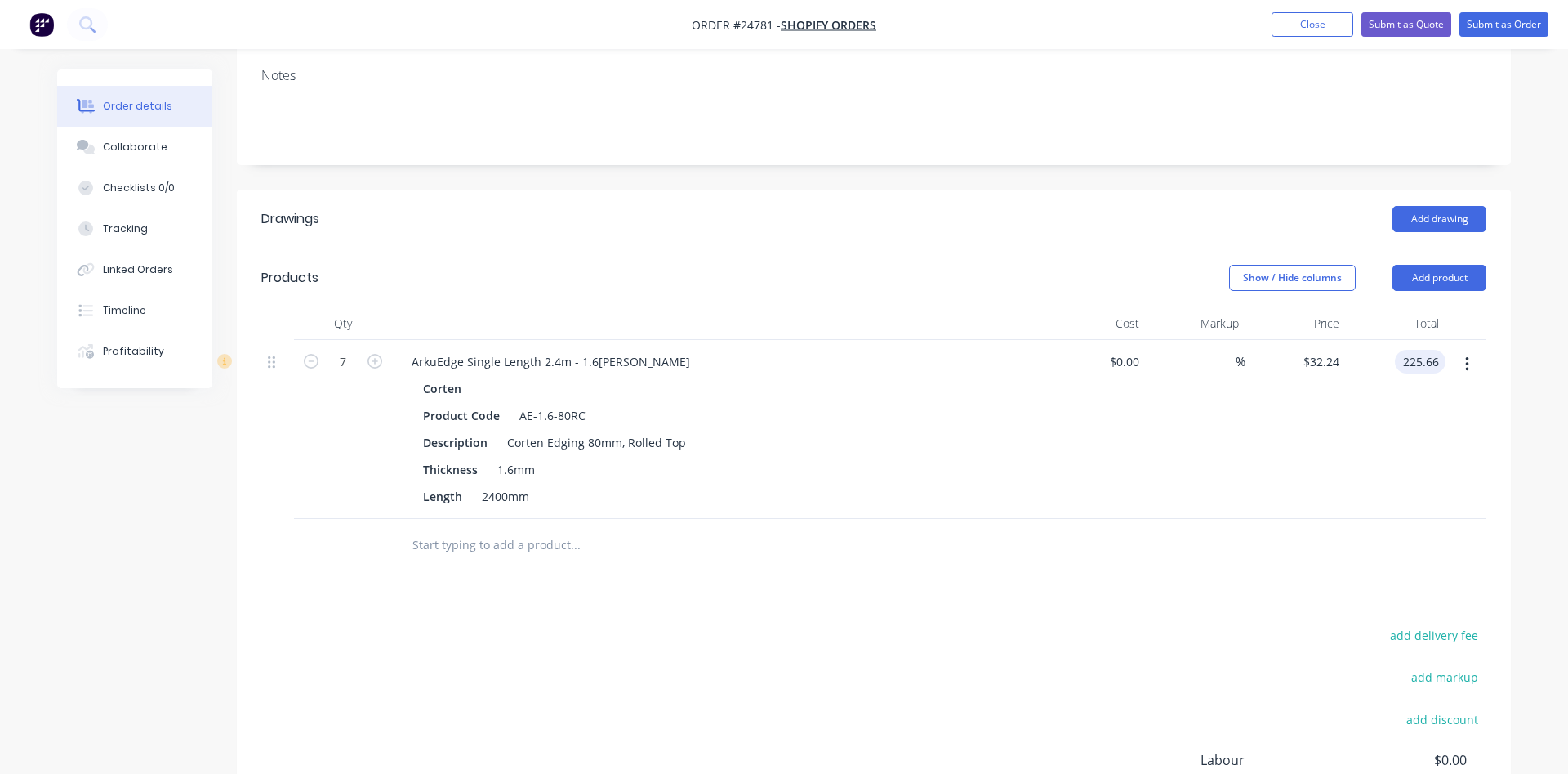
type input "$32.2371"
click at [1307, 489] on div "$32.2371 $32.2371" at bounding box center [1295, 430] width 100 height 179
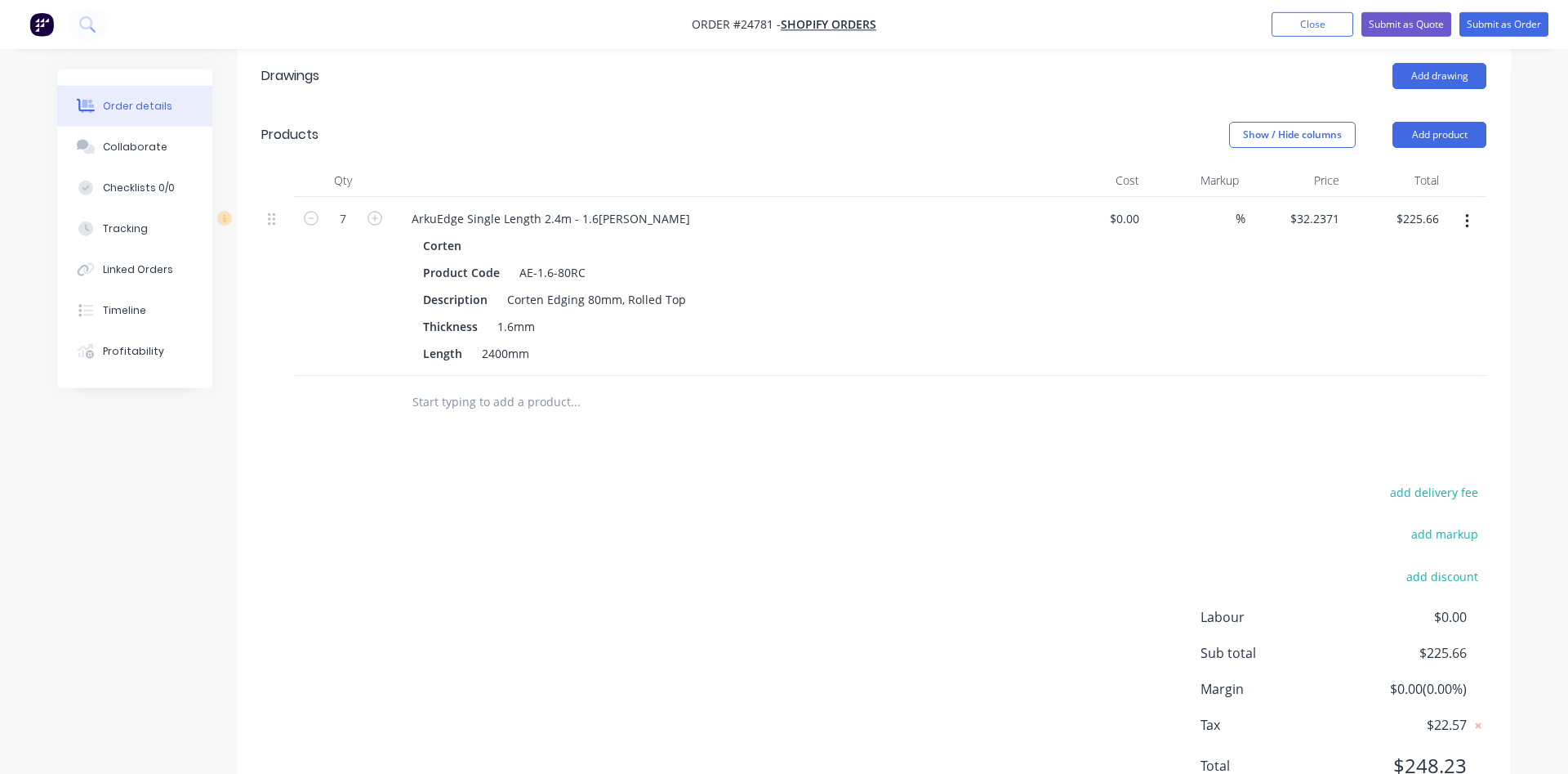
scroll to position [417, 0]
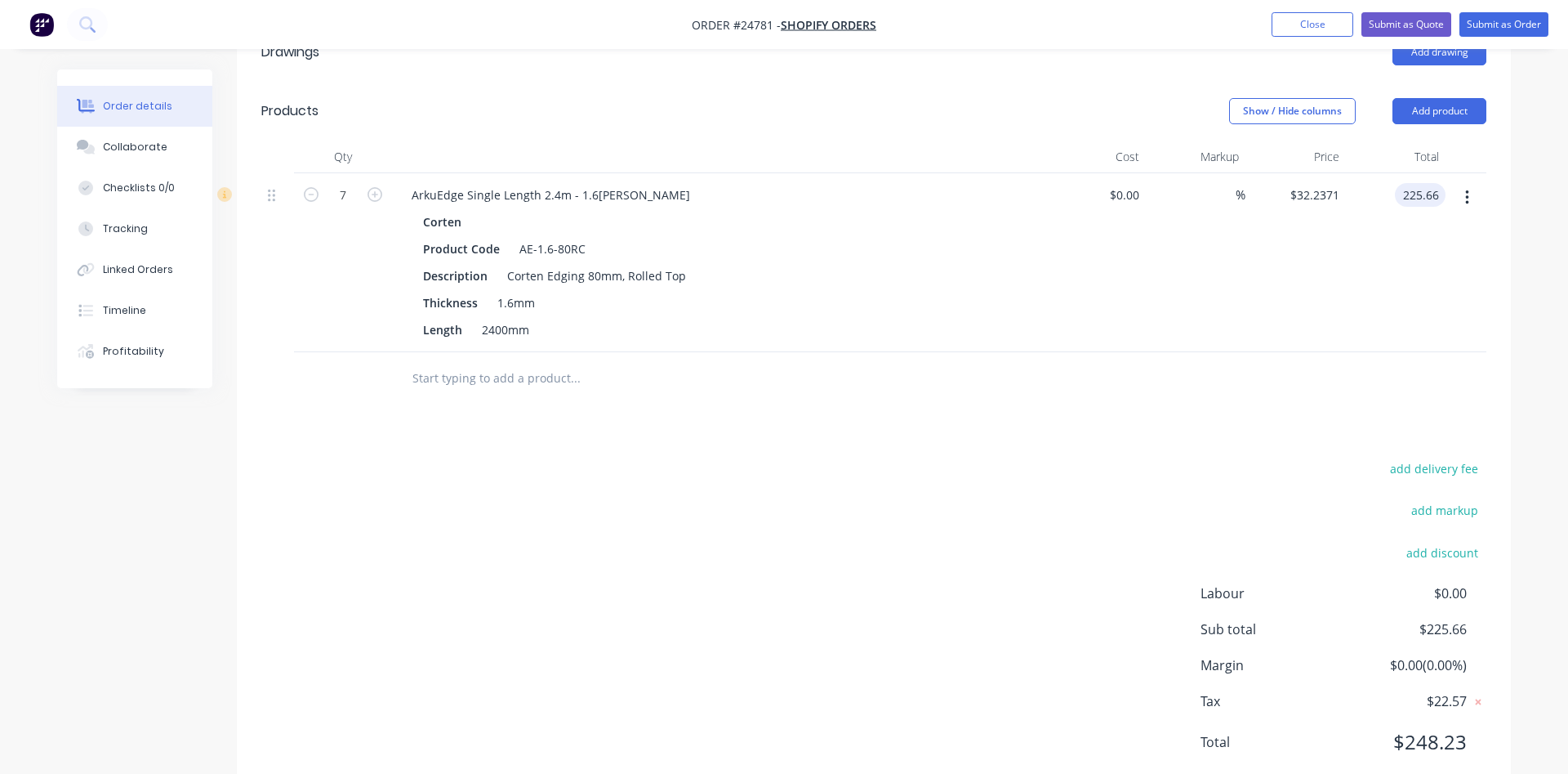
click at [1437, 183] on input "225.66" at bounding box center [1423, 194] width 44 height 23
click at [1440, 198] on input "225.66" at bounding box center [1423, 194] width 44 height 23
type input "$225.65"
type input "$32.2357"
click at [1217, 304] on div "%" at bounding box center [1195, 263] width 100 height 179
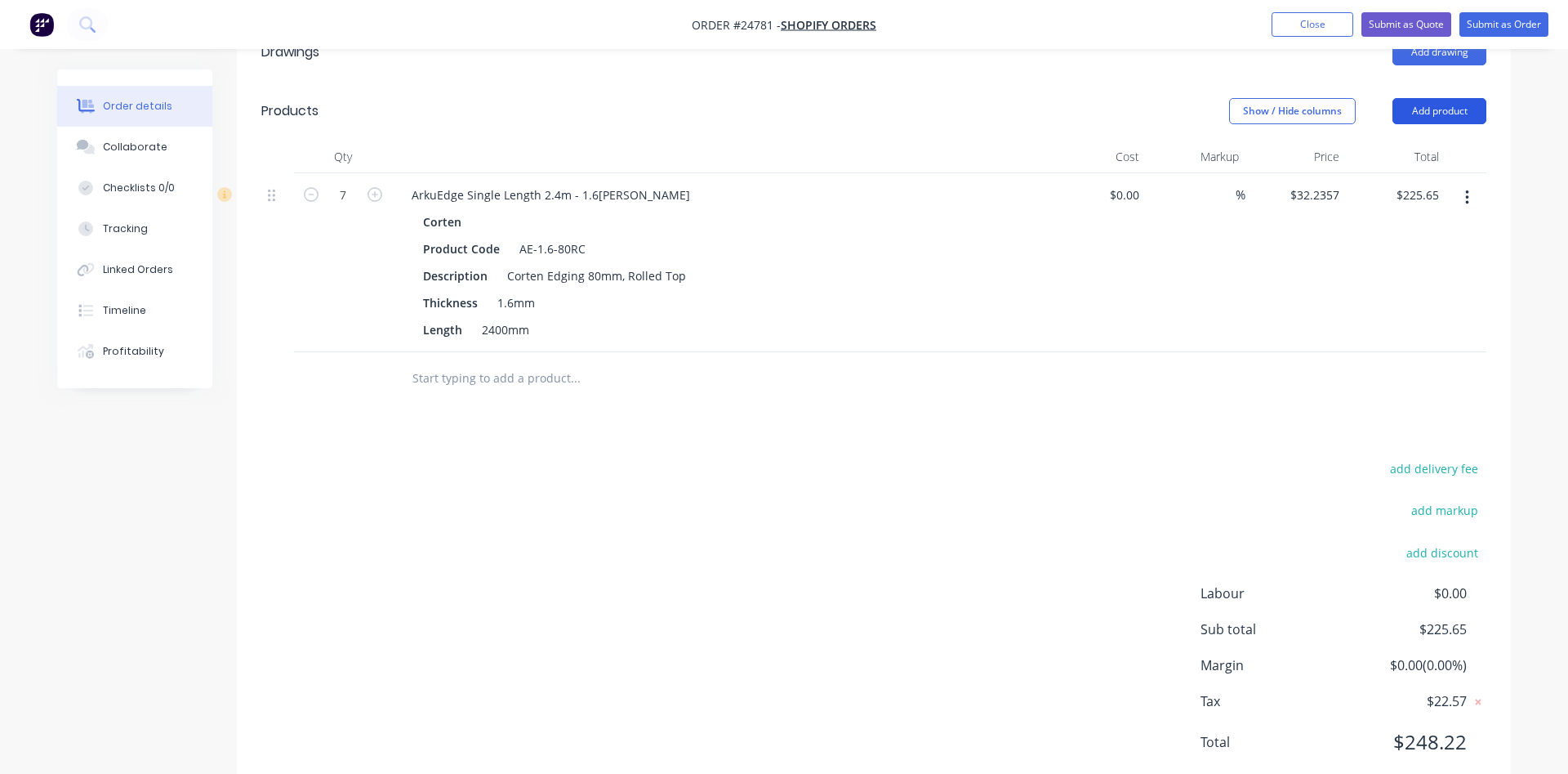
click at [1455, 118] on button "Add product" at bounding box center [1439, 111] width 94 height 26
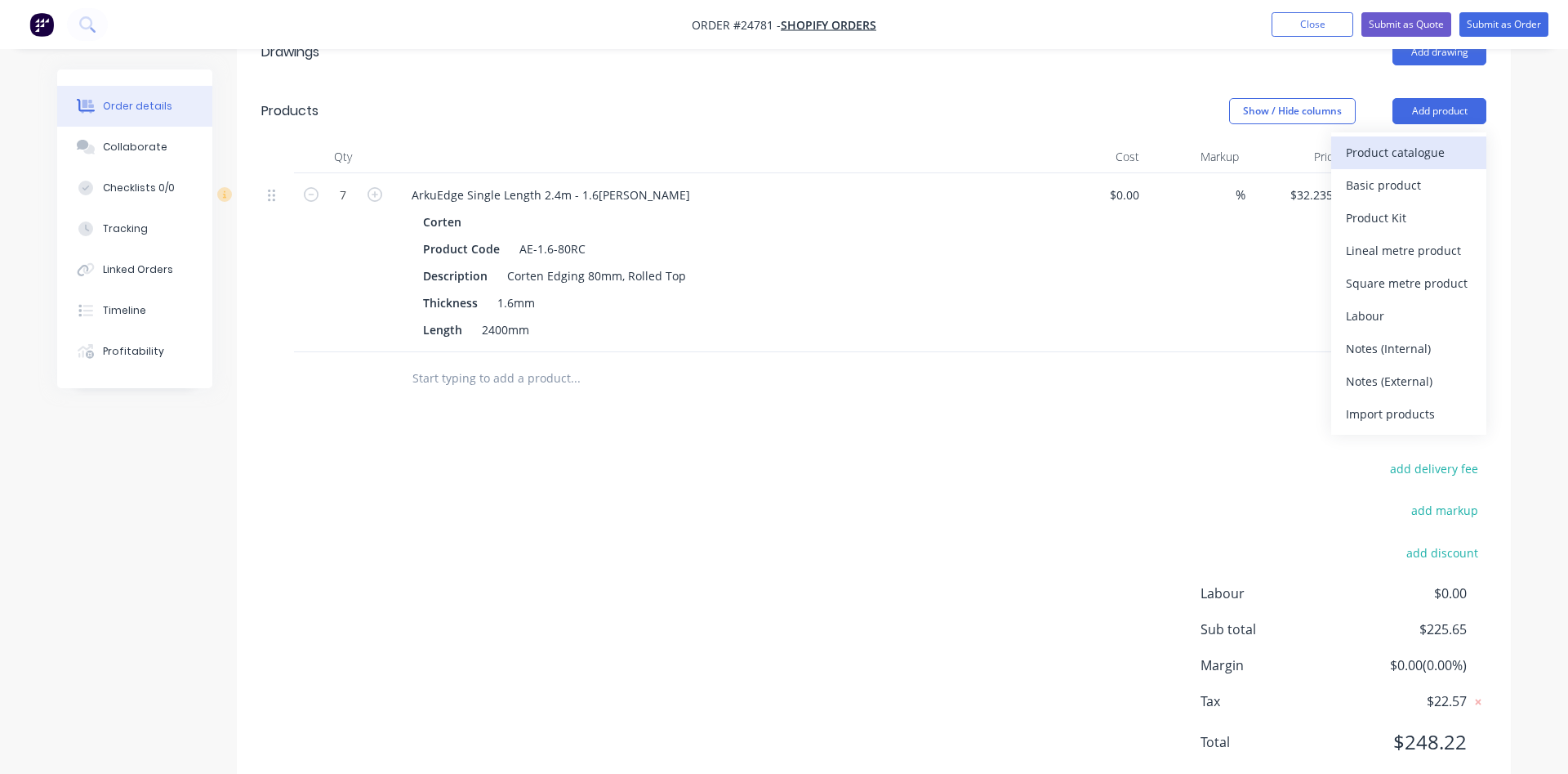
click at [1425, 154] on div "Product catalogue" at bounding box center [1408, 152] width 126 height 23
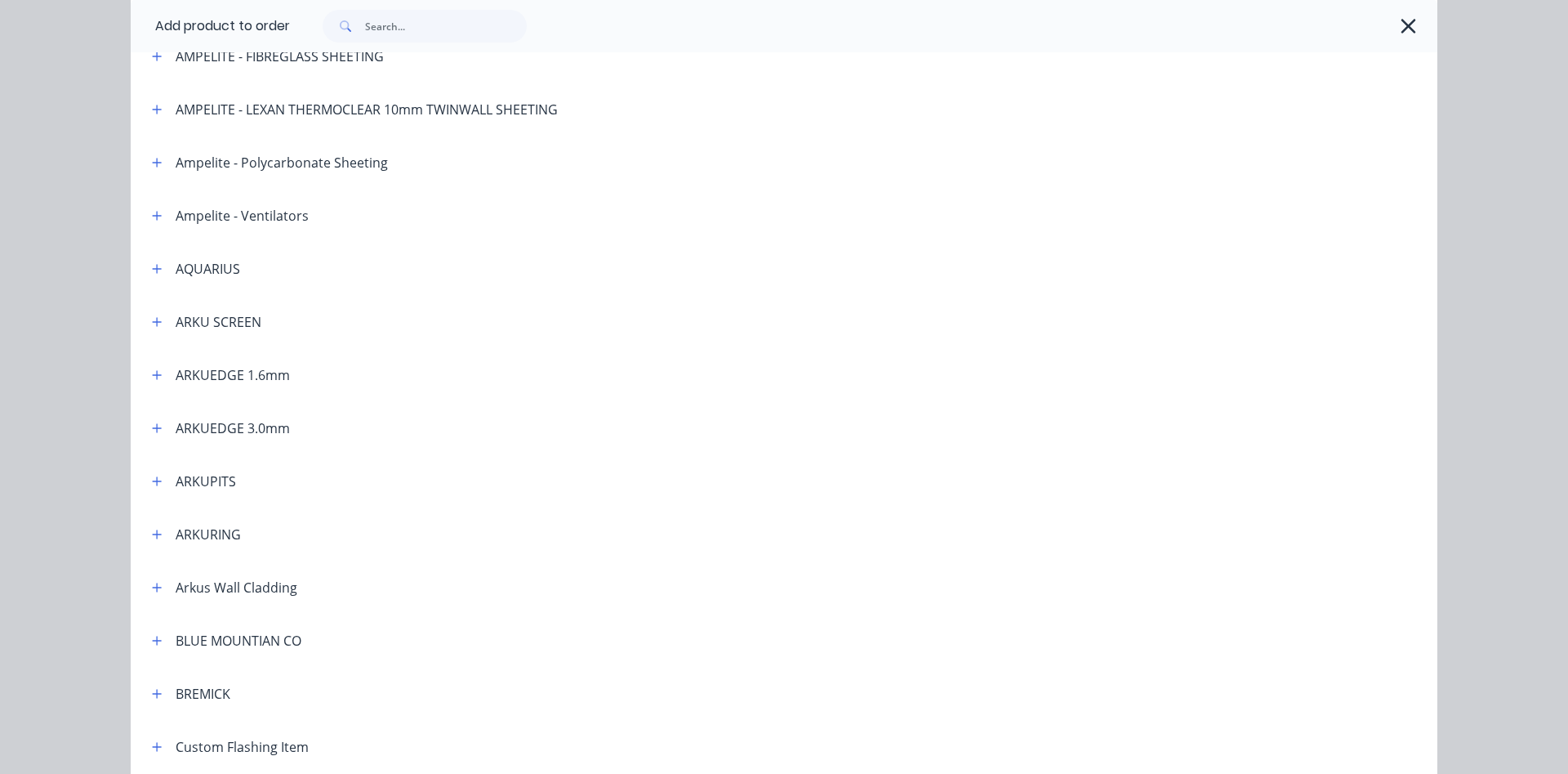
scroll to position [279, 0]
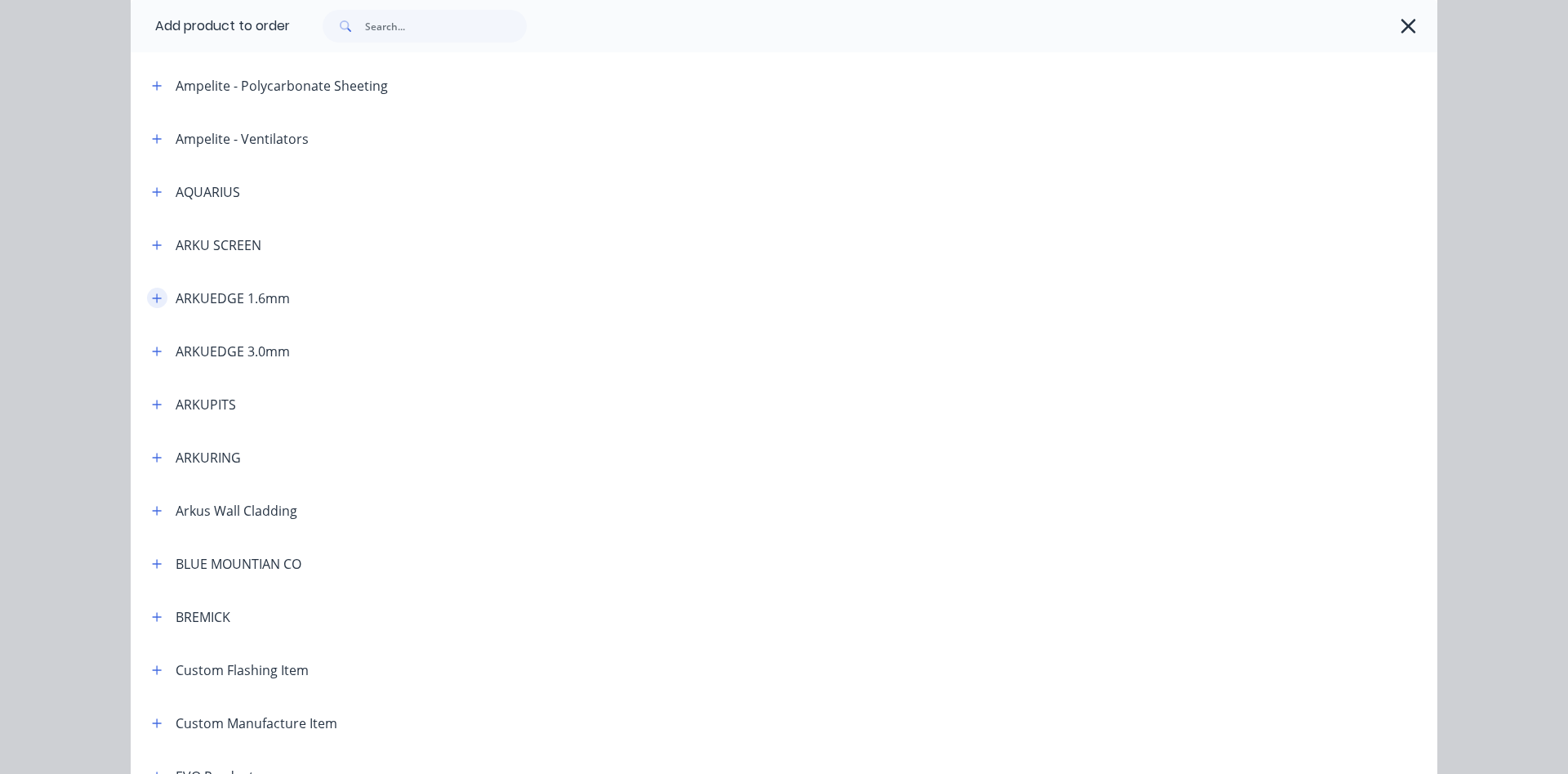
click at [161, 300] on icon "button" at bounding box center [157, 299] width 10 height 12
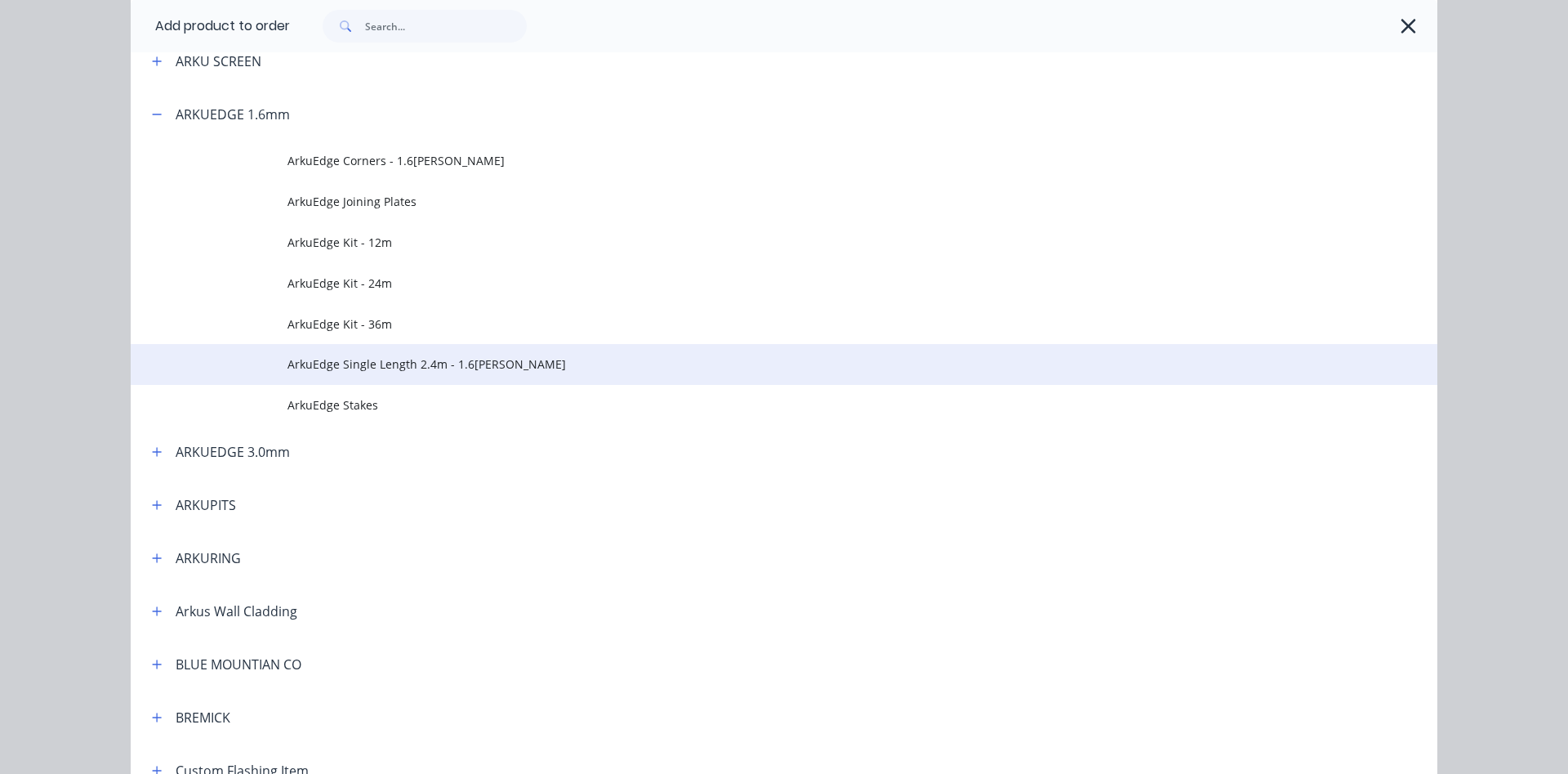
scroll to position [465, 0]
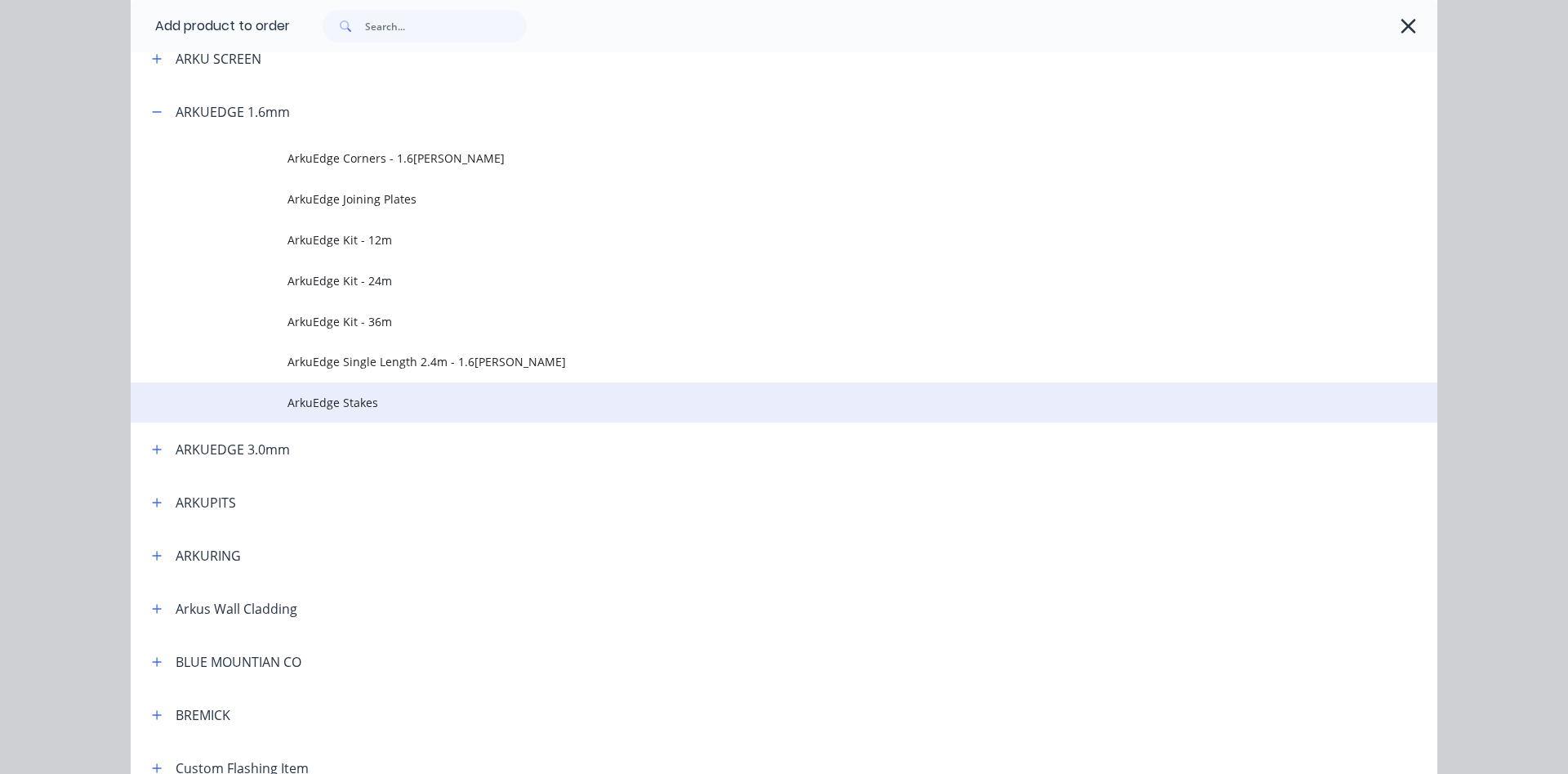
click at [321, 398] on span "ArkuEdge Stakes" at bounding box center [747, 402] width 919 height 18
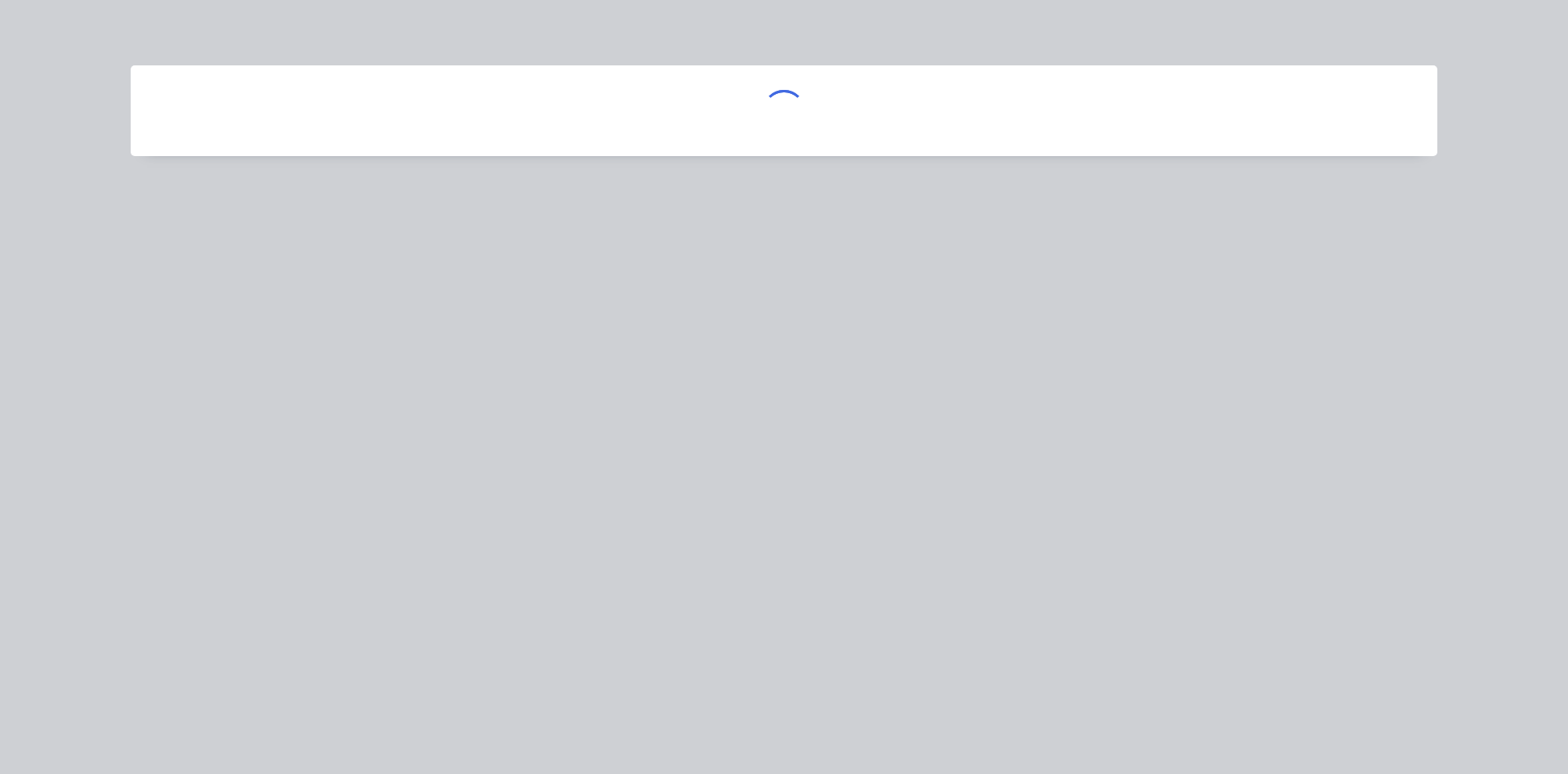
scroll to position [0, 0]
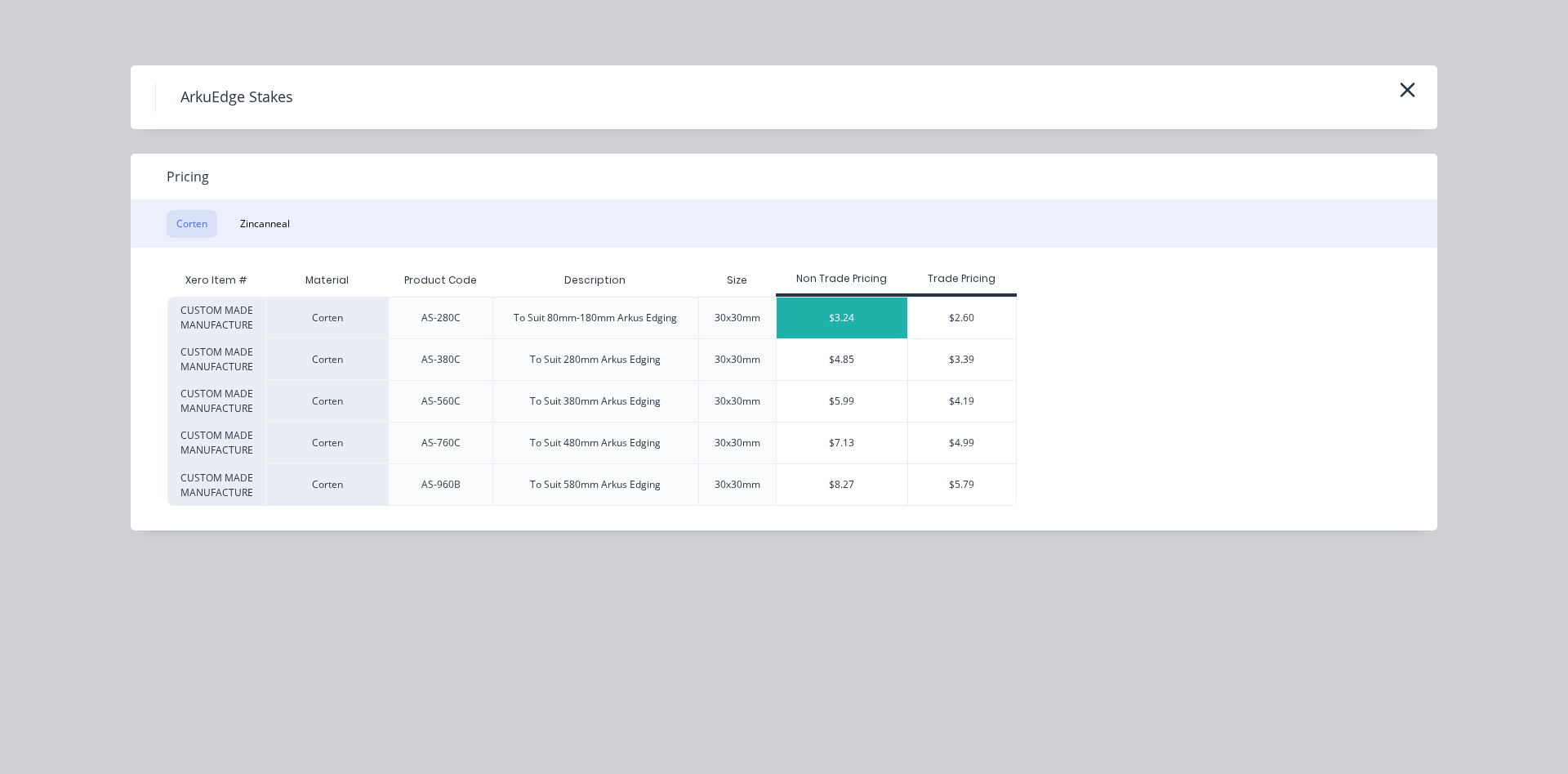
click at [861, 318] on div "$3.24" at bounding box center [842, 318] width 131 height 41
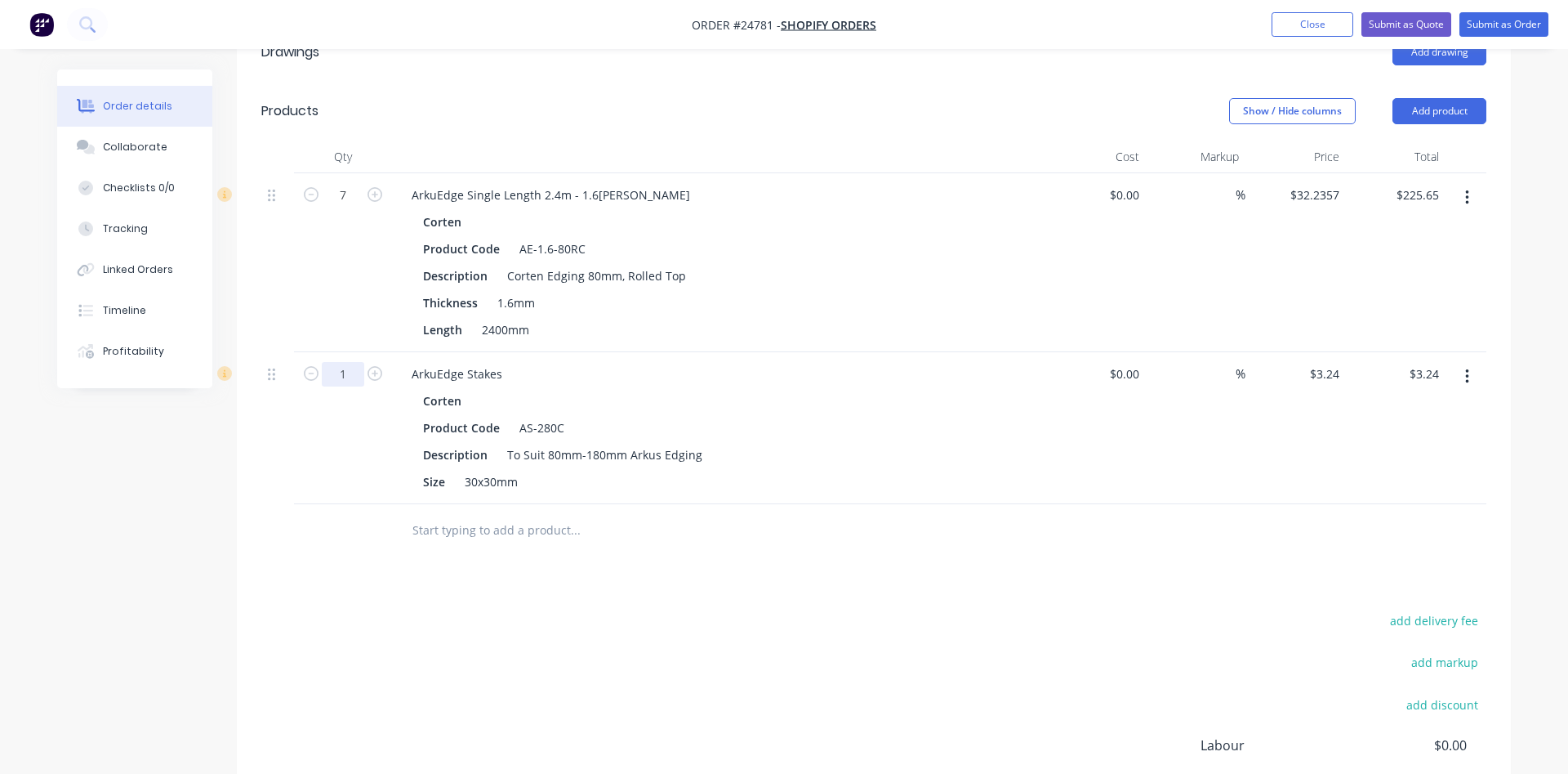
click at [347, 374] on input "1" at bounding box center [343, 374] width 43 height 24
type input "30"
click at [818, 430] on div "Product Code AS-280C" at bounding box center [715, 428] width 598 height 23
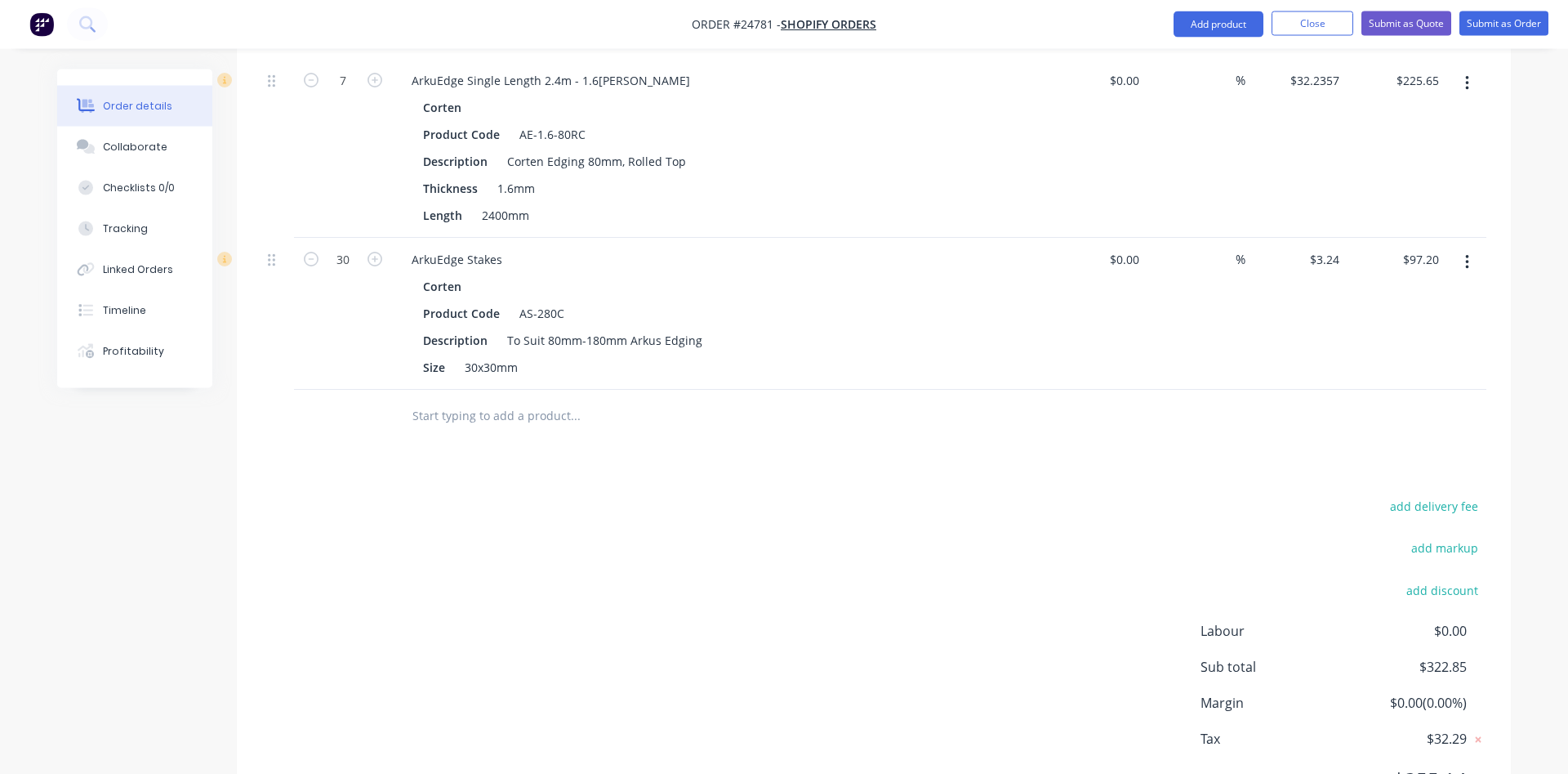
scroll to position [617, 0]
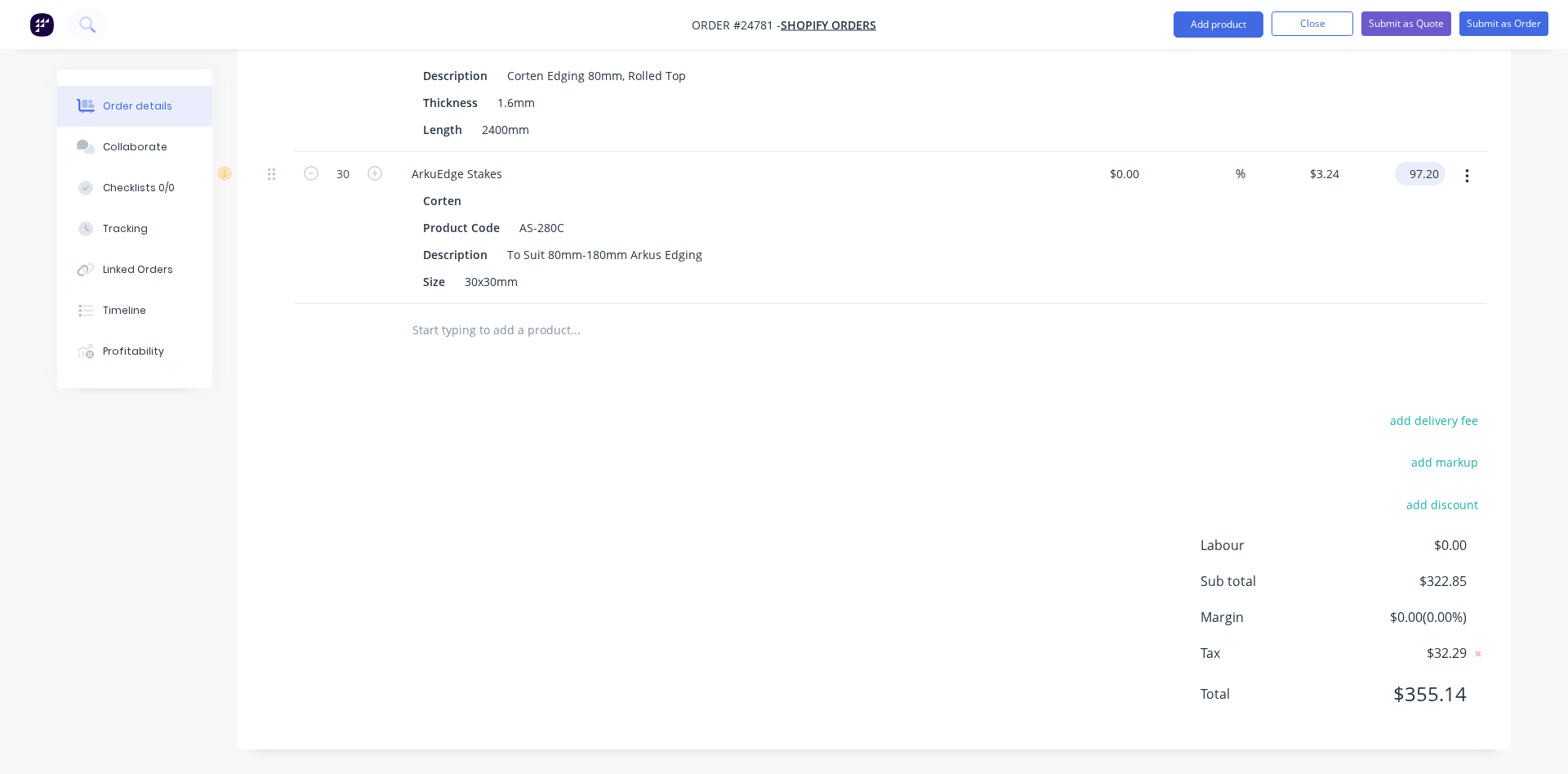
click at [1440, 174] on input "97.20" at bounding box center [1423, 173] width 44 height 23
click at [1440, 173] on input "97.20" at bounding box center [1426, 173] width 38 height 23
type input "$97.35"
type input "$3.245"
click at [1440, 179] on input "97.35" at bounding box center [1423, 173] width 44 height 23
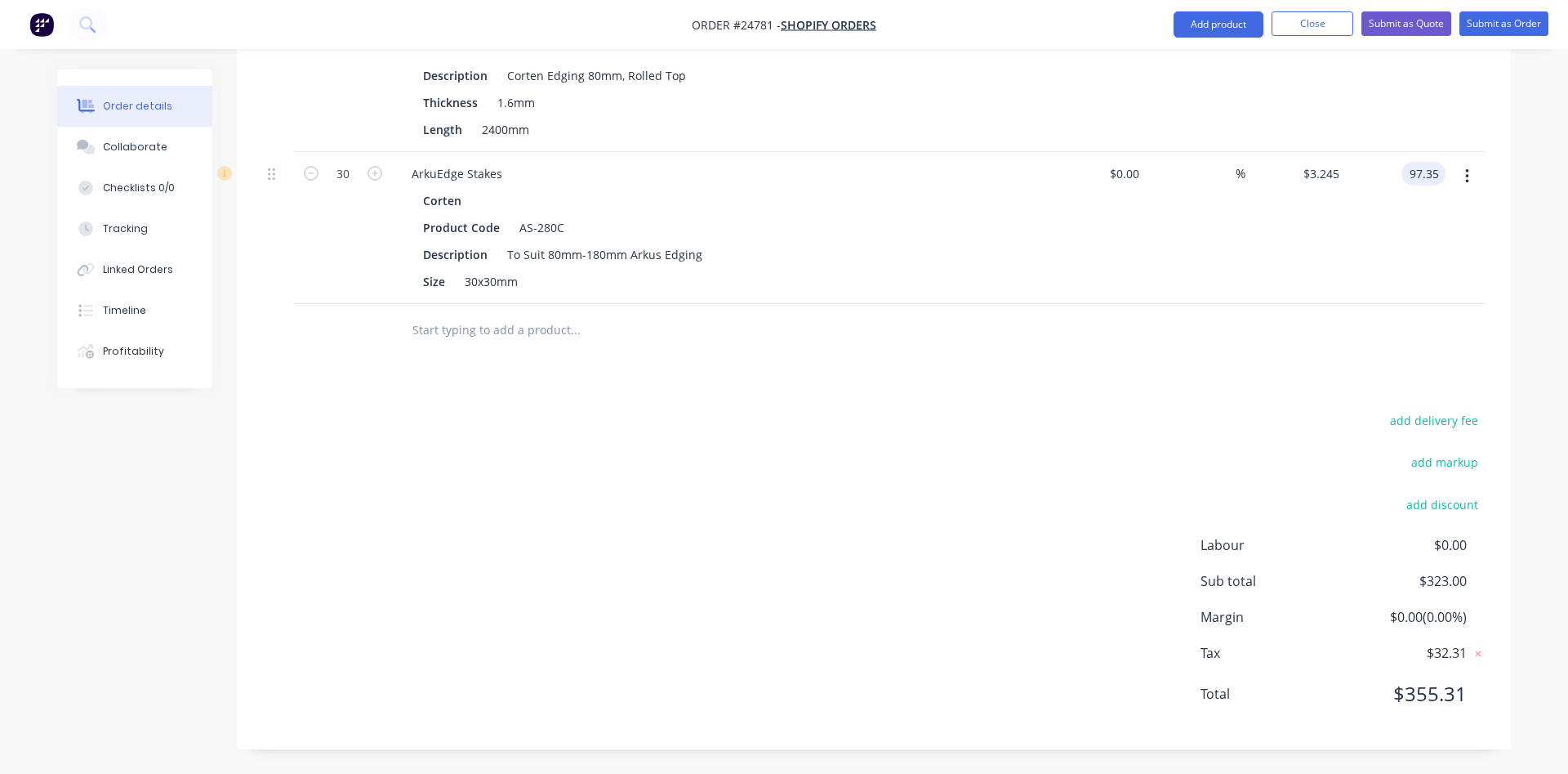
click at [1441, 178] on input "97.35" at bounding box center [1426, 173] width 38 height 23
type input "$97.36"
type input "$3.2453"
click at [937, 434] on div "add delivery fee add markup add discount Labour $0.00 Sub total $323.01 Margin …" at bounding box center [873, 567] width 1225 height 315
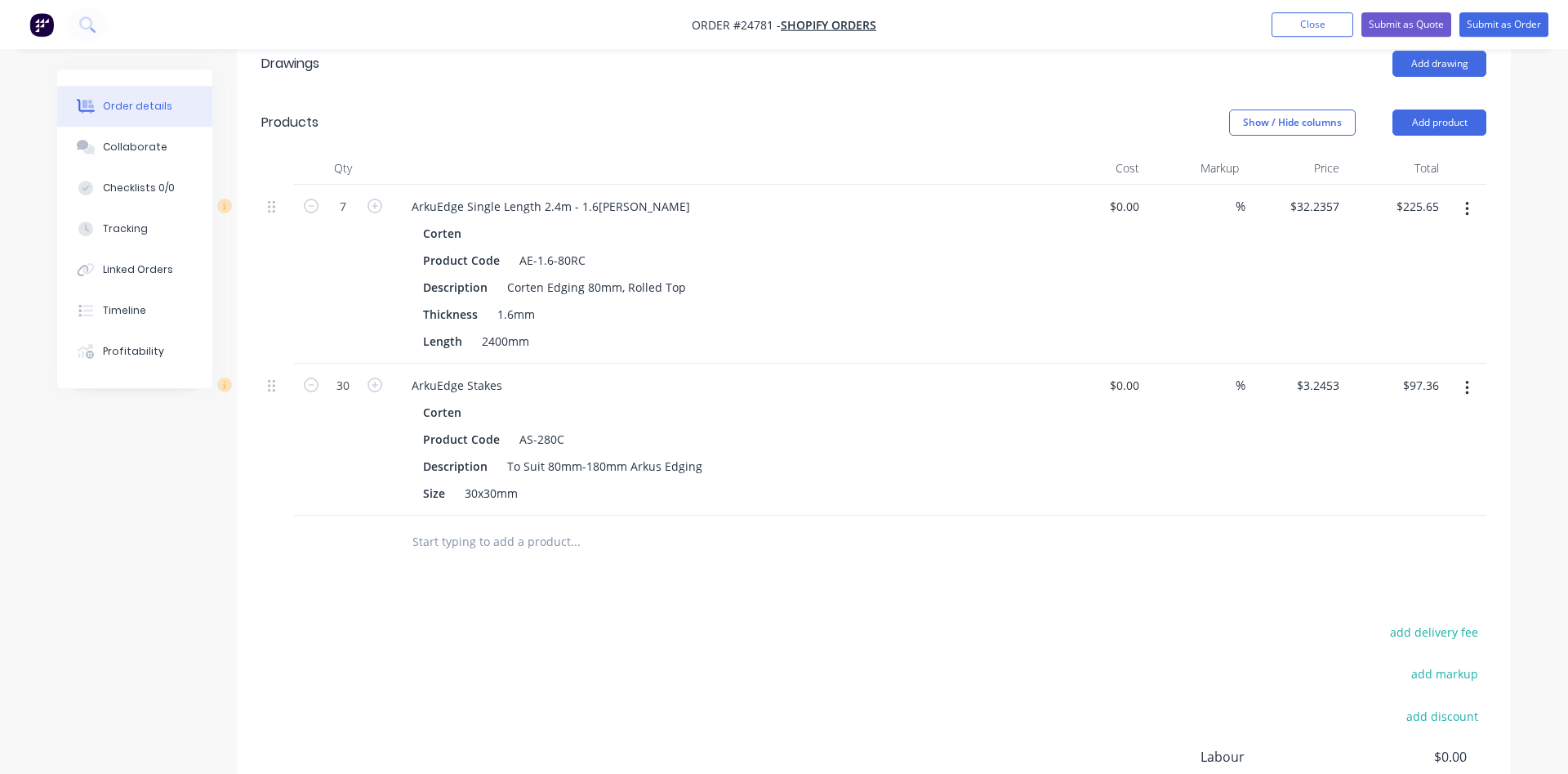
scroll to position [367, 0]
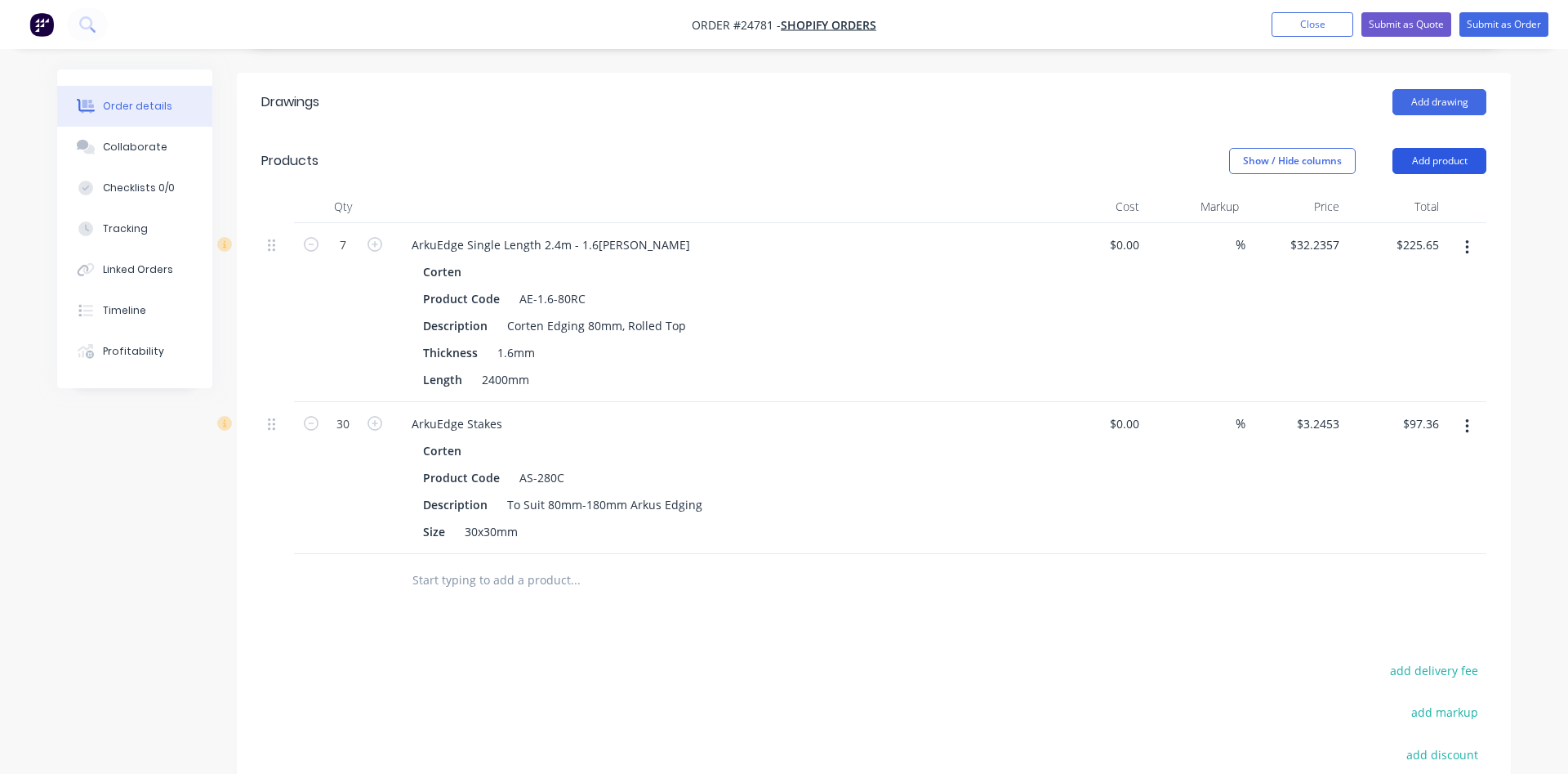
click at [1445, 166] on button "Add product" at bounding box center [1439, 160] width 94 height 26
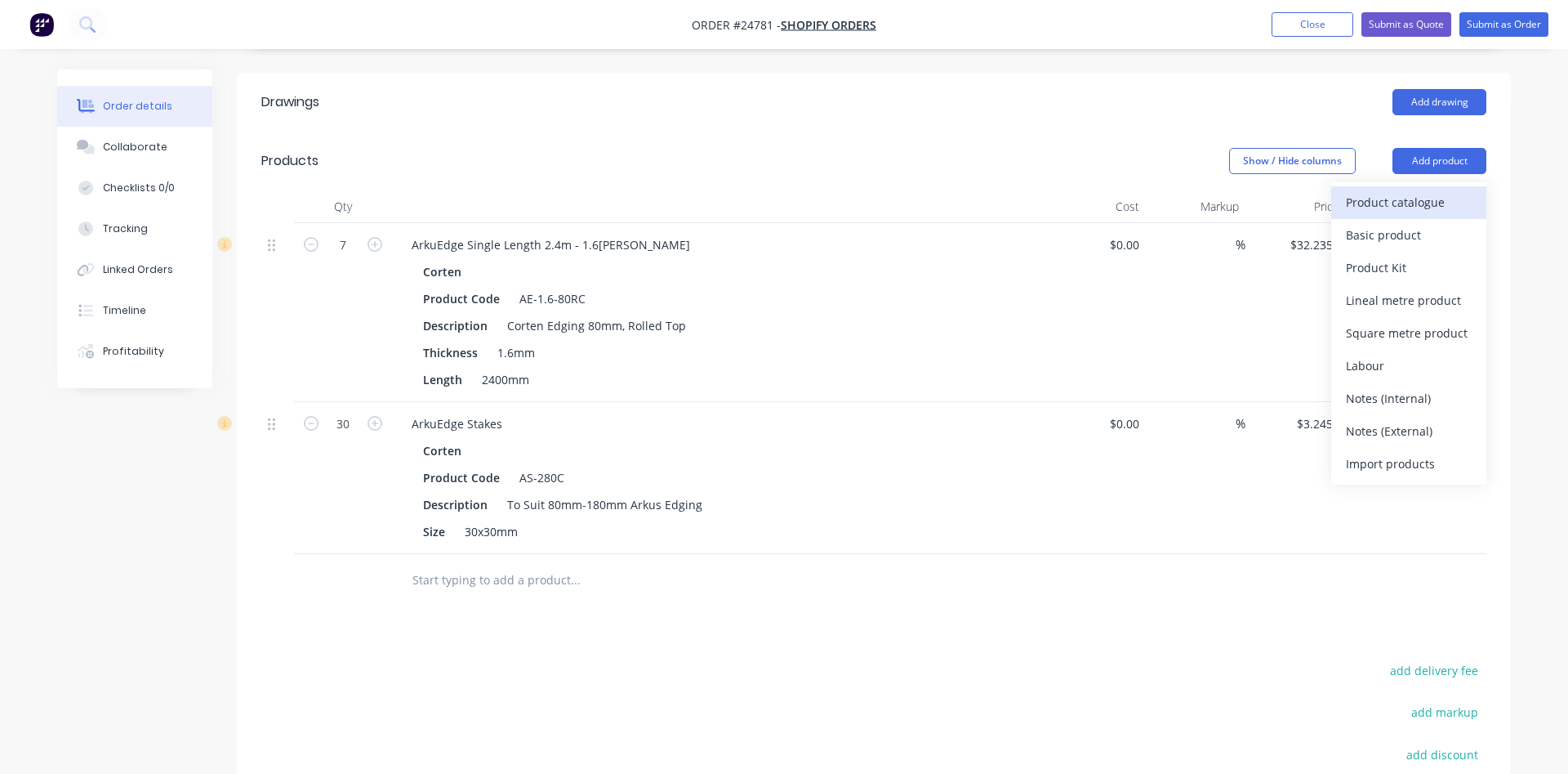
click at [1403, 210] on div "Product catalogue" at bounding box center [1408, 202] width 126 height 23
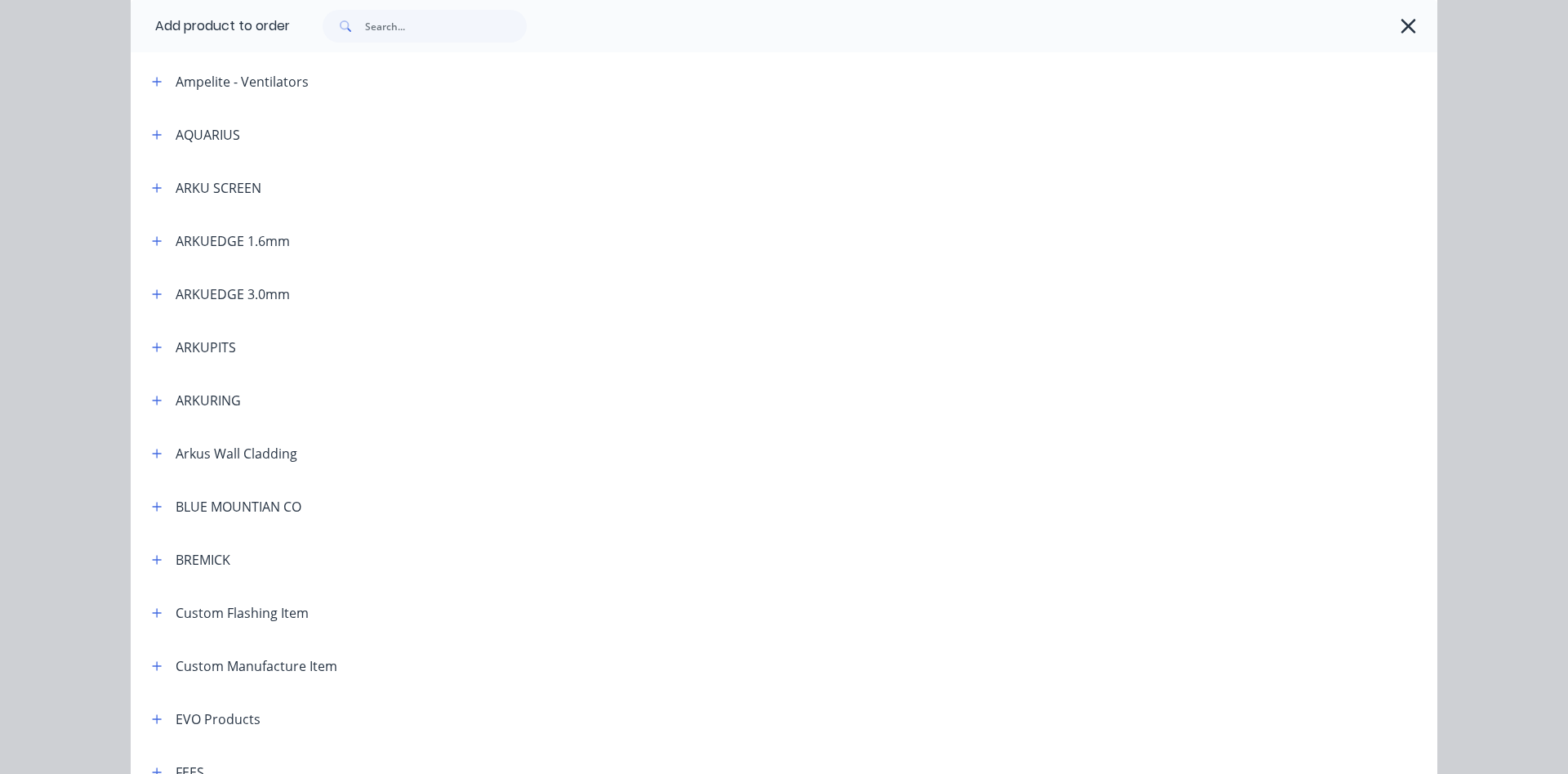
scroll to position [373, 0]
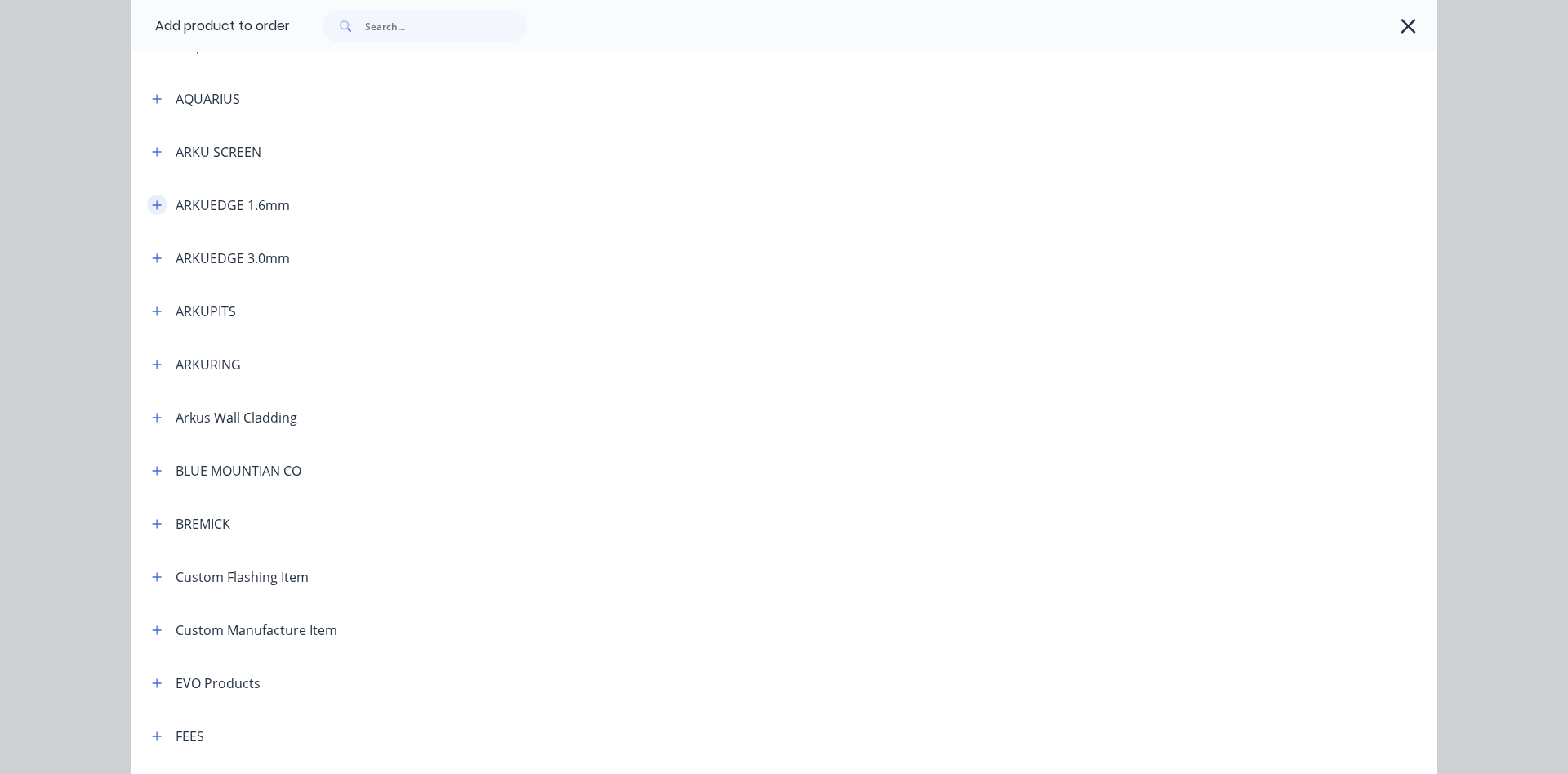
click at [158, 209] on icon "button" at bounding box center [157, 205] width 10 height 12
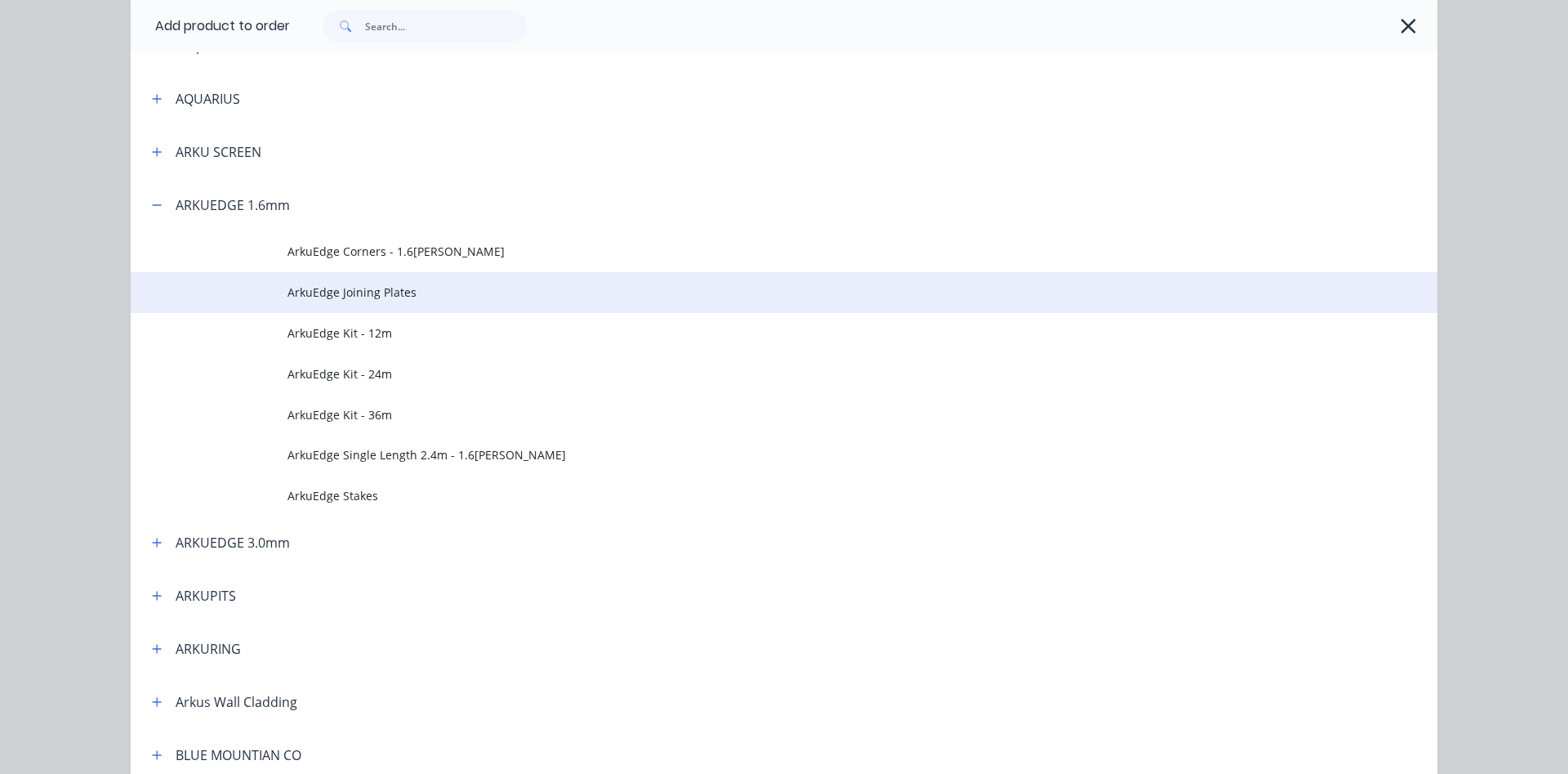
click at [366, 300] on span "ArkuEdge Joining Plates" at bounding box center [747, 292] width 919 height 18
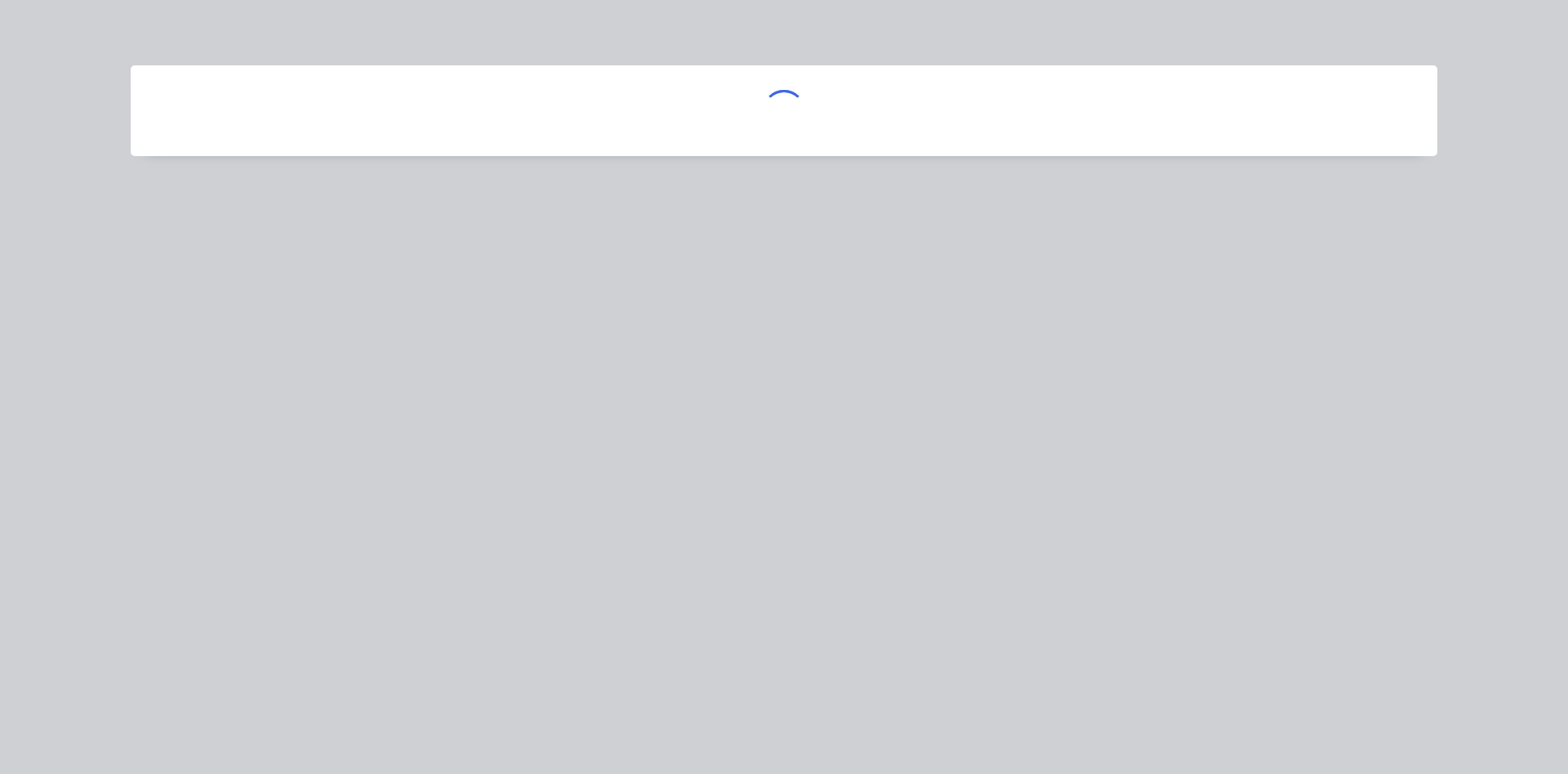
scroll to position [0, 0]
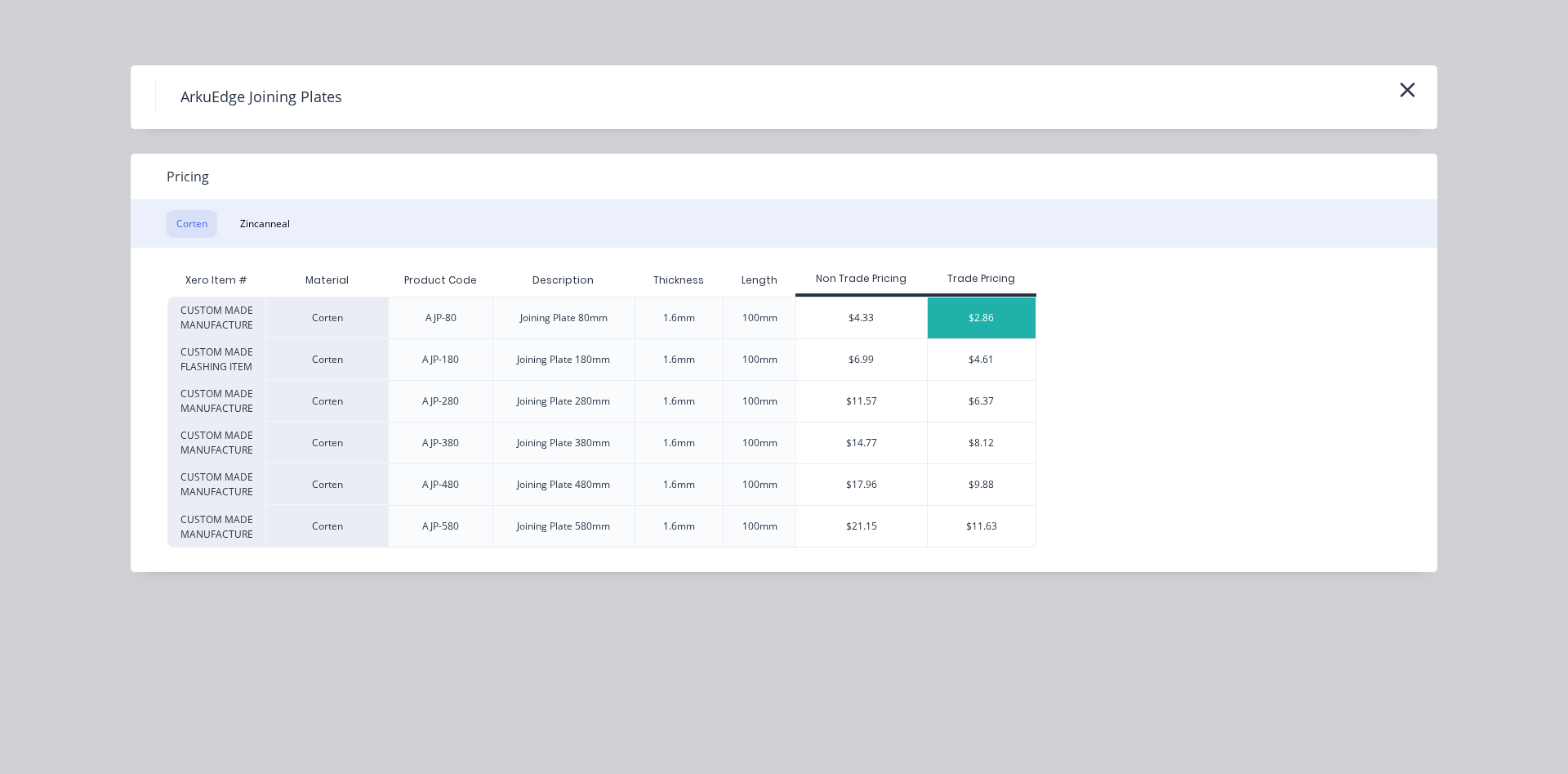
click at [967, 314] on div "$2.86" at bounding box center [982, 318] width 108 height 41
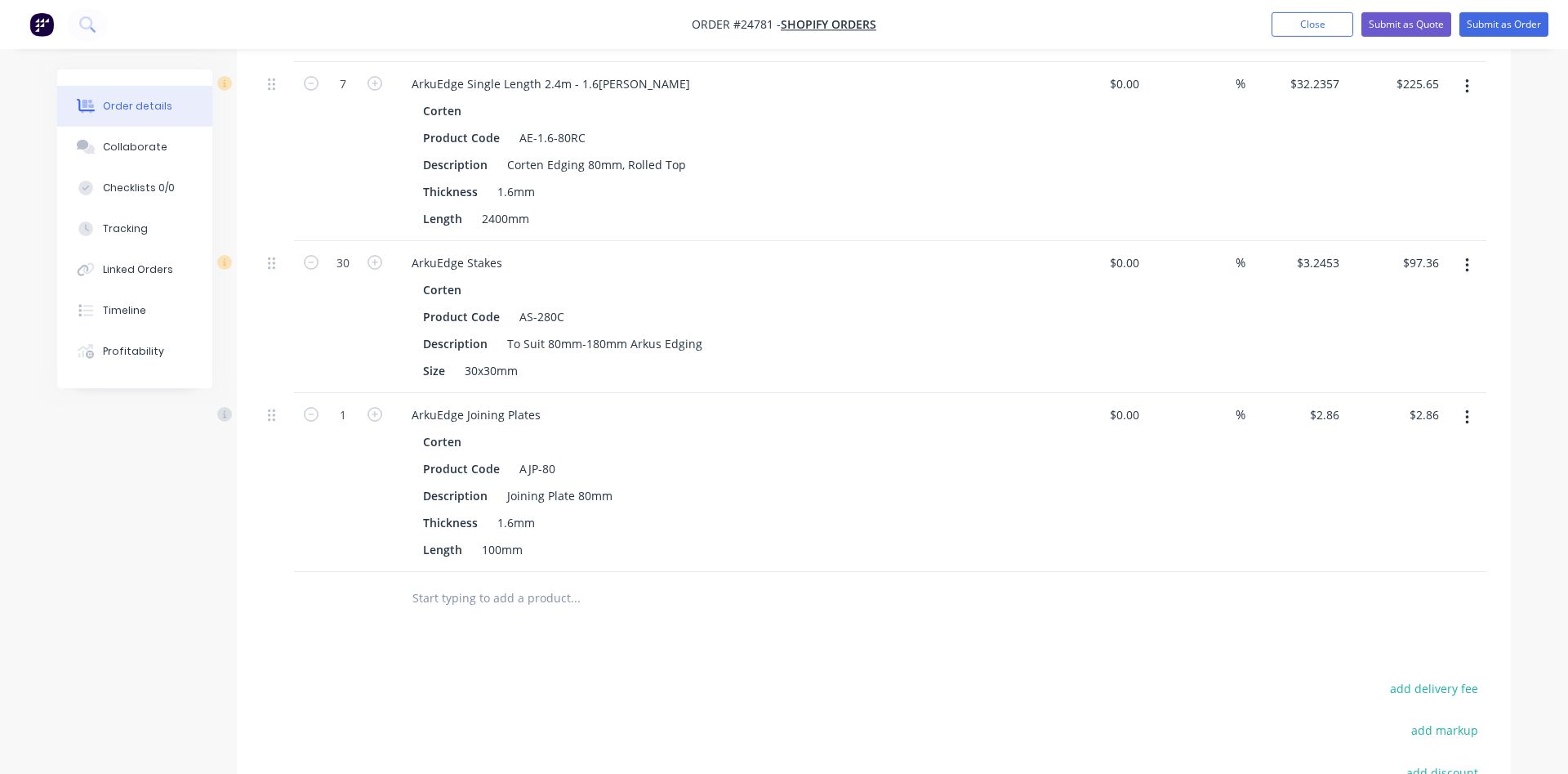
scroll to position [534, 0]
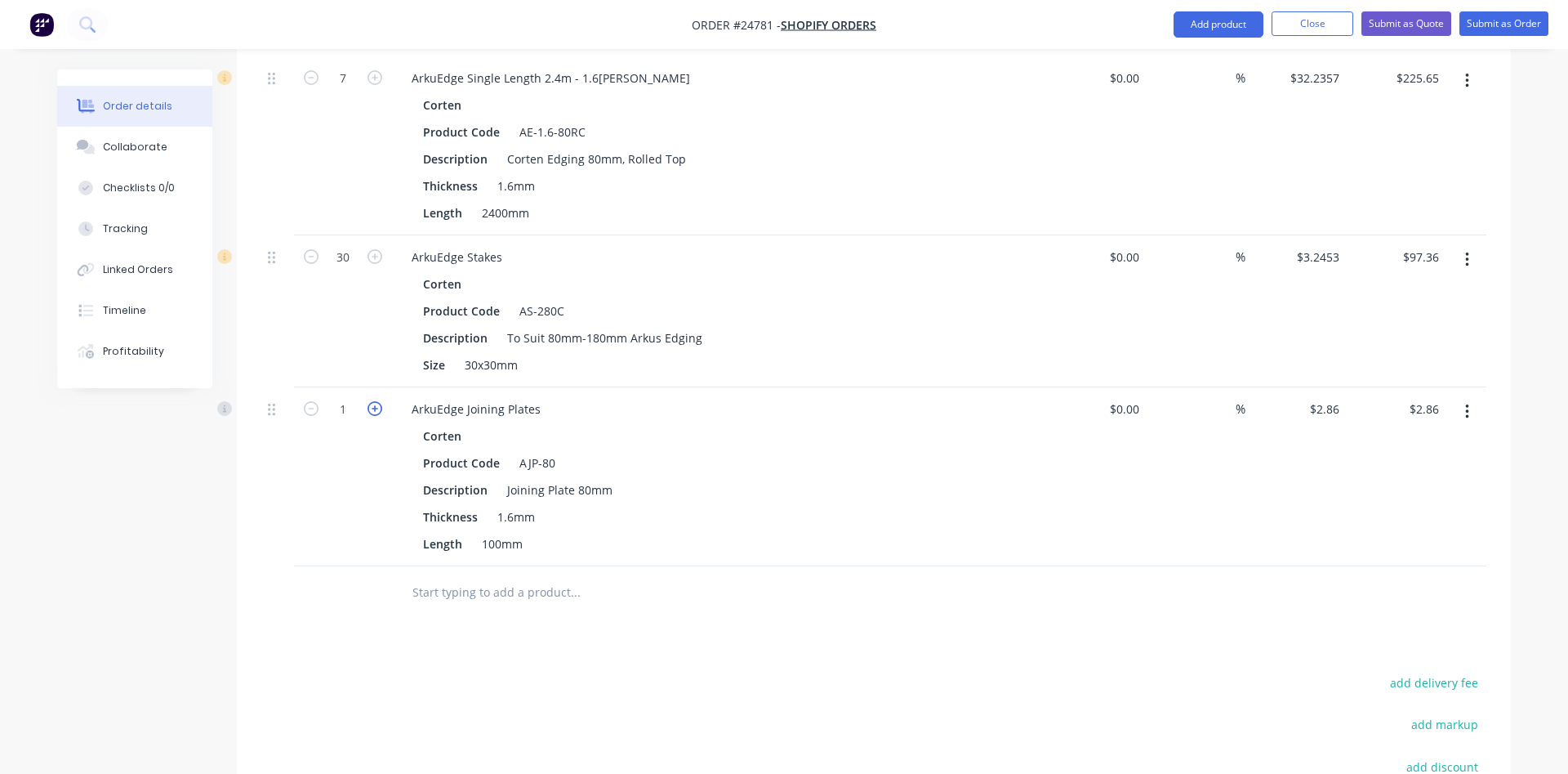
click at [374, 410] on icon "button" at bounding box center [375, 409] width 15 height 15
type input "2"
type input "$5.72"
click at [374, 410] on icon "button" at bounding box center [375, 409] width 15 height 15
type input "3"
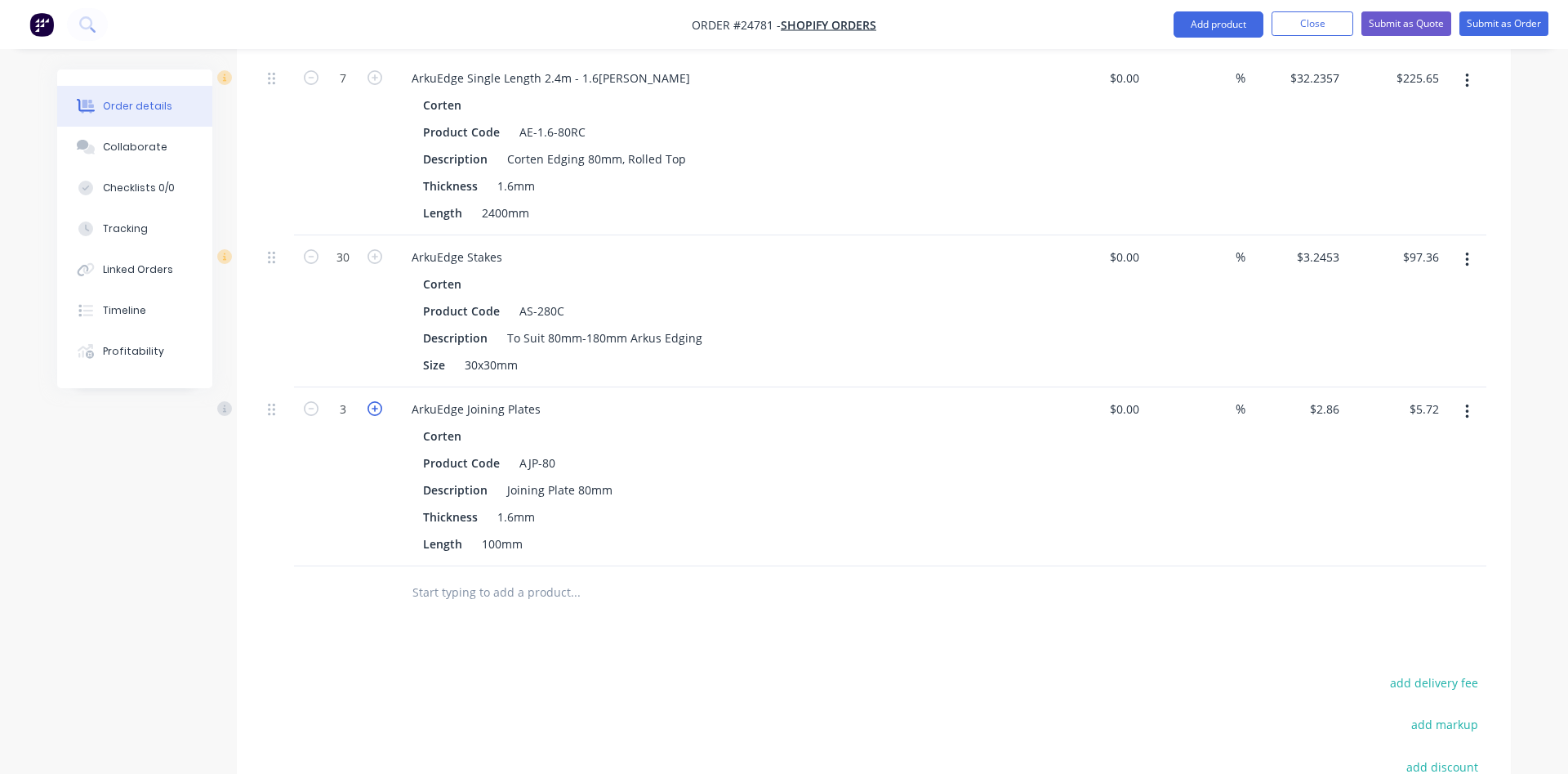
type input "$8.58"
click at [374, 410] on icon "button" at bounding box center [375, 409] width 15 height 15
type input "4"
type input "$11.44"
click at [374, 410] on icon "button" at bounding box center [375, 409] width 15 height 15
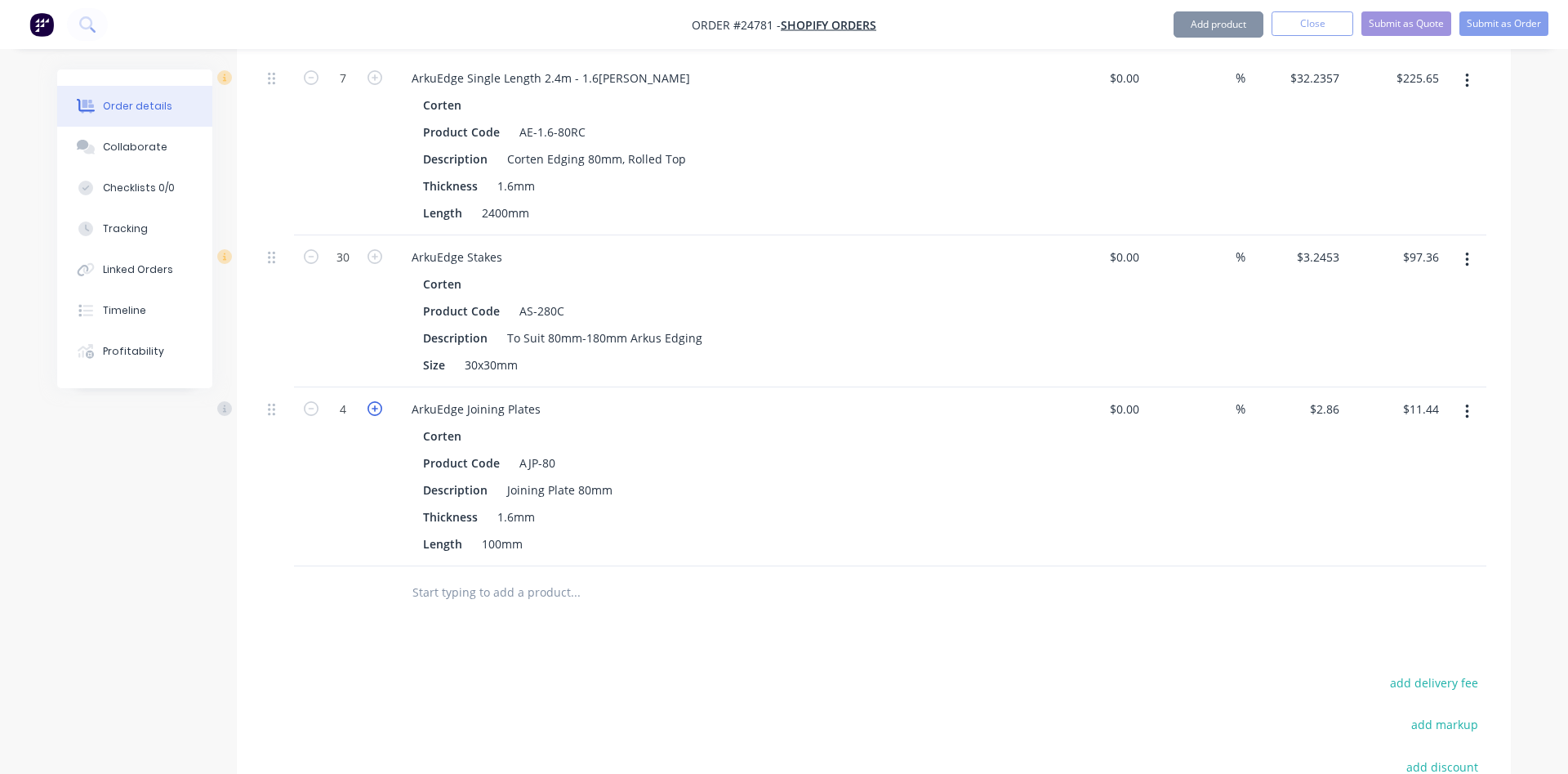
type input "5"
type input "$14.30"
click at [374, 410] on icon "button" at bounding box center [375, 409] width 15 height 15
type input "6"
type input "$17.16"
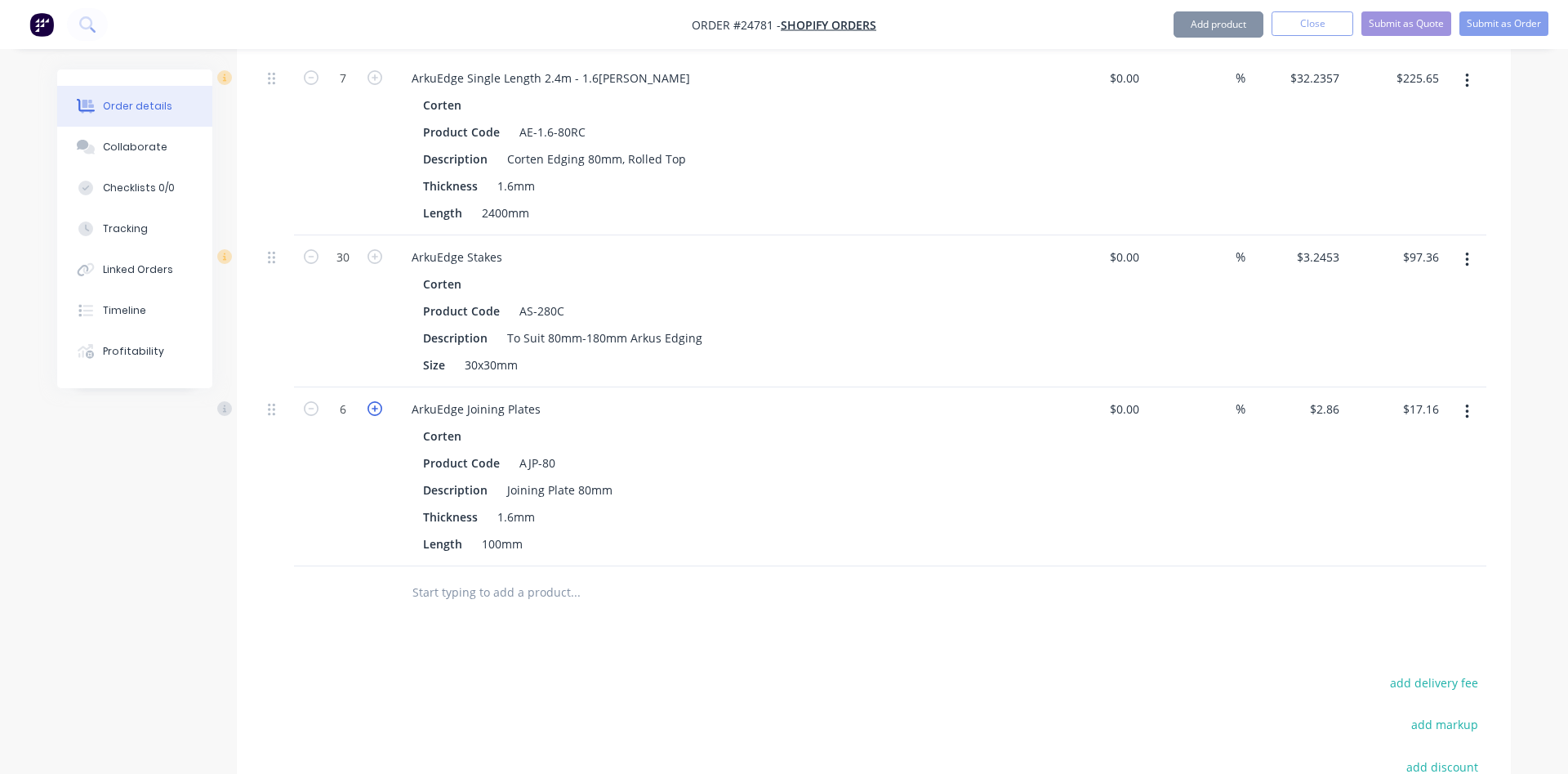
click at [374, 410] on icon "button" at bounding box center [375, 409] width 15 height 15
type input "7"
type input "$20.02"
type input "2.86"
click at [1337, 408] on input "2.86" at bounding box center [1330, 409] width 31 height 23
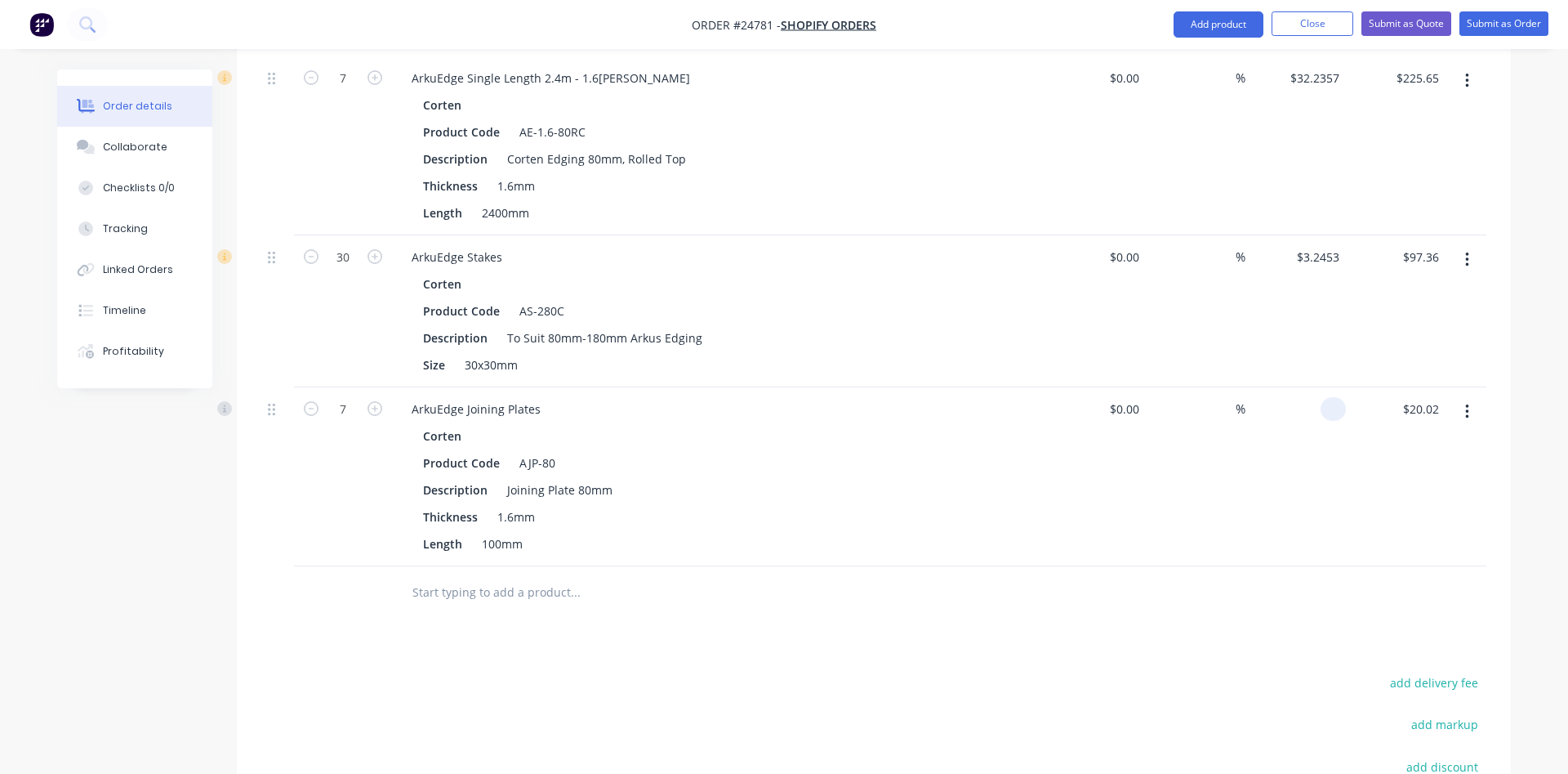
type input "$0.00"
click at [1350, 476] on div "$0.00 $20.02" at bounding box center [1395, 476] width 100 height 179
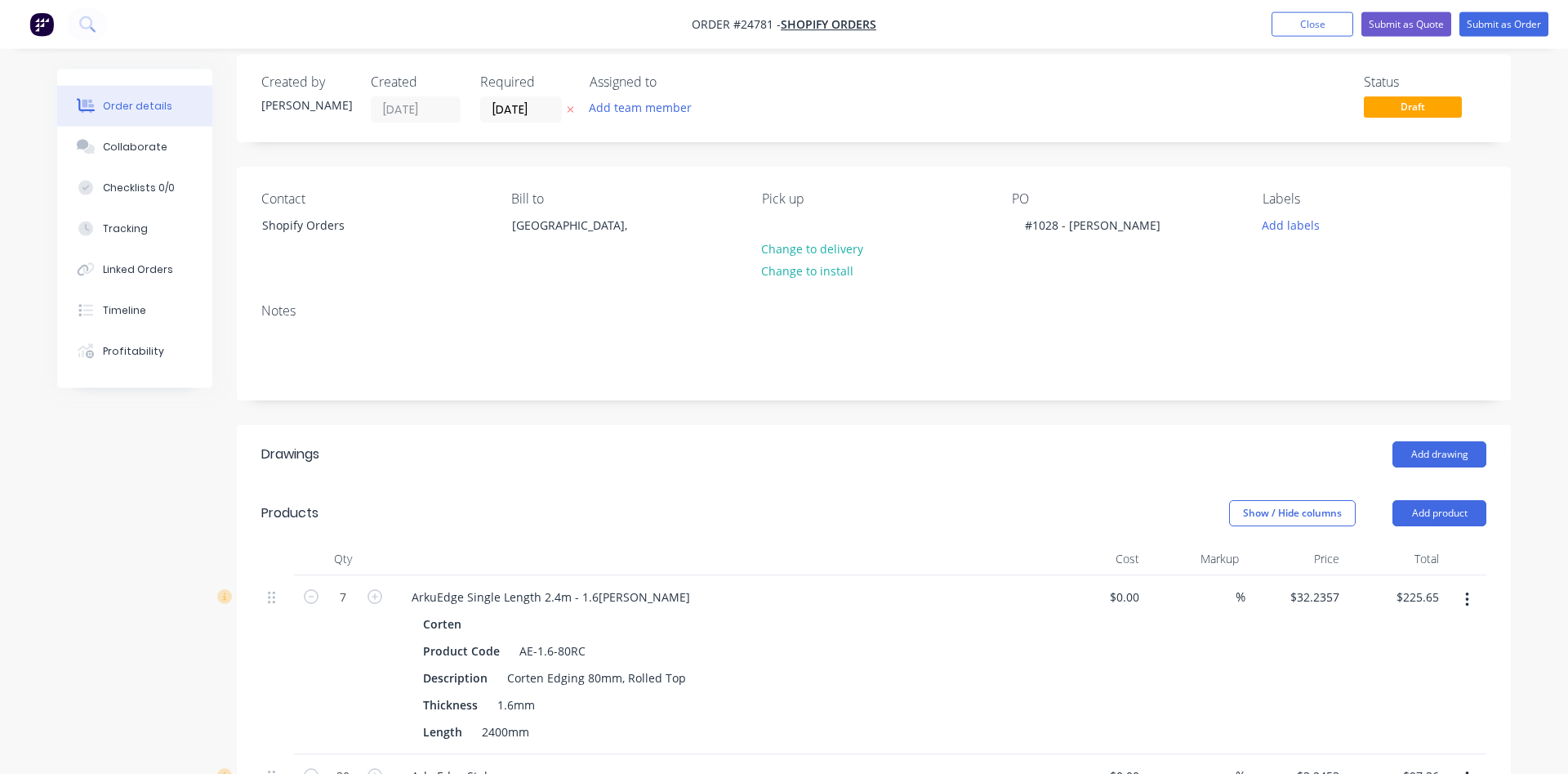
scroll to position [0, 0]
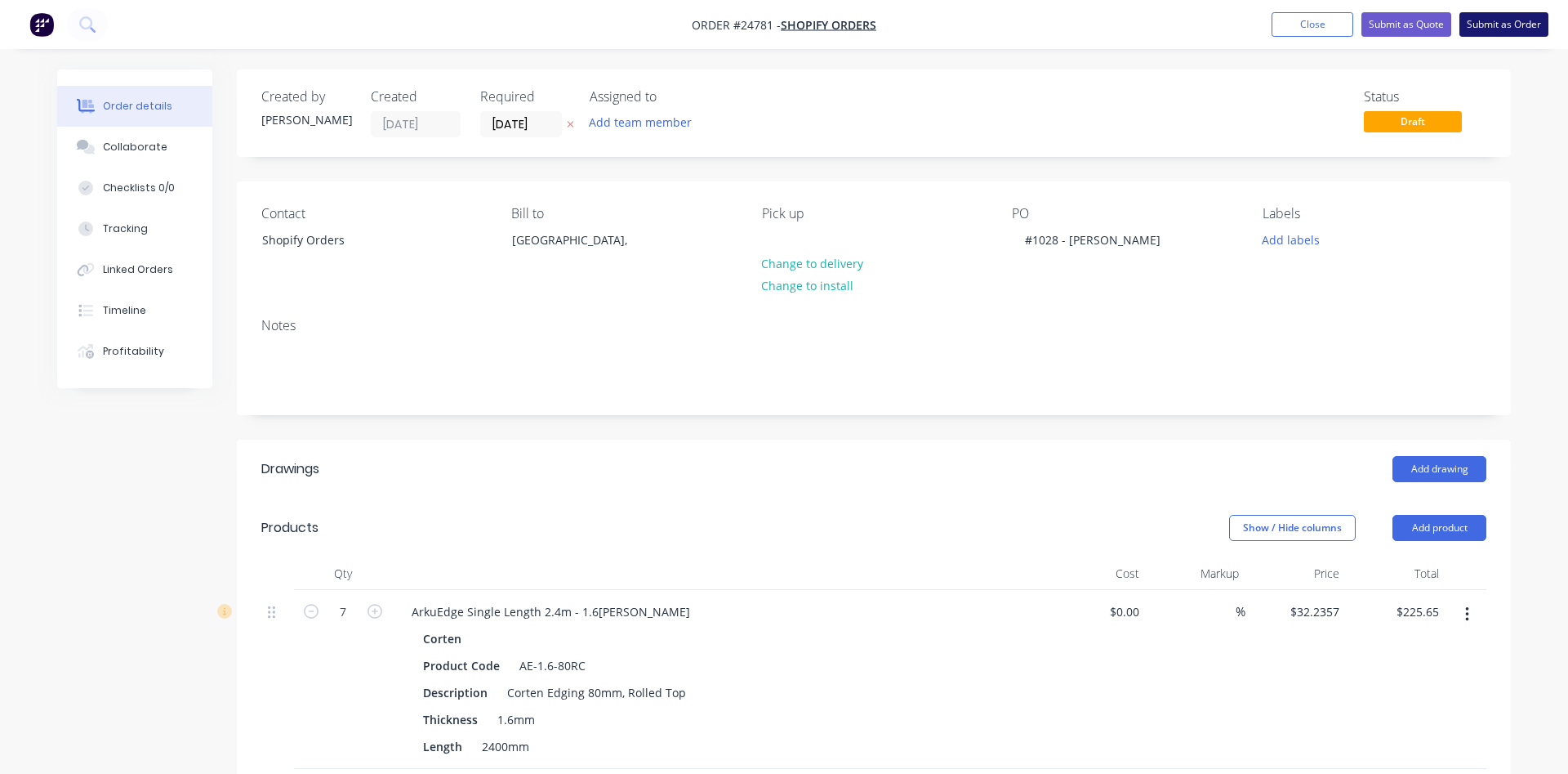
click at [1500, 22] on button "Submit as Order" at bounding box center [1503, 24] width 89 height 24
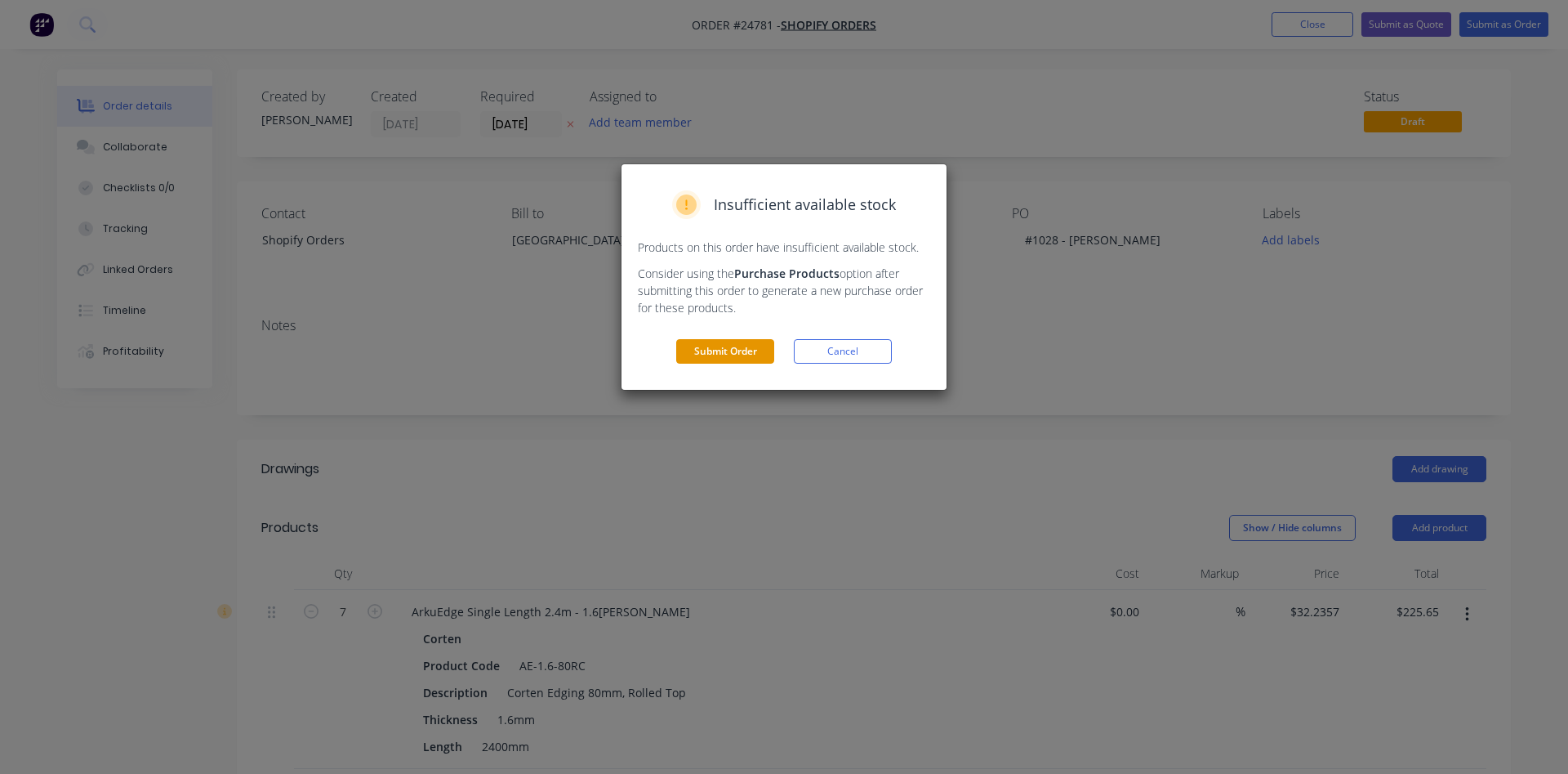
click at [727, 355] on button "Submit Order" at bounding box center [725, 351] width 98 height 24
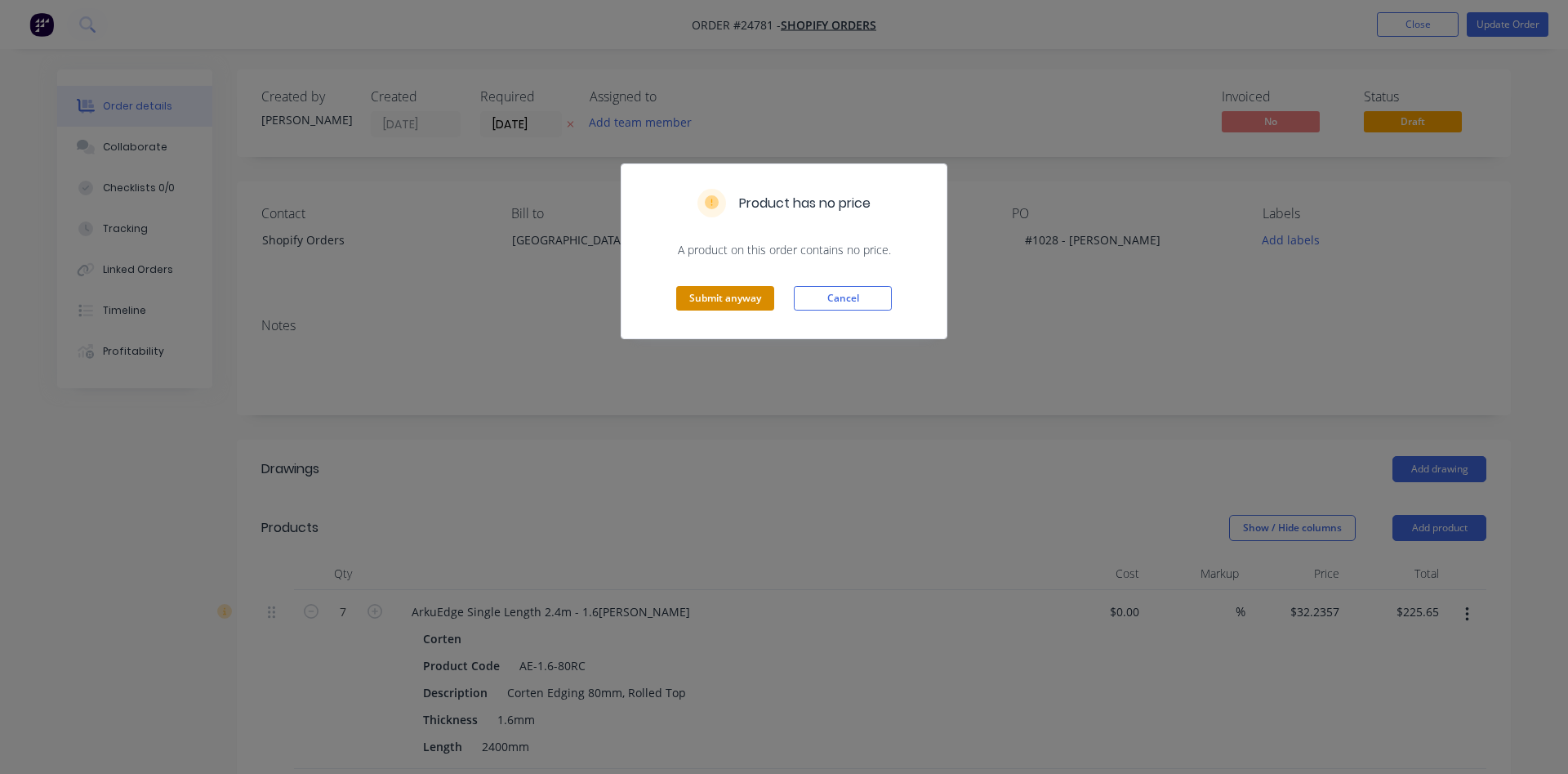
click at [726, 295] on button "Submit anyway" at bounding box center [725, 298] width 98 height 24
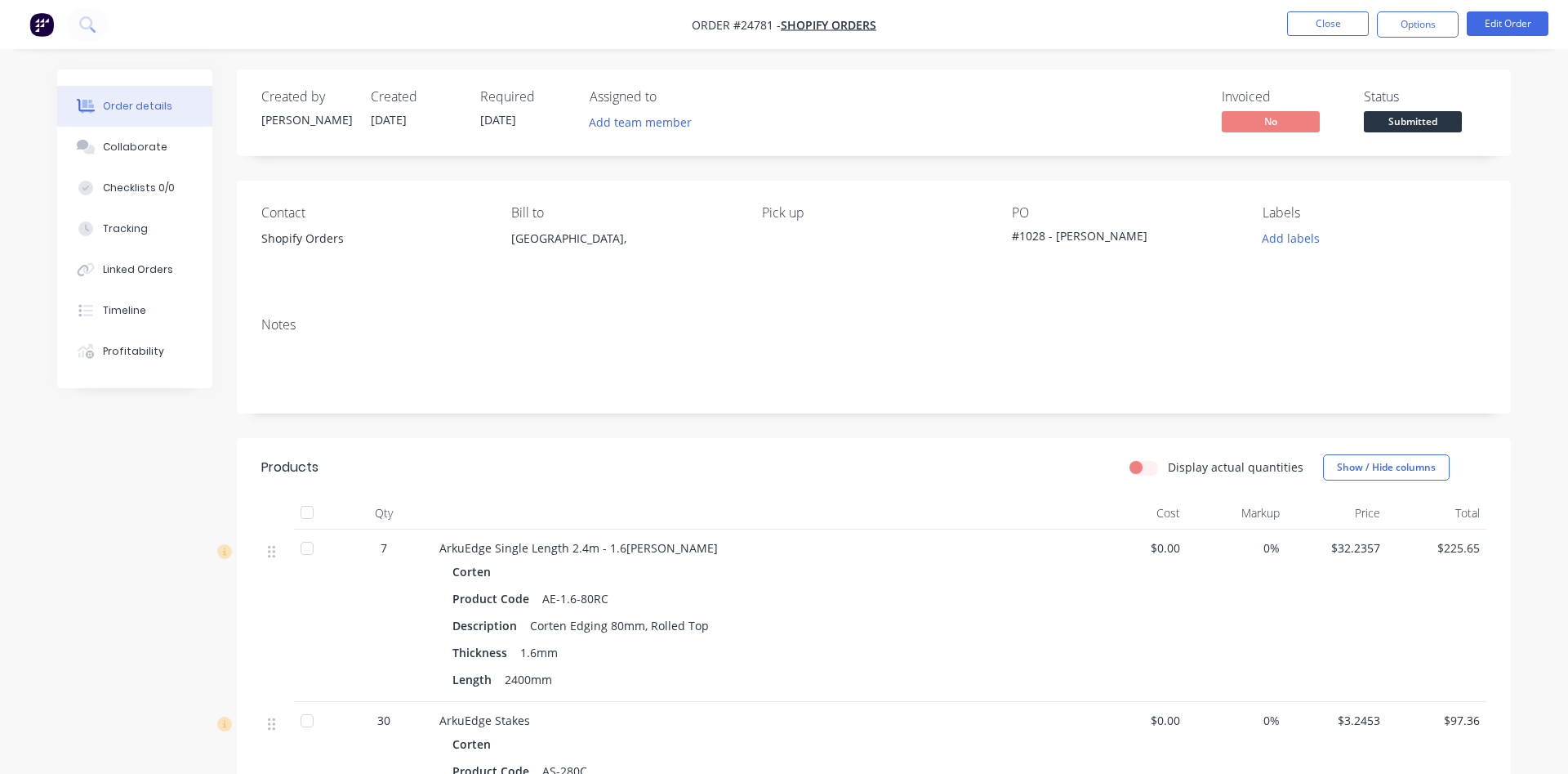
click at [1415, 123] on span "Submitted" at bounding box center [1413, 121] width 98 height 20
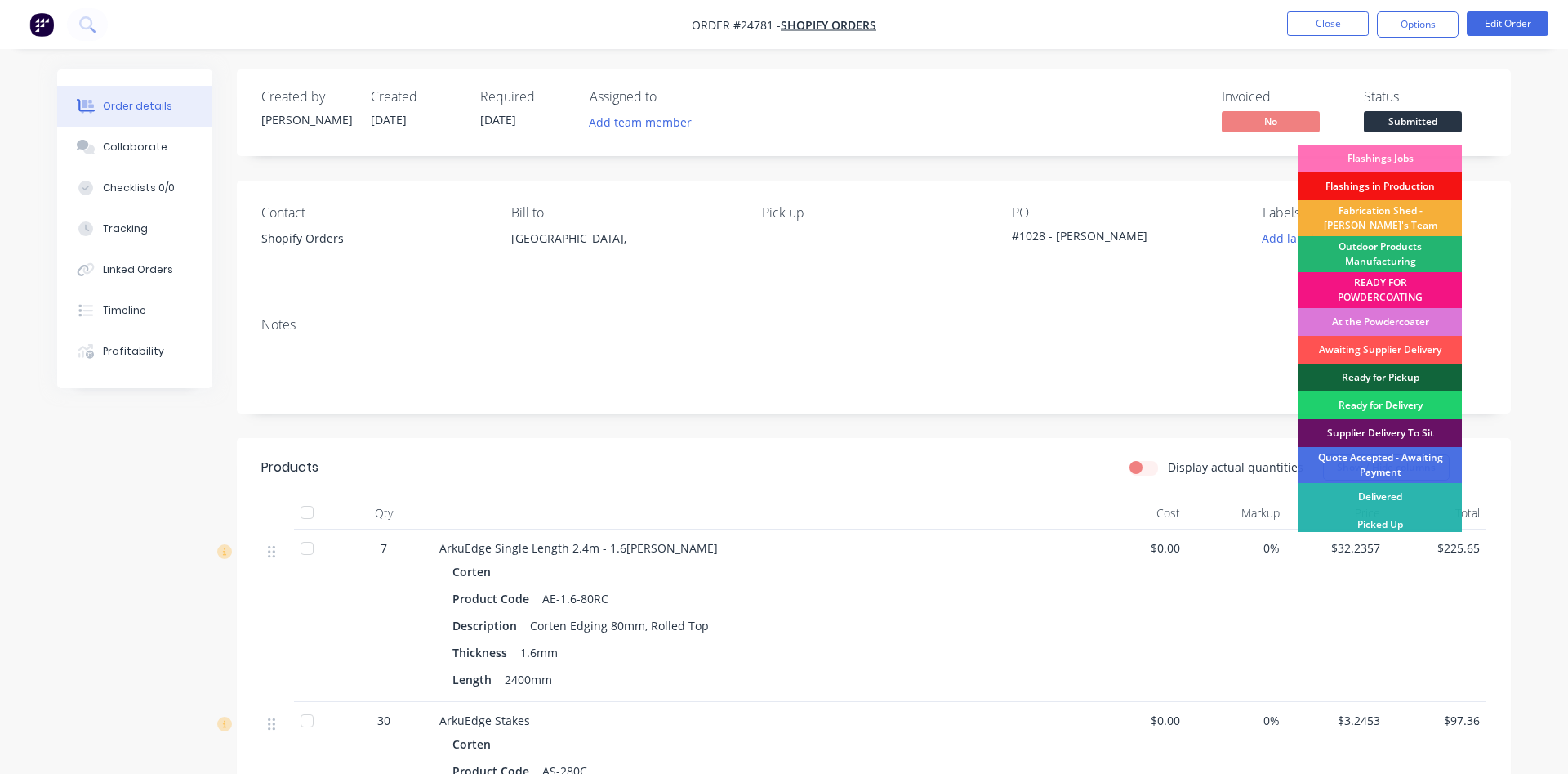
click at [1384, 260] on div "Outdoor Products Manufacturing" at bounding box center [1380, 254] width 163 height 36
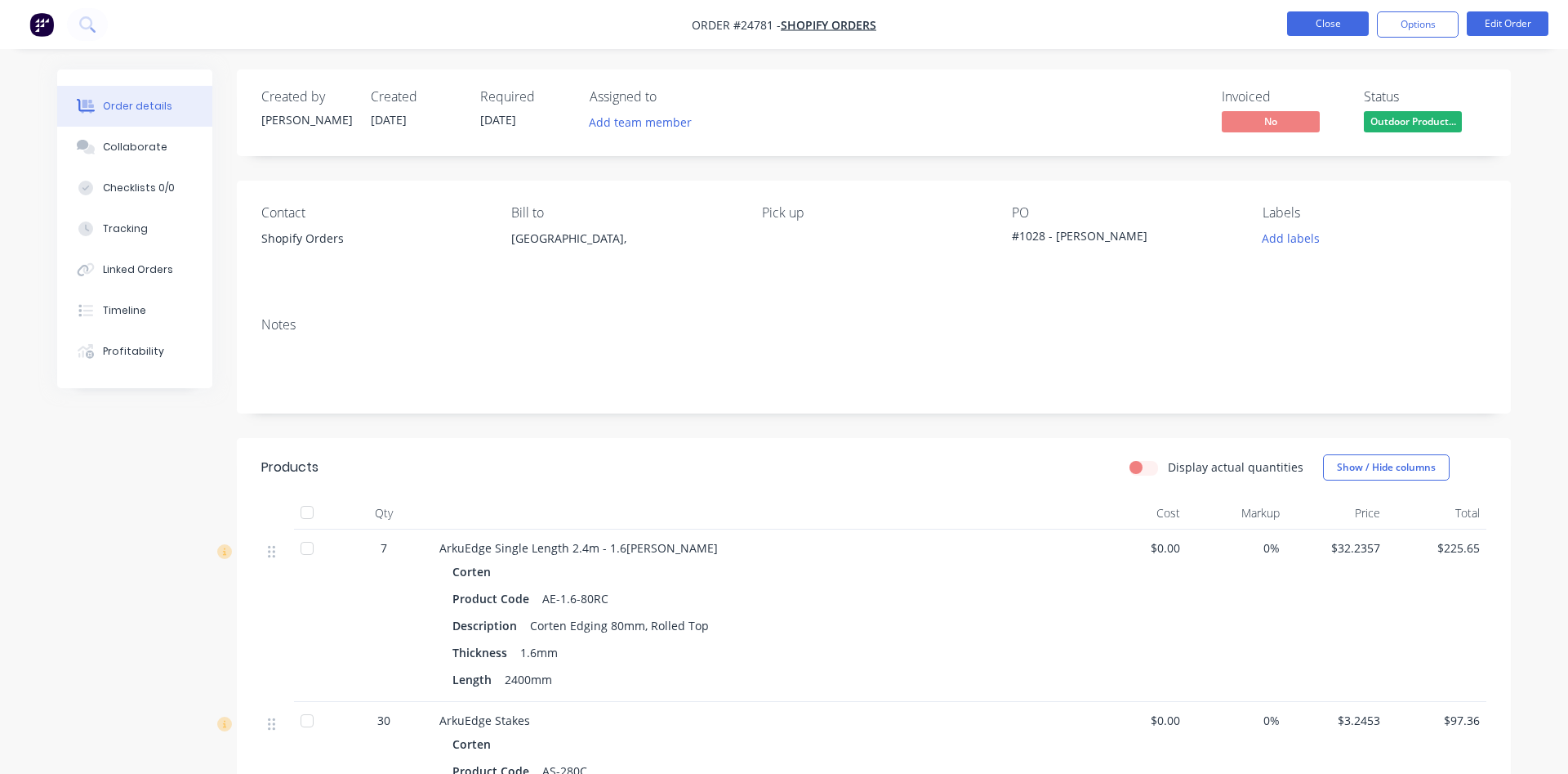
click at [1316, 21] on button "Close" at bounding box center [1328, 23] width 82 height 24
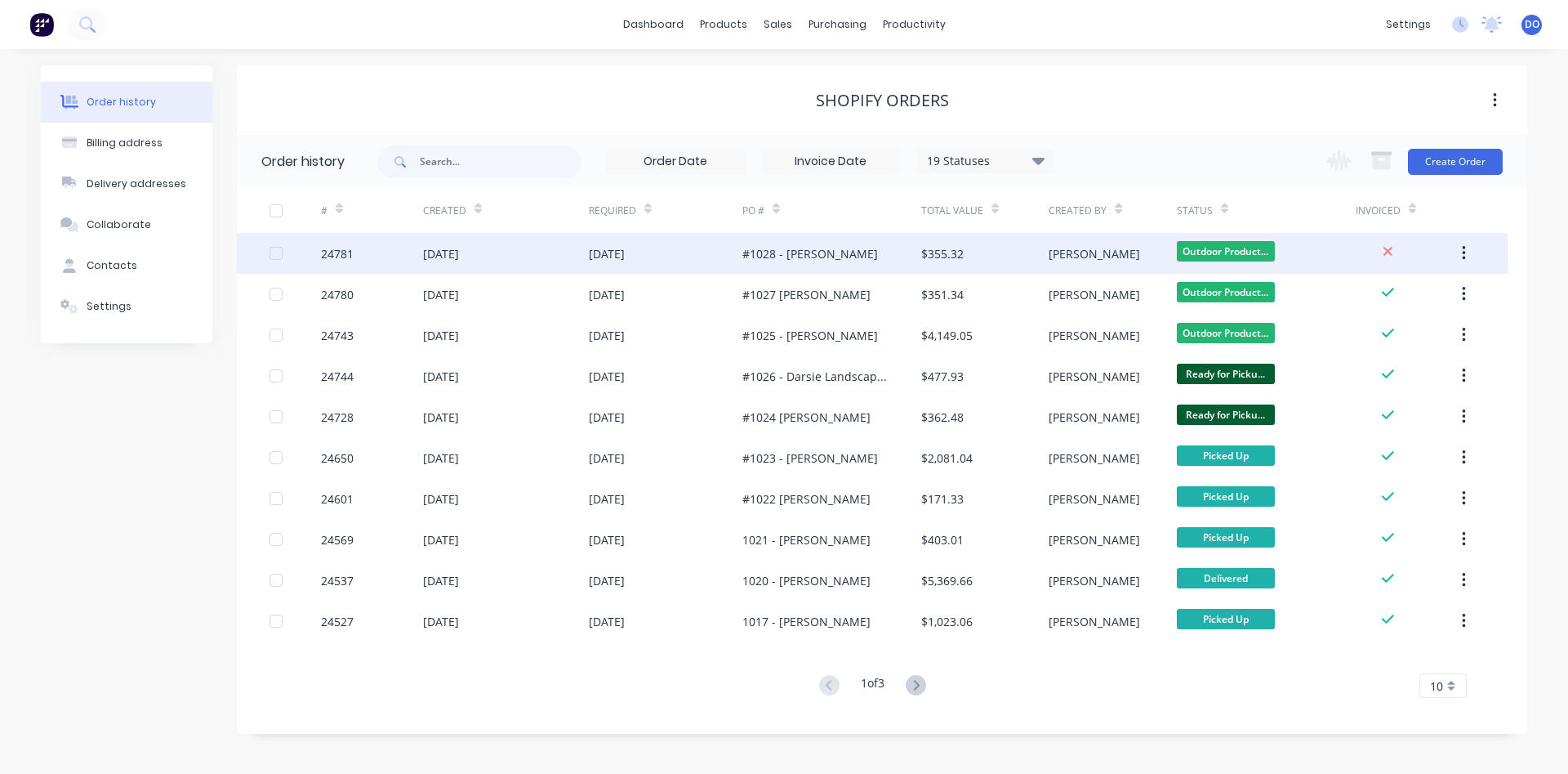
click at [1045, 255] on div "$355.32" at bounding box center [984, 253] width 128 height 41
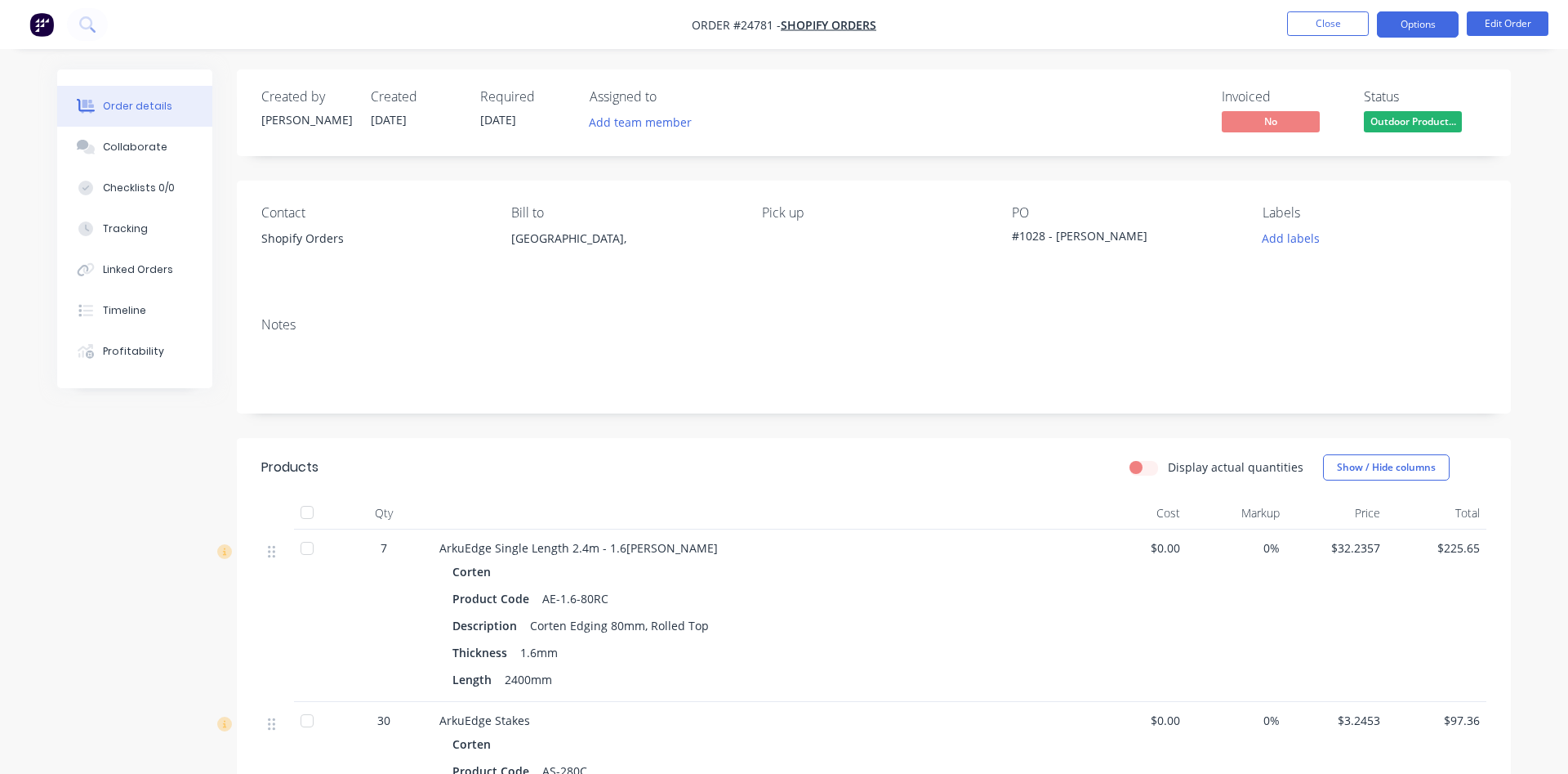
click at [1429, 30] on button "Options" at bounding box center [1418, 24] width 82 height 26
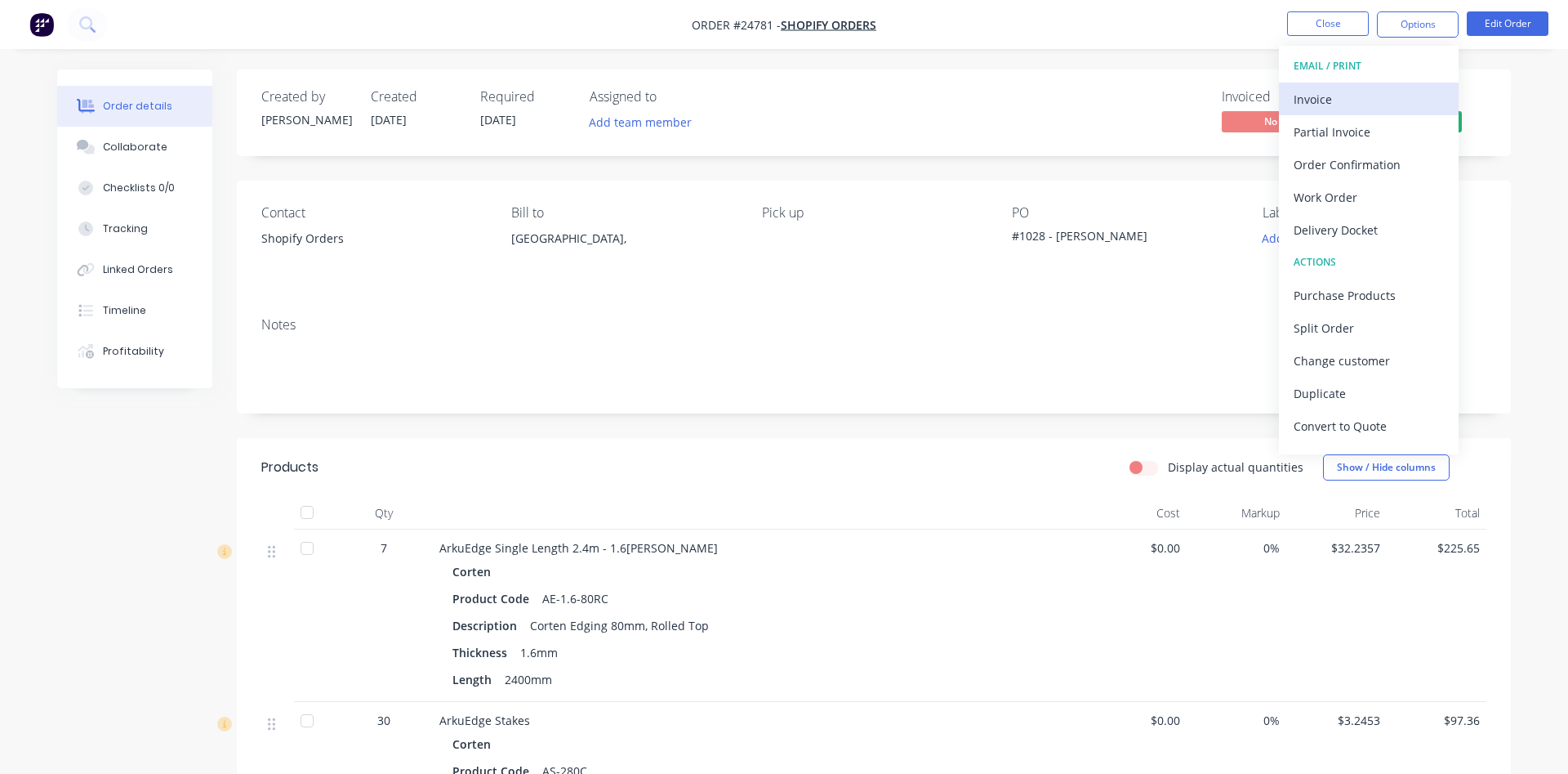
click at [1339, 103] on div "Invoice" at bounding box center [1369, 99] width 150 height 23
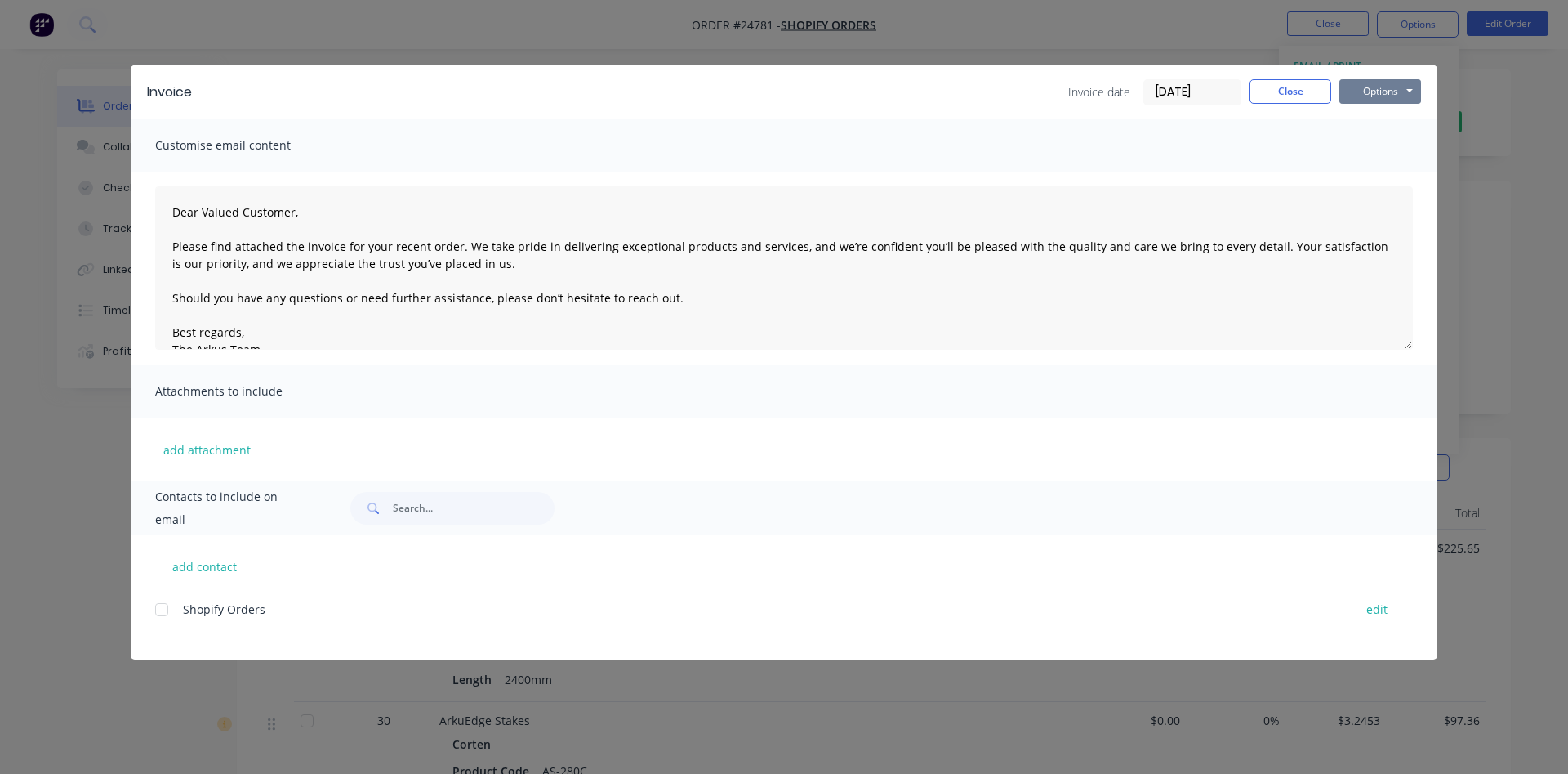
click at [1375, 87] on button "Options" at bounding box center [1380, 91] width 82 height 24
click at [1378, 153] on button "Print" at bounding box center [1390, 148] width 104 height 27
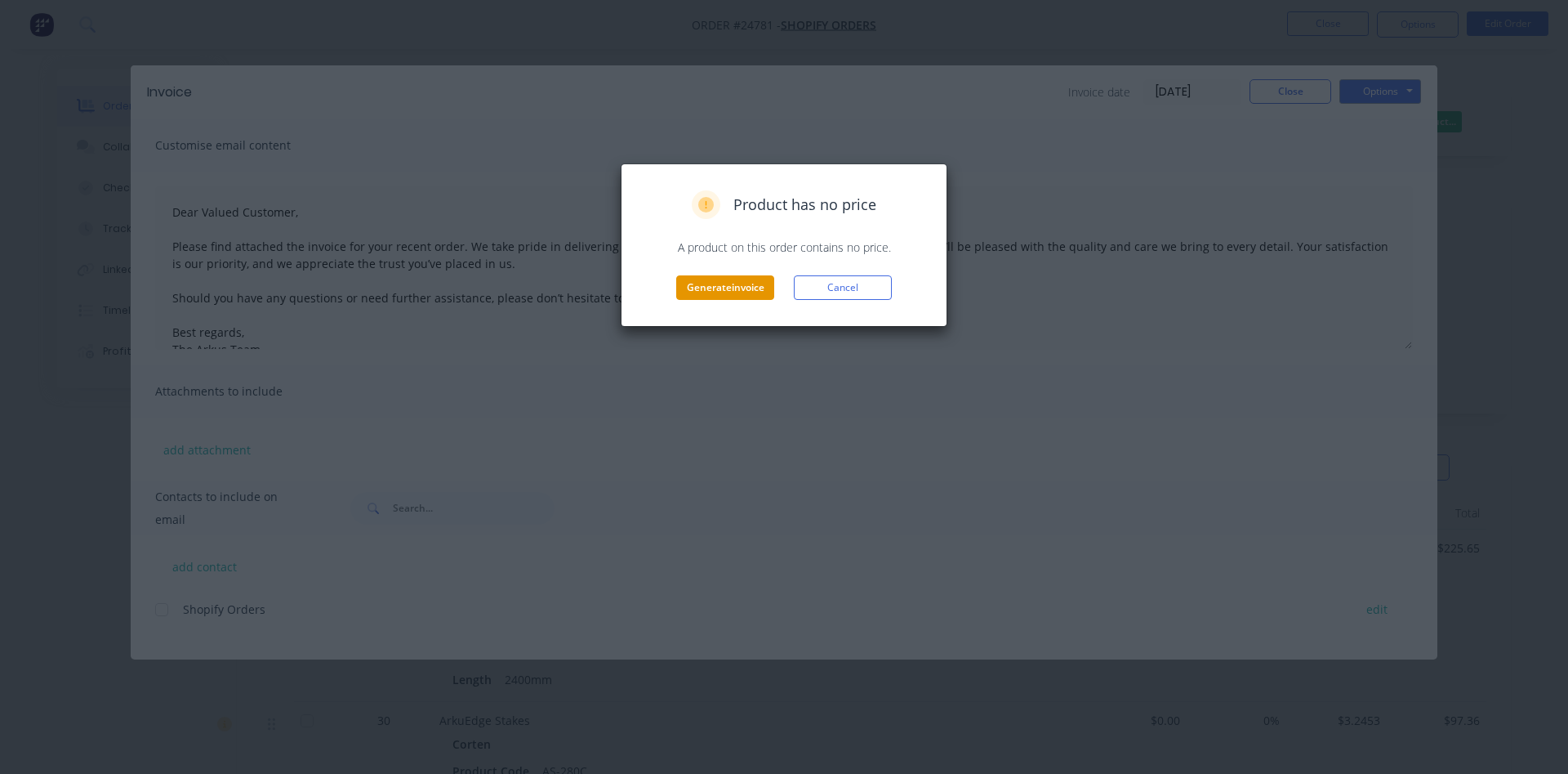
click at [739, 283] on button "Generate invoice" at bounding box center [725, 287] width 98 height 24
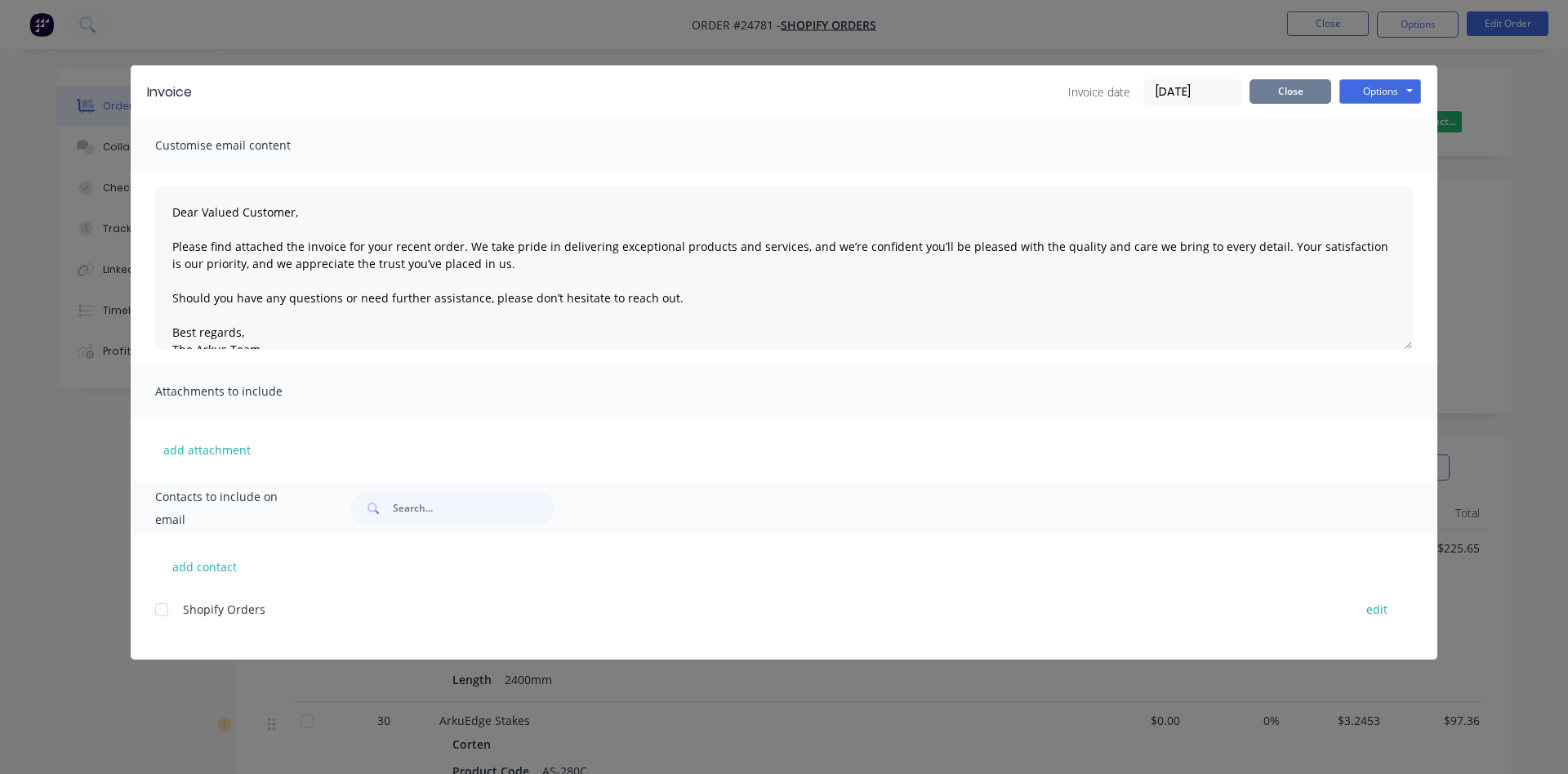
click at [1297, 84] on button "Close" at bounding box center [1290, 91] width 82 height 24
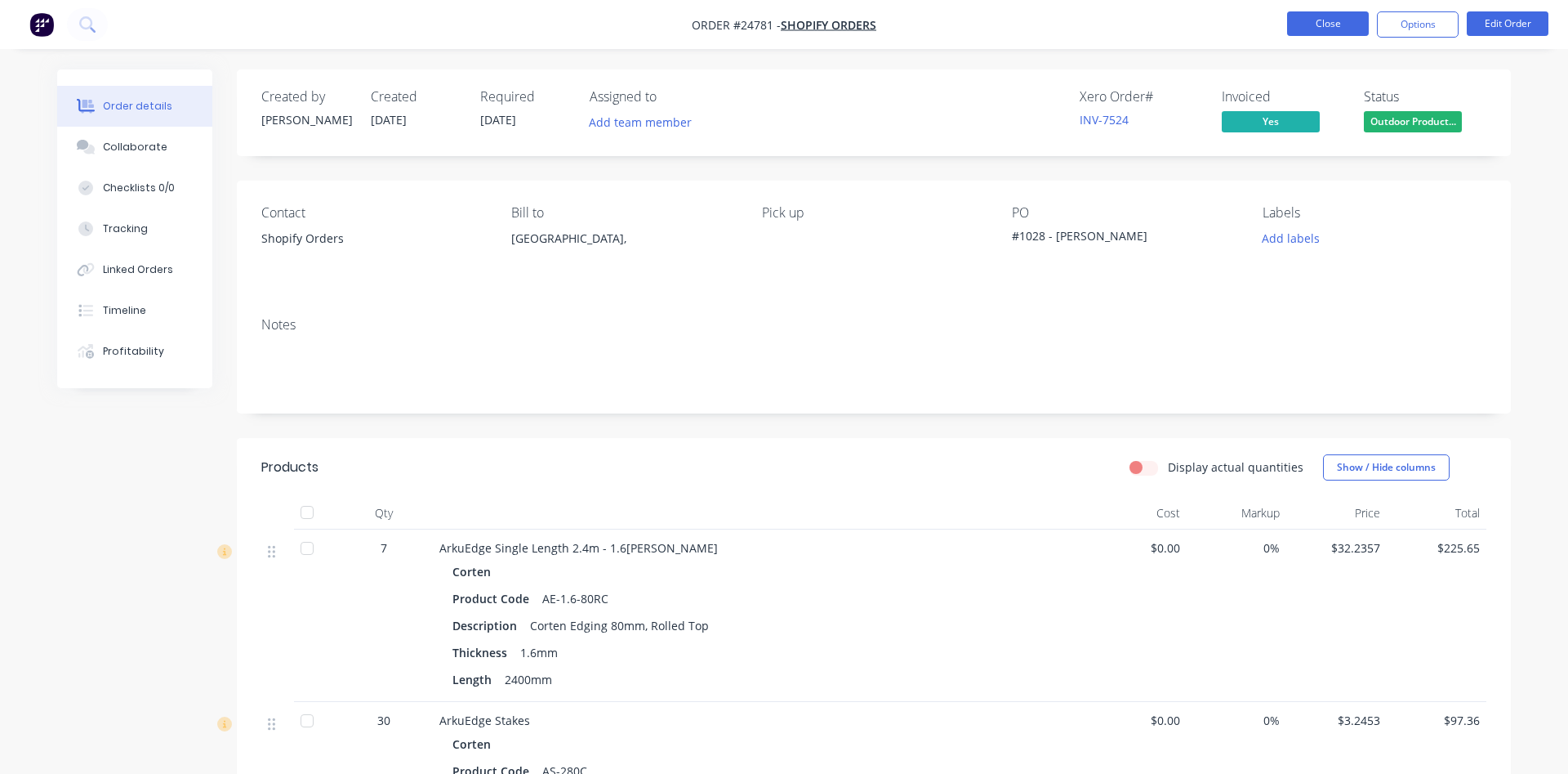
click at [1338, 17] on button "Close" at bounding box center [1328, 23] width 82 height 24
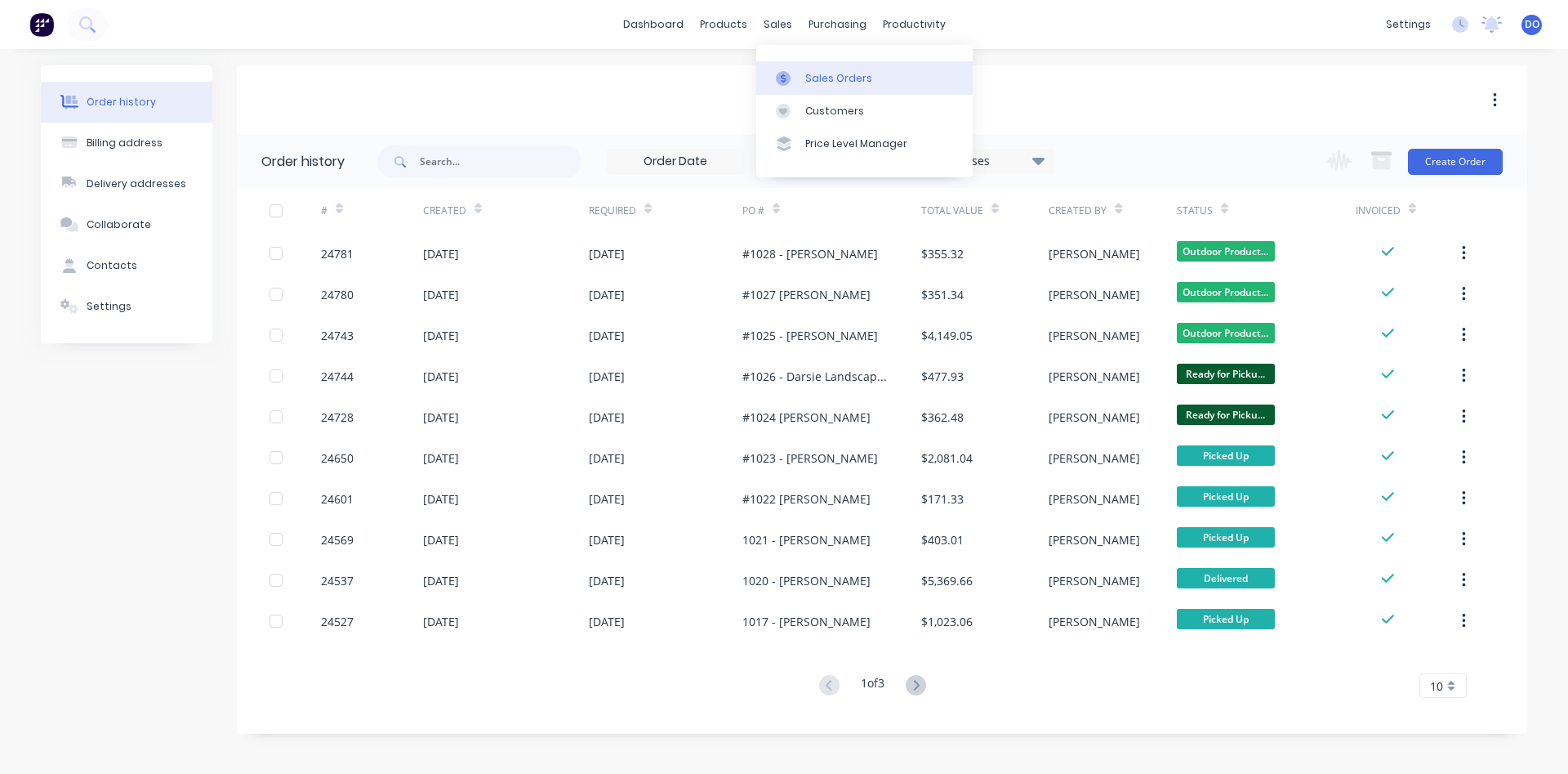
click at [824, 74] on div "Sales Orders" at bounding box center [839, 78] width 67 height 15
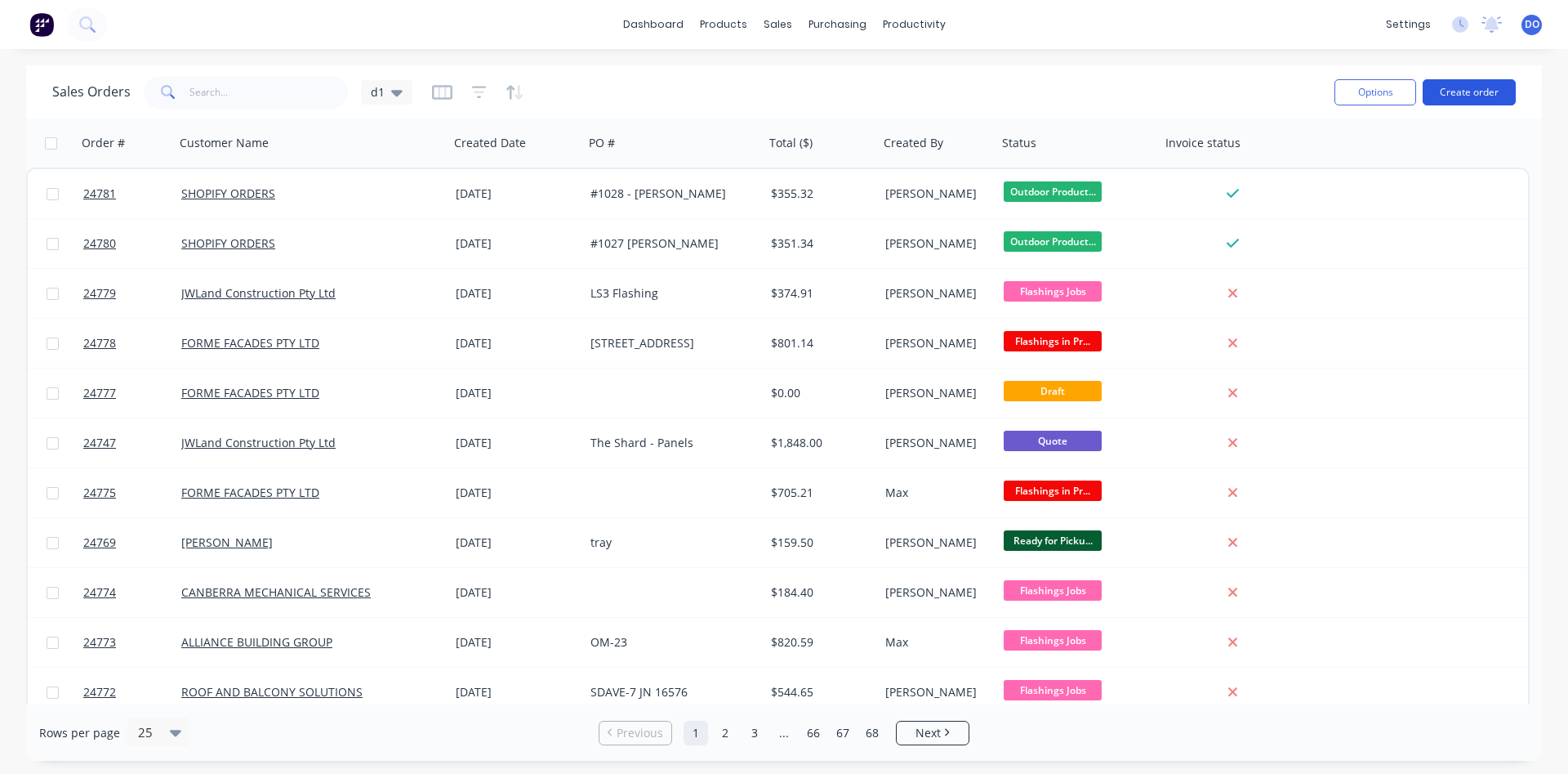
click at [1470, 97] on button "Create order" at bounding box center [1469, 92] width 93 height 26
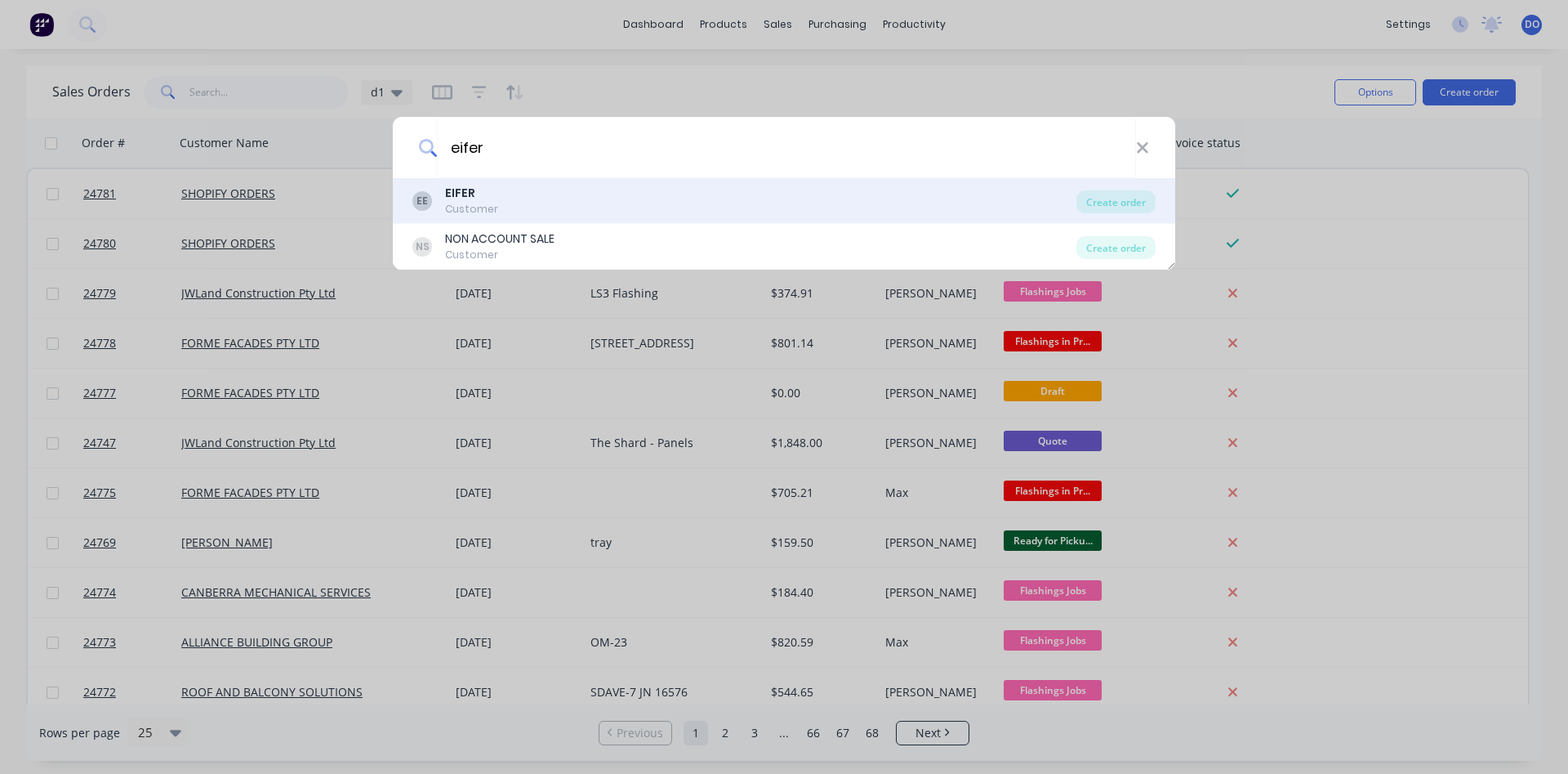
type input "eifer"
click at [475, 199] on div "EIFER" at bounding box center [472, 193] width 53 height 18
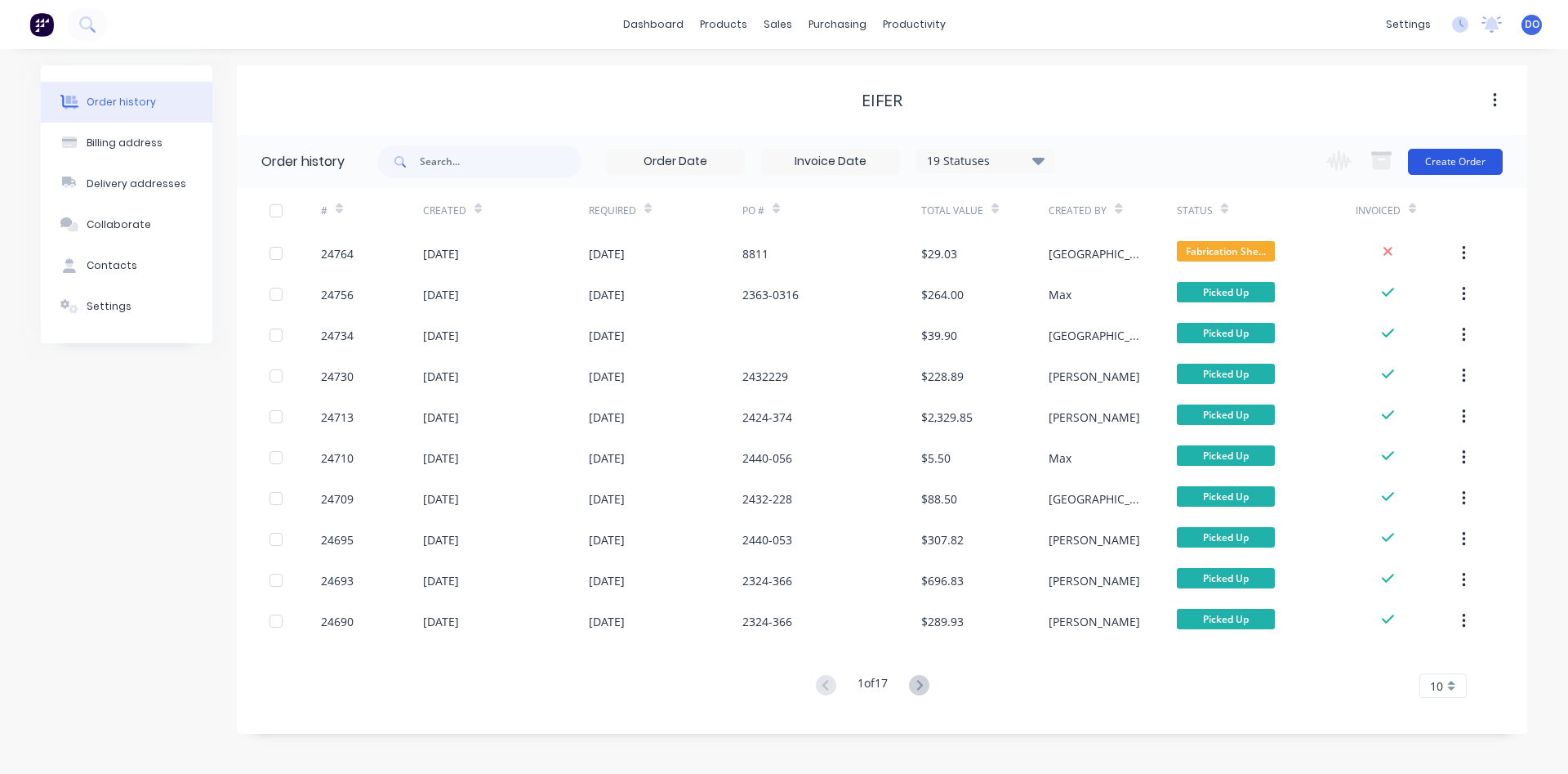
click at [1452, 163] on button "Create Order" at bounding box center [1455, 161] width 95 height 26
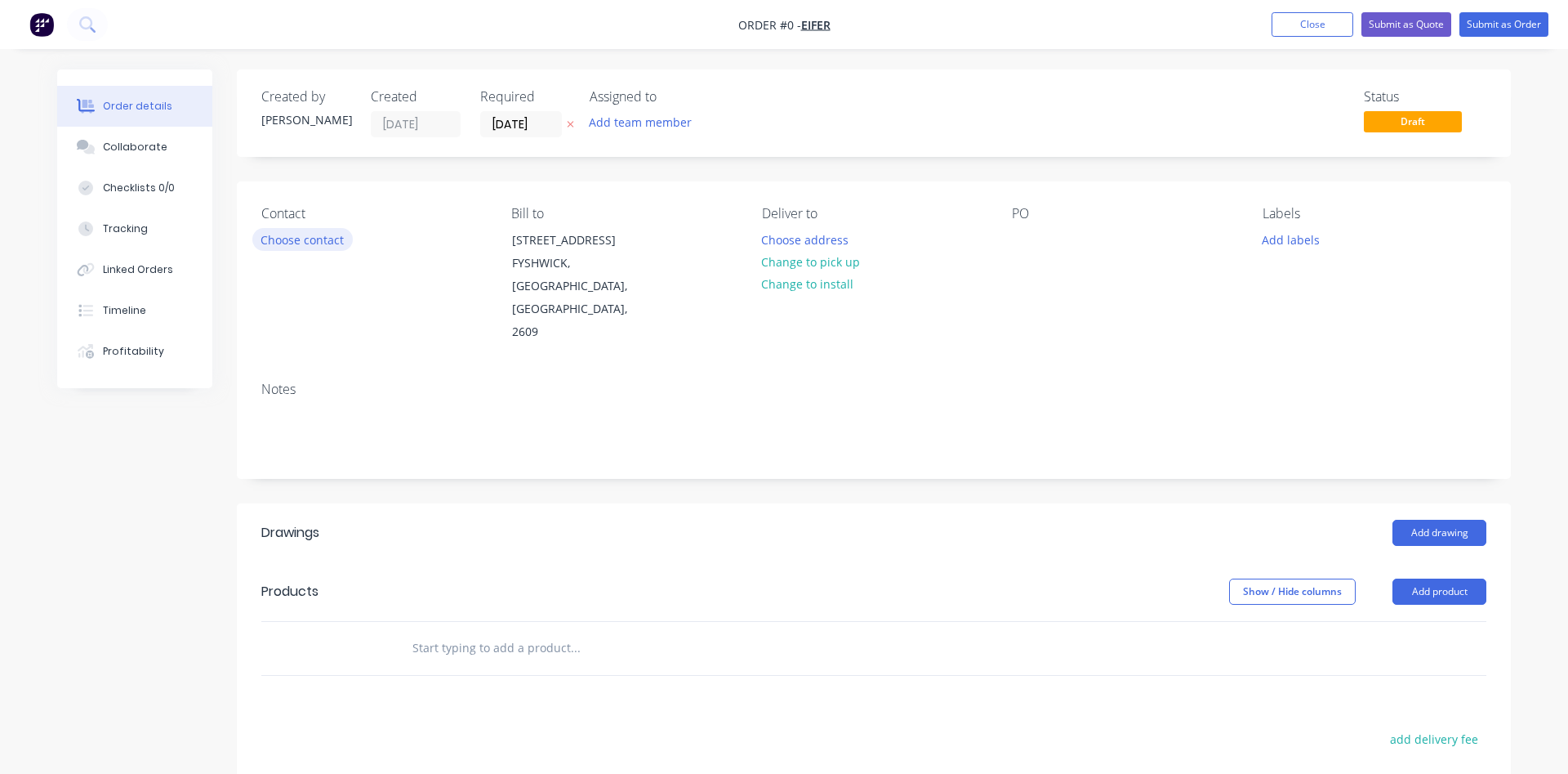
click at [317, 239] on button "Choose contact" at bounding box center [303, 239] width 100 height 22
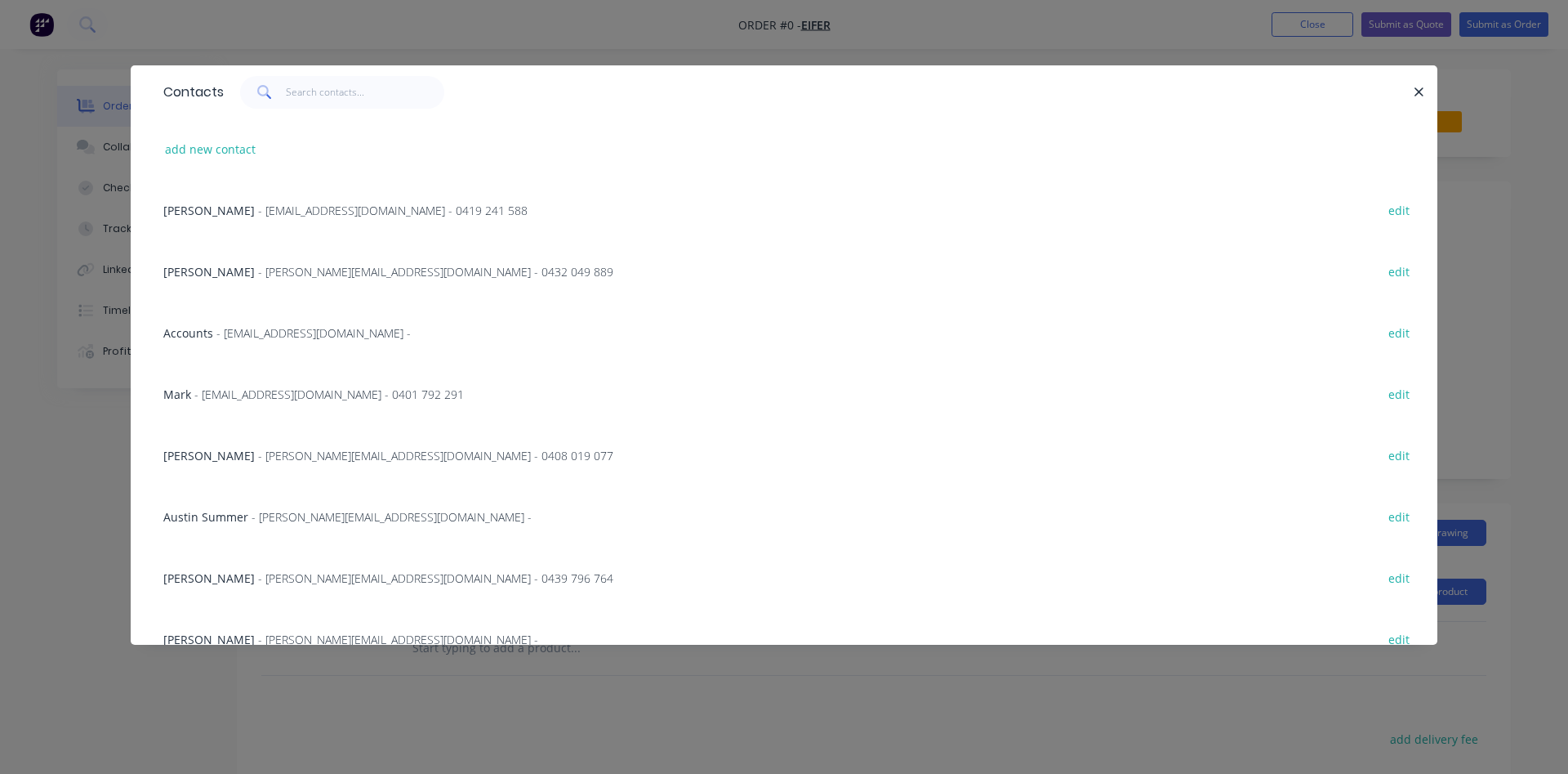
scroll to position [559, 0]
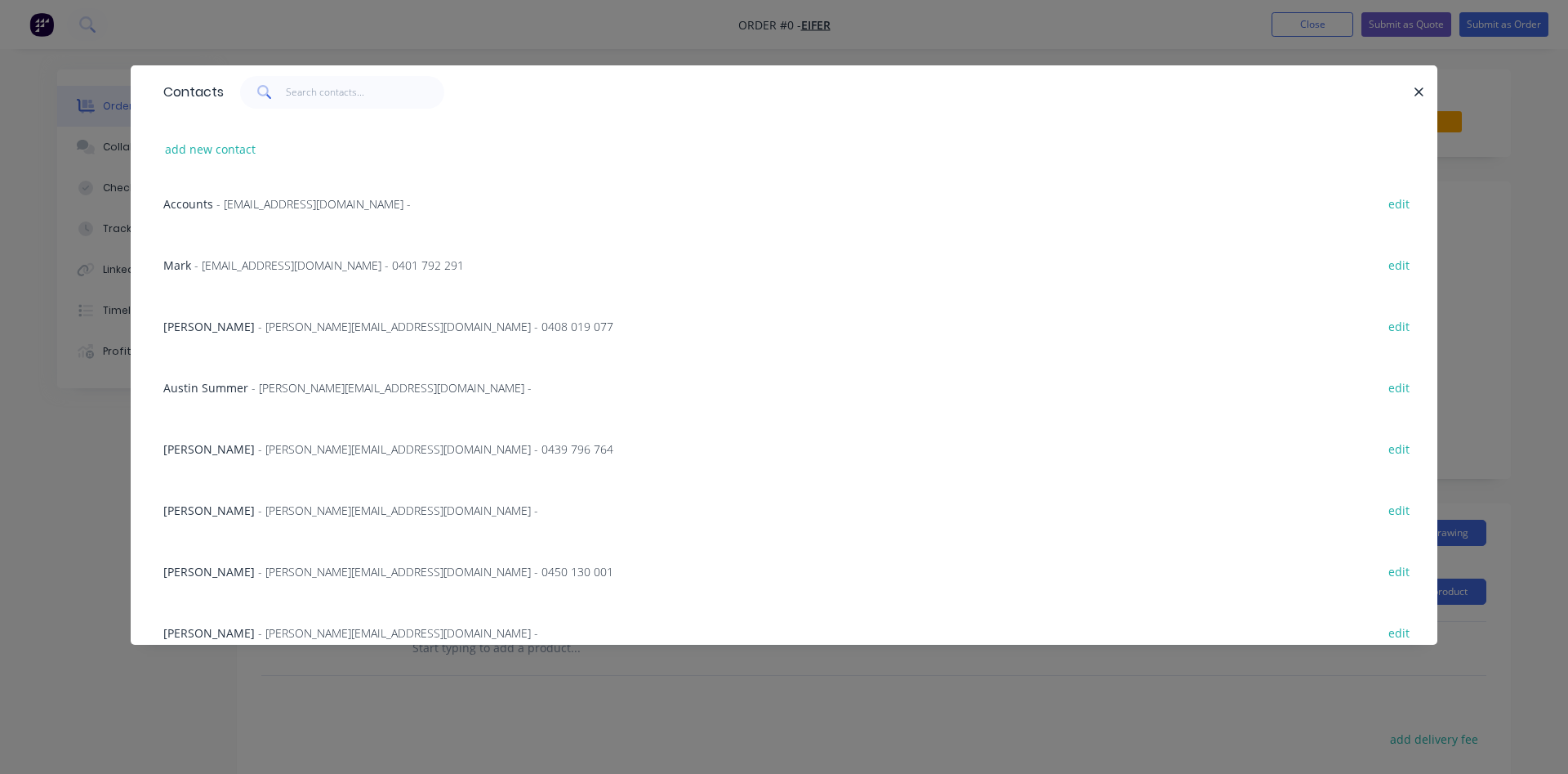
click at [288, 447] on span "- mattison@eifer.com.au - 0439 796 764" at bounding box center [436, 449] width 355 height 16
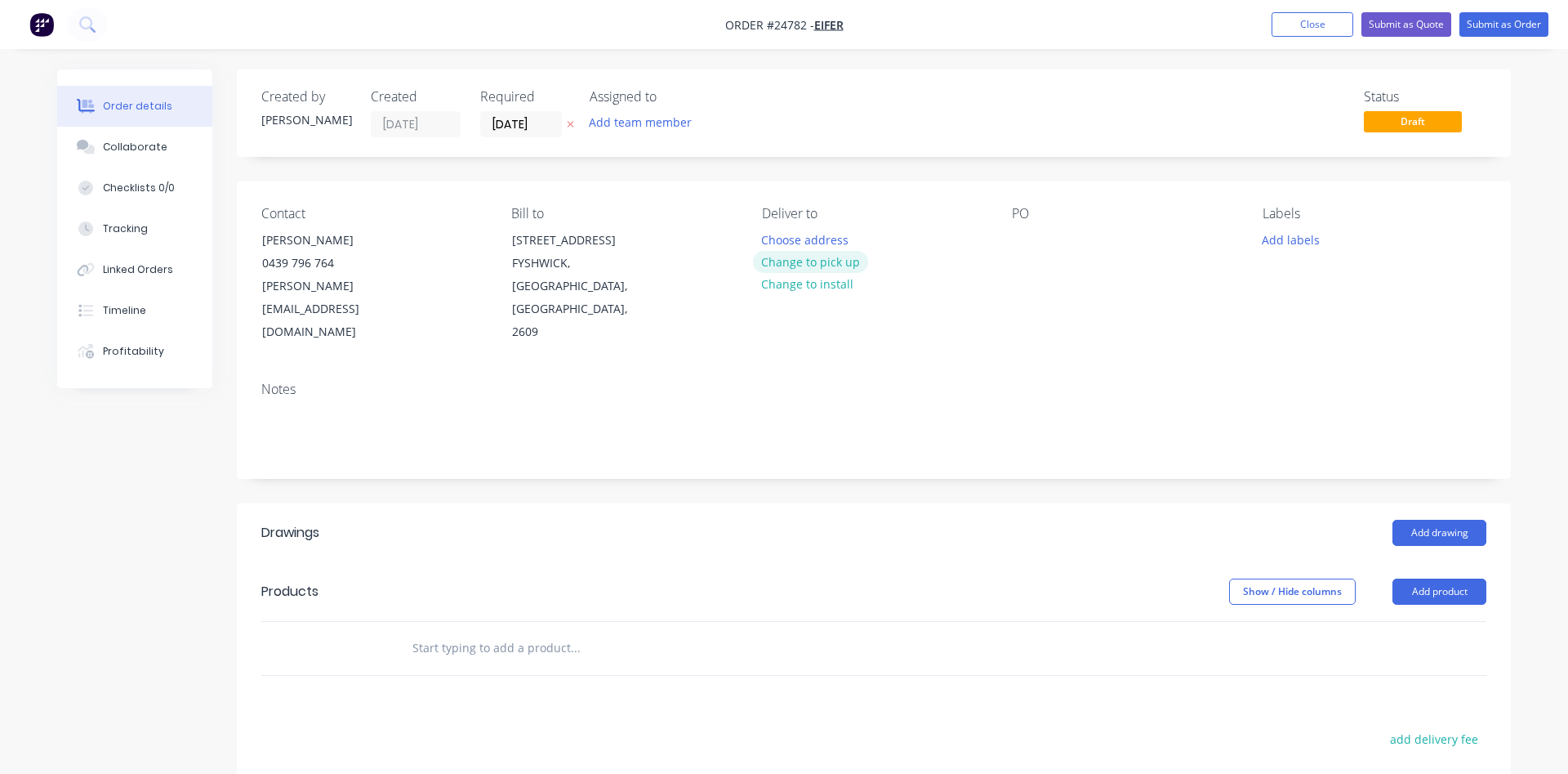
click at [836, 265] on button "Change to pick up" at bounding box center [810, 262] width 116 height 22
drag, startPoint x: 1025, startPoint y: 237, endPoint x: 1071, endPoint y: 218, distance: 49.8
click at [1027, 235] on div at bounding box center [1024, 239] width 26 height 23
click at [1290, 28] on button "Close" at bounding box center [1312, 24] width 82 height 24
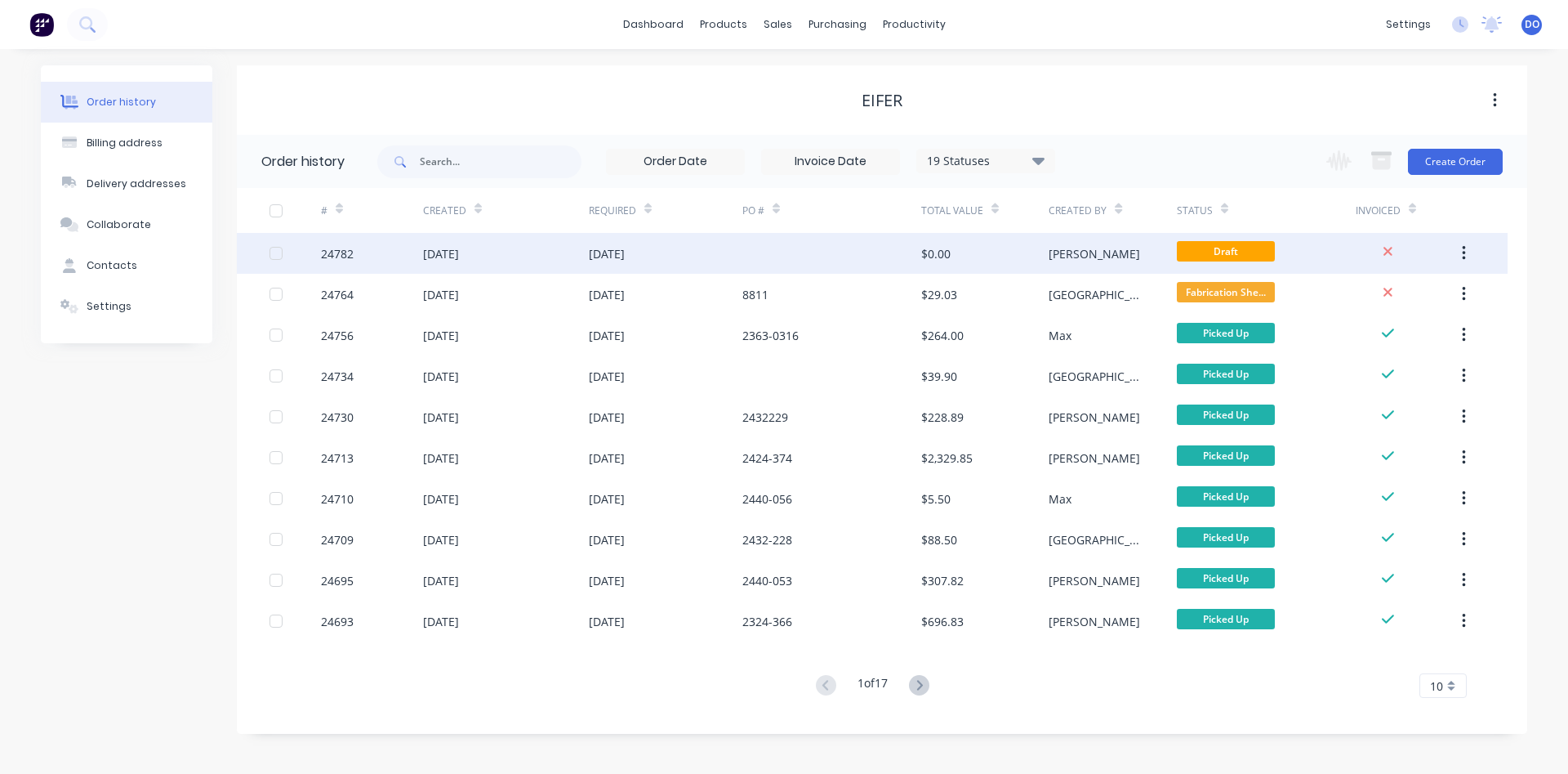
click at [924, 249] on div "$0.00" at bounding box center [935, 254] width 29 height 18
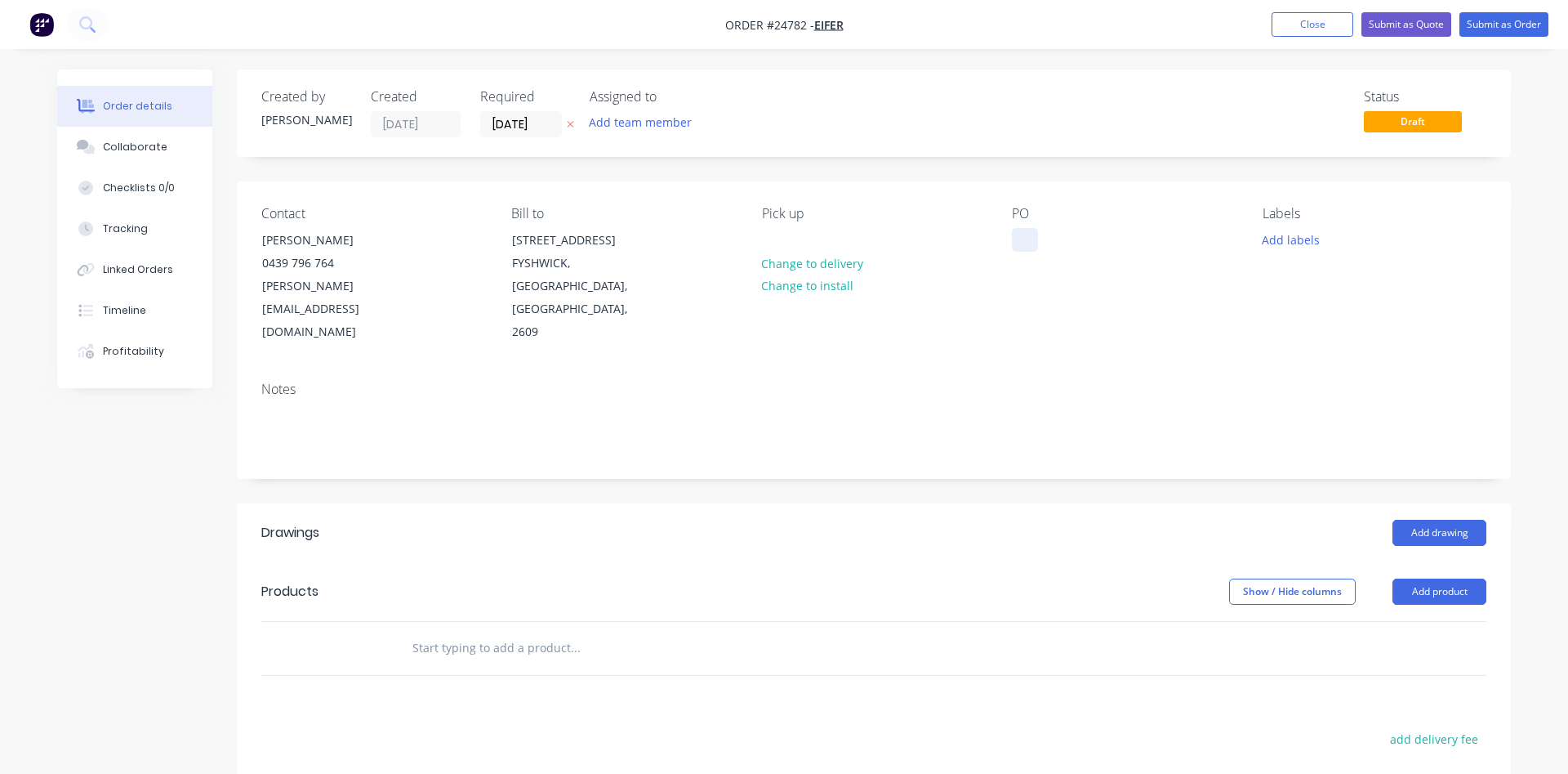
click at [1029, 239] on div at bounding box center [1024, 239] width 26 height 23
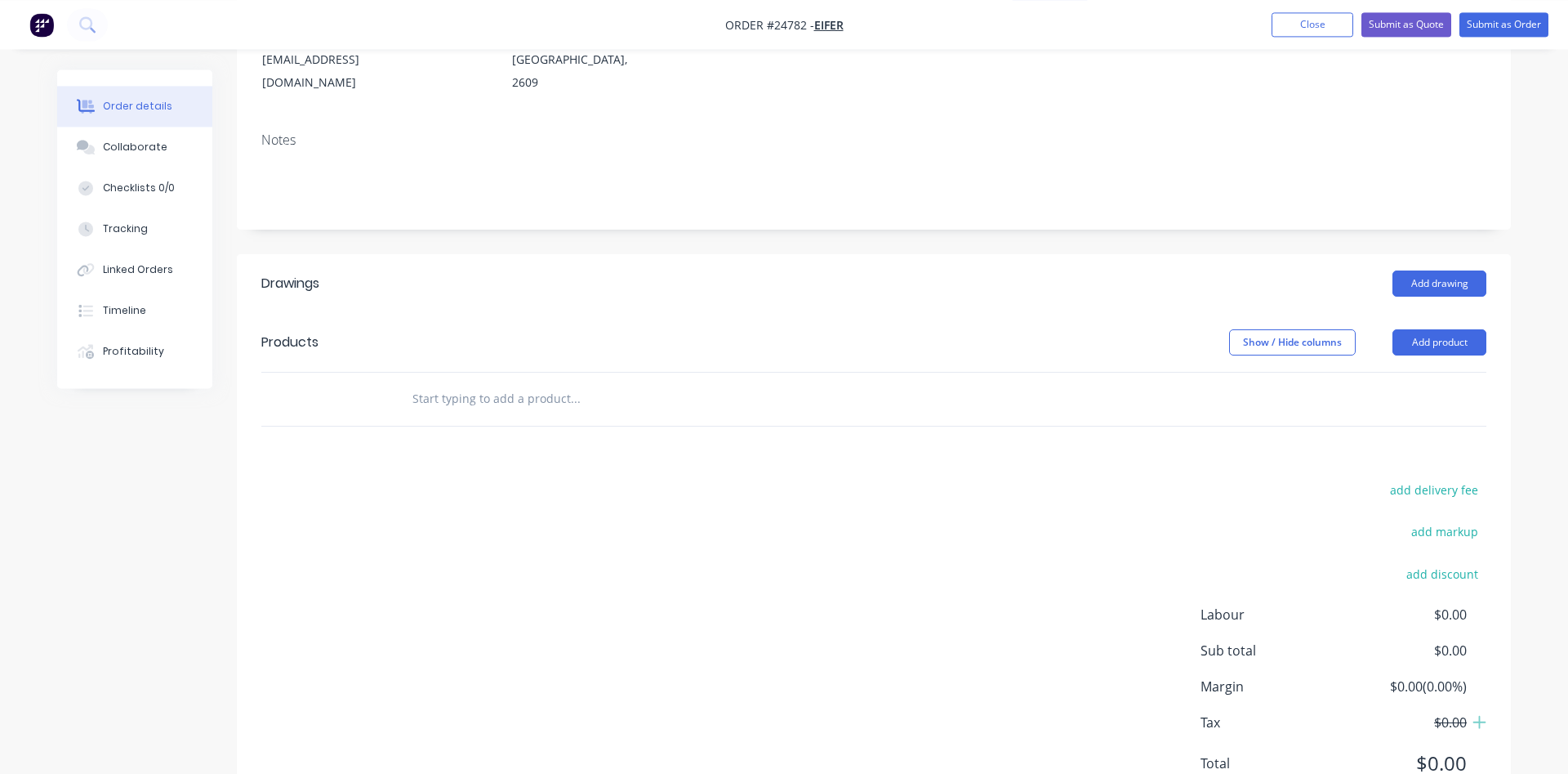
scroll to position [250, 0]
click at [1446, 269] on button "Add drawing" at bounding box center [1439, 282] width 94 height 26
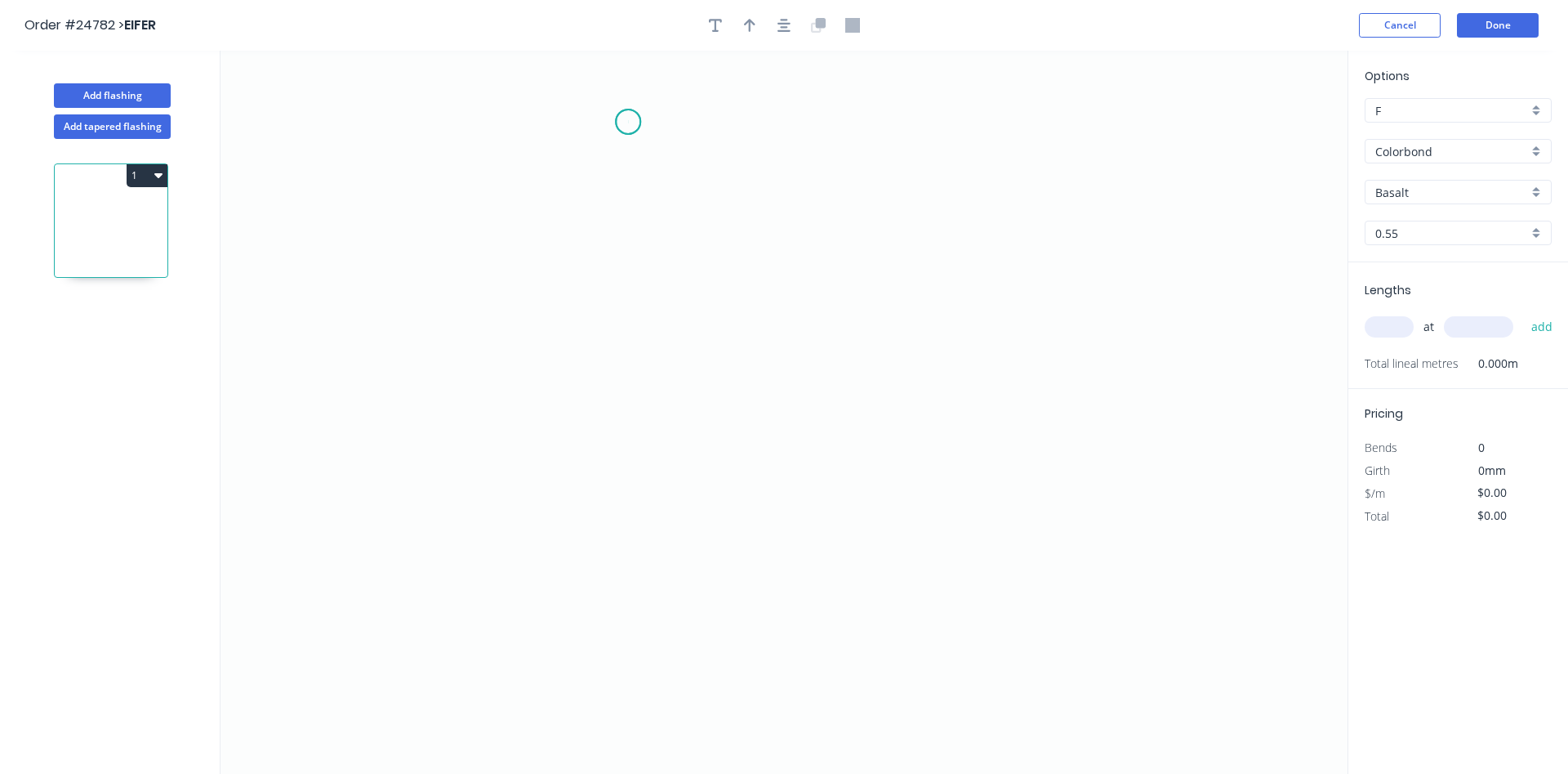
click at [628, 122] on icon "0" at bounding box center [784, 412] width 1127 height 723
click at [626, 285] on icon "0" at bounding box center [784, 412] width 1127 height 723
click at [690, 297] on icon "0 ?" at bounding box center [784, 412] width 1127 height 723
click at [684, 492] on icon "0 ? ? ? º" at bounding box center [784, 412] width 1127 height 723
click at [707, 520] on icon "0 ? ? ? ? º ? º" at bounding box center [784, 412] width 1127 height 723
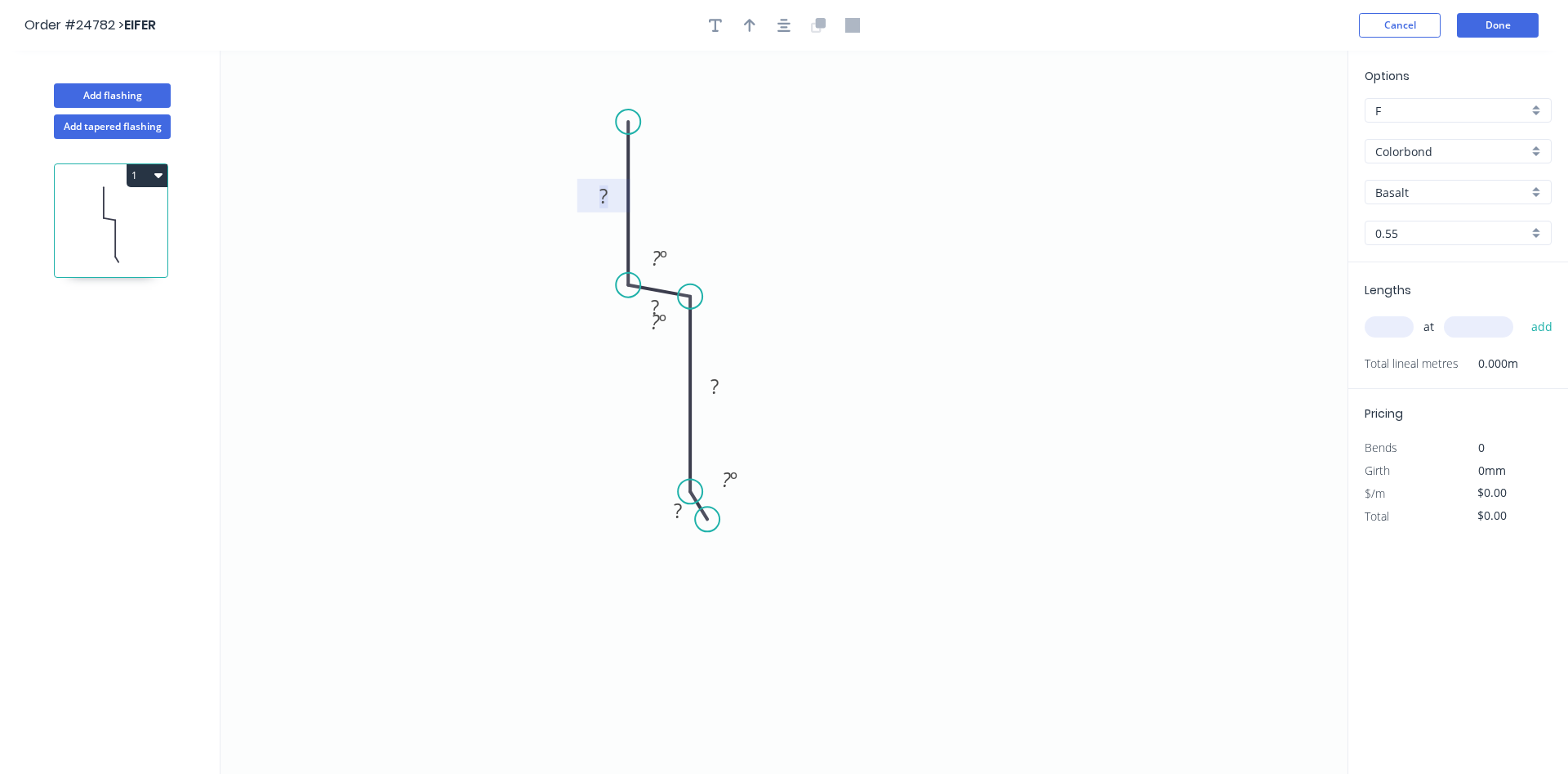
click at [598, 199] on rect at bounding box center [603, 196] width 33 height 23
drag, startPoint x: 635, startPoint y: 299, endPoint x: 617, endPoint y: 298, distance: 18.0
click at [617, 298] on rect at bounding box center [636, 305] width 53 height 33
drag, startPoint x: 679, startPoint y: 324, endPoint x: 686, endPoint y: 319, distance: 8.6
click at [686, 319] on rect at bounding box center [666, 317] width 53 height 33
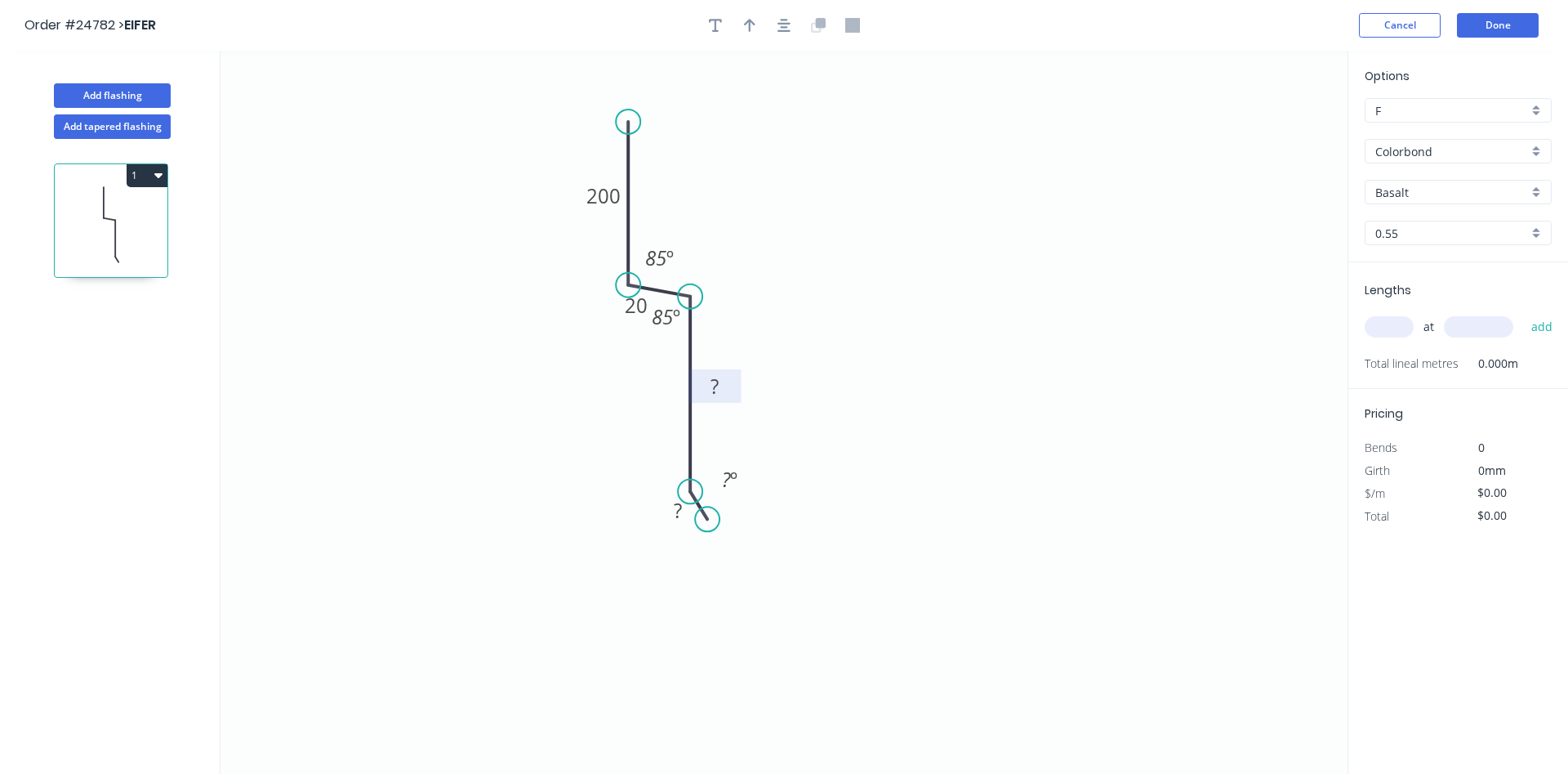
click at [734, 383] on rect at bounding box center [715, 386] width 53 height 33
click at [724, 384] on rect at bounding box center [714, 387] width 33 height 23
click at [727, 549] on div "Hide angle" at bounding box center [770, 541] width 164 height 33
type input "$13.91"
click at [753, 23] on icon "button" at bounding box center [749, 26] width 12 height 13
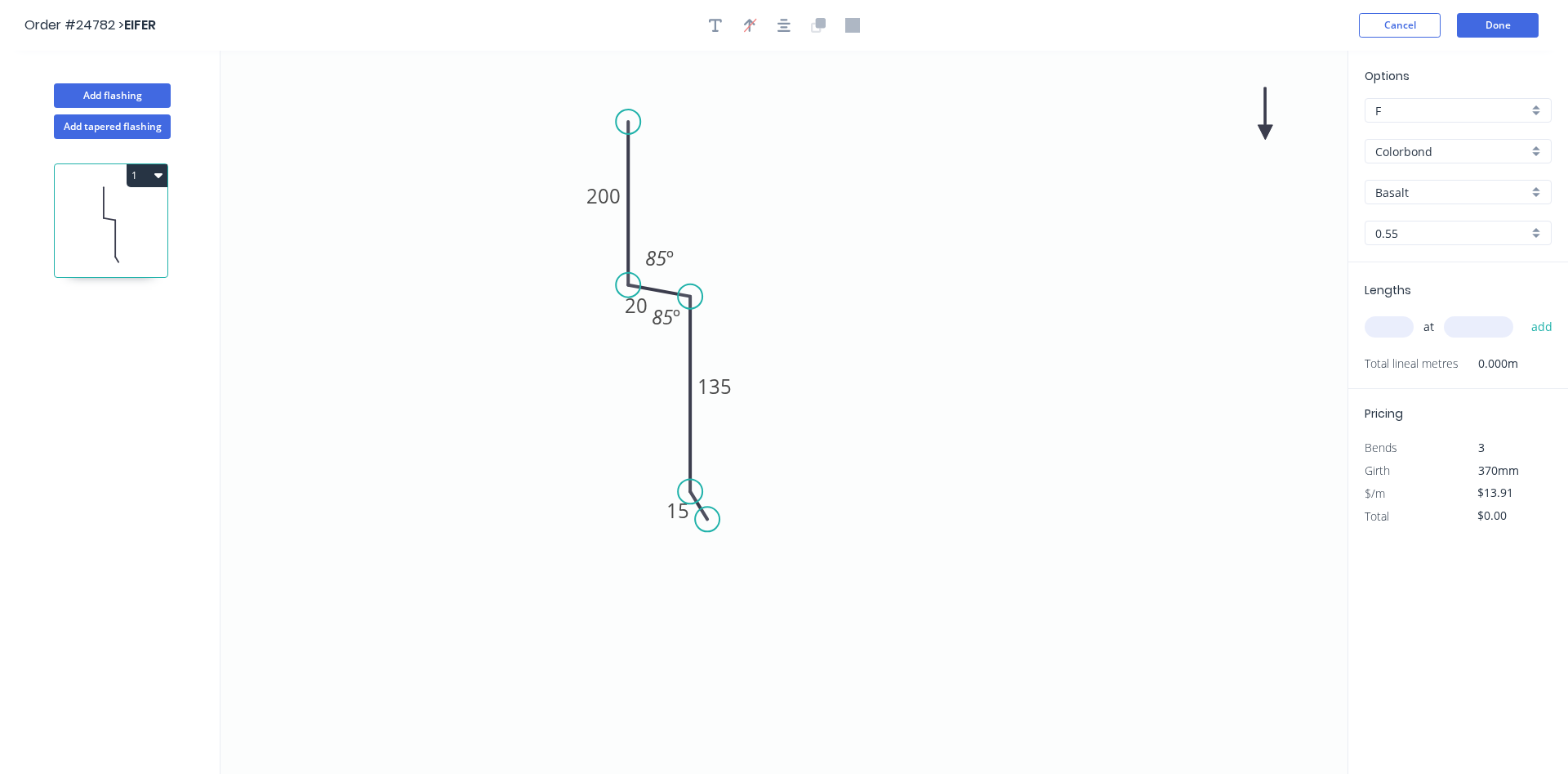
click at [1270, 128] on icon at bounding box center [1265, 113] width 15 height 53
click at [1270, 128] on icon at bounding box center [1269, 109] width 15 height 53
drag, startPoint x: 1270, startPoint y: 128, endPoint x: 685, endPoint y: 177, distance: 587.0
click at [685, 177] on icon at bounding box center [704, 163] width 48 height 48
click at [1457, 189] on input "Basalt" at bounding box center [1451, 192] width 153 height 18
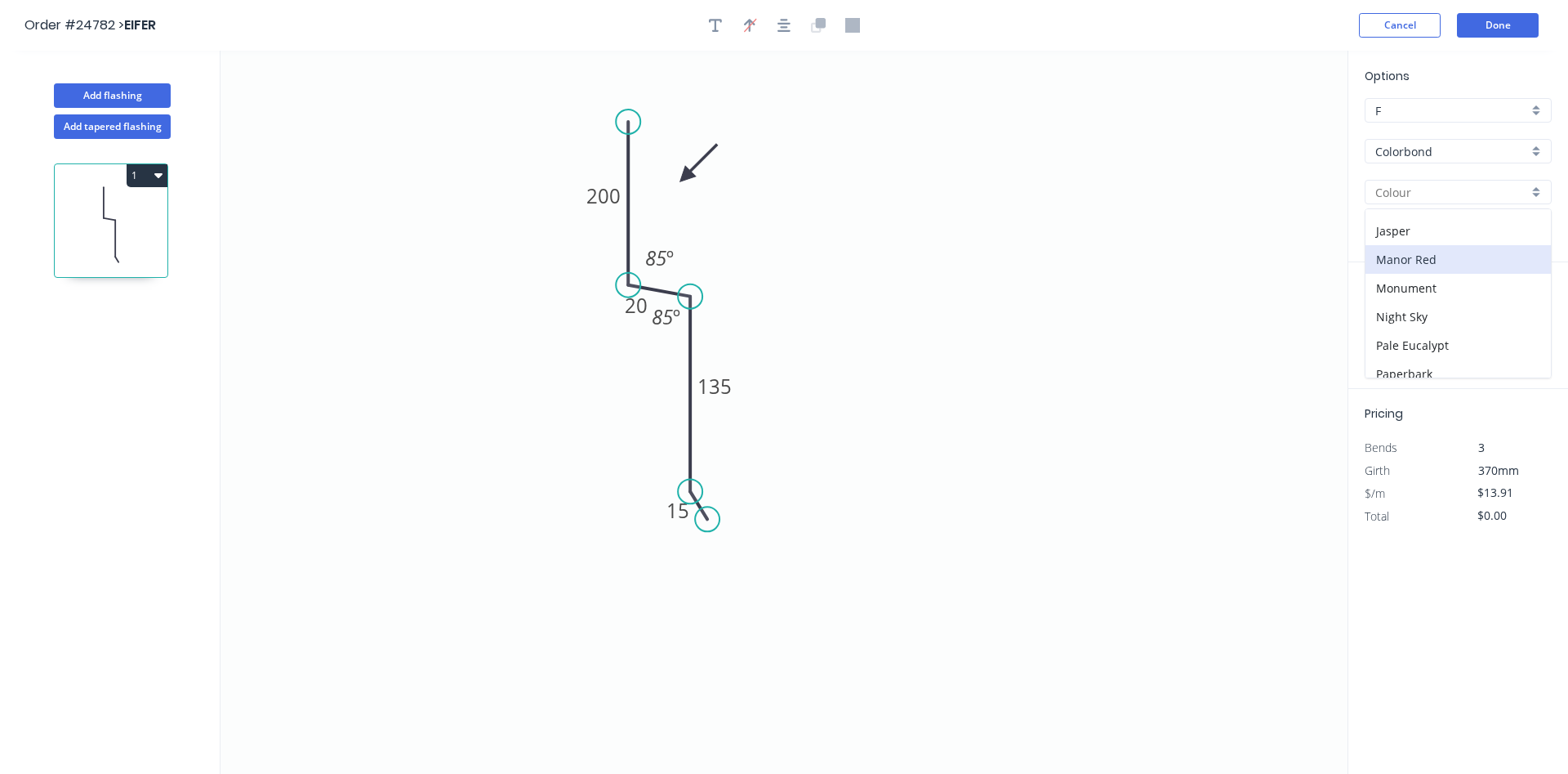
scroll to position [279, 0]
click at [1451, 229] on div "Jasper" at bounding box center [1458, 230] width 185 height 28
type input "Jasper"
click at [1399, 325] on input "text" at bounding box center [1389, 326] width 49 height 21
type input "1"
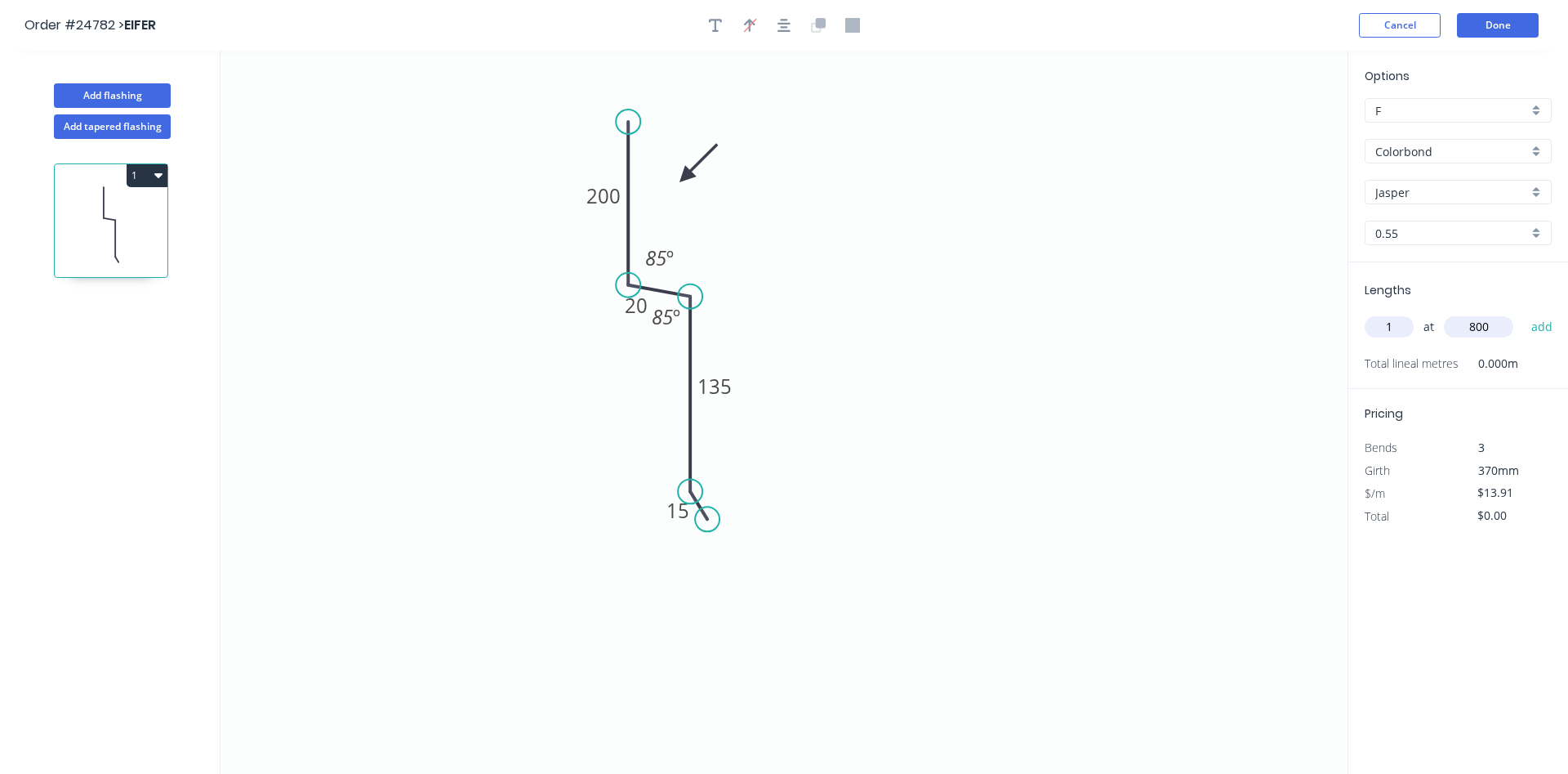
type input "800"
click at [1523, 313] on button "add" at bounding box center [1542, 326] width 38 height 28
click at [152, 173] on button "1" at bounding box center [147, 175] width 41 height 23
click at [103, 223] on div "Duplicate" at bounding box center [89, 216] width 126 height 23
type input "$0.00"
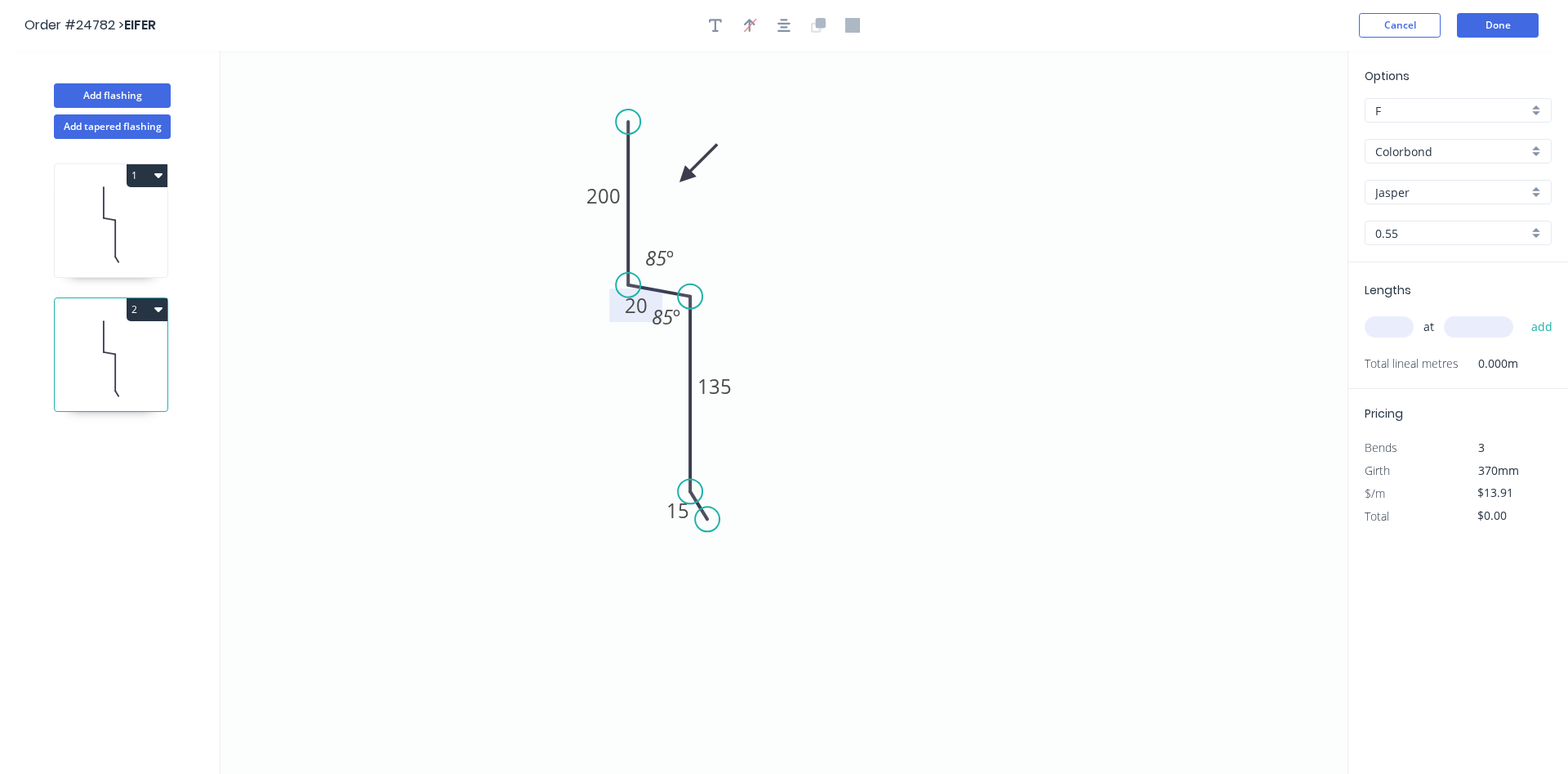
click at [639, 308] on tspan "20" at bounding box center [635, 305] width 23 height 27
click at [831, 450] on icon "0 200 40 135 15 85 º 85 º" at bounding box center [784, 412] width 1127 height 723
click at [693, 294] on circle at bounding box center [689, 296] width 24 height 24
drag, startPoint x: 626, startPoint y: 286, endPoint x: 591, endPoint y: 284, distance: 35.1
click at [591, 284] on circle at bounding box center [591, 284] width 24 height 24
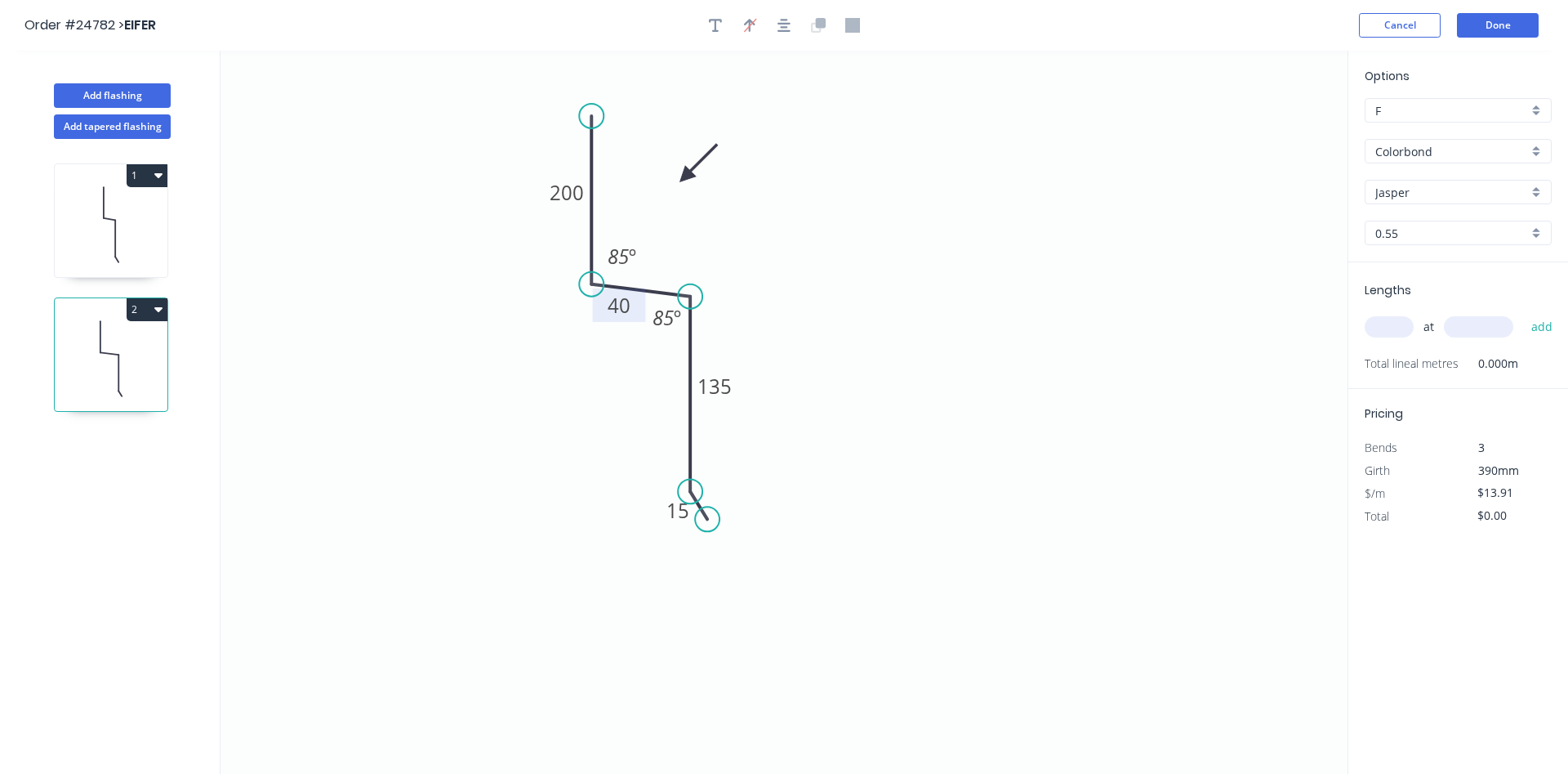
drag, startPoint x: 629, startPoint y: 117, endPoint x: 584, endPoint y: 116, distance: 45.0
click at [584, 116] on circle at bounding box center [591, 115] width 24 height 24
click at [644, 309] on icon "0 200 40 135 15 85 º 85 º" at bounding box center [784, 412] width 1127 height 723
click at [974, 309] on icon "0 200 40 135 15 85 º 85 º" at bounding box center [784, 412] width 1127 height 723
drag, startPoint x: 1385, startPoint y: 326, endPoint x: 1390, endPoint y: 319, distance: 8.6
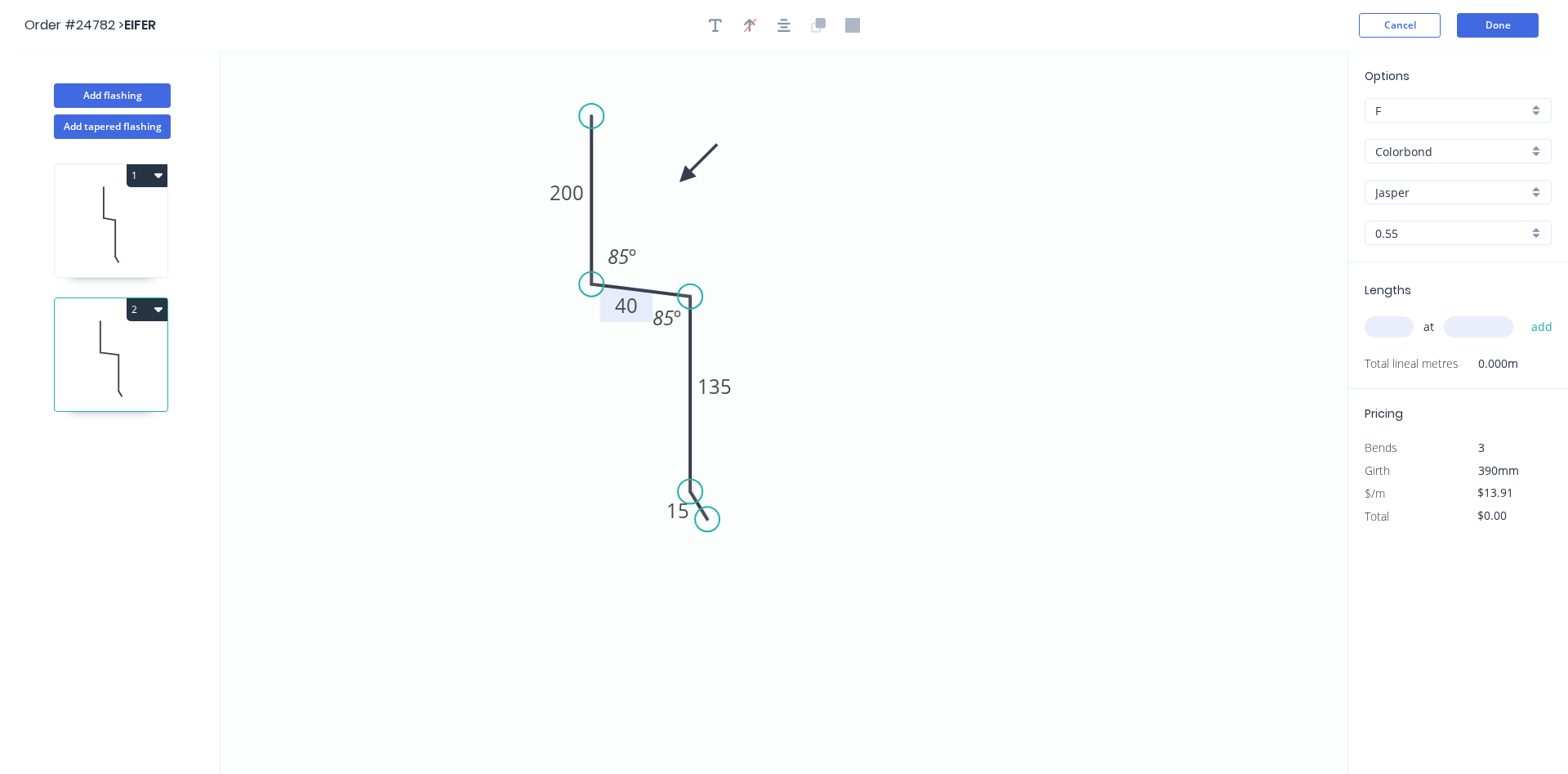
click at [1385, 325] on input "text" at bounding box center [1389, 326] width 49 height 21
type input "1"
type input "800"
click at [1523, 313] on button "add" at bounding box center [1542, 326] width 38 height 28
type input "$16.69"
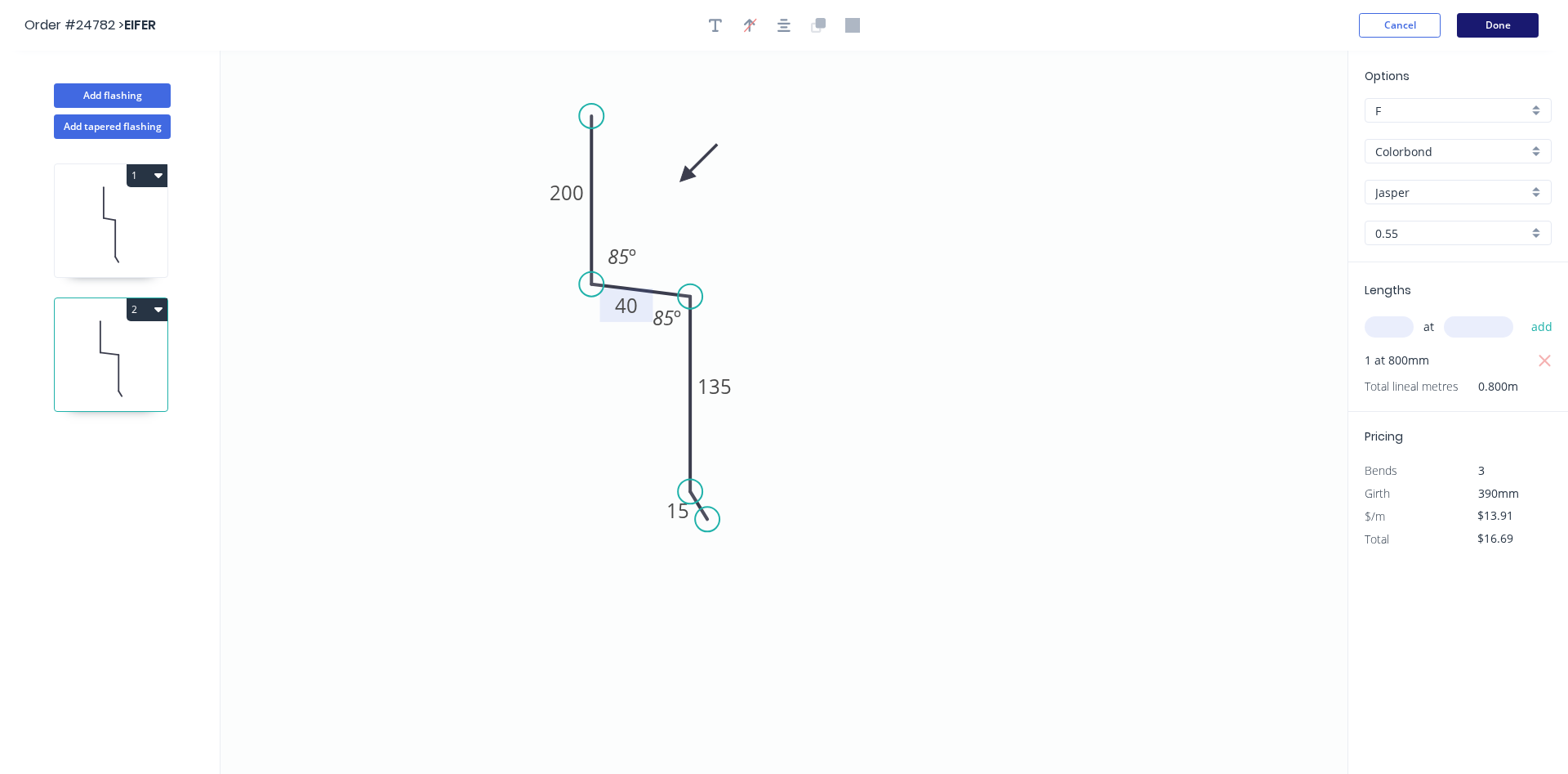
click at [1485, 29] on button "Done" at bounding box center [1498, 25] width 82 height 24
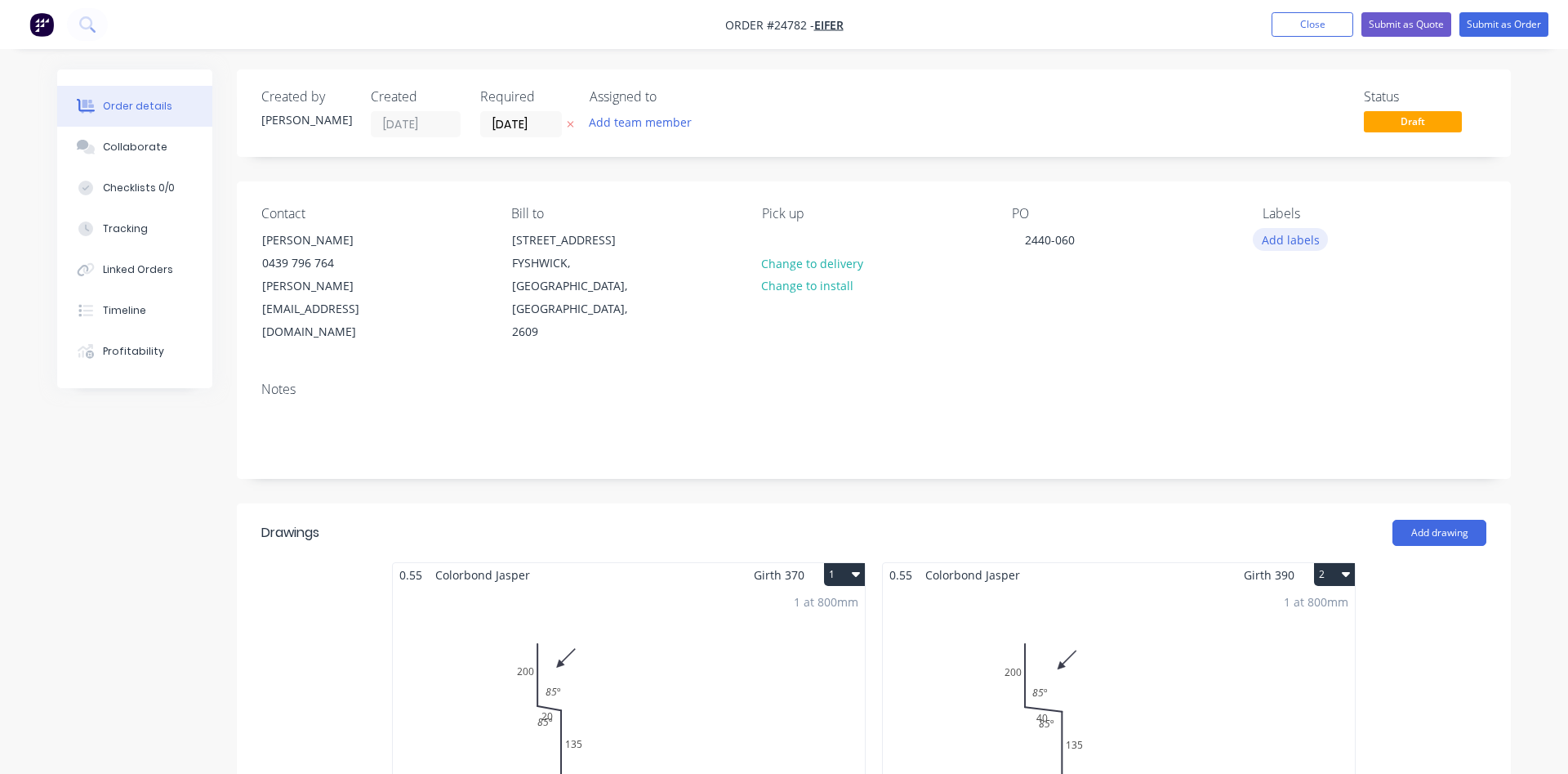
click at [1285, 238] on button "Add labels" at bounding box center [1290, 239] width 75 height 22
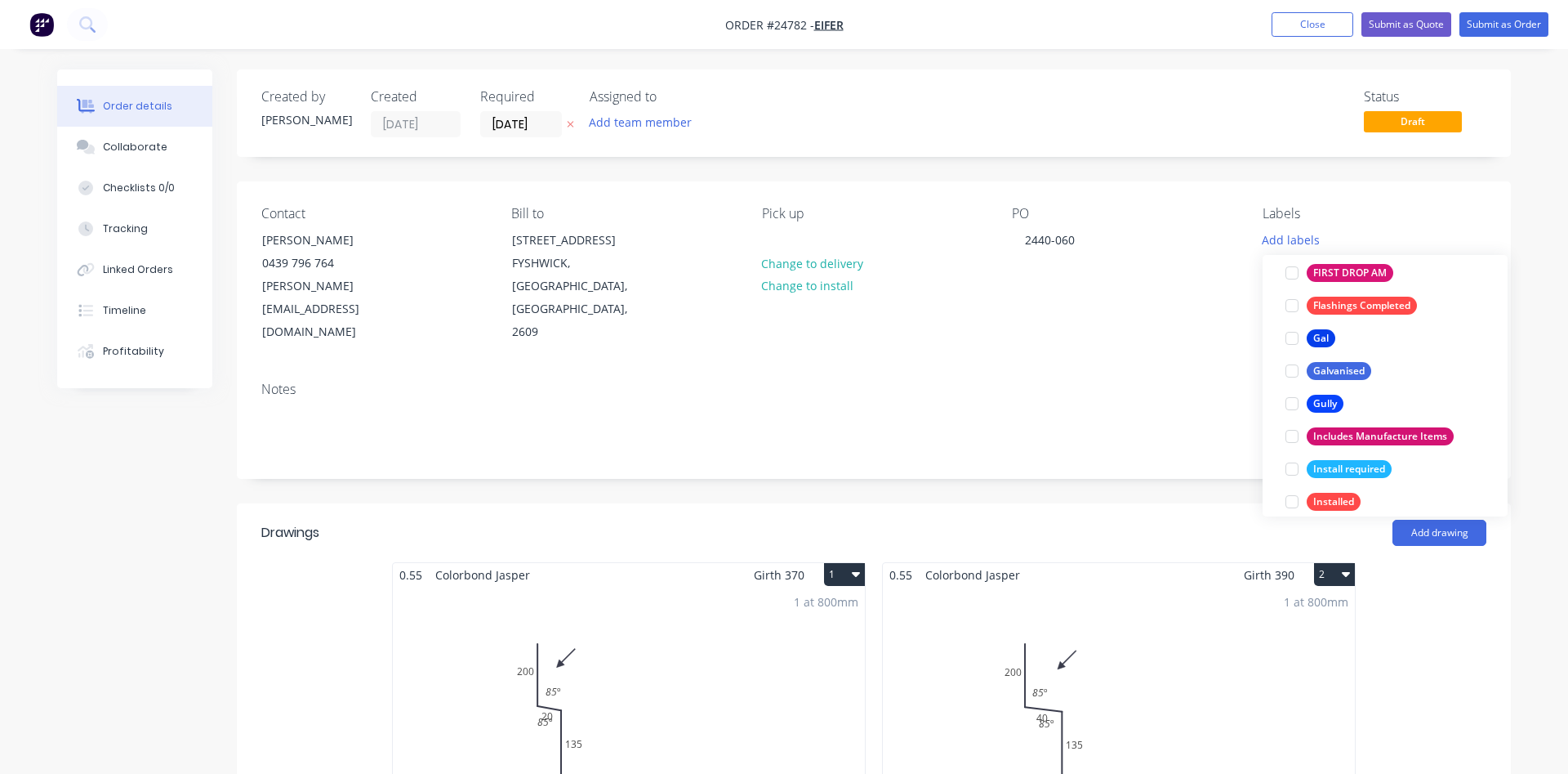
scroll to position [1770, 0]
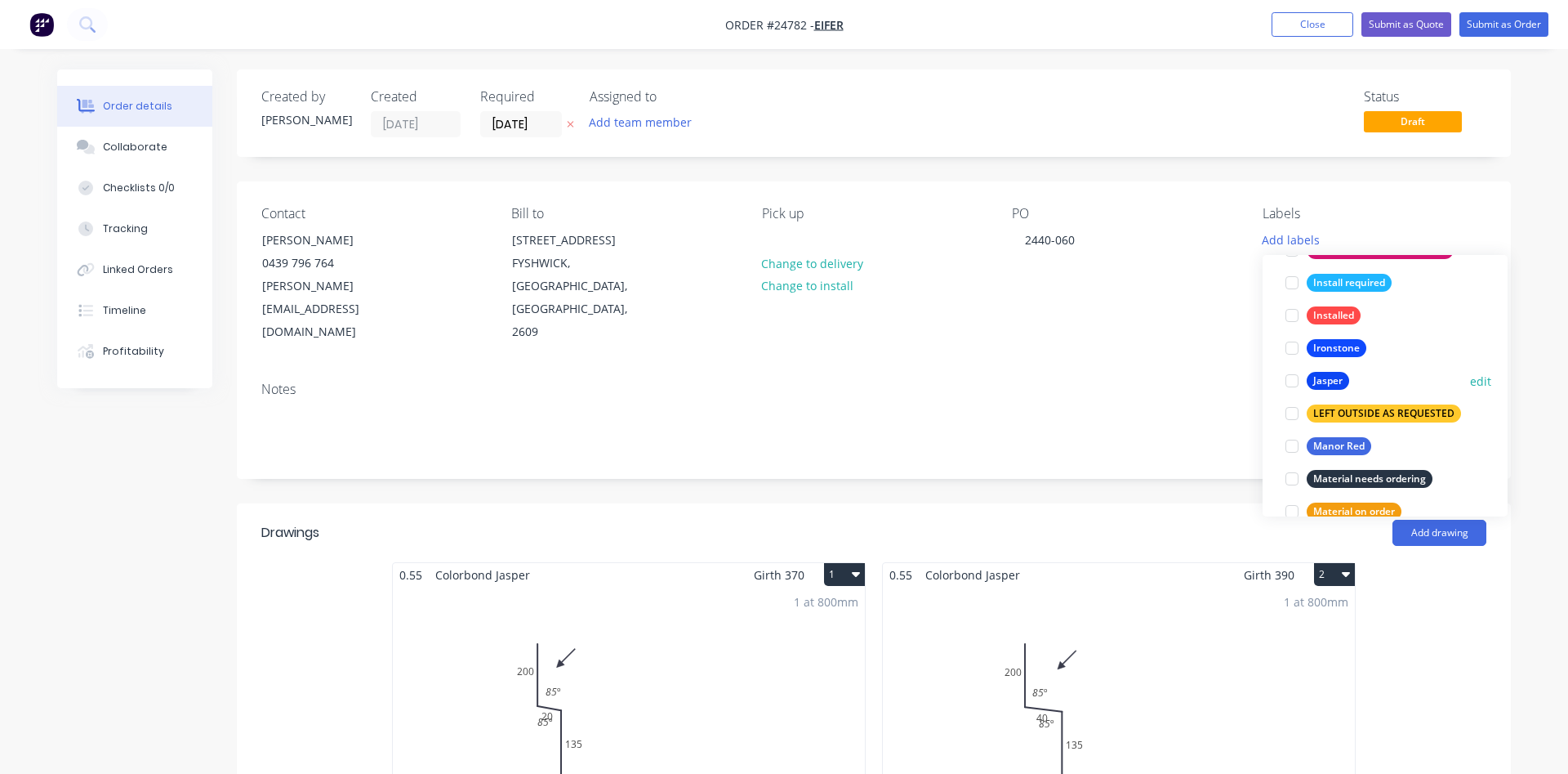
click at [1288, 380] on div at bounding box center [1291, 380] width 33 height 33
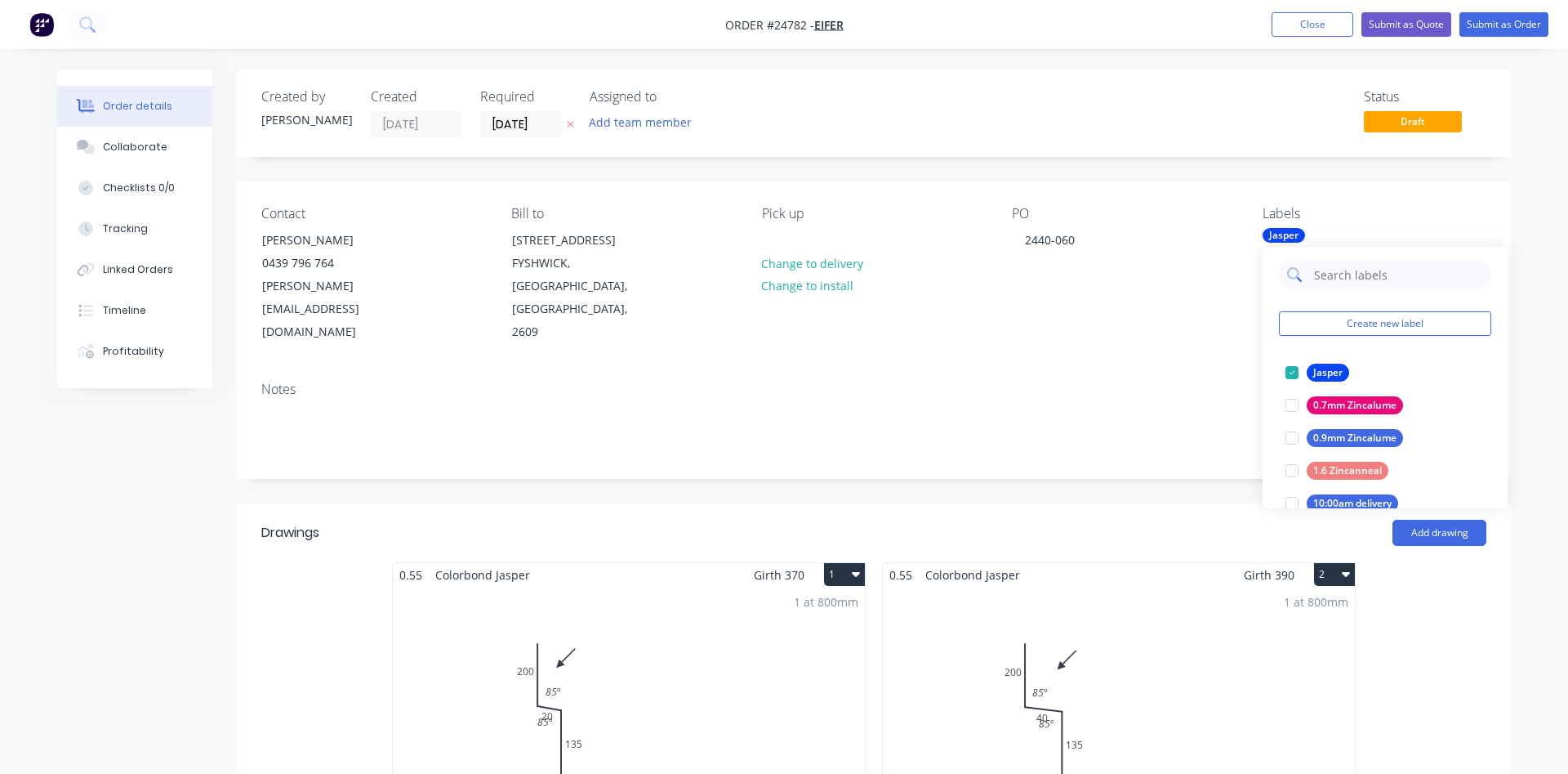
click at [1395, 289] on input "text" at bounding box center [1397, 274] width 171 height 33
type input "urg"
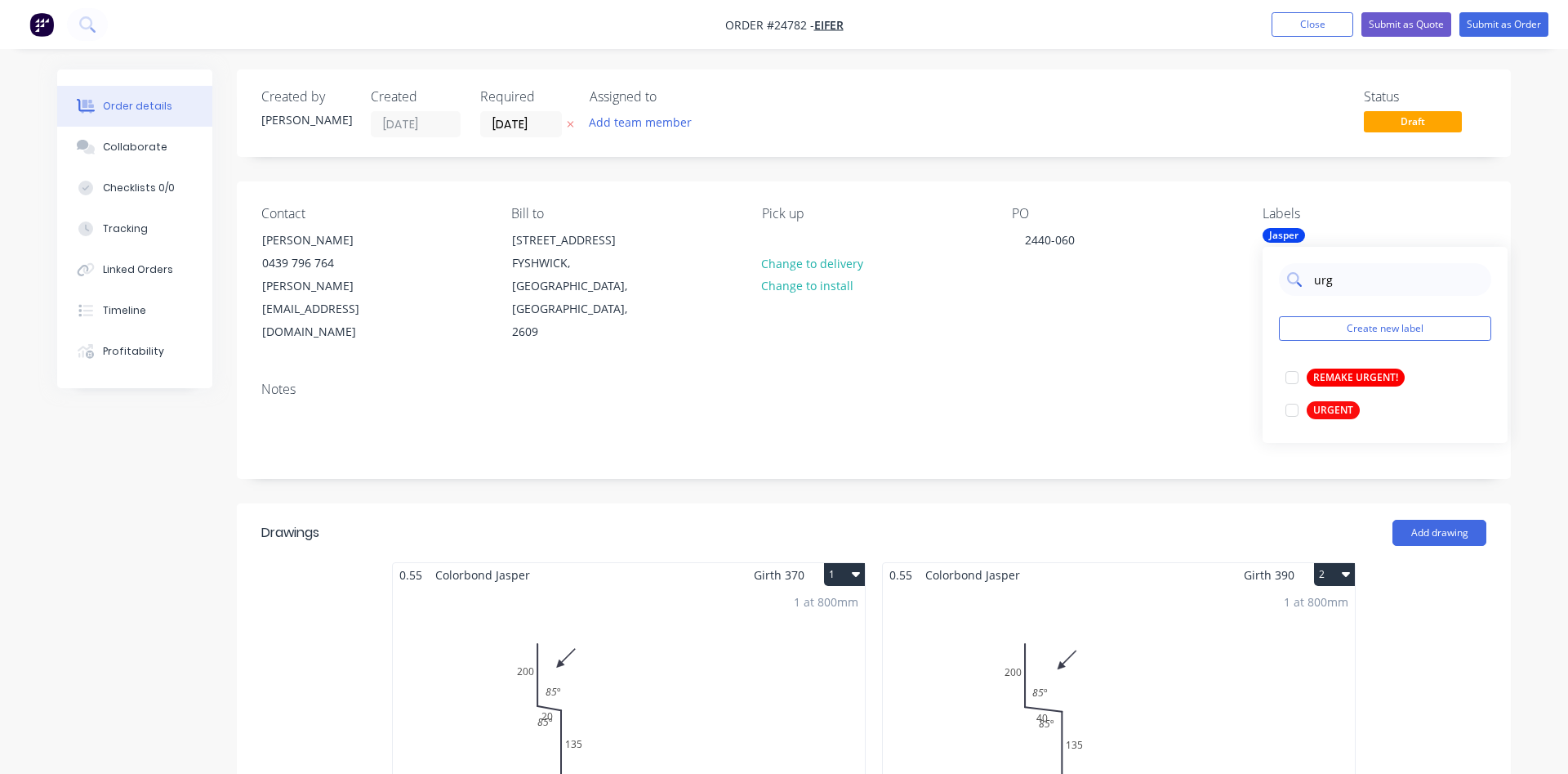
scroll to position [0, 0]
click at [1291, 407] on div at bounding box center [1291, 410] width 33 height 33
click at [1051, 381] on div "Notes" at bounding box center [873, 389] width 1225 height 16
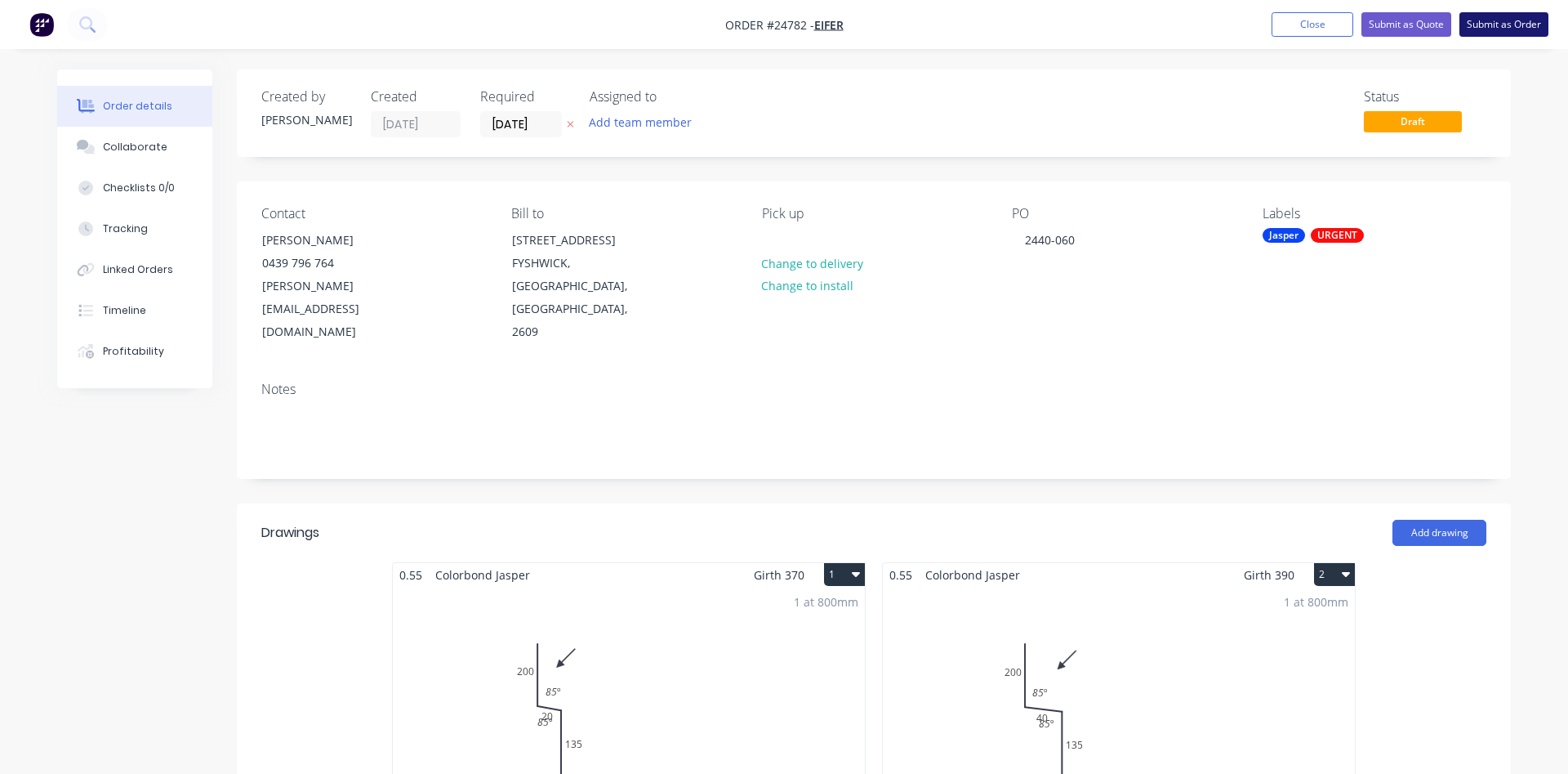
click at [1509, 19] on button "Submit as Order" at bounding box center [1503, 24] width 89 height 24
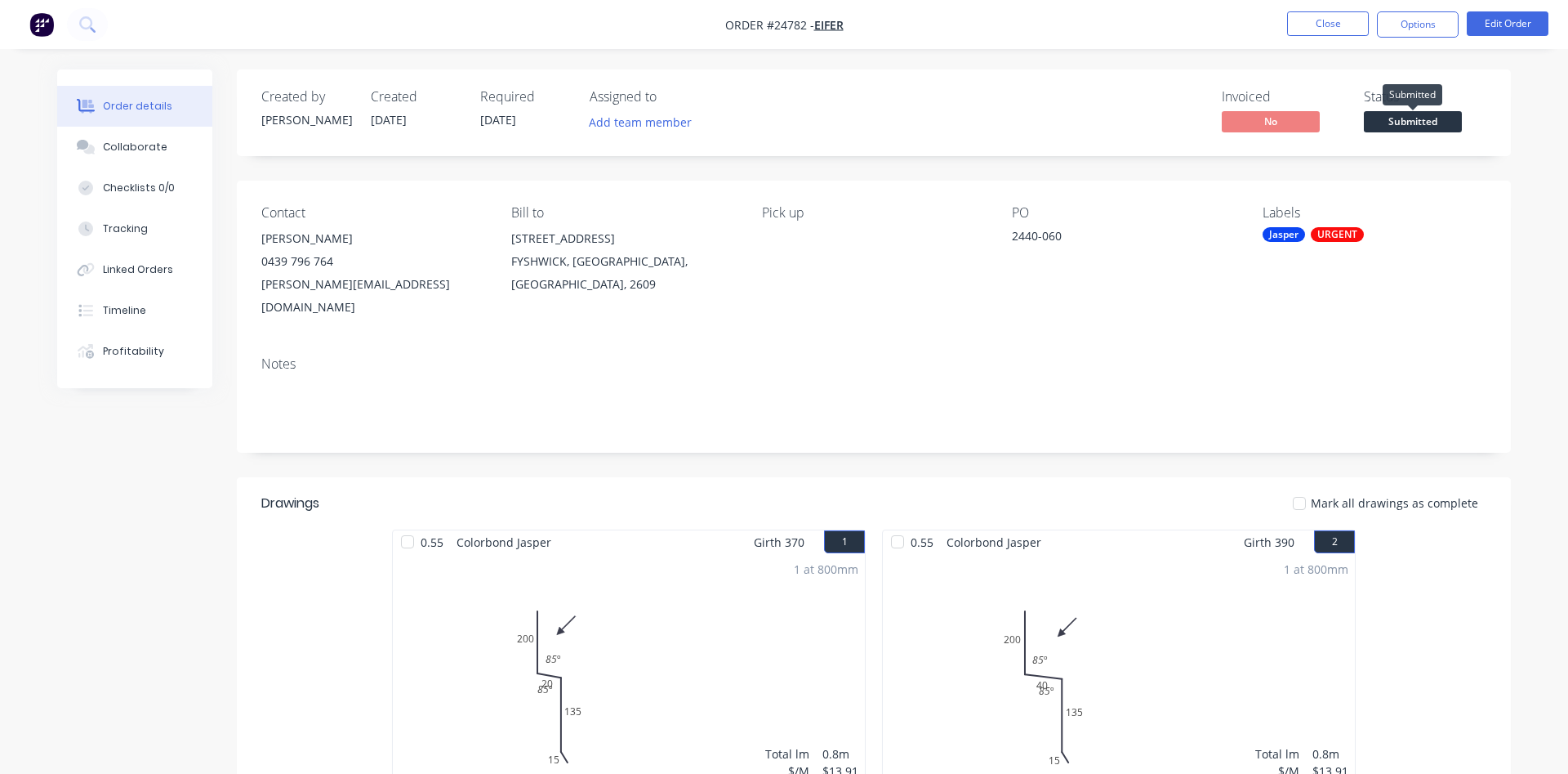
click at [1428, 123] on span "Submitted" at bounding box center [1413, 121] width 98 height 20
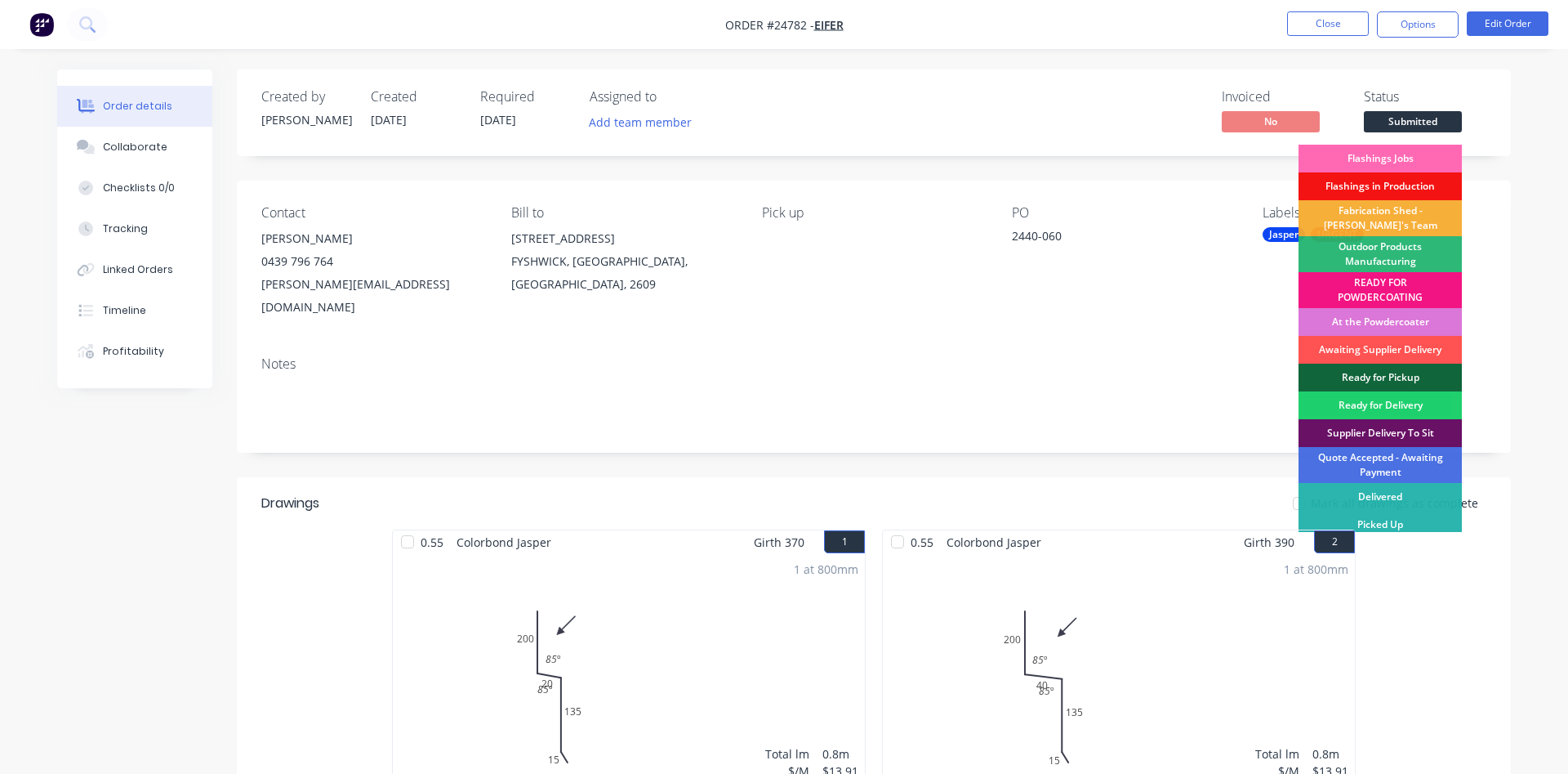
click at [1397, 162] on div "Flashings Jobs" at bounding box center [1380, 158] width 163 height 28
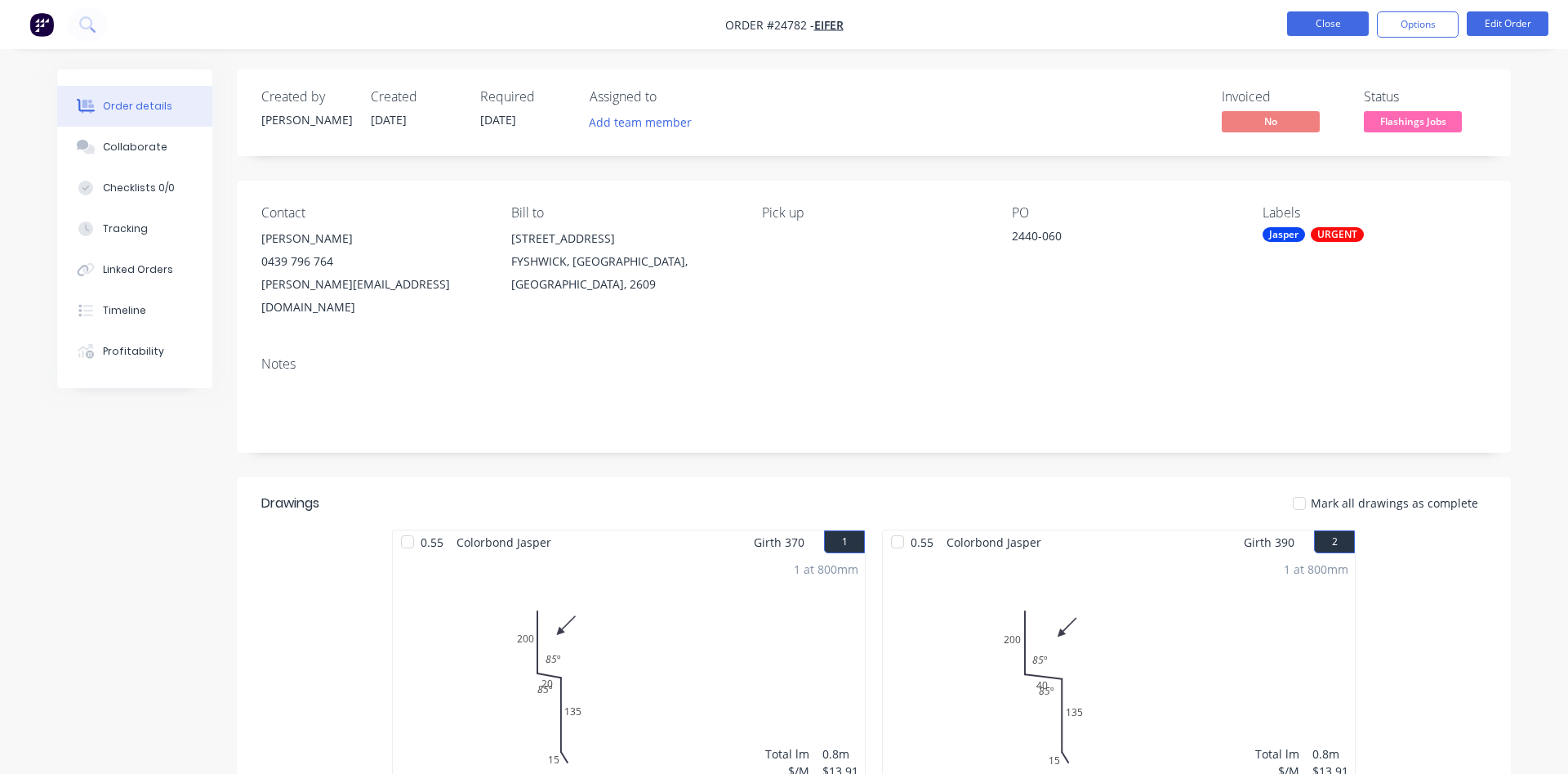
click at [1315, 19] on button "Close" at bounding box center [1328, 23] width 82 height 24
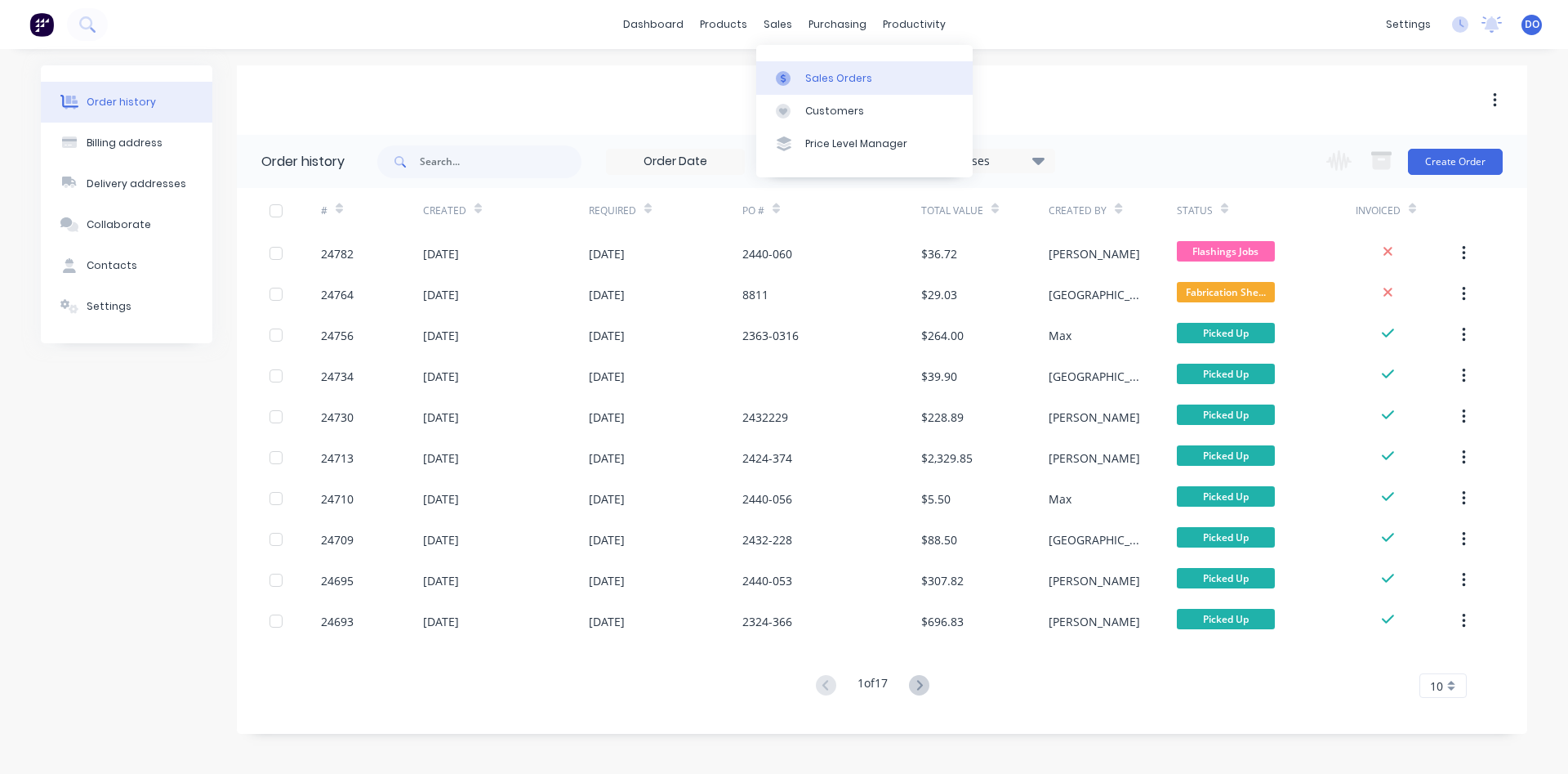
click at [848, 74] on div "Sales Orders" at bounding box center [839, 78] width 67 height 15
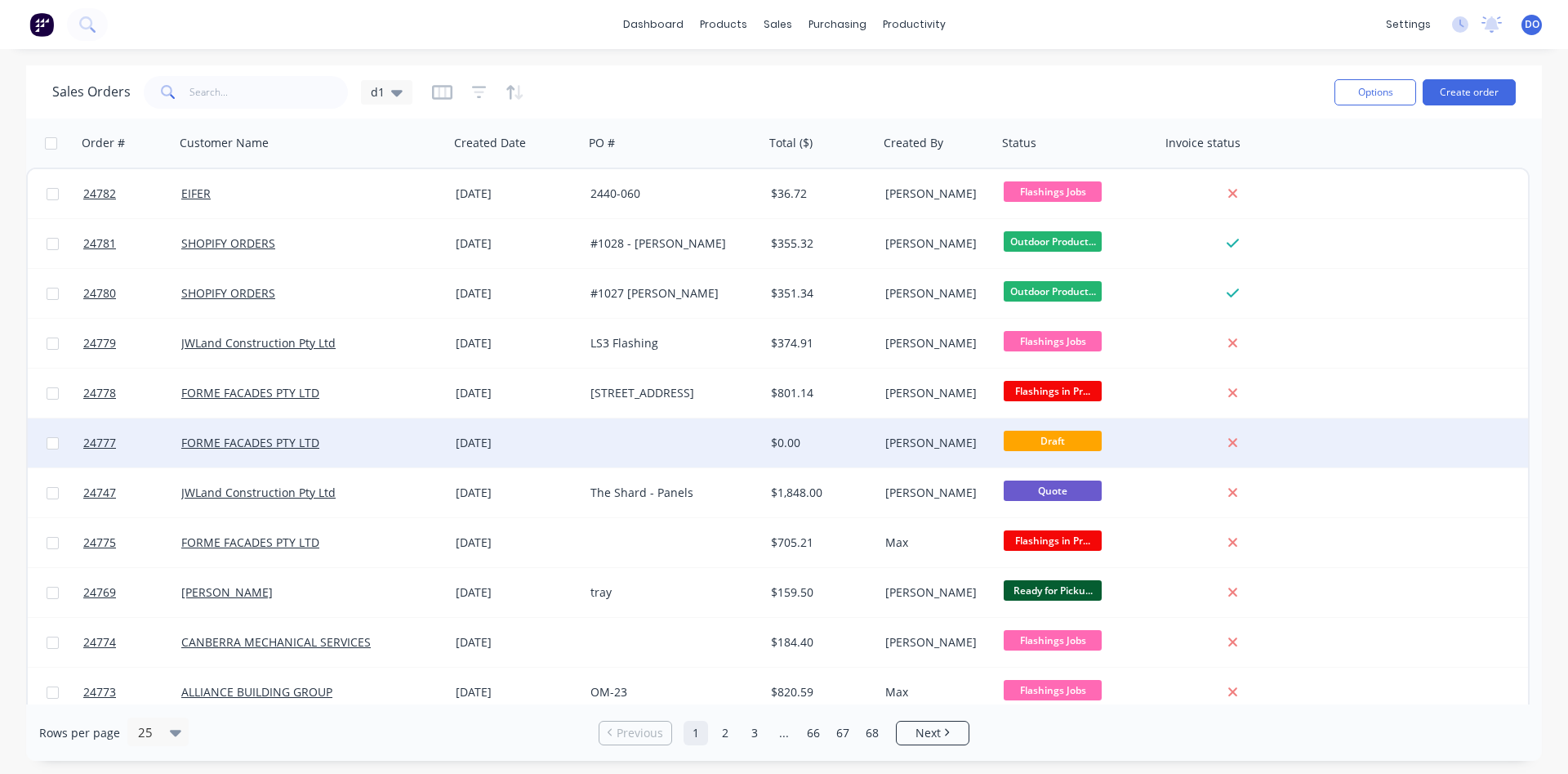
click at [841, 448] on div "$0.00" at bounding box center [819, 443] width 97 height 17
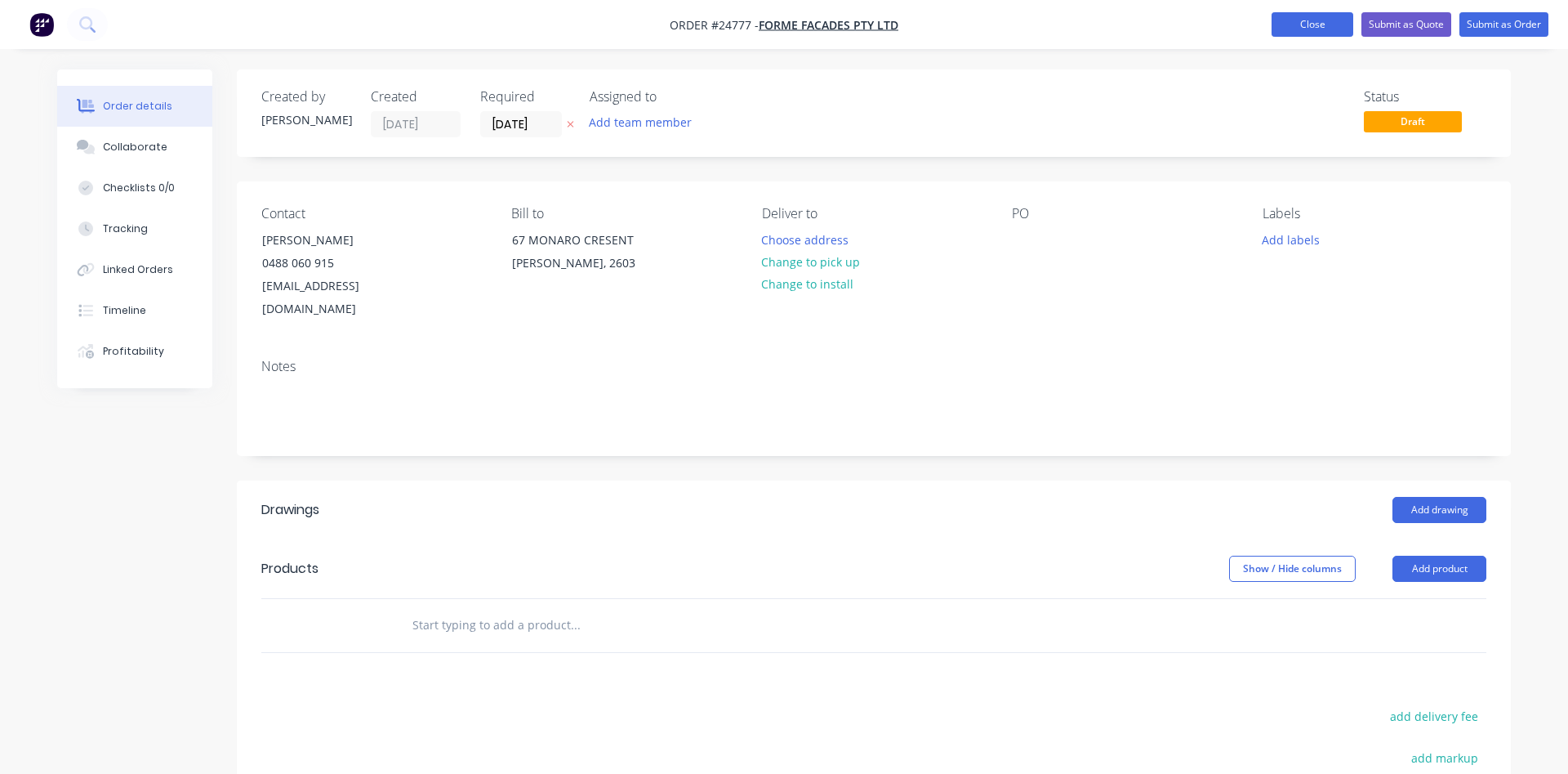
click at [1322, 26] on button "Close" at bounding box center [1312, 24] width 82 height 24
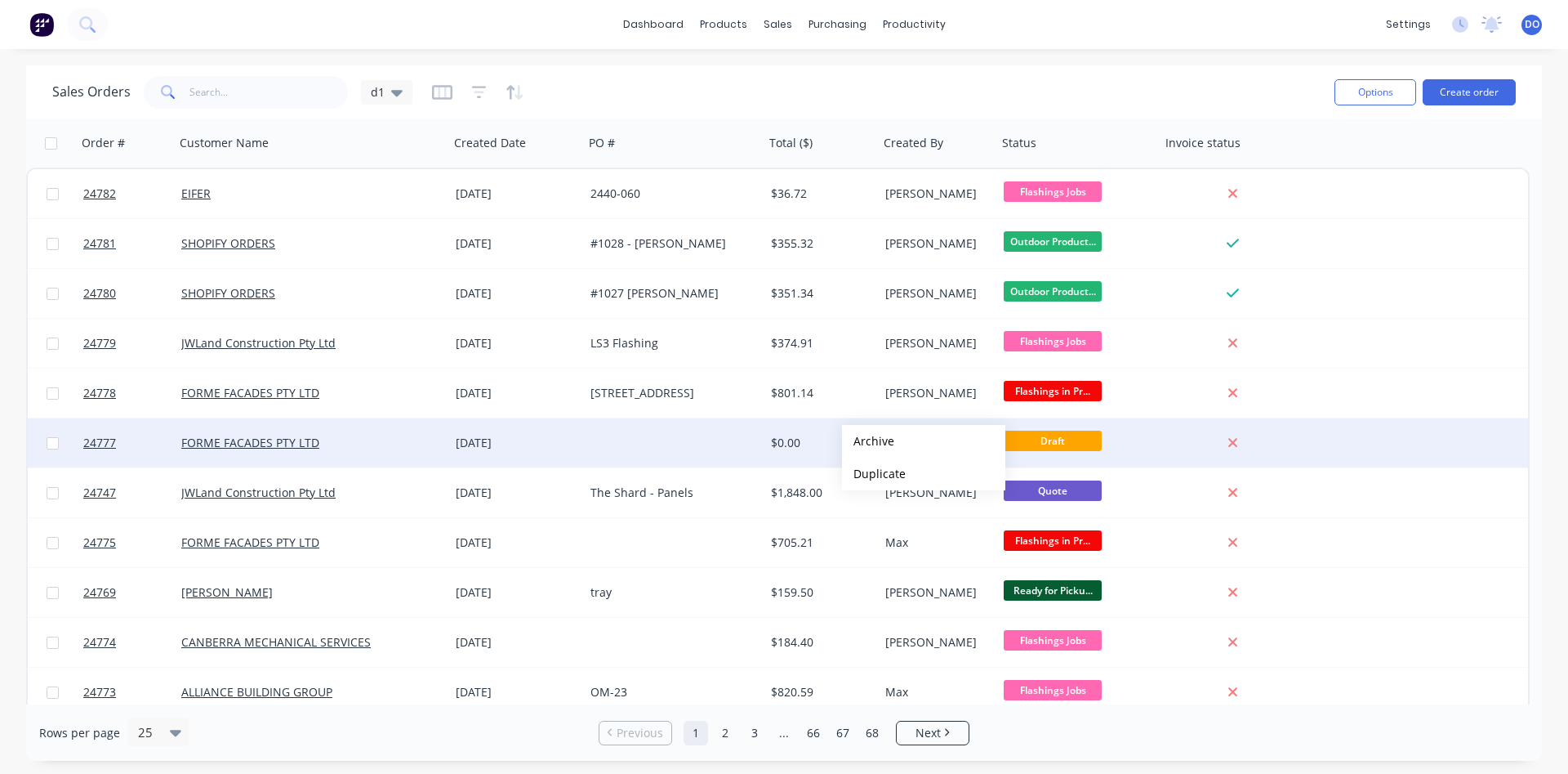
click at [868, 441] on button "Archive" at bounding box center [924, 440] width 163 height 33
